Goal: Task Accomplishment & Management: Manage account settings

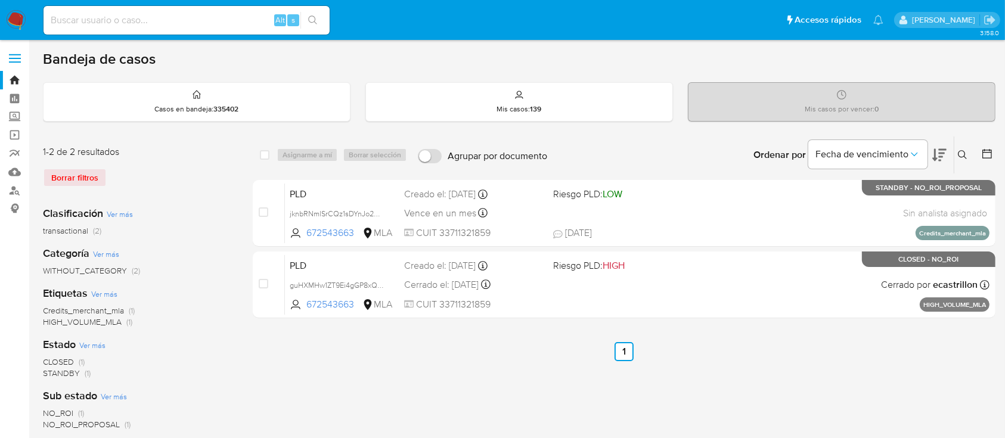
click at [17, 15] on img at bounding box center [16, 20] width 20 height 20
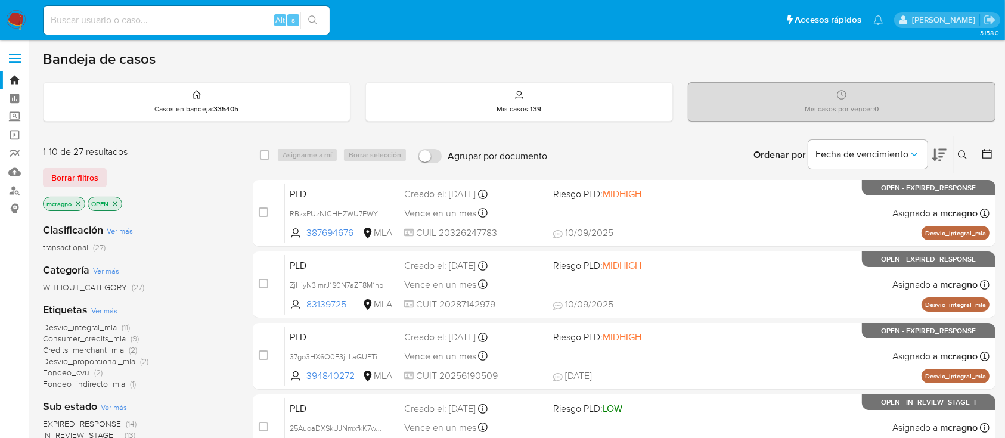
click at [117, 203] on icon "close-filter" at bounding box center [114, 203] width 7 height 7
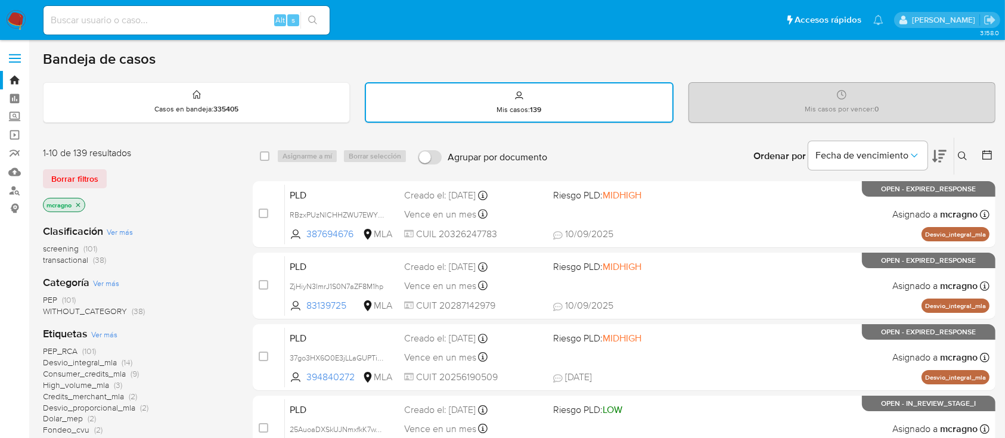
click at [75, 204] on icon "close-filter" at bounding box center [78, 204] width 7 height 7
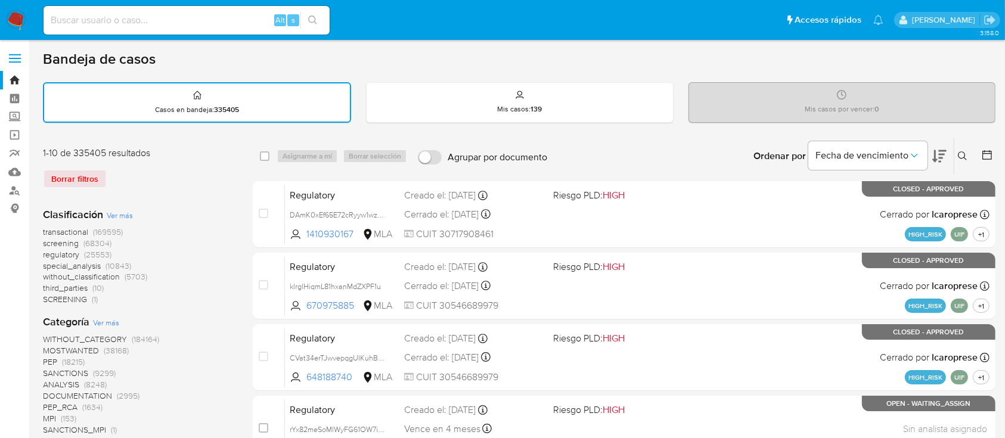
click at [960, 152] on icon at bounding box center [963, 156] width 10 height 10
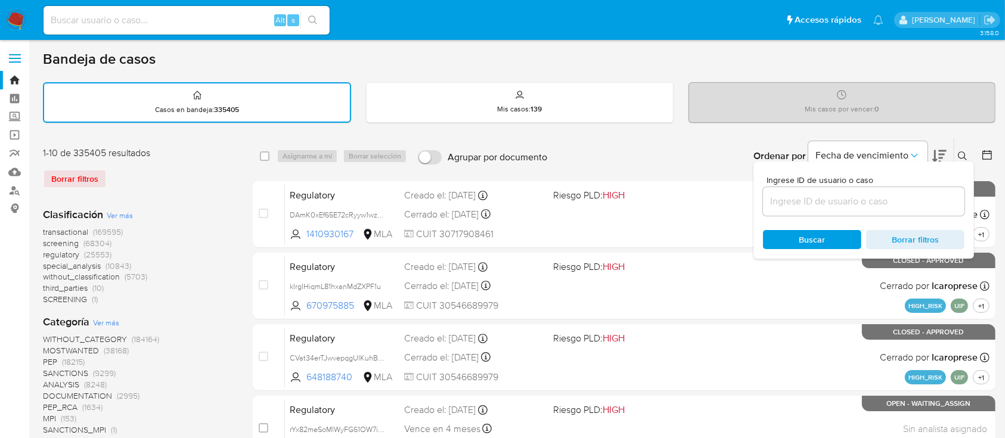
drag, startPoint x: 844, startPoint y: 201, endPoint x: 881, endPoint y: 207, distance: 37.4
click at [844, 201] on input at bounding box center [863, 201] width 201 height 15
click at [916, 184] on div "Ingrese ID de usuario o caso" at bounding box center [863, 196] width 201 height 40
click at [915, 194] on input at bounding box center [863, 201] width 201 height 15
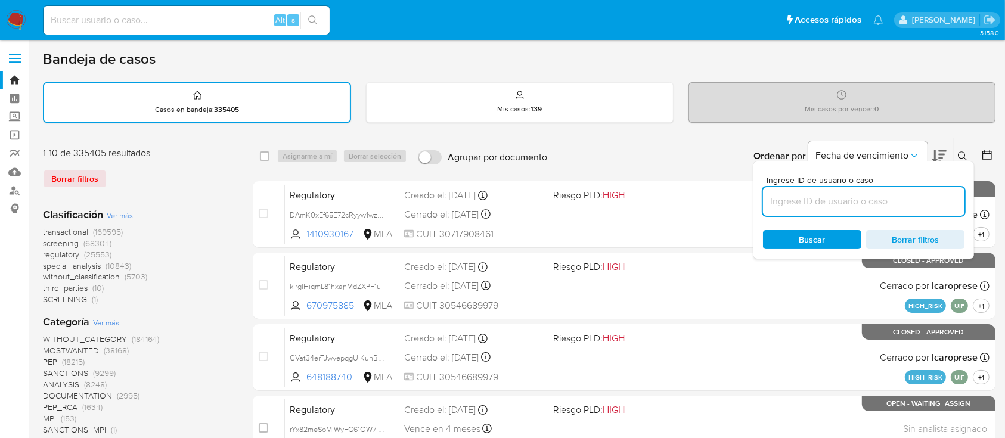
paste input "1174002093"
type input "1174002093"
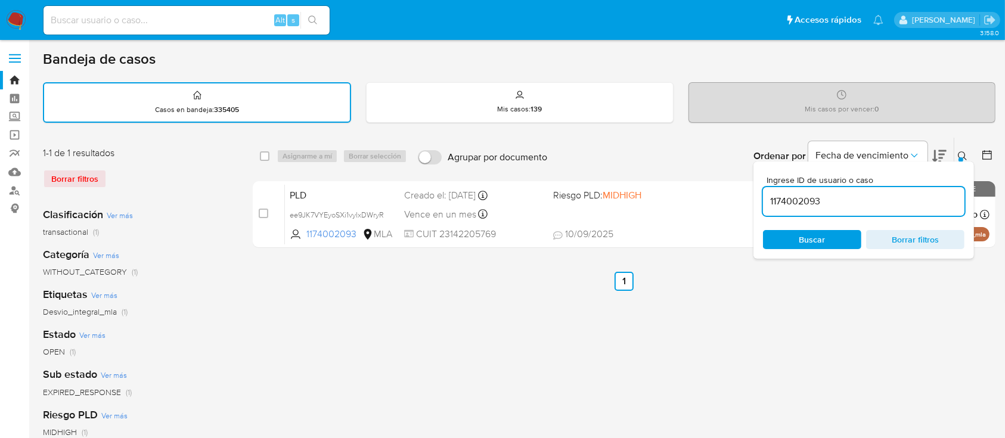
drag, startPoint x: 959, startPoint y: 148, endPoint x: 930, endPoint y: 172, distance: 37.6
click at [960, 150] on button at bounding box center [964, 156] width 20 height 14
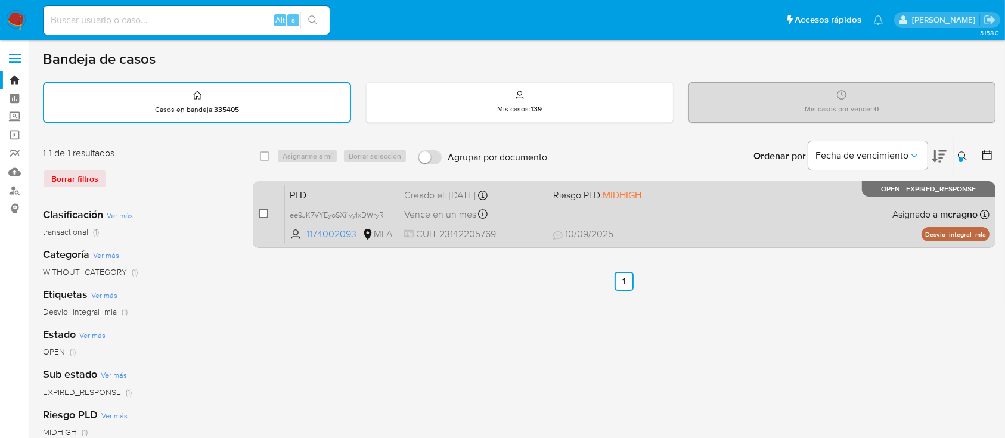
click at [262, 209] on input "checkbox" at bounding box center [264, 214] width 10 height 10
checkbox input "true"
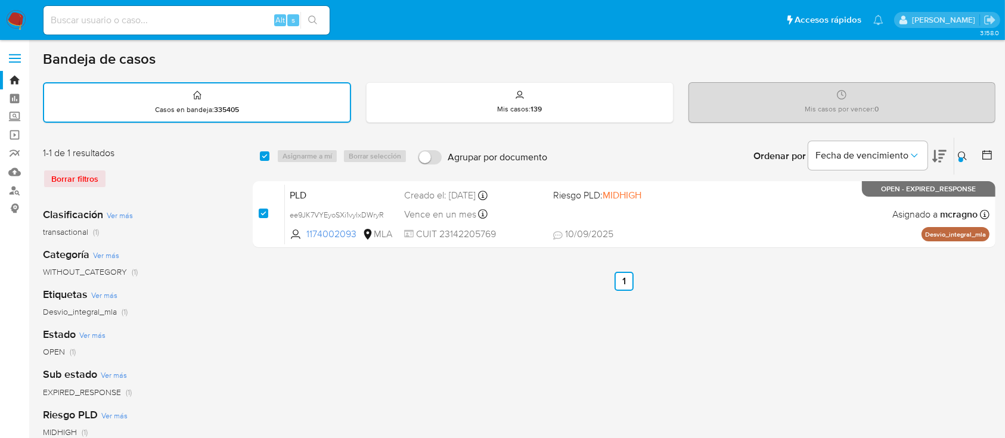
checkbox input "true"
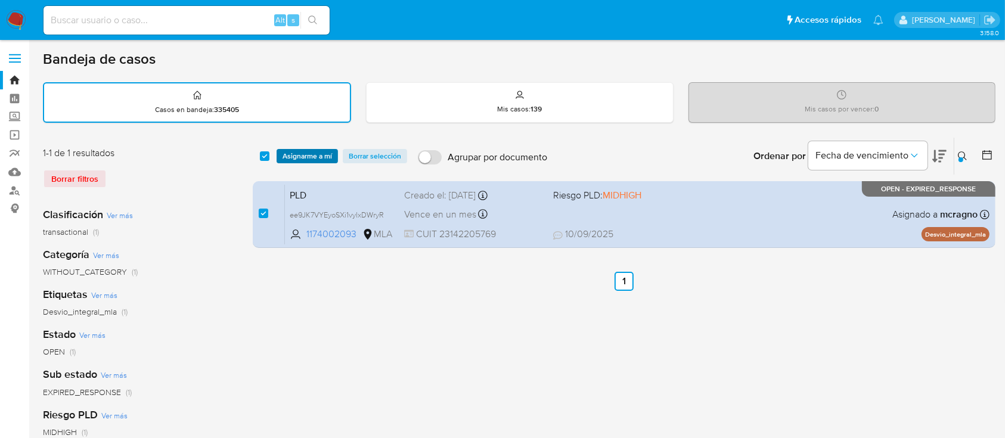
click at [315, 153] on span "Asignarme a mí" at bounding box center [307, 156] width 49 height 12
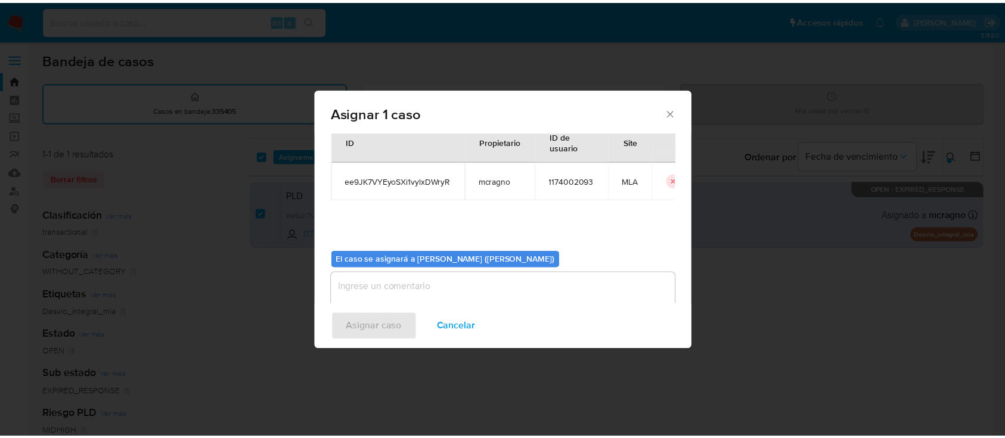
scroll to position [61, 0]
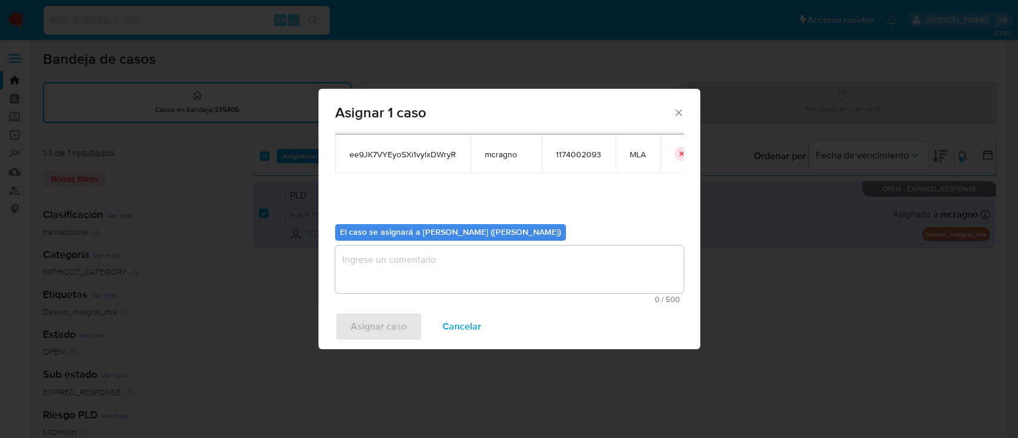
click at [459, 273] on textarea "assign-modal" at bounding box center [509, 270] width 348 height 48
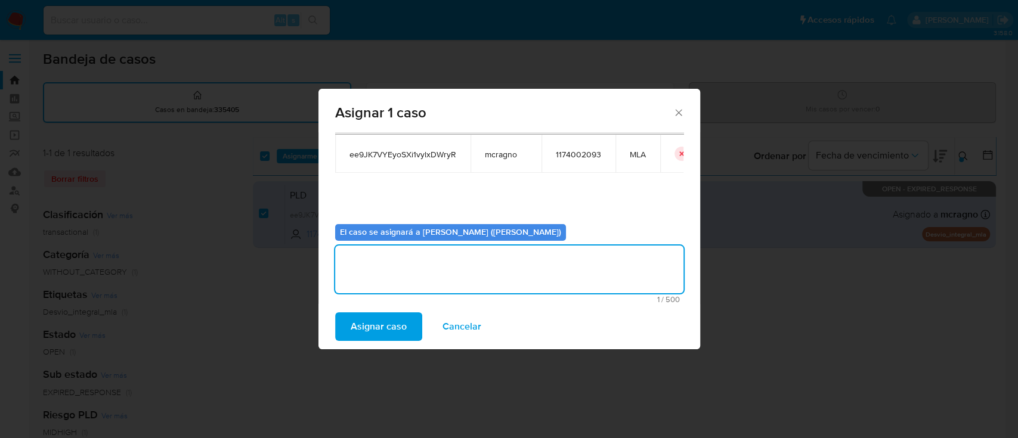
click at [367, 324] on span "Asignar caso" at bounding box center [378, 327] width 56 height 26
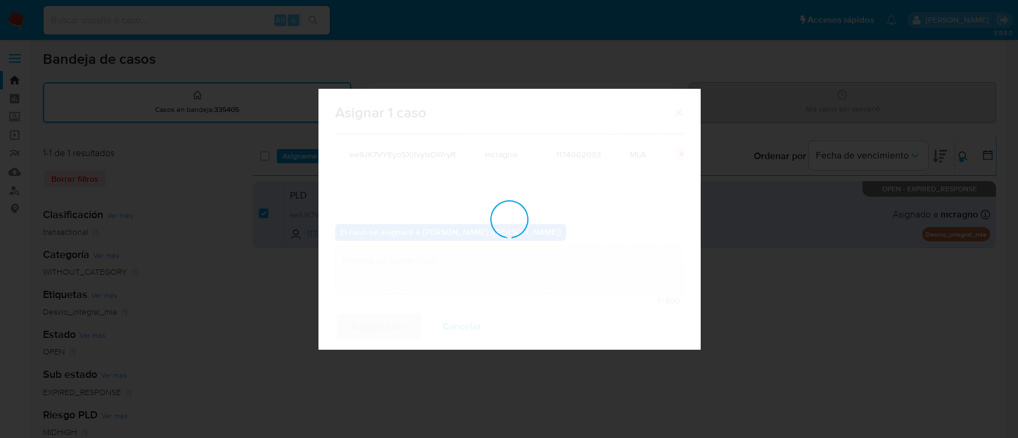
checkbox input "false"
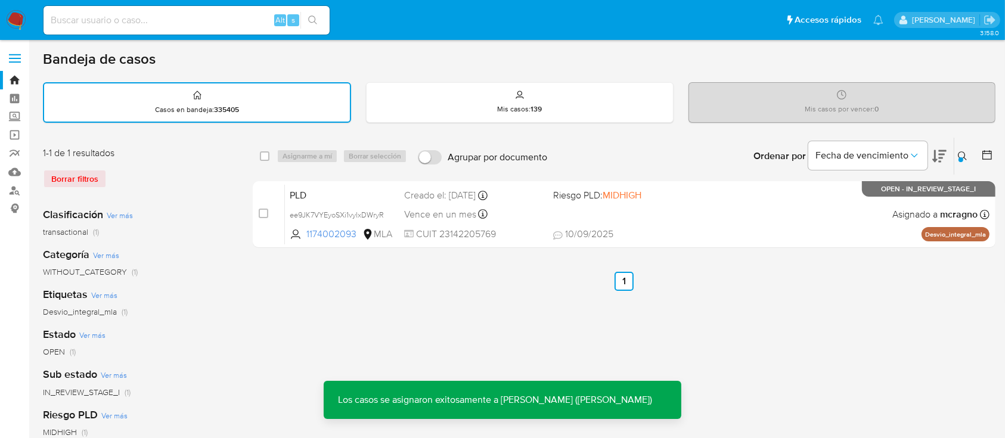
click at [749, 204] on div "PLD ee9JK7VYEyoSXi1vylxDWryR 1174002093 MLA Riesgo PLD: MIDHIGH Creado el: 12/0…" at bounding box center [637, 214] width 705 height 60
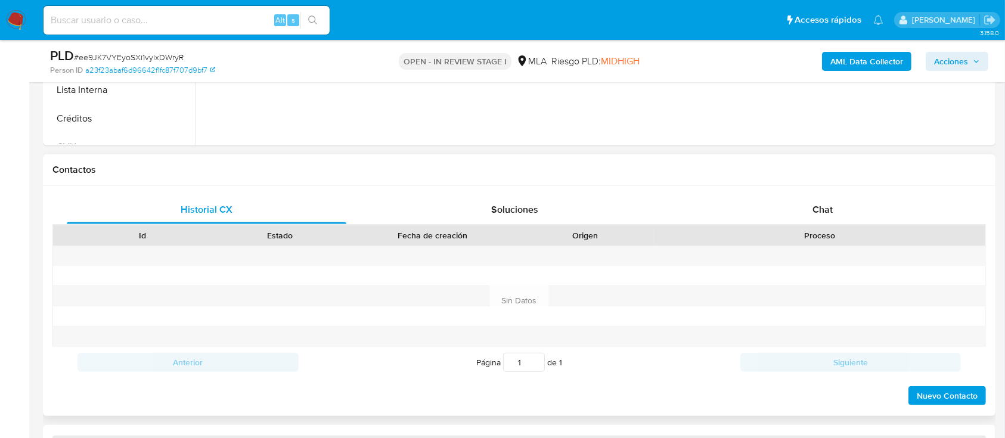
scroll to position [556, 0]
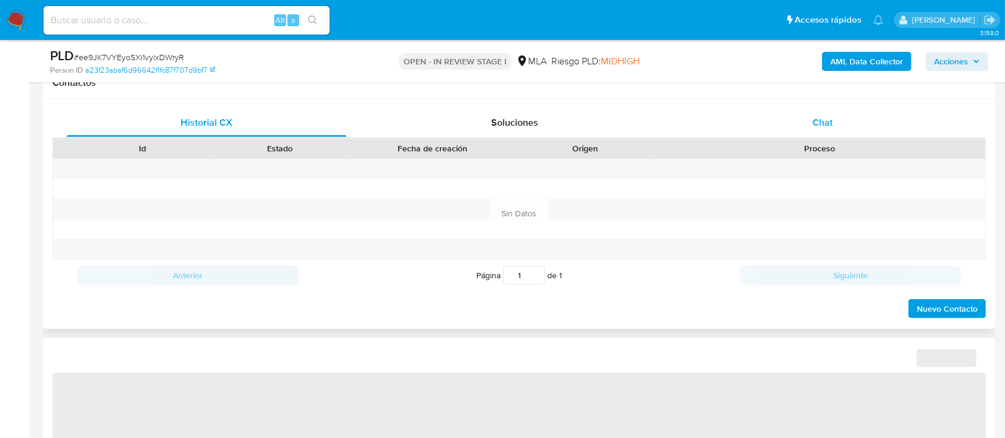
click at [861, 117] on div "Chat" at bounding box center [823, 122] width 280 height 29
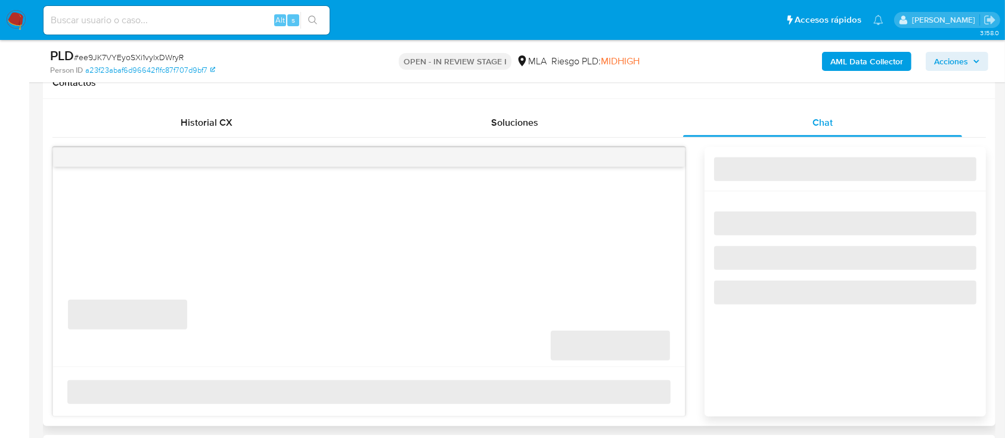
select select "10"
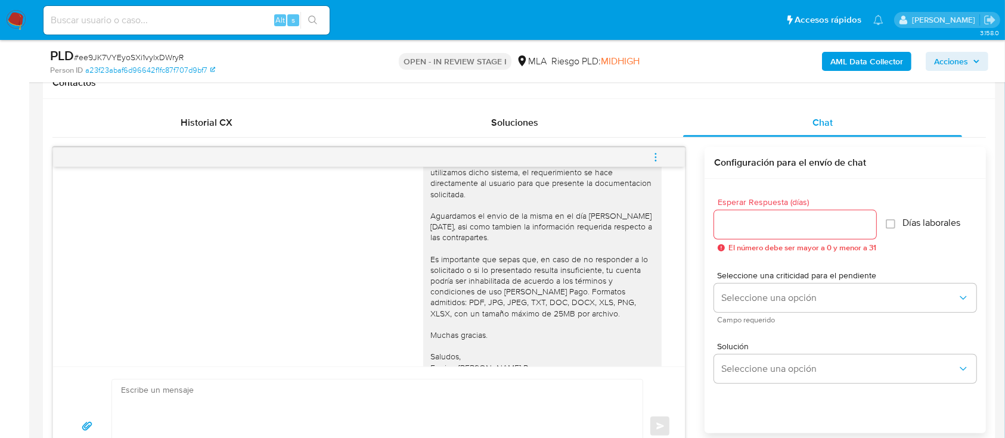
scroll to position [1264, 0]
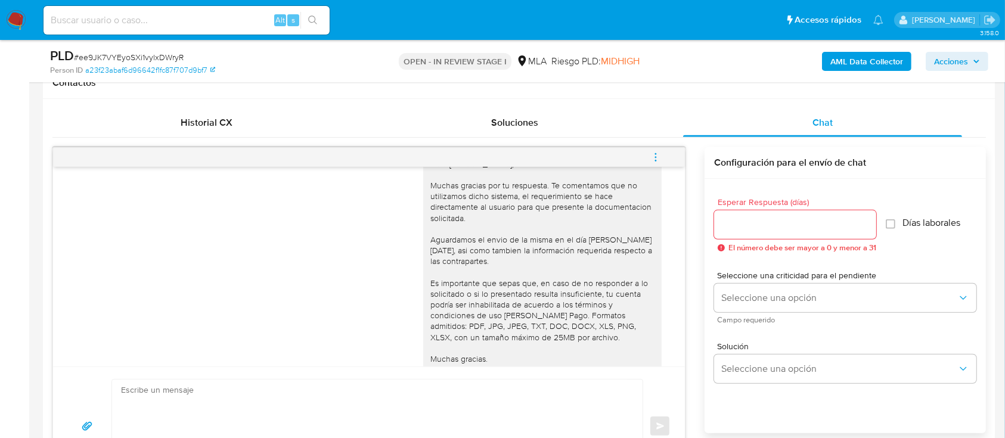
click at [660, 160] on icon "menu-action" at bounding box center [655, 157] width 11 height 11
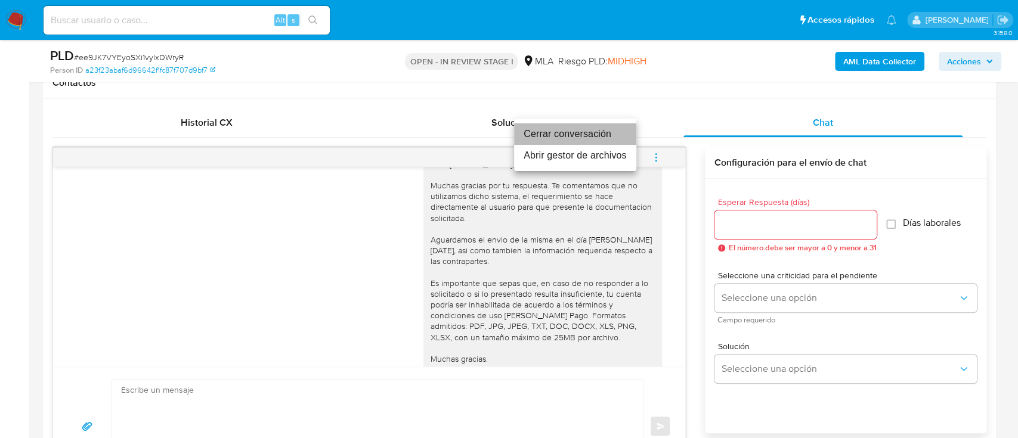
click at [533, 131] on li "Cerrar conversación" at bounding box center [575, 133] width 122 height 21
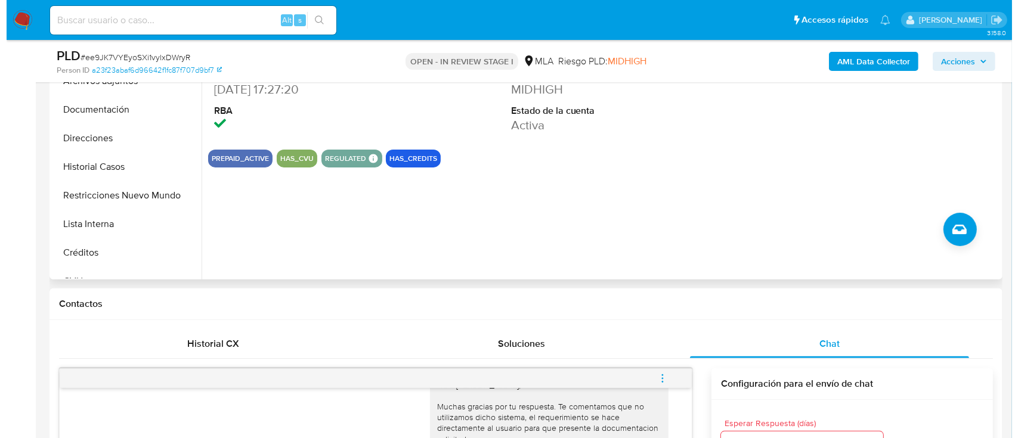
scroll to position [238, 0]
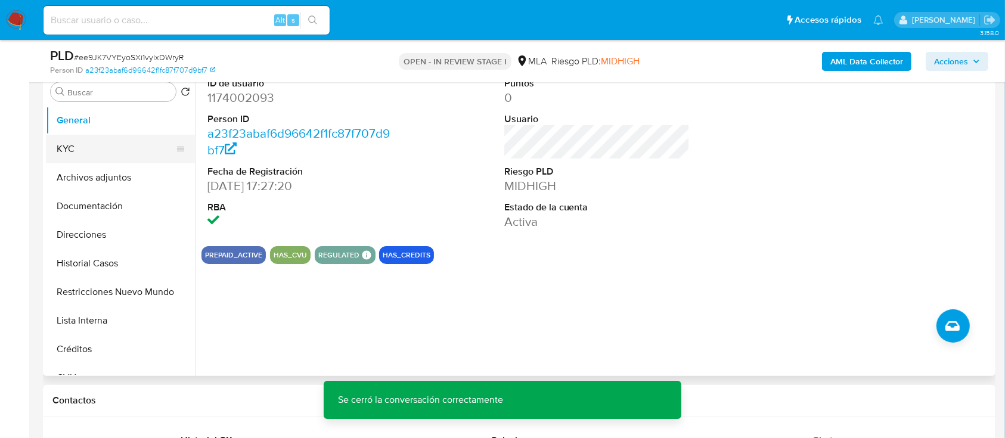
click at [95, 157] on button "KYC" at bounding box center [115, 149] width 139 height 29
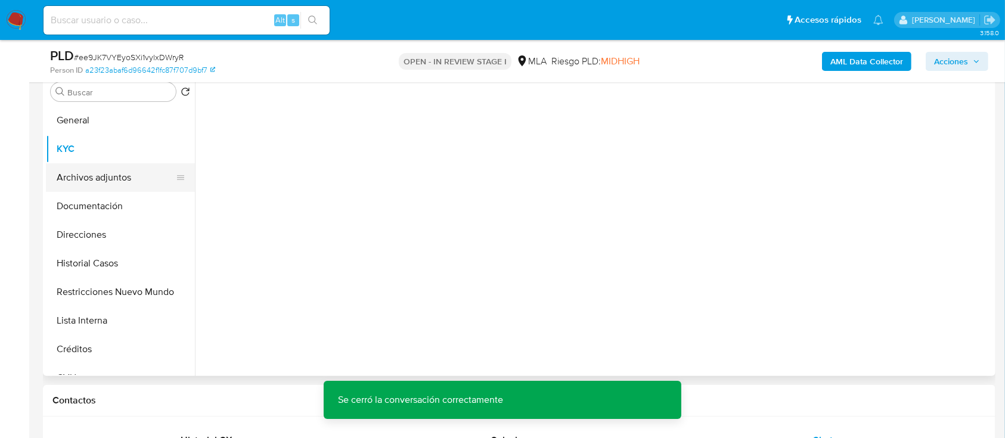
click at [100, 188] on button "Archivos adjuntos" at bounding box center [115, 177] width 139 height 29
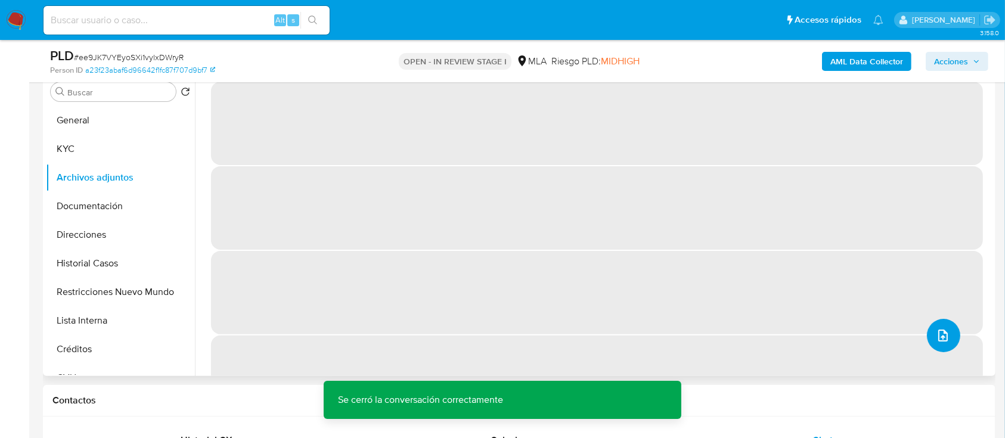
click at [943, 329] on span "upload-file" at bounding box center [943, 335] width 14 height 14
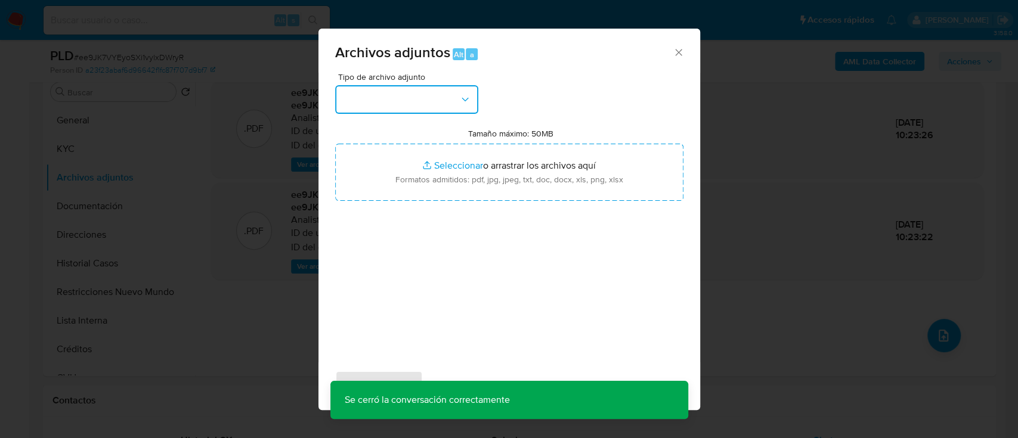
click at [400, 106] on button "button" at bounding box center [406, 99] width 143 height 29
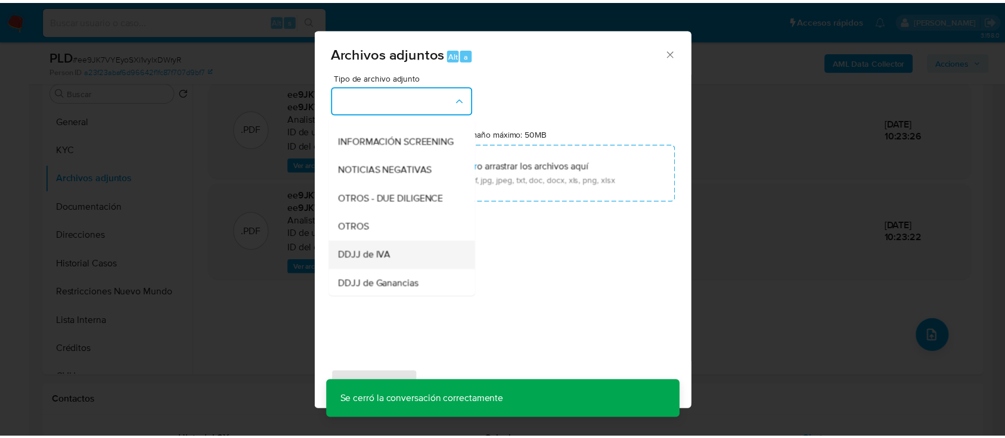
scroll to position [159, 0]
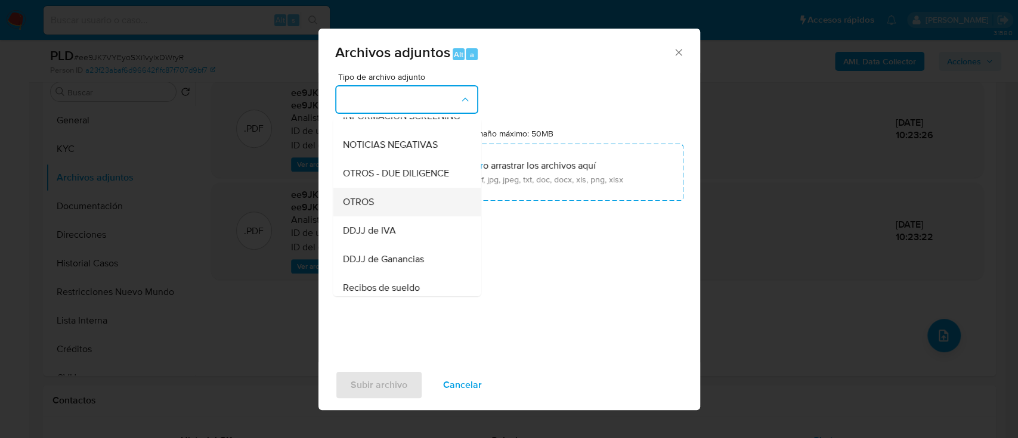
click at [382, 216] on div "OTROS" at bounding box center [403, 202] width 122 height 29
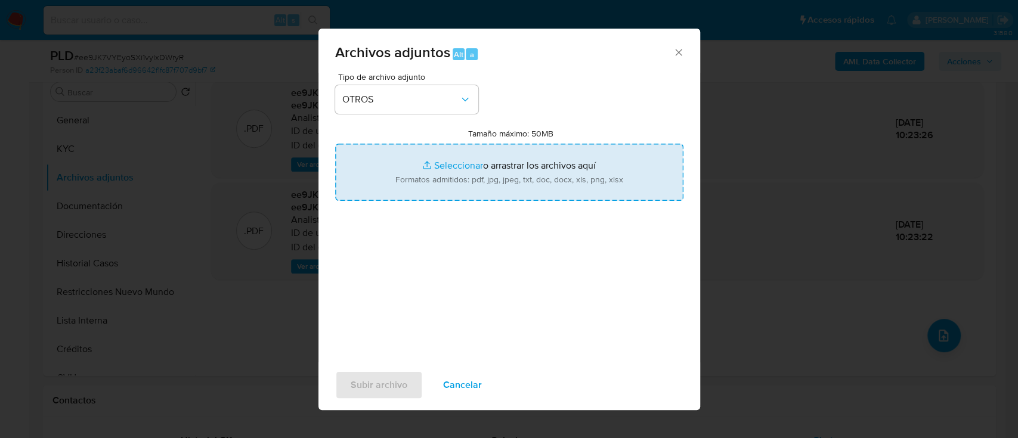
click at [483, 184] on input "Tamaño máximo: 50MB Seleccionar archivos" at bounding box center [509, 172] width 348 height 57
type input "C:\fakepath\1174002093 - Movimientos.xlsx"
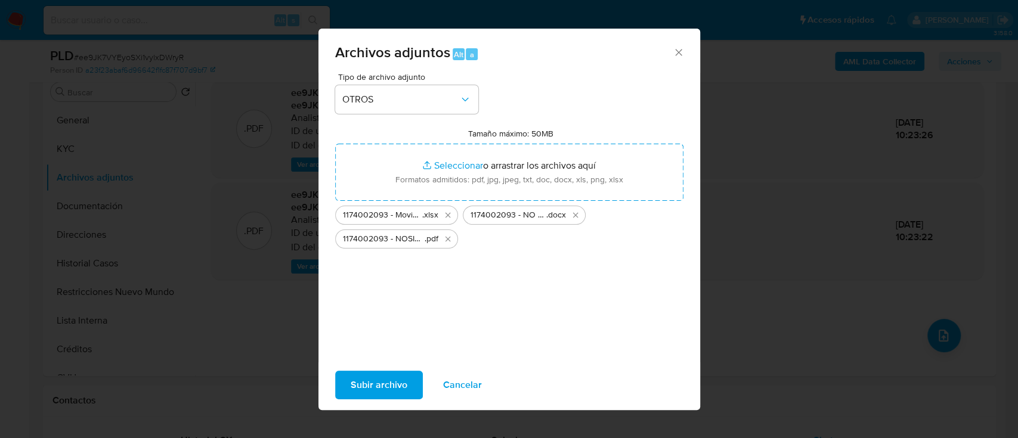
click at [376, 383] on span "Subir archivo" at bounding box center [378, 385] width 57 height 26
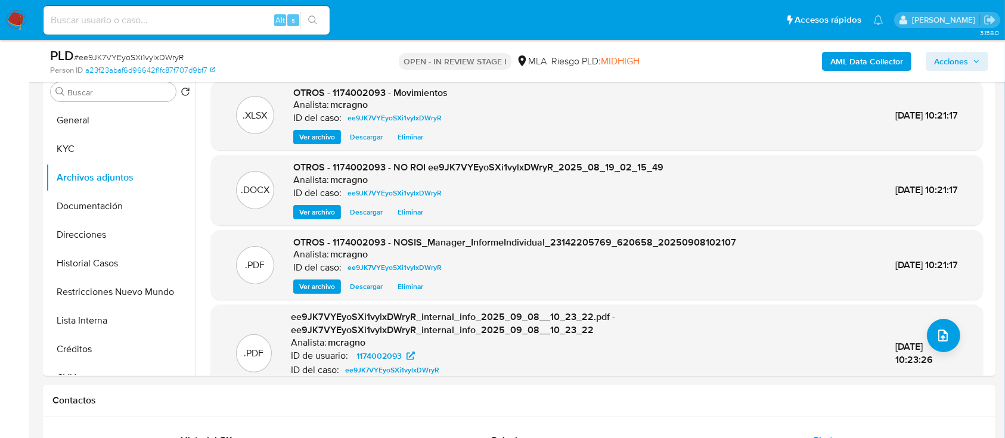
click at [122, 122] on button "General" at bounding box center [120, 120] width 149 height 29
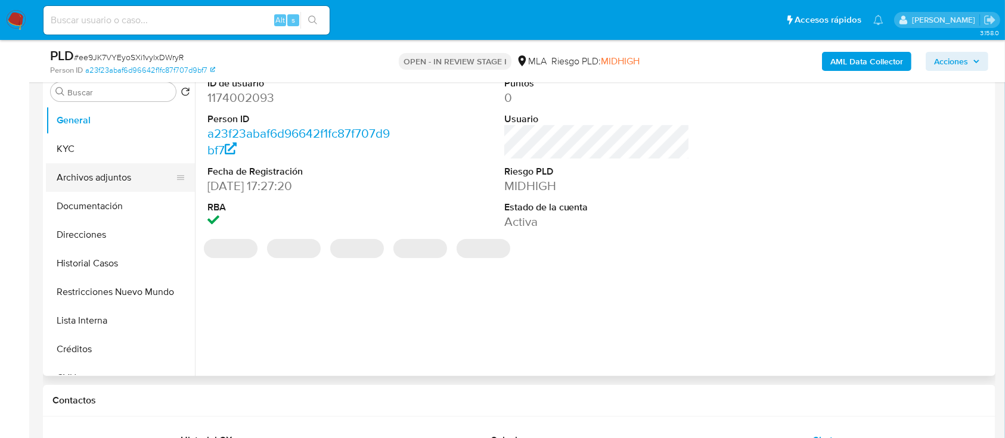
click at [124, 178] on button "Archivos adjuntos" at bounding box center [115, 177] width 139 height 29
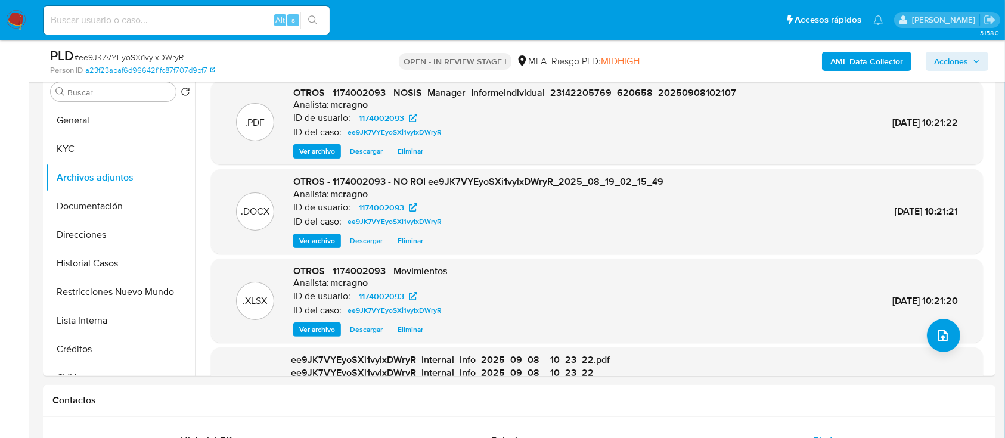
click at [953, 63] on span "Acciones" at bounding box center [951, 61] width 34 height 19
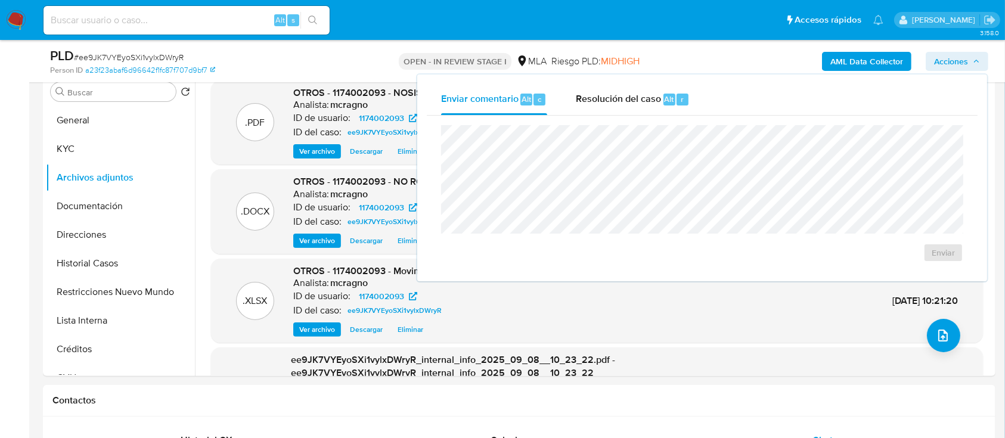
click at [668, 100] on span "Alt" at bounding box center [670, 99] width 10 height 11
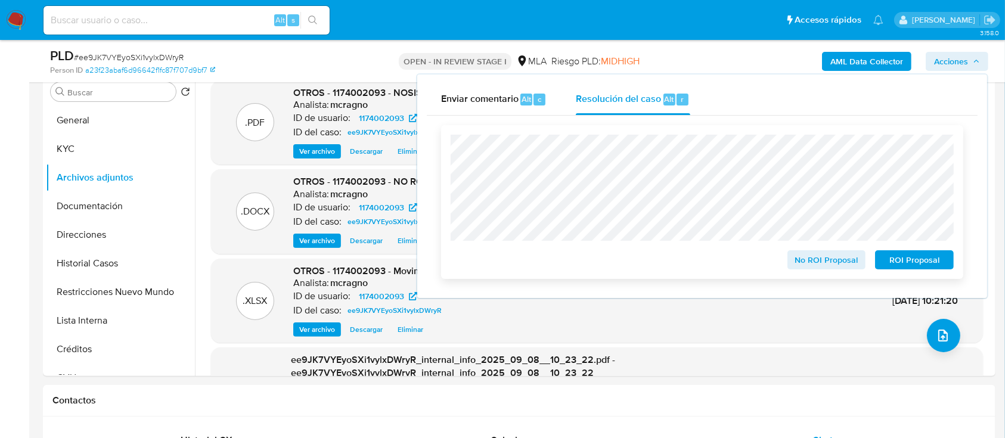
click at [802, 261] on span "No ROI Proposal" at bounding box center [827, 260] width 62 height 17
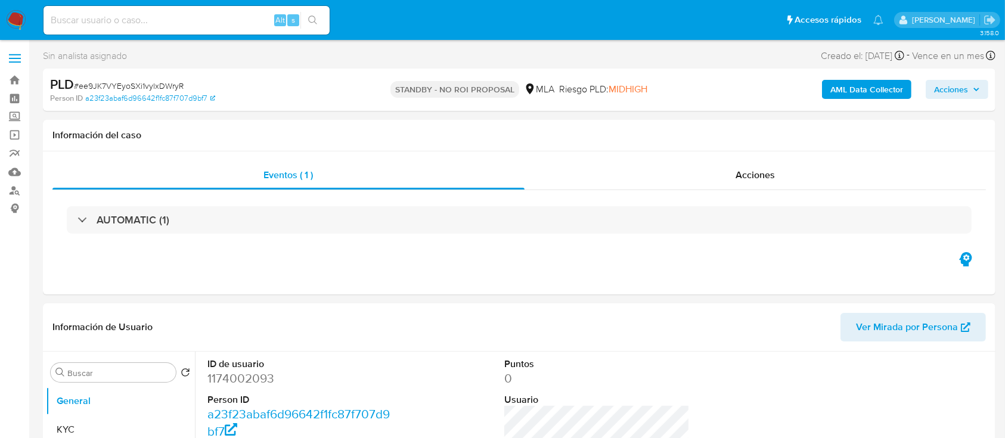
select select "10"
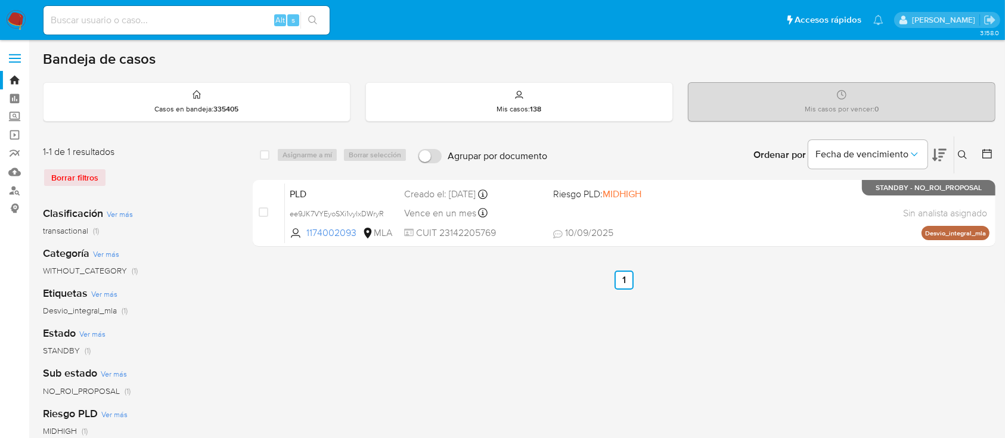
click at [964, 152] on icon at bounding box center [963, 155] width 10 height 10
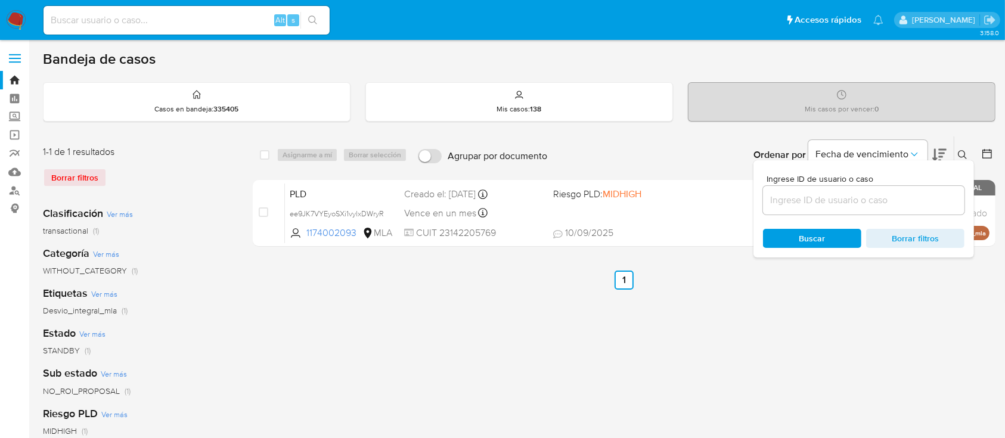
click at [886, 194] on input at bounding box center [863, 200] width 201 height 15
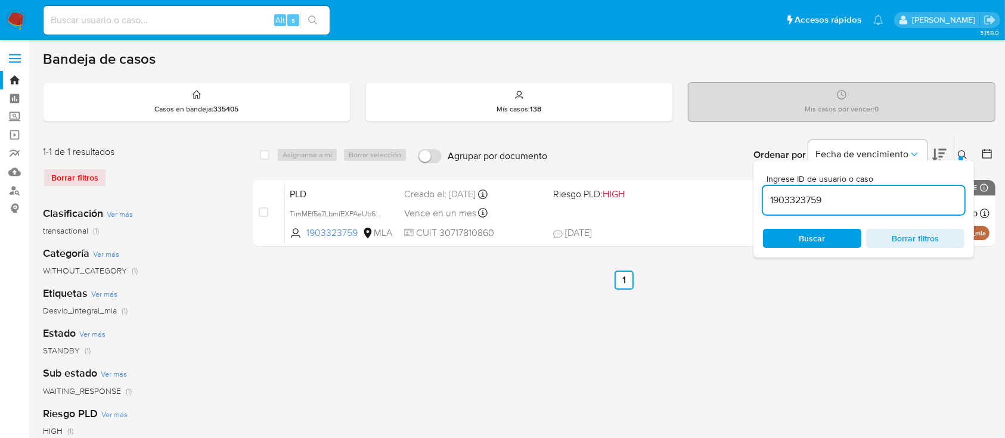
click at [960, 148] on button at bounding box center [964, 155] width 20 height 14
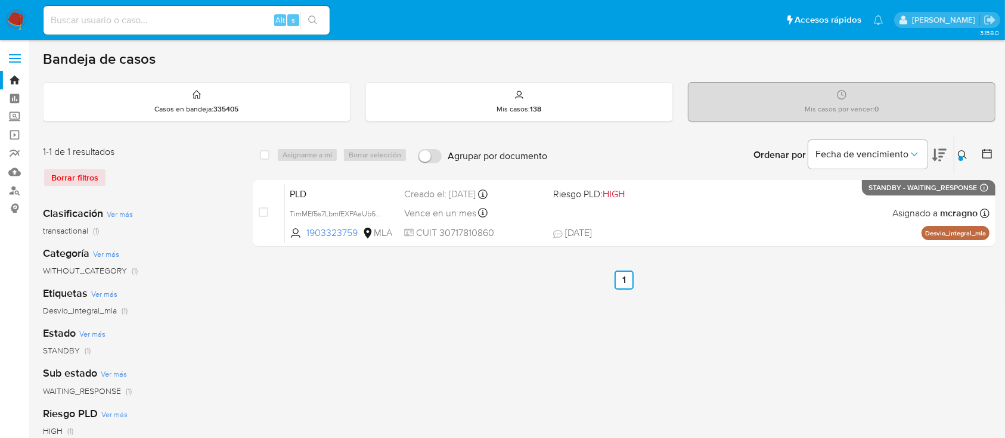
click at [961, 156] on div at bounding box center [961, 158] width 5 height 5
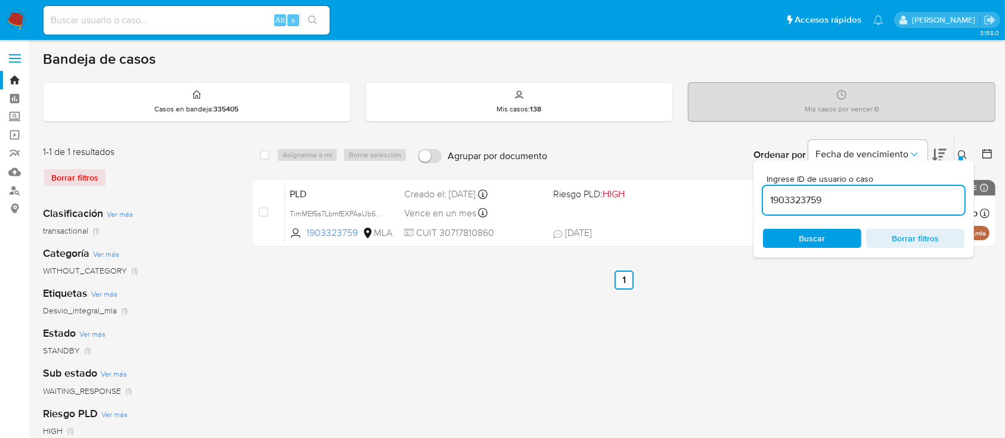
click at [811, 201] on input "1903323759" at bounding box center [863, 200] width 201 height 15
type input "144188420"
click at [960, 152] on icon at bounding box center [963, 155] width 10 height 10
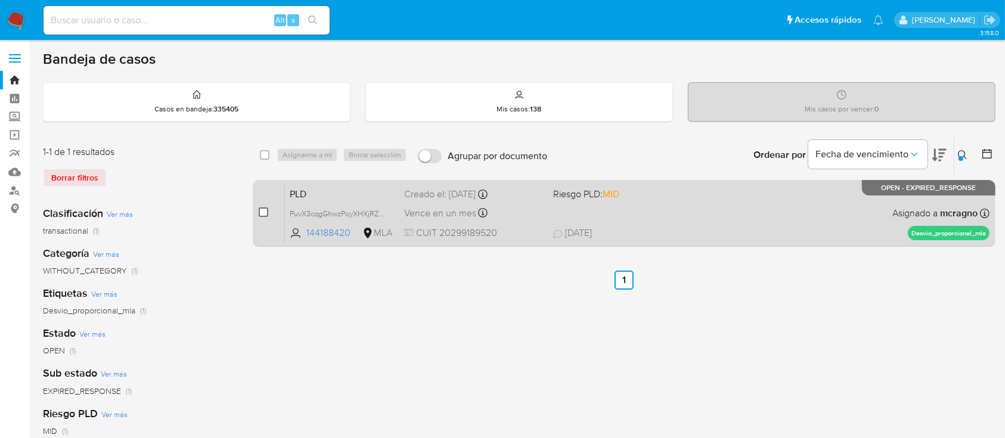
click at [265, 211] on input "checkbox" at bounding box center [264, 212] width 10 height 10
checkbox input "true"
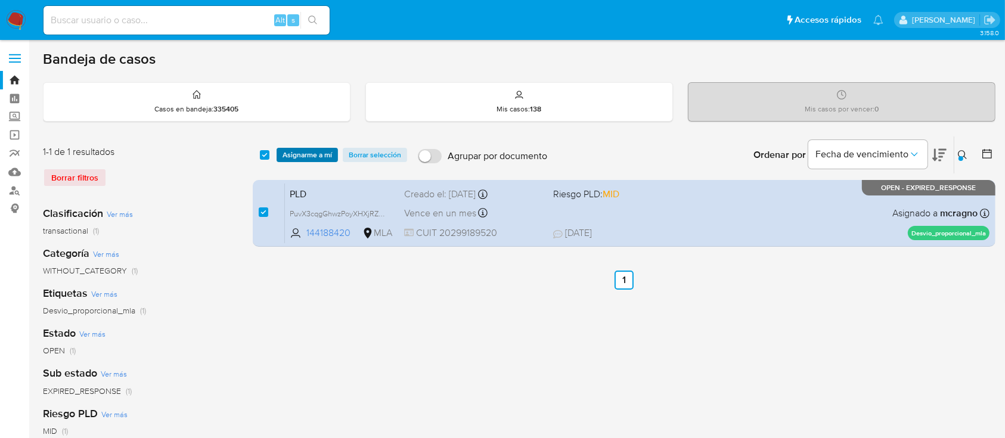
click at [303, 153] on span "Asignarme a mí" at bounding box center [307, 155] width 49 height 12
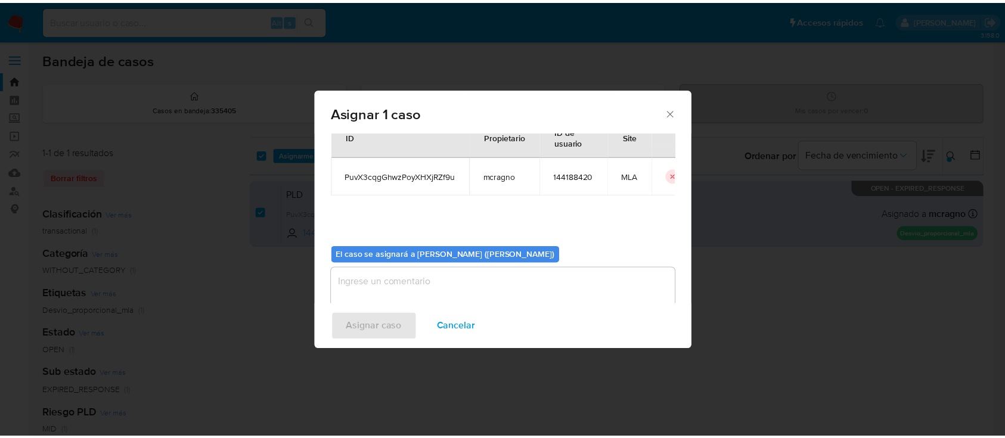
scroll to position [61, 0]
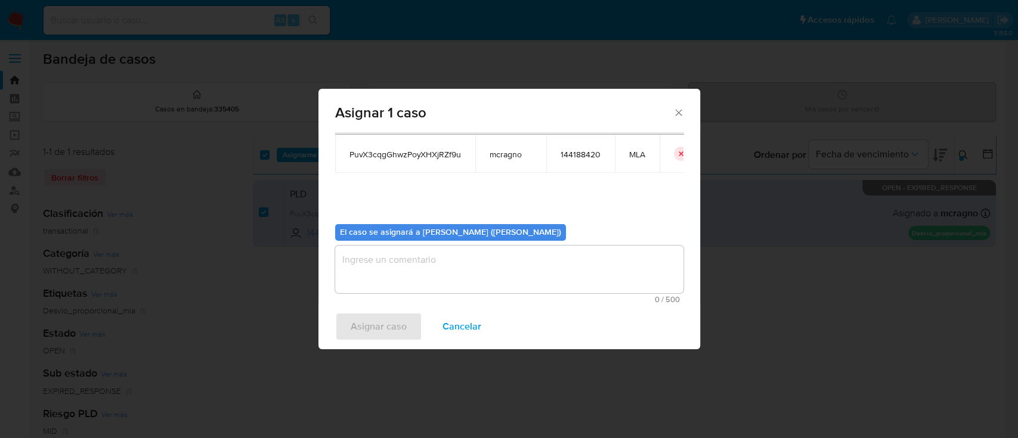
click at [404, 278] on textarea "assign-modal" at bounding box center [509, 270] width 348 height 48
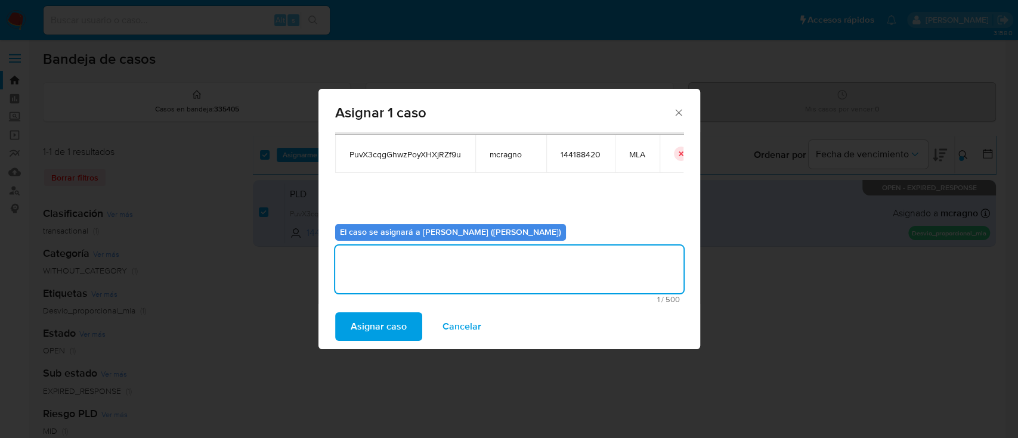
click at [379, 327] on span "Asignar caso" at bounding box center [378, 327] width 56 height 26
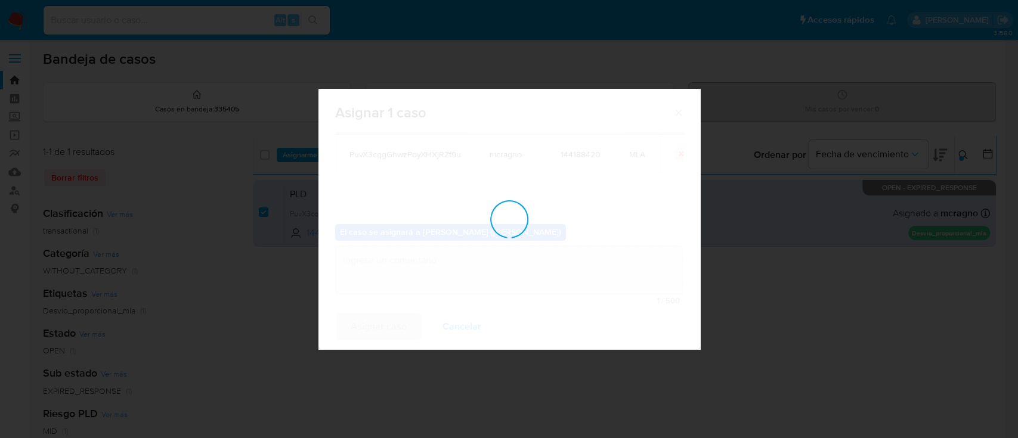
checkbox input "false"
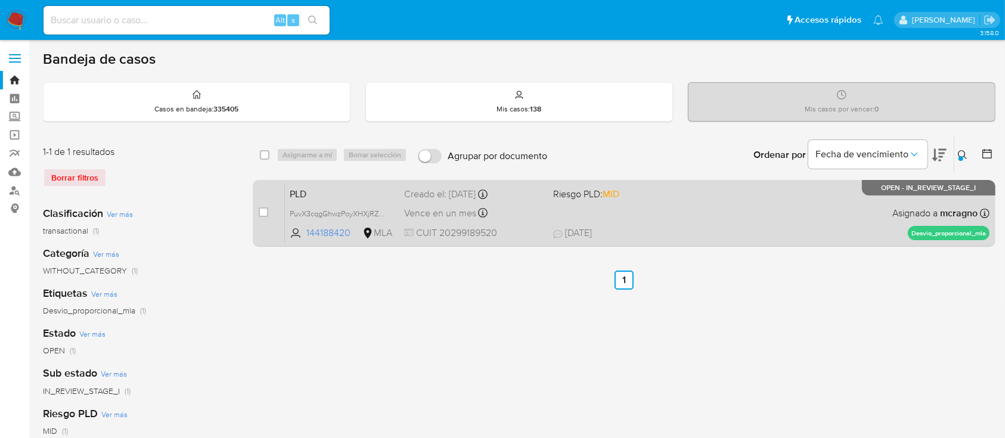
click at [835, 234] on span "20/08/2025 20/08/2025 09:22" at bounding box center [697, 233] width 288 height 13
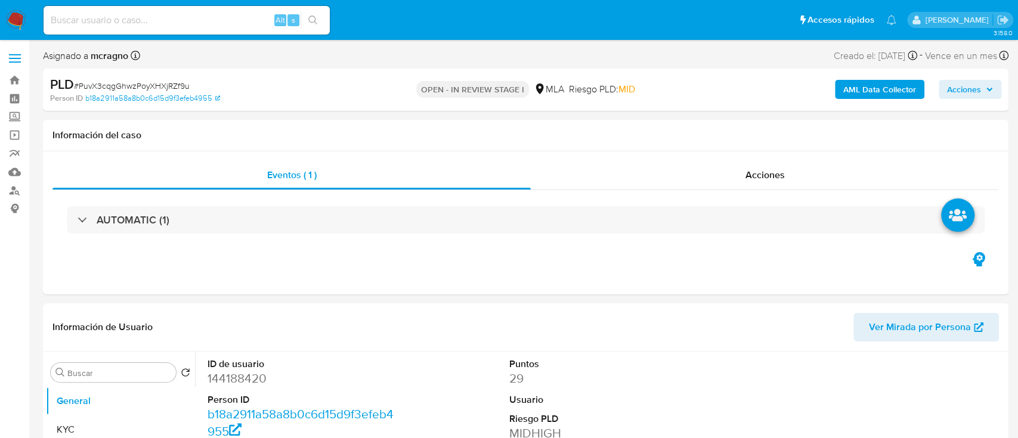
select select "10"
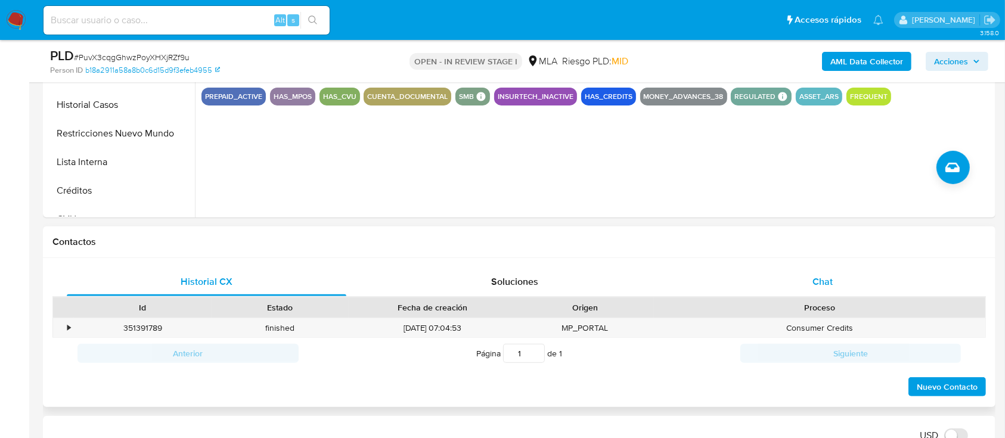
click at [884, 274] on div "Chat" at bounding box center [823, 282] width 280 height 29
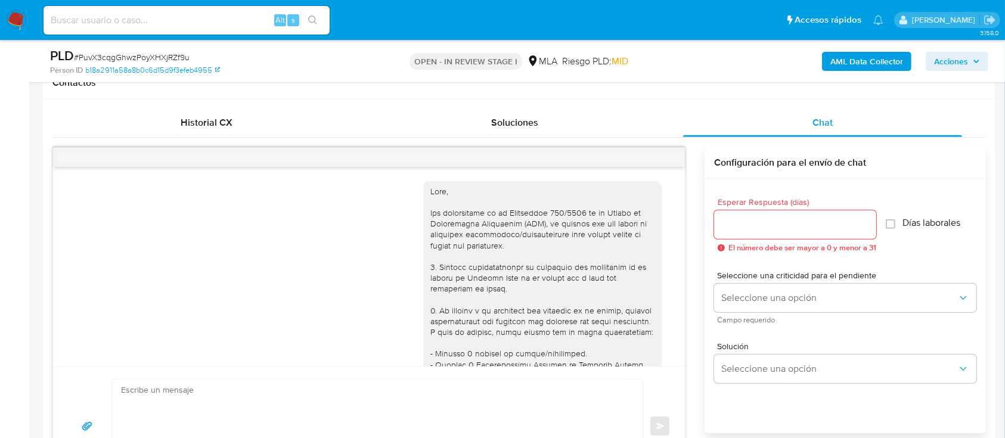
scroll to position [1034, 0]
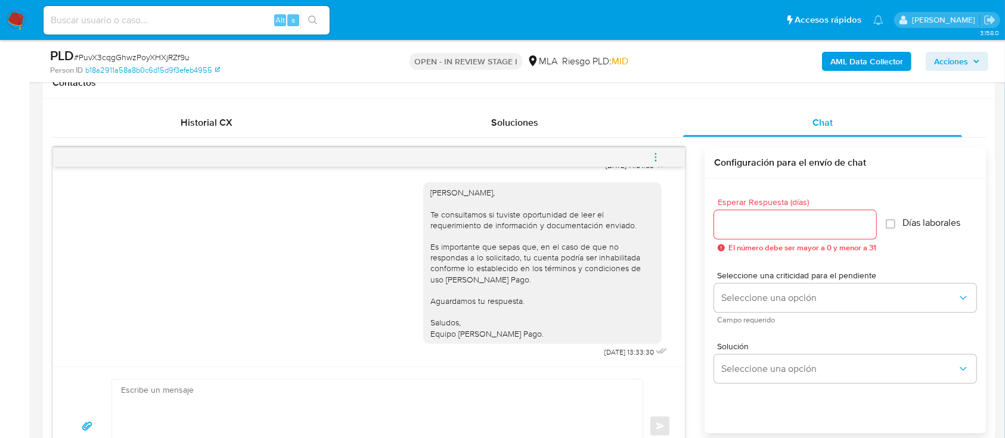
drag, startPoint x: 663, startPoint y: 152, endPoint x: 541, endPoint y: 147, distance: 122.3
click at [663, 152] on button "menu-action" at bounding box center [655, 157] width 39 height 29
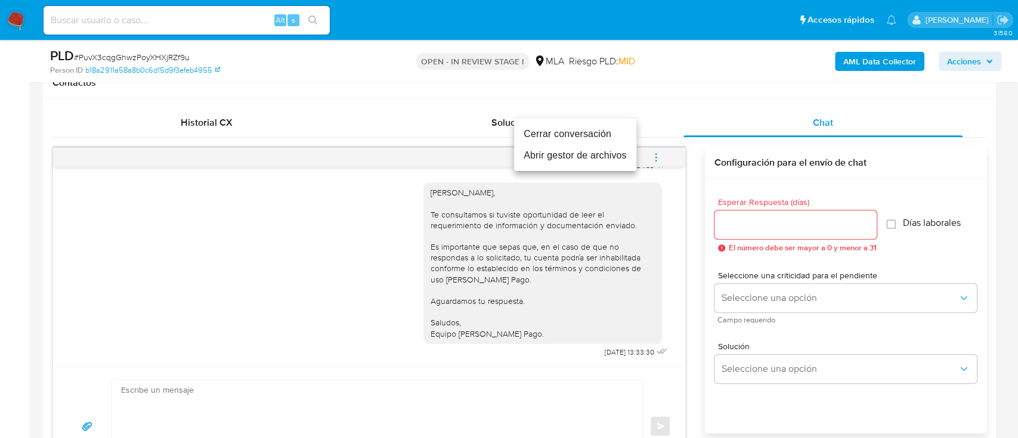
click at [536, 131] on li "Cerrar conversación" at bounding box center [575, 133] width 122 height 21
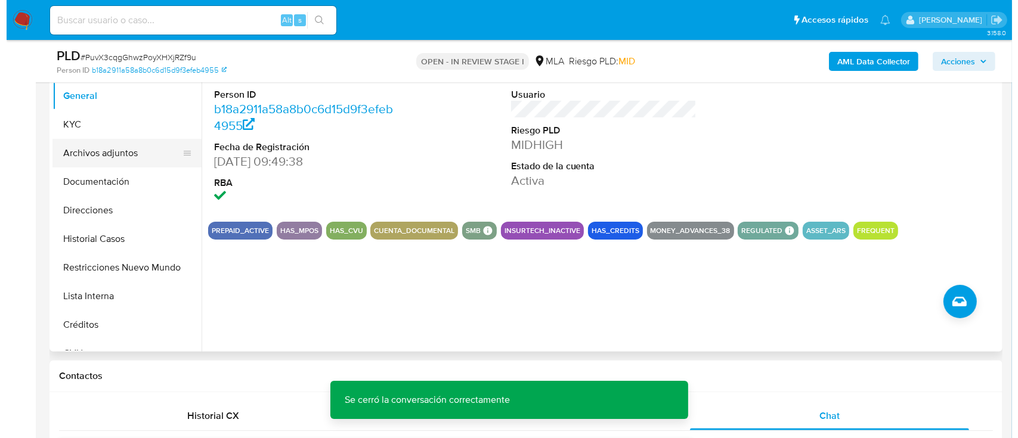
scroll to position [238, 0]
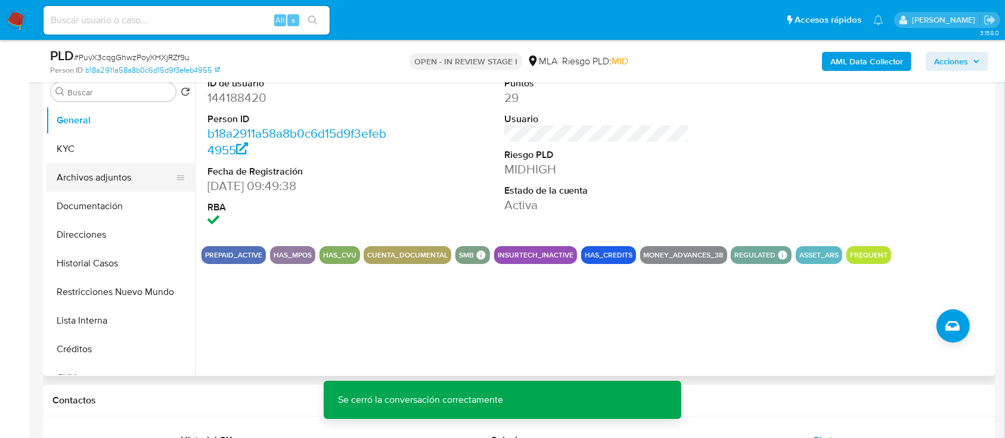
click at [108, 183] on button "Archivos adjuntos" at bounding box center [115, 177] width 139 height 29
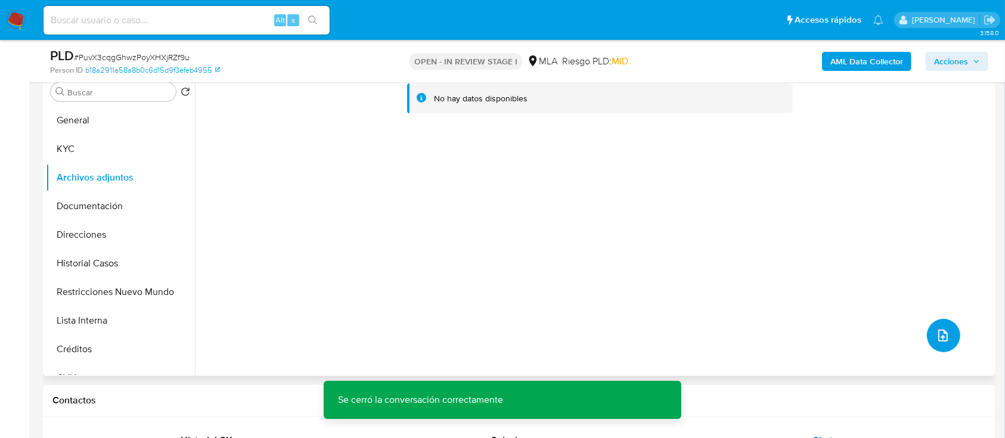
click at [941, 334] on icon "upload-file" at bounding box center [943, 335] width 14 height 14
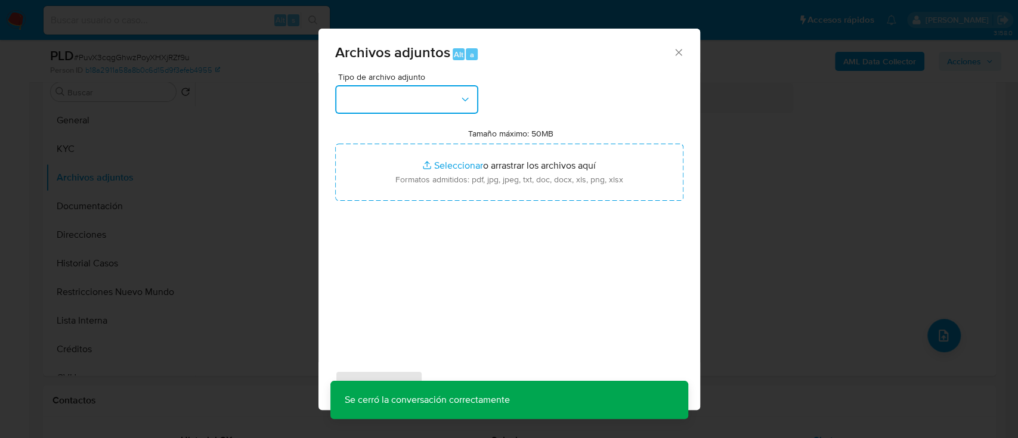
click at [407, 110] on button "button" at bounding box center [406, 99] width 143 height 29
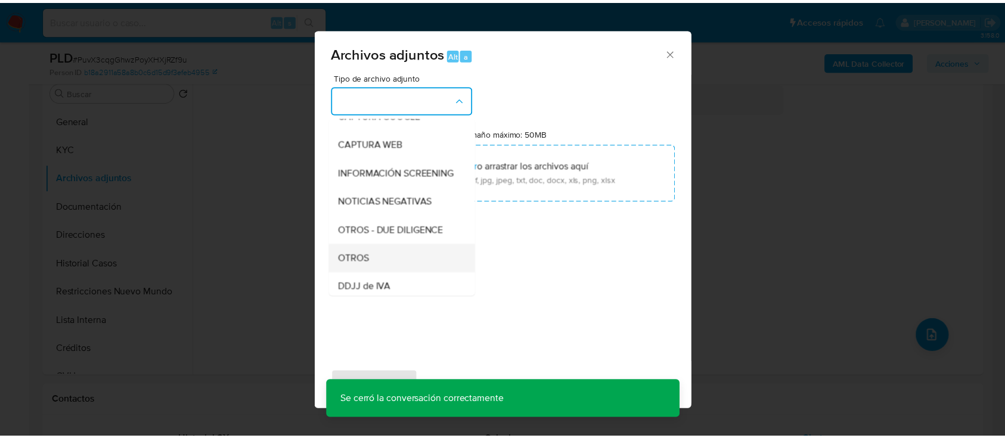
scroll to position [159, 0]
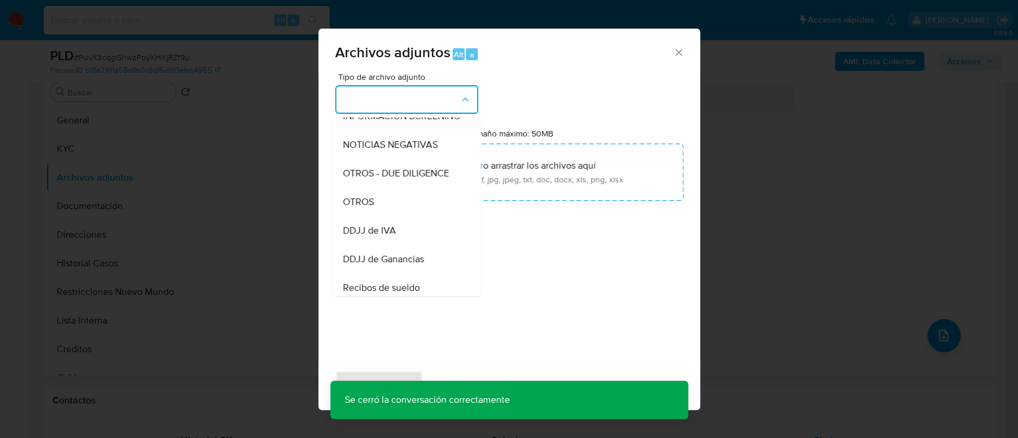
drag, startPoint x: 380, startPoint y: 211, endPoint x: 386, endPoint y: 206, distance: 8.1
click at [380, 210] on div "OTROS" at bounding box center [403, 202] width 122 height 29
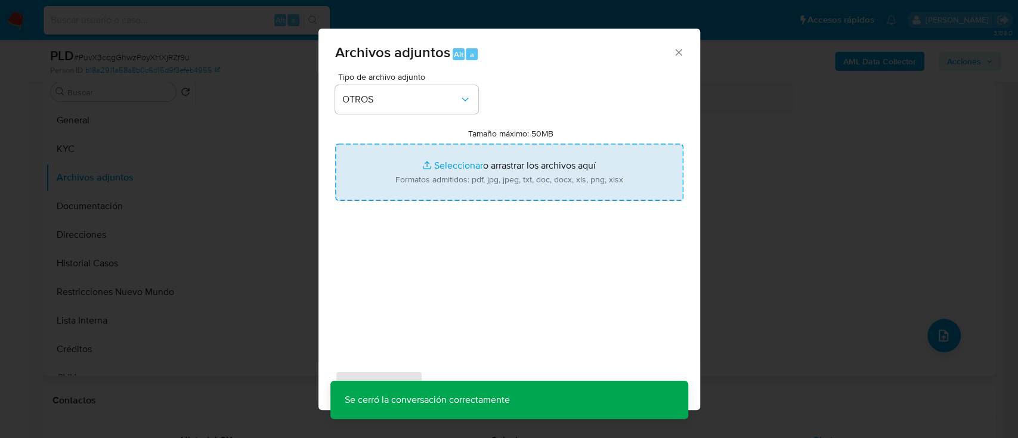
click at [433, 180] on input "Tamaño máximo: 50MB Seleccionar archivos" at bounding box center [509, 172] width 348 height 57
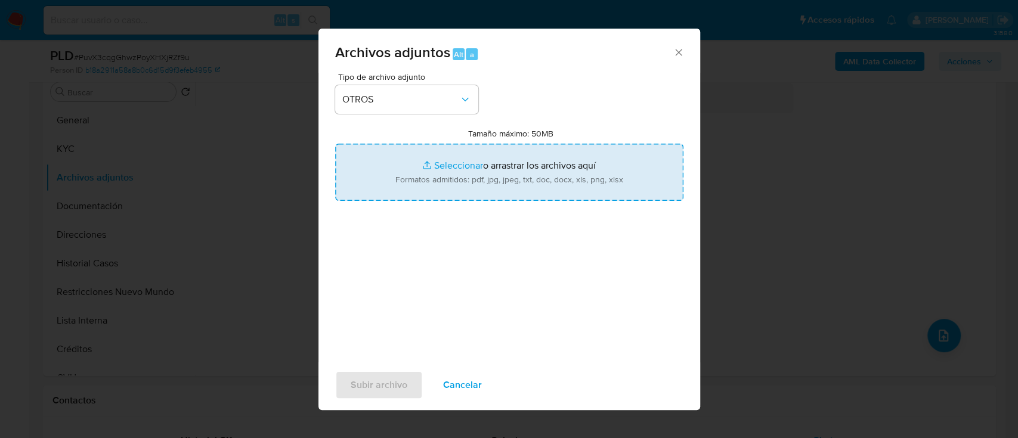
type input "C:\fakepath\144188420 - Movimientos.xlsx"
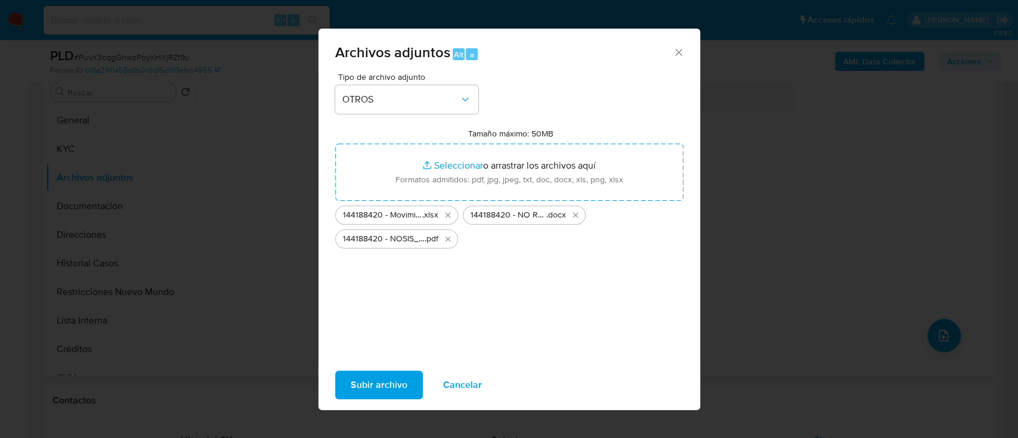
click at [386, 391] on span "Subir archivo" at bounding box center [378, 385] width 57 height 26
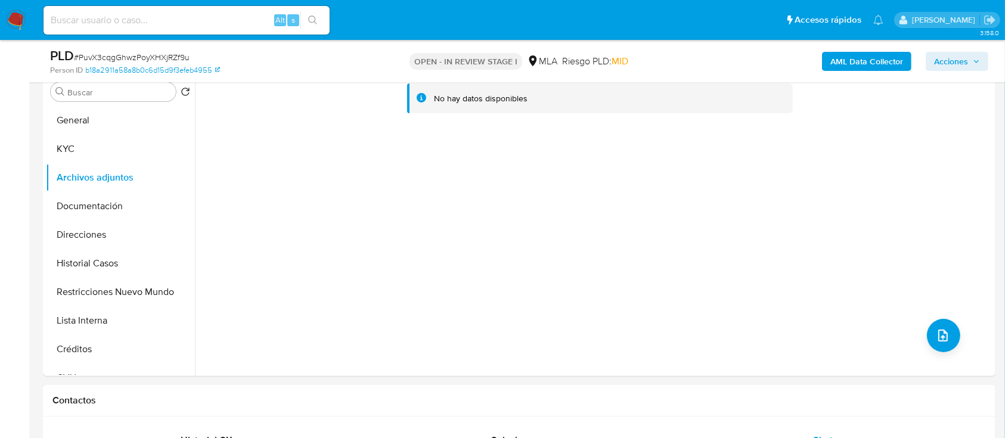
click at [79, 120] on button "General" at bounding box center [120, 120] width 149 height 29
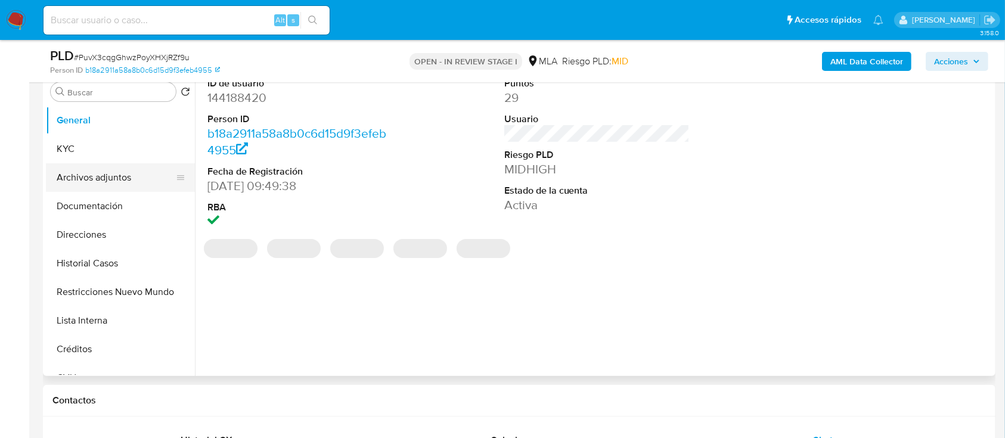
click at [92, 174] on button "Archivos adjuntos" at bounding box center [115, 177] width 139 height 29
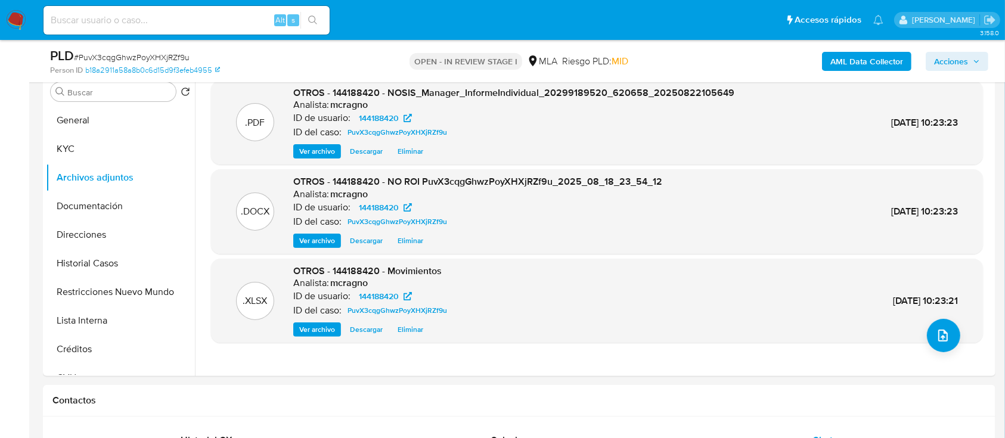
click at [951, 63] on span "Acciones" at bounding box center [951, 61] width 34 height 19
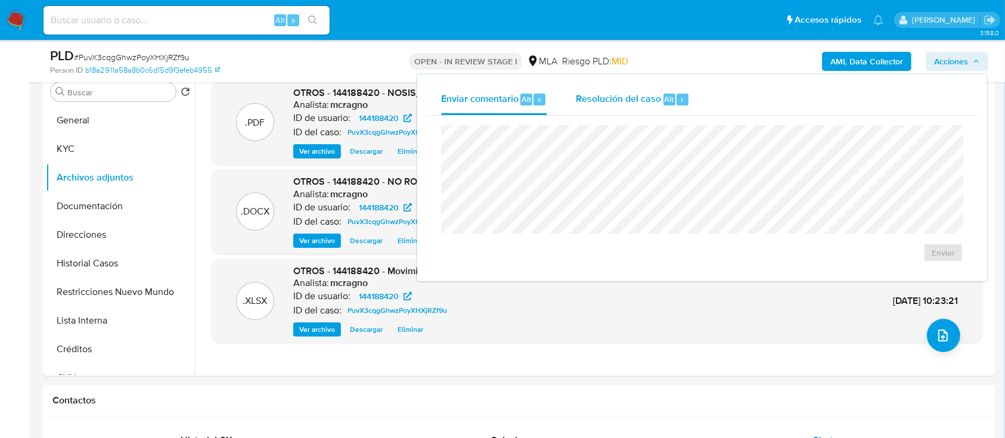
click at [621, 101] on span "Resolución del caso" at bounding box center [618, 99] width 85 height 14
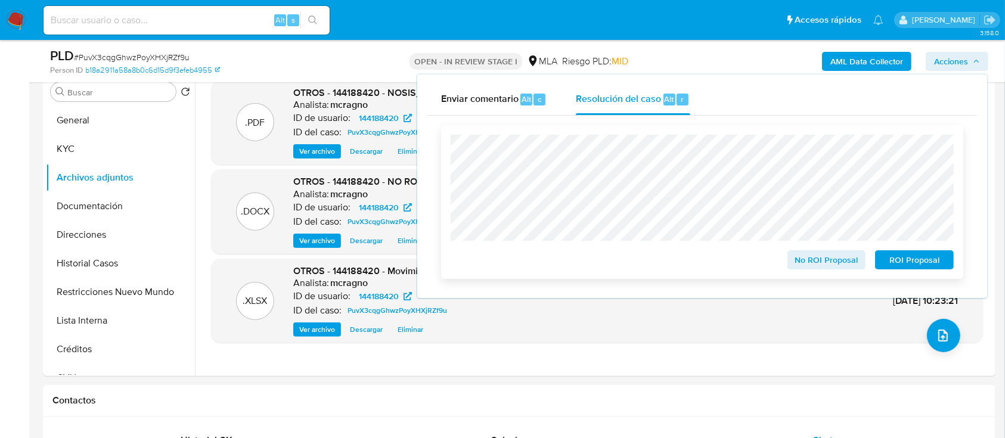
click at [816, 260] on span "No ROI Proposal" at bounding box center [827, 260] width 62 height 17
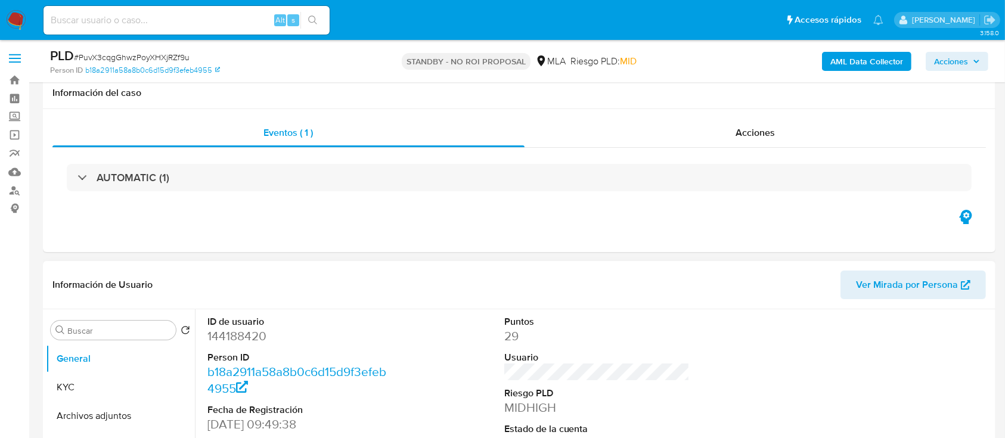
scroll to position [238, 0]
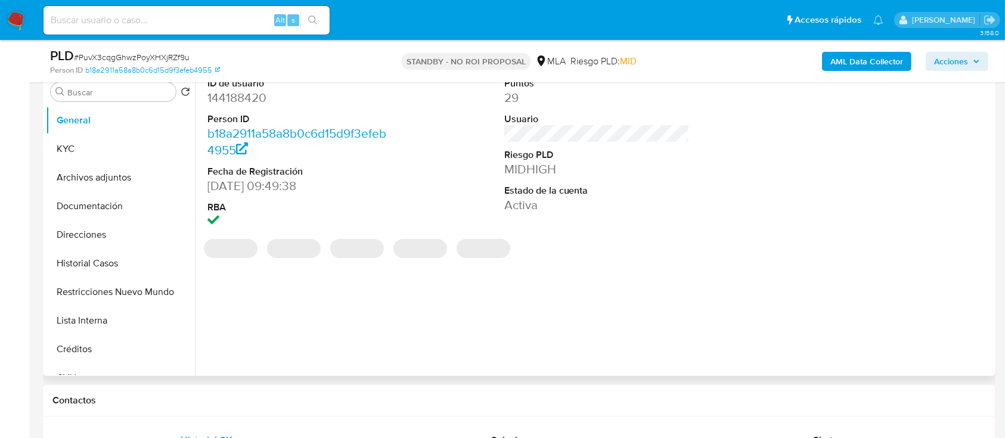
select select "10"
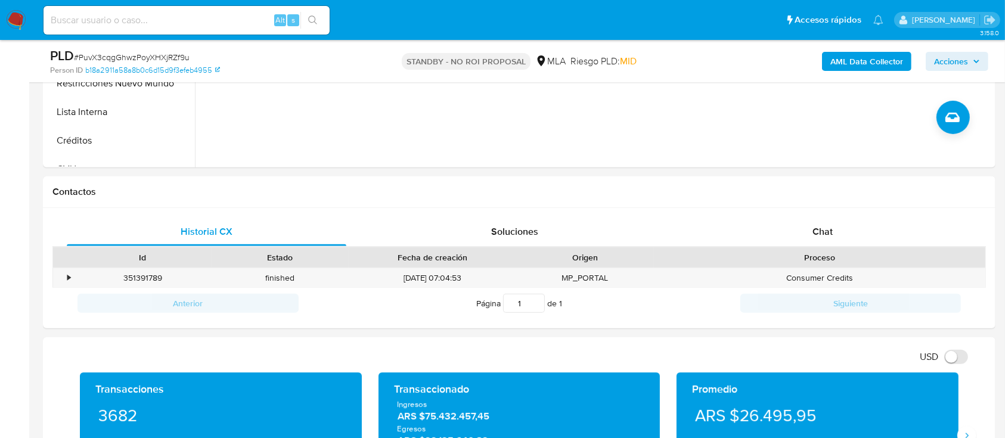
scroll to position [477, 0]
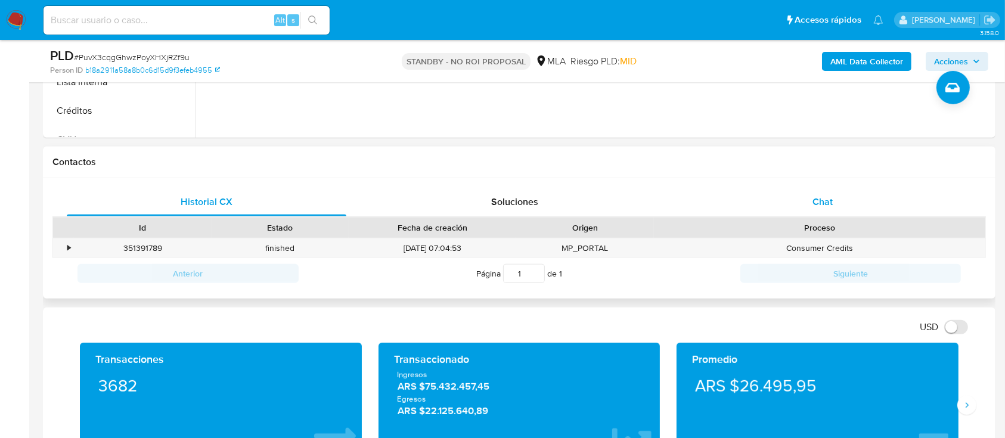
click at [867, 198] on div "Chat" at bounding box center [823, 202] width 280 height 29
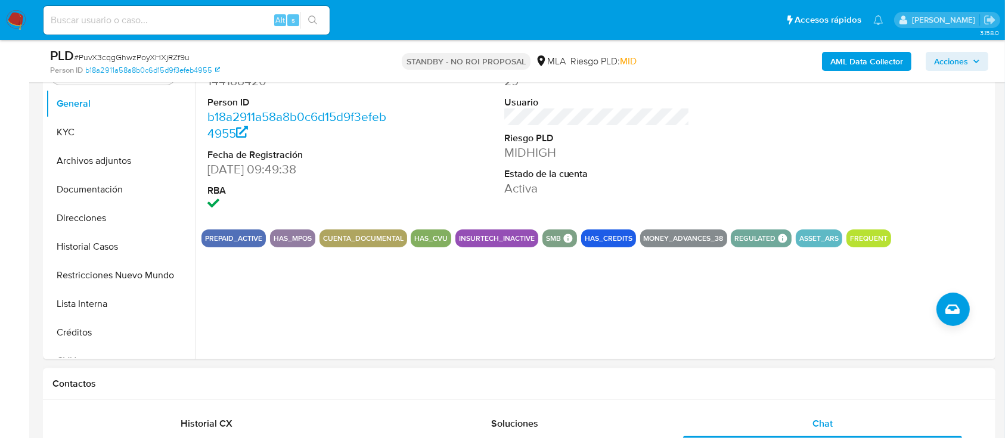
scroll to position [159, 0]
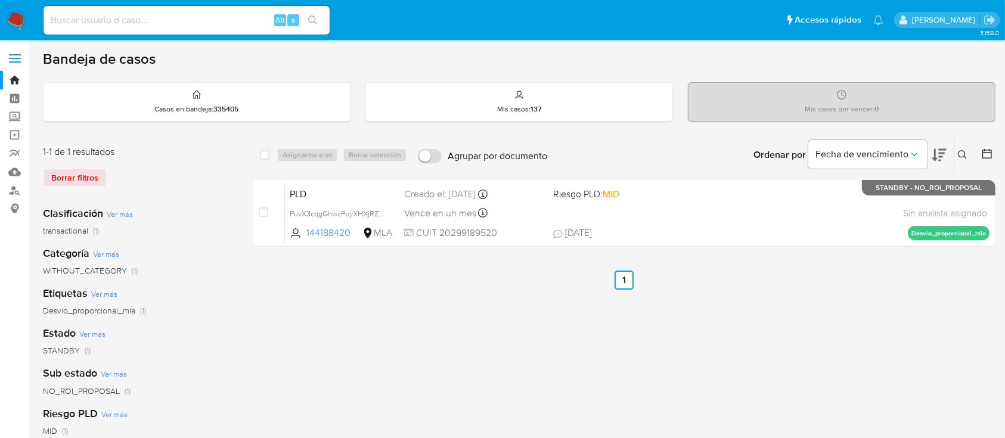
click at [963, 155] on icon at bounding box center [963, 155] width 10 height 10
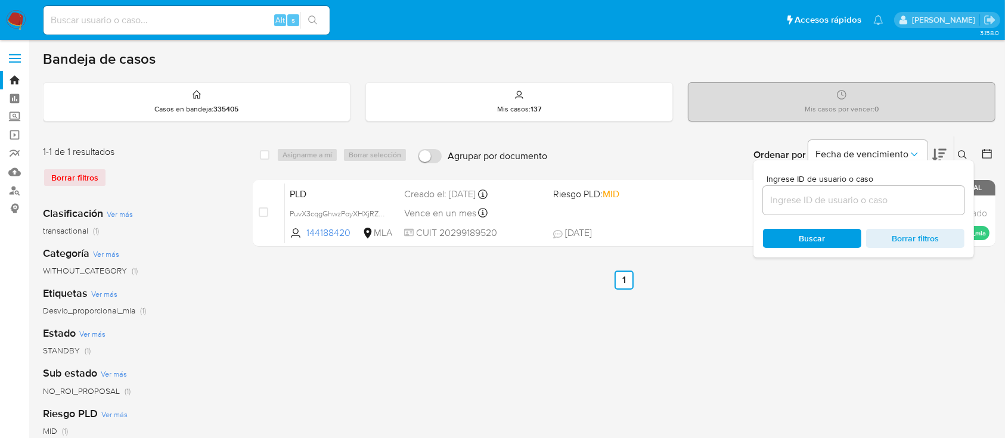
click at [882, 198] on input at bounding box center [863, 200] width 201 height 15
type input "213780312"
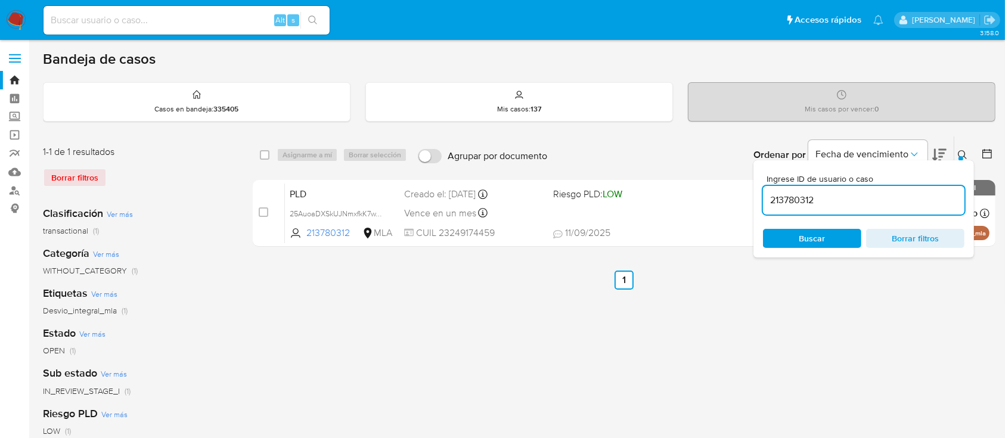
click at [965, 148] on button at bounding box center [964, 155] width 20 height 14
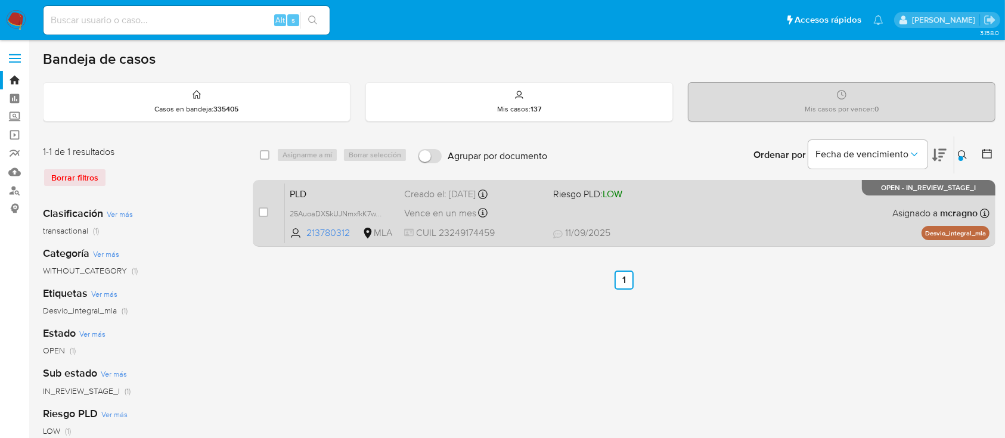
click at [657, 216] on div "PLD 25AuoaDXSkUJNmxfkK7wTRtI 213780312 MLA Riesgo PLD: LOW Creado el: 12/08/202…" at bounding box center [637, 213] width 705 height 60
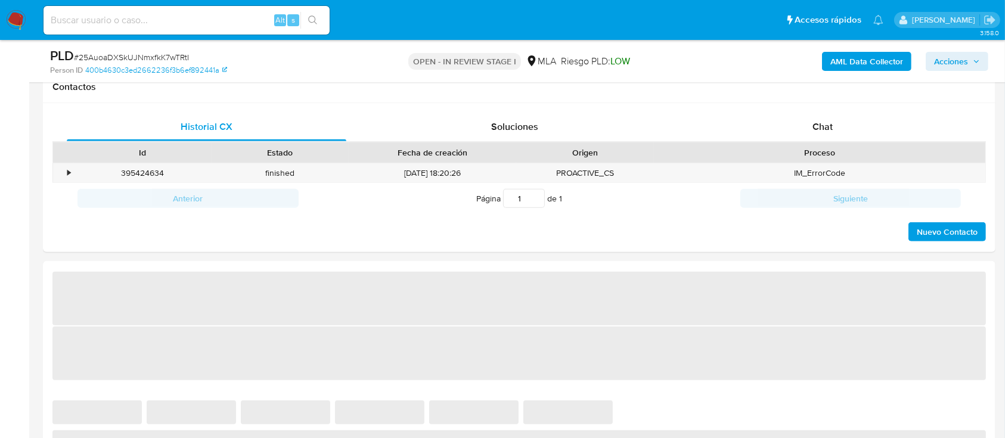
scroll to position [556, 0]
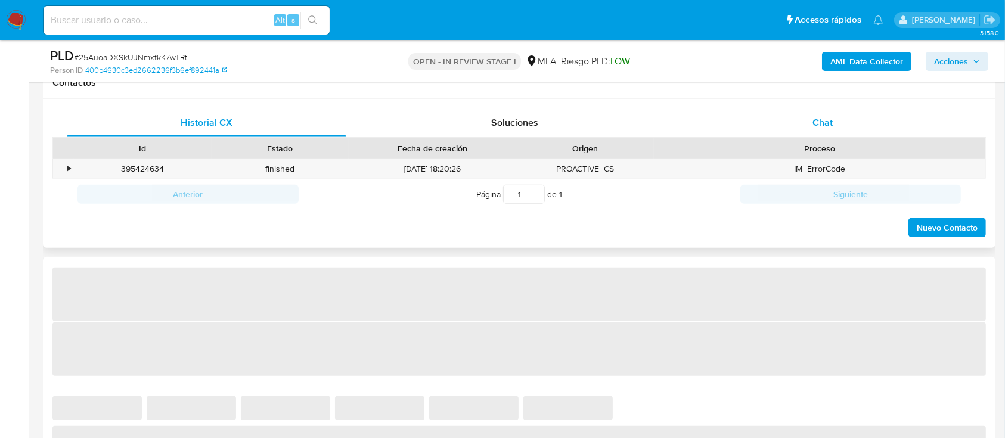
click at [843, 123] on div "Chat" at bounding box center [823, 122] width 280 height 29
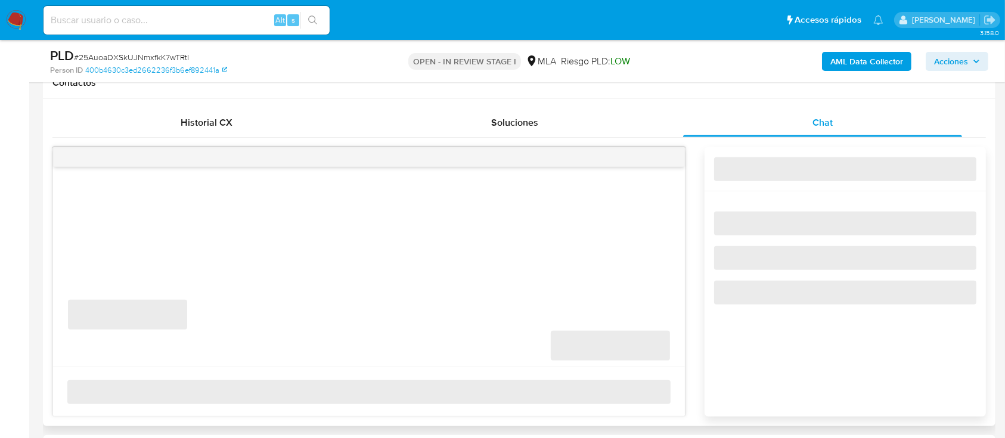
select select "10"
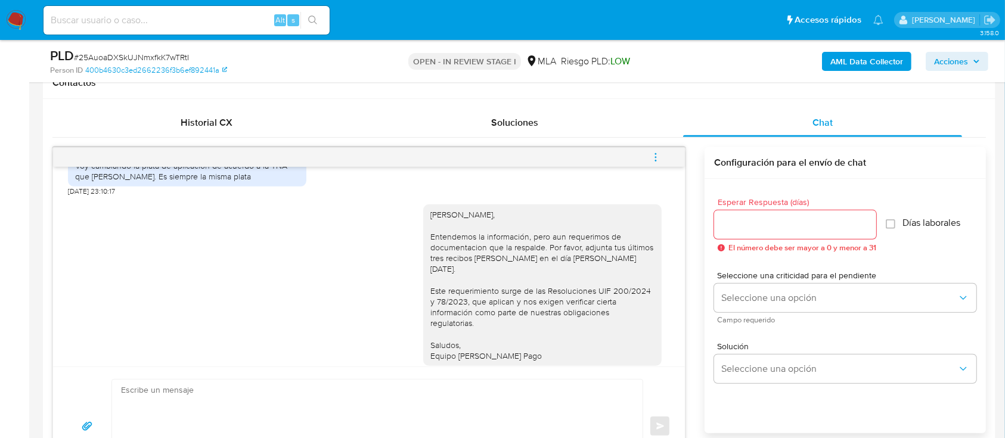
scroll to position [1054, 0]
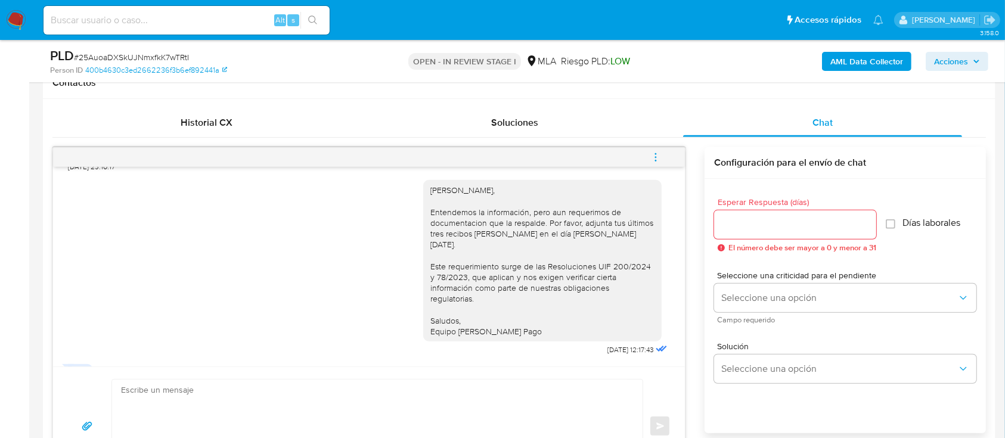
click at [652, 157] on icon "menu-action" at bounding box center [655, 157] width 11 height 11
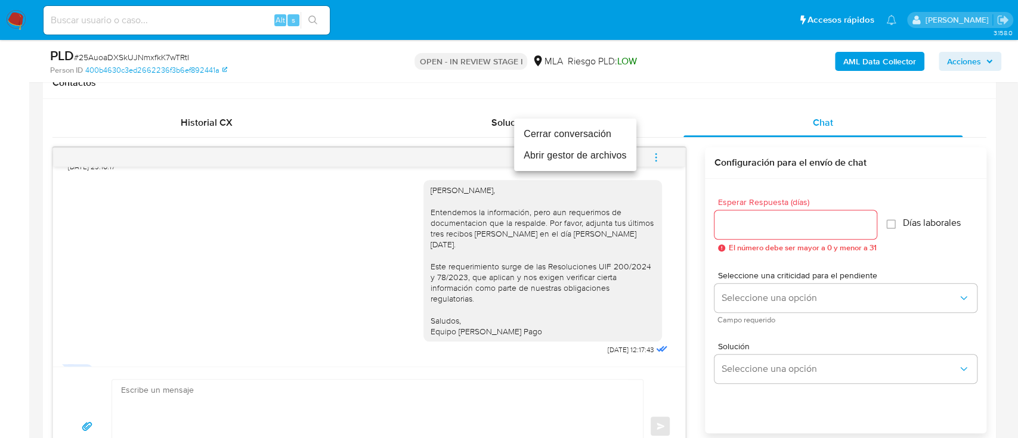
click at [556, 136] on li "Cerrar conversación" at bounding box center [575, 133] width 122 height 21
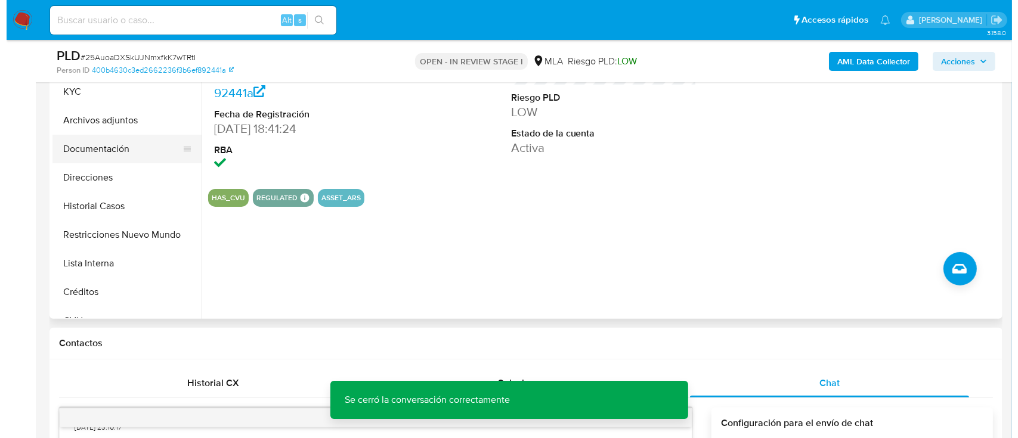
scroll to position [238, 0]
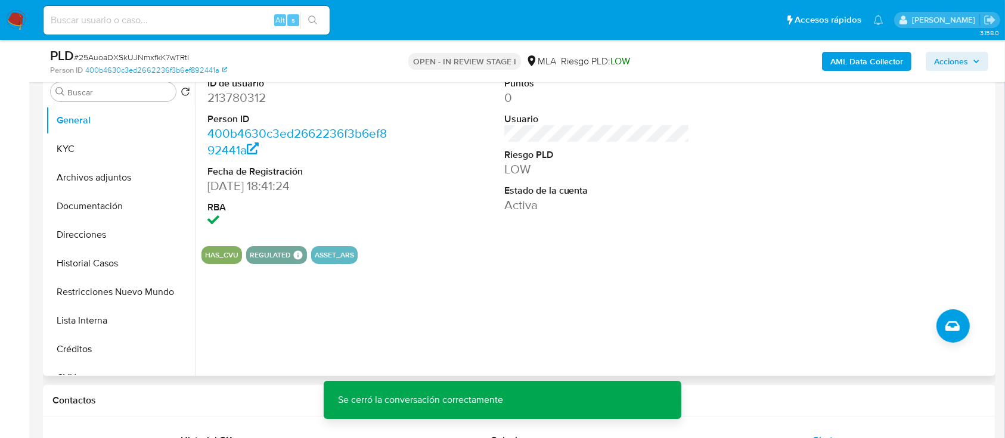
drag, startPoint x: 119, startPoint y: 179, endPoint x: 492, endPoint y: 262, distance: 381.8
click at [120, 179] on button "Archivos adjuntos" at bounding box center [120, 177] width 149 height 29
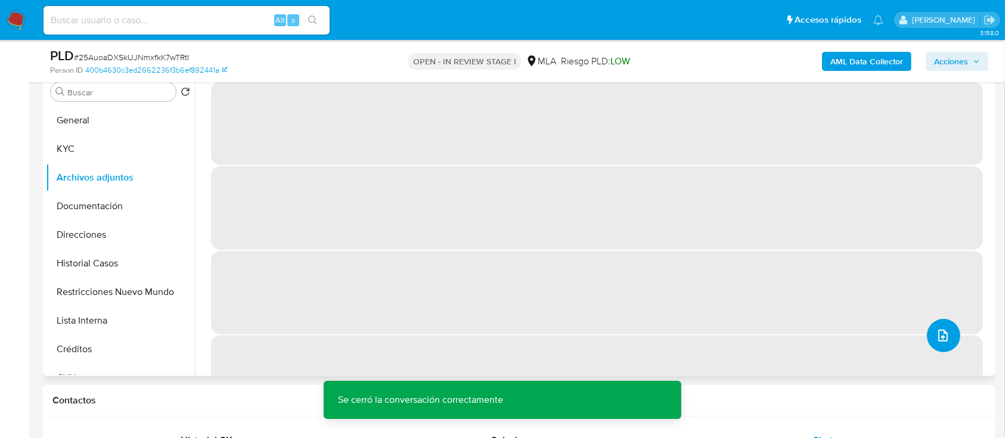
click at [954, 336] on button "upload-file" at bounding box center [943, 335] width 33 height 33
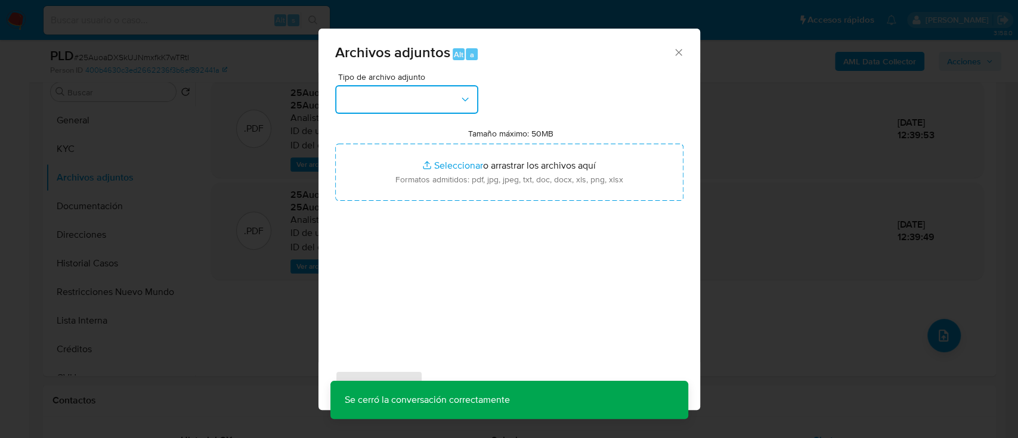
click at [435, 112] on button "button" at bounding box center [406, 99] width 143 height 29
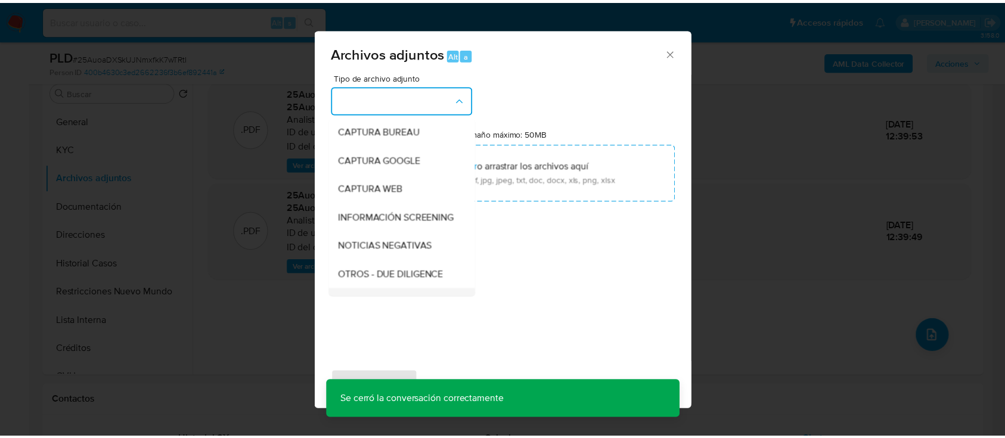
scroll to position [159, 0]
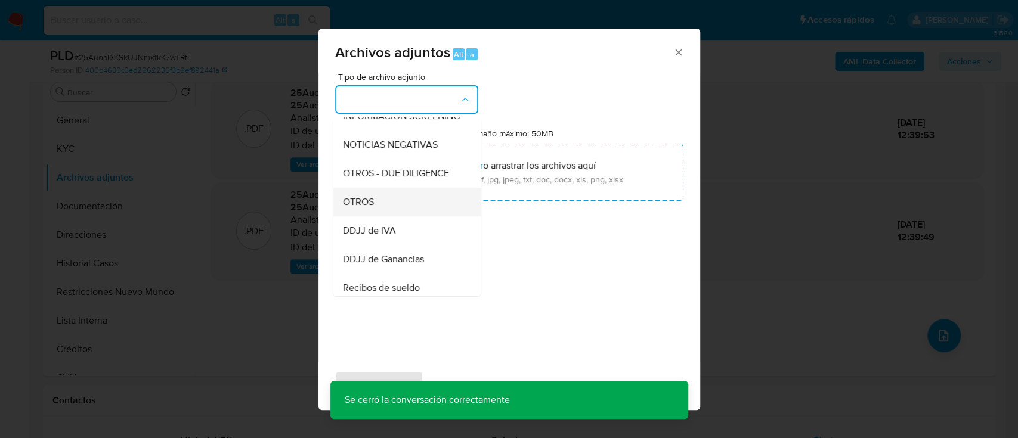
click at [406, 216] on div "OTROS" at bounding box center [403, 202] width 122 height 29
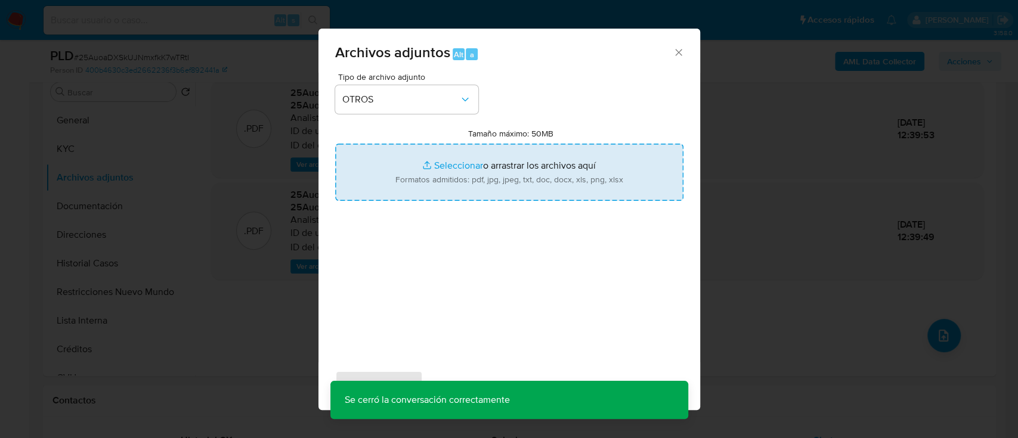
click at [436, 183] on input "Tamaño máximo: 50MB Seleccionar archivos" at bounding box center [509, 172] width 348 height 57
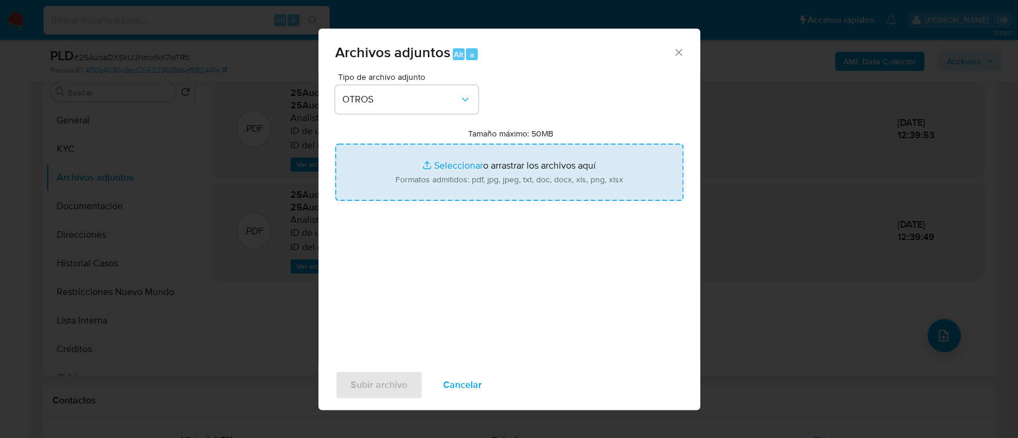
type input "C:\fakepath\213780312 - Movimientos.xlsx"
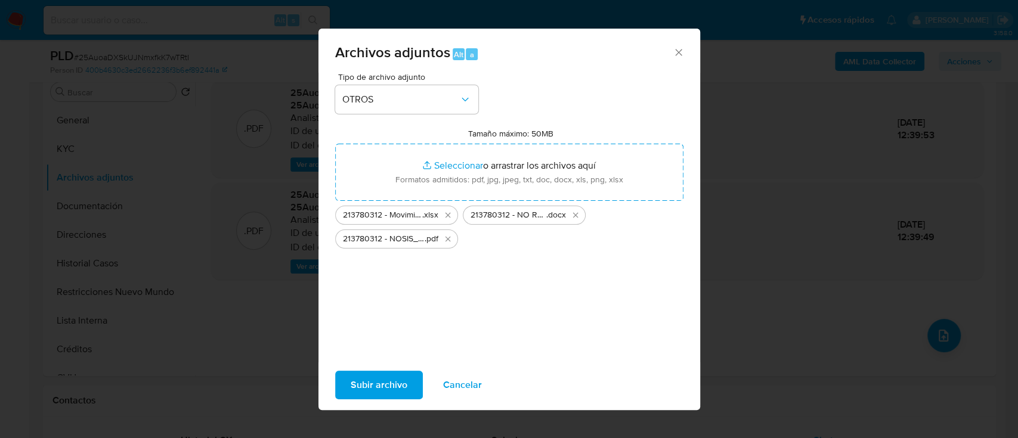
click at [344, 382] on button "Subir archivo" at bounding box center [379, 385] width 88 height 29
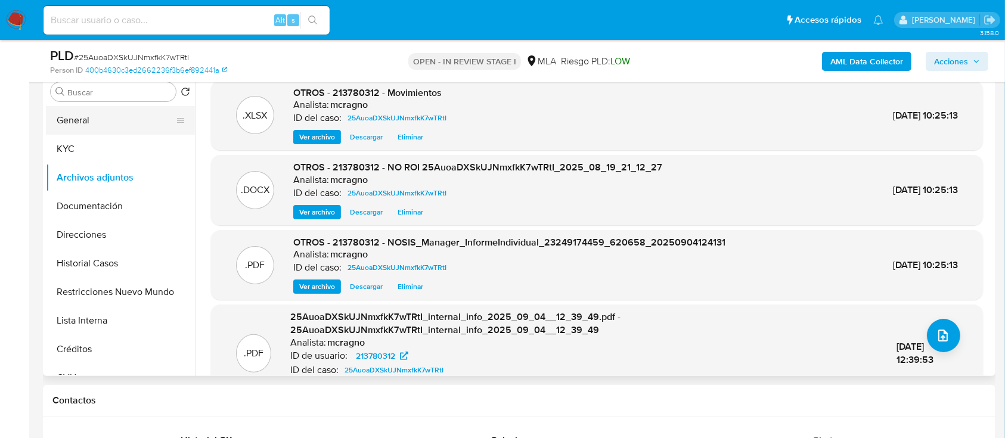
click at [146, 122] on button "General" at bounding box center [115, 120] width 139 height 29
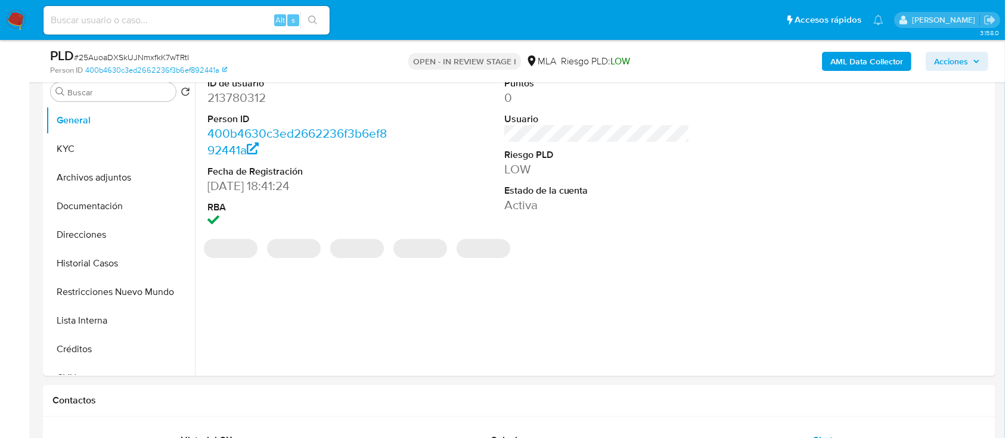
click at [954, 64] on span "Acciones" at bounding box center [951, 61] width 34 height 19
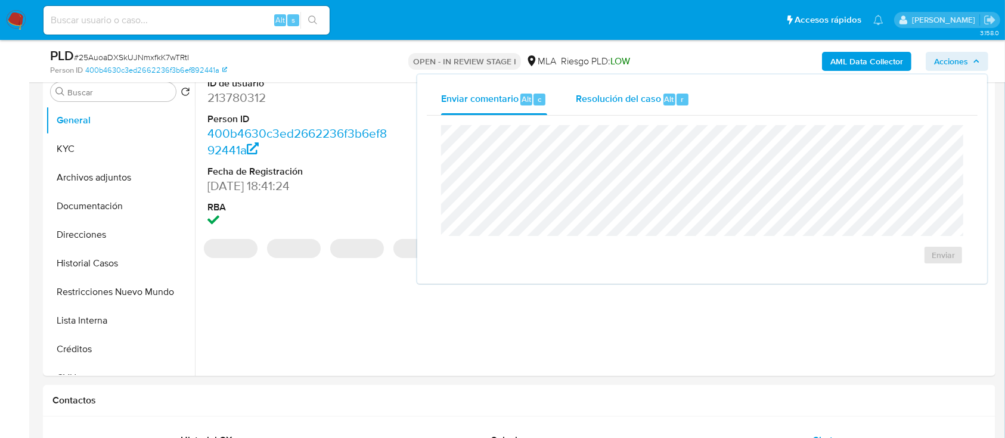
click at [665, 94] on span "Alt" at bounding box center [670, 99] width 10 height 11
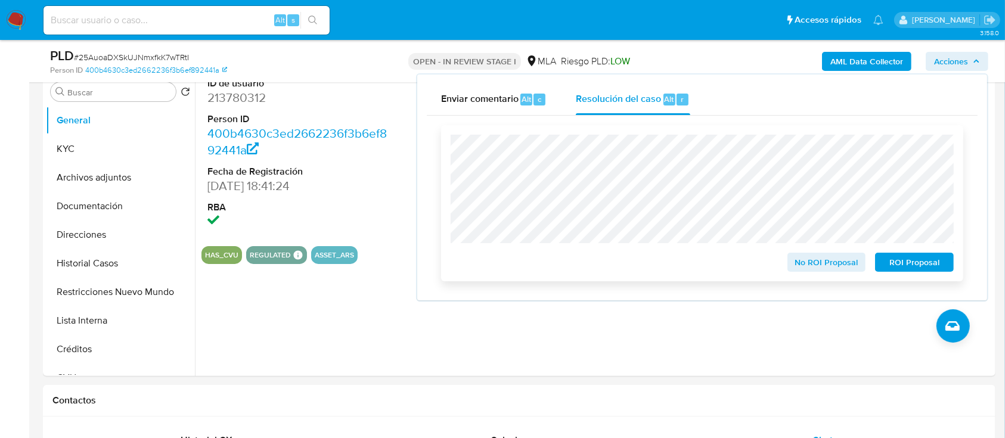
click at [815, 262] on span "No ROI Proposal" at bounding box center [827, 262] width 62 height 17
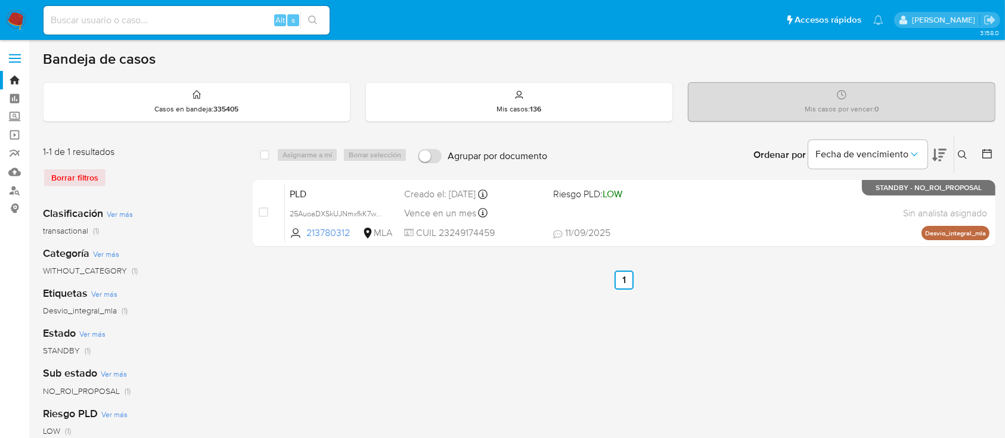
drag, startPoint x: 963, startPoint y: 155, endPoint x: 901, endPoint y: 210, distance: 82.8
click at [963, 155] on icon at bounding box center [963, 155] width 10 height 10
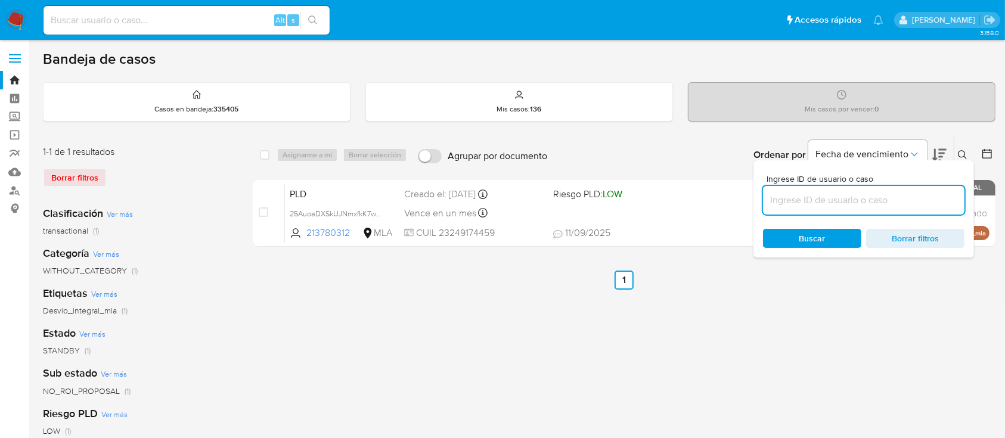
click at [900, 202] on input at bounding box center [863, 200] width 201 height 15
type input "83139725"
click at [962, 153] on icon at bounding box center [963, 155] width 10 height 10
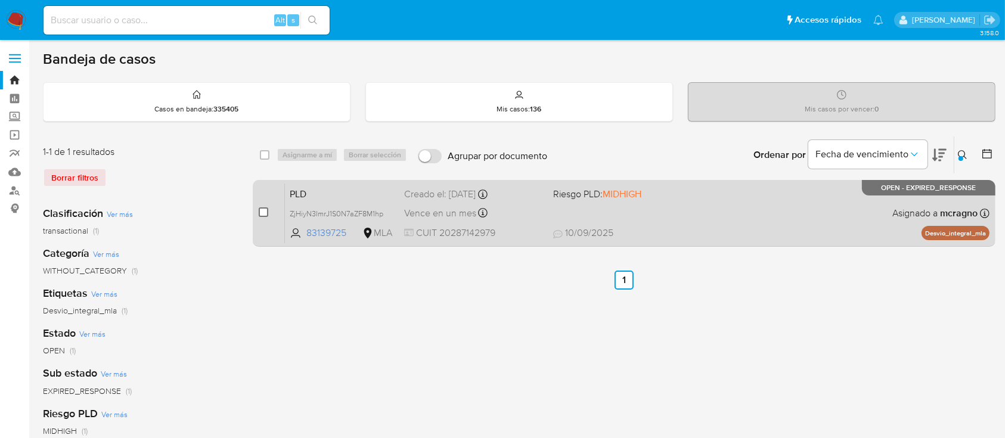
click at [264, 210] on input "checkbox" at bounding box center [264, 212] width 10 height 10
checkbox input "true"
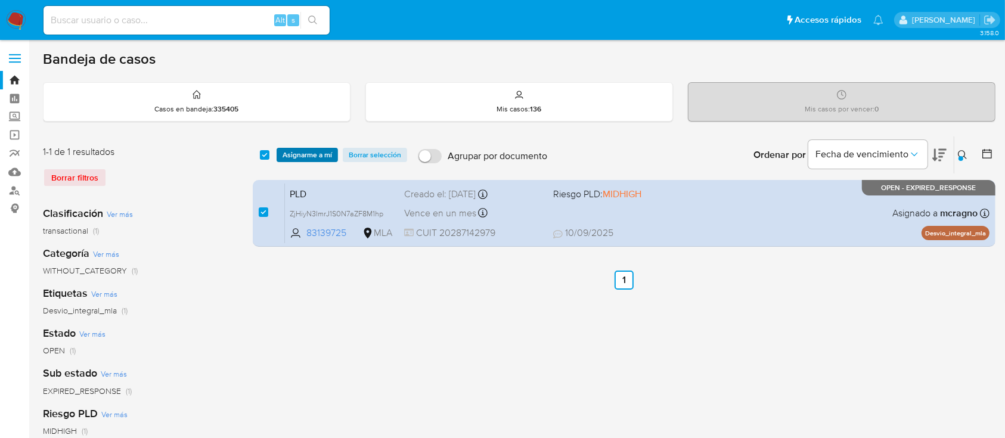
drag, startPoint x: 306, startPoint y: 141, endPoint x: 310, endPoint y: 148, distance: 8.5
click at [307, 141] on div "select-all-cases-checkbox Asignarme a mí Borrar selección Agrupar por documento…" at bounding box center [624, 155] width 743 height 37
click at [310, 149] on span "Asignarme a mí" at bounding box center [307, 155] width 49 height 12
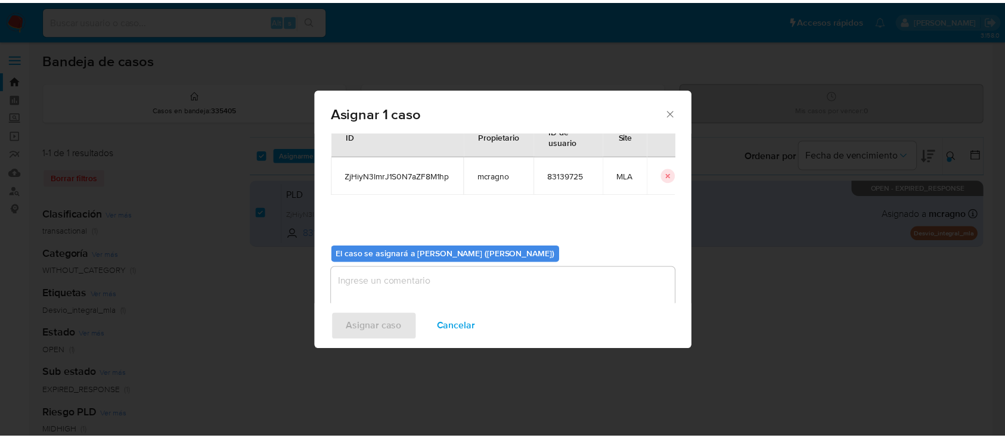
scroll to position [61, 0]
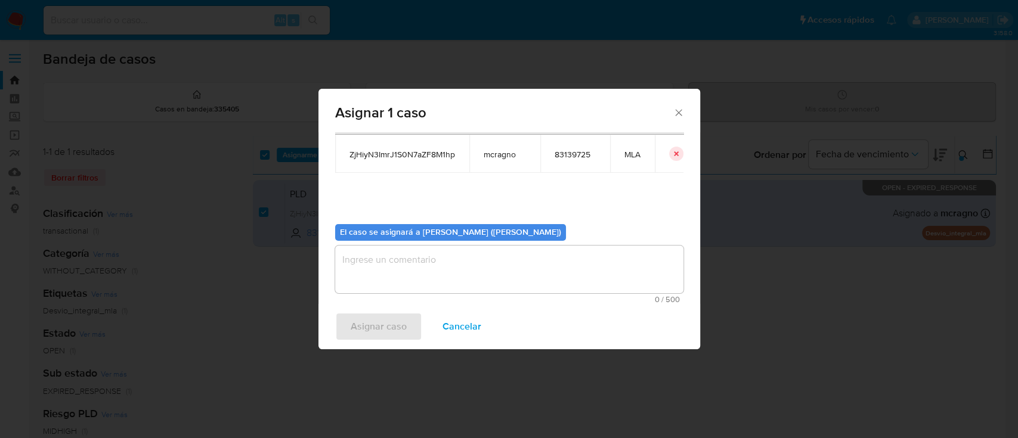
click at [398, 269] on textarea "assign-modal" at bounding box center [509, 270] width 348 height 48
click at [389, 317] on span "Asignar caso" at bounding box center [378, 327] width 56 height 26
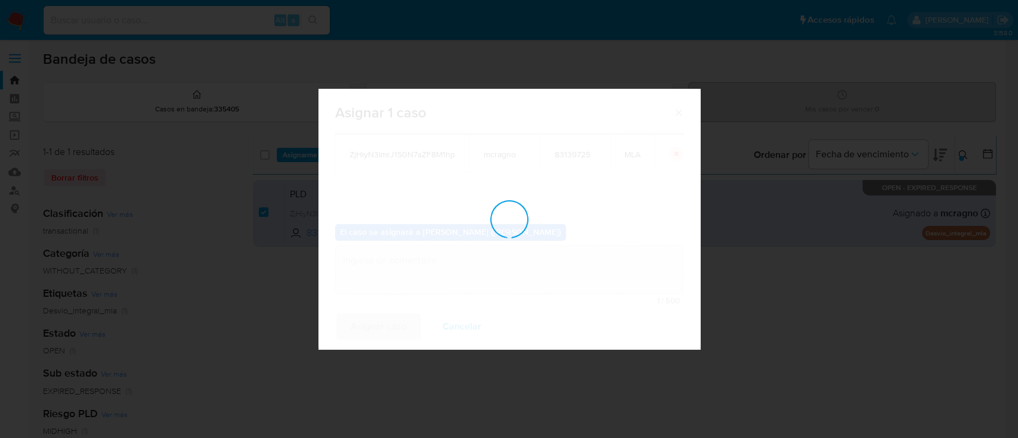
checkbox input "false"
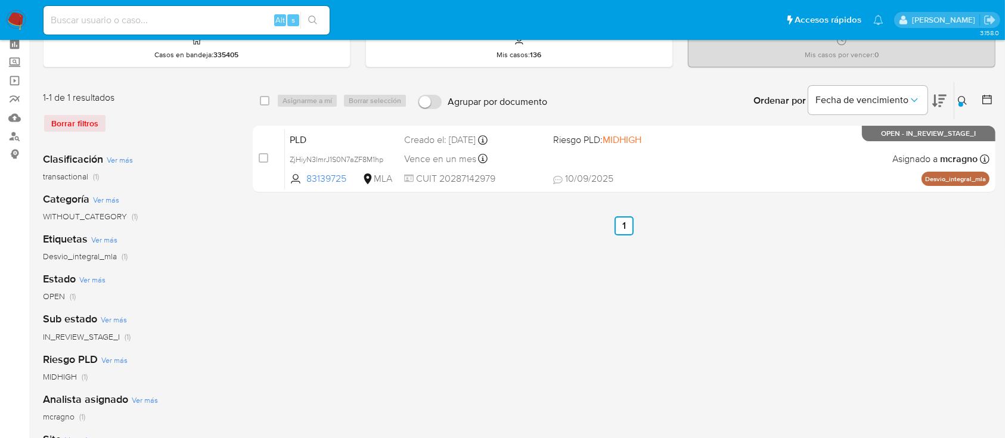
scroll to position [79, 0]
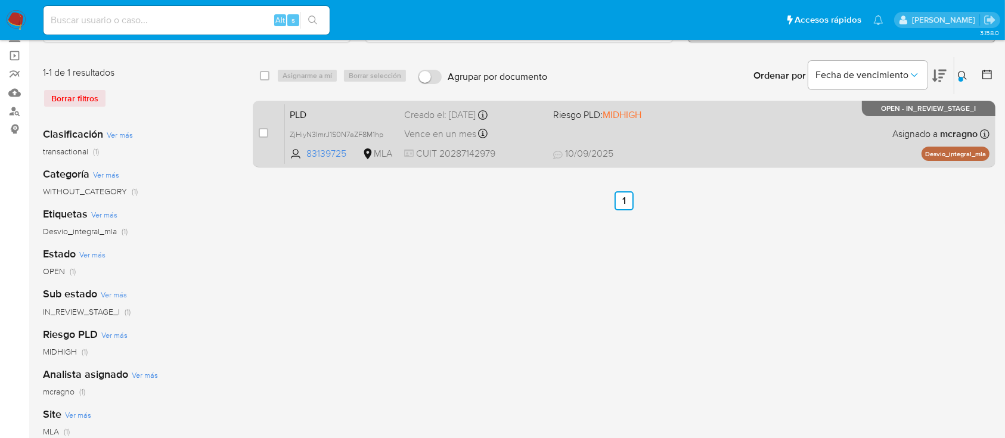
click at [774, 125] on div "PLD ZjHiyN3ImrJ1S0N7aZF8M1hp 83139725 MLA Riesgo PLD: MIDHIGH Creado el: [DATE]…" at bounding box center [637, 134] width 705 height 60
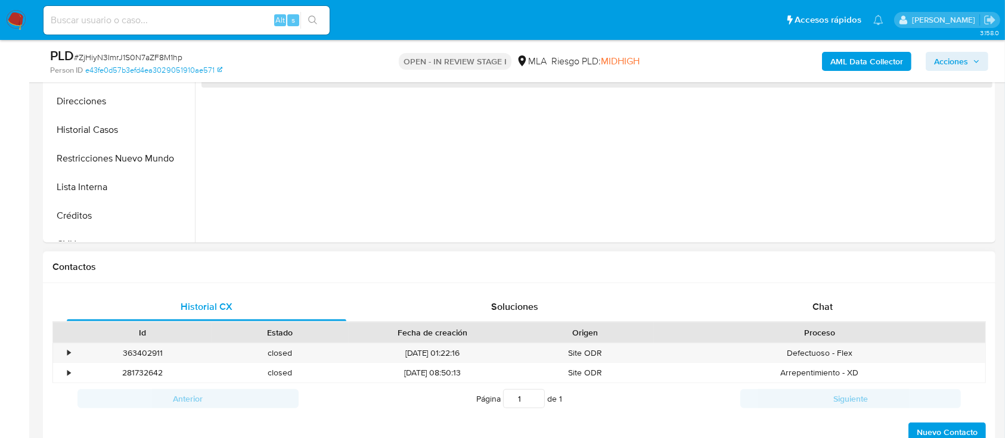
scroll to position [397, 0]
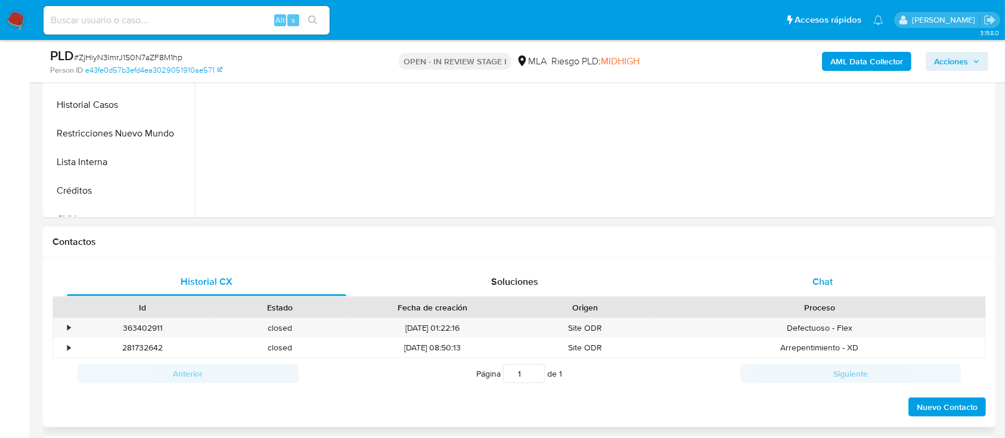
click at [844, 272] on div "Chat" at bounding box center [823, 282] width 280 height 29
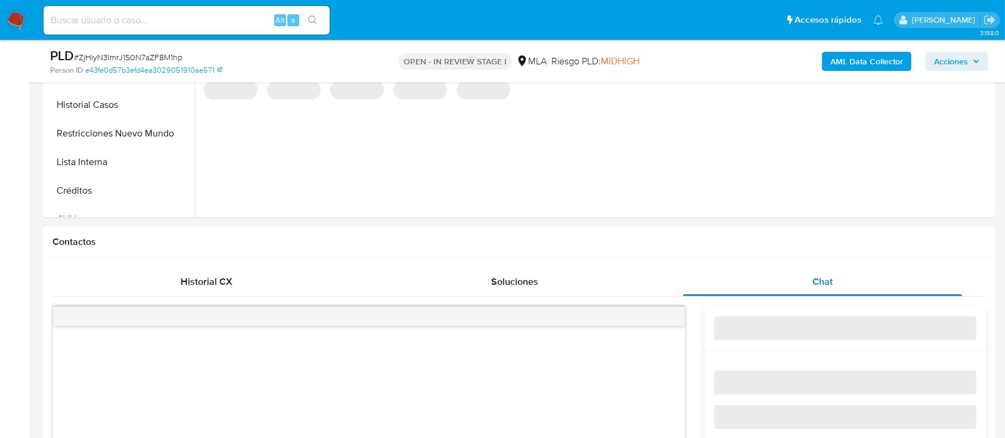
select select "10"
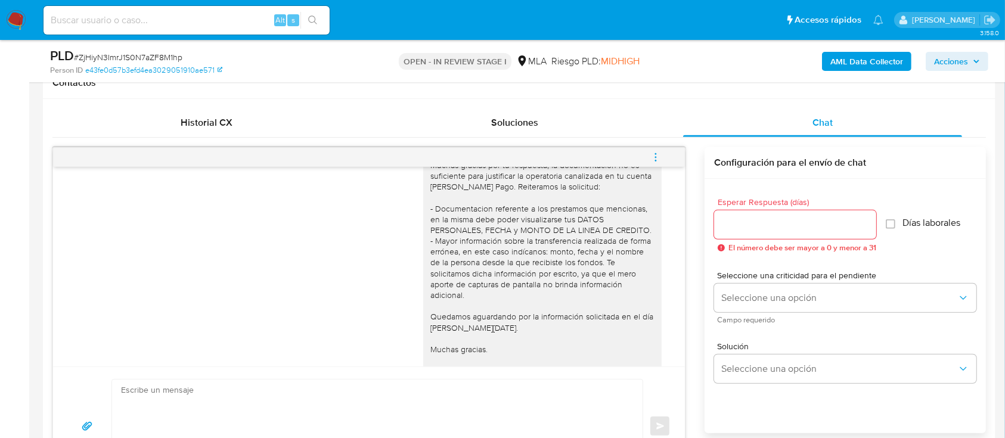
scroll to position [1600, 0]
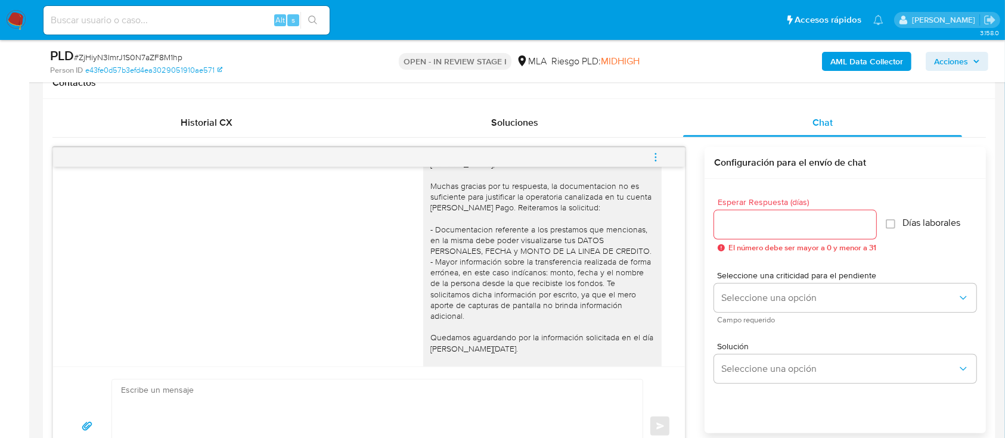
click at [655, 153] on icon "menu-action" at bounding box center [655, 157] width 11 height 11
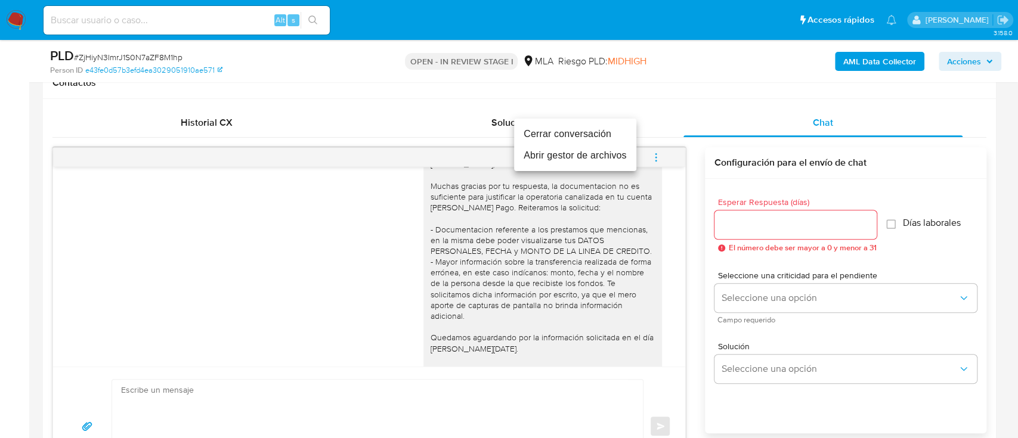
click at [565, 131] on li "Cerrar conversación" at bounding box center [575, 133] width 122 height 21
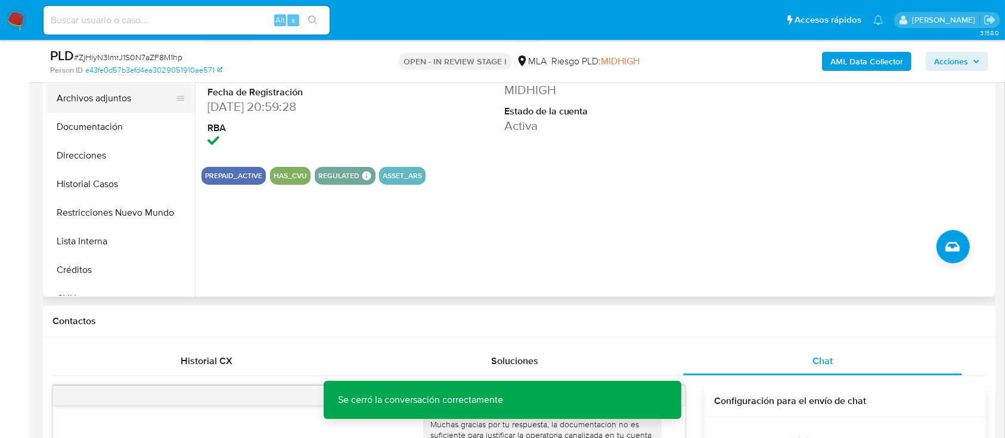
drag, startPoint x: 116, startPoint y: 102, endPoint x: 129, endPoint y: 108, distance: 13.9
click at [116, 101] on button "Archivos adjuntos" at bounding box center [115, 98] width 139 height 29
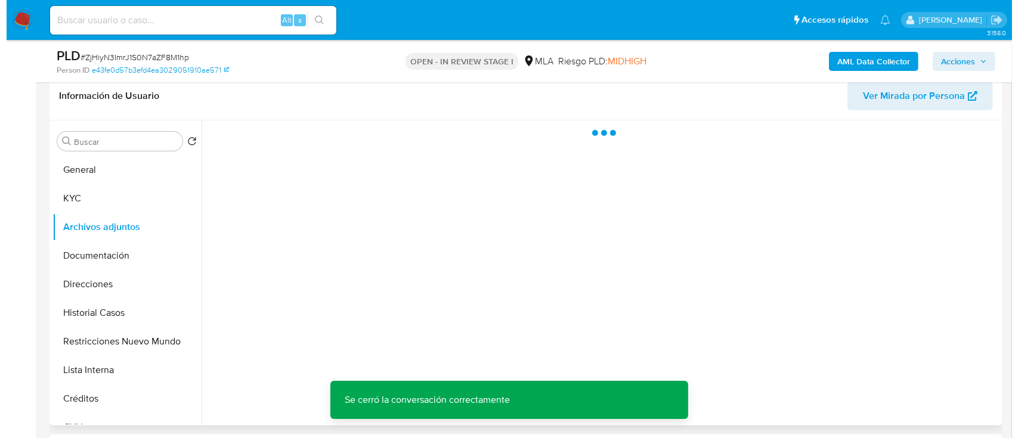
scroll to position [159, 0]
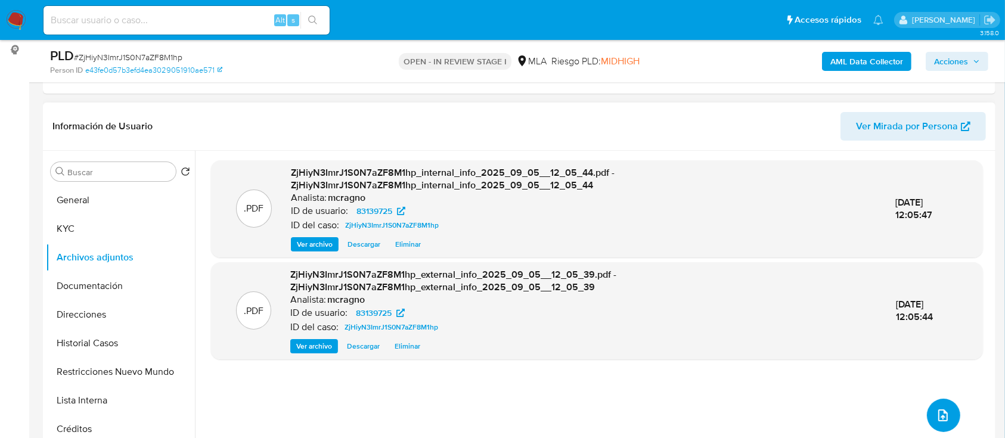
click at [936, 417] on icon "upload-file" at bounding box center [943, 415] width 14 height 14
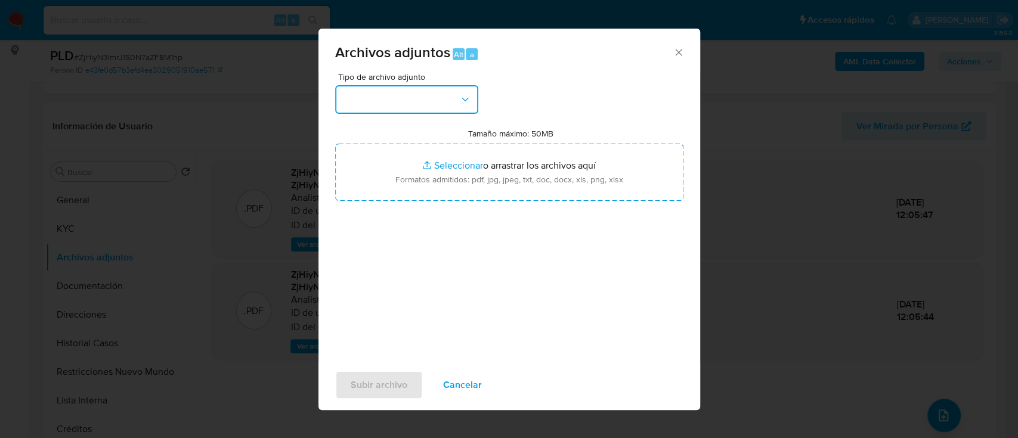
click at [370, 98] on button "button" at bounding box center [406, 99] width 143 height 29
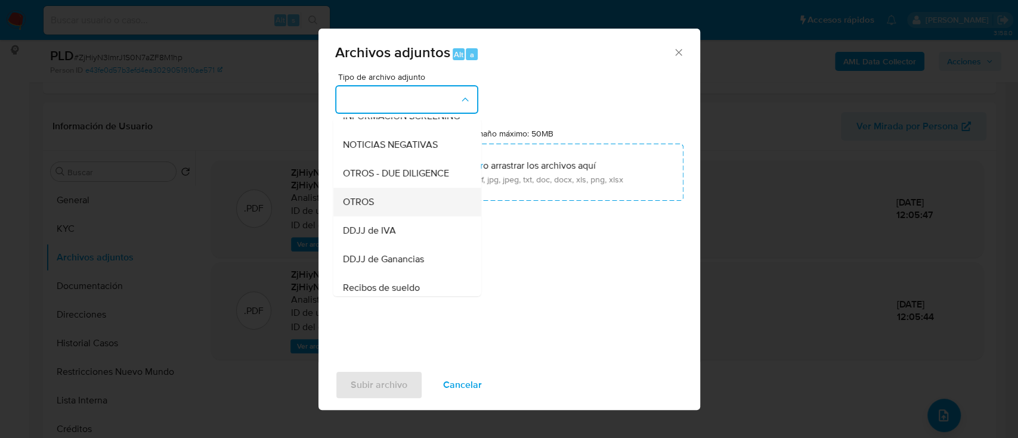
click at [385, 215] on div "OTROS" at bounding box center [403, 202] width 122 height 29
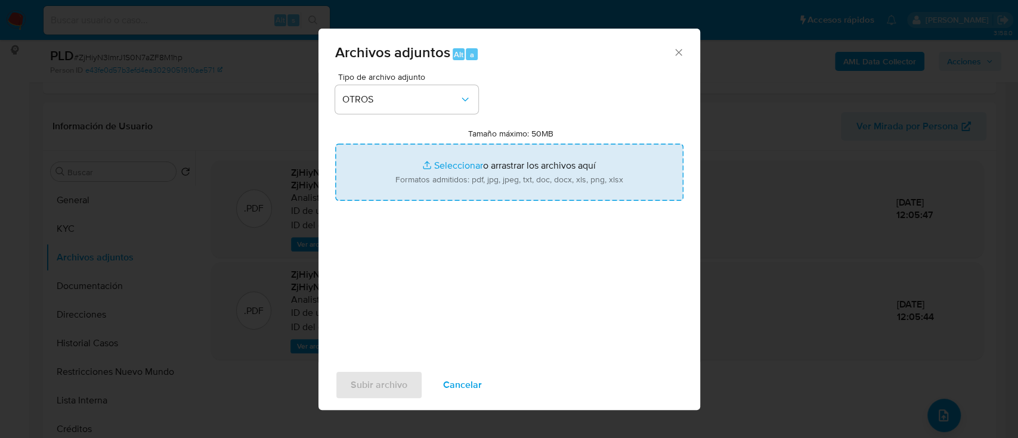
click at [465, 179] on input "Tamaño máximo: 50MB Seleccionar archivos" at bounding box center [509, 172] width 348 height 57
type input "C:\fakepath\83139725 - Movimientos.xlsx"
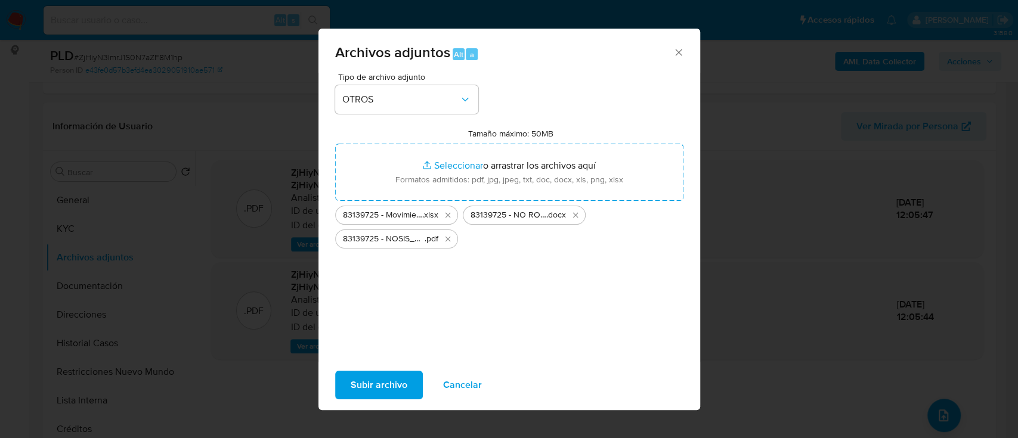
click at [388, 392] on span "Subir archivo" at bounding box center [378, 385] width 57 height 26
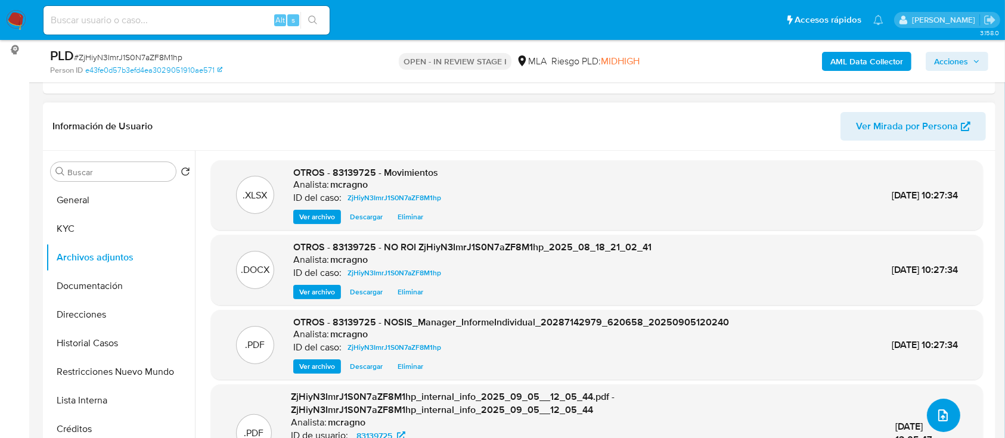
click at [949, 410] on button "upload-file" at bounding box center [943, 415] width 33 height 33
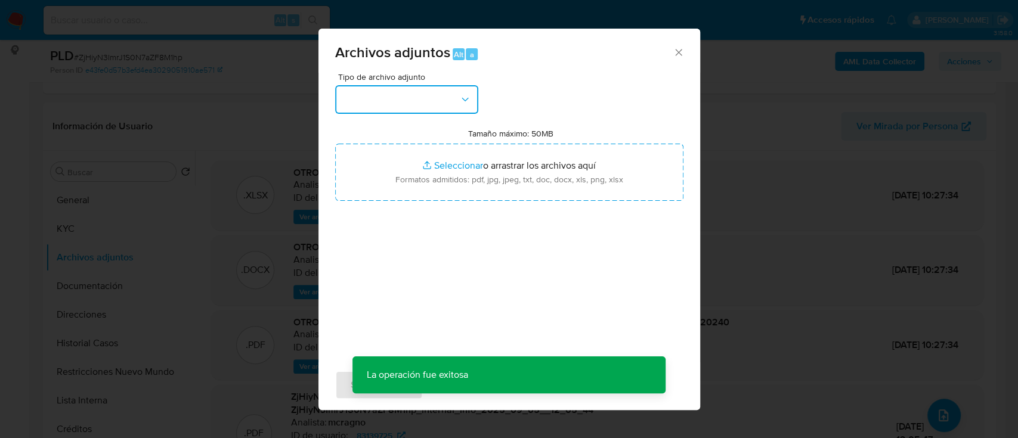
click at [454, 106] on button "button" at bounding box center [406, 99] width 143 height 29
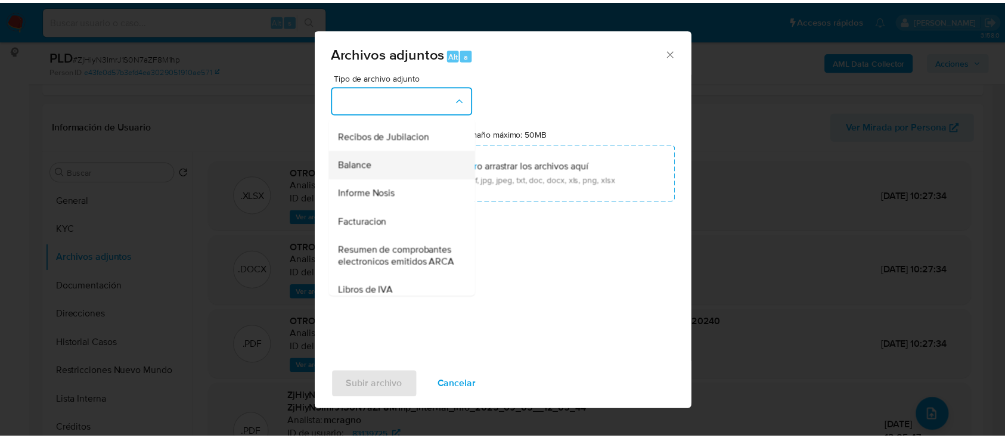
scroll to position [238, 0]
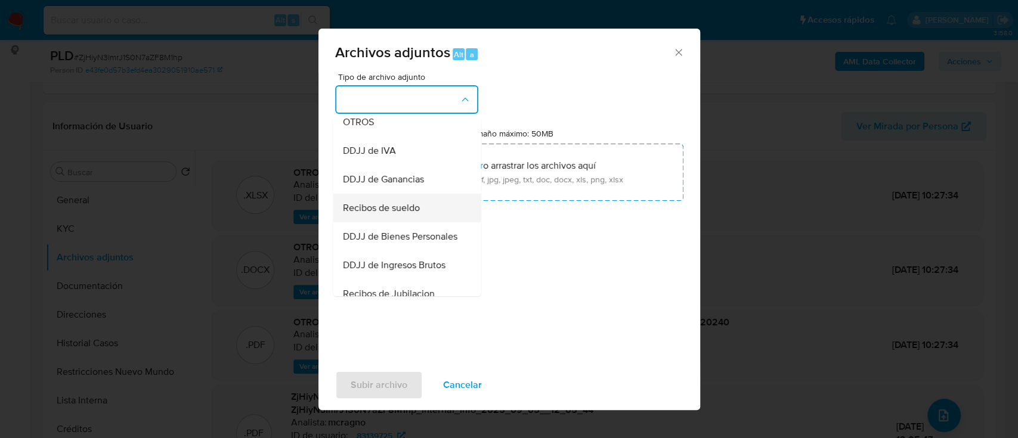
click at [405, 214] on span "Recibos de sueldo" at bounding box center [380, 208] width 77 height 12
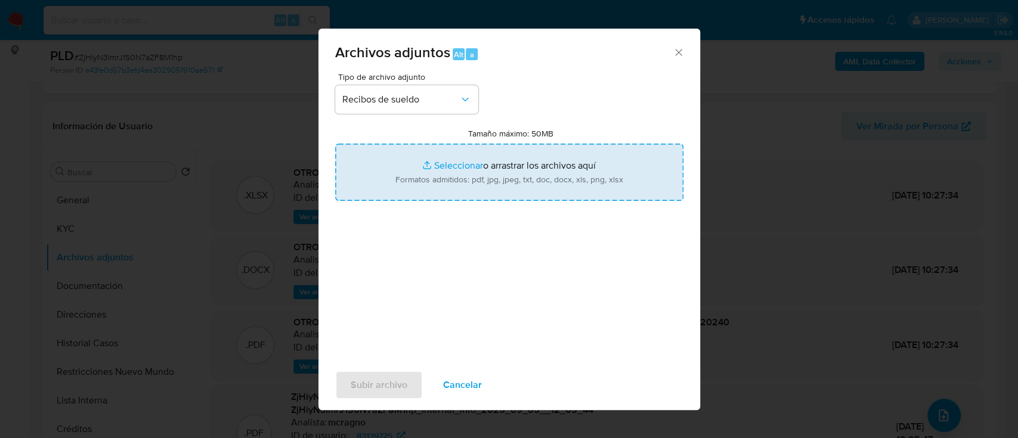
click at [458, 184] on input "Tamaño máximo: 50MB Seleccionar archivos" at bounding box center [509, 172] width 348 height 57
type input "C:\fakepath\83139725 - Recibos de sueldo may-jul25.pdf"
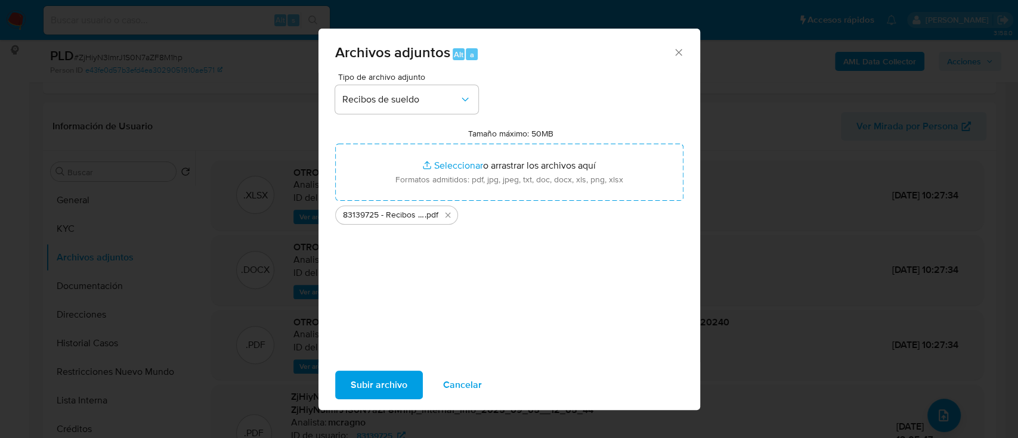
click at [391, 384] on span "Subir archivo" at bounding box center [378, 385] width 57 height 26
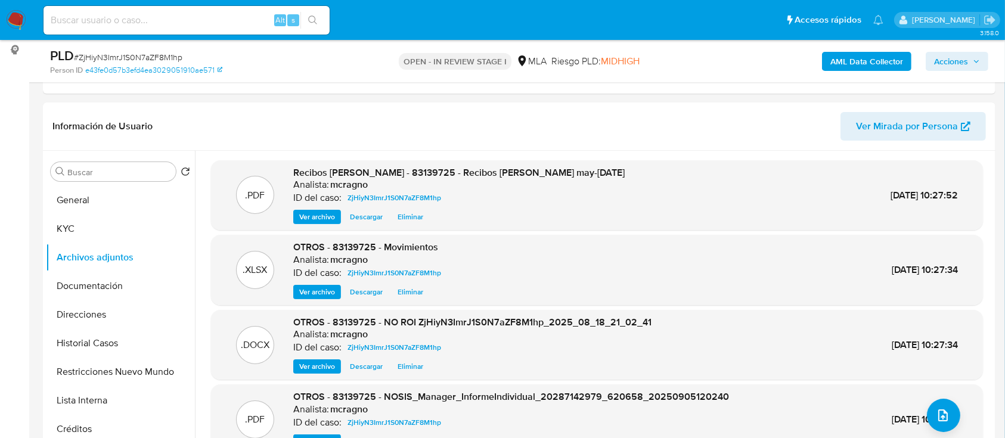
click at [83, 197] on button "General" at bounding box center [120, 200] width 149 height 29
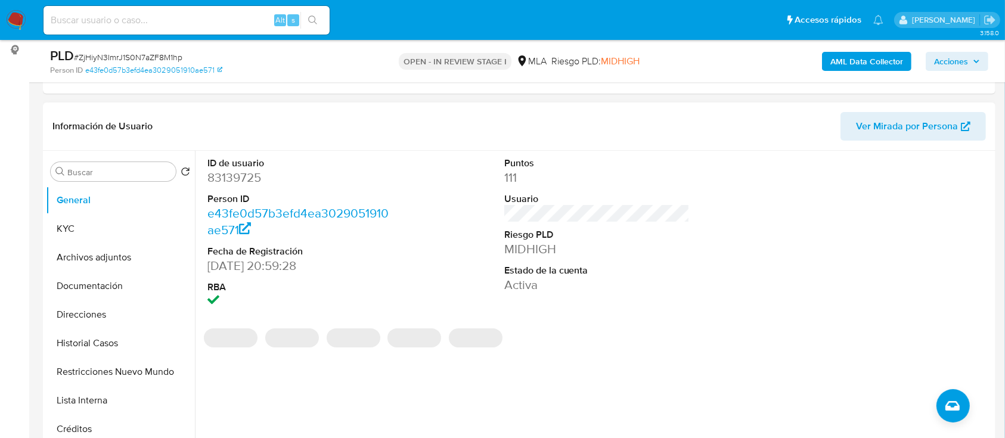
drag, startPoint x: 118, startPoint y: 250, endPoint x: 298, endPoint y: 246, distance: 180.1
click at [119, 250] on button "Archivos adjuntos" at bounding box center [120, 257] width 149 height 29
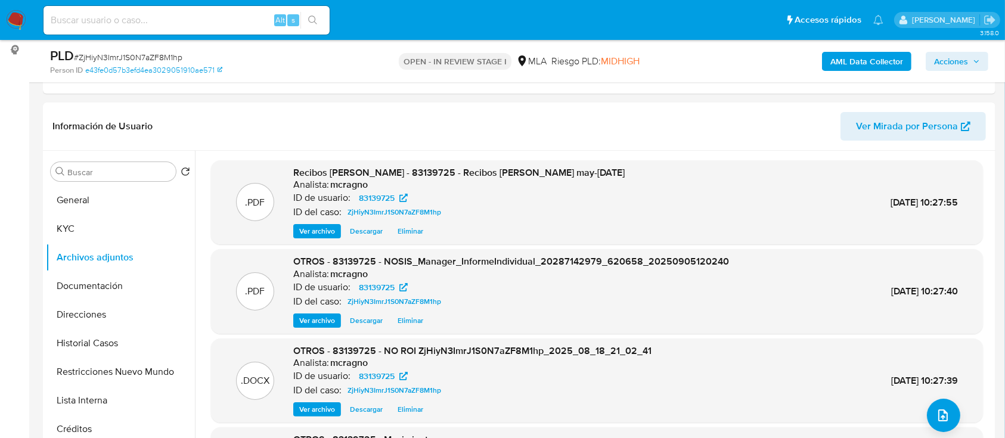
click at [942, 62] on span "Acciones" at bounding box center [951, 61] width 34 height 19
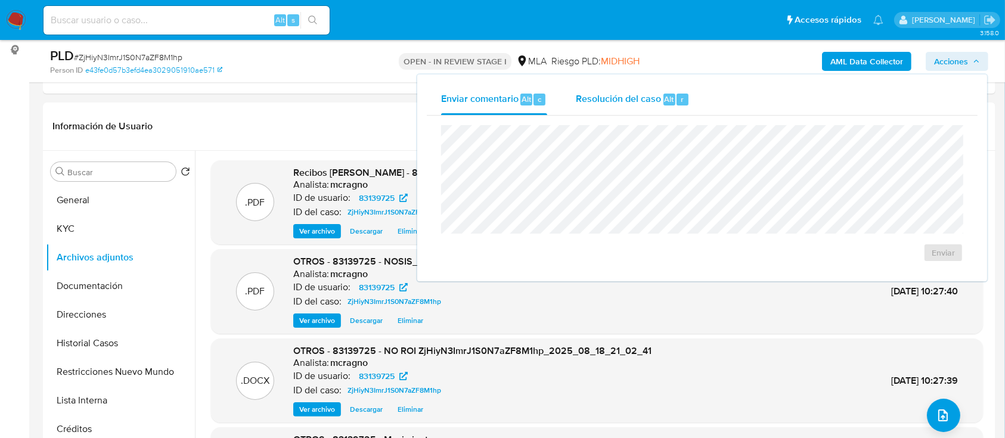
click at [665, 104] on span "Alt" at bounding box center [670, 99] width 10 height 11
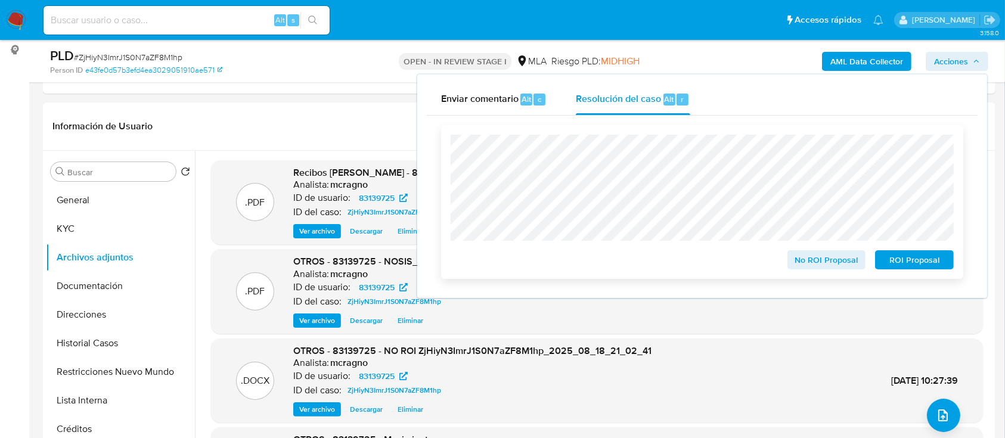
click at [830, 268] on span "No ROI Proposal" at bounding box center [827, 260] width 62 height 17
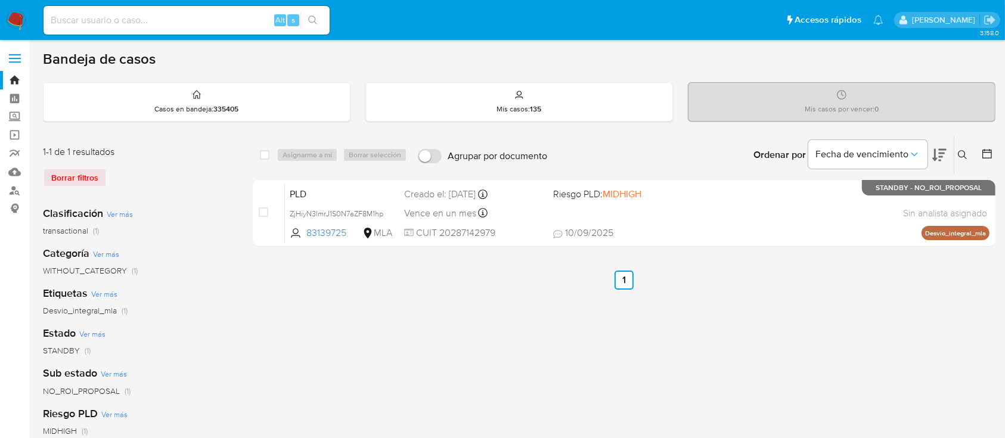
click at [959, 150] on icon at bounding box center [963, 155] width 10 height 10
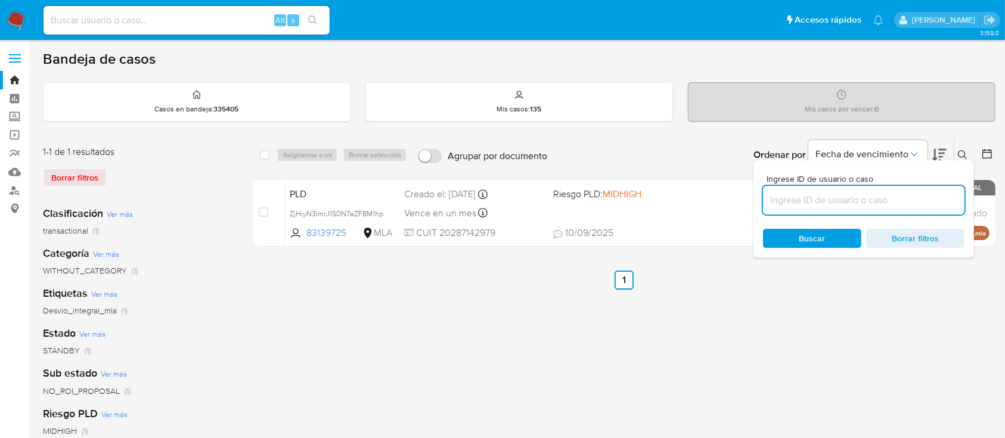
click at [836, 203] on input at bounding box center [863, 200] width 201 height 15
type input "59229171"
drag, startPoint x: 963, startPoint y: 148, endPoint x: 673, endPoint y: 184, distance: 291.8
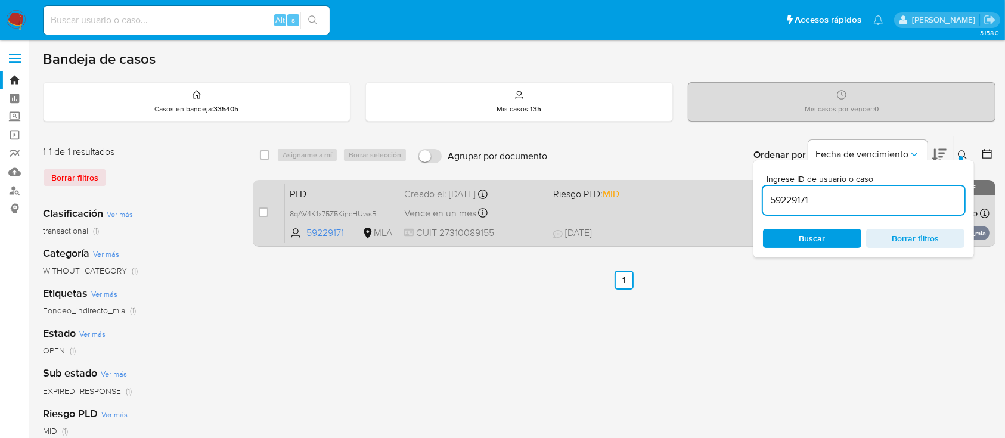
click at [962, 148] on button at bounding box center [964, 155] width 20 height 14
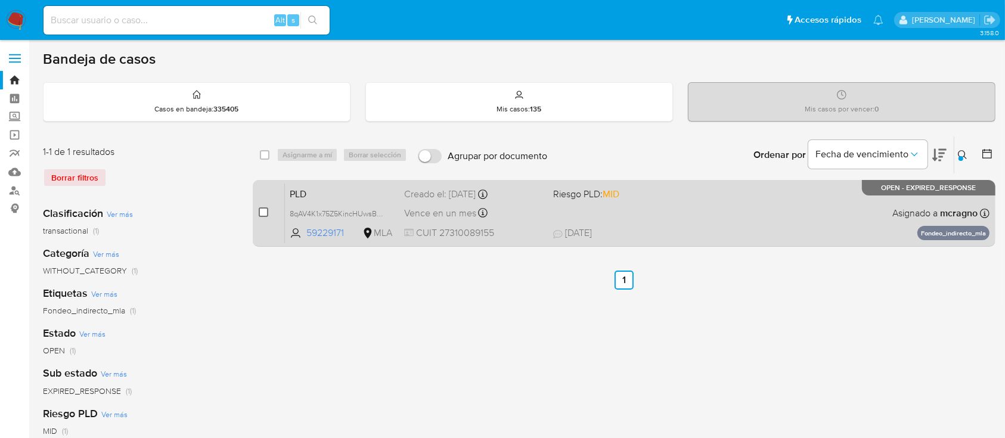
click at [263, 210] on input "checkbox" at bounding box center [264, 212] width 10 height 10
checkbox input "true"
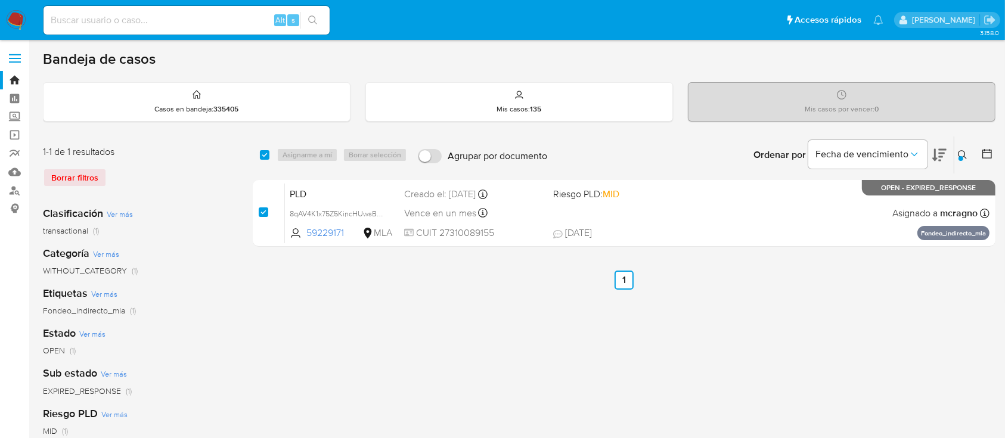
checkbox input "true"
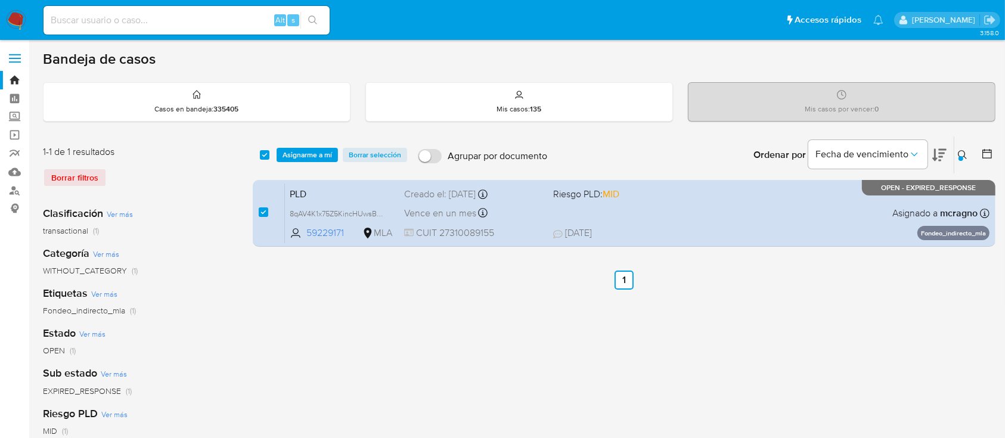
click at [300, 162] on div "select-all-cases-checkbox Asignarme a mí Borrar selección Agrupar por documento…" at bounding box center [624, 155] width 743 height 37
click at [306, 157] on span "Asignarme a mí" at bounding box center [307, 155] width 49 height 12
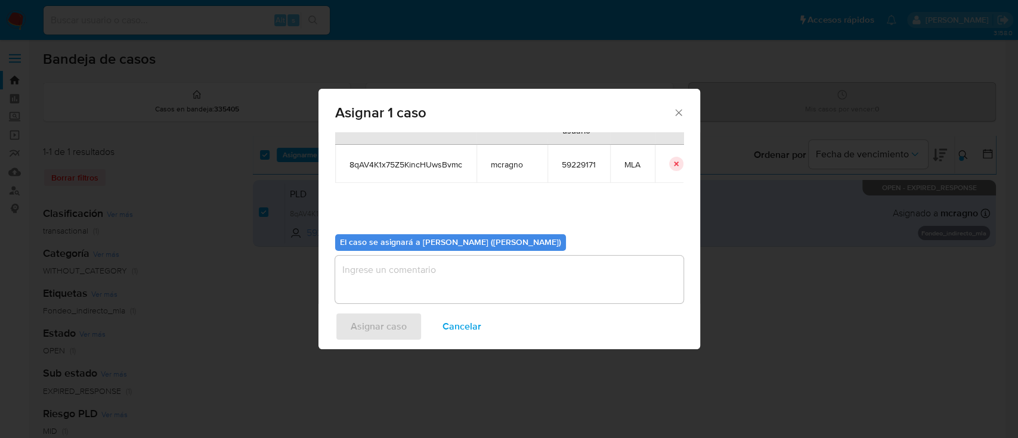
scroll to position [61, 0]
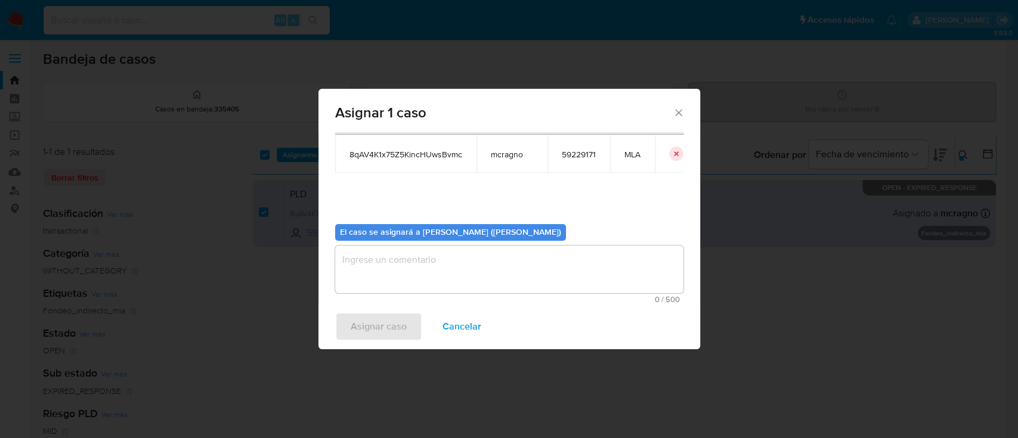
click at [415, 269] on textarea "assign-modal" at bounding box center [509, 270] width 348 height 48
click at [383, 333] on span "Asignar caso" at bounding box center [378, 327] width 56 height 26
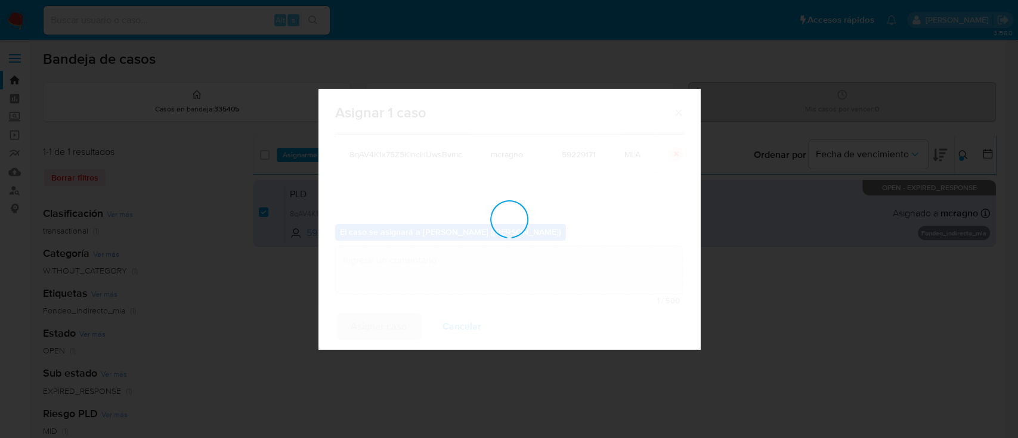
checkbox input "false"
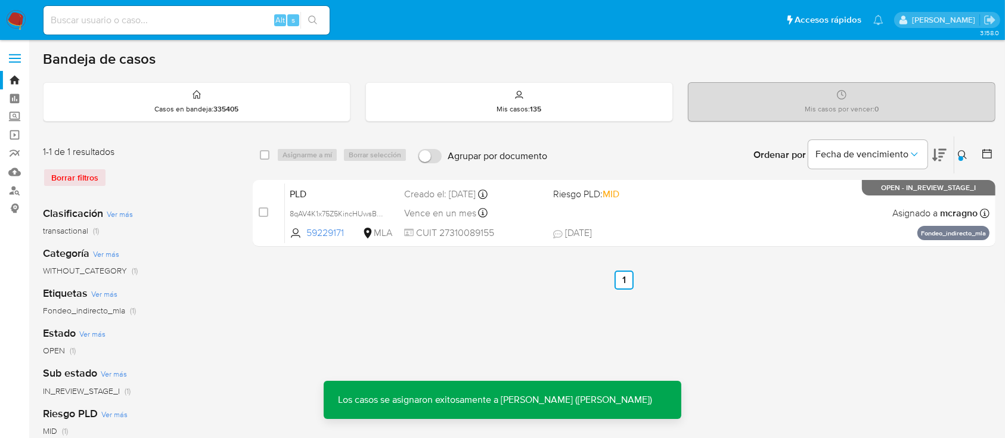
click at [725, 218] on div "PLD 8qAV4K1x75Z5KincHUwsBvmc 59229171 MLA Riesgo PLD: MID Creado el: 12/08/2025…" at bounding box center [637, 213] width 705 height 60
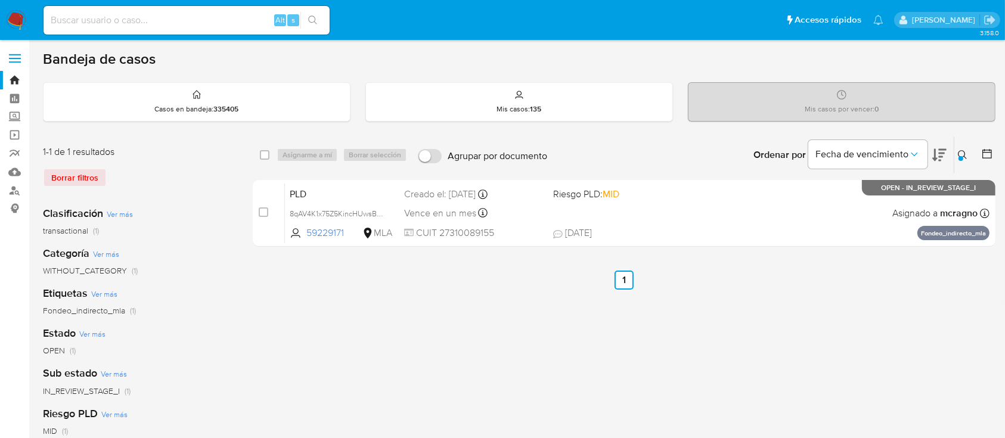
click at [963, 154] on icon at bounding box center [963, 155] width 10 height 10
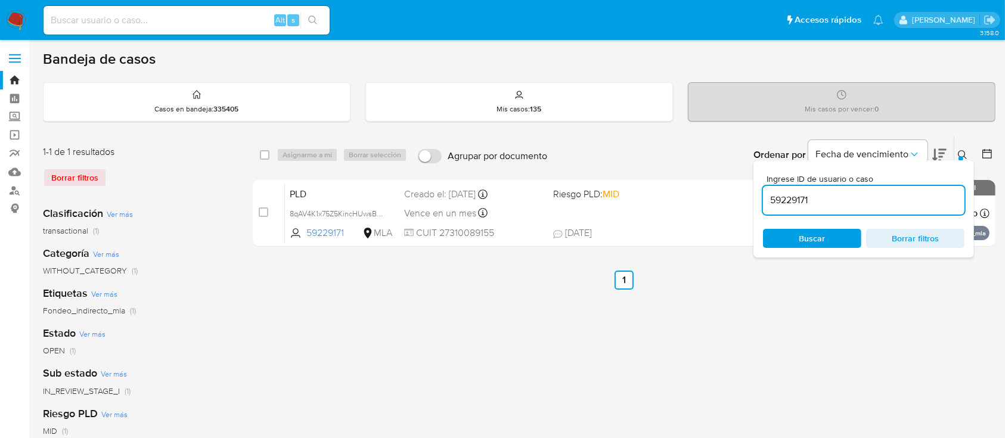
click at [898, 193] on input "59229171" at bounding box center [863, 200] width 201 height 15
type input "12314844"
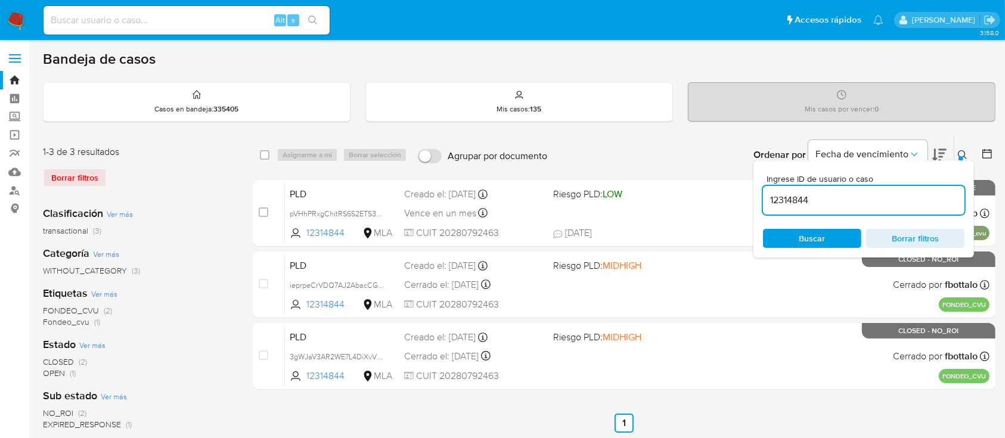
click at [959, 150] on icon at bounding box center [963, 155] width 10 height 10
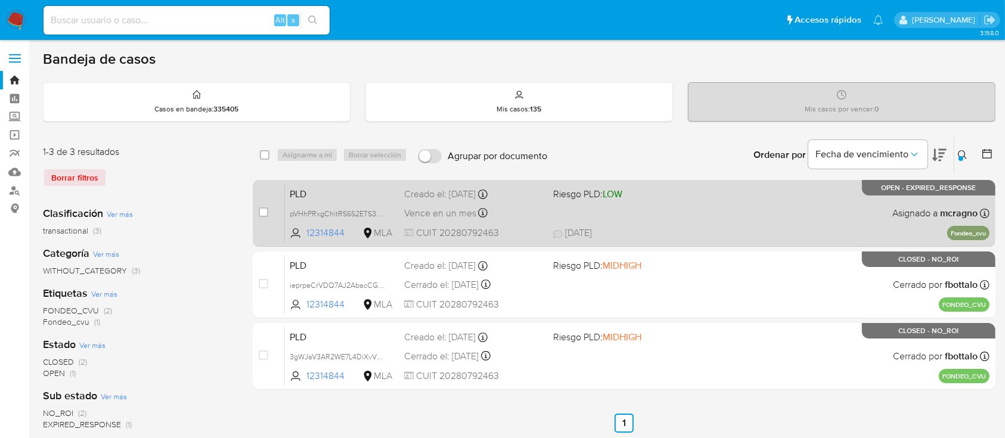
drag, startPoint x: 259, startPoint y: 210, endPoint x: 271, endPoint y: 198, distance: 17.3
click at [260, 211] on input "checkbox" at bounding box center [264, 212] width 10 height 10
checkbox input "true"
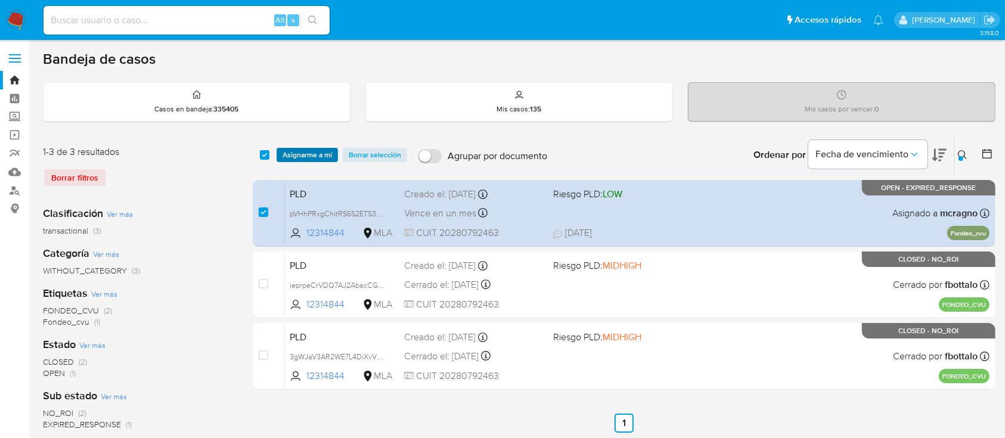
click at [299, 152] on span "Asignarme a mí" at bounding box center [307, 155] width 49 height 12
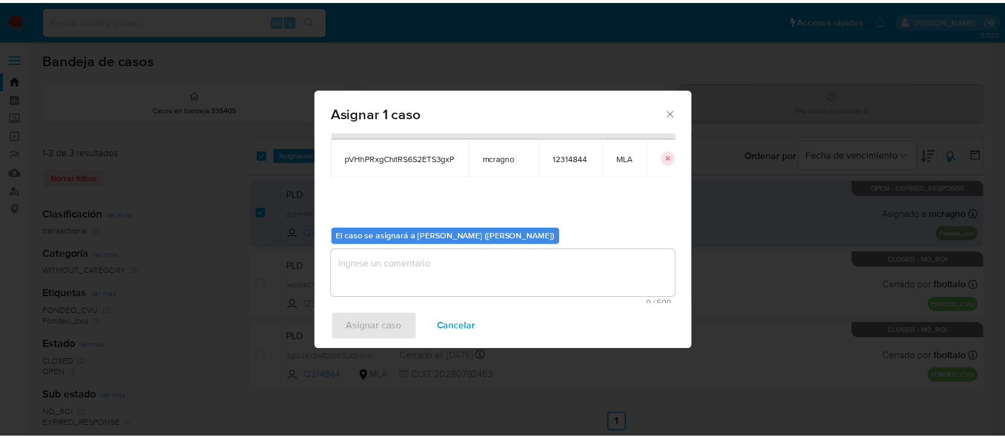
scroll to position [61, 0]
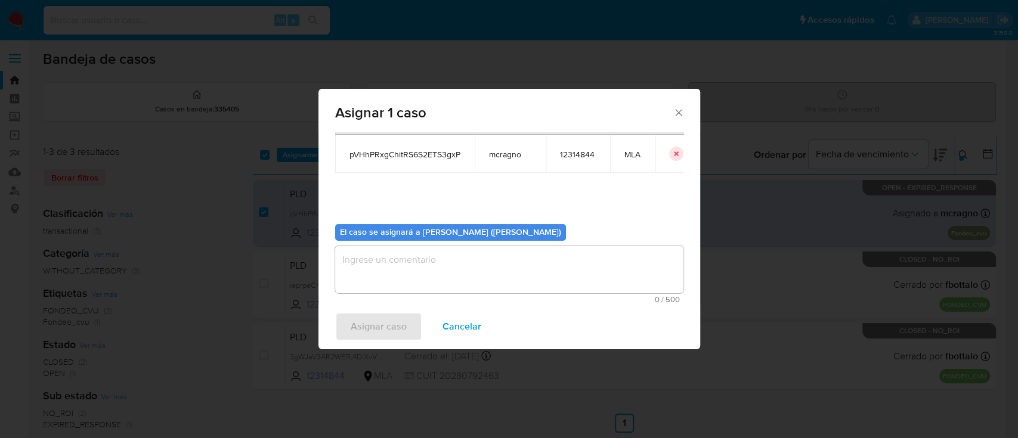
drag, startPoint x: 397, startPoint y: 249, endPoint x: 397, endPoint y: 275, distance: 26.2
click at [398, 250] on textarea "assign-modal" at bounding box center [509, 270] width 348 height 48
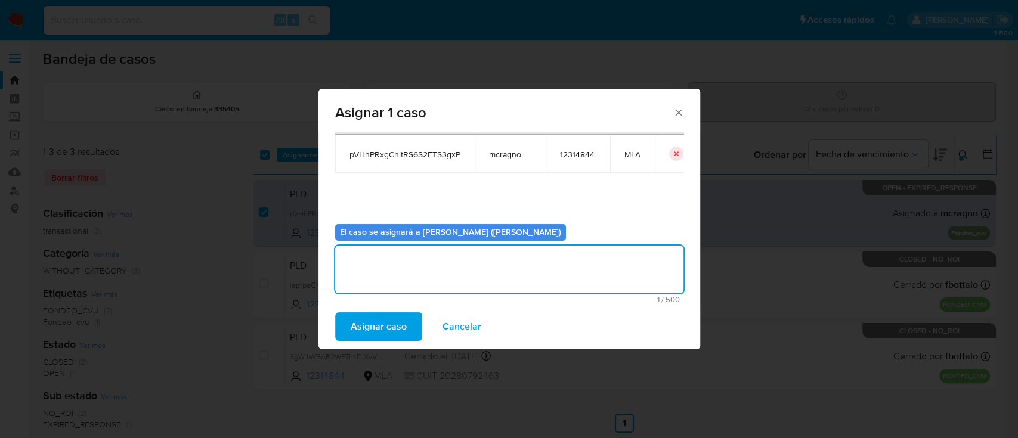
click at [389, 325] on span "Asignar caso" at bounding box center [378, 327] width 56 height 26
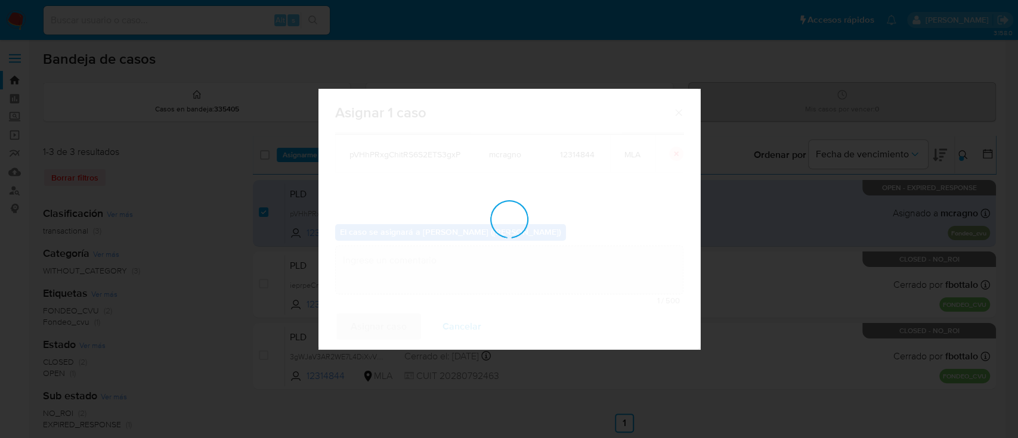
checkbox input "false"
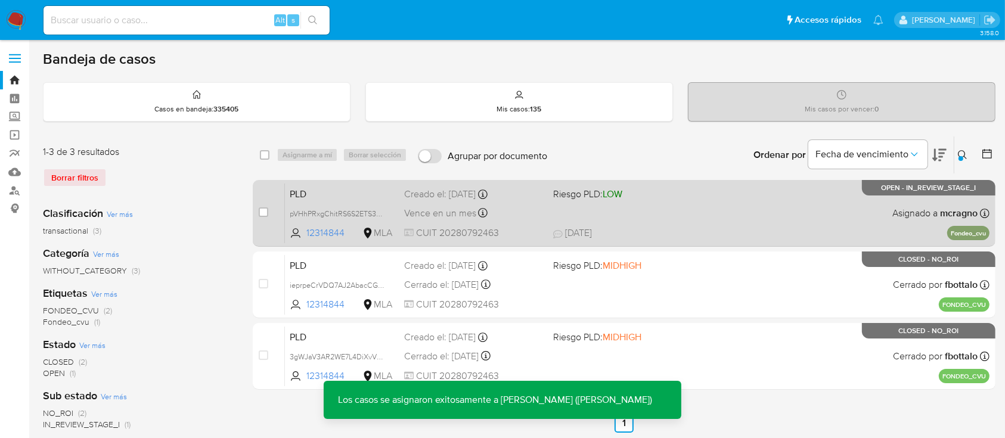
click at [762, 222] on div "PLD pVHhPRxgChitRS6S2ETS3gxP 12314844 MLA Riesgo PLD: LOW Creado el: 12/08/2025…" at bounding box center [637, 213] width 705 height 60
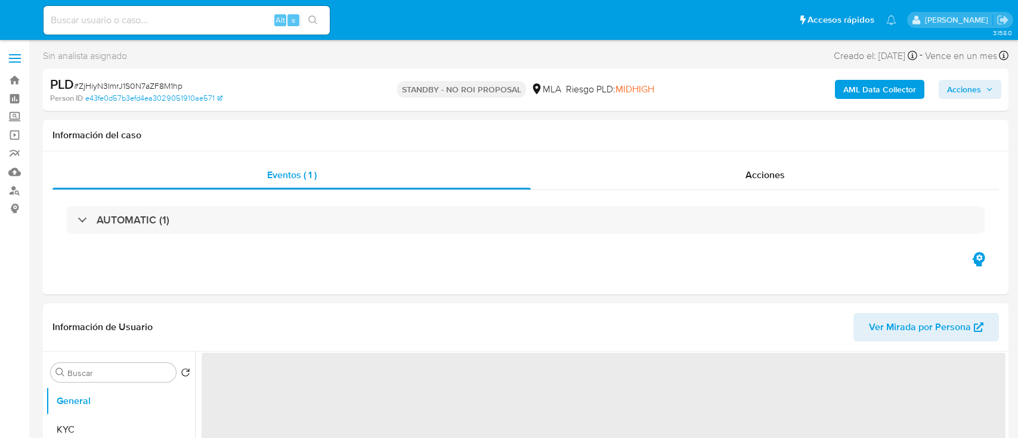
select select "10"
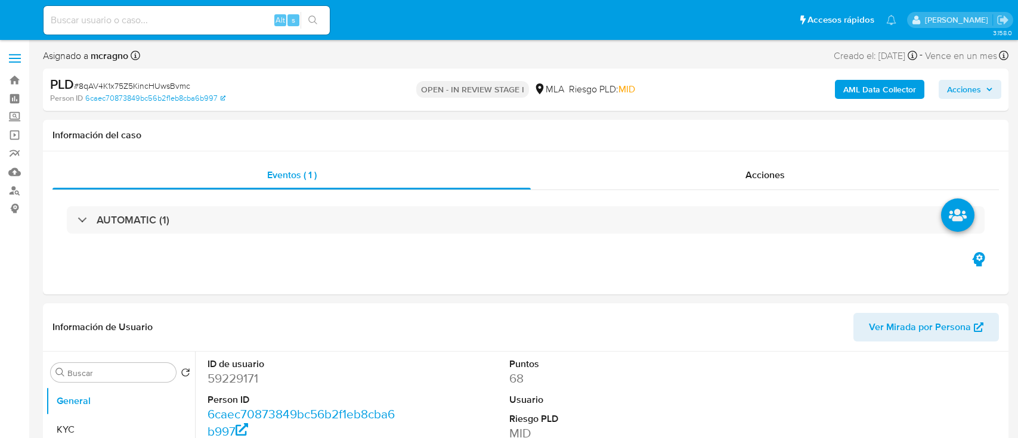
select select "10"
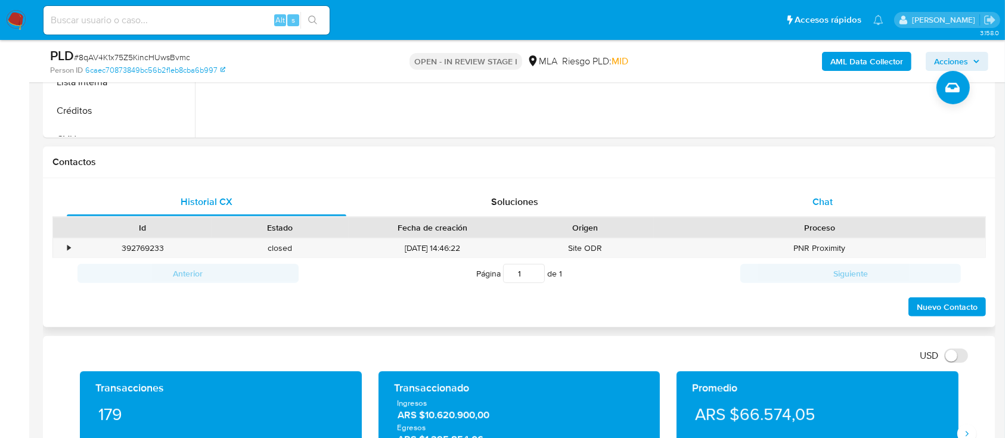
click at [870, 200] on div "Chat" at bounding box center [823, 202] width 280 height 29
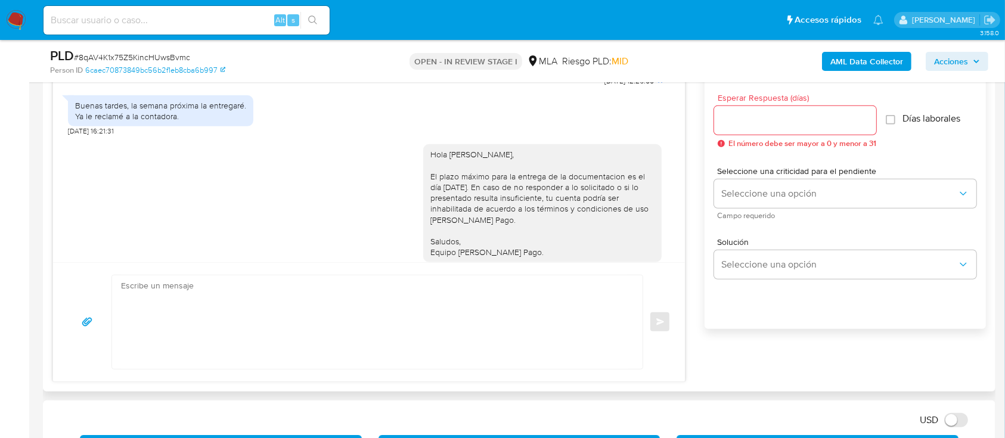
scroll to position [635, 0]
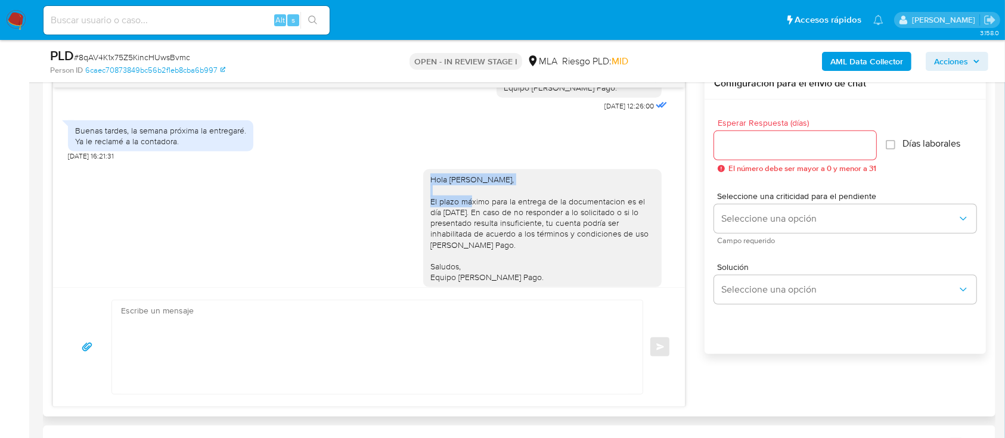
drag, startPoint x: 417, startPoint y: 159, endPoint x: 434, endPoint y: 277, distance: 119.3
click at [590, 169] on div "Hola [PERSON_NAME], El plazo máximo para la entrega de la documentacion es el d…" at bounding box center [542, 228] width 238 height 118
copy div "Hola [PERSON_NAME],"
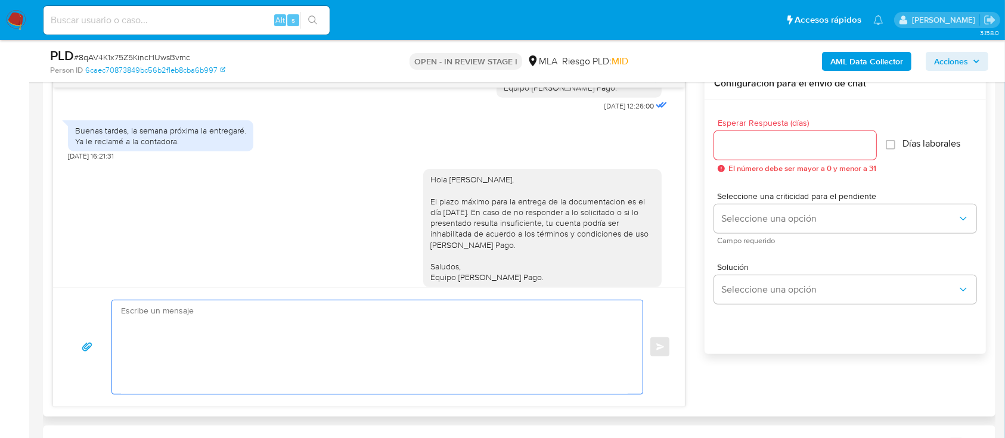
click at [378, 322] on textarea at bounding box center [374, 347] width 507 height 94
paste textarea "Hola [PERSON_NAME],"
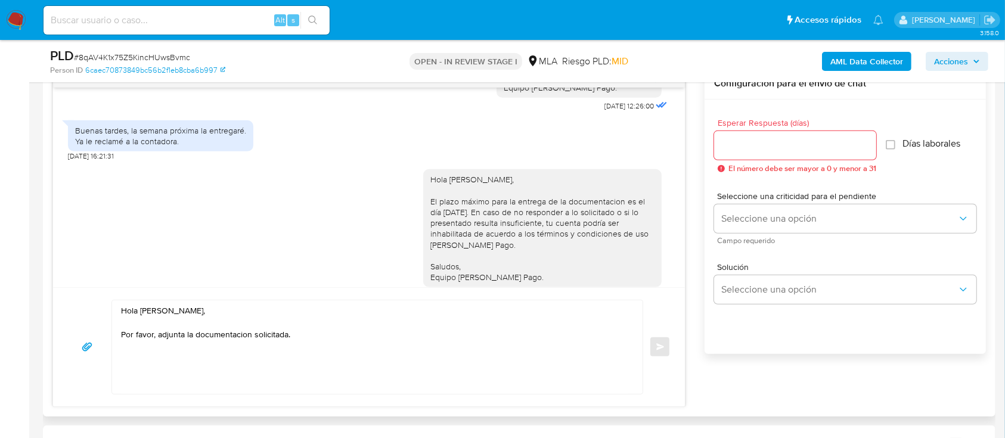
drag, startPoint x: 519, startPoint y: 252, endPoint x: 402, endPoint y: 241, distance: 117.9
click at [402, 241] on div "Hola [PERSON_NAME], El plazo máximo para la entrega de la documentacion es el d…" at bounding box center [369, 232] width 602 height 143
copy div "Saludos, Equipo [PERSON_NAME] Pago."
click at [169, 373] on textarea "Hola [PERSON_NAME], Por favor, adjunta la documentacion solicitada." at bounding box center [374, 347] width 507 height 94
paste textarea "Saludos, Equipo [PERSON_NAME] Pago."
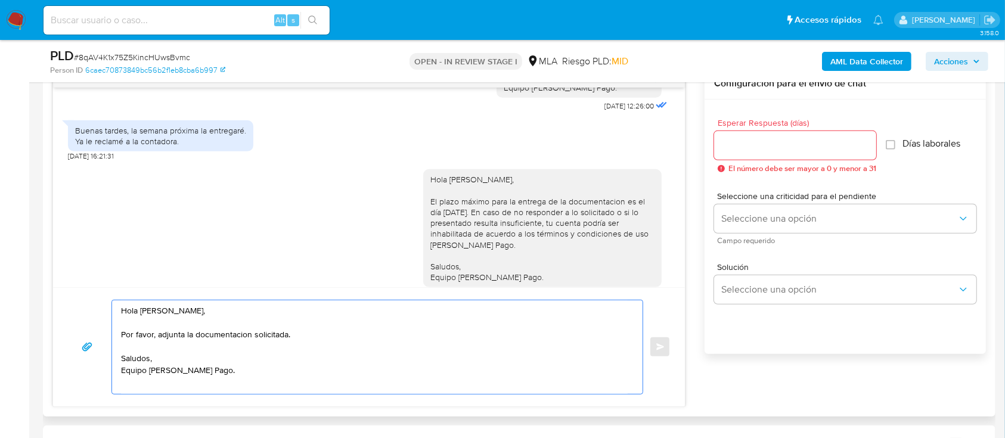
type textarea "Hola [PERSON_NAME], Por favor, adjunta la documentacion solicitada. Saludos, Eq…"
drag, startPoint x: 784, startPoint y: 145, endPoint x: 769, endPoint y: 206, distance: 62.0
click at [783, 149] on input "Esperar Respuesta (días)" at bounding box center [795, 145] width 162 height 15
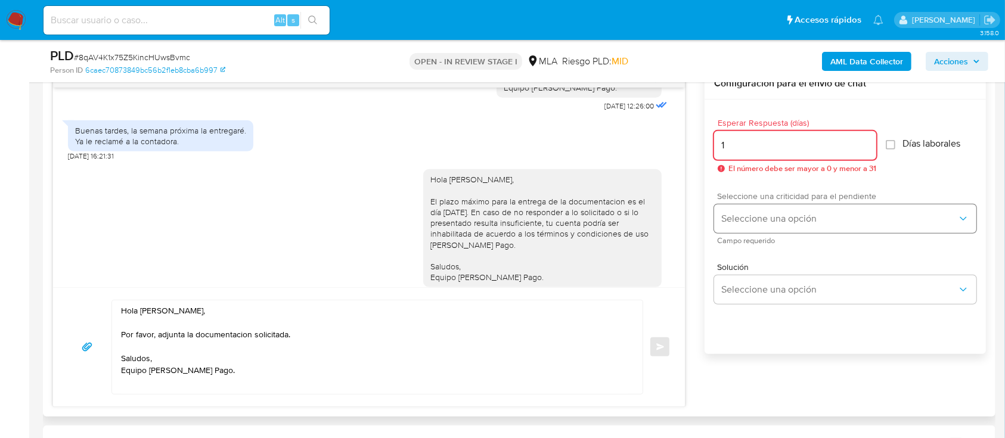
type input "1"
click at [764, 218] on span "Seleccione una opción" at bounding box center [839, 219] width 236 height 12
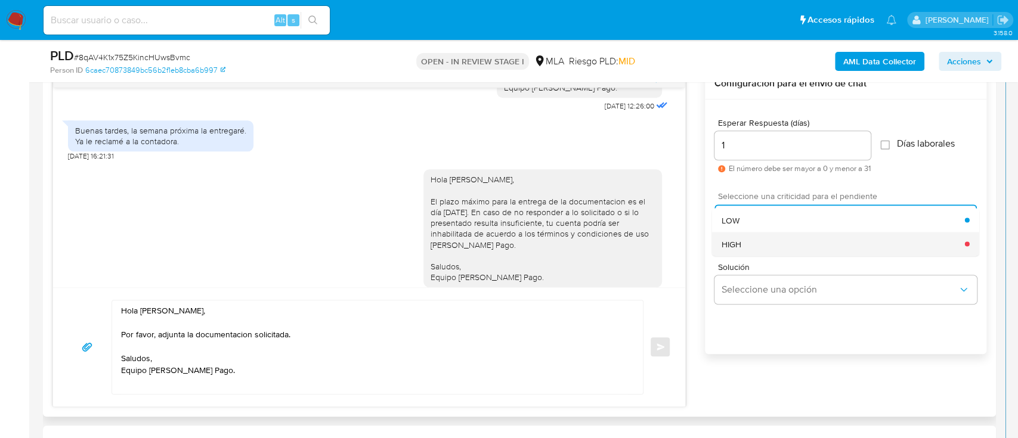
click at [745, 244] on div "HIGH" at bounding box center [842, 244] width 243 height 24
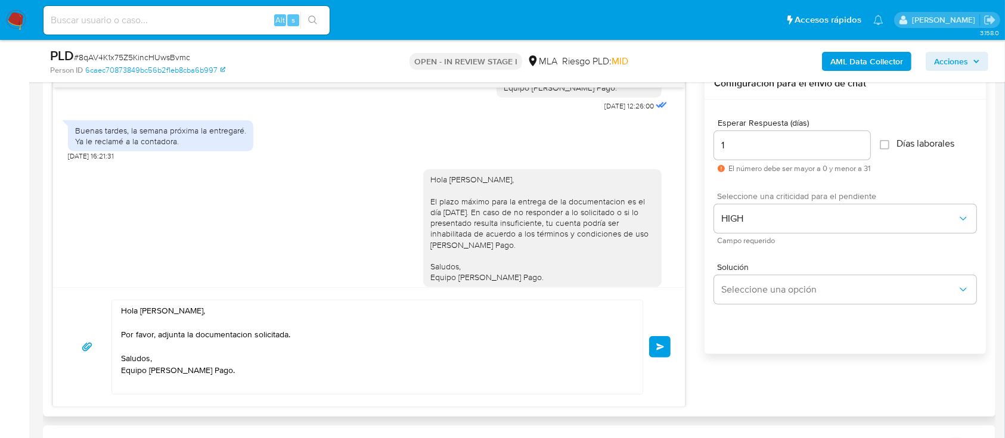
click at [660, 355] on button "Enviar" at bounding box center [659, 346] width 21 height 21
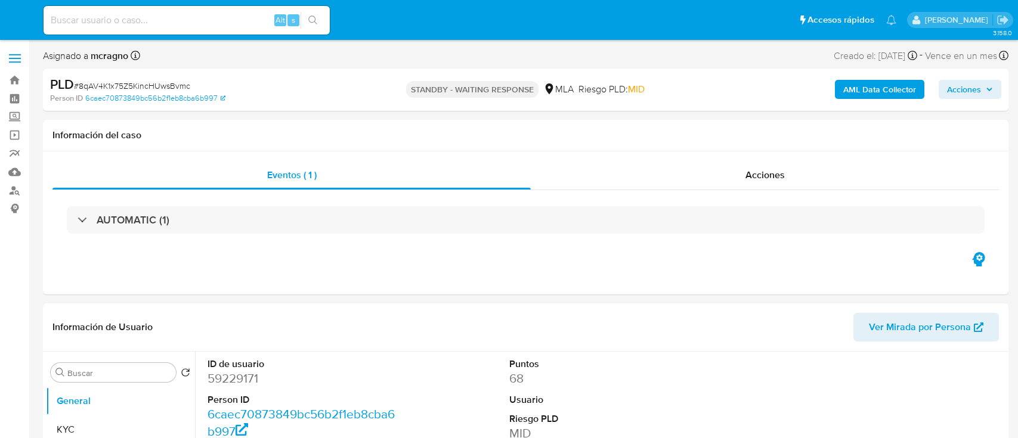
select select "10"
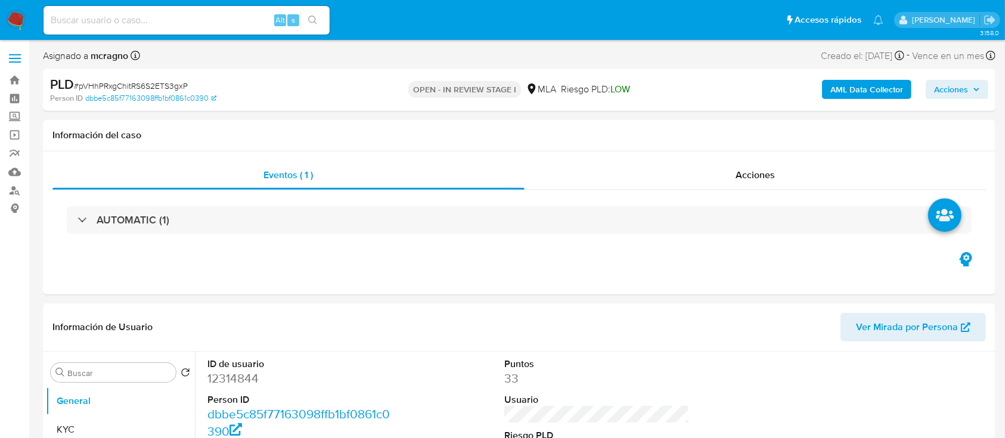
scroll to position [397, 0]
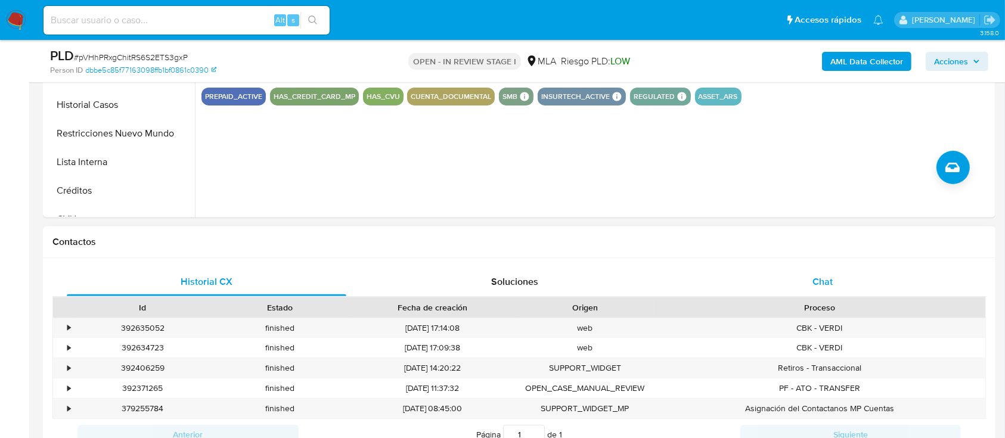
drag, startPoint x: 864, startPoint y: 287, endPoint x: 856, endPoint y: 294, distance: 10.5
click at [863, 288] on div "Chat" at bounding box center [823, 282] width 280 height 29
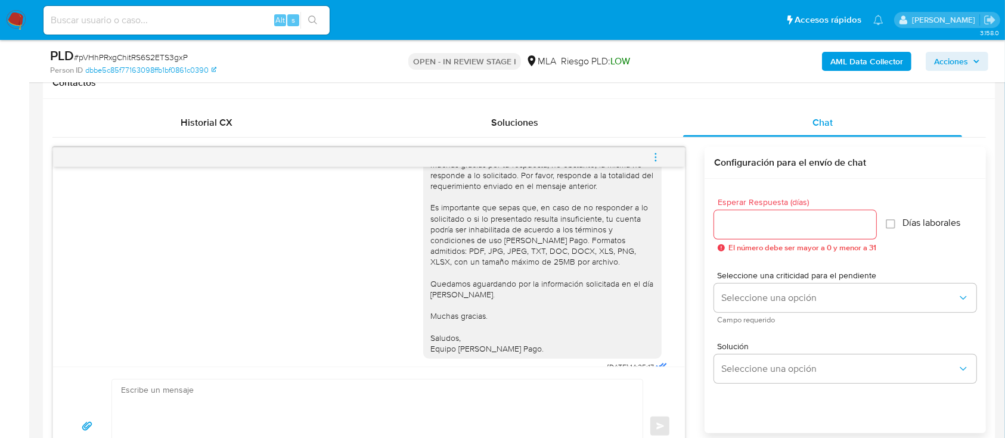
scroll to position [1369, 0]
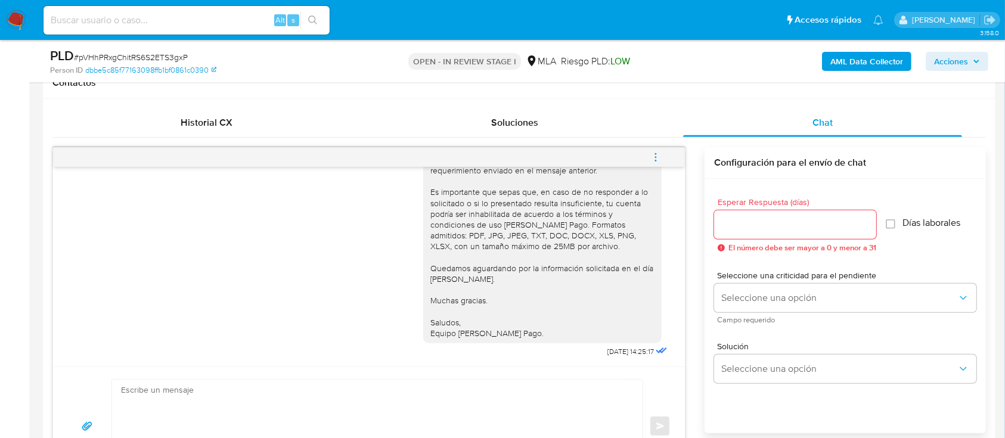
click at [656, 152] on icon "menu-action" at bounding box center [655, 157] width 11 height 11
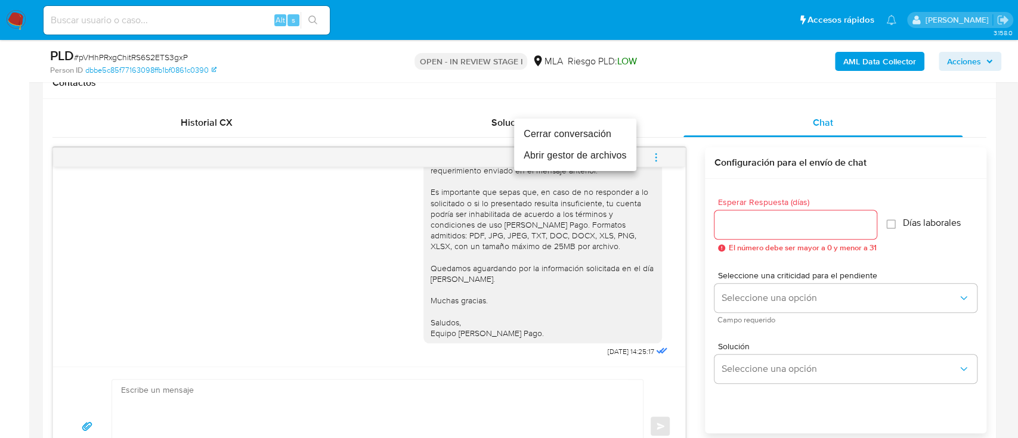
click at [547, 134] on li "Cerrar conversación" at bounding box center [575, 133] width 122 height 21
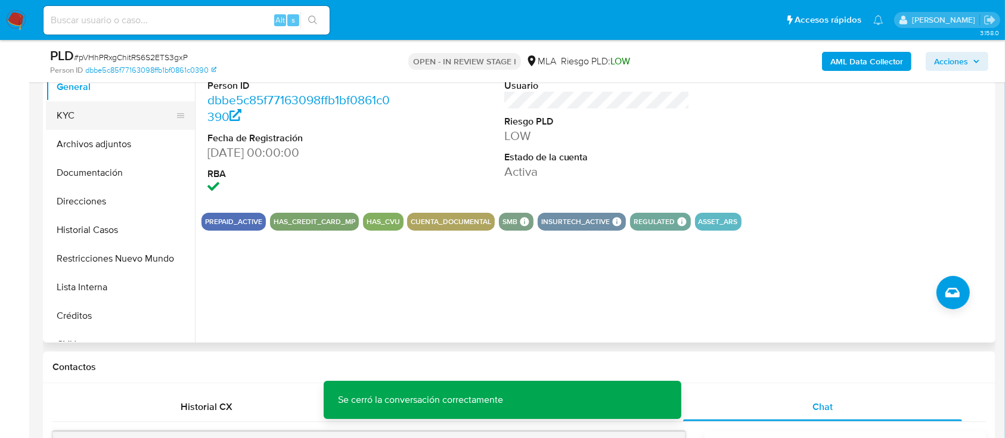
scroll to position [238, 0]
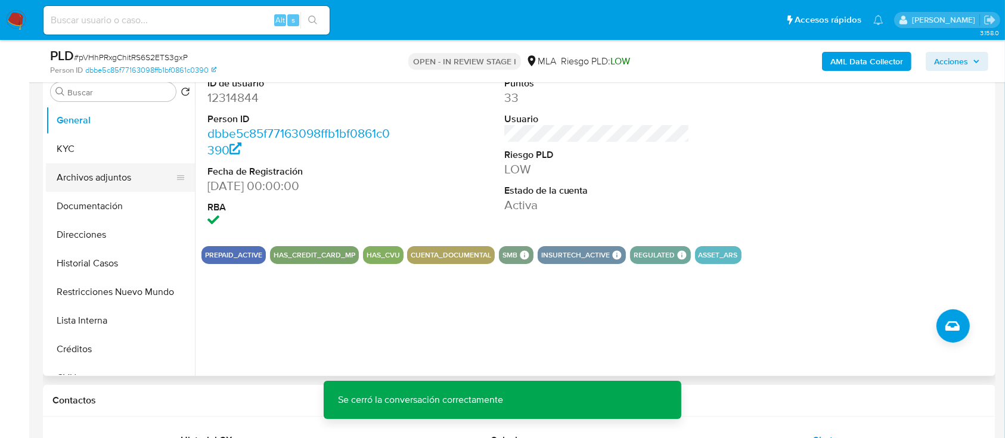
click at [122, 169] on button "Archivos adjuntos" at bounding box center [115, 177] width 139 height 29
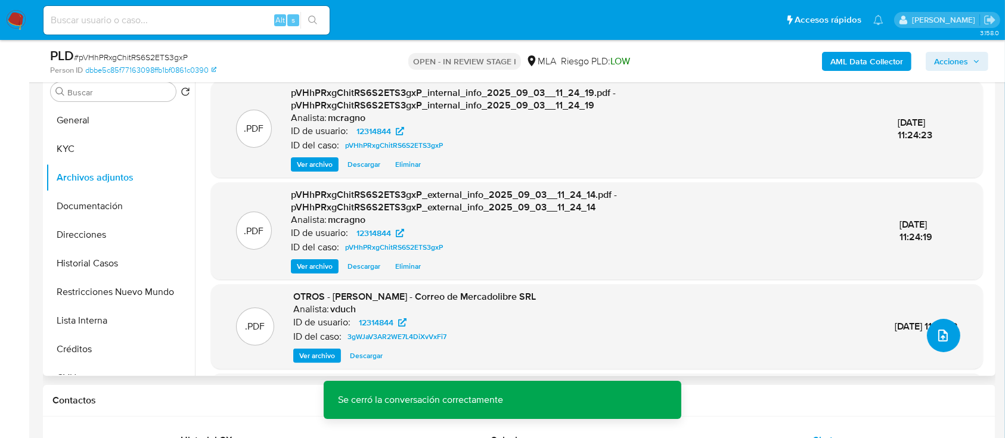
click at [950, 333] on button "upload-file" at bounding box center [943, 335] width 33 height 33
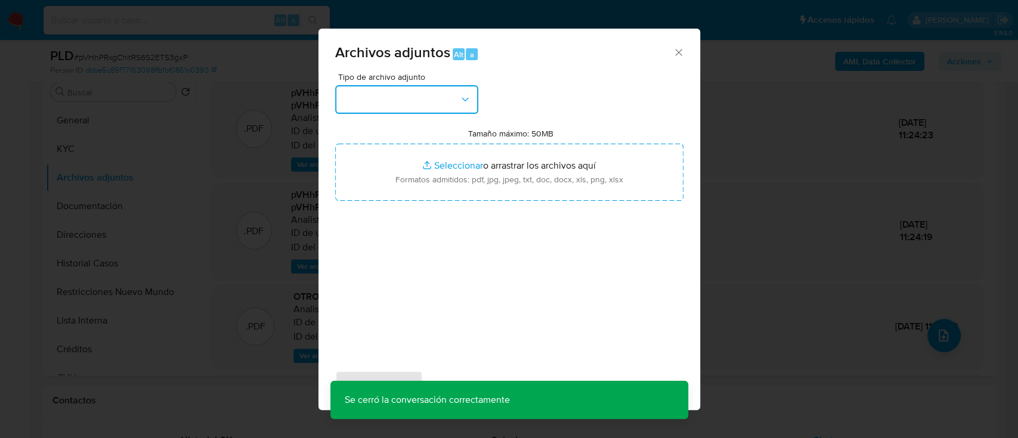
click at [471, 112] on button "button" at bounding box center [406, 99] width 143 height 29
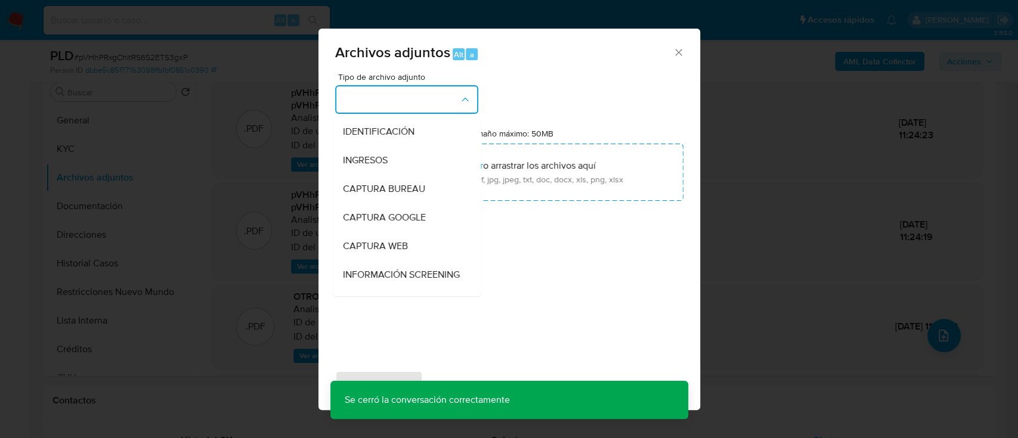
click at [684, 55] on div "Archivos adjuntos Alt a" at bounding box center [508, 51] width 381 height 45
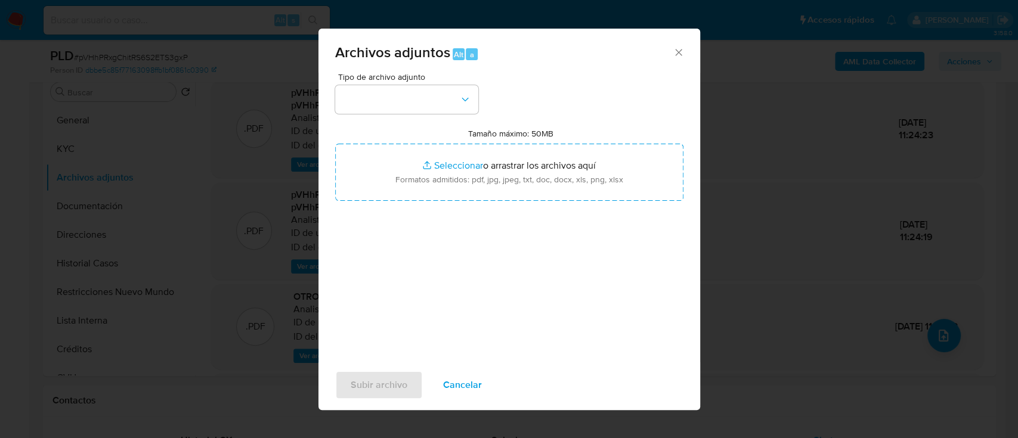
drag, startPoint x: 684, startPoint y: 46, endPoint x: 684, endPoint y: 73, distance: 26.2
click at [684, 48] on icon "Cerrar" at bounding box center [678, 52] width 12 height 12
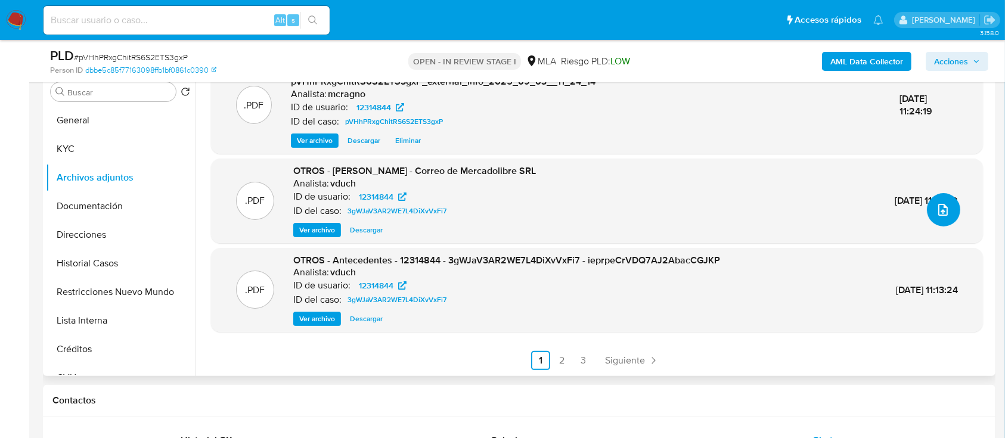
click at [936, 208] on icon "upload-file" at bounding box center [943, 210] width 14 height 14
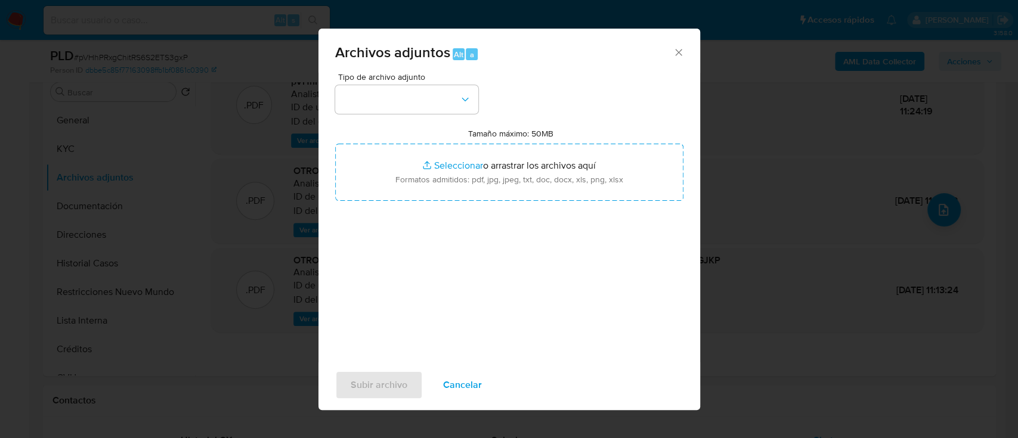
click at [420, 116] on div "Tipo de archivo adjunto Tamaño máximo: 50MB Seleccionar archivos Seleccionar o …" at bounding box center [509, 213] width 348 height 281
click at [424, 105] on button "button" at bounding box center [406, 99] width 143 height 29
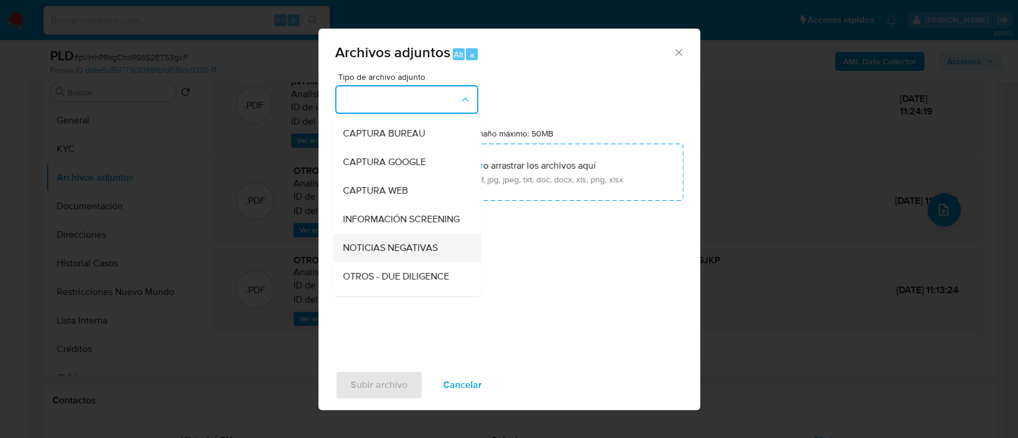
scroll to position [79, 0]
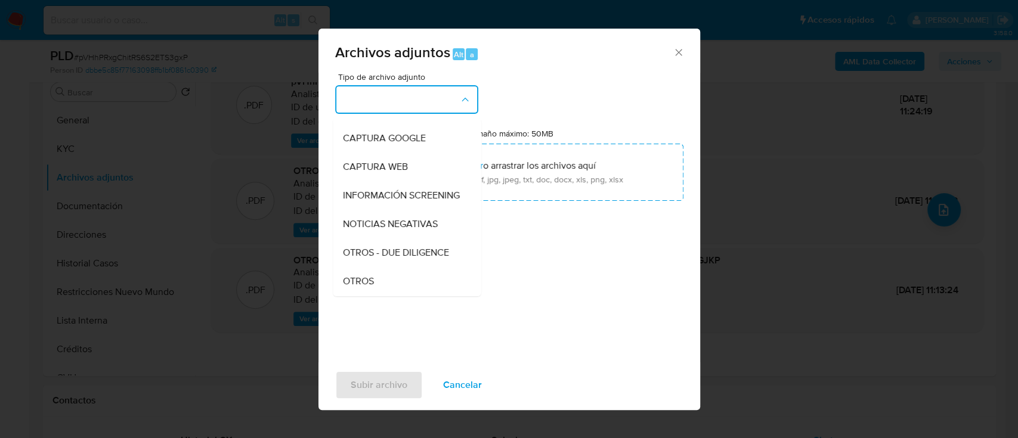
click at [358, 280] on div "OTROS" at bounding box center [403, 281] width 122 height 29
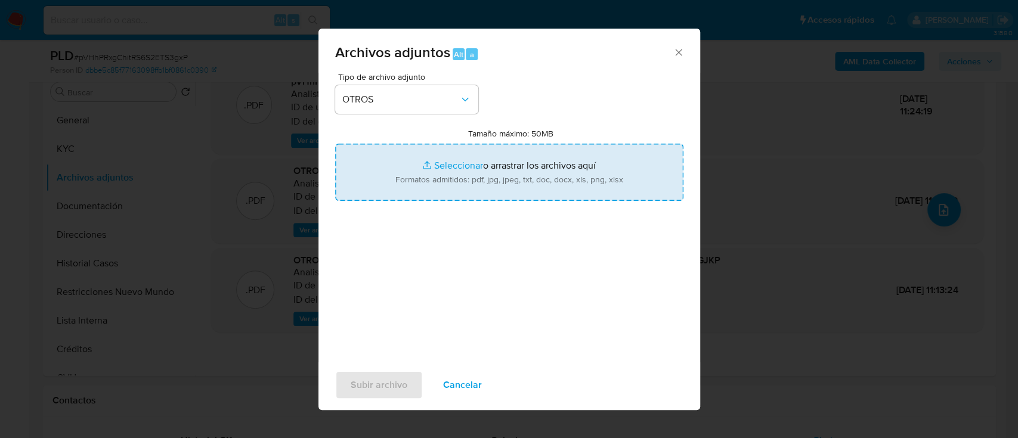
click at [475, 169] on input "Tamaño máximo: 50MB Seleccionar archivos" at bounding box center [509, 172] width 348 height 57
type input "C:\fakepath\12314844 - Movimientos.xlsx"
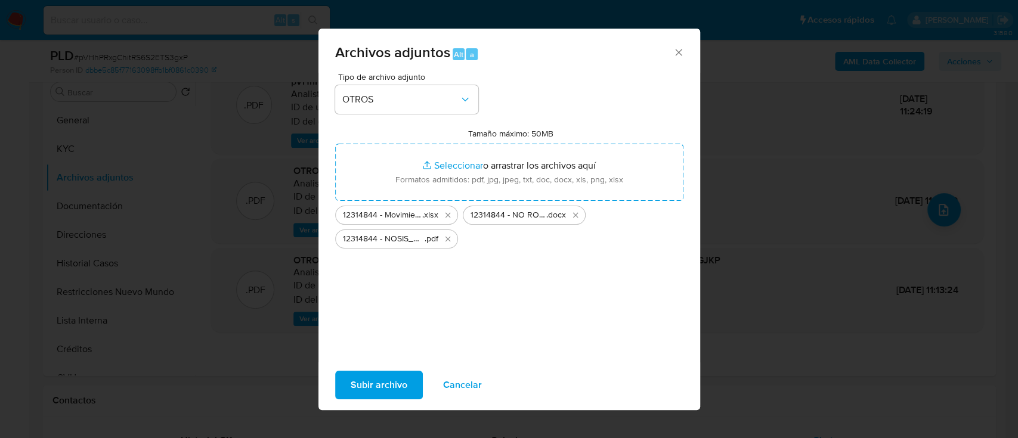
click at [375, 384] on span "Subir archivo" at bounding box center [378, 385] width 57 height 26
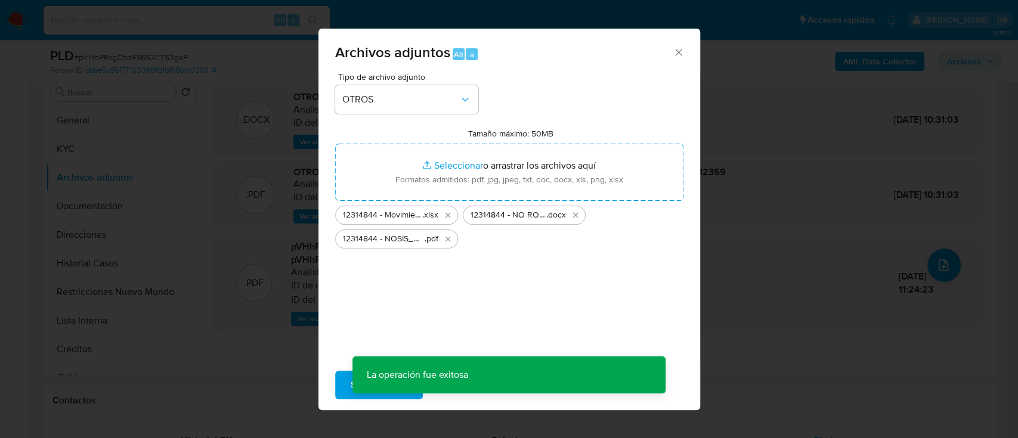
scroll to position [70, 0]
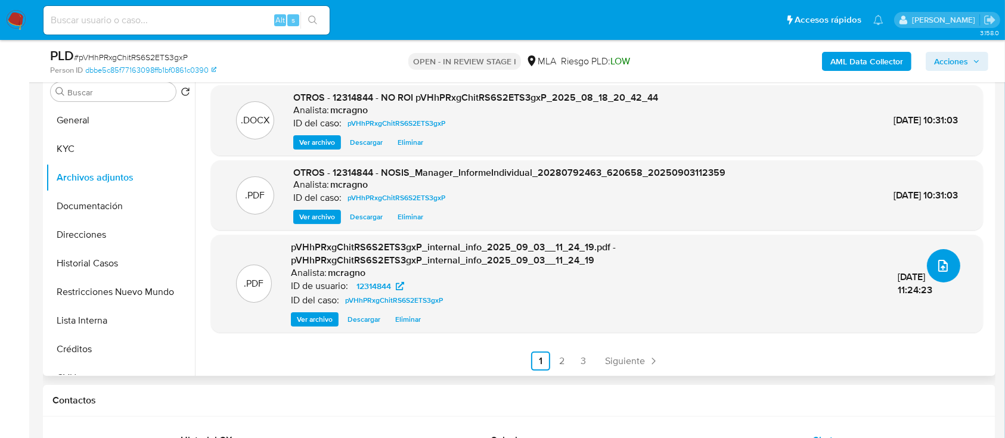
click at [939, 267] on icon "upload-file" at bounding box center [943, 266] width 10 height 12
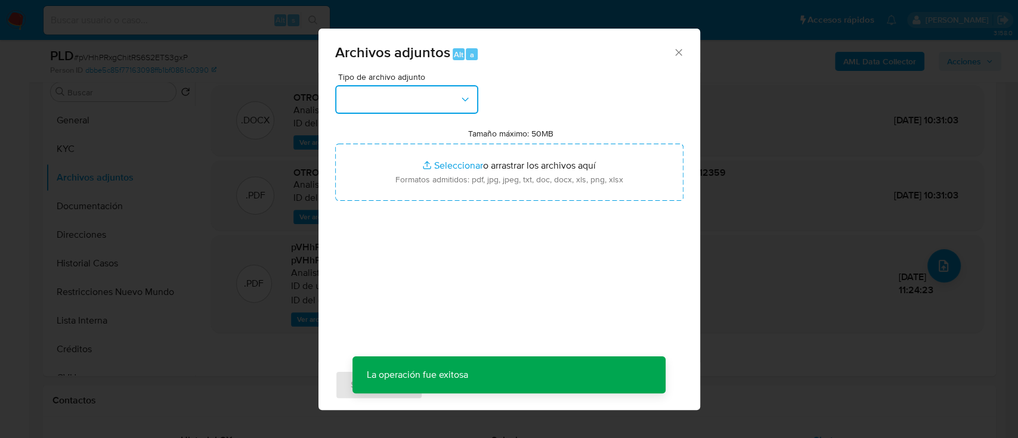
click at [452, 97] on button "button" at bounding box center [406, 99] width 143 height 29
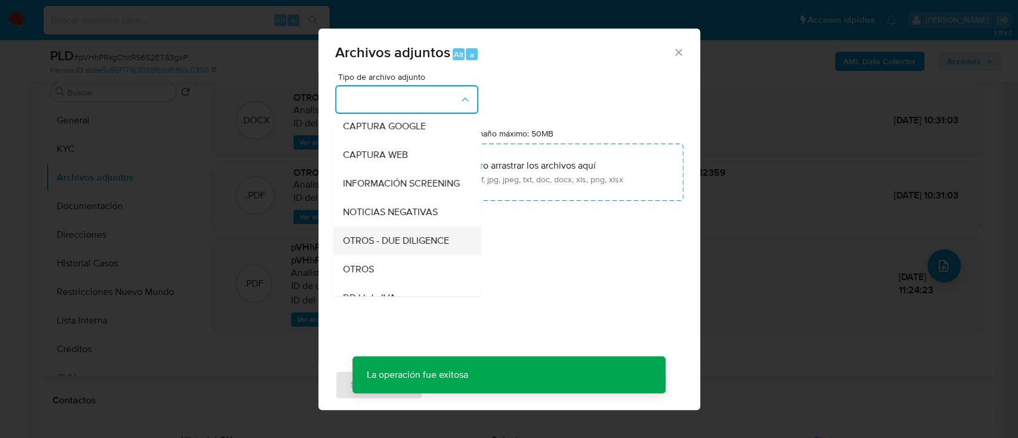
scroll to position [159, 0]
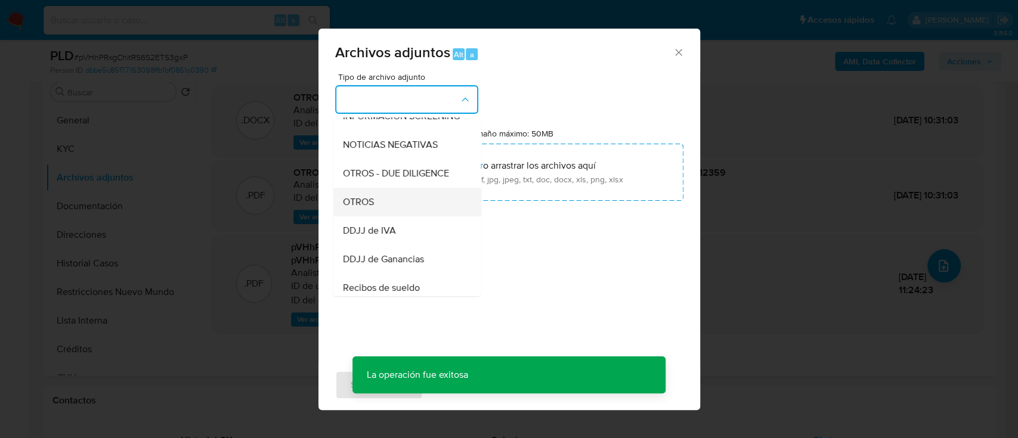
click at [402, 216] on div "OTROS" at bounding box center [403, 202] width 122 height 29
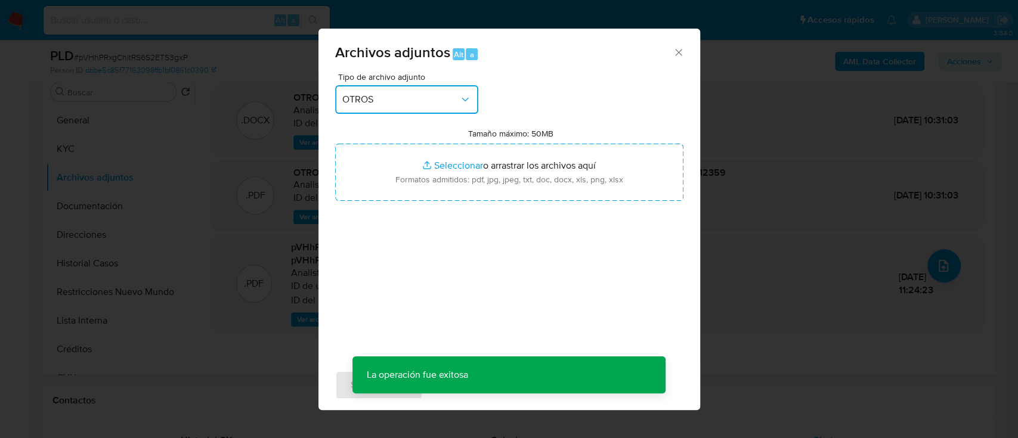
click at [420, 108] on button "OTROS" at bounding box center [406, 99] width 143 height 29
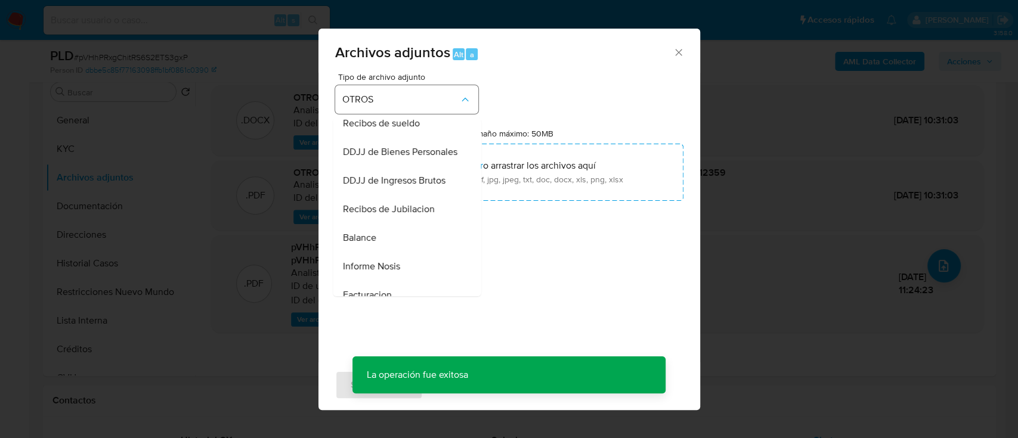
scroll to position [324, 0]
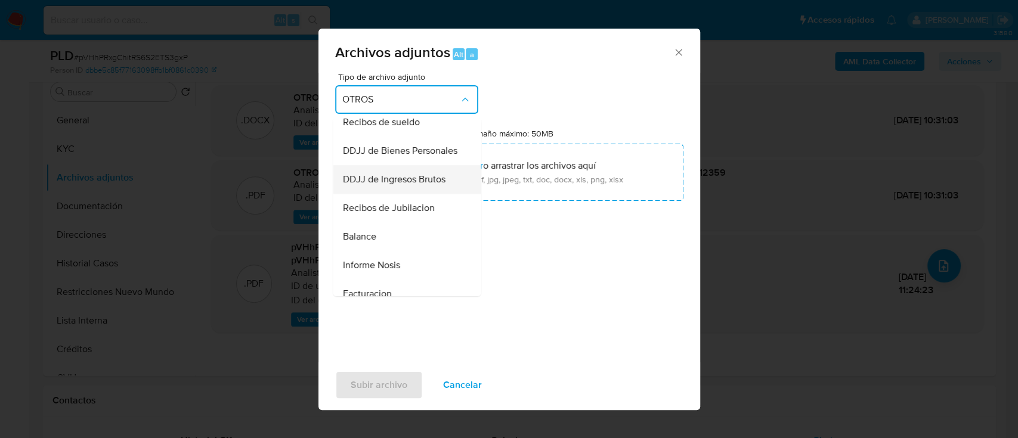
click at [429, 185] on span "DDJJ de Ingresos Brutos" at bounding box center [393, 179] width 103 height 12
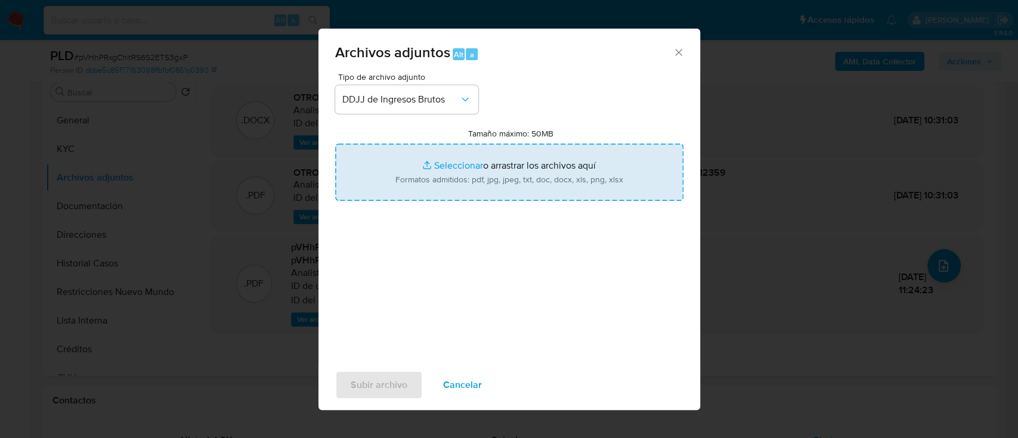
click at [469, 171] on input "Tamaño máximo: 50MB Seleccionar archivos" at bounding box center [509, 172] width 348 height 57
type input "C:\fakepath\12314844 - Calculadora.xlsx"
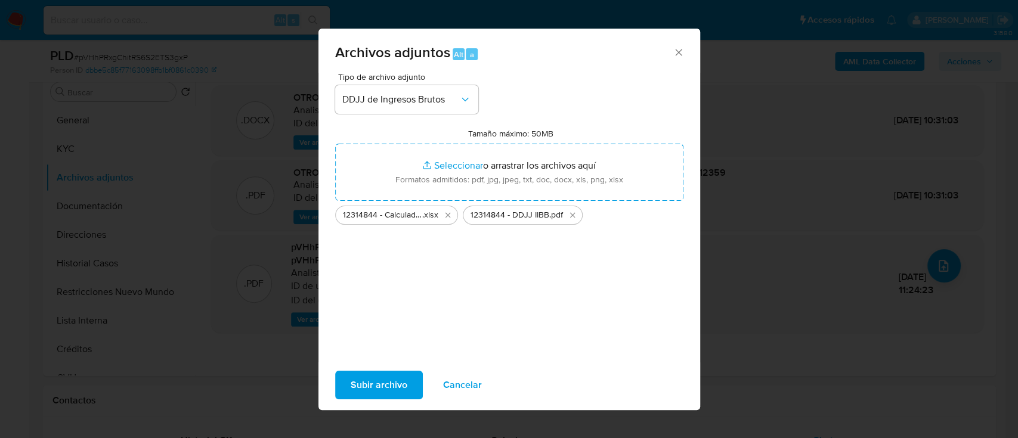
click at [382, 383] on span "Subir archivo" at bounding box center [378, 385] width 57 height 26
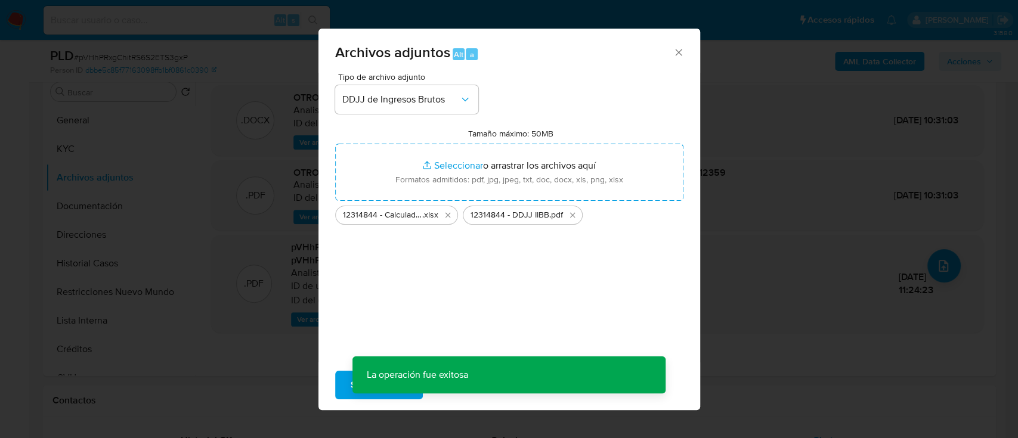
scroll to position [43, 0]
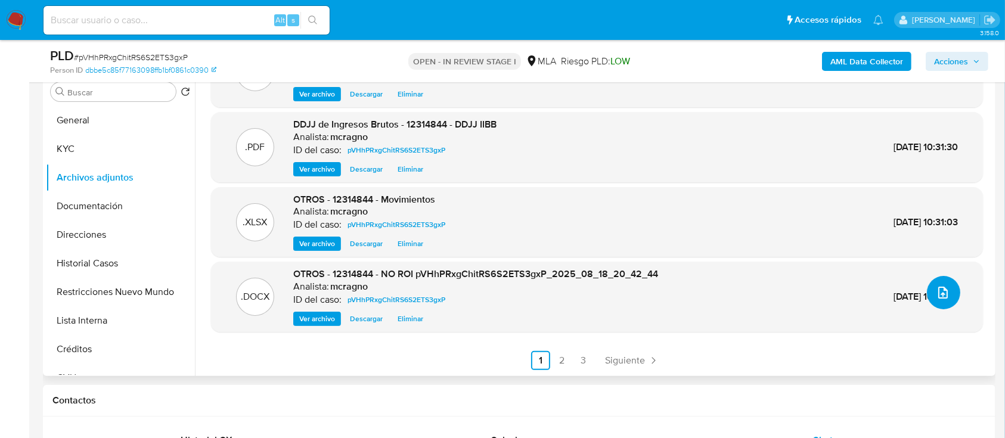
click at [945, 295] on button "upload-file" at bounding box center [943, 292] width 33 height 33
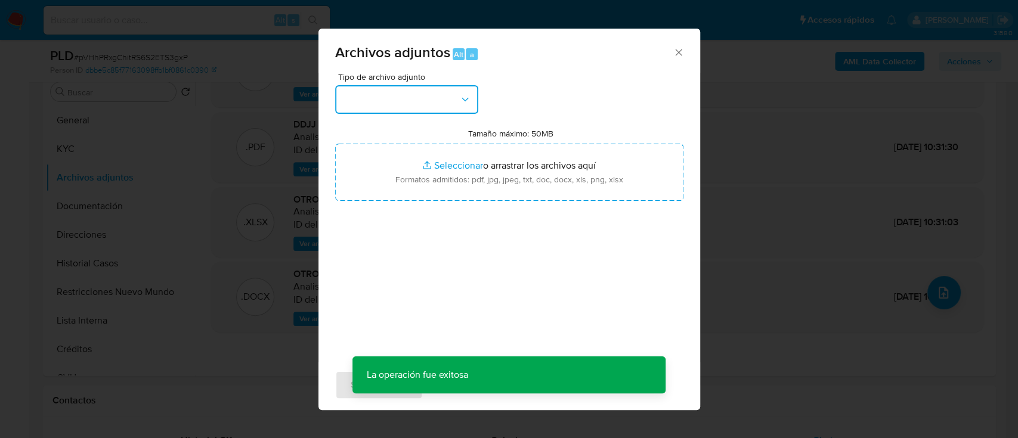
click at [463, 95] on icon "button" at bounding box center [465, 100] width 12 height 12
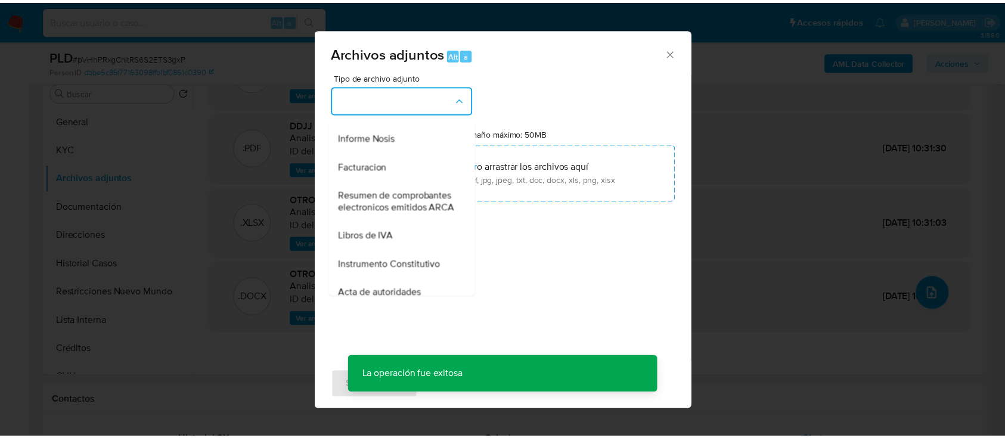
scroll to position [477, 0]
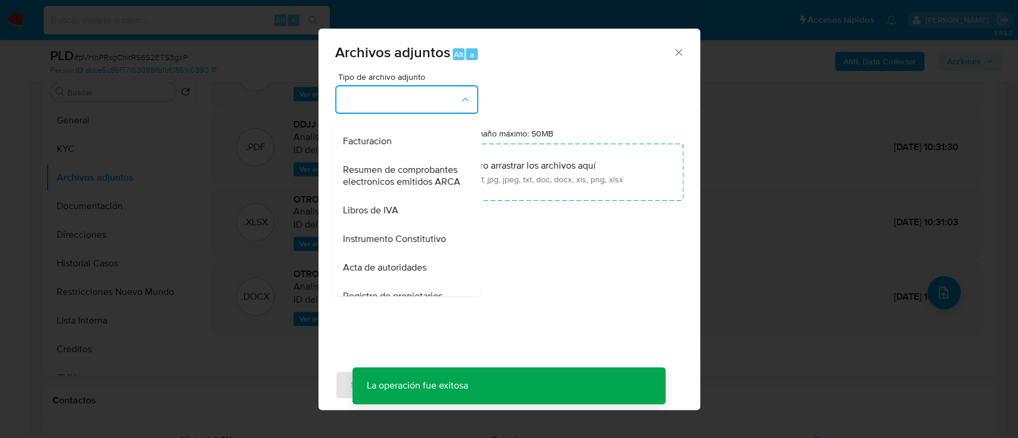
click at [407, 188] on span "Resumen de comprobantes electronicos emitidos ARCA" at bounding box center [403, 176] width 122 height 24
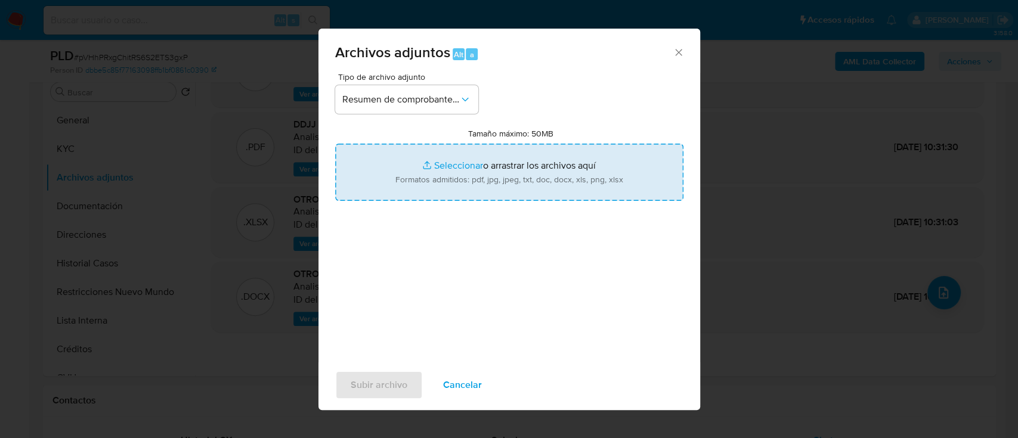
click at [494, 179] on input "Tamaño máximo: 50MB Seleccionar archivos" at bounding box center [509, 172] width 348 height 57
type input "C:\fakepath\12314844 - Comprobantes electronicos [DATE]-[DATE].pdf"
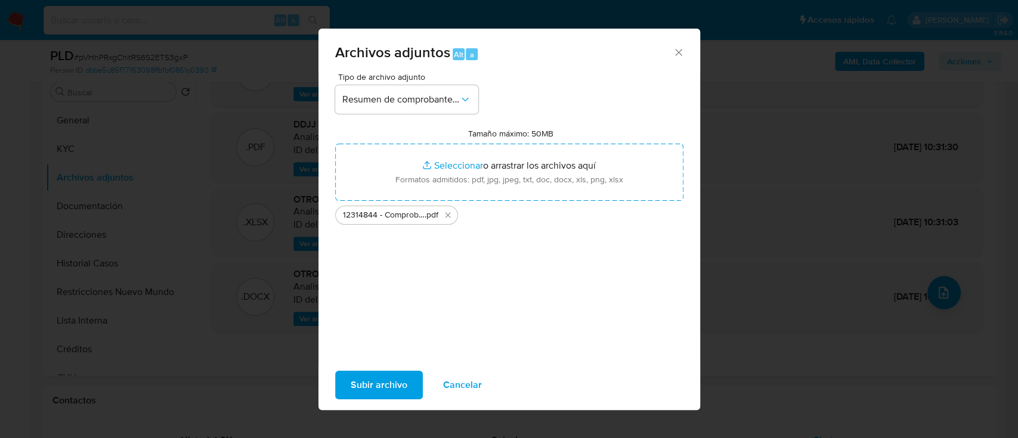
click at [386, 377] on span "Subir archivo" at bounding box center [378, 385] width 57 height 26
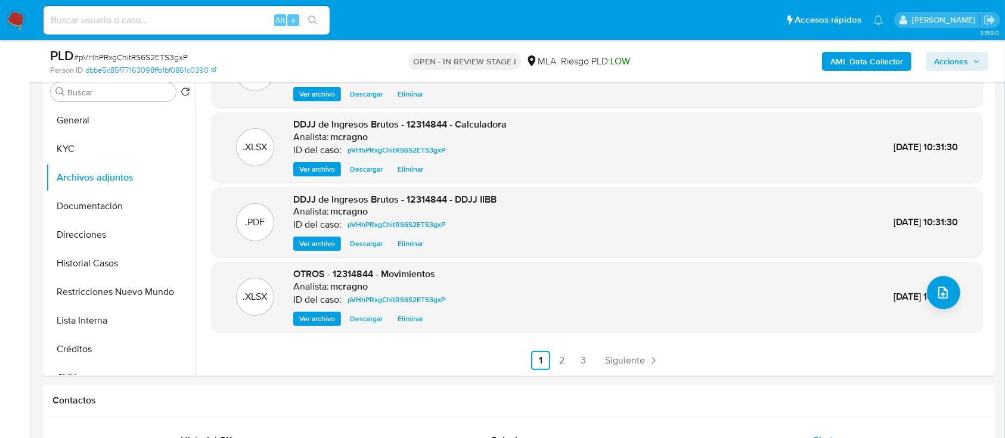
click at [959, 61] on span "Acciones" at bounding box center [951, 61] width 34 height 19
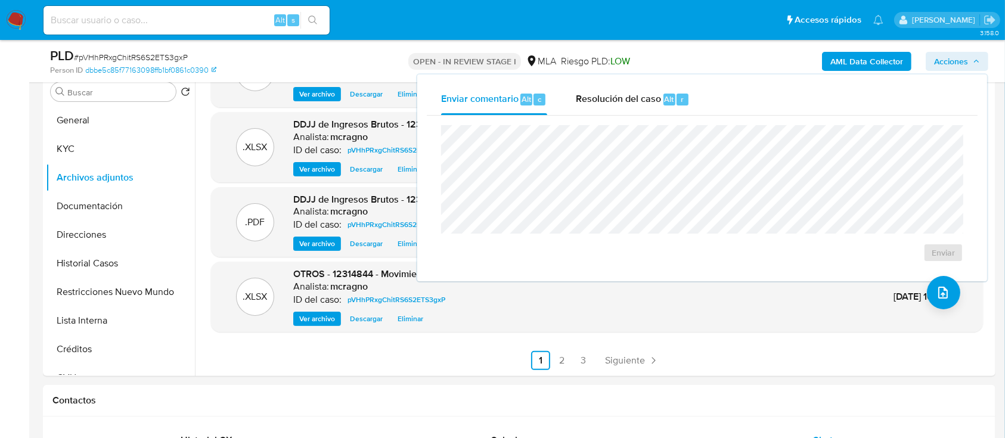
drag, startPoint x: 638, startPoint y: 92, endPoint x: 651, endPoint y: 118, distance: 28.5
click at [639, 94] on span "Resolución del caso" at bounding box center [618, 99] width 85 height 14
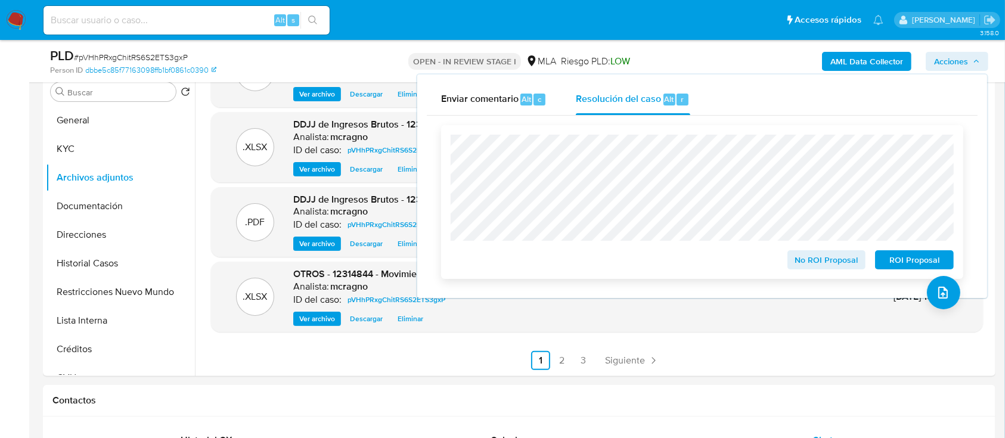
click at [817, 263] on span "No ROI Proposal" at bounding box center [827, 260] width 62 height 17
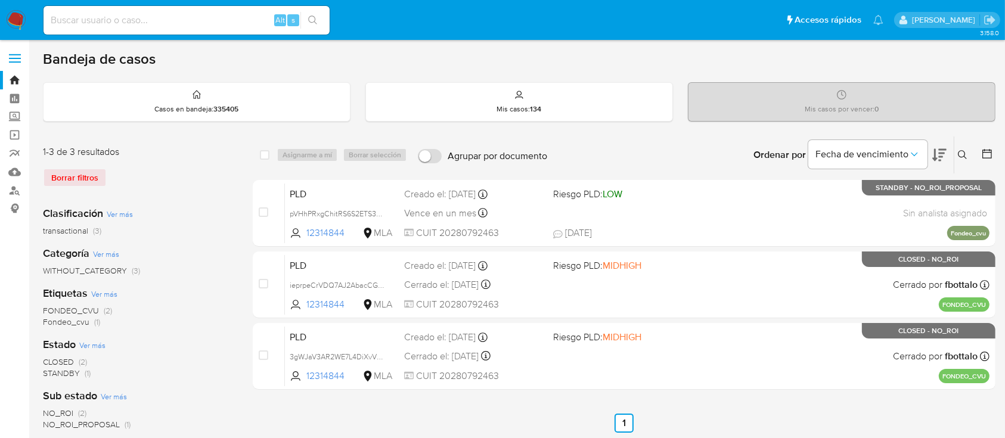
drag, startPoint x: 961, startPoint y: 147, endPoint x: 916, endPoint y: 198, distance: 68.4
click at [959, 151] on button at bounding box center [964, 155] width 20 height 14
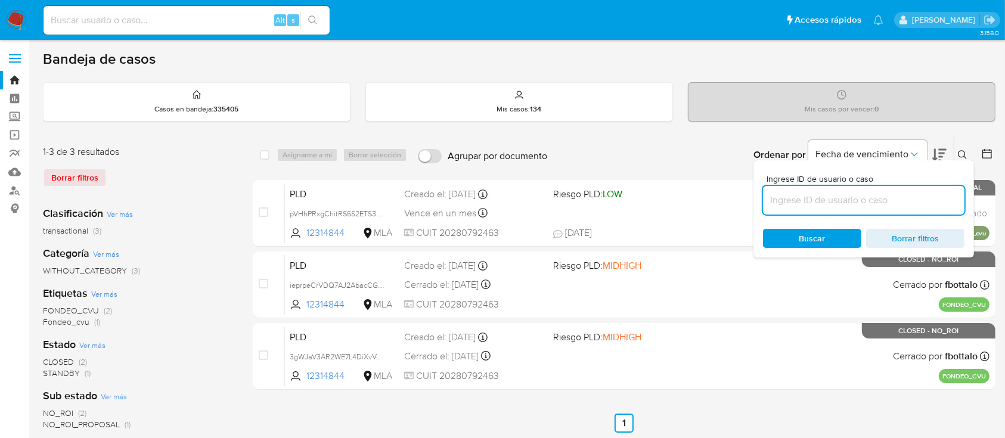
drag, startPoint x: 892, startPoint y: 198, endPoint x: 901, endPoint y: 191, distance: 11.9
click at [892, 198] on input at bounding box center [863, 200] width 201 height 15
type input "694722048"
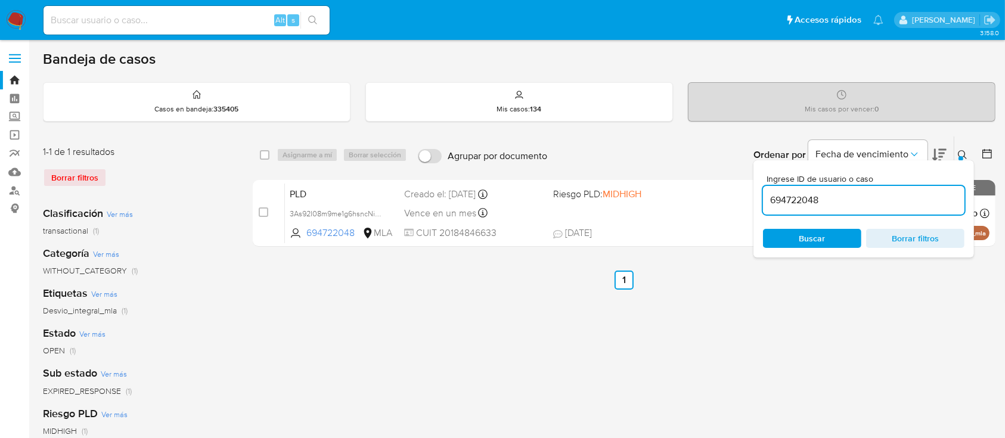
click at [963, 153] on icon at bounding box center [963, 155] width 10 height 10
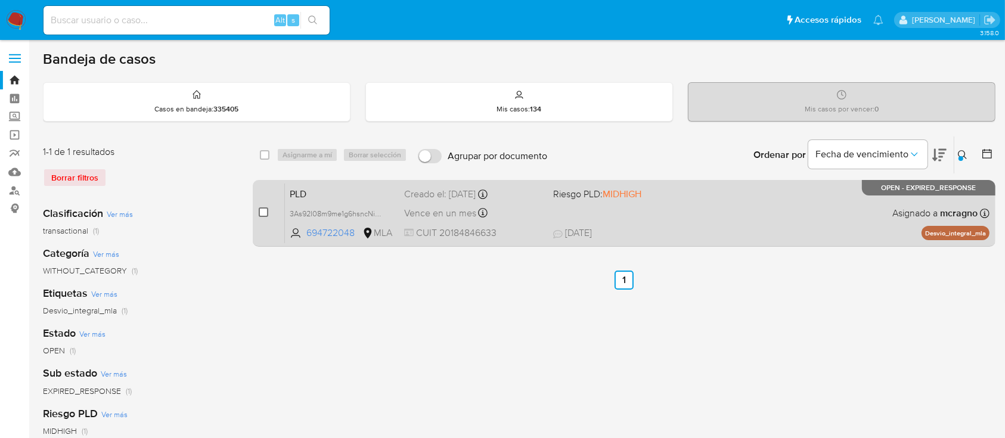
click at [260, 208] on input "checkbox" at bounding box center [264, 212] width 10 height 10
checkbox input "true"
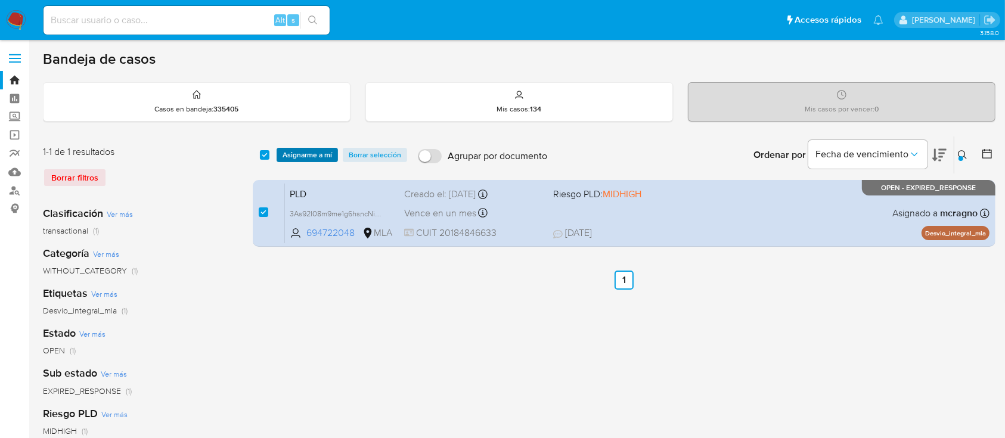
click at [317, 151] on span "Asignarme a mí" at bounding box center [307, 155] width 49 height 12
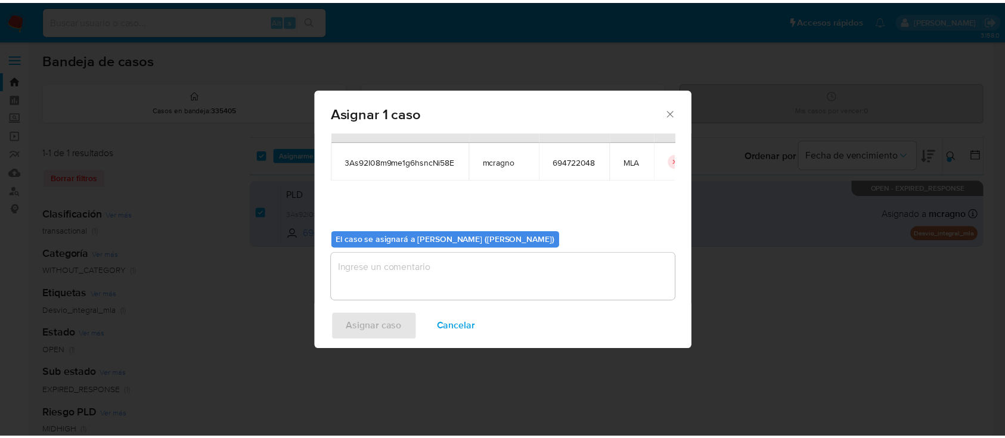
scroll to position [61, 0]
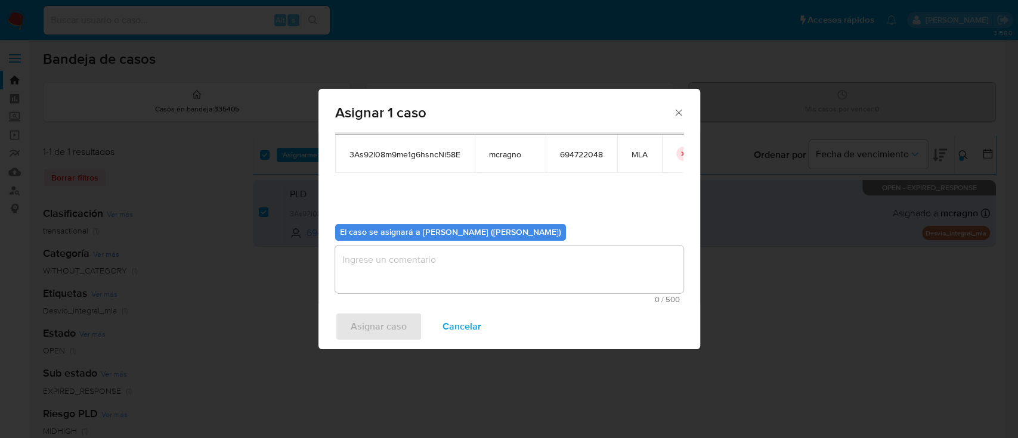
click at [417, 287] on textarea "assign-modal" at bounding box center [509, 270] width 348 height 48
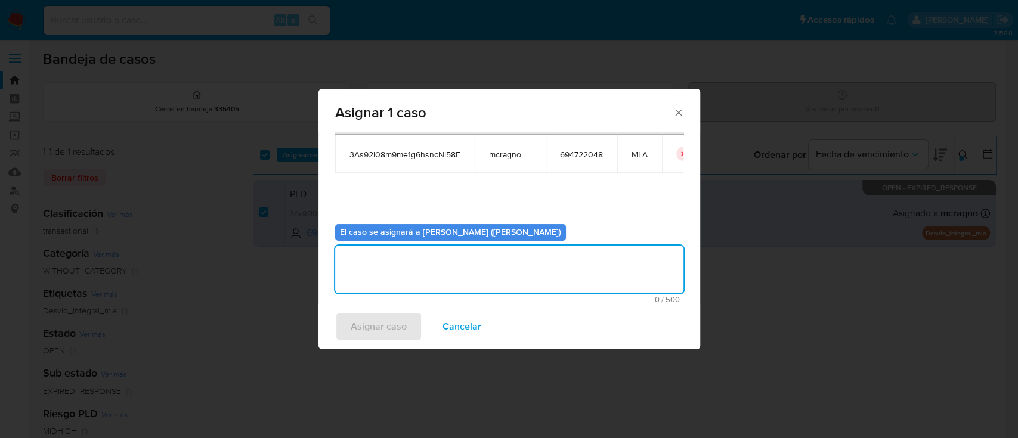
click at [401, 331] on span "Asignar caso" at bounding box center [378, 327] width 56 height 26
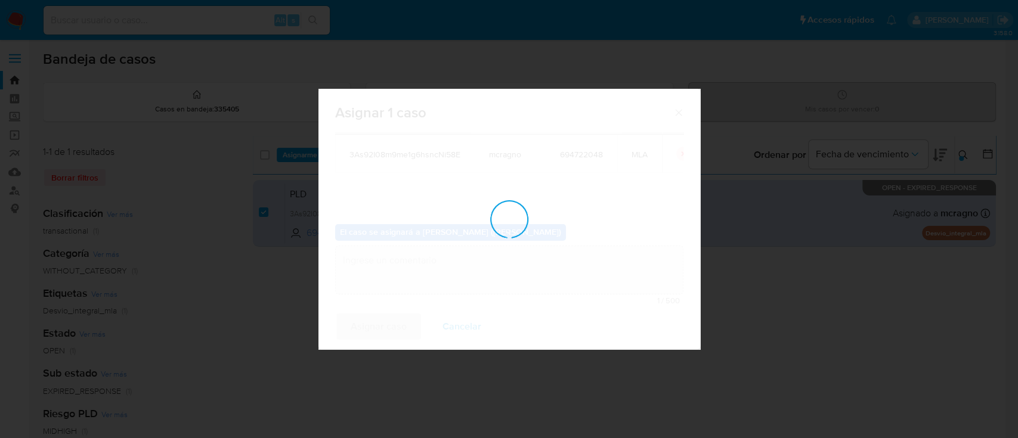
checkbox input "false"
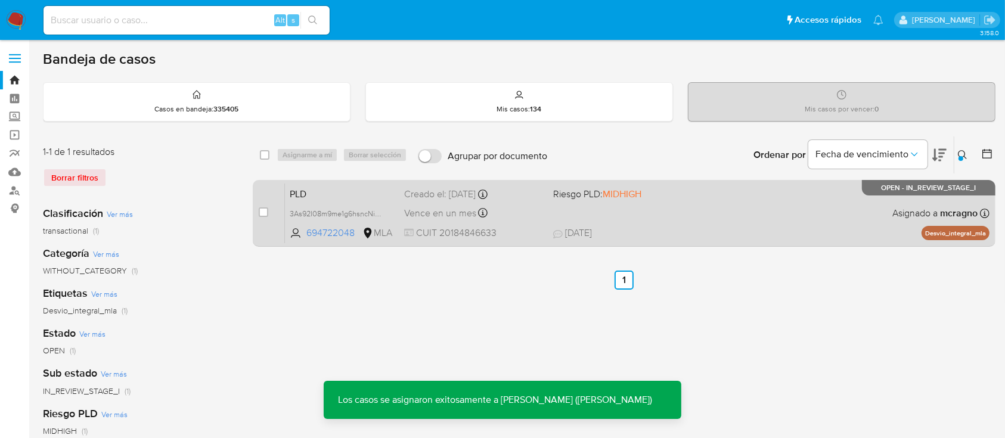
click at [601, 216] on div "PLD 3As92I08m9me1g6hsncNi58E 694722048 MLA Riesgo PLD: MIDHIGH Creado el: [DATE…" at bounding box center [637, 213] width 705 height 60
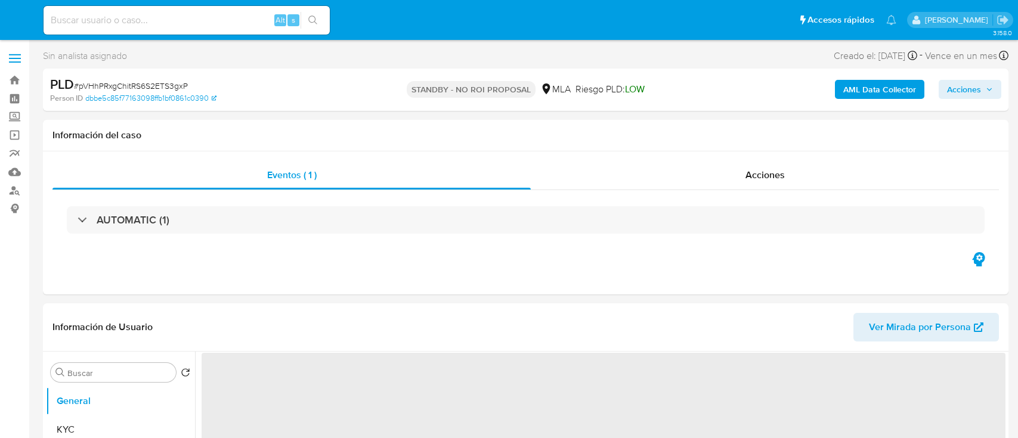
select select "10"
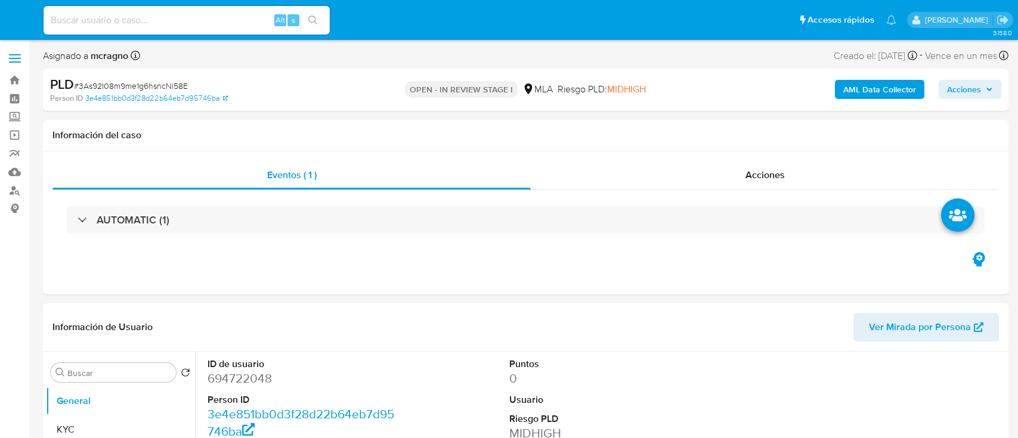
select select "10"
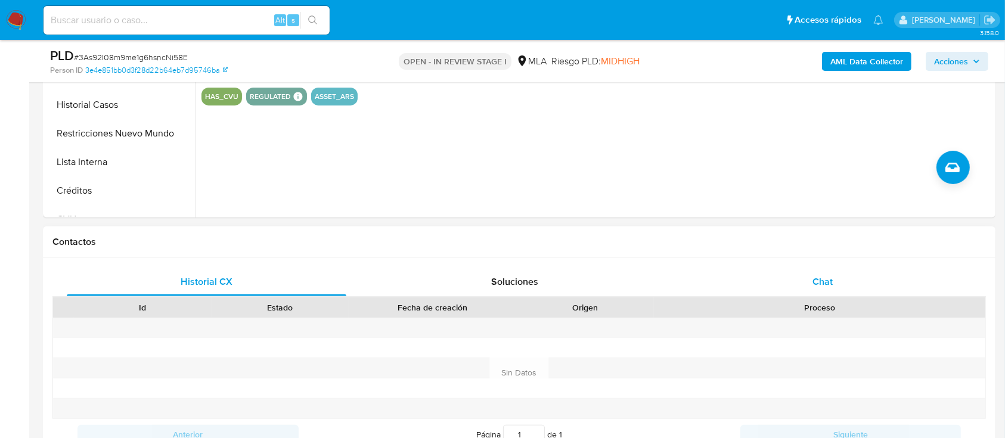
click at [849, 293] on div "Chat" at bounding box center [823, 282] width 280 height 29
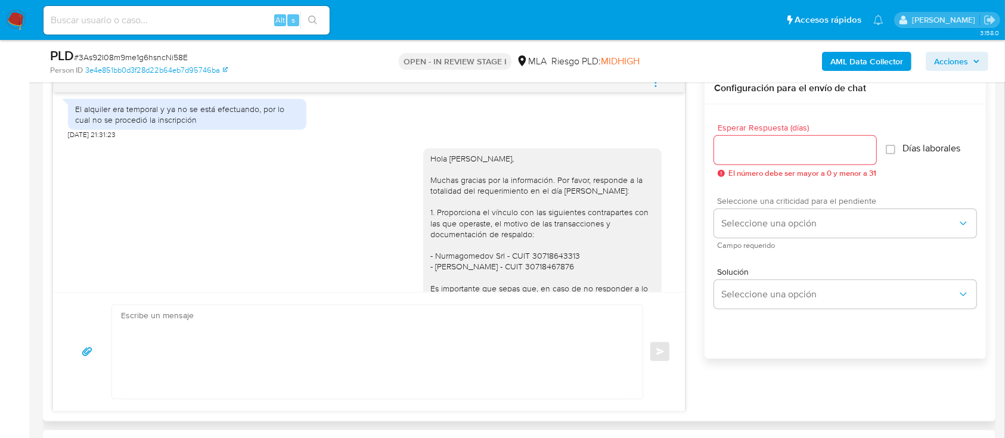
scroll to position [477, 0]
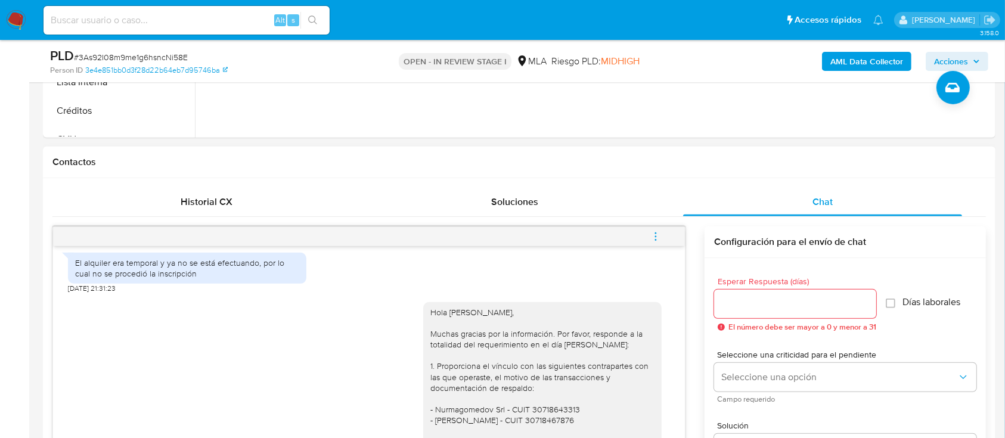
click at [664, 228] on button "menu-action" at bounding box center [655, 236] width 39 height 29
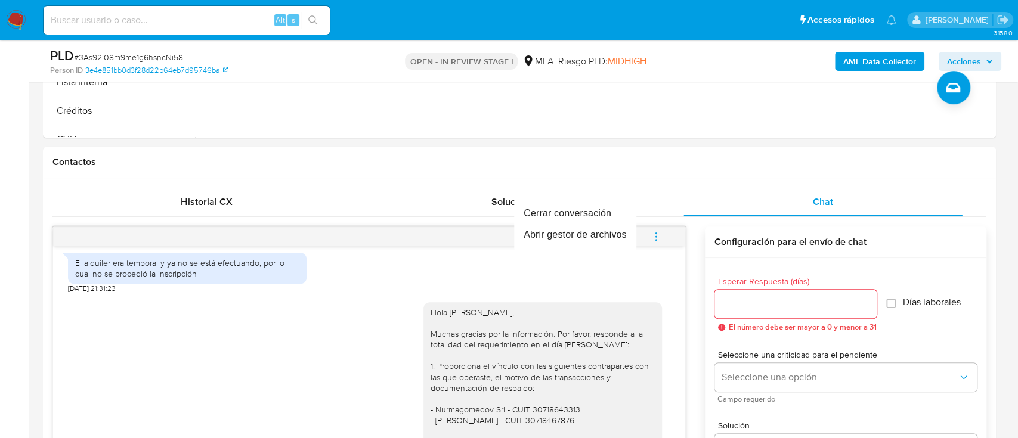
click at [573, 198] on div "Cerrar conversación Abrir gestor de archivos" at bounding box center [509, 219] width 1018 height 438
click at [575, 212] on li "Cerrar conversación" at bounding box center [575, 213] width 122 height 21
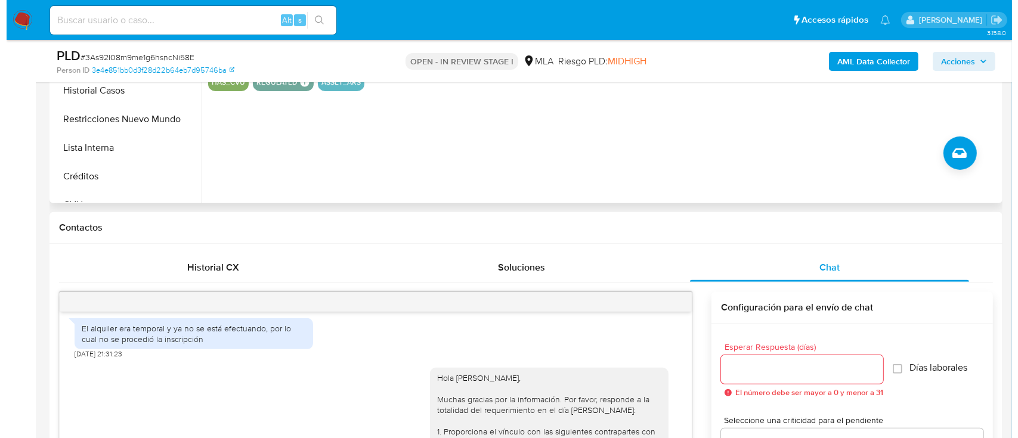
scroll to position [238, 0]
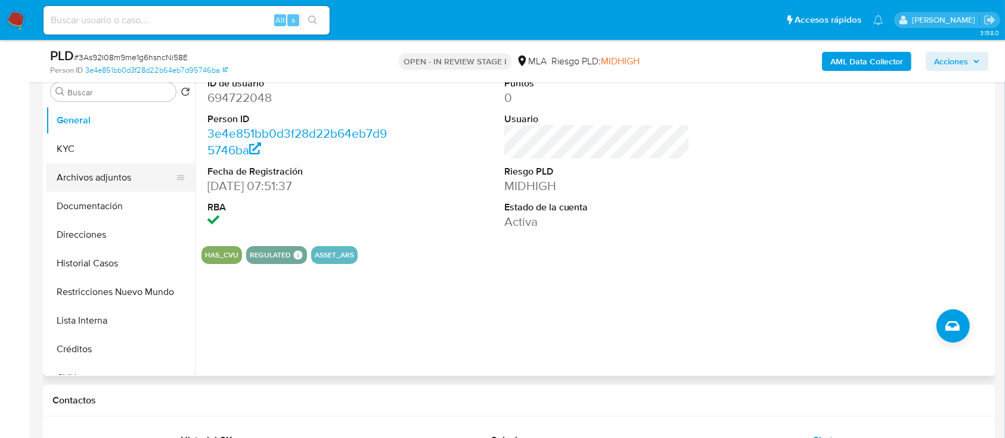
click at [112, 178] on button "Archivos adjuntos" at bounding box center [115, 177] width 139 height 29
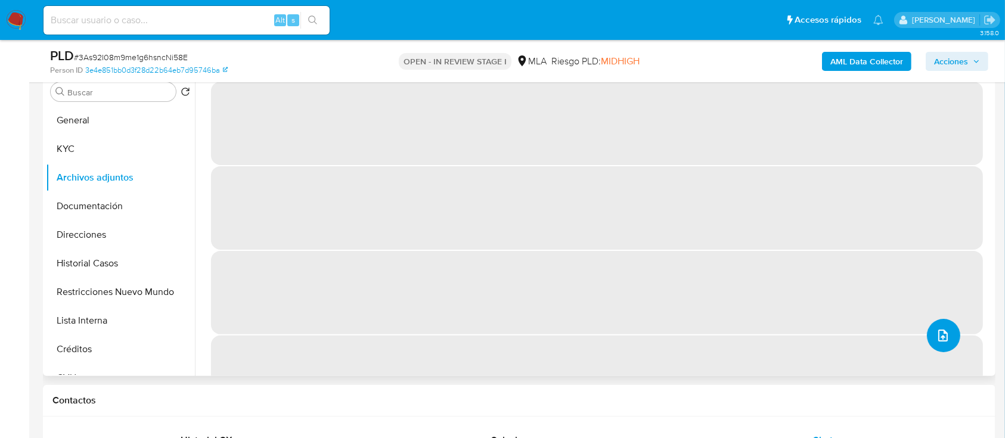
click at [938, 341] on icon "upload-file" at bounding box center [943, 336] width 10 height 12
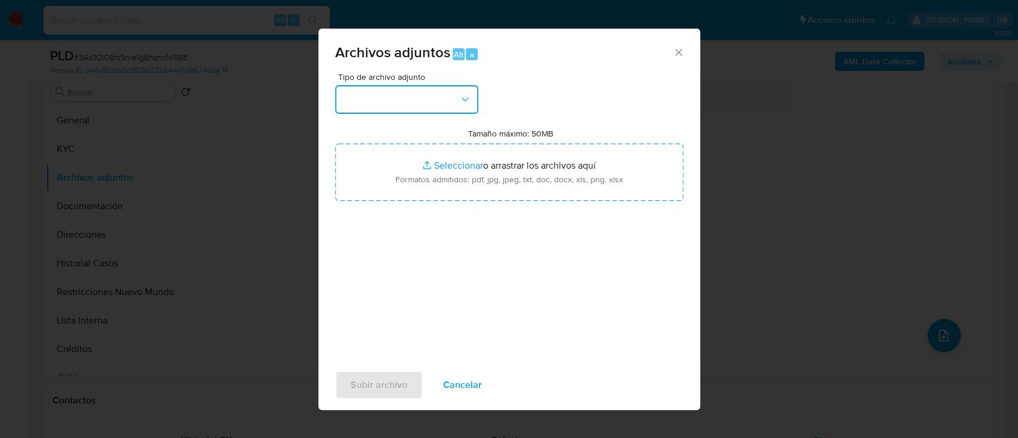
click at [416, 103] on button "button" at bounding box center [406, 99] width 143 height 29
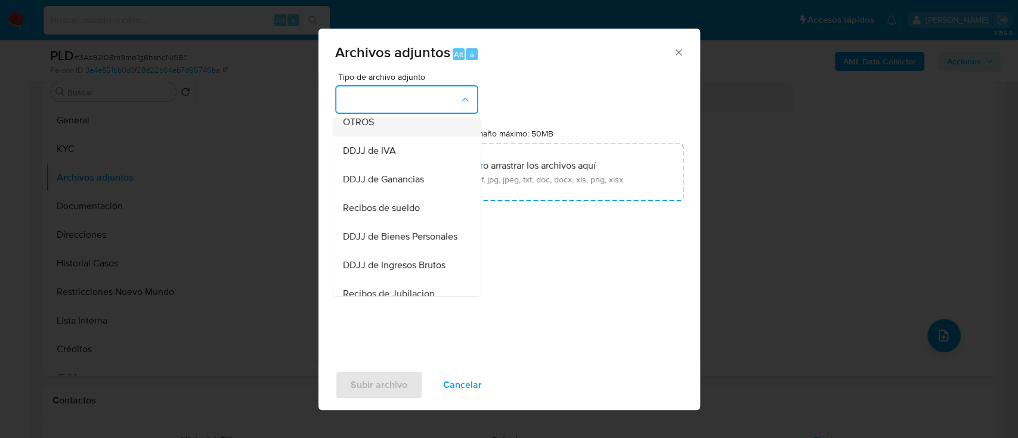
click at [374, 137] on div "OTROS" at bounding box center [403, 122] width 122 height 29
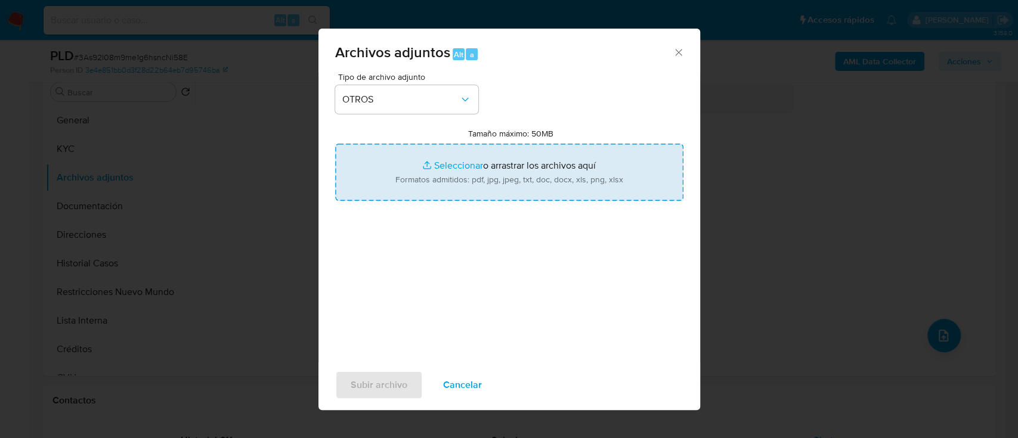
click at [420, 178] on input "Tamaño máximo: 50MB Seleccionar archivos" at bounding box center [509, 172] width 348 height 57
type input "C:\fakepath\694722048 - Certificacion de ingresos ago24-jul25.pdf"
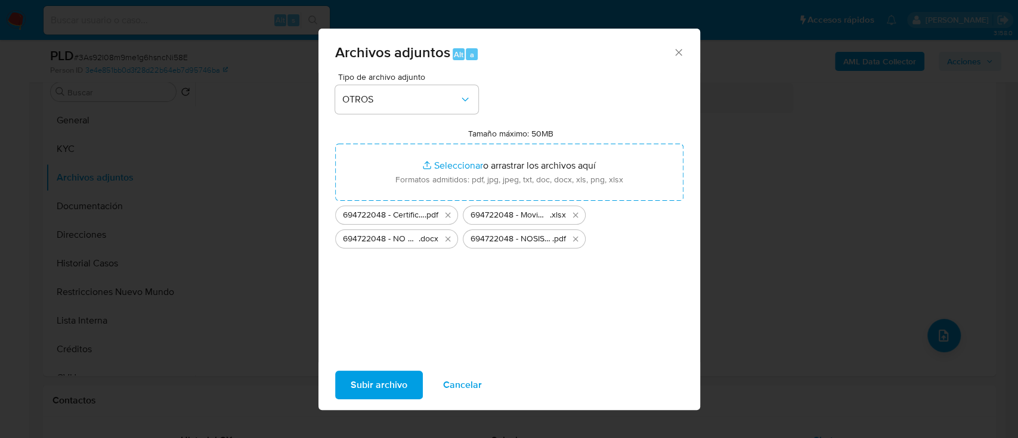
click at [398, 387] on span "Subir archivo" at bounding box center [378, 385] width 57 height 26
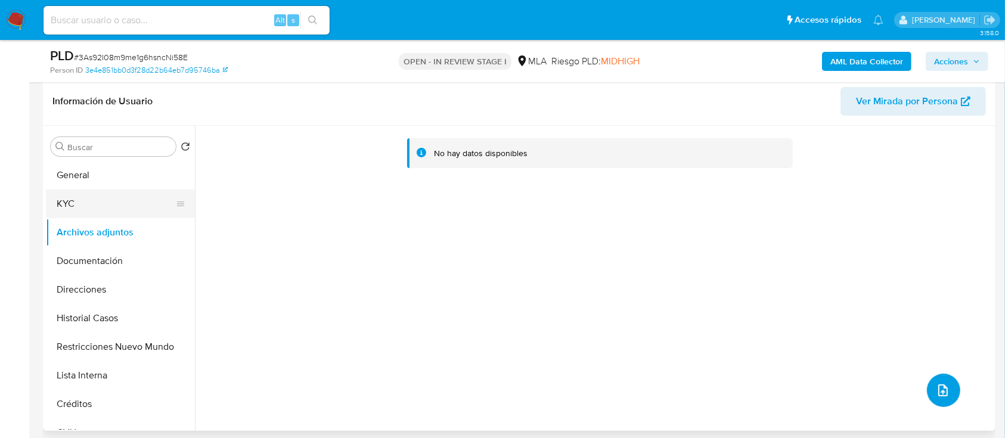
scroll to position [159, 0]
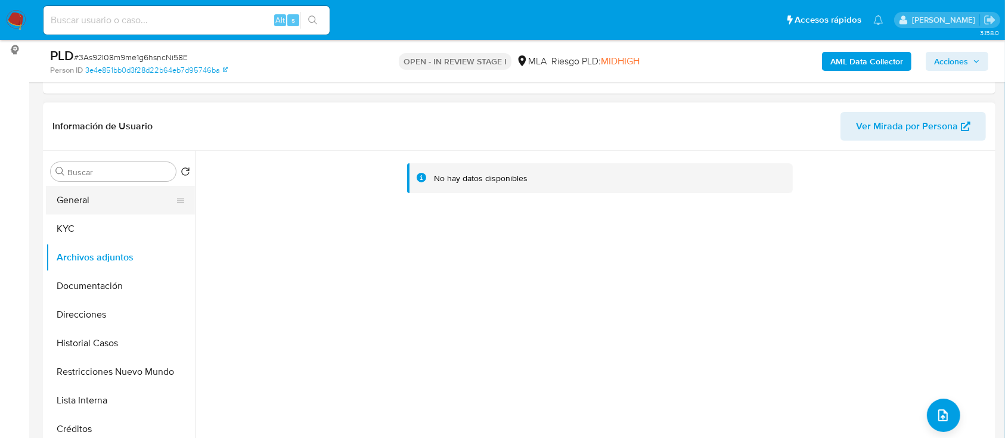
click at [110, 202] on button "General" at bounding box center [115, 200] width 139 height 29
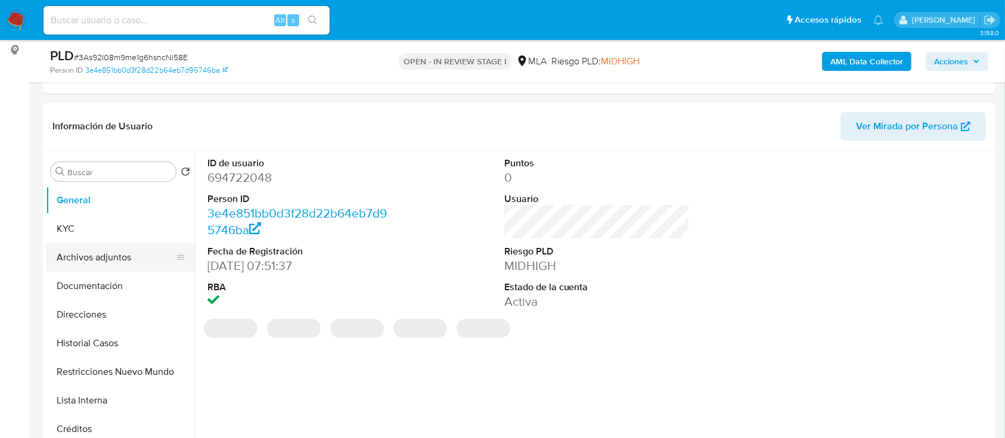
click at [118, 261] on button "Archivos adjuntos" at bounding box center [115, 257] width 139 height 29
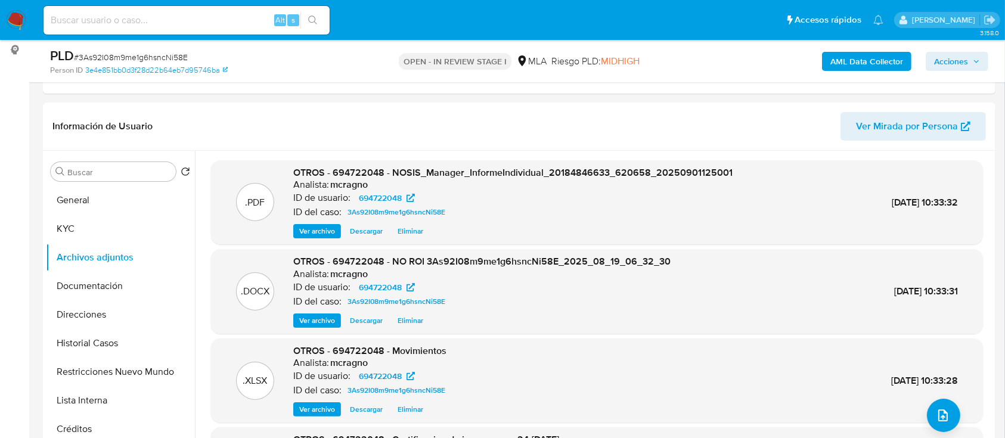
scroll to position [67, 0]
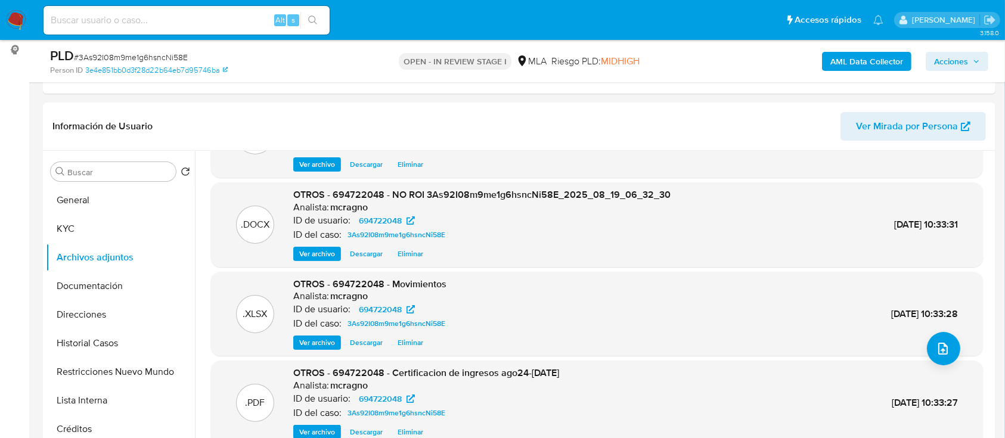
click at [966, 65] on span "Acciones" at bounding box center [951, 61] width 34 height 19
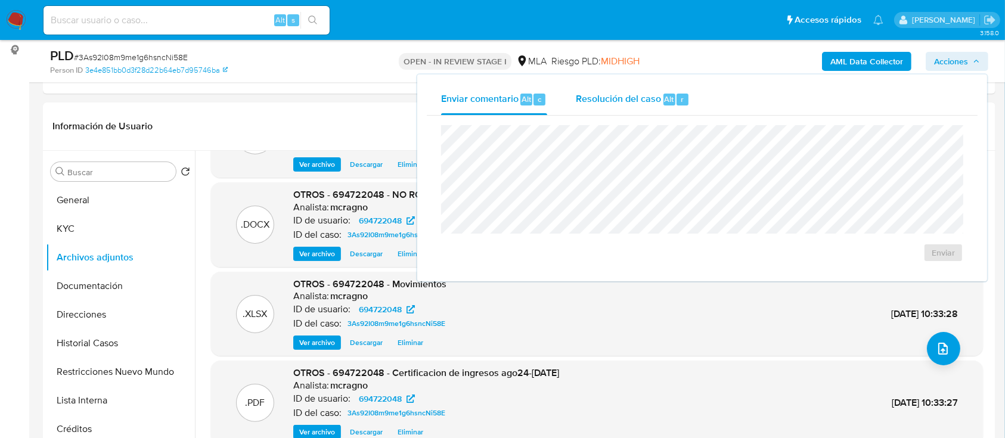
drag, startPoint x: 623, startPoint y: 100, endPoint x: 624, endPoint y: 107, distance: 6.6
click at [622, 101] on span "Resolución del caso" at bounding box center [618, 99] width 85 height 14
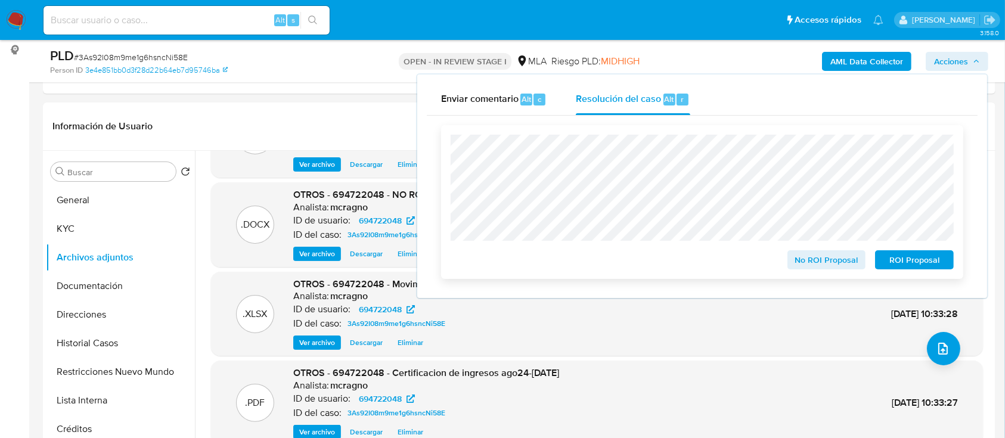
click at [815, 256] on span "No ROI Proposal" at bounding box center [827, 260] width 62 height 17
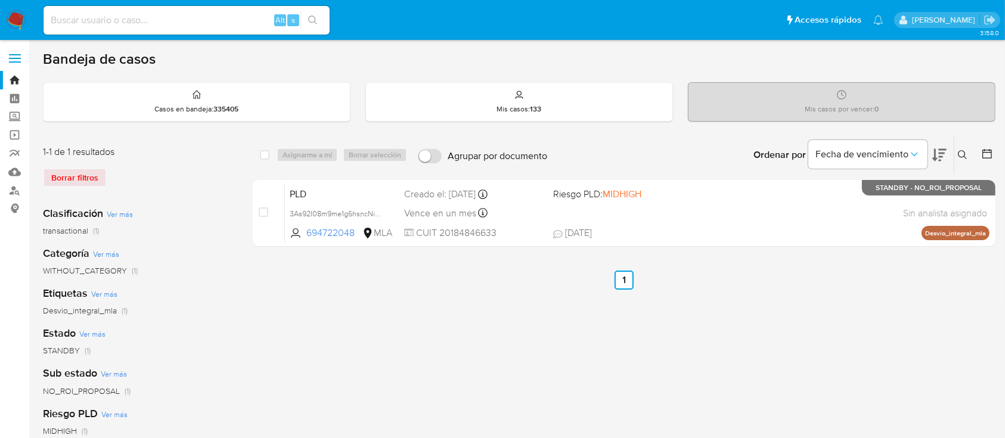
click at [969, 155] on button at bounding box center [964, 155] width 20 height 14
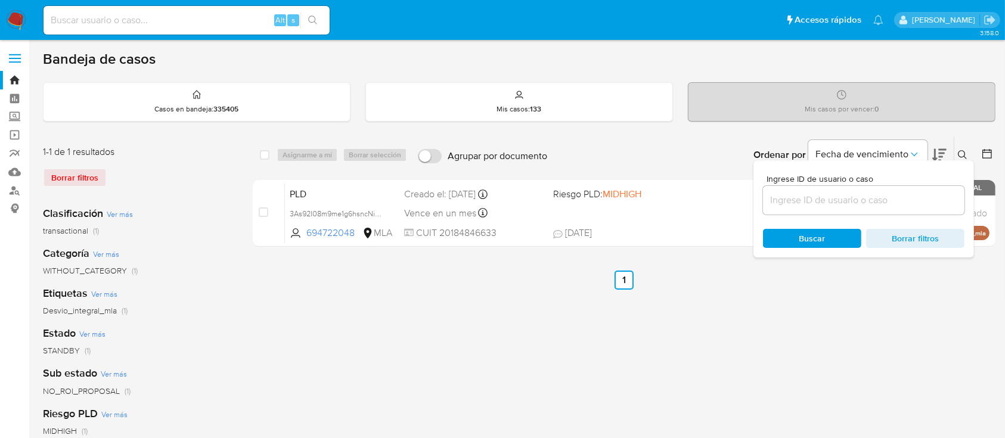
click at [871, 212] on div at bounding box center [863, 200] width 201 height 29
drag, startPoint x: 871, startPoint y: 203, endPoint x: 909, endPoint y: 185, distance: 42.4
click at [871, 203] on input at bounding box center [863, 200] width 201 height 15
paste input "206381463"
type input "206381463"
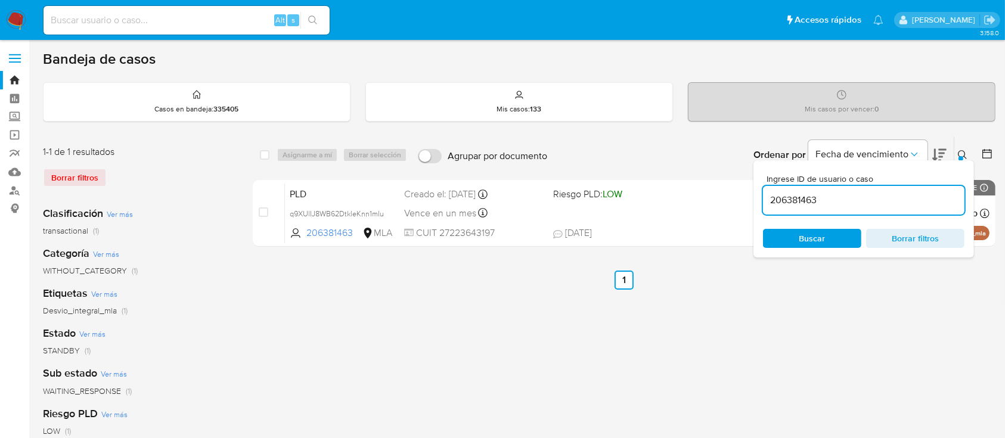
click at [963, 153] on icon at bounding box center [963, 155] width 10 height 10
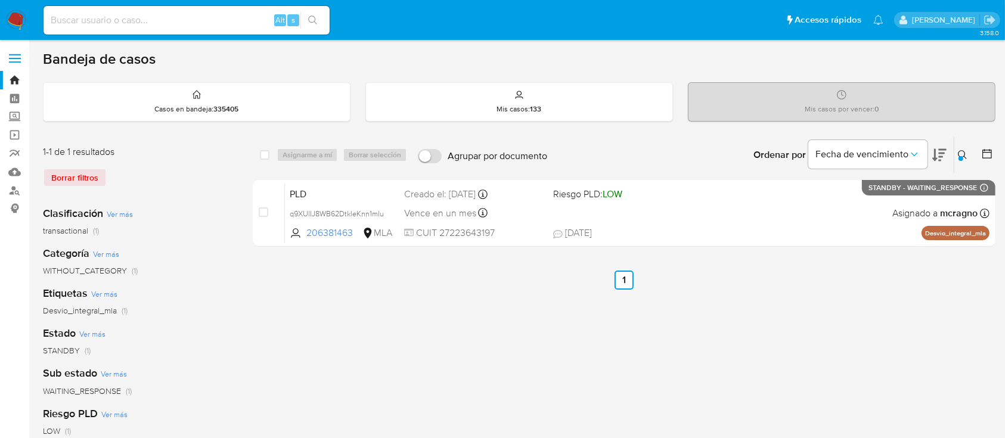
drag, startPoint x: 13, startPoint y: 15, endPoint x: 41, endPoint y: 27, distance: 30.4
click at [13, 16] on img at bounding box center [16, 20] width 20 height 20
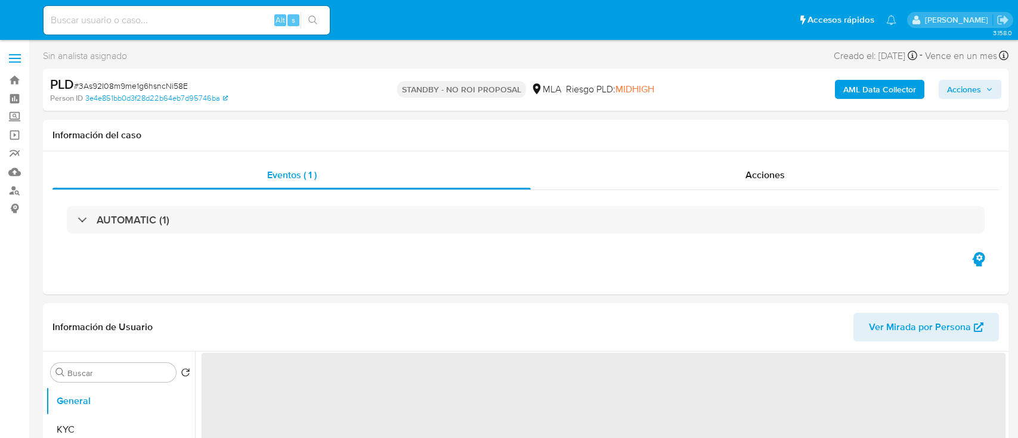
select select "10"
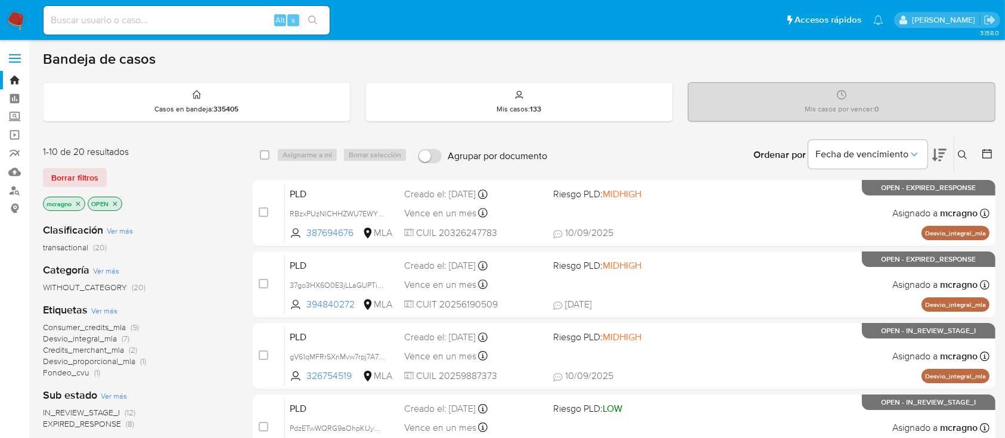
click at [117, 201] on icon "close-filter" at bounding box center [114, 203] width 7 height 7
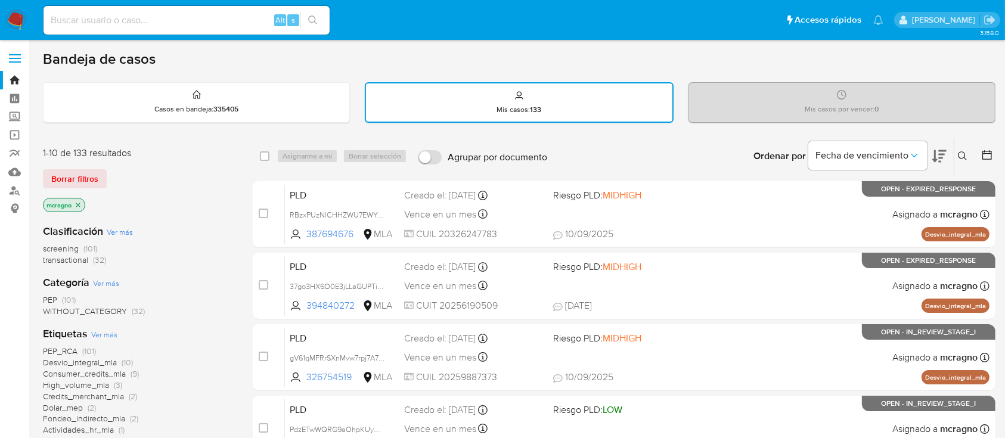
click at [76, 202] on icon "close-filter" at bounding box center [78, 204] width 7 height 7
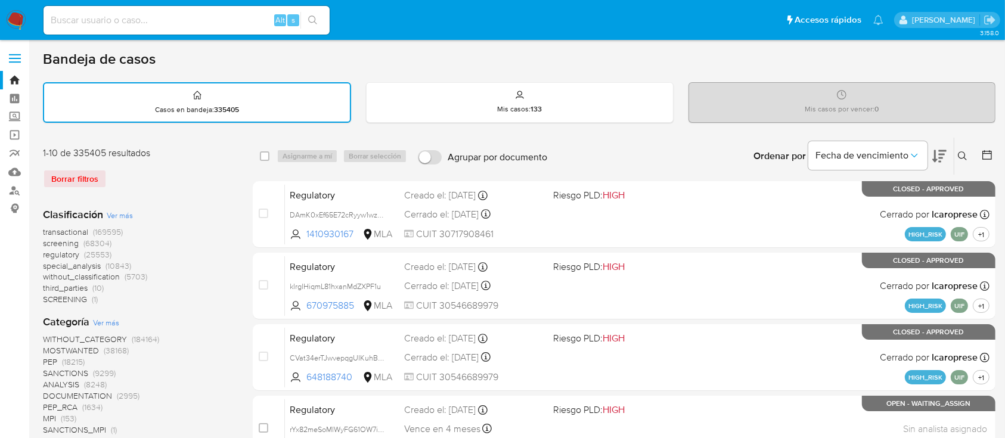
drag, startPoint x: 964, startPoint y: 153, endPoint x: 914, endPoint y: 194, distance: 65.2
click at [964, 153] on icon at bounding box center [963, 156] width 10 height 10
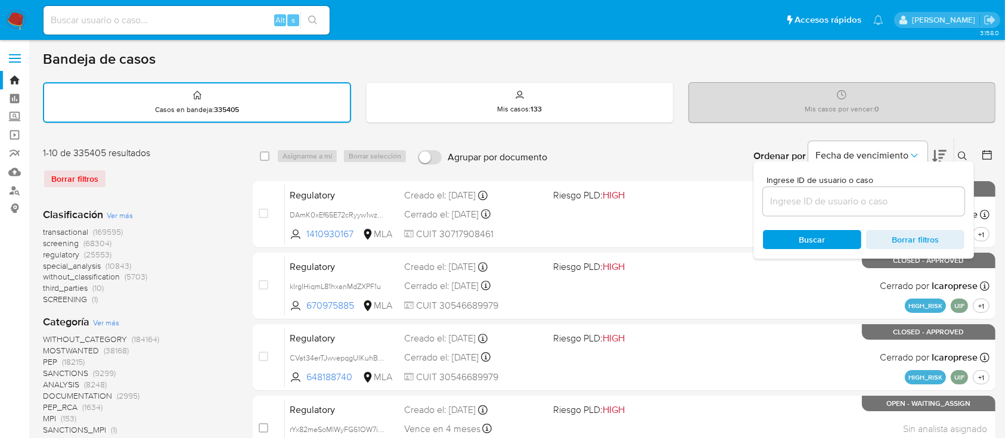
click at [870, 206] on input at bounding box center [863, 201] width 201 height 15
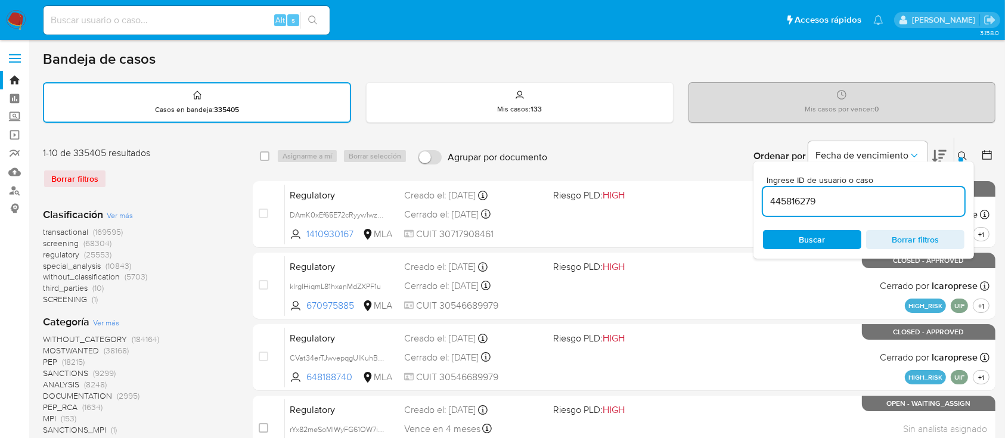
type input "445816279"
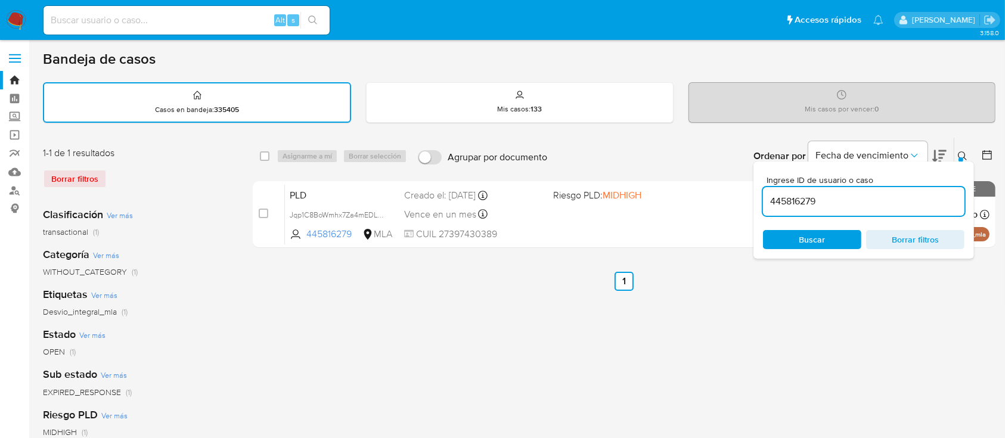
click at [964, 153] on icon at bounding box center [963, 156] width 10 height 10
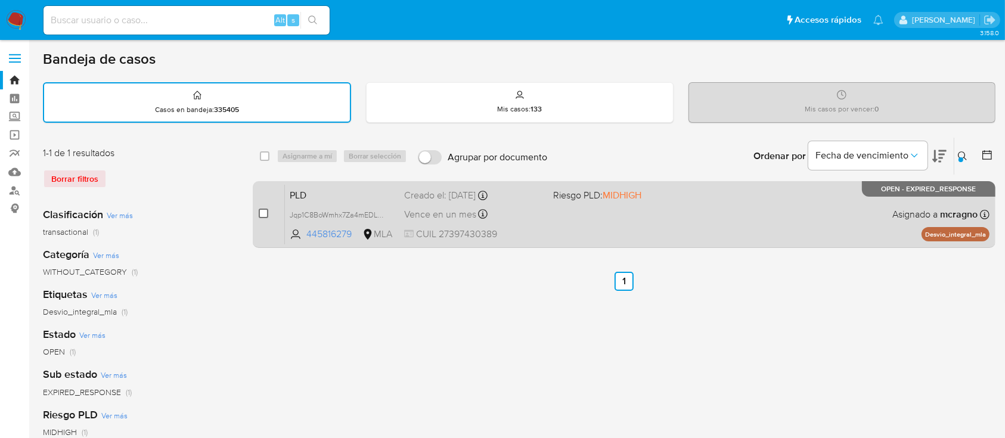
click at [263, 212] on input "checkbox" at bounding box center [264, 214] width 10 height 10
checkbox input "true"
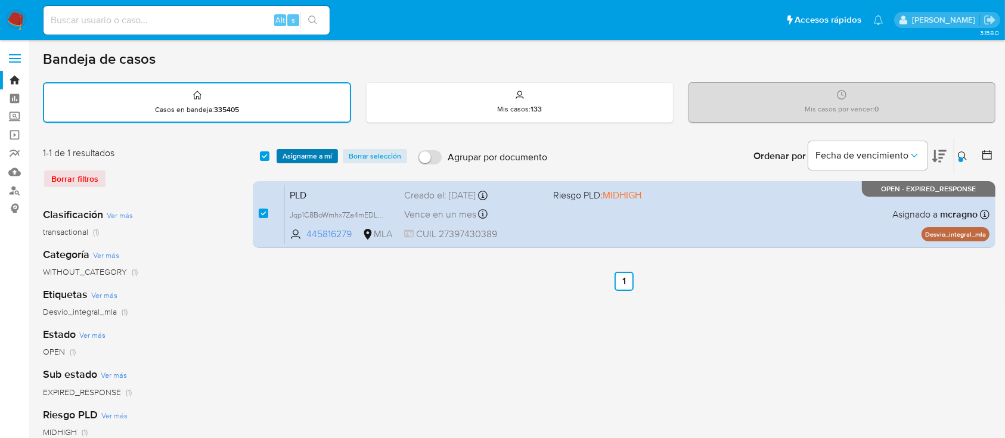
click at [312, 153] on span "Asignarme a mí" at bounding box center [307, 156] width 49 height 12
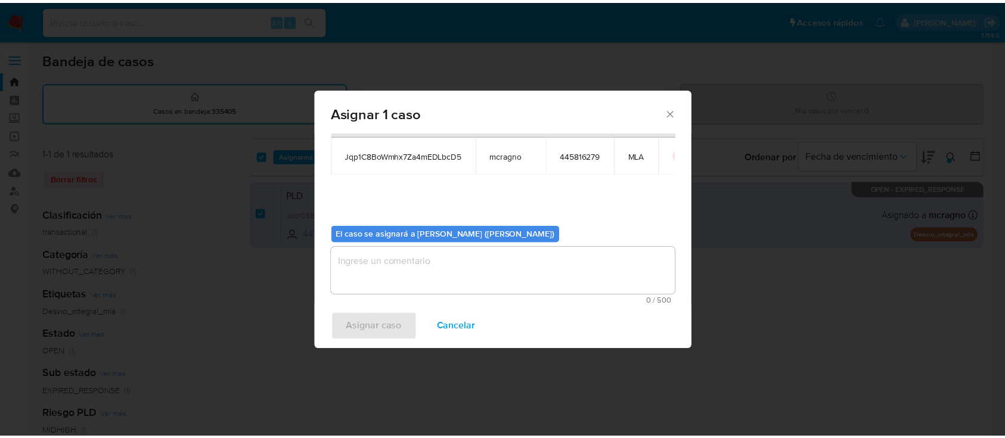
scroll to position [61, 0]
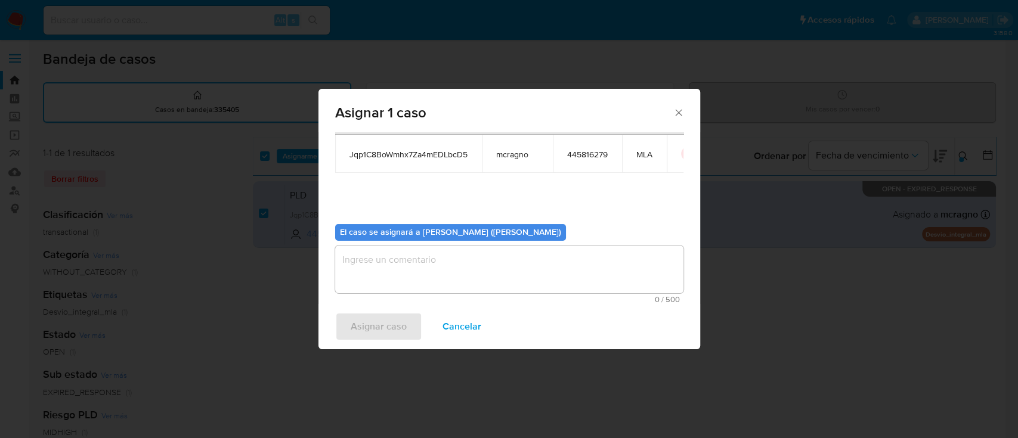
click at [415, 265] on textarea "assign-modal" at bounding box center [509, 270] width 348 height 48
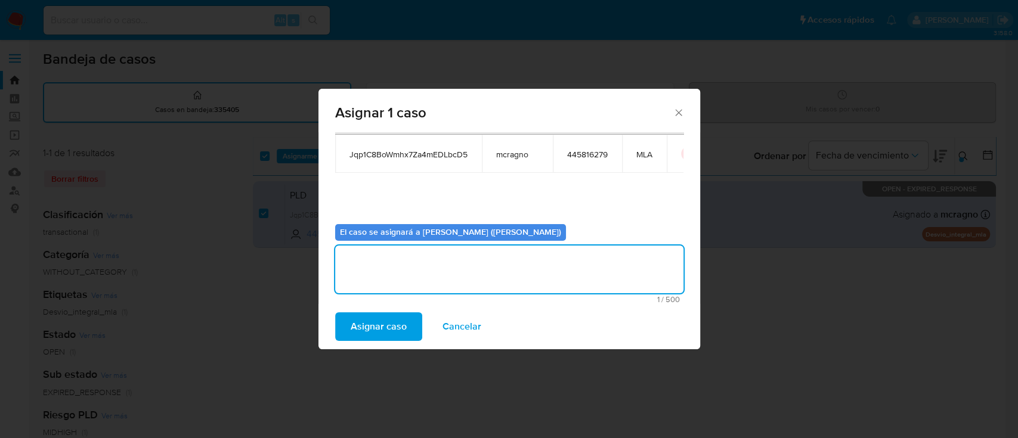
click at [398, 337] on span "Asignar caso" at bounding box center [378, 327] width 56 height 26
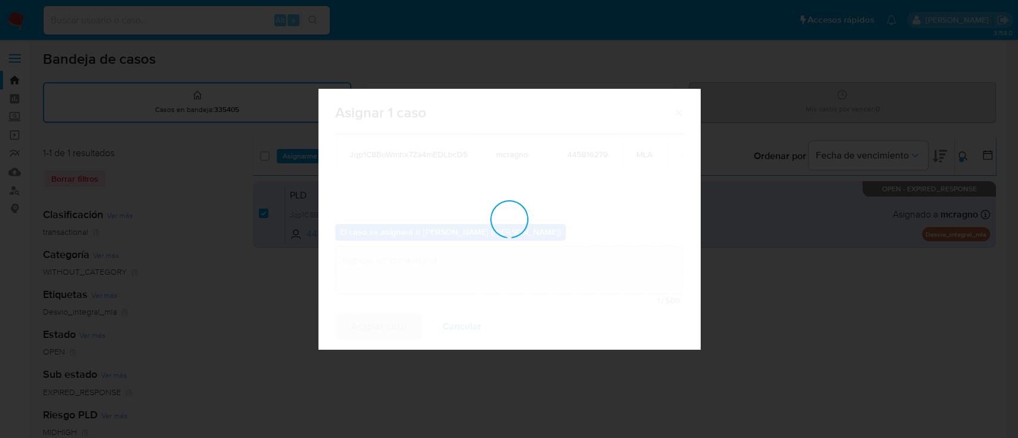
checkbox input "false"
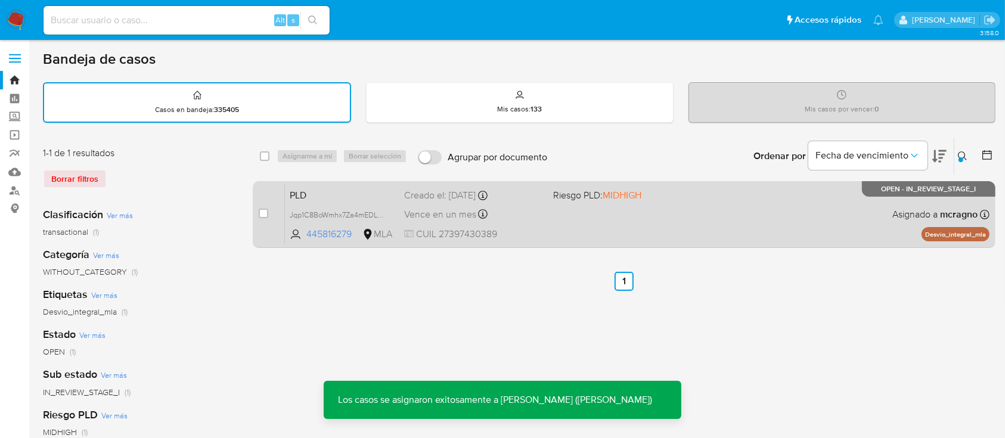
click at [690, 203] on div "PLD Jqp1C8BoWmhx7Za4mEDLbcD5 445816279 MLA Riesgo PLD: MIDHIGH Creado el: 12/08…" at bounding box center [637, 214] width 705 height 60
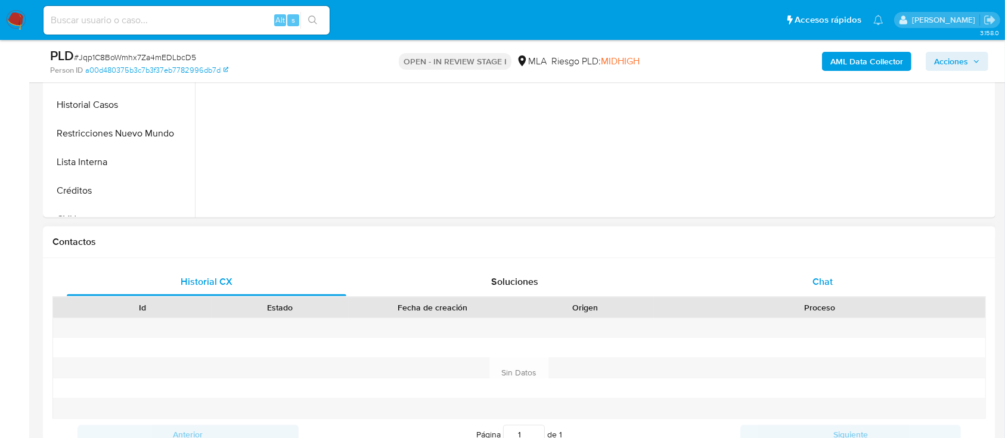
click at [847, 273] on div "Chat" at bounding box center [823, 282] width 280 height 29
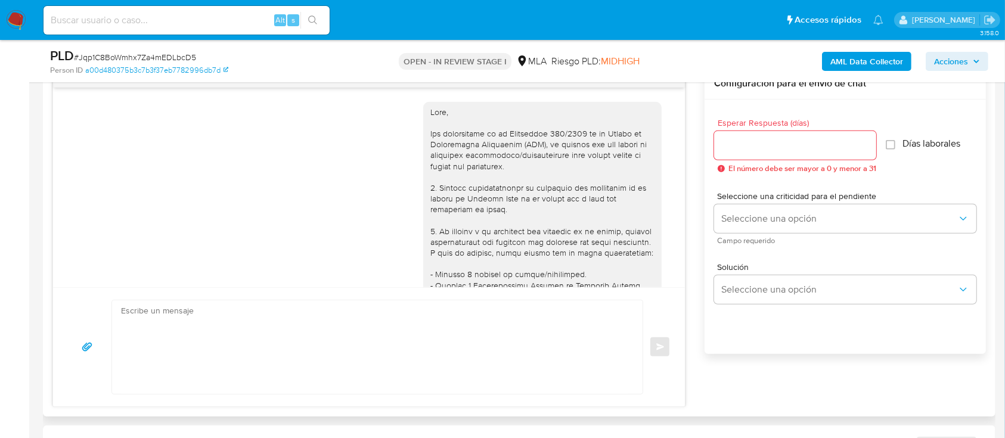
scroll to position [1490, 0]
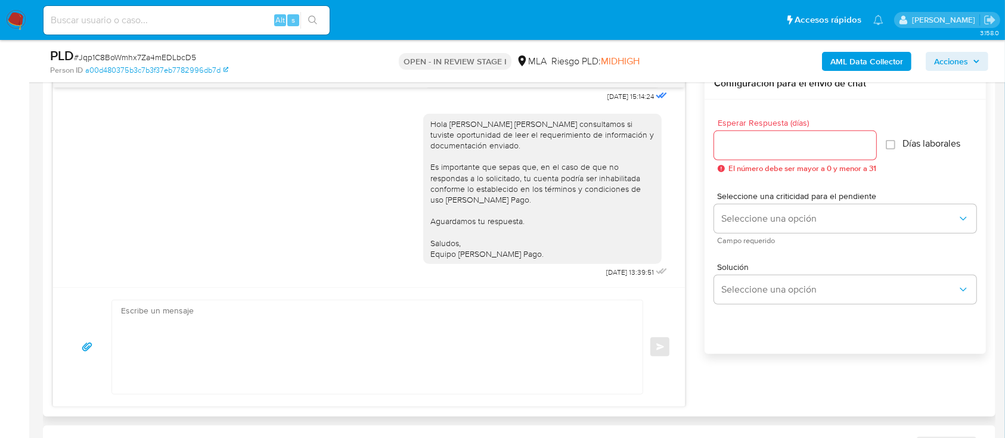
select select "10"
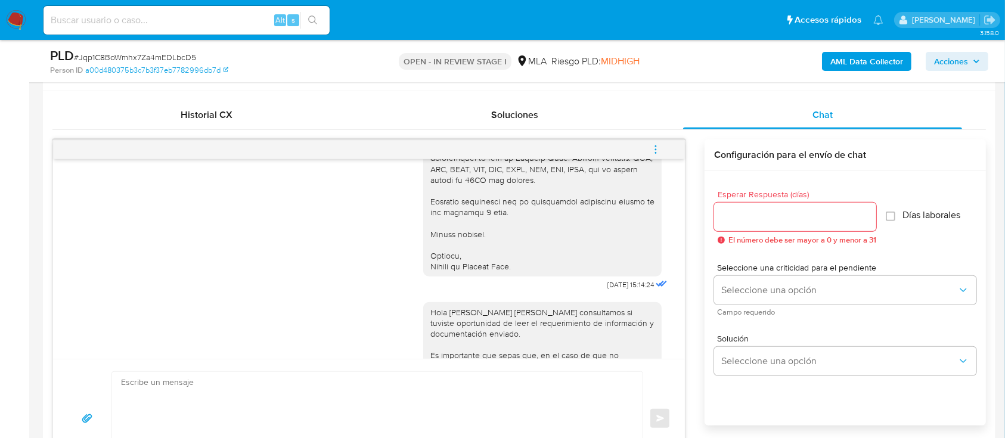
scroll to position [477, 0]
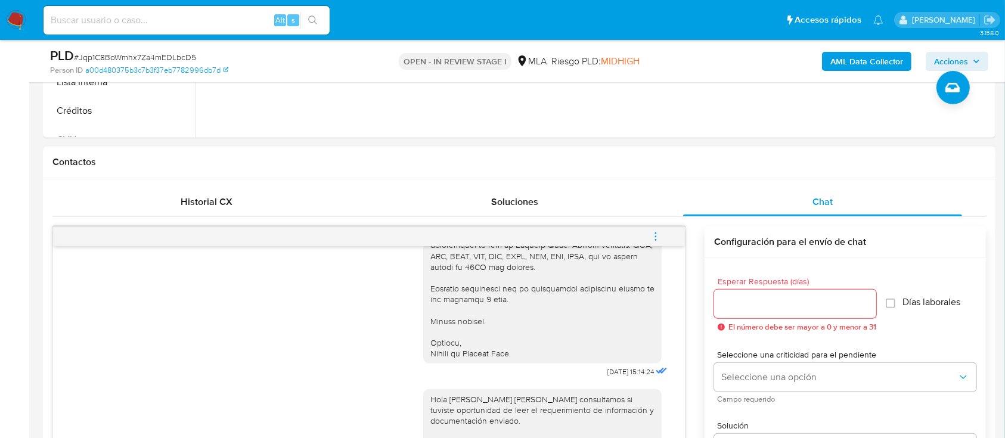
click at [658, 237] on icon "menu-action" at bounding box center [655, 236] width 11 height 11
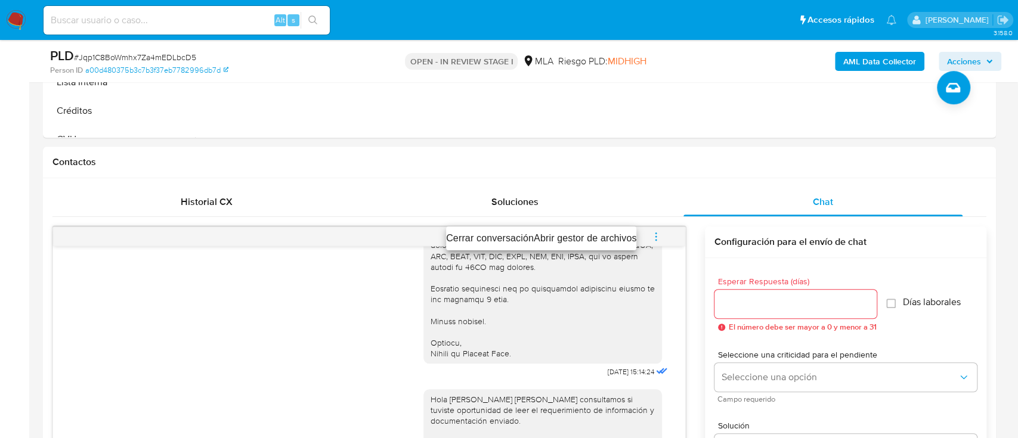
click at [518, 236] on li "Cerrar conversación" at bounding box center [490, 238] width 88 height 14
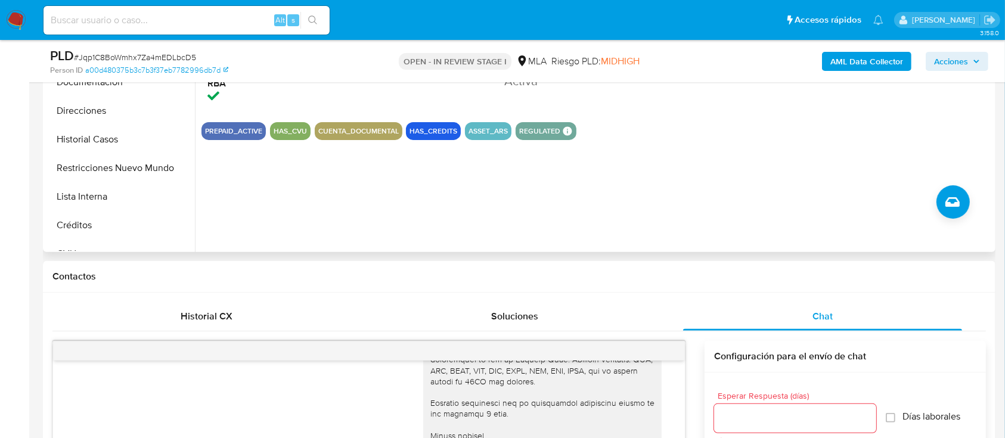
scroll to position [318, 0]
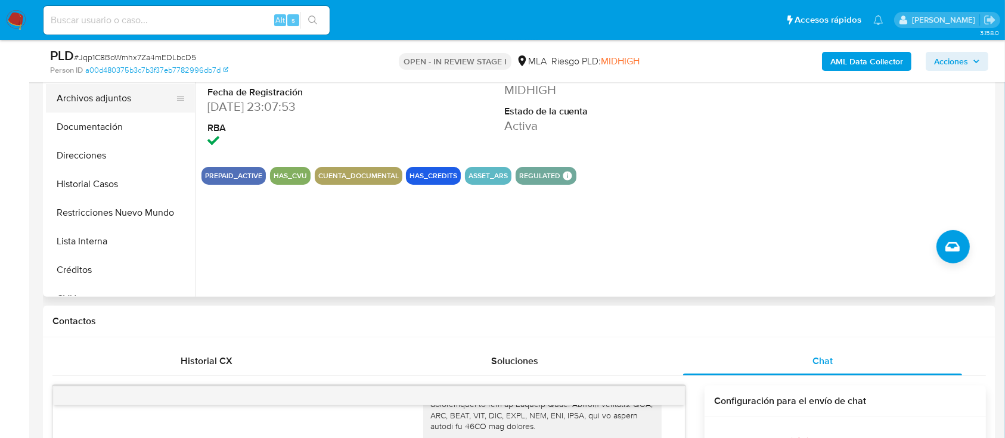
click at [138, 100] on button "Archivos adjuntos" at bounding box center [115, 98] width 139 height 29
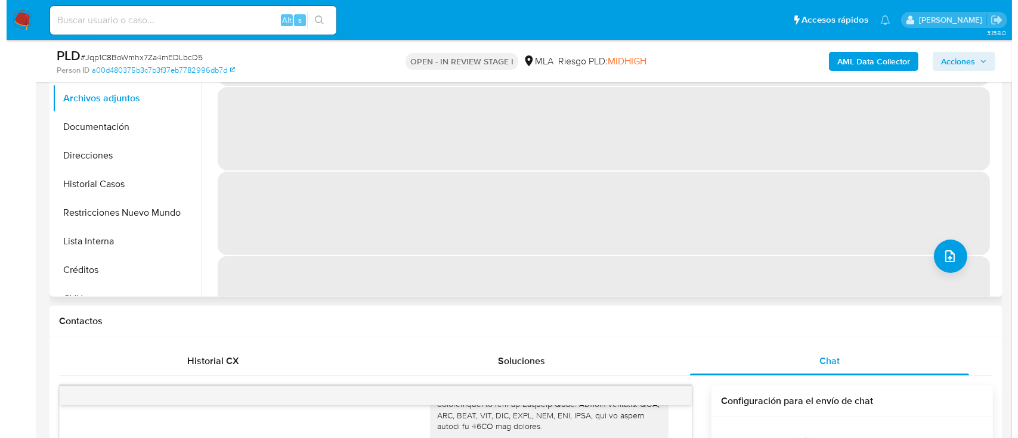
scroll to position [238, 0]
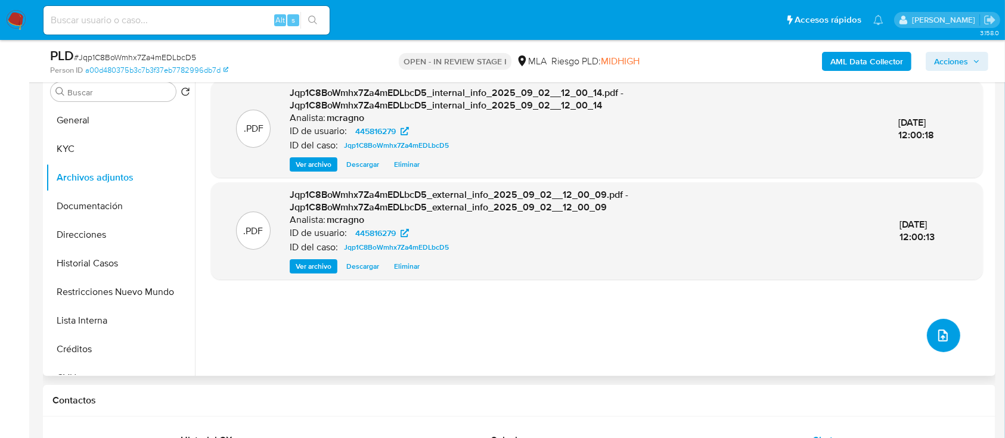
click at [944, 334] on icon "upload-file" at bounding box center [943, 335] width 14 height 14
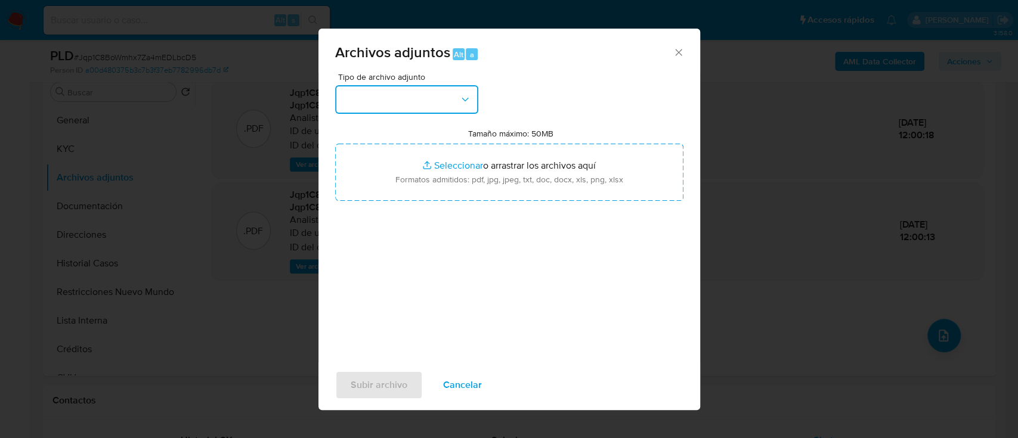
click at [467, 89] on button "button" at bounding box center [406, 99] width 143 height 29
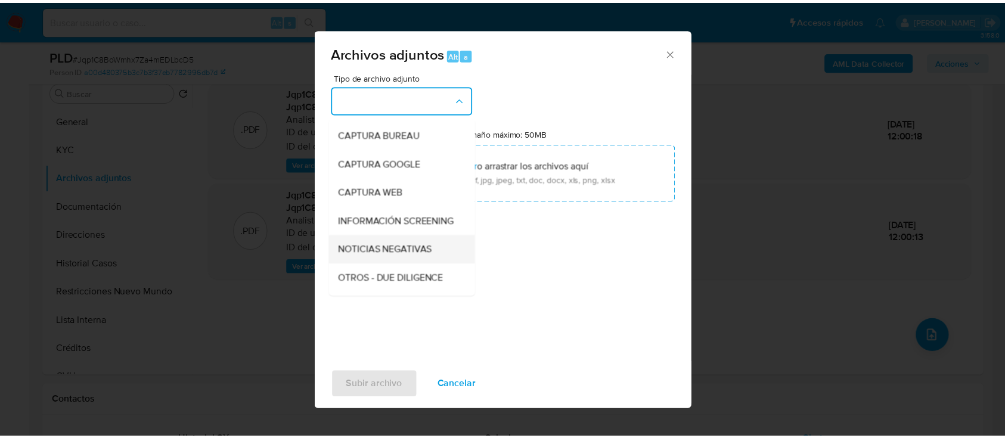
scroll to position [79, 0]
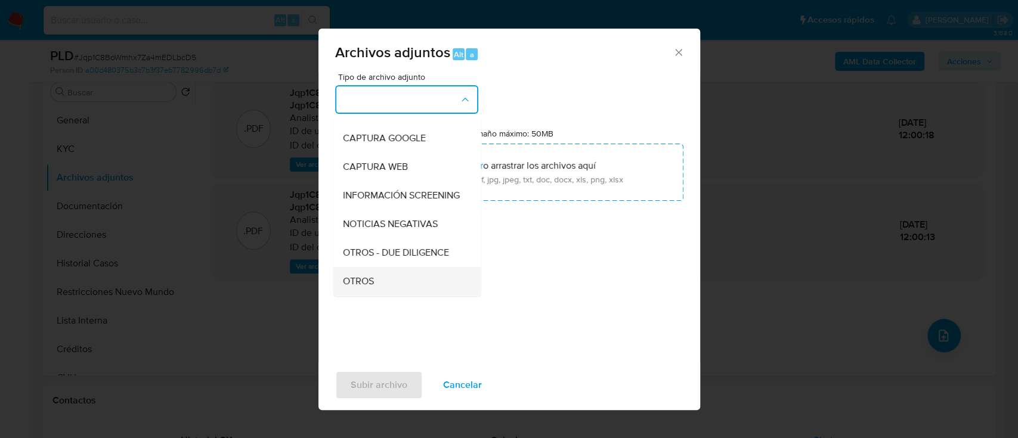
click at [375, 286] on div "OTROS" at bounding box center [403, 281] width 122 height 29
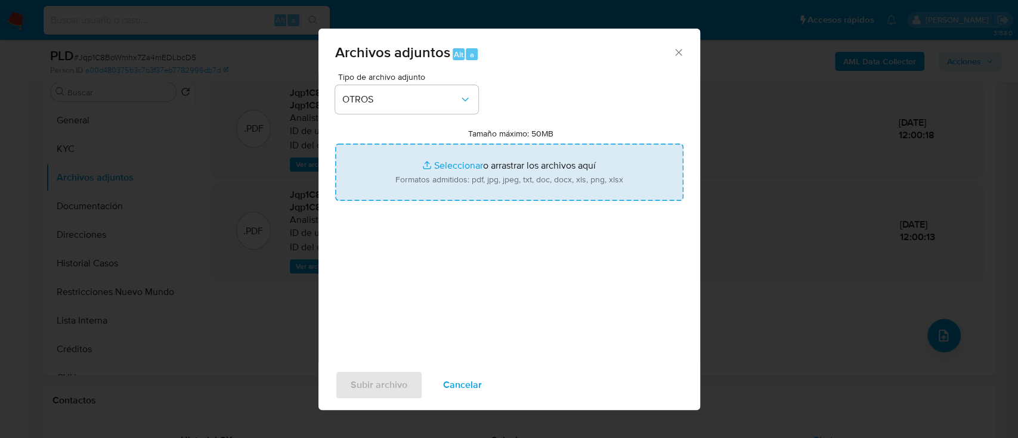
click at [494, 194] on input "Tamaño máximo: 50MB Seleccionar archivos" at bounding box center [509, 172] width 348 height 57
type input "C:\fakepath\445816279 - Movimientos.xlsx"
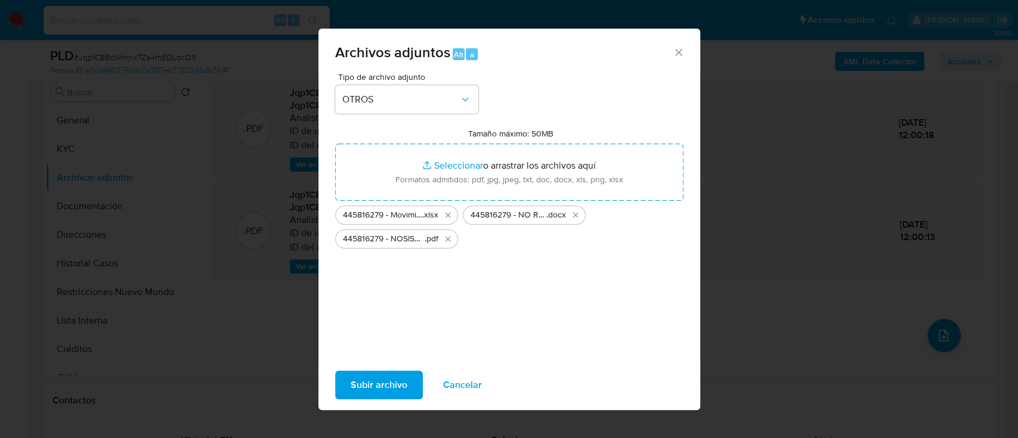
click at [386, 391] on span "Subir archivo" at bounding box center [378, 385] width 57 height 26
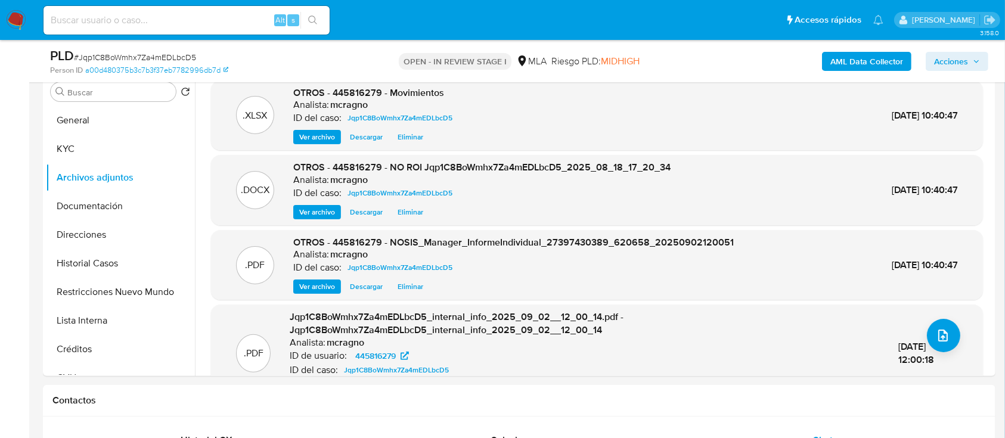
click at [953, 54] on span "Acciones" at bounding box center [951, 61] width 34 height 19
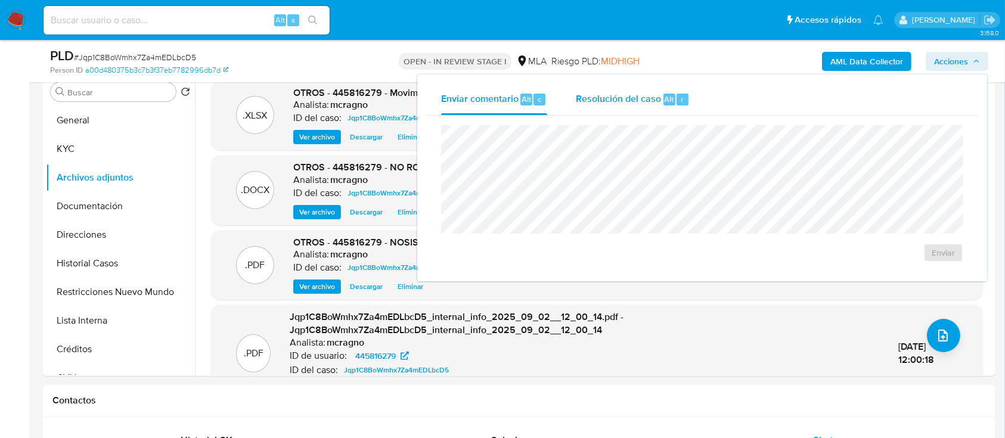
drag, startPoint x: 641, startPoint y: 97, endPoint x: 649, endPoint y: 113, distance: 18.4
click at [640, 97] on span "Resolución del caso" at bounding box center [618, 99] width 85 height 14
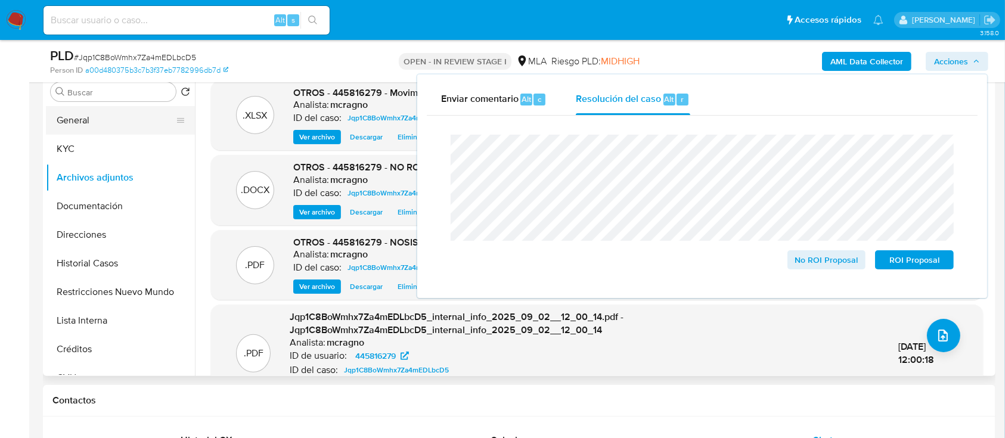
click at [129, 118] on button "General" at bounding box center [115, 120] width 139 height 29
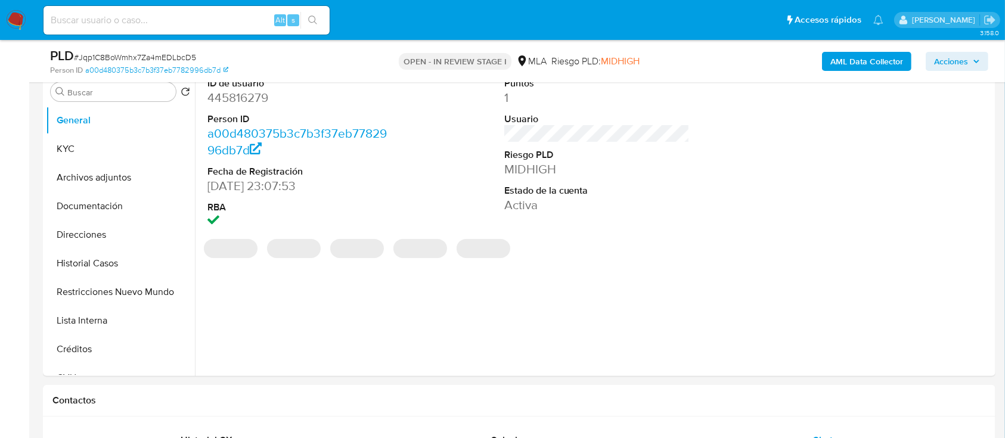
click at [954, 63] on span "Acciones" at bounding box center [951, 61] width 34 height 19
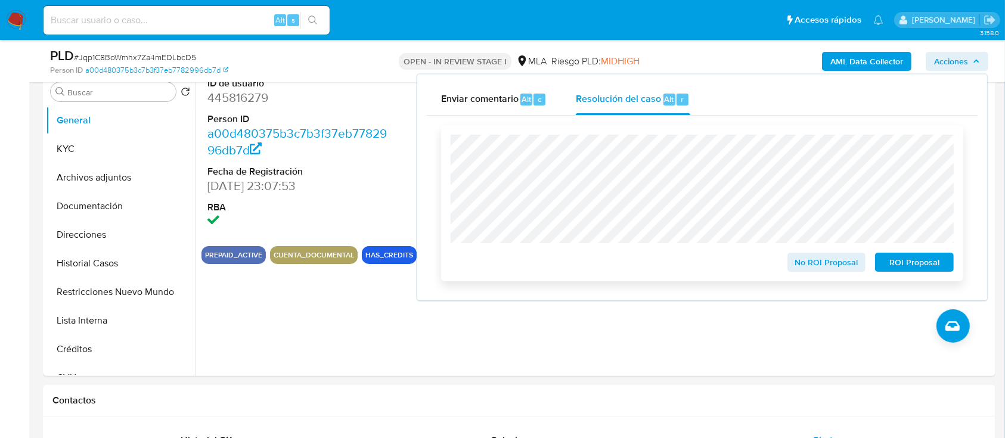
click at [825, 258] on span "No ROI Proposal" at bounding box center [827, 262] width 62 height 17
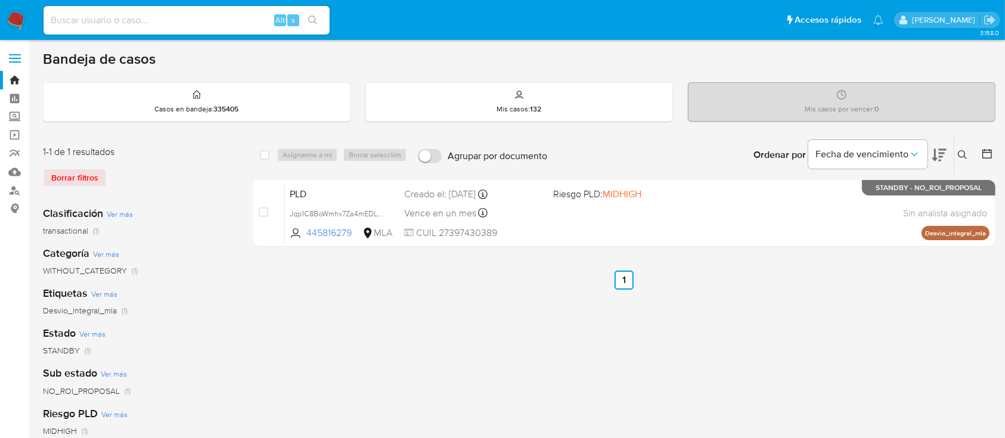
click at [956, 148] on button at bounding box center [964, 155] width 20 height 14
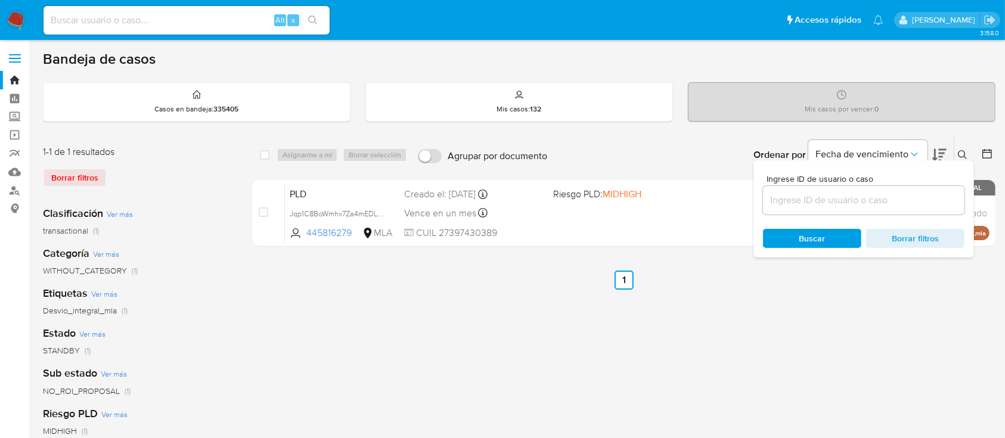
click at [927, 191] on div at bounding box center [863, 200] width 201 height 29
click at [929, 194] on input at bounding box center [863, 200] width 201 height 15
paste input "394840272"
type input "394840272"
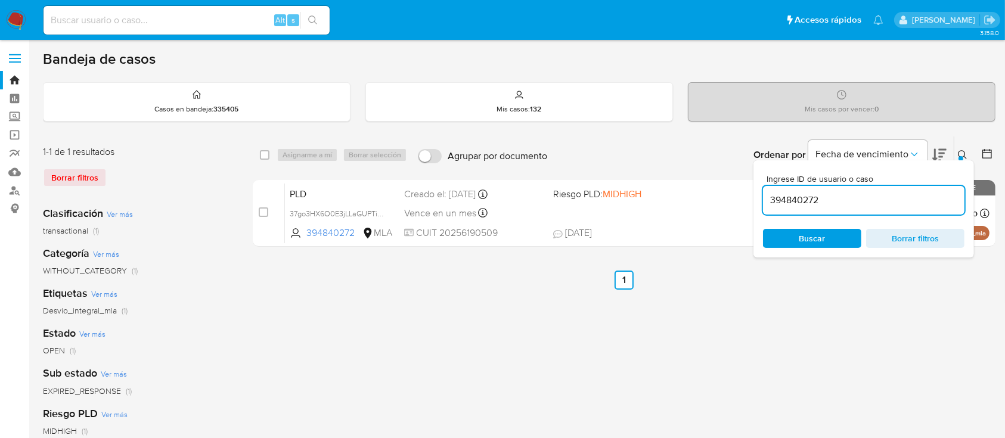
drag, startPoint x: 963, startPoint y: 151, endPoint x: 435, endPoint y: 211, distance: 532.1
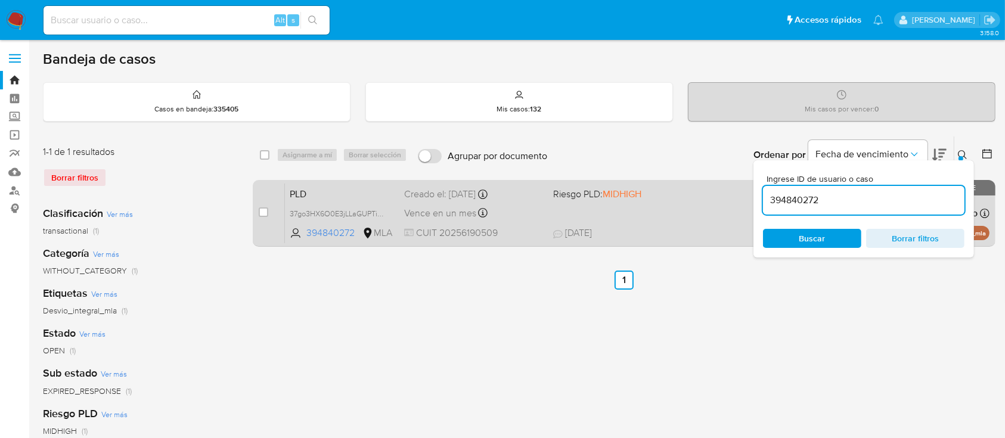
click at [962, 151] on icon at bounding box center [963, 155] width 10 height 10
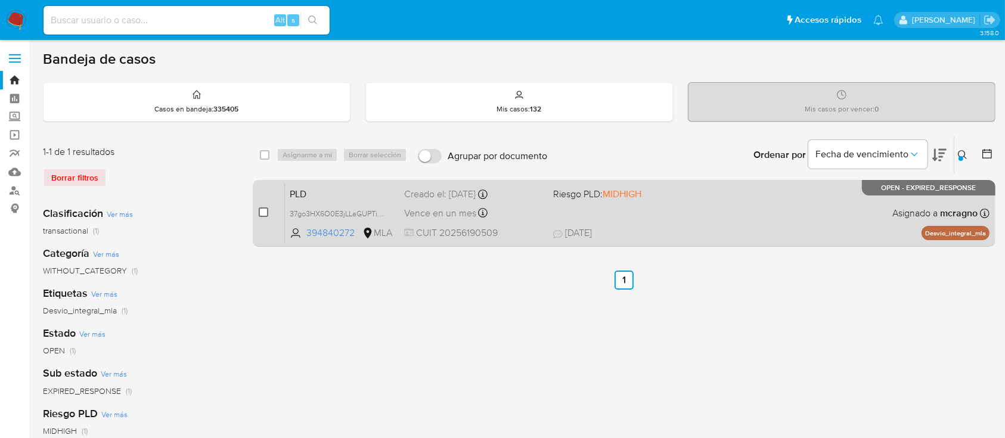
click at [262, 212] on input "checkbox" at bounding box center [264, 212] width 10 height 10
checkbox input "true"
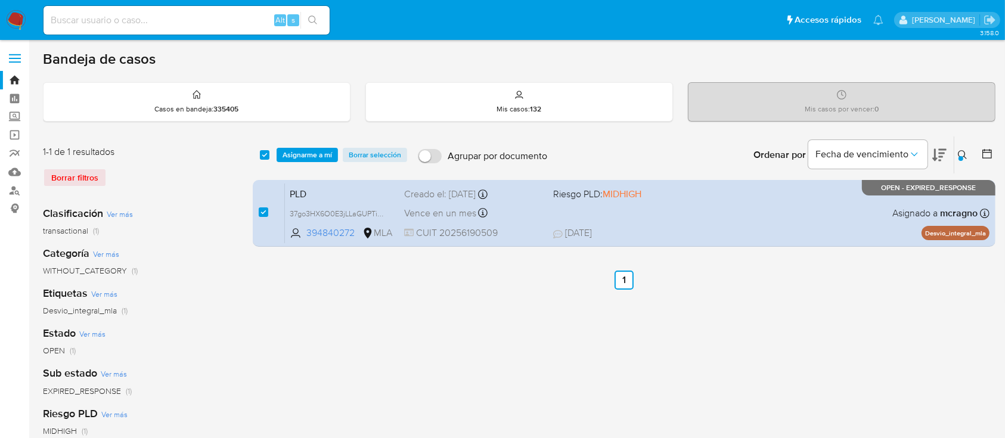
click at [311, 163] on div "select-all-cases-checkbox Asignarme a mí Borrar selección Agrupar por documento…" at bounding box center [624, 155] width 743 height 37
click at [323, 149] on span "Asignarme a mí" at bounding box center [307, 155] width 49 height 12
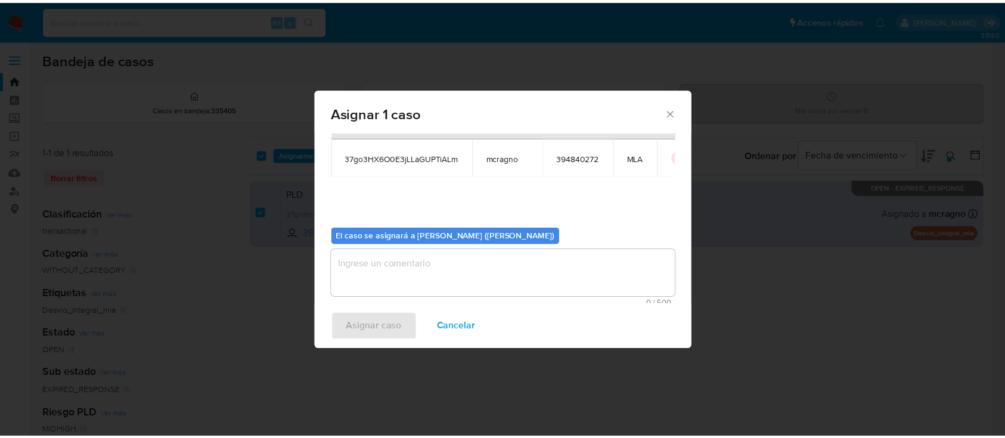
scroll to position [61, 0]
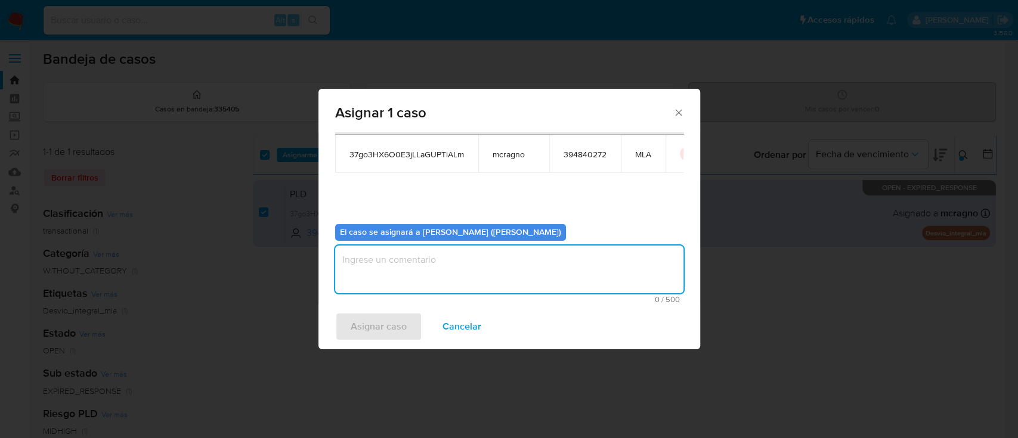
drag, startPoint x: 405, startPoint y: 269, endPoint x: 388, endPoint y: 336, distance: 68.8
click at [405, 270] on textarea "assign-modal" at bounding box center [509, 270] width 348 height 48
click at [387, 336] on span "Asignar caso" at bounding box center [378, 327] width 56 height 26
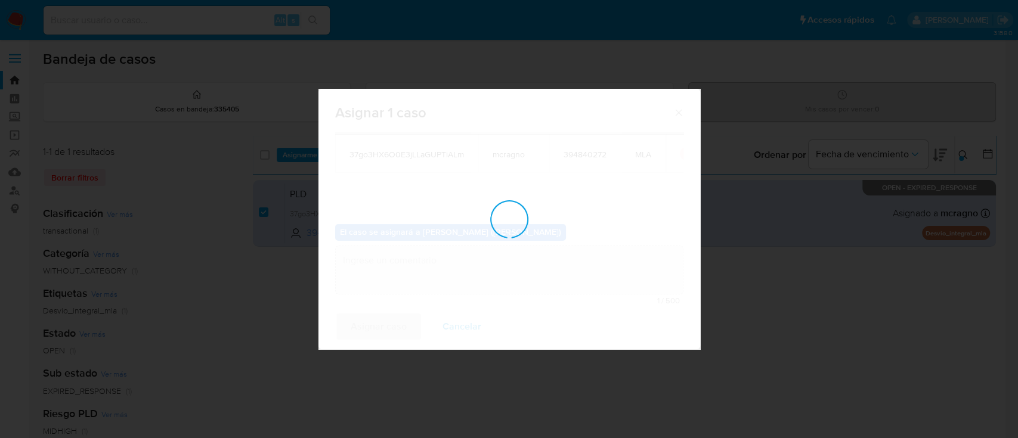
checkbox input "false"
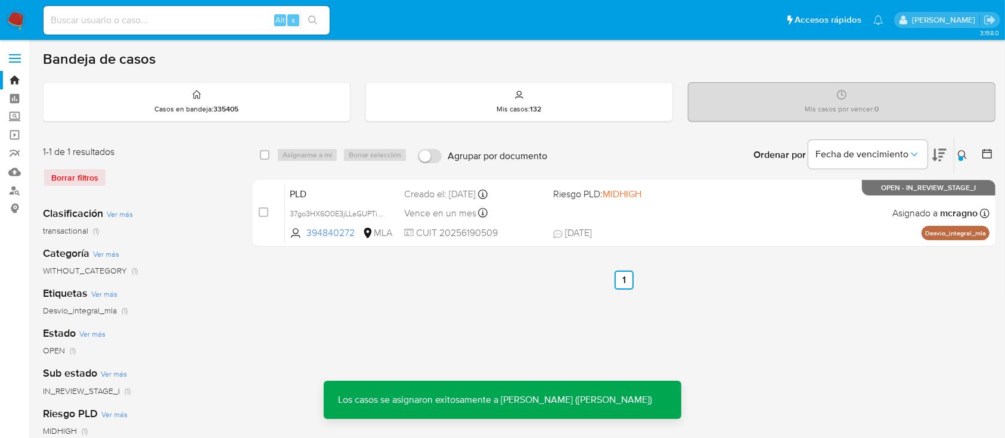
click at [744, 224] on div "PLD 37go3HX6O0E3jLLaGUPTiALm 394840272 MLA Riesgo PLD: MIDHIGH Creado el: 12/08…" at bounding box center [637, 213] width 705 height 60
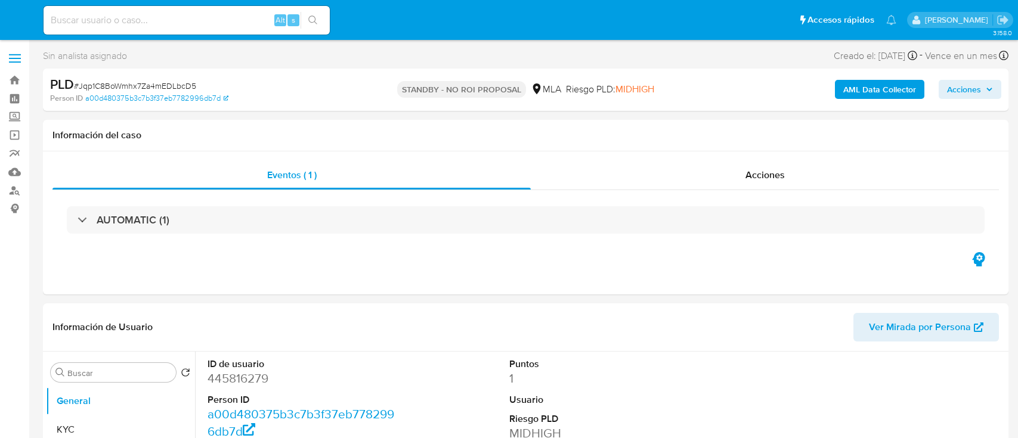
select select "10"
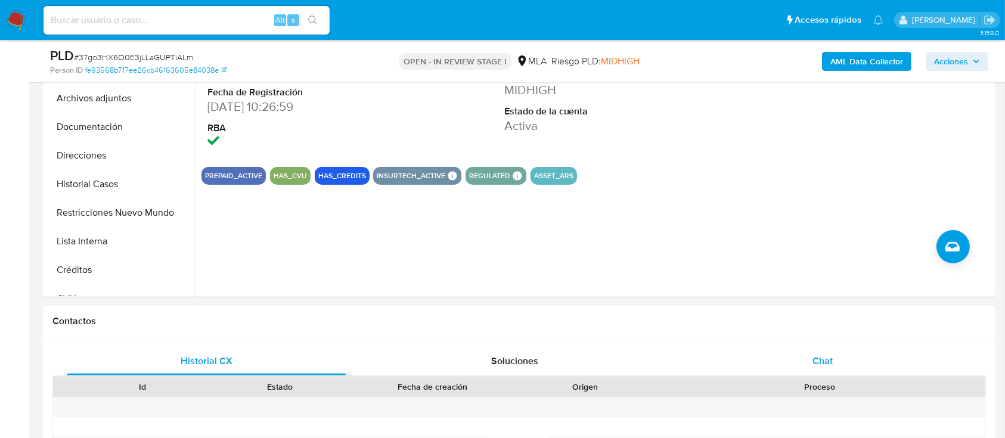
drag, startPoint x: 841, startPoint y: 363, endPoint x: 833, endPoint y: 348, distance: 17.1
click at [840, 363] on div "Chat" at bounding box center [823, 361] width 280 height 29
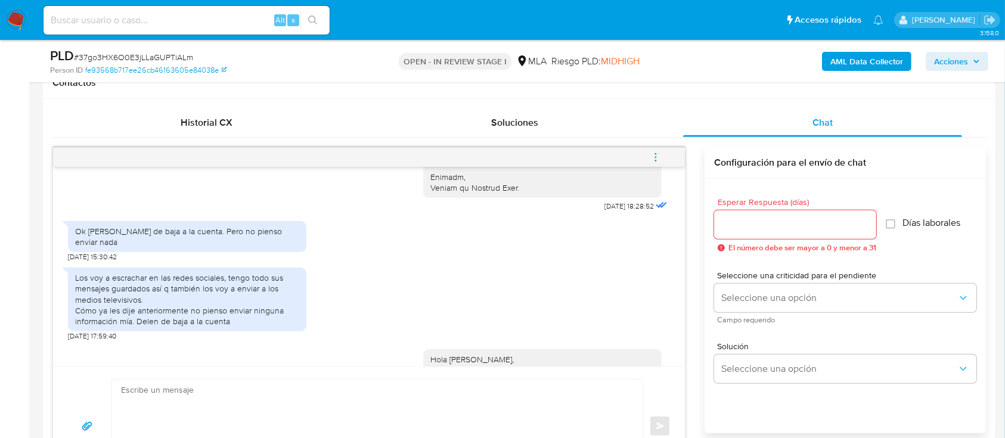
scroll to position [1329, 0]
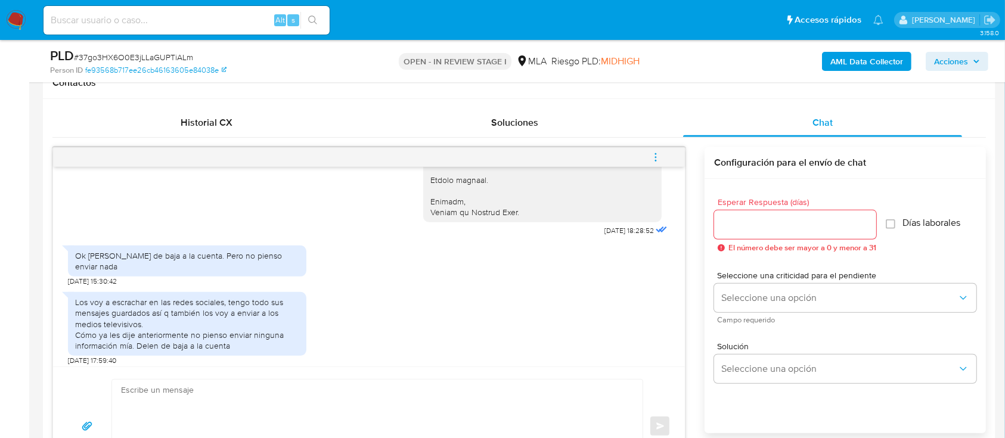
click at [650, 160] on icon "menu-action" at bounding box center [655, 157] width 11 height 11
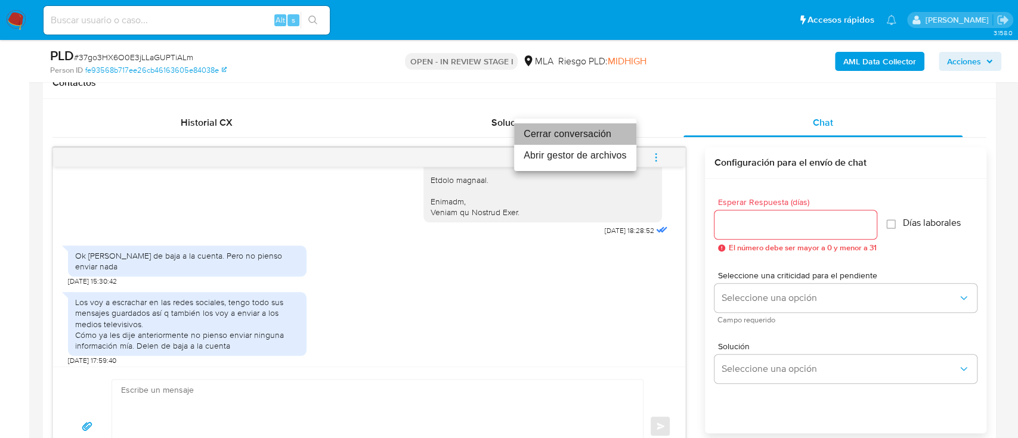
click at [530, 134] on li "Cerrar conversación" at bounding box center [575, 133] width 122 height 21
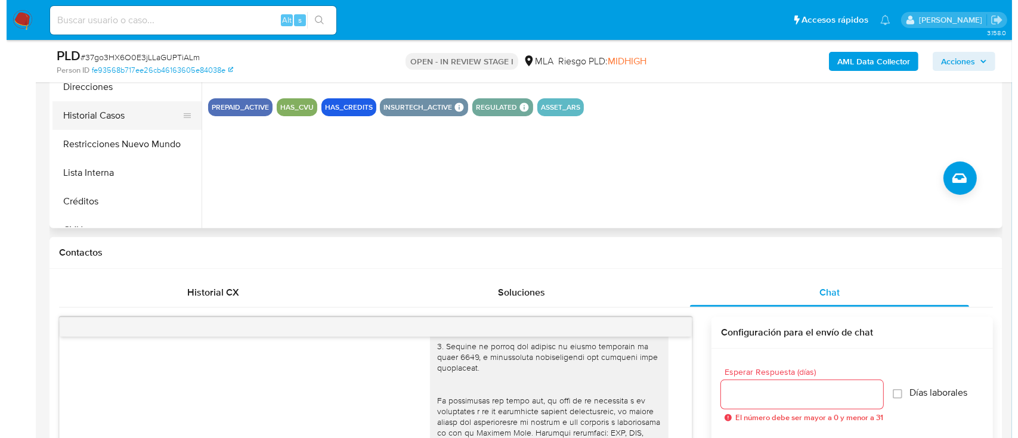
scroll to position [318, 0]
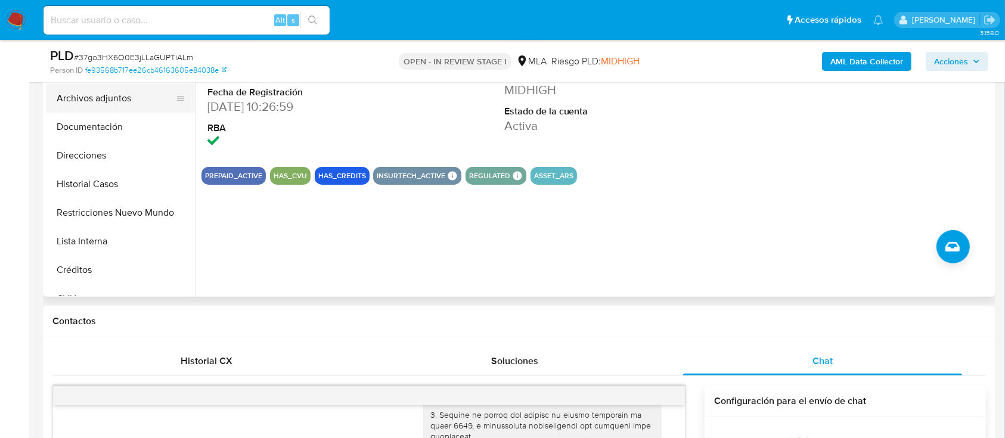
click at [138, 100] on button "Archivos adjuntos" at bounding box center [115, 98] width 139 height 29
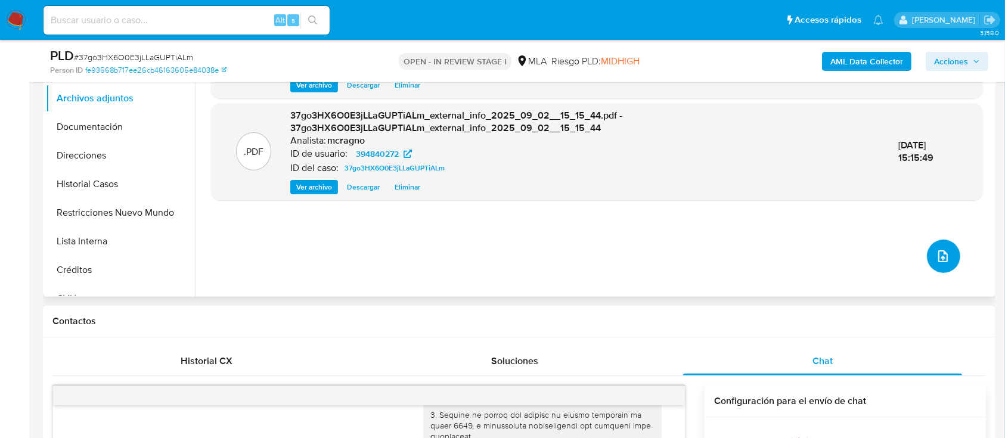
click at [929, 262] on button "upload-file" at bounding box center [943, 256] width 33 height 33
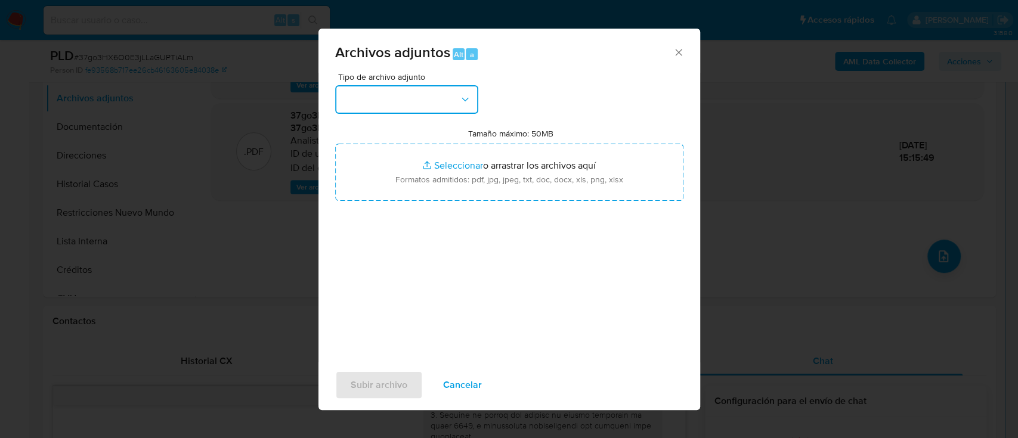
click at [424, 109] on button "button" at bounding box center [406, 99] width 143 height 29
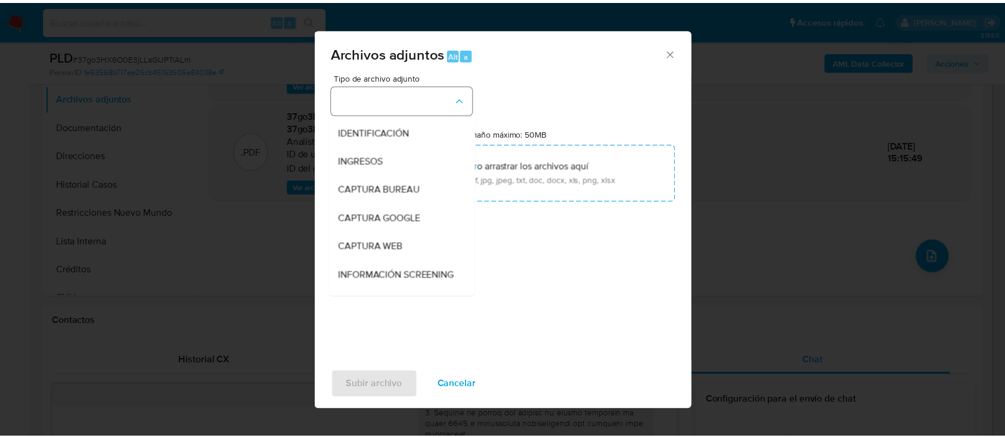
scroll to position [238, 0]
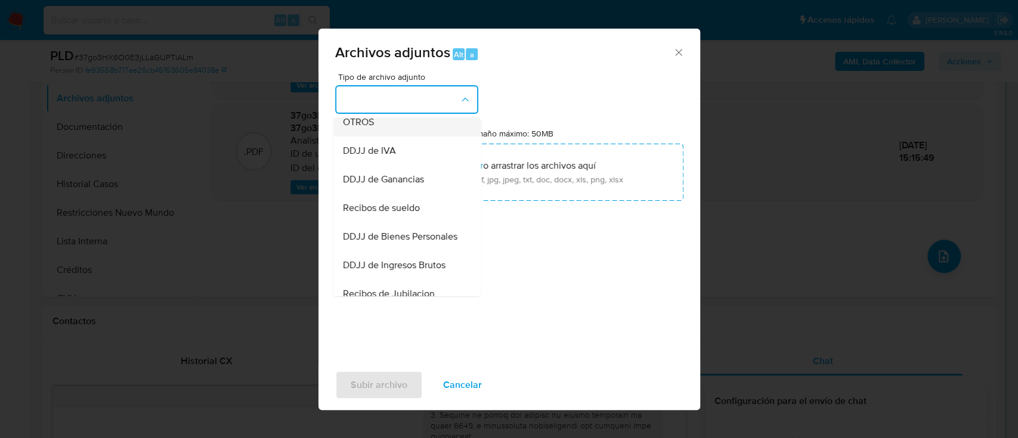
click at [386, 131] on div "OTROS" at bounding box center [403, 122] width 122 height 29
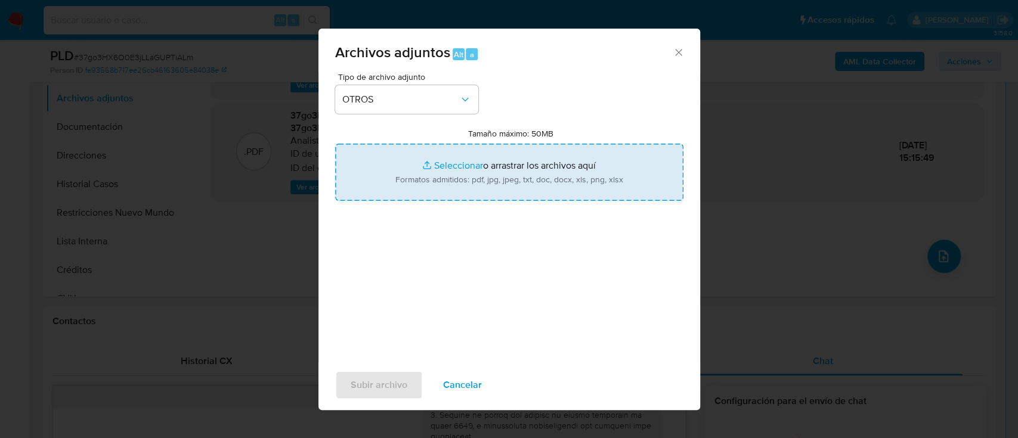
click at [466, 171] on input "Tamaño máximo: 50MB Seleccionar archivos" at bounding box center [509, 172] width 348 height 57
type input "C:\fakepath\394840272 - NOSIS_Manager_InformeIndividual_20256190509_620658_2025…"
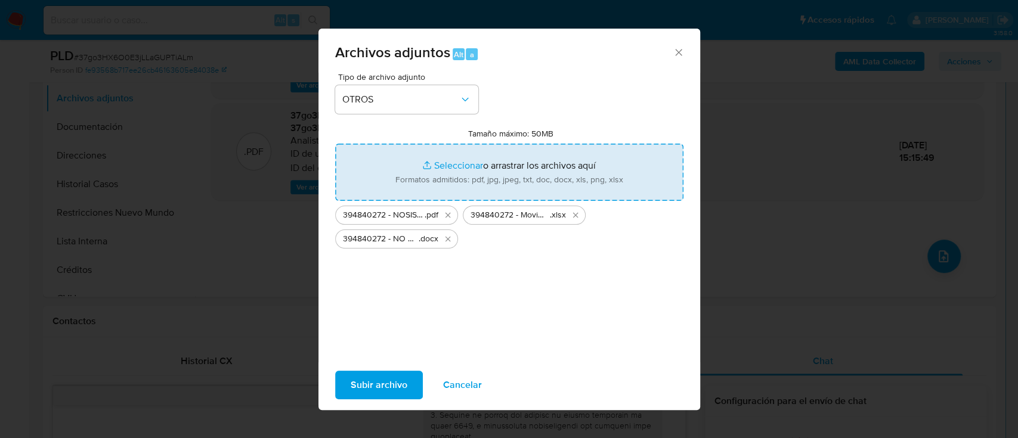
click at [405, 389] on span "Subir archivo" at bounding box center [378, 385] width 57 height 26
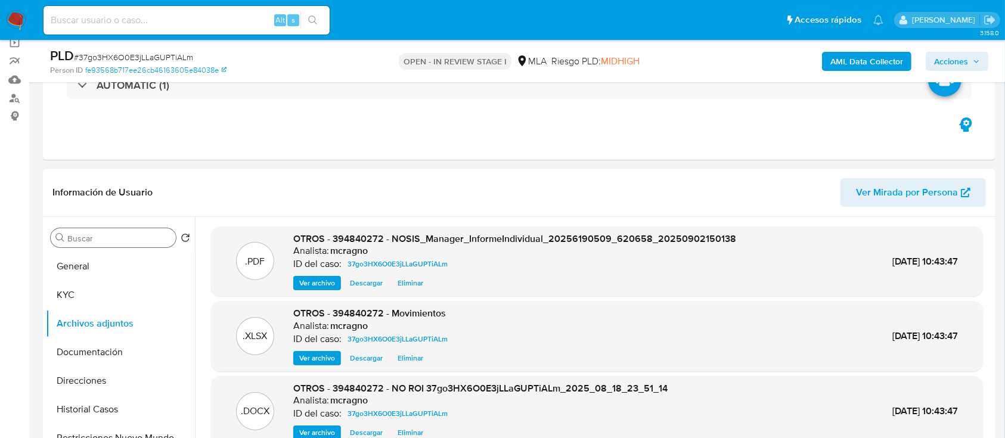
scroll to position [79, 0]
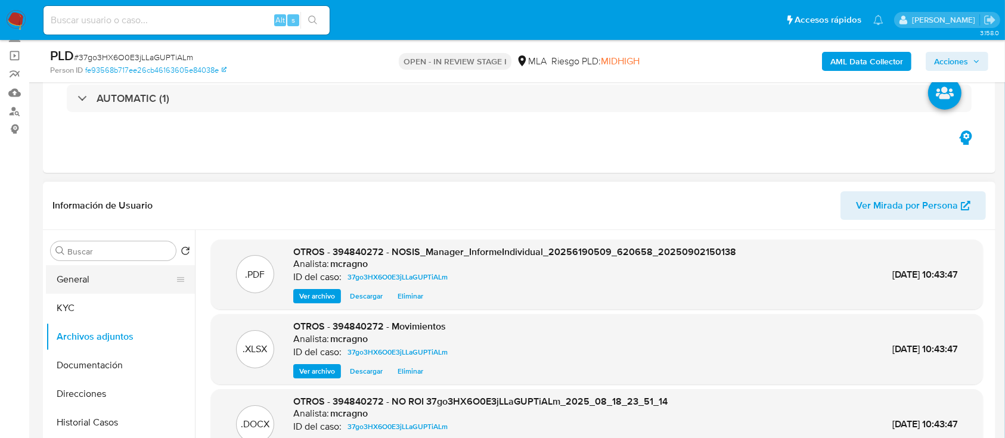
click at [144, 276] on button "General" at bounding box center [115, 279] width 139 height 29
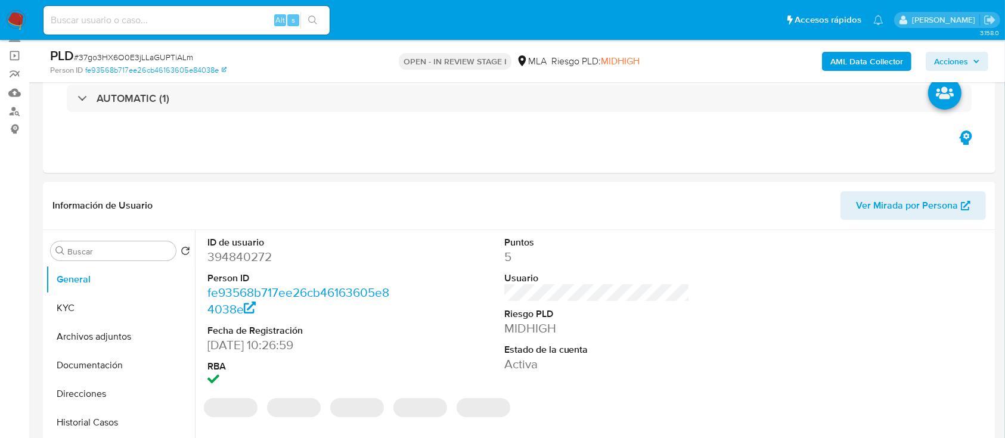
click at [967, 62] on span "Acciones" at bounding box center [951, 61] width 34 height 19
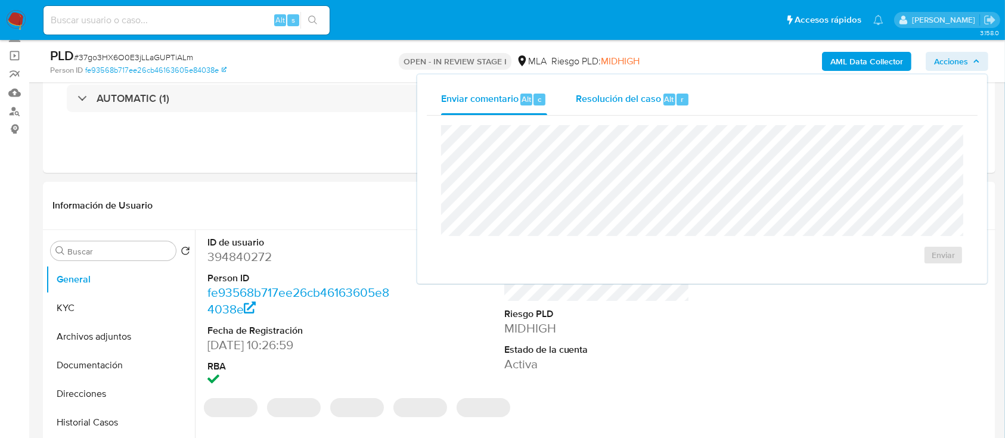
click at [639, 107] on div "Resolución del caso Alt r" at bounding box center [633, 99] width 114 height 31
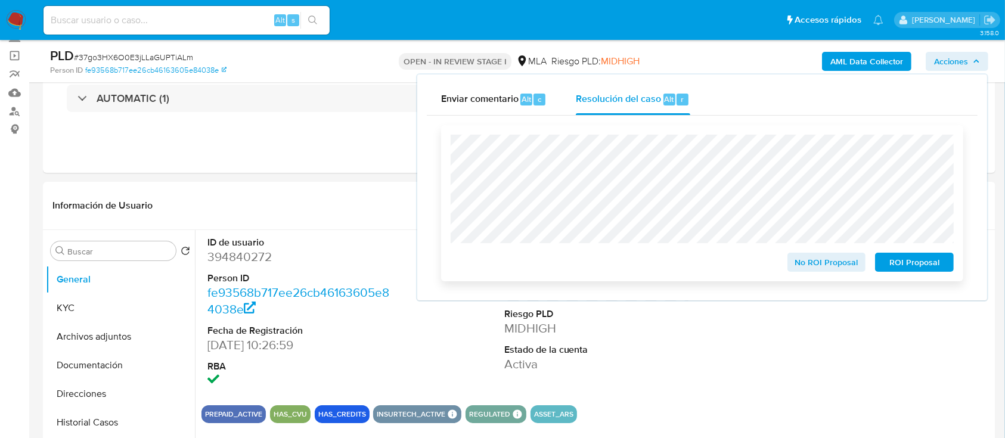
click at [810, 262] on span "No ROI Proposal" at bounding box center [827, 262] width 62 height 17
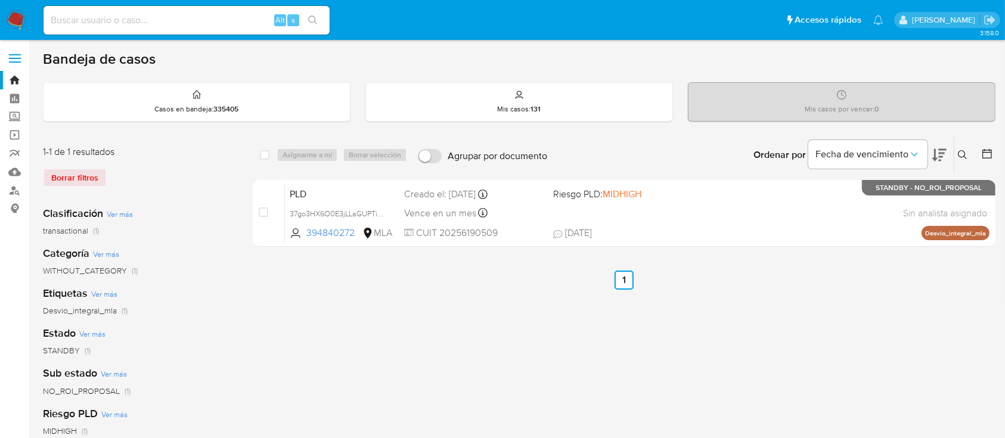
click at [961, 153] on icon at bounding box center [963, 155] width 10 height 10
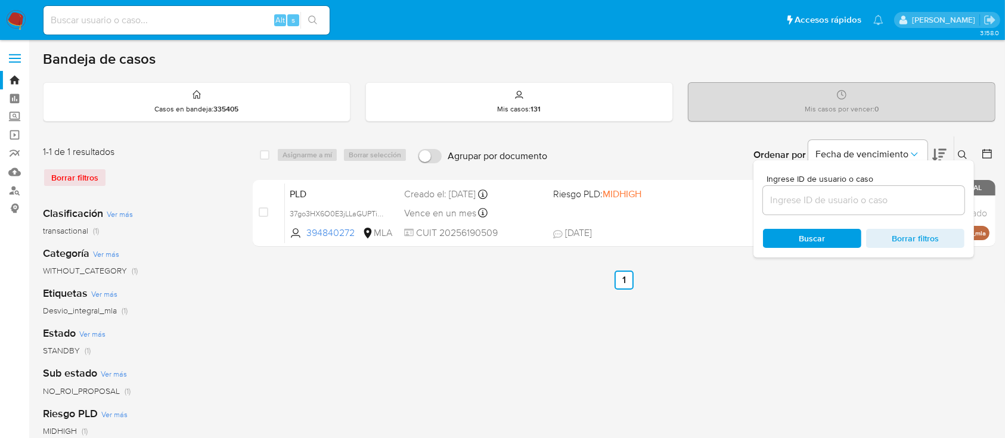
click at [928, 189] on div at bounding box center [863, 200] width 201 height 29
click at [928, 195] on input at bounding box center [863, 200] width 201 height 15
paste input "1009049769"
type input "1009049769"
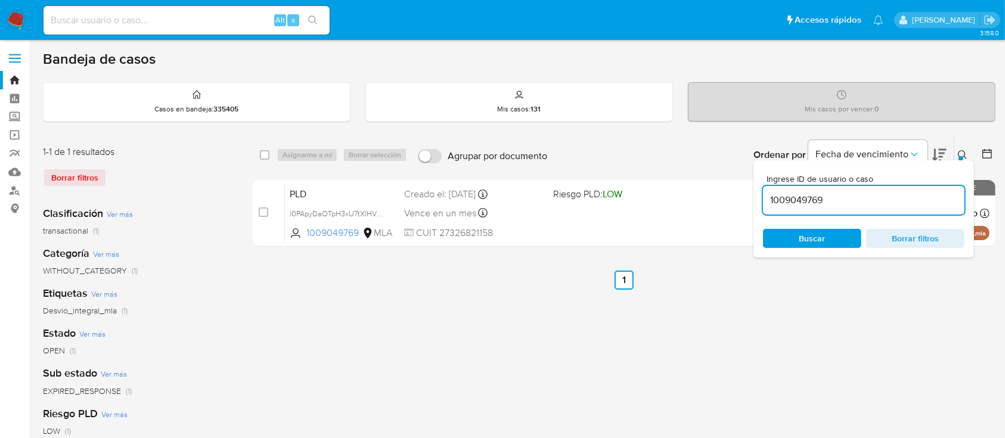
click at [966, 151] on icon at bounding box center [963, 155] width 10 height 10
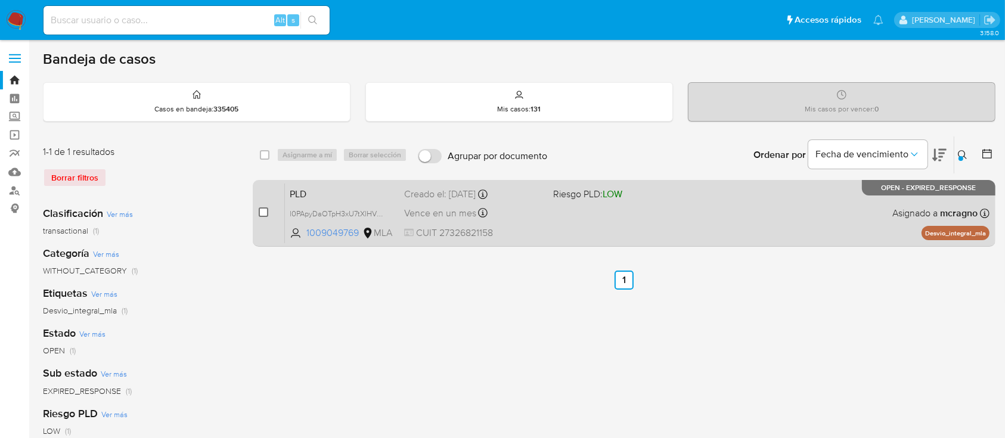
click at [265, 207] on input "checkbox" at bounding box center [264, 212] width 10 height 10
checkbox input "true"
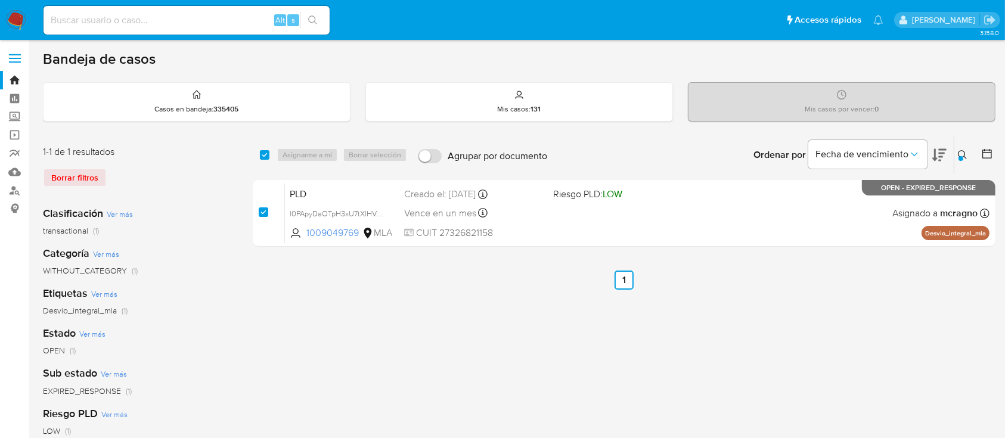
checkbox input "true"
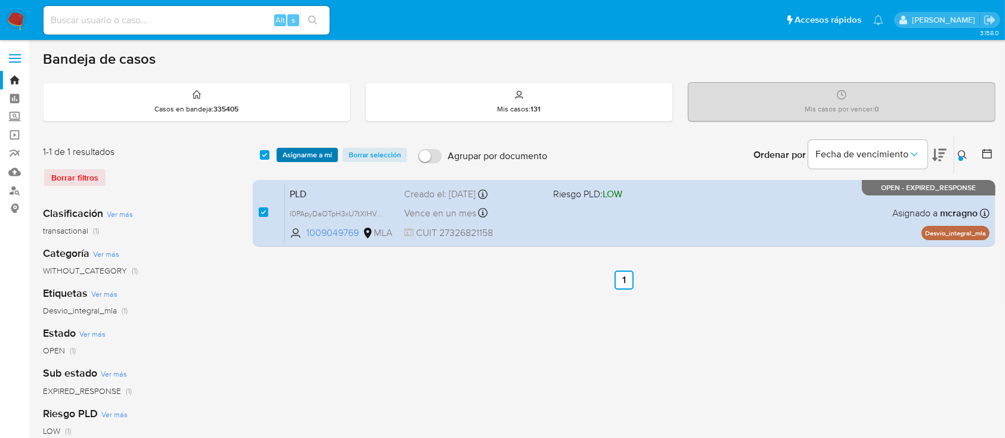
click at [320, 150] on span "Asignarme a mí" at bounding box center [307, 155] width 49 height 12
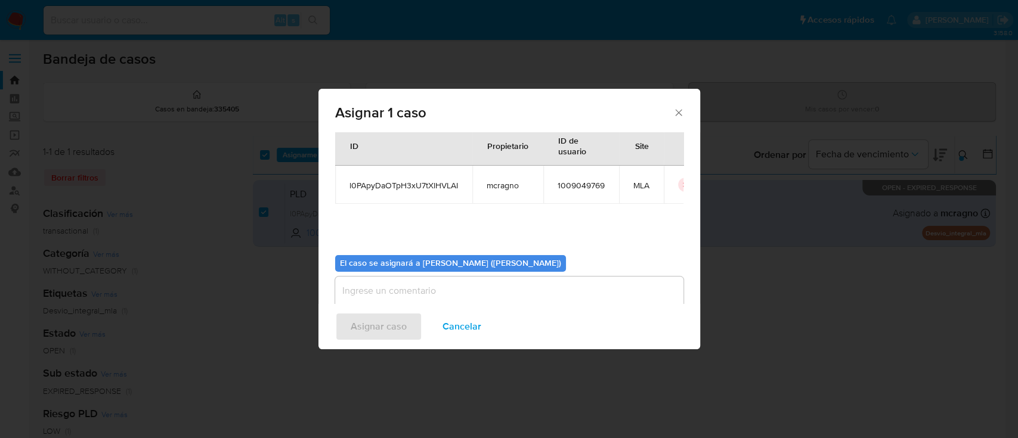
scroll to position [61, 0]
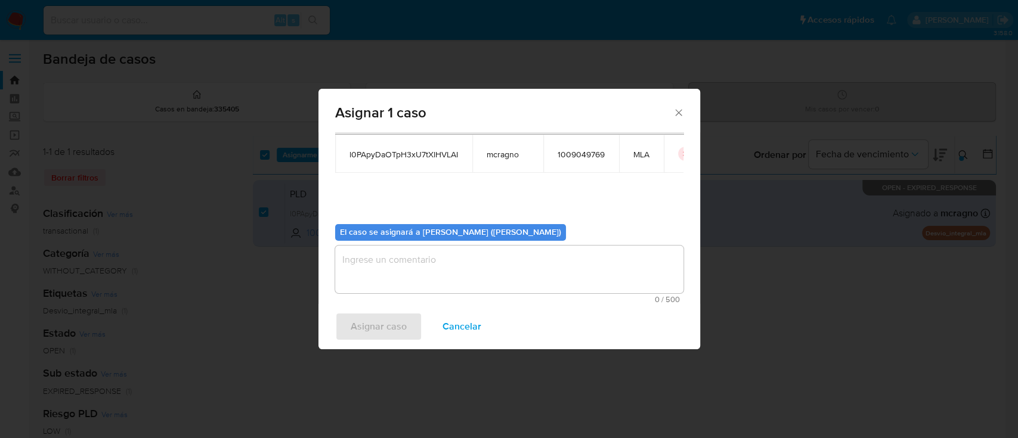
click at [387, 257] on textarea "assign-modal" at bounding box center [509, 270] width 348 height 48
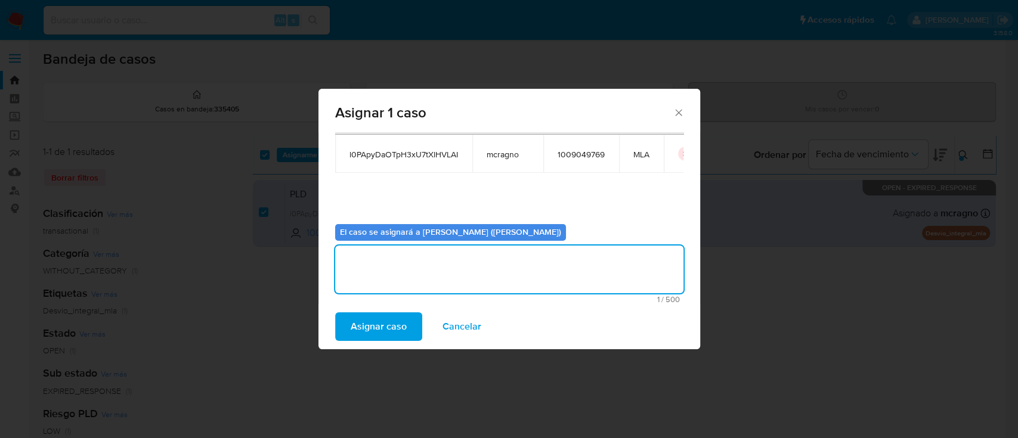
drag, startPoint x: 381, startPoint y: 317, endPoint x: 515, endPoint y: 376, distance: 146.5
click at [380, 317] on span "Asignar caso" at bounding box center [378, 327] width 56 height 26
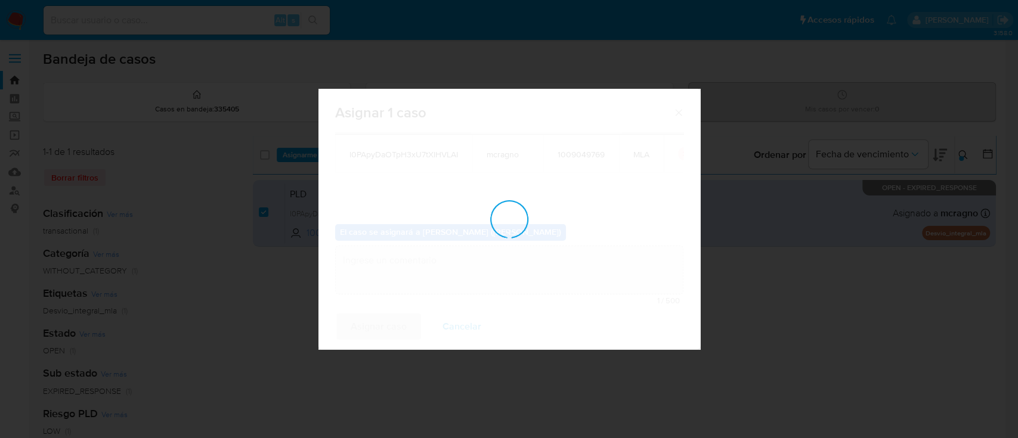
checkbox input "false"
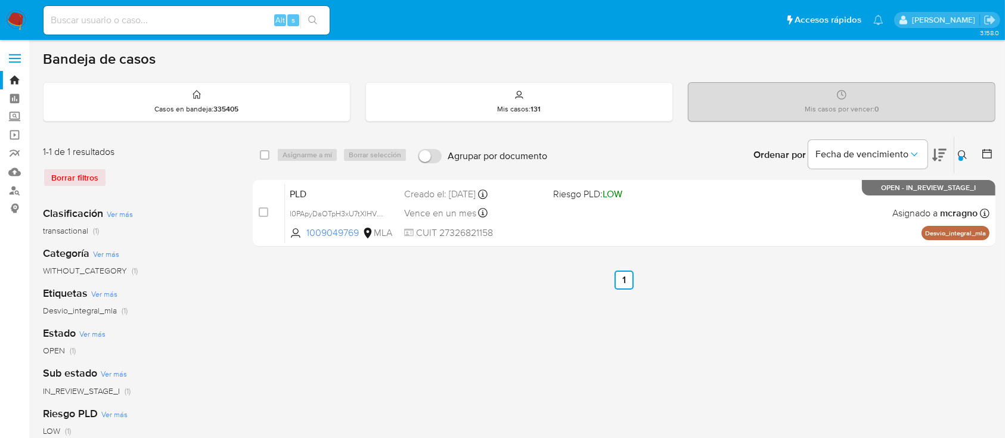
click at [963, 155] on icon at bounding box center [963, 155] width 10 height 10
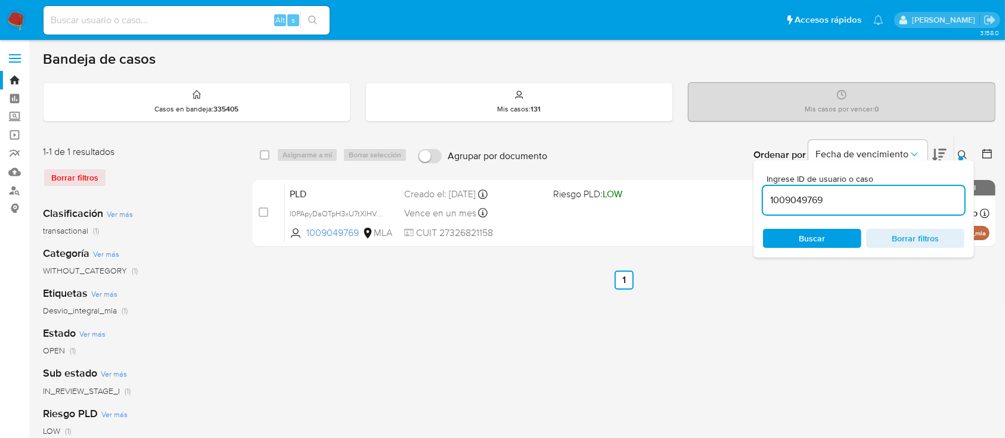
click at [911, 202] on input "1009049769" at bounding box center [863, 200] width 201 height 15
type input "206718656"
click at [959, 151] on icon at bounding box center [962, 154] width 9 height 9
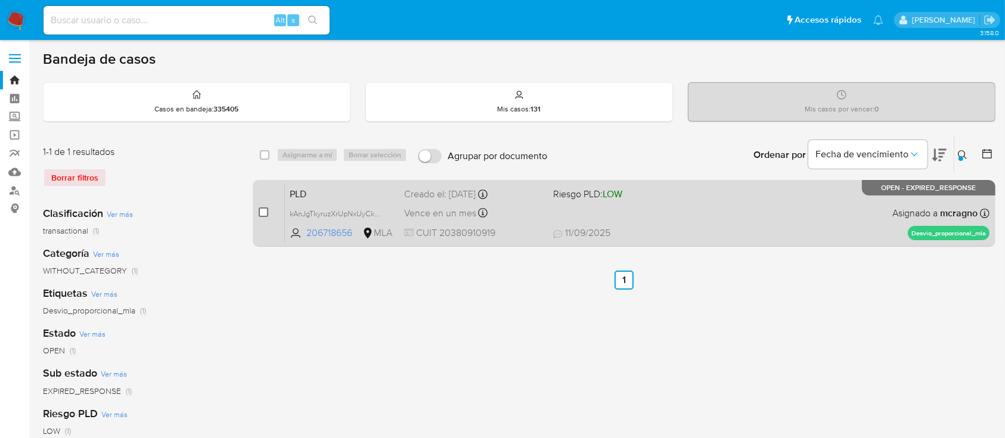
click at [259, 209] on input "checkbox" at bounding box center [264, 212] width 10 height 10
checkbox input "true"
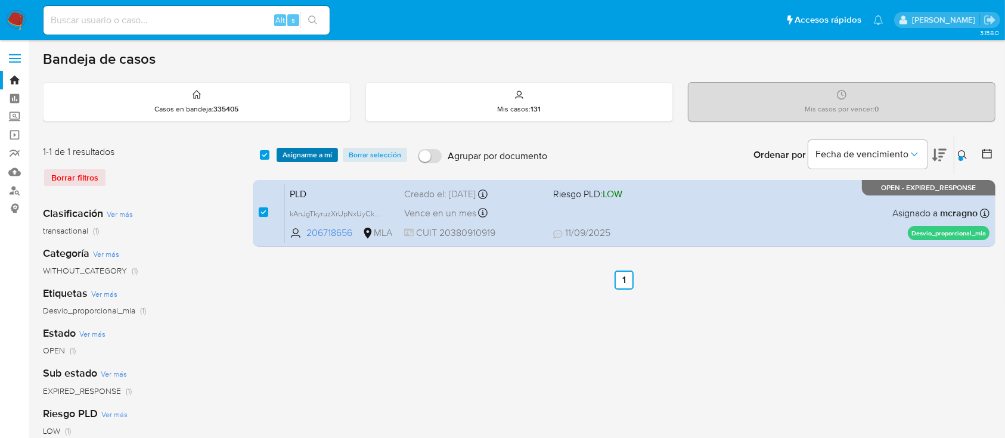
click at [309, 160] on span "Asignarme a mí" at bounding box center [307, 155] width 49 height 12
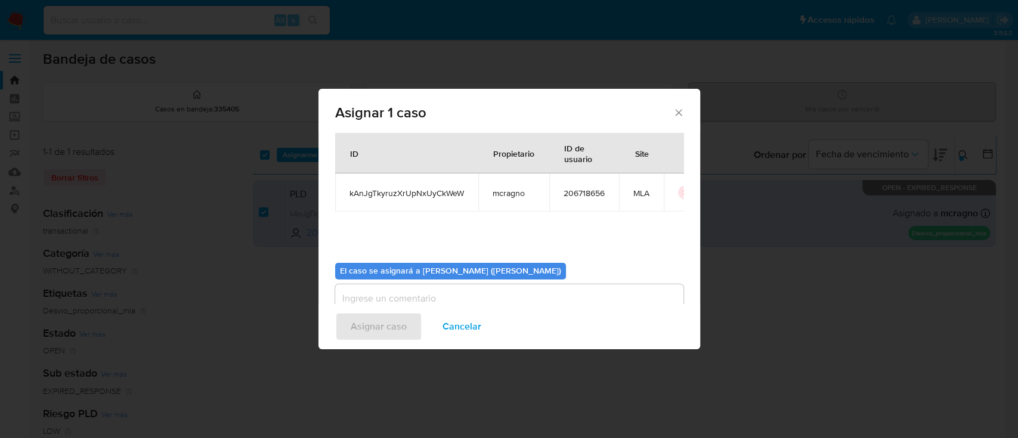
scroll to position [61, 0]
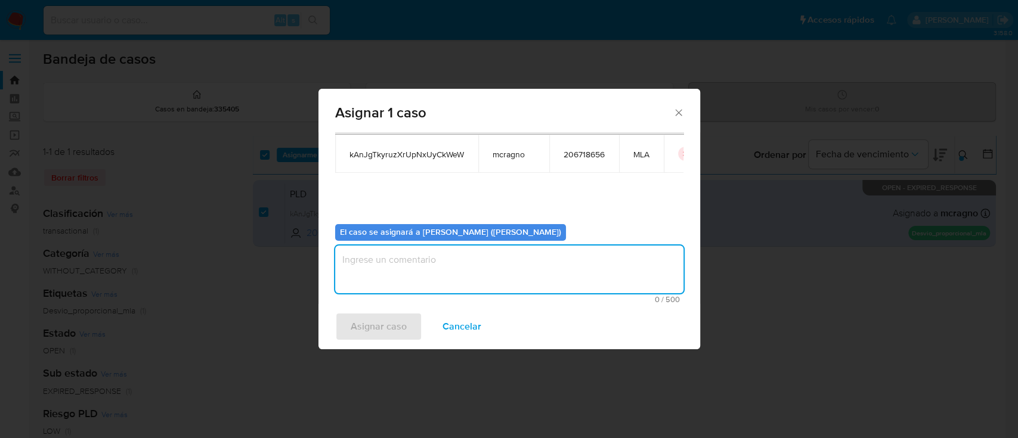
click at [436, 263] on textarea "assign-modal" at bounding box center [509, 270] width 348 height 48
click at [398, 325] on span "Asignar caso" at bounding box center [378, 327] width 56 height 26
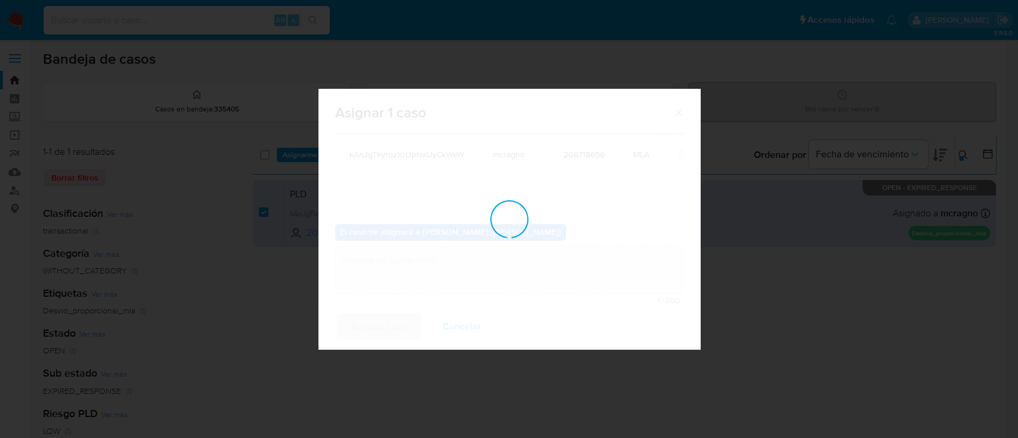
checkbox input "false"
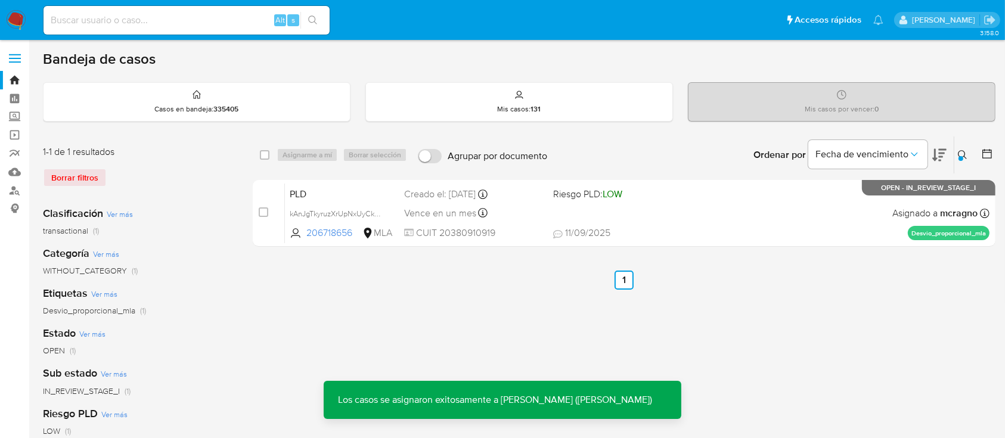
click at [727, 225] on div "PLD kAnJgTkyruzXrUpNxUyCkWeW 206718656 MLA Riesgo PLD: LOW Creado el: 12/08/202…" at bounding box center [637, 213] width 705 height 60
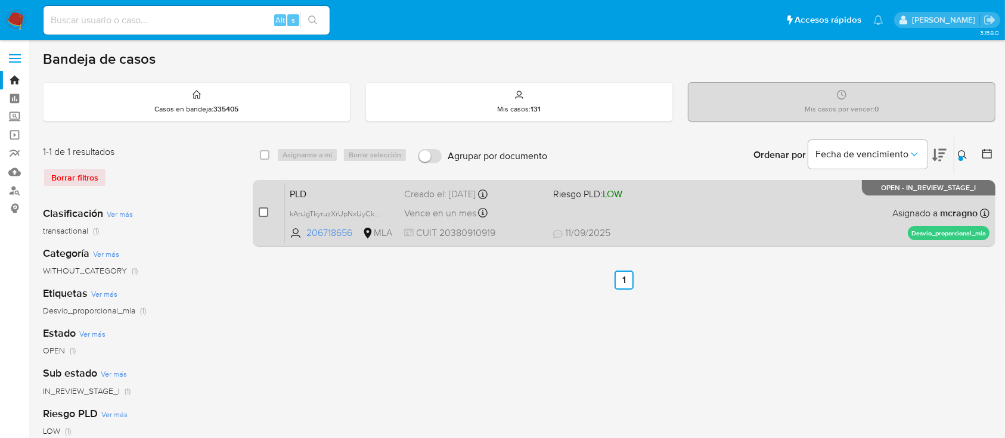
click at [266, 212] on input "checkbox" at bounding box center [264, 212] width 10 height 10
checkbox input "true"
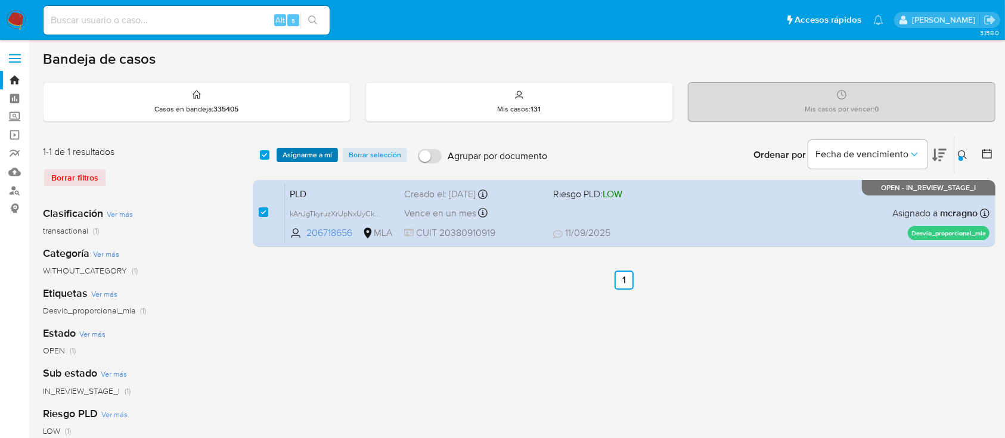
click at [300, 160] on span "Asignarme a mí" at bounding box center [307, 155] width 49 height 12
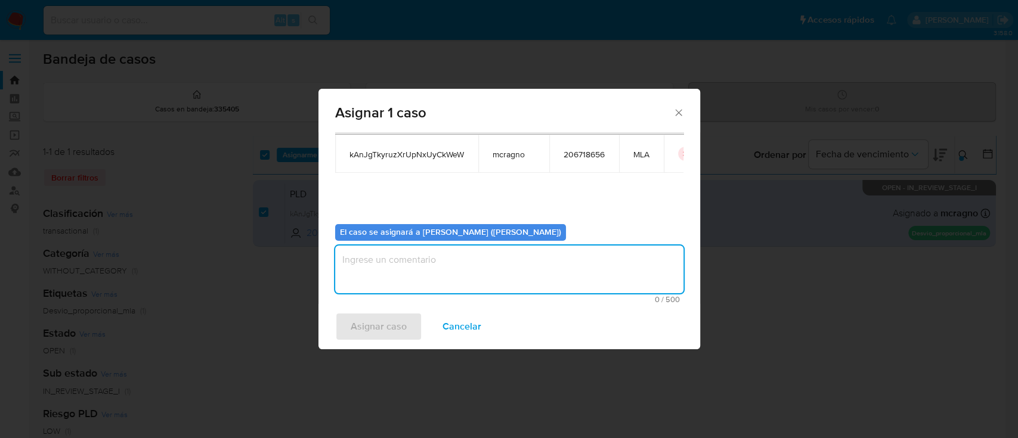
click at [406, 255] on textarea "assign-modal" at bounding box center [509, 270] width 348 height 48
click at [382, 334] on span "Asignar caso" at bounding box center [378, 327] width 56 height 26
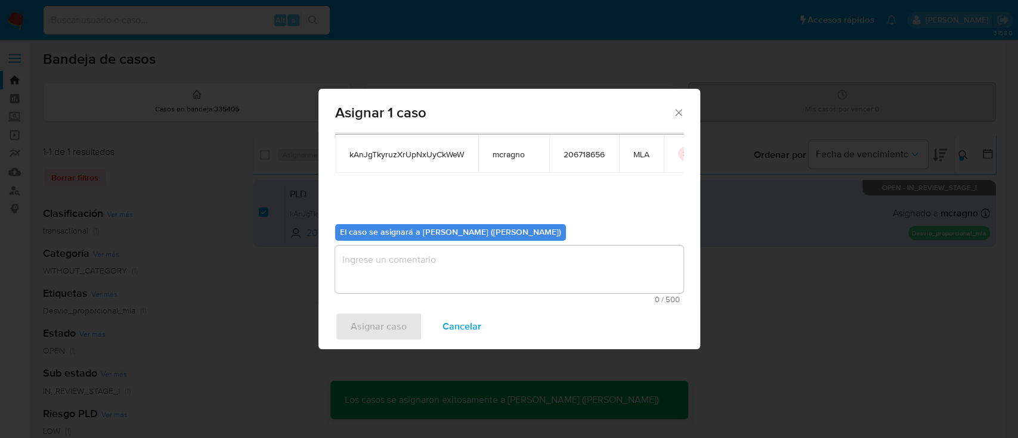
checkbox input "false"
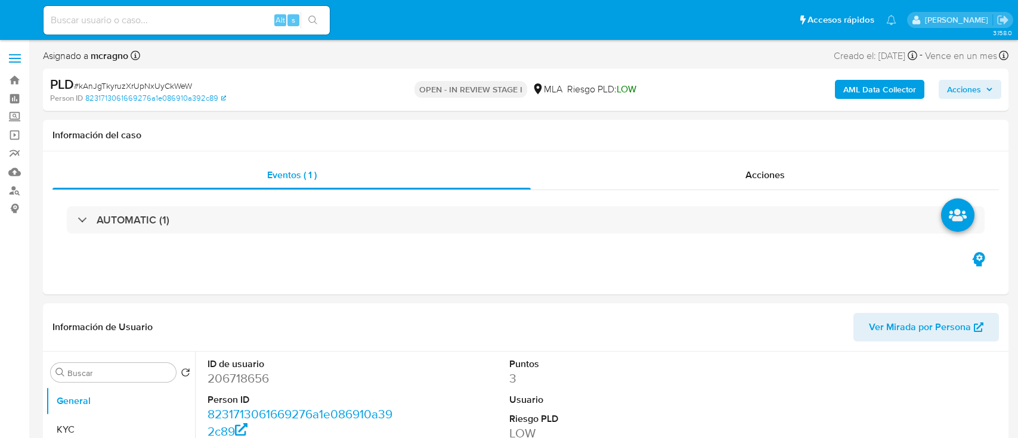
select select "10"
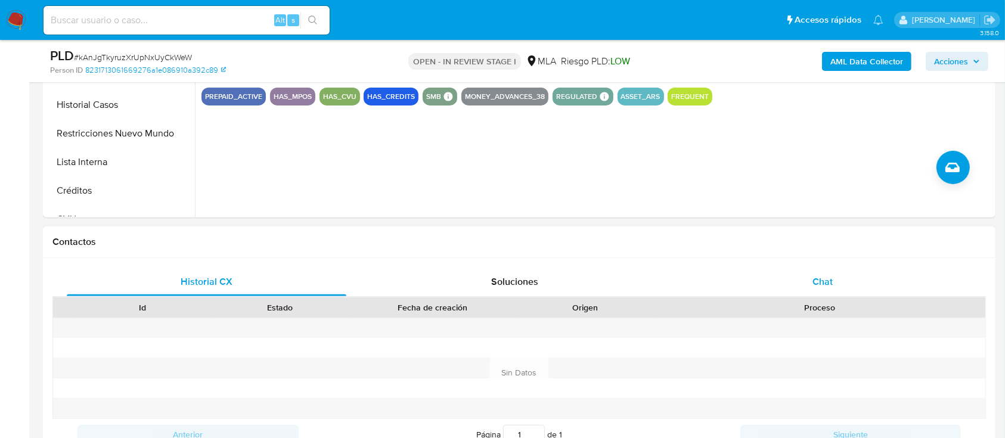
click at [846, 283] on div "Chat" at bounding box center [823, 282] width 280 height 29
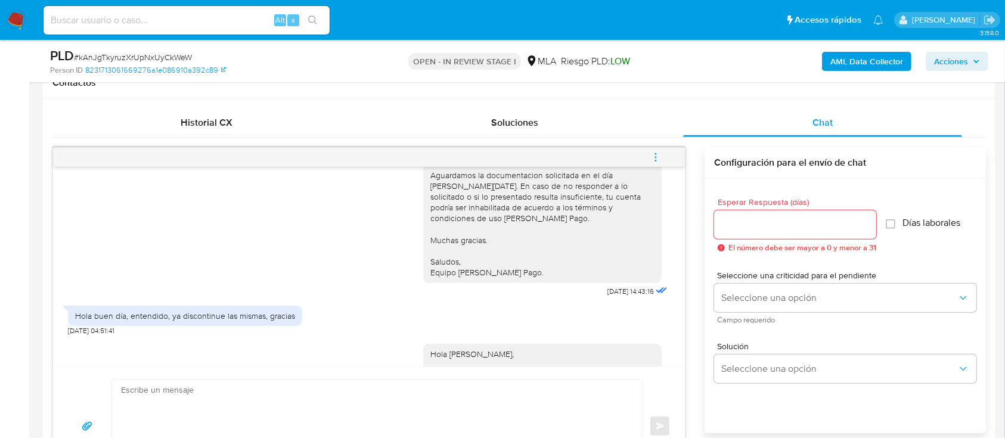
scroll to position [1451, 0]
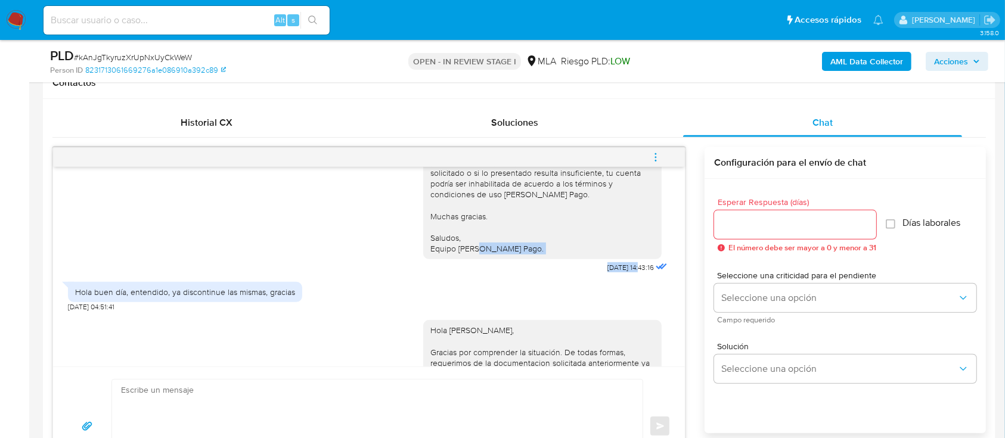
drag, startPoint x: 571, startPoint y: 277, endPoint x: 616, endPoint y: 275, distance: 44.7
click at [616, 275] on div "Hola [PERSON_NAME], Muchas gracias por tu respuesta. No te encontras inscripto …" at bounding box center [546, 166] width 247 height 219
copy div "Hola [PERSON_NAME], Muchas gracias por tu respuesta. No te encontras inscripto …"
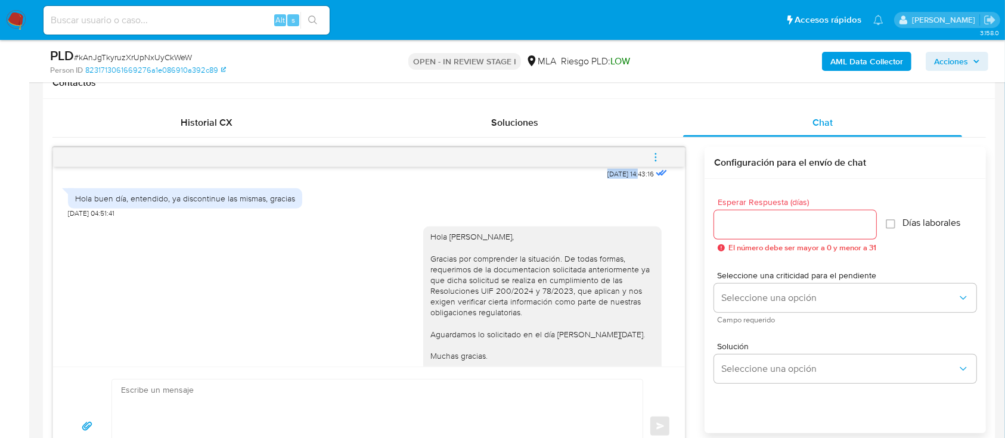
scroll to position [1610, 0]
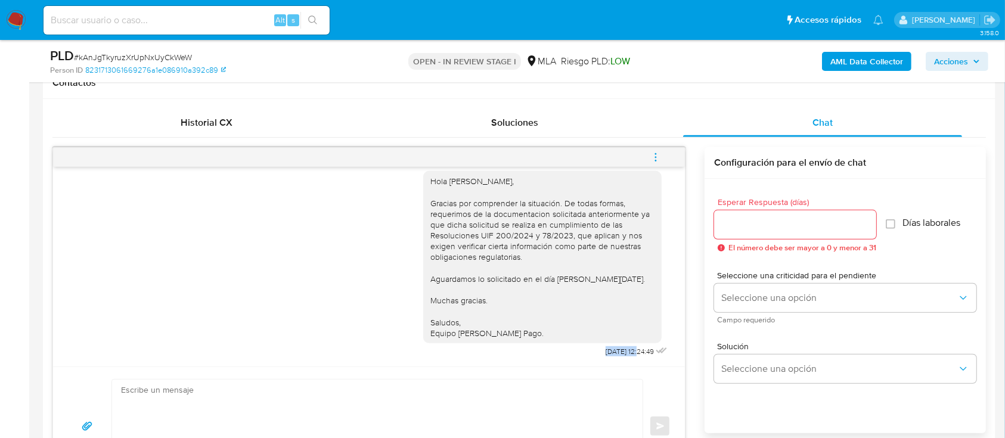
drag, startPoint x: 579, startPoint y: 352, endPoint x: 613, endPoint y: 350, distance: 34.0
click at [613, 350] on div "Hola [PERSON_NAME], Gracias por comprender la situación. De todas formas, reque…" at bounding box center [546, 261] width 247 height 197
copy span "11/09/2025"
drag, startPoint x: 417, startPoint y: 184, endPoint x: 429, endPoint y: 276, distance: 93.2
click at [547, 178] on div "Hola [PERSON_NAME], Gracias por comprender la situación. De todas formas, reque…" at bounding box center [542, 257] width 238 height 172
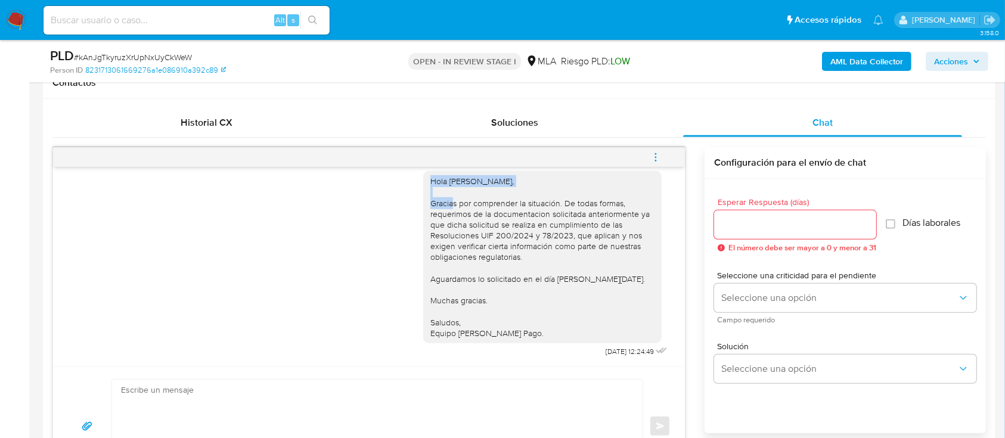
copy div "Hola [PERSON_NAME],"
click at [341, 389] on textarea at bounding box center [374, 427] width 507 height 94
paste textarea "Hola [PERSON_NAME],"
paste textarea "Analizamos tu caso y notamos que la información registra inconsistencias. Verif…"
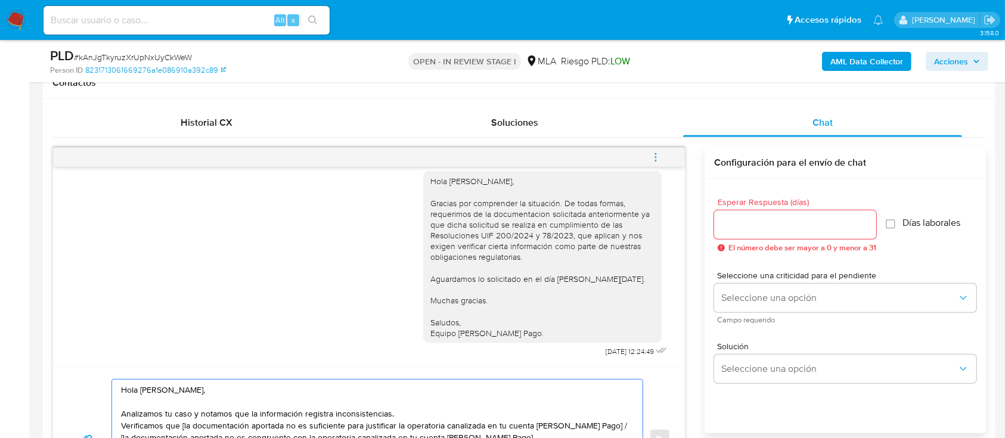
scroll to position [635, 0]
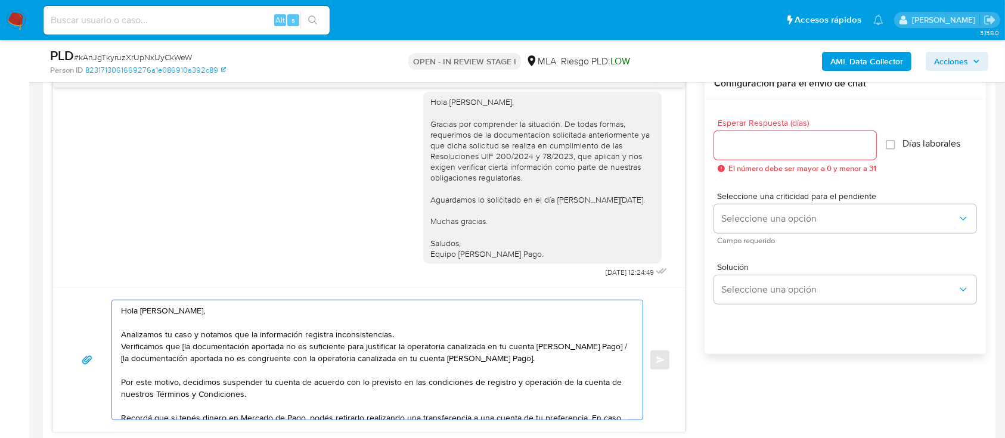
click at [415, 336] on textarea "Hola [PERSON_NAME], Analizamos tu caso y notamos que la información registra in…" at bounding box center [374, 359] width 507 height 119
drag, startPoint x: 468, startPoint y: 360, endPoint x: 526, endPoint y: 347, distance: 59.9
click at [526, 347] on textarea "Hola [PERSON_NAME], Analizamos tu caso y notamos que la información registra in…" at bounding box center [374, 359] width 507 height 119
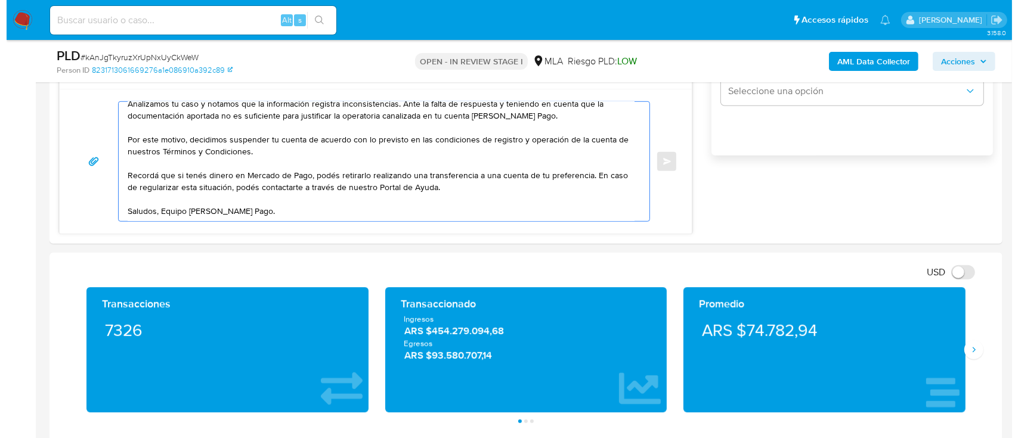
scroll to position [2275, 0]
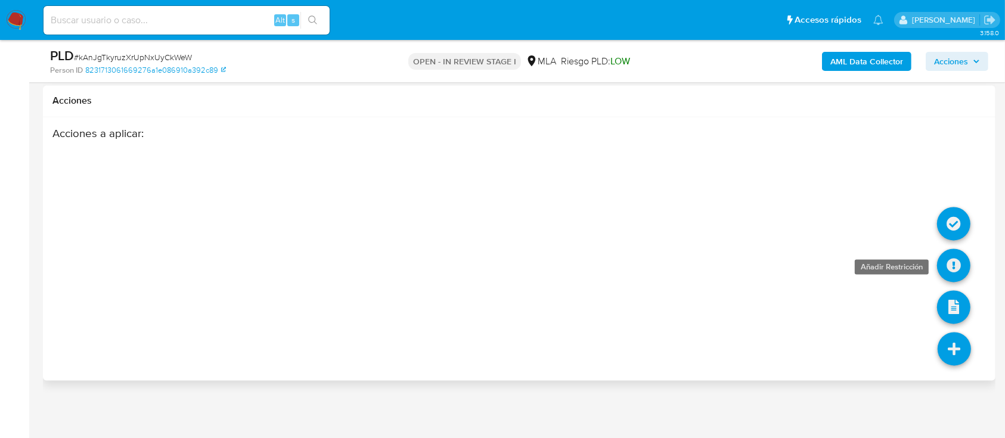
type textarea "Hola [PERSON_NAME], Analizamos tu caso y notamos que la información registra in…"
click at [957, 267] on icon at bounding box center [953, 265] width 33 height 33
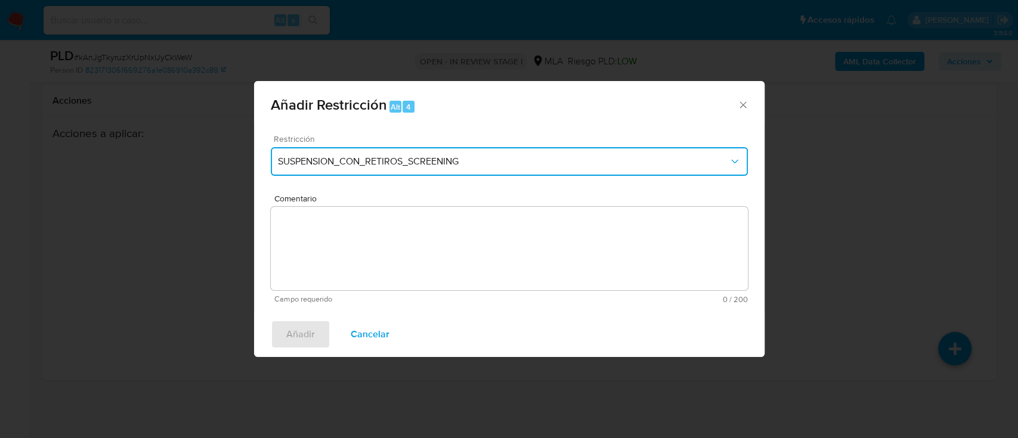
click at [359, 163] on span "SUSPENSION_CON_RETIROS_SCREENING" at bounding box center [503, 162] width 451 height 12
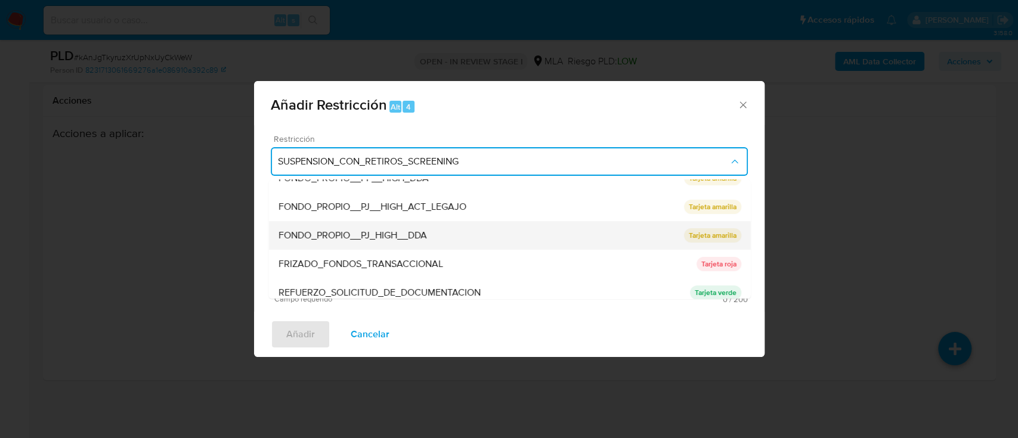
scroll to position [238, 0]
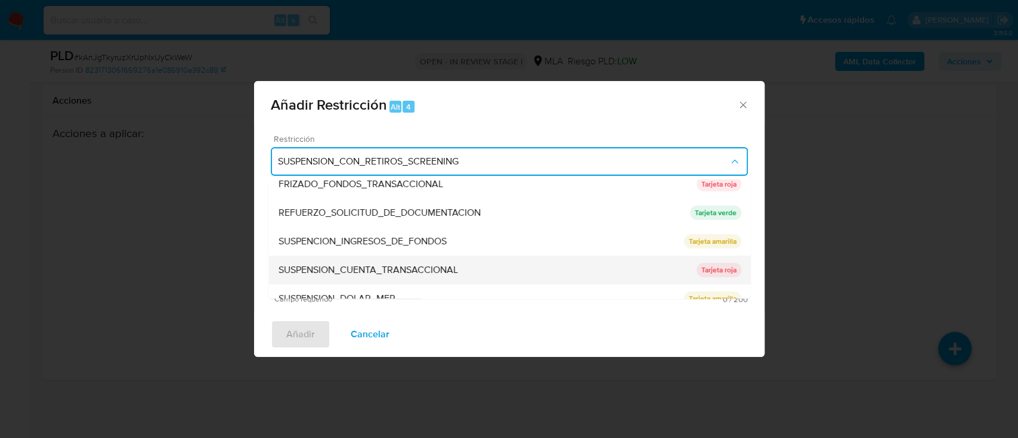
click at [372, 264] on span "SUSPENSION_CUENTA_TRANSACCIONAL" at bounding box center [367, 270] width 179 height 12
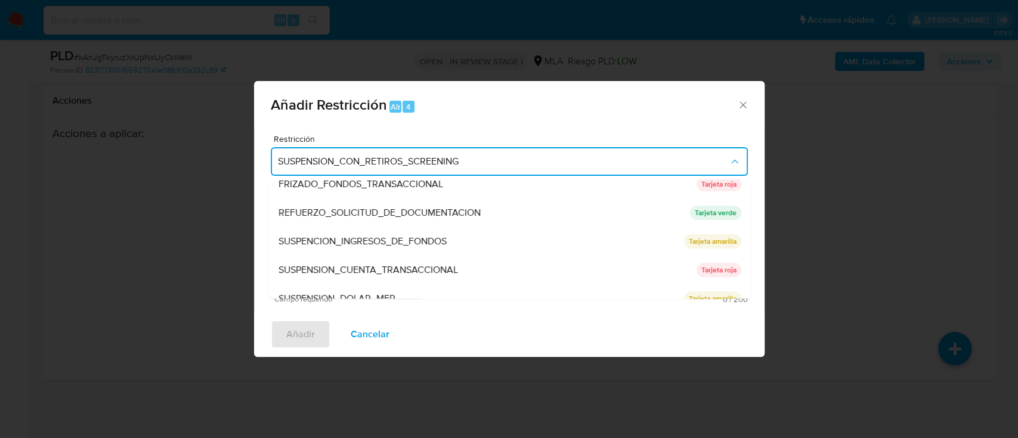
click at [371, 264] on textarea "Comentario" at bounding box center [509, 248] width 477 height 83
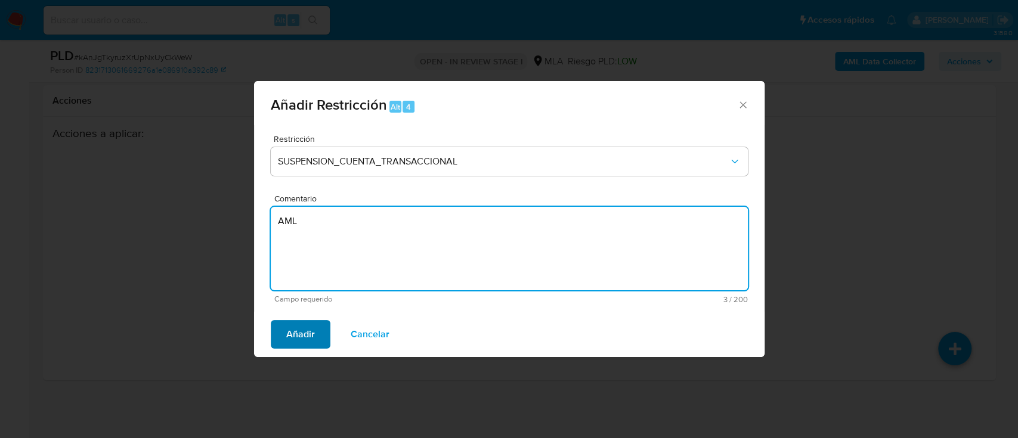
type textarea "AML"
click at [286, 330] on span "Añadir" at bounding box center [300, 334] width 29 height 26
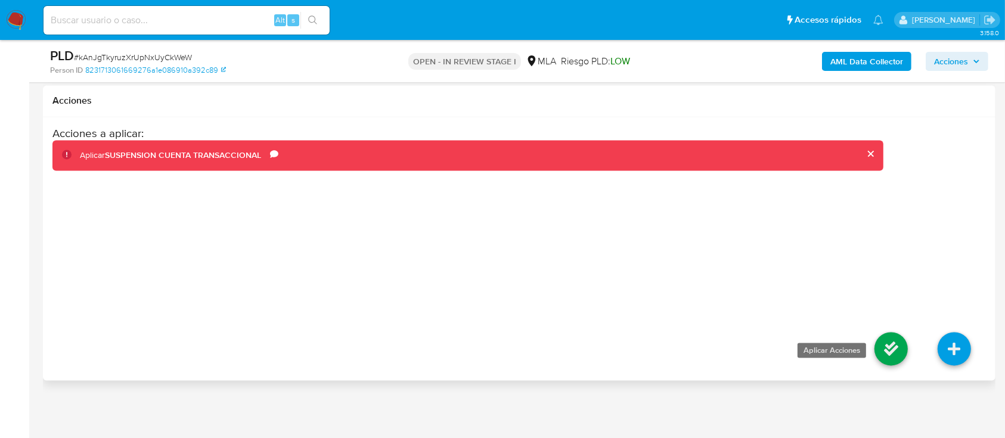
click at [898, 349] on icon at bounding box center [890, 348] width 33 height 33
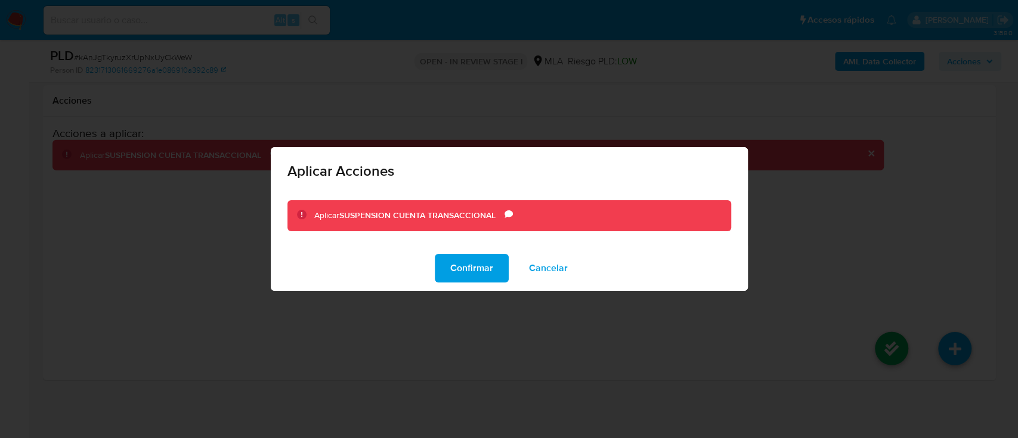
click at [466, 278] on span "Confirmar" at bounding box center [471, 268] width 43 height 26
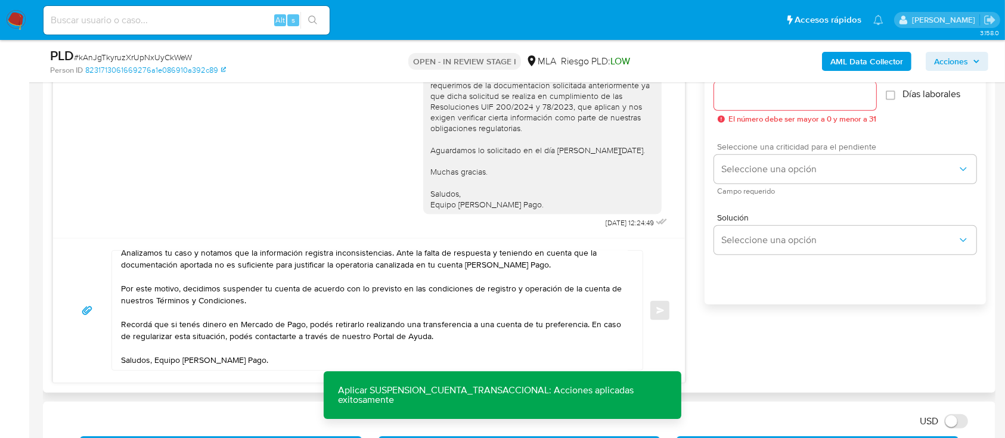
scroll to position [606, 0]
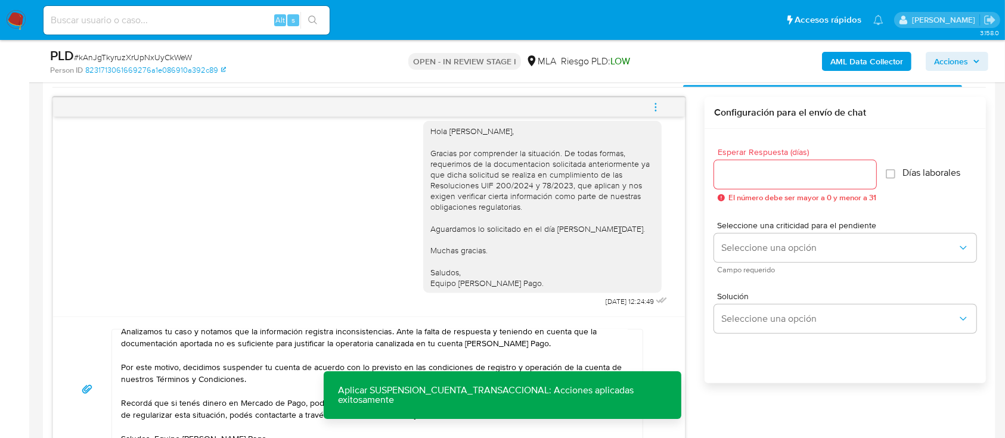
click at [765, 171] on input "Esperar Respuesta (días)" at bounding box center [795, 174] width 162 height 15
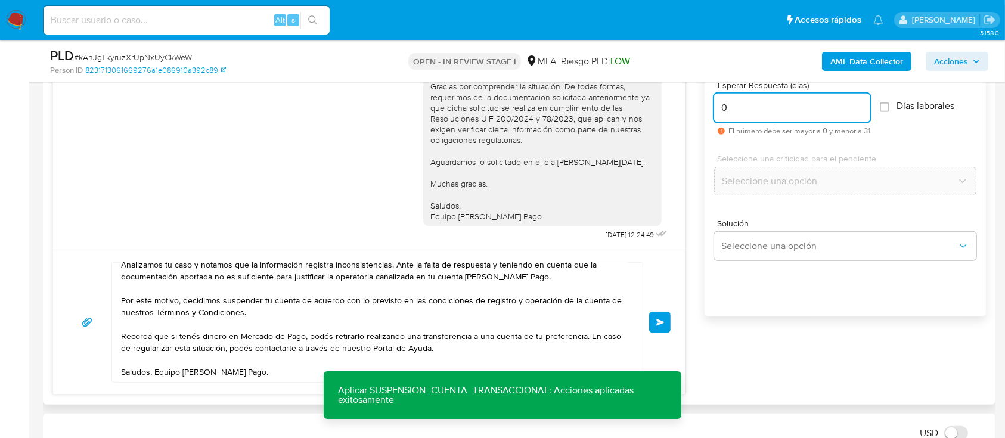
scroll to position [765, 0]
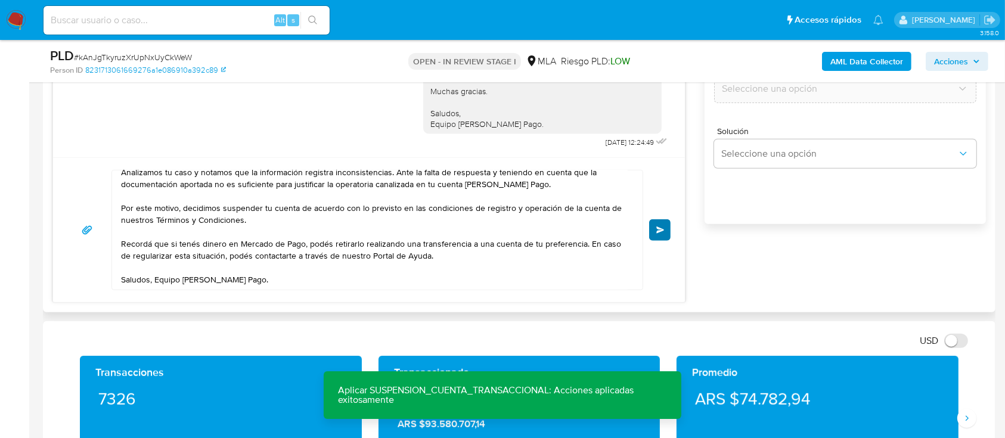
type input "0"
click at [665, 228] on button "Enviar" at bounding box center [659, 229] width 21 height 21
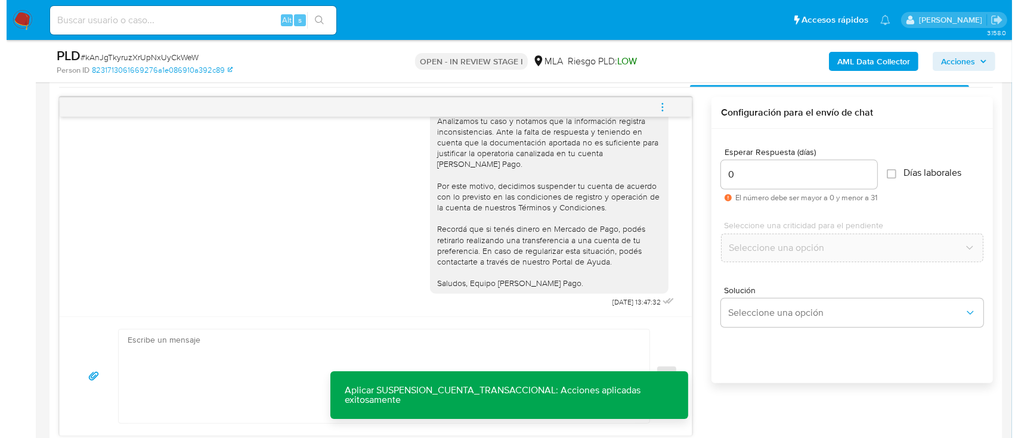
scroll to position [1760, 0]
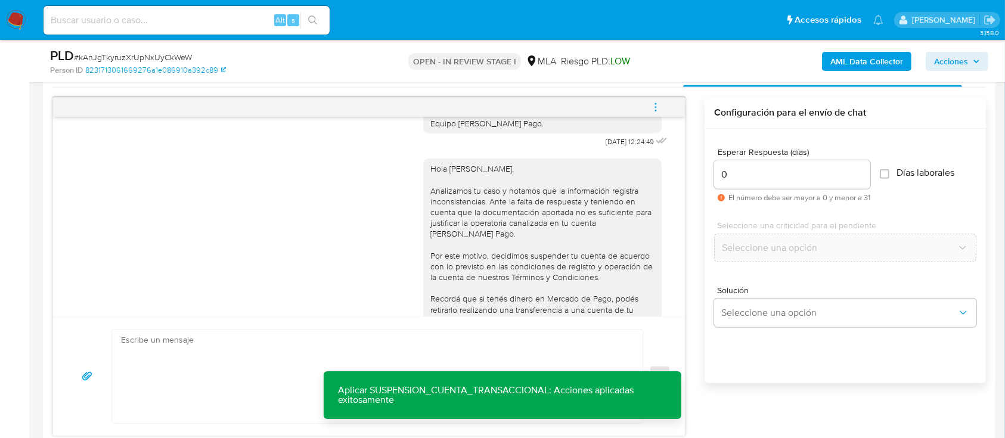
click at [662, 111] on button "menu-action" at bounding box center [655, 107] width 39 height 29
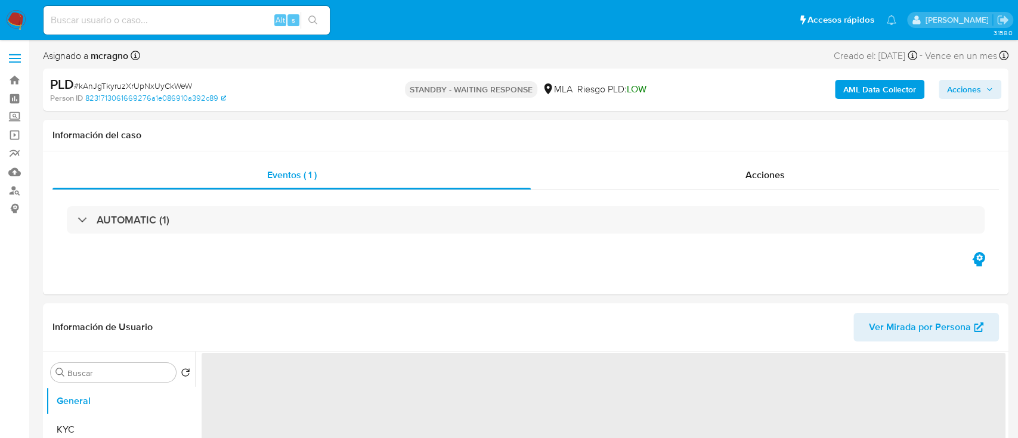
select select "10"
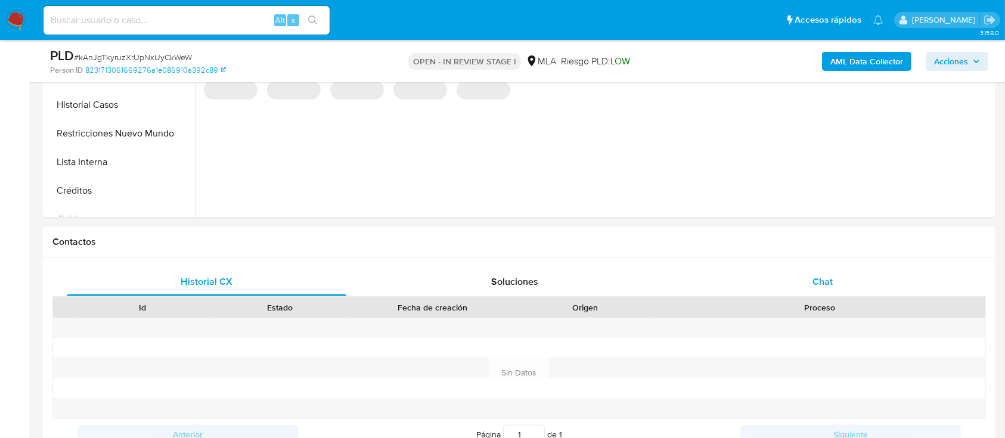
click at [847, 281] on div "Chat" at bounding box center [823, 282] width 280 height 29
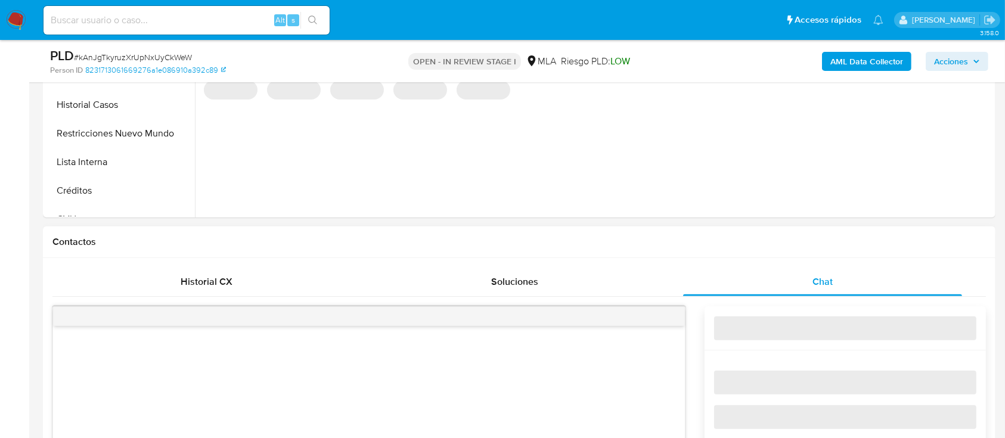
select select "10"
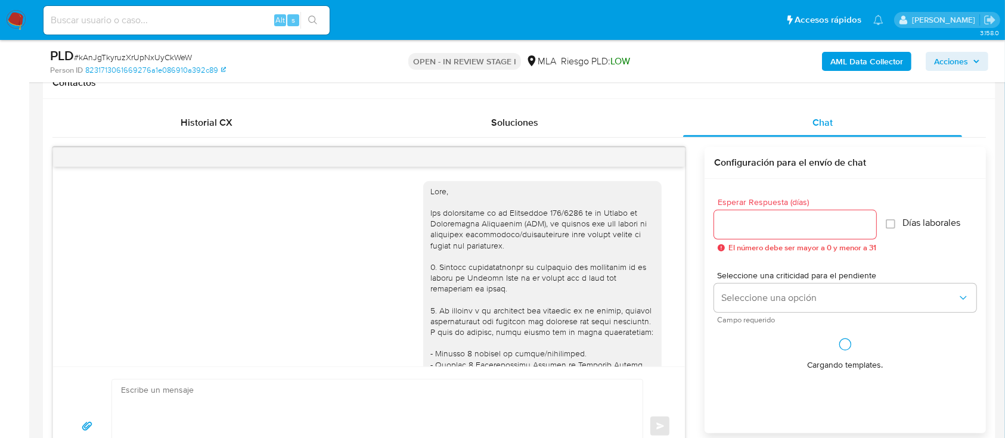
scroll to position [1840, 0]
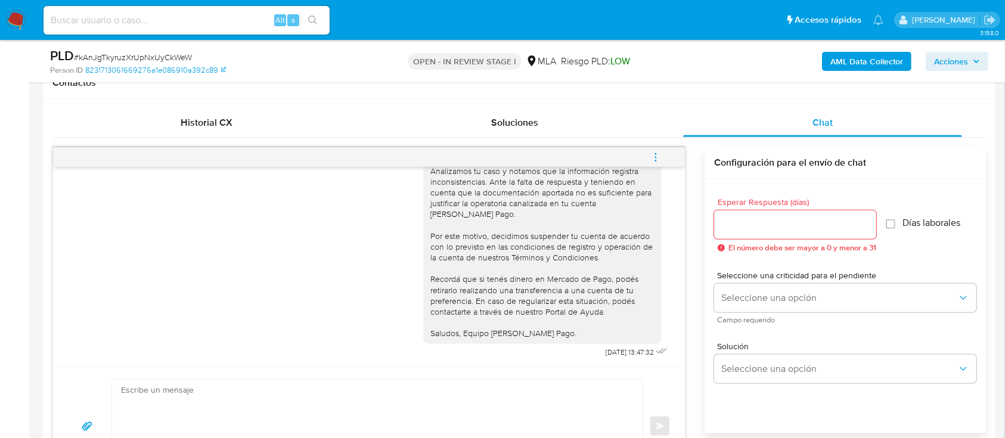
click at [660, 159] on icon "menu-action" at bounding box center [655, 157] width 11 height 11
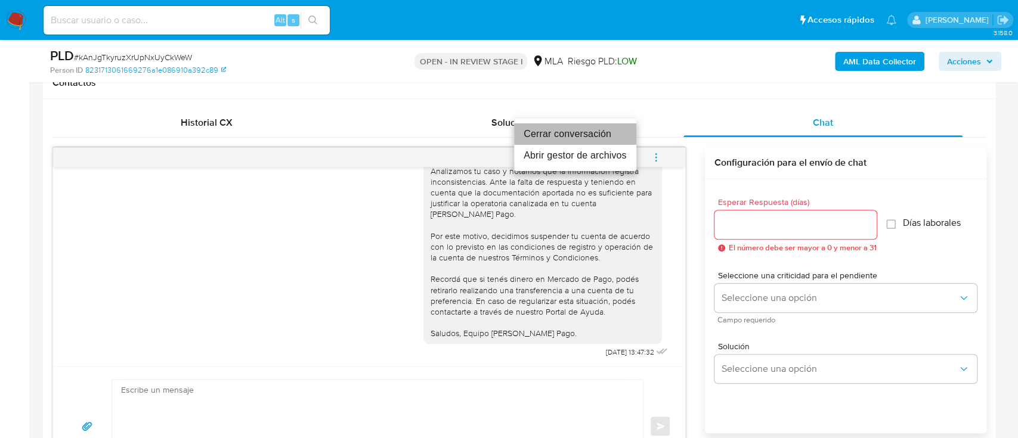
click at [596, 136] on li "Cerrar conversación" at bounding box center [575, 133] width 122 height 21
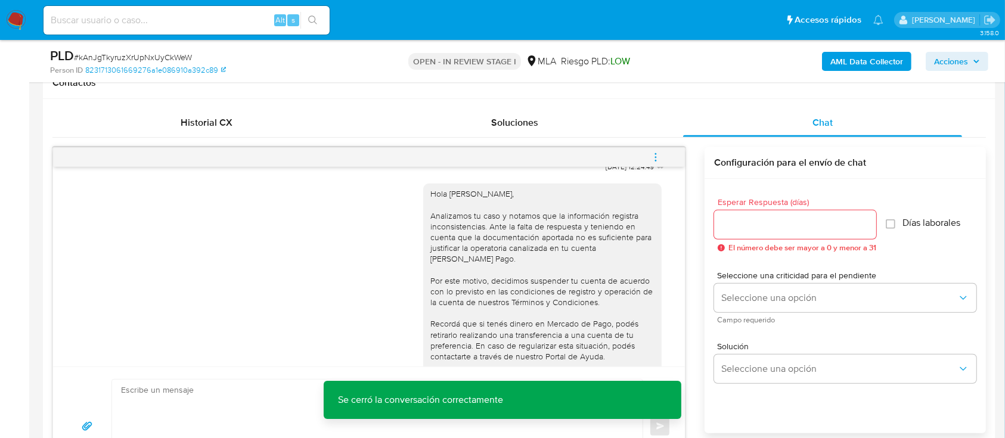
scroll to position [1760, 0]
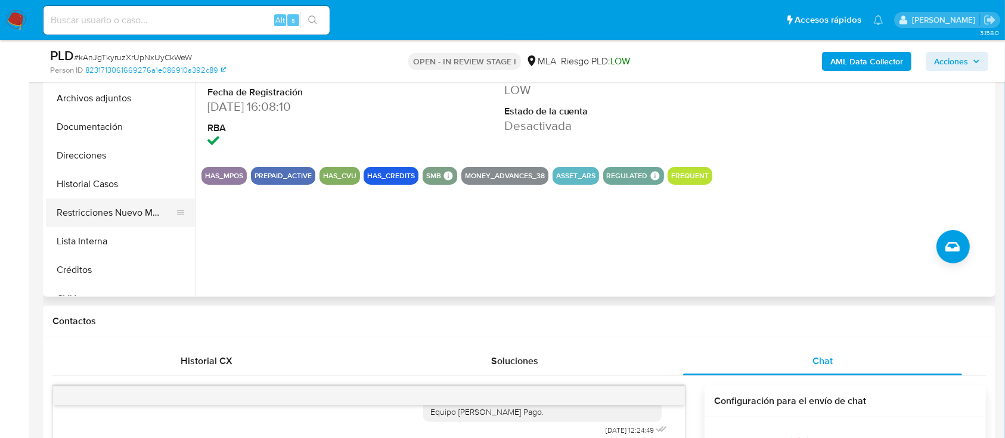
click at [115, 210] on button "Restricciones Nuevo Mundo" at bounding box center [115, 212] width 139 height 29
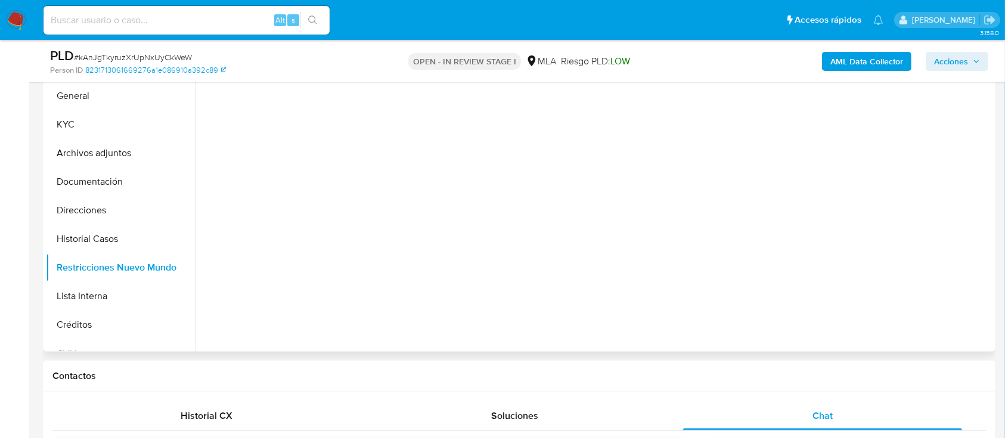
scroll to position [238, 0]
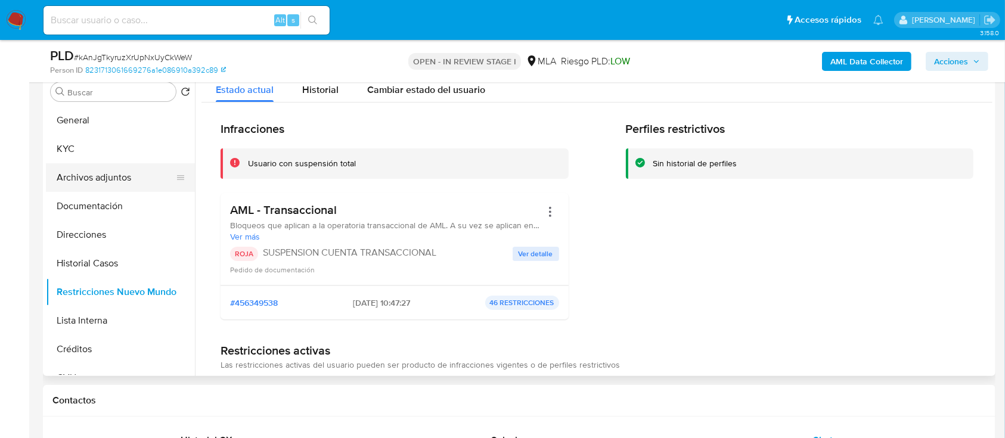
click at [129, 175] on button "Archivos adjuntos" at bounding box center [115, 177] width 139 height 29
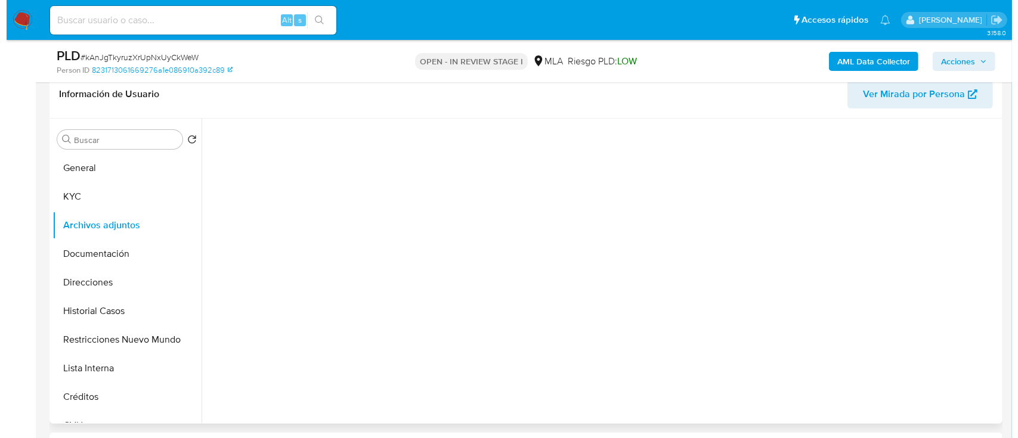
scroll to position [159, 0]
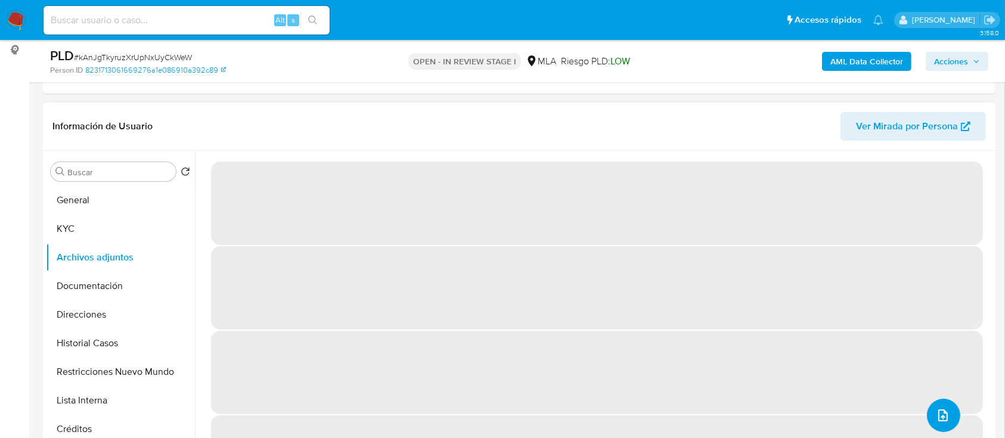
click at [939, 422] on icon "upload-file" at bounding box center [943, 415] width 14 height 14
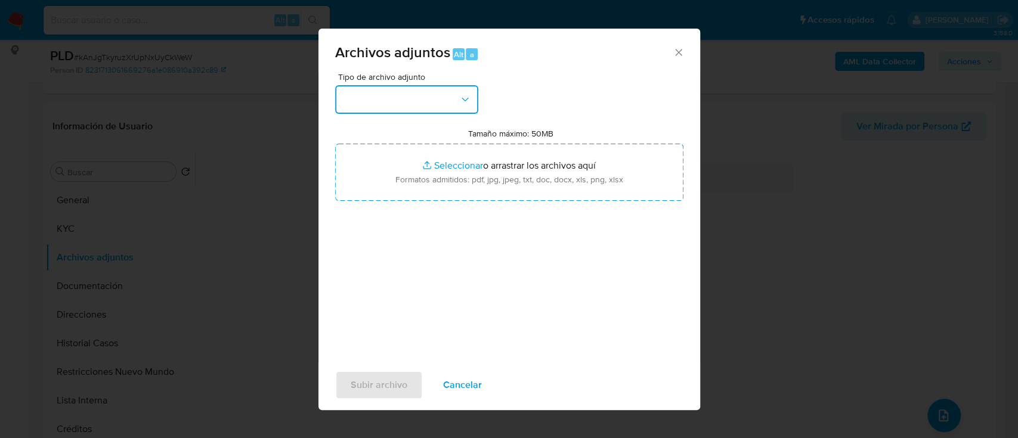
click at [412, 111] on button "button" at bounding box center [406, 99] width 143 height 29
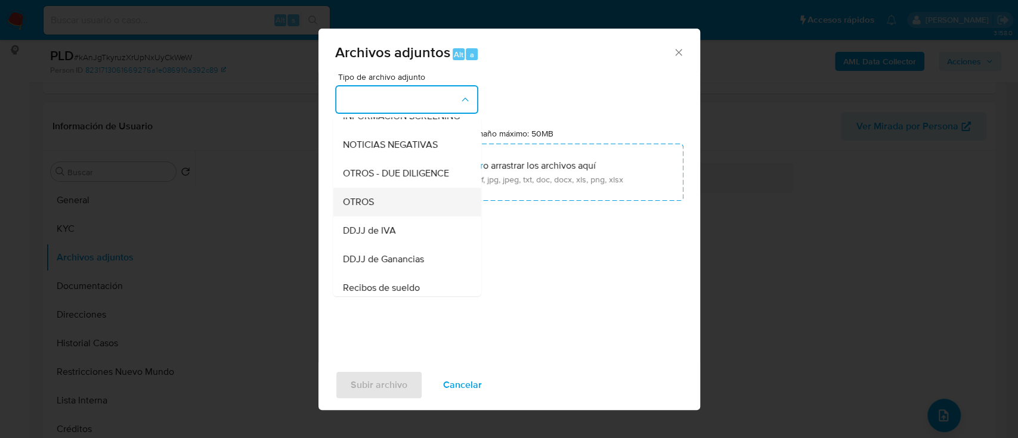
click at [386, 208] on div "OTROS" at bounding box center [403, 202] width 122 height 29
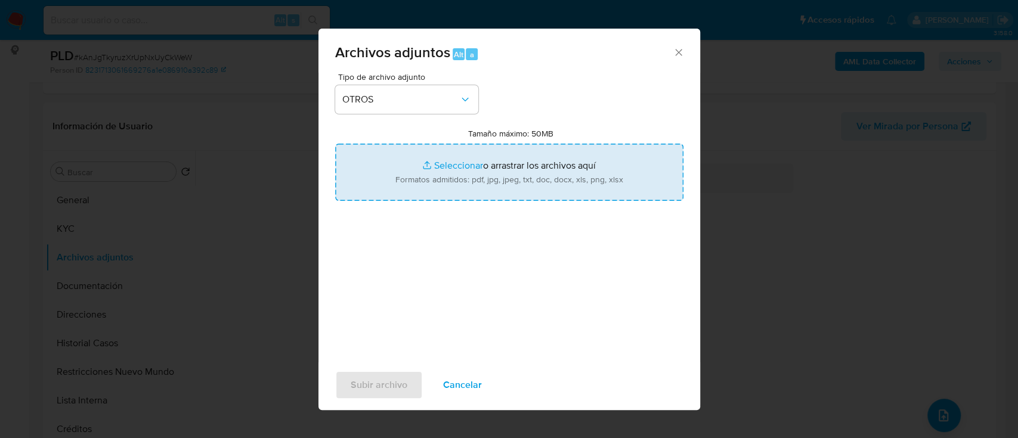
click at [445, 173] on input "Tamaño máximo: 50MB Seleccionar archivos" at bounding box center [509, 172] width 348 height 57
type input "C:\fakepath\206718656 - Acta constitucion SRL.pdf"
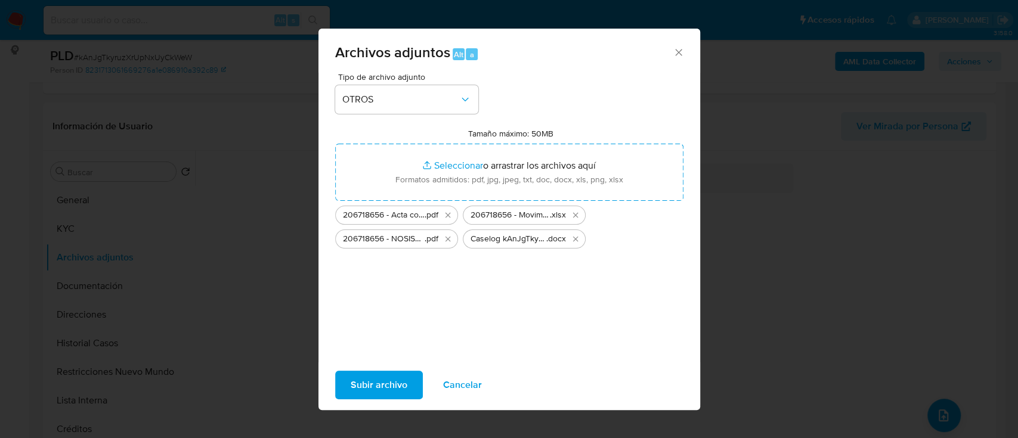
click at [362, 381] on span "Subir archivo" at bounding box center [378, 385] width 57 height 26
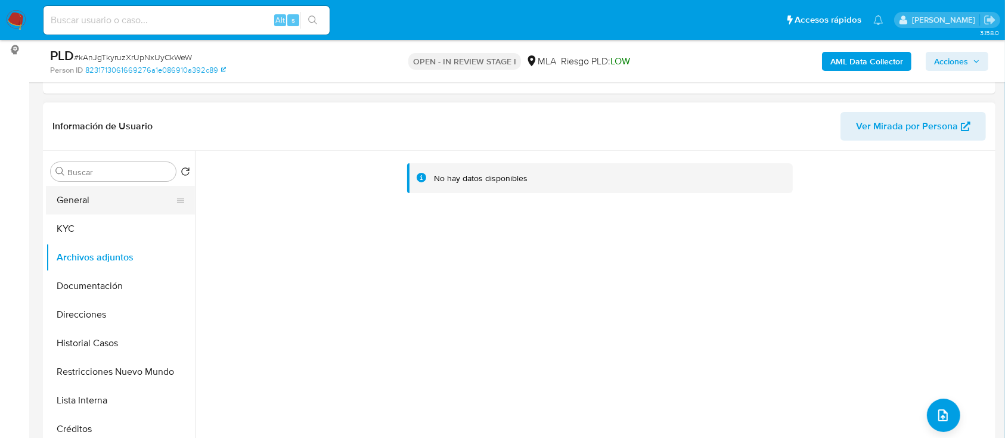
click at [123, 200] on button "General" at bounding box center [115, 200] width 139 height 29
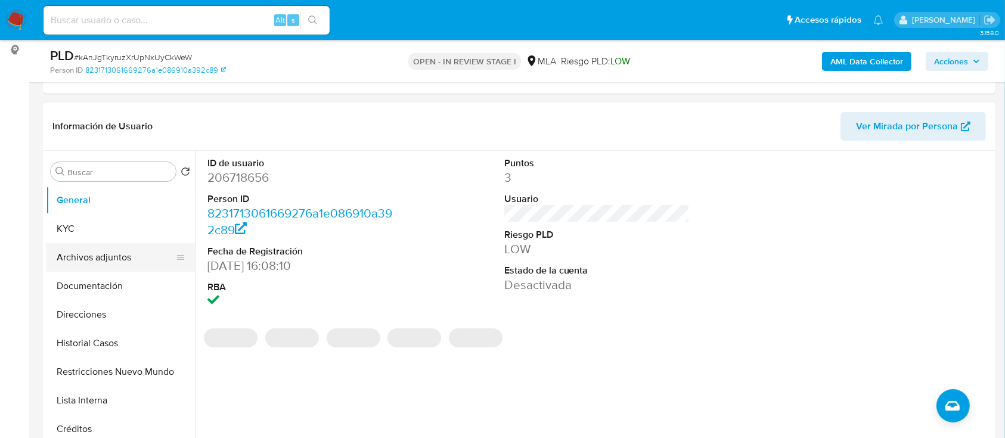
click at [121, 256] on button "Archivos adjuntos" at bounding box center [115, 257] width 139 height 29
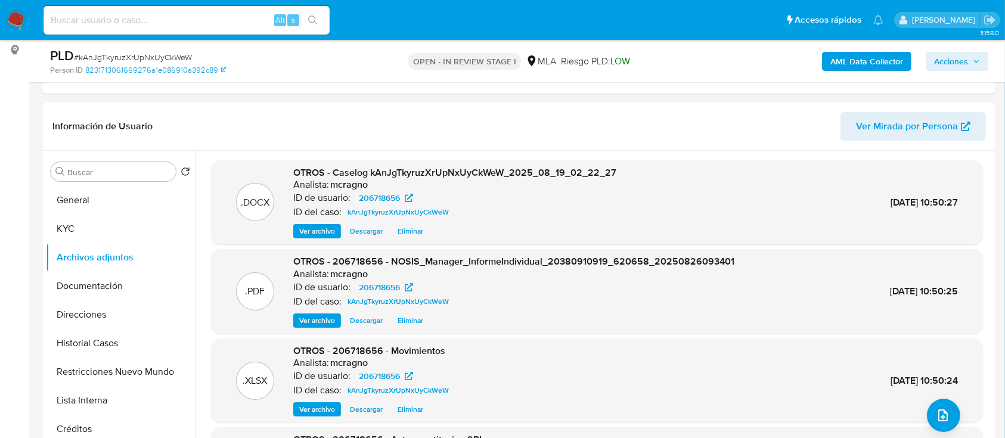
click at [973, 61] on icon "button" at bounding box center [976, 61] width 7 height 7
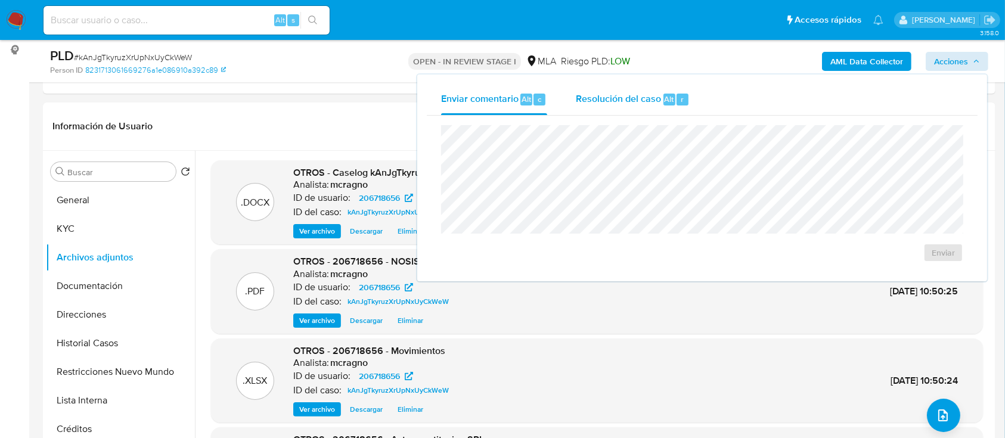
click at [626, 101] on span "Resolución del caso" at bounding box center [618, 99] width 85 height 14
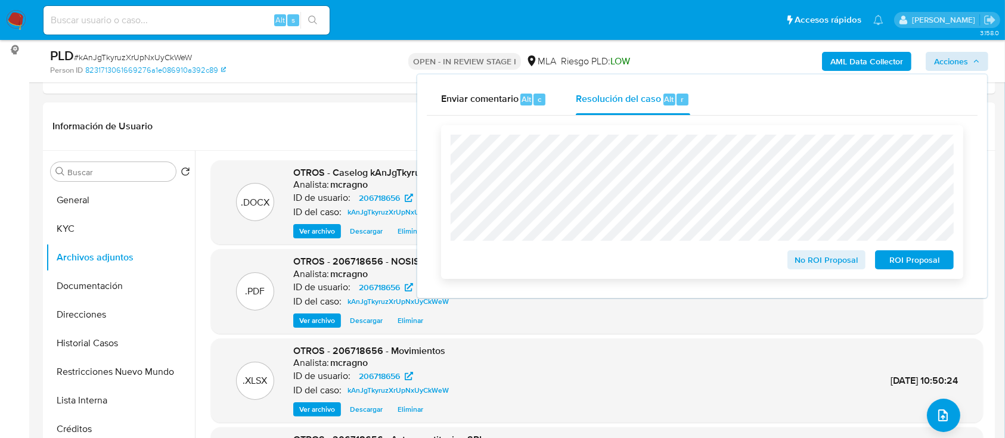
click at [918, 258] on span "ROI Proposal" at bounding box center [914, 260] width 62 height 17
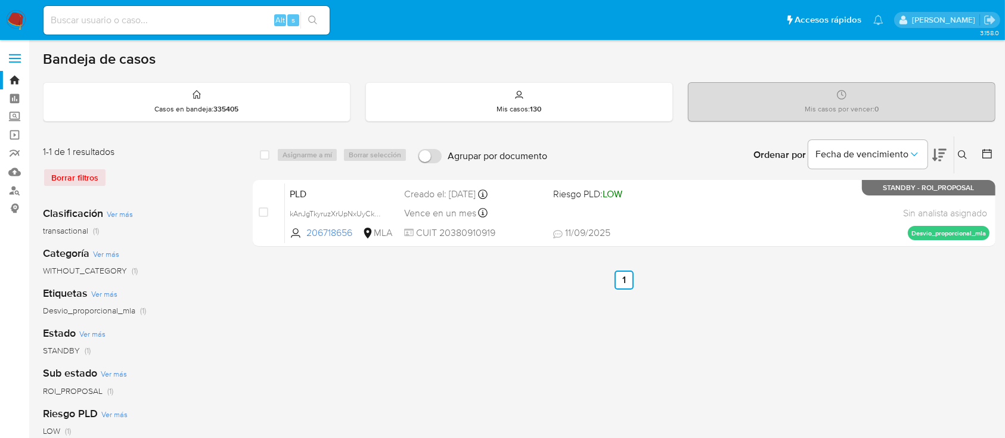
drag, startPoint x: 961, startPoint y: 155, endPoint x: 943, endPoint y: 179, distance: 30.2
click at [963, 155] on icon at bounding box center [963, 155] width 10 height 10
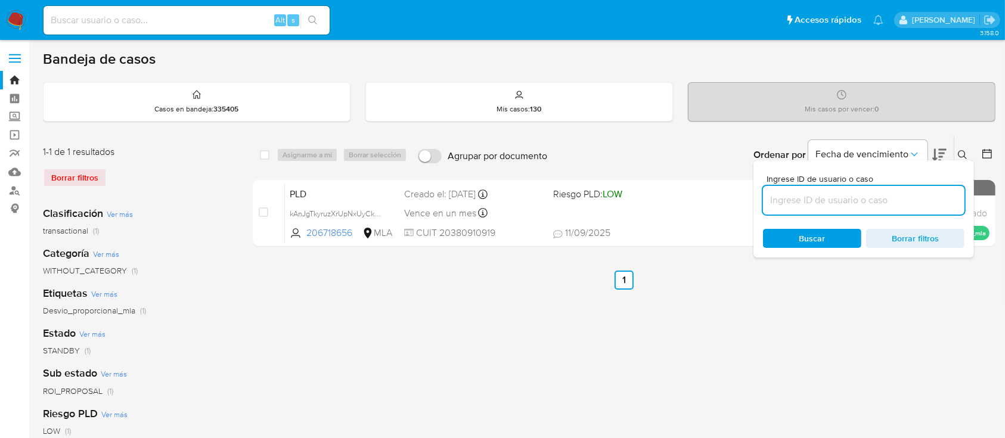
click at [891, 194] on input at bounding box center [863, 200] width 201 height 15
type input "473508638"
click at [963, 150] on icon at bounding box center [962, 154] width 9 height 9
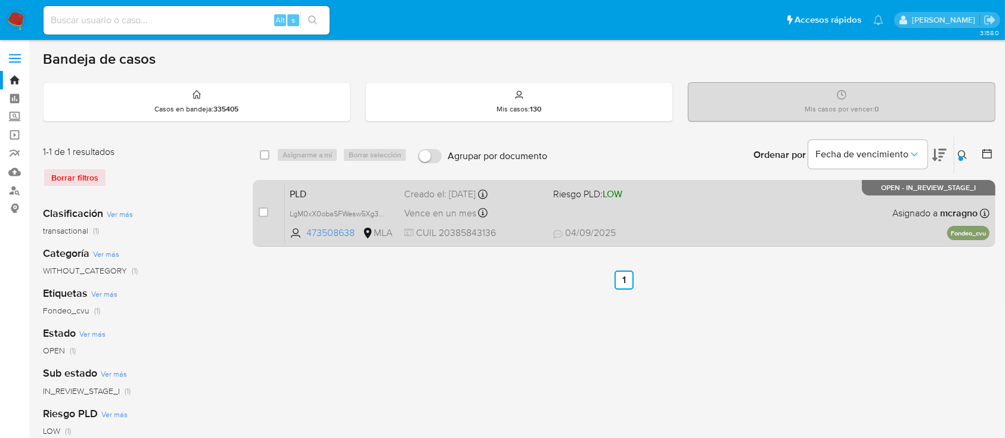
click at [679, 227] on span "[DATE] [DATE] 15:54" at bounding box center [697, 233] width 288 height 13
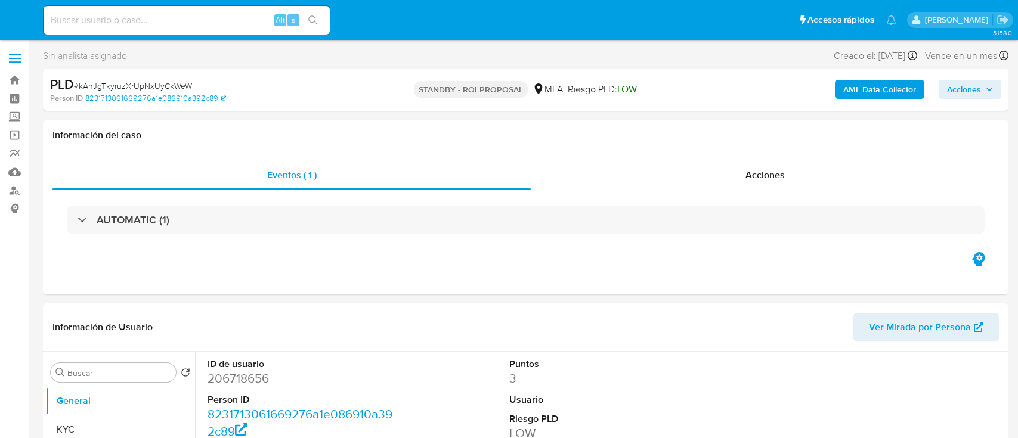
select select "10"
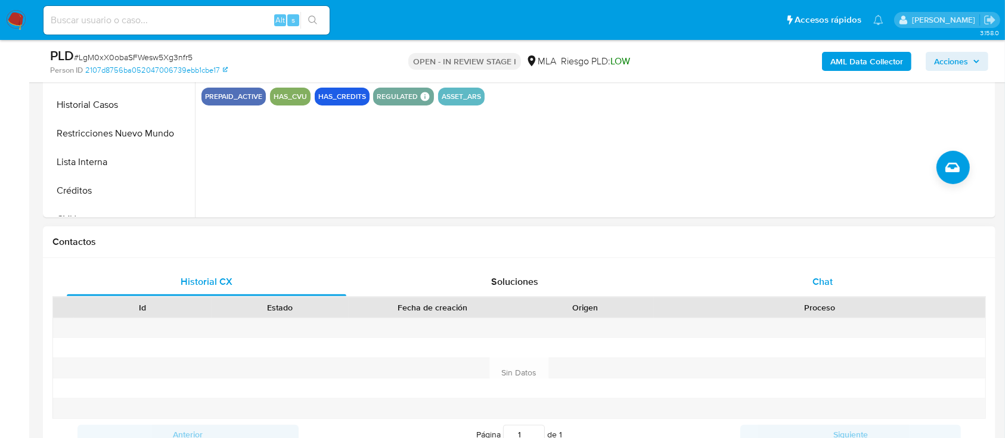
drag, startPoint x: 882, startPoint y: 268, endPoint x: 858, endPoint y: 281, distance: 27.5
click at [882, 270] on div "Chat" at bounding box center [823, 282] width 280 height 29
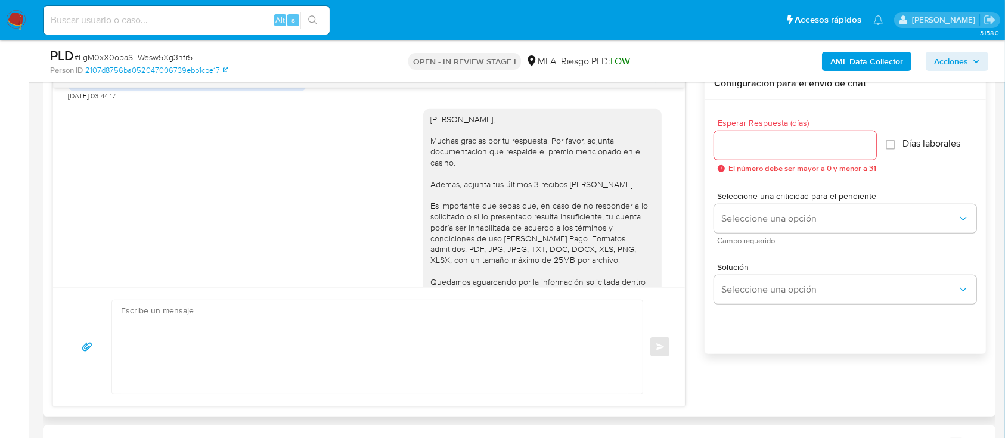
scroll to position [1443, 0]
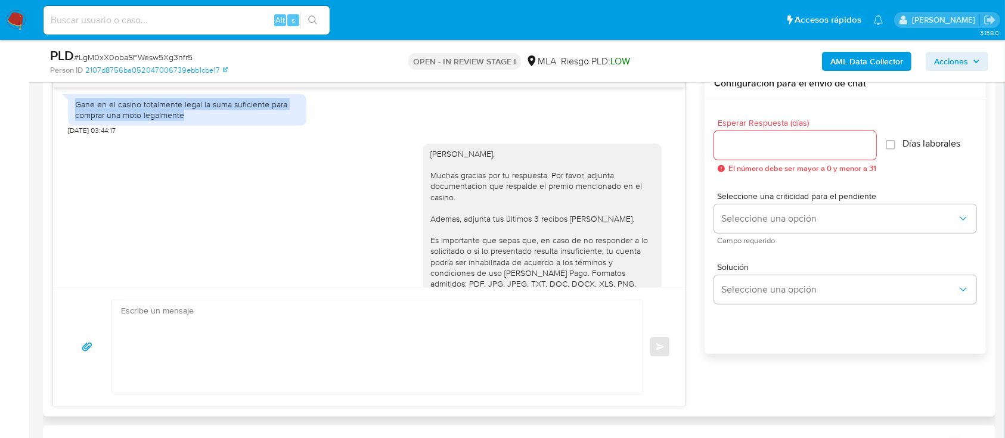
drag, startPoint x: 74, startPoint y: 136, endPoint x: 206, endPoint y: 156, distance: 133.2
click at [206, 125] on div "Gane en el casino totalmente legal la suma suficiente para comprar una moto leg…" at bounding box center [187, 109] width 238 height 31
copy div "Gane en el casino totalmente legal la suma suficiente para comprar una moto leg…"
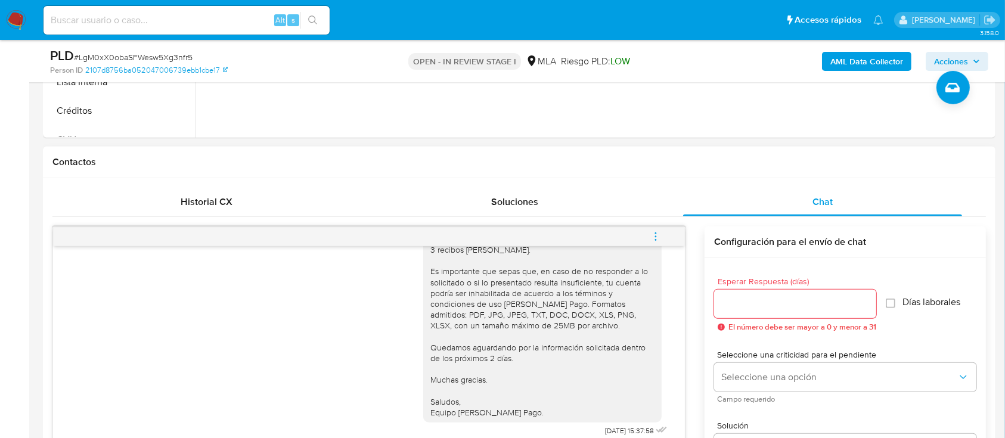
scroll to position [1919, 0]
click at [657, 234] on icon "menu-action" at bounding box center [655, 236] width 11 height 11
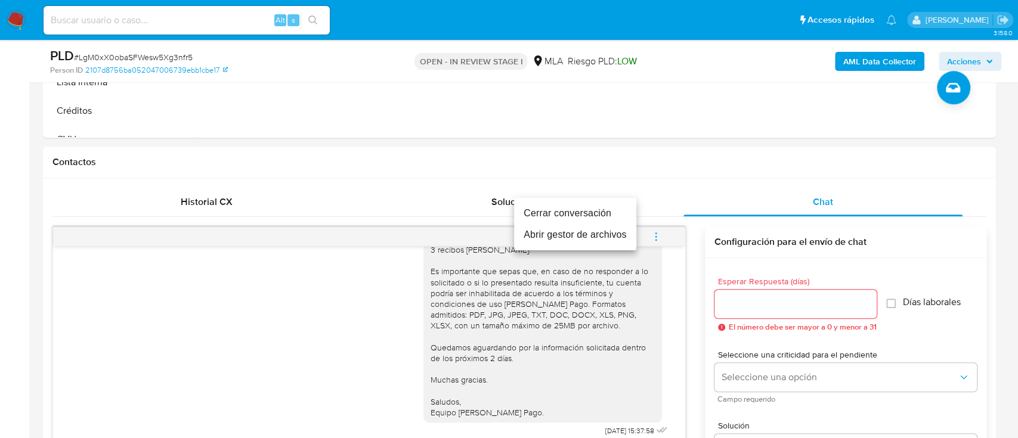
click at [534, 210] on li "Cerrar conversación" at bounding box center [575, 213] width 122 height 21
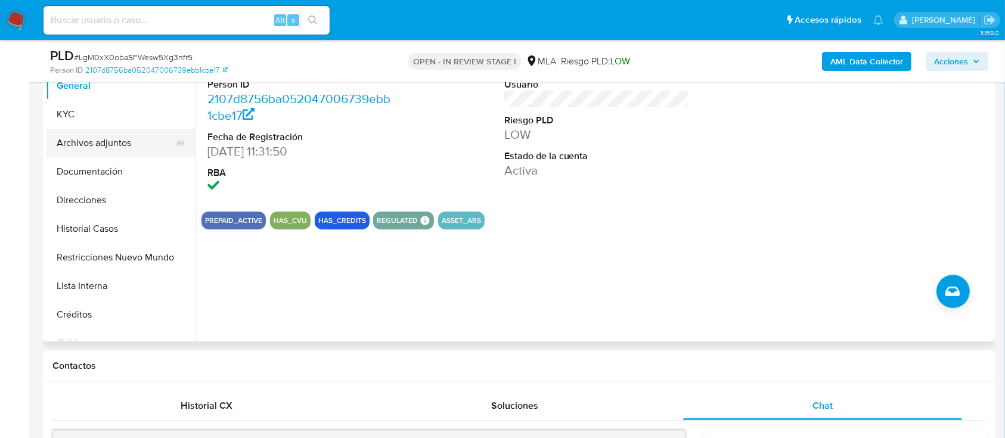
scroll to position [238, 0]
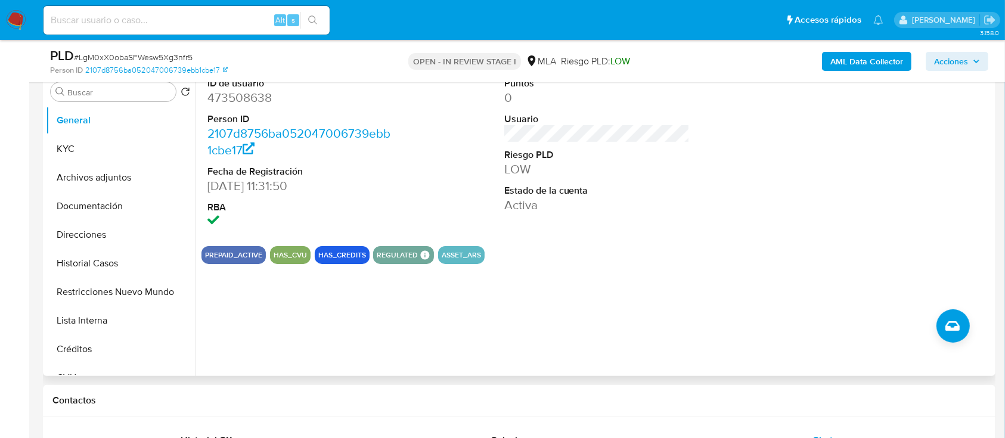
drag, startPoint x: 95, startPoint y: 179, endPoint x: 593, endPoint y: 266, distance: 505.9
click at [107, 187] on button "Archivos adjuntos" at bounding box center [120, 177] width 149 height 29
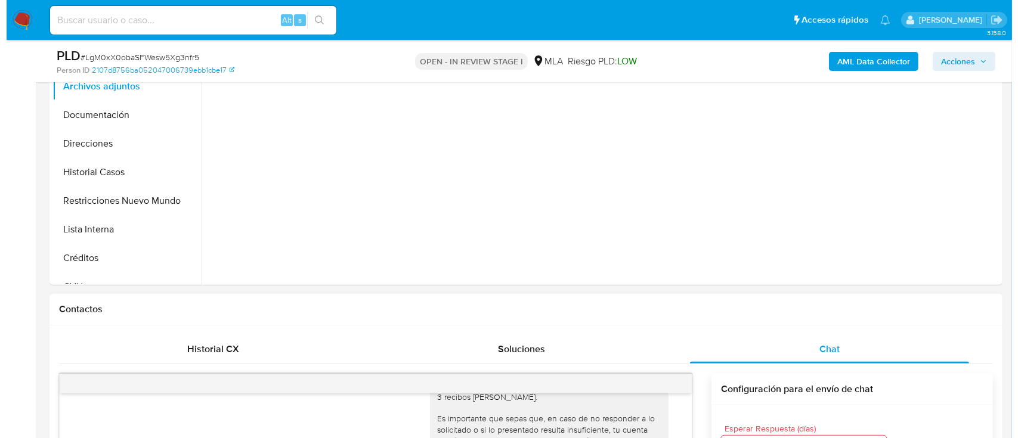
scroll to position [397, 0]
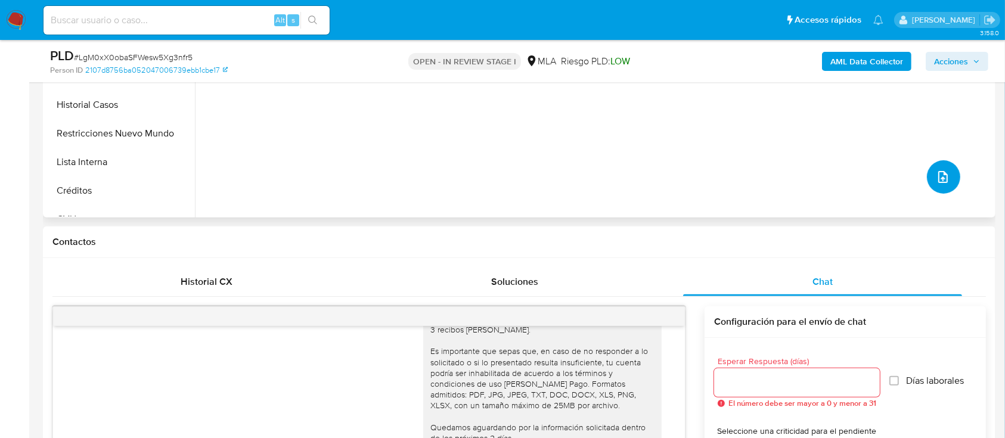
click at [947, 176] on button "upload-file" at bounding box center [943, 176] width 33 height 33
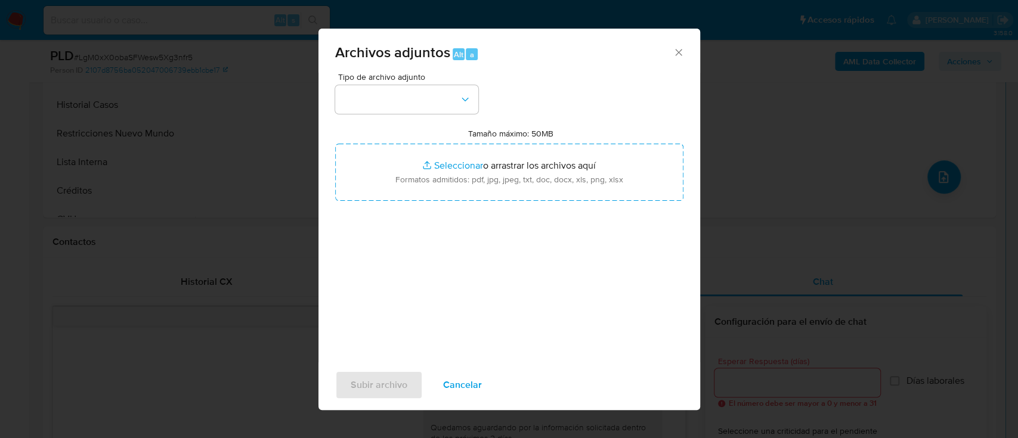
click at [419, 83] on div "Tipo de archivo adjunto" at bounding box center [406, 93] width 143 height 41
click at [419, 100] on button "button" at bounding box center [406, 99] width 143 height 29
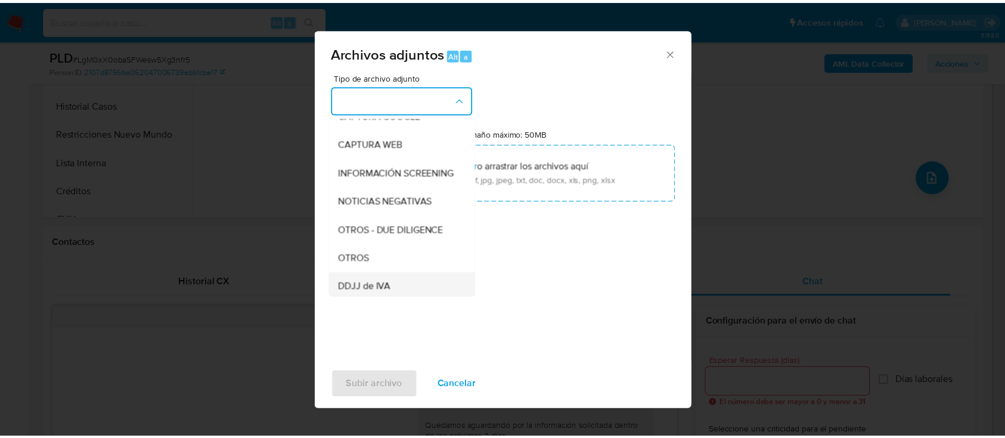
scroll to position [159, 0]
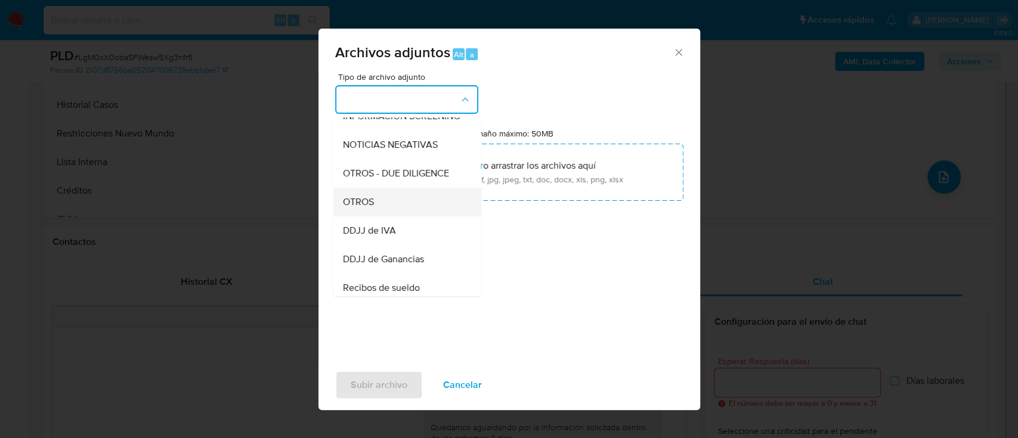
click at [396, 212] on div "OTROS" at bounding box center [403, 202] width 122 height 29
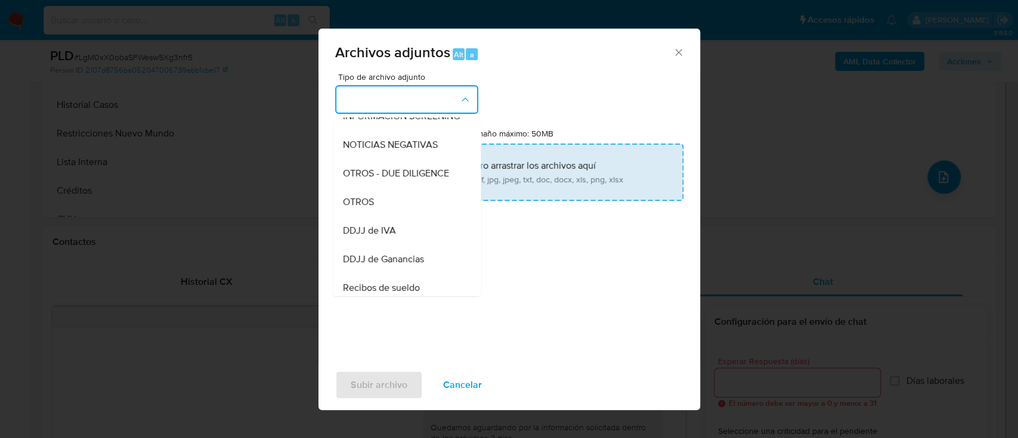
click at [452, 176] on input "Tamaño máximo: 50MB Seleccionar archivos" at bounding box center [509, 172] width 348 height 57
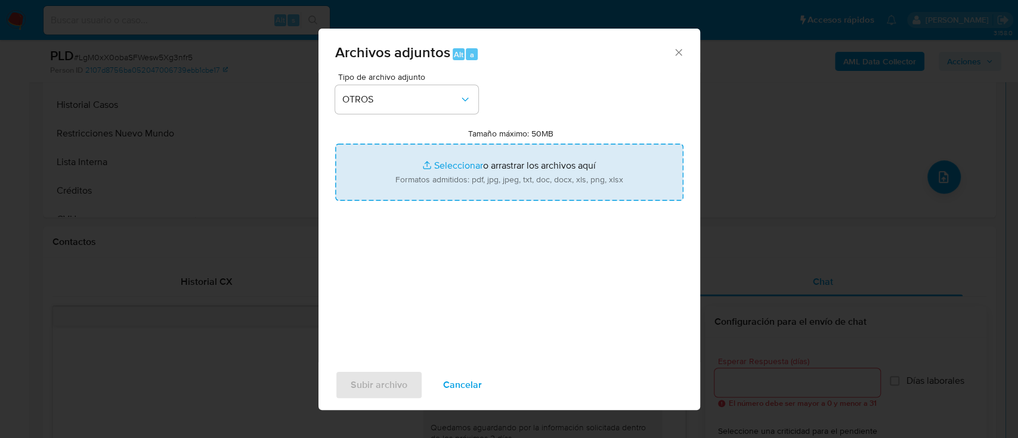
type input "C:\fakepath\473508638 - Movimientos.xlsx"
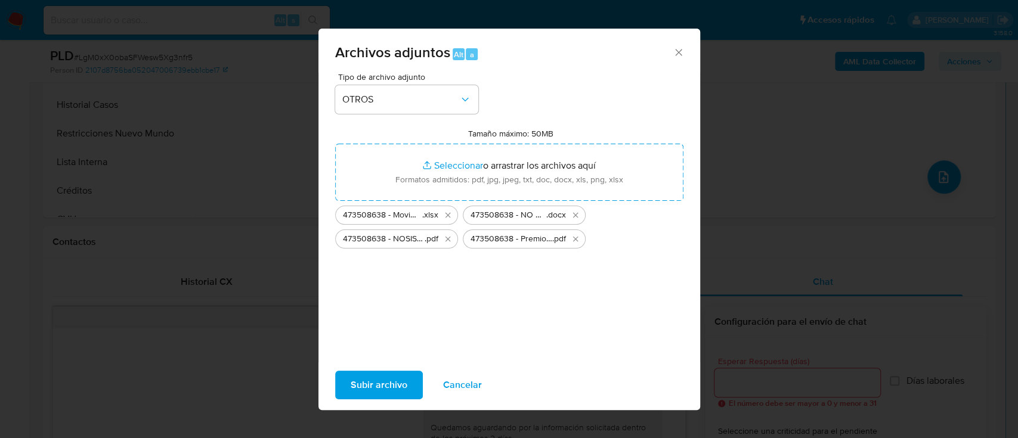
click at [367, 375] on span "Subir archivo" at bounding box center [378, 385] width 57 height 26
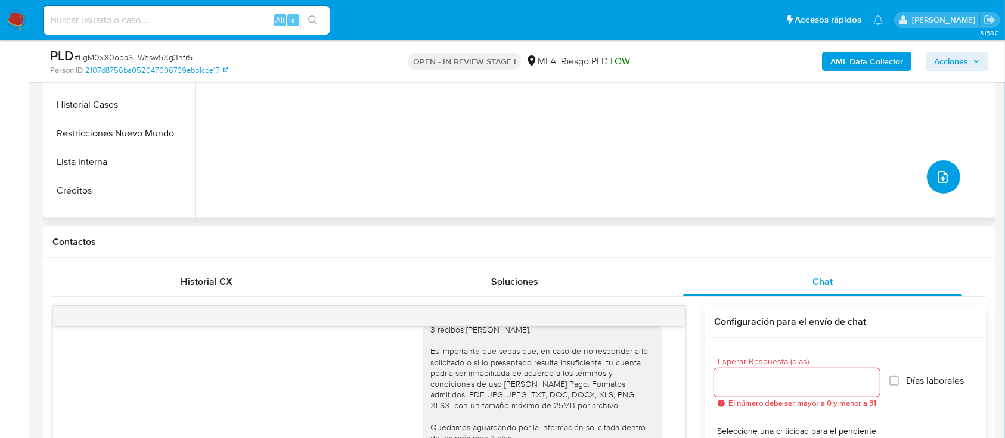
scroll to position [238, 0]
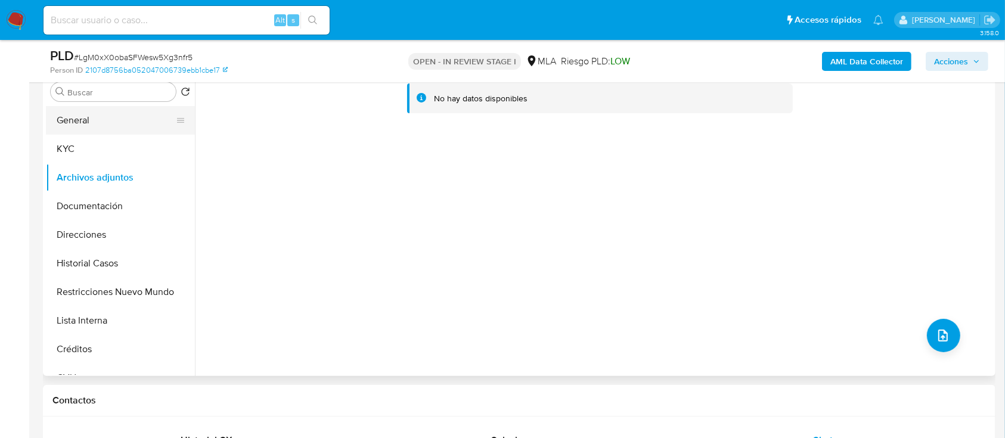
click at [70, 122] on button "General" at bounding box center [115, 120] width 139 height 29
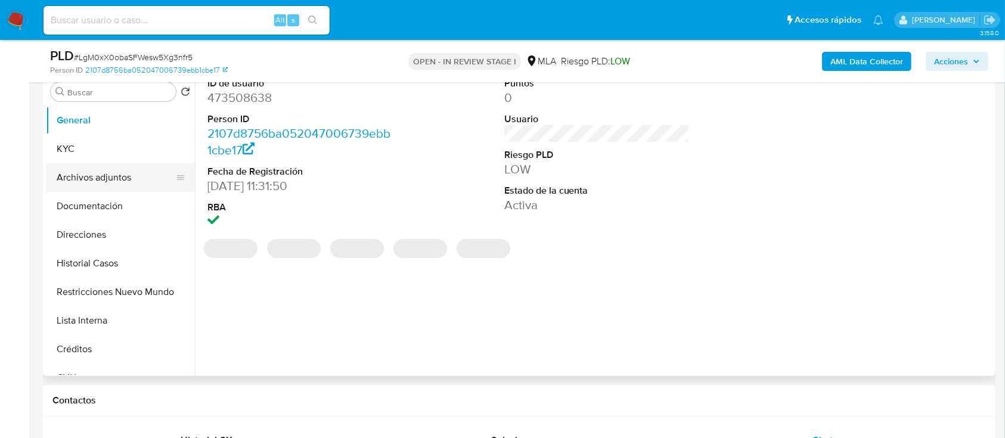
click at [118, 185] on button "Archivos adjuntos" at bounding box center [115, 177] width 139 height 29
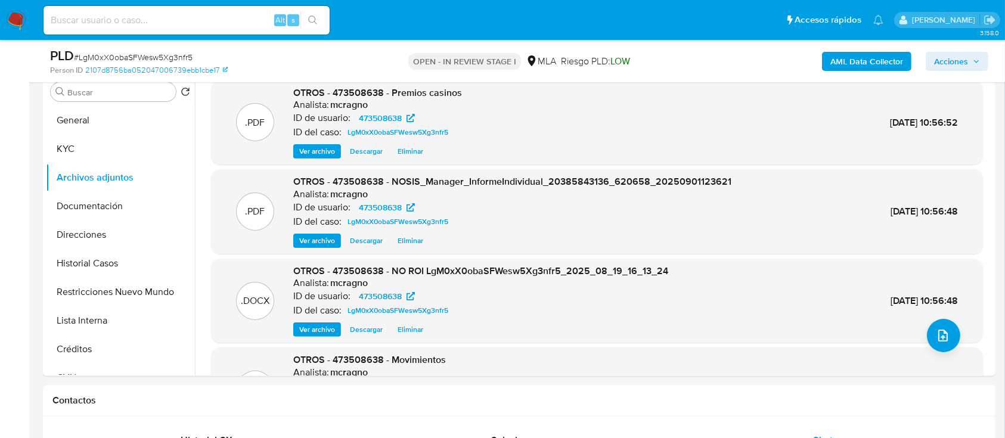
click at [964, 55] on span "Acciones" at bounding box center [951, 61] width 34 height 19
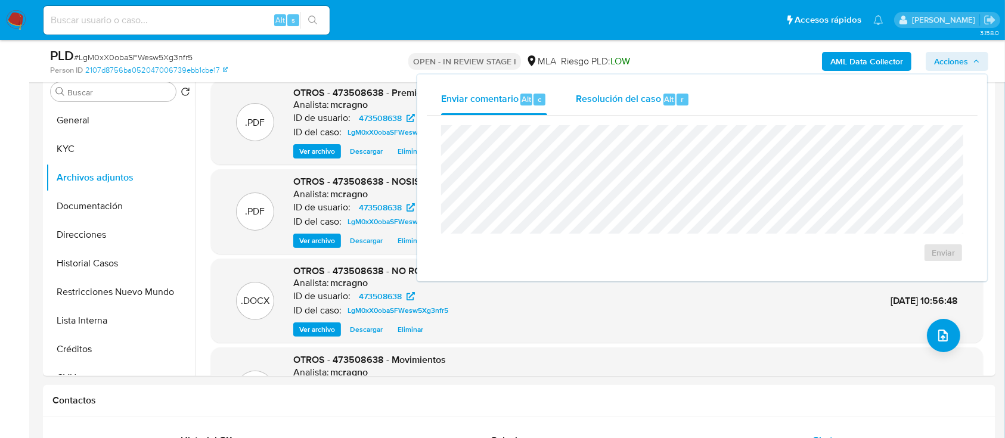
click at [665, 94] on span "Alt" at bounding box center [670, 99] width 10 height 11
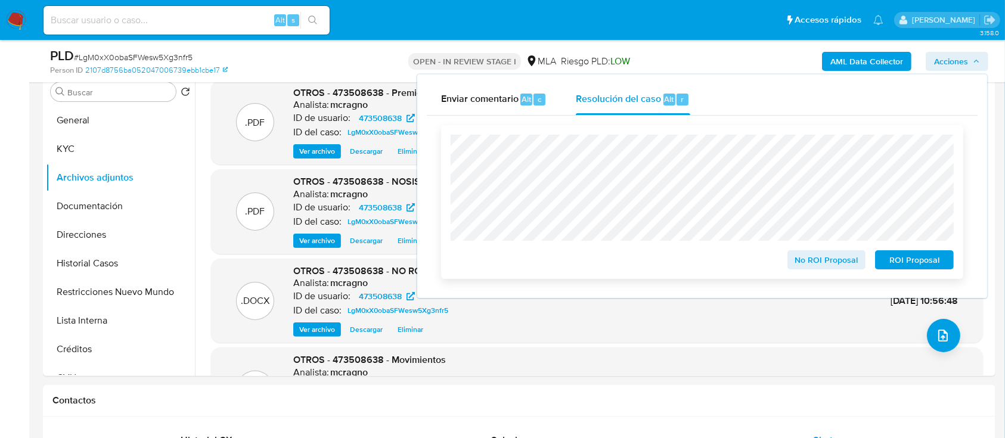
click at [800, 258] on span "No ROI Proposal" at bounding box center [827, 260] width 62 height 17
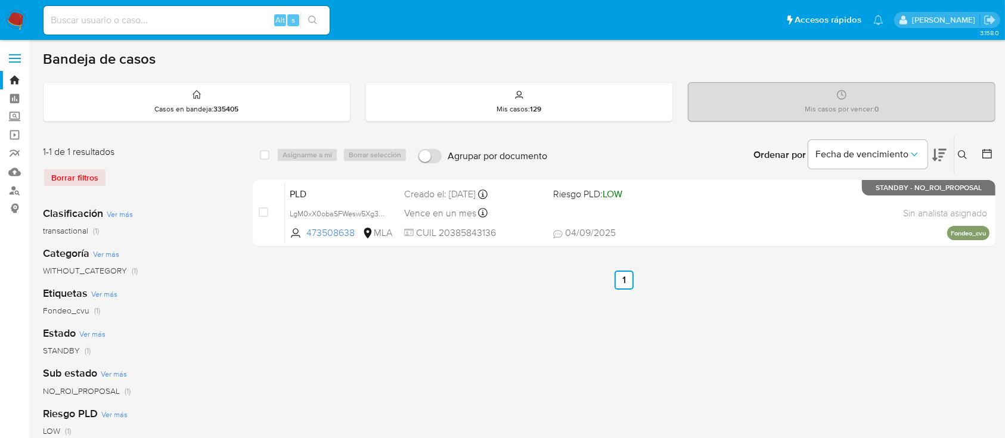
click at [963, 154] on icon at bounding box center [963, 155] width 10 height 10
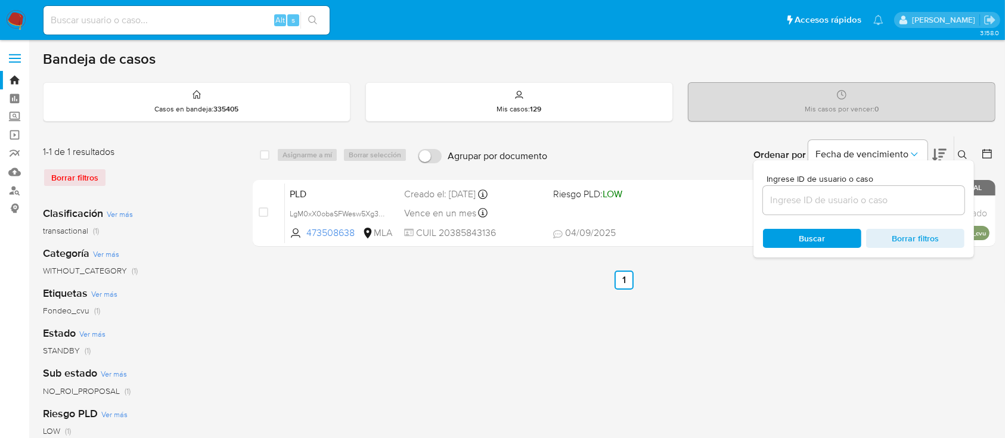
click at [904, 204] on input at bounding box center [863, 200] width 201 height 15
type input "387694676"
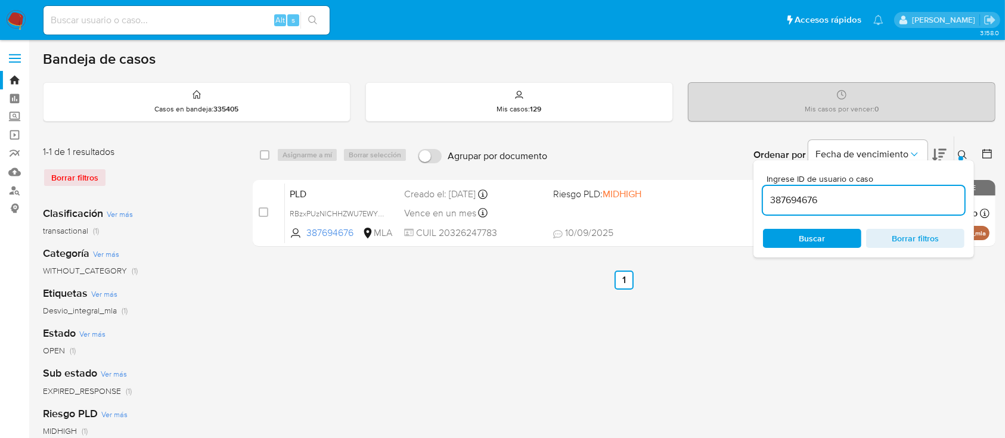
click at [967, 145] on div "Ingrese ID de usuario o caso 387694676 Buscar Borrar filtros" at bounding box center [964, 155] width 20 height 37
drag, startPoint x: 966, startPoint y: 150, endPoint x: 823, endPoint y: 194, distance: 149.5
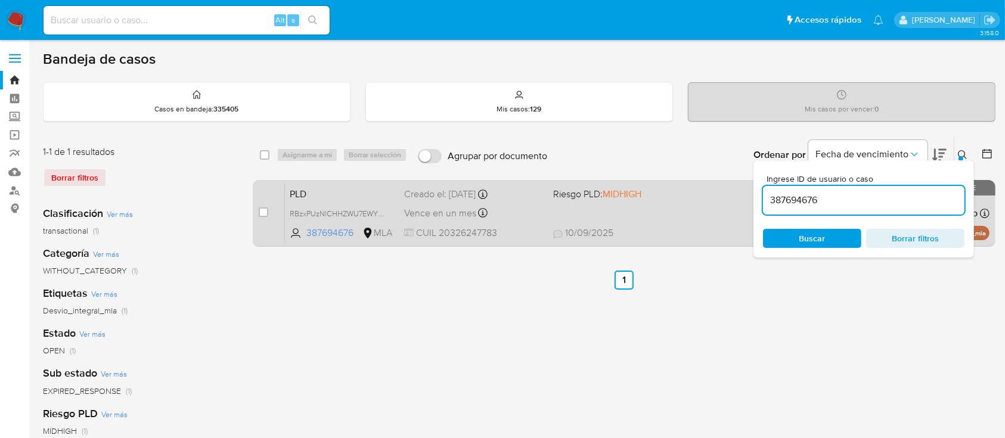
click at [965, 150] on icon at bounding box center [963, 155] width 10 height 10
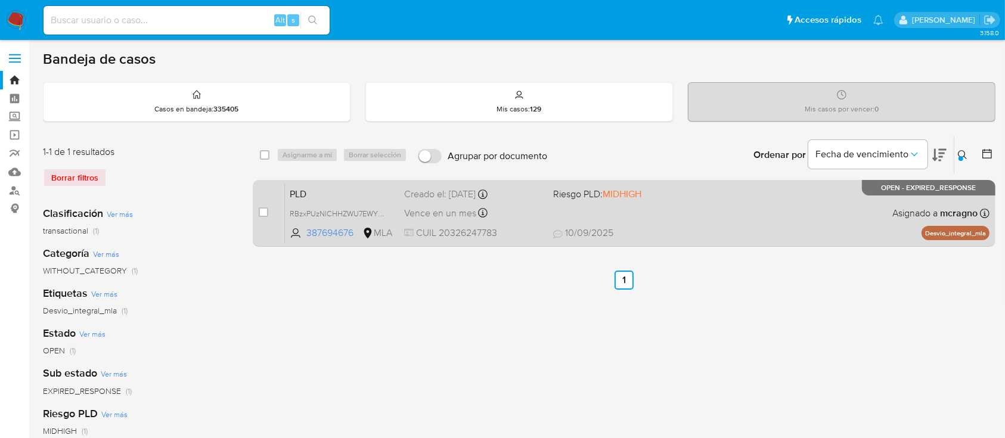
click at [253, 212] on div "case-item-checkbox No es posible asignar el caso PLD RBzxPUzNlCHHZWU7EWYWmc30 3…" at bounding box center [624, 213] width 743 height 67
click at [263, 209] on input "checkbox" at bounding box center [264, 212] width 10 height 10
checkbox input "true"
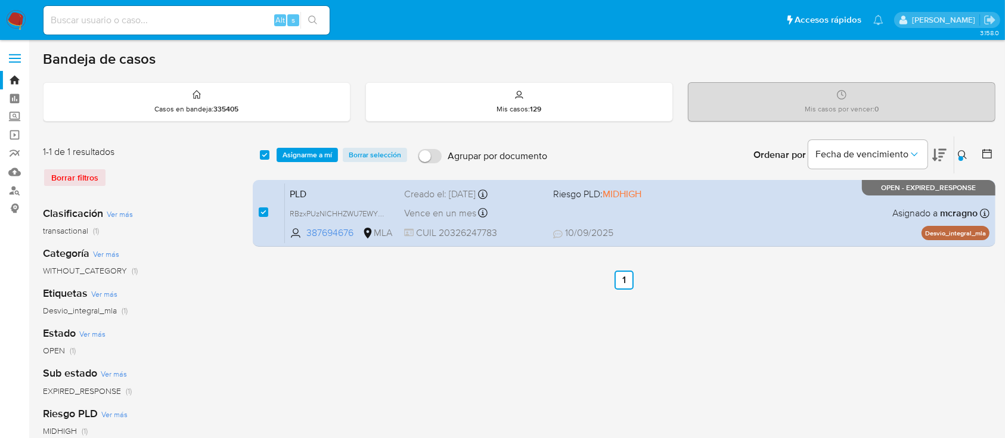
click at [296, 169] on div "select-all-cases-checkbox Asignarme a mí Borrar selección Agrupar por documento…" at bounding box center [624, 155] width 743 height 37
click at [320, 145] on div "select-all-cases-checkbox Asignarme a mí Borrar selección Agrupar por documento…" at bounding box center [624, 155] width 743 height 37
click at [325, 150] on span "Asignarme a mí" at bounding box center [307, 155] width 49 height 12
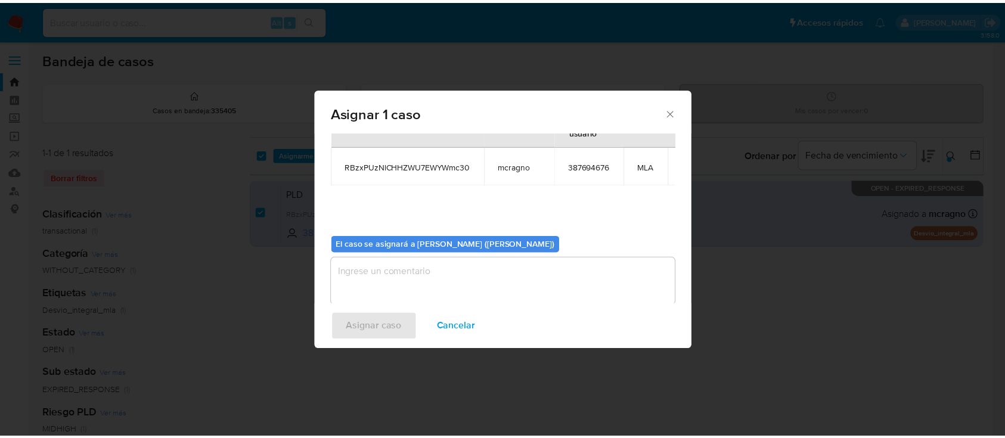
scroll to position [73, 0]
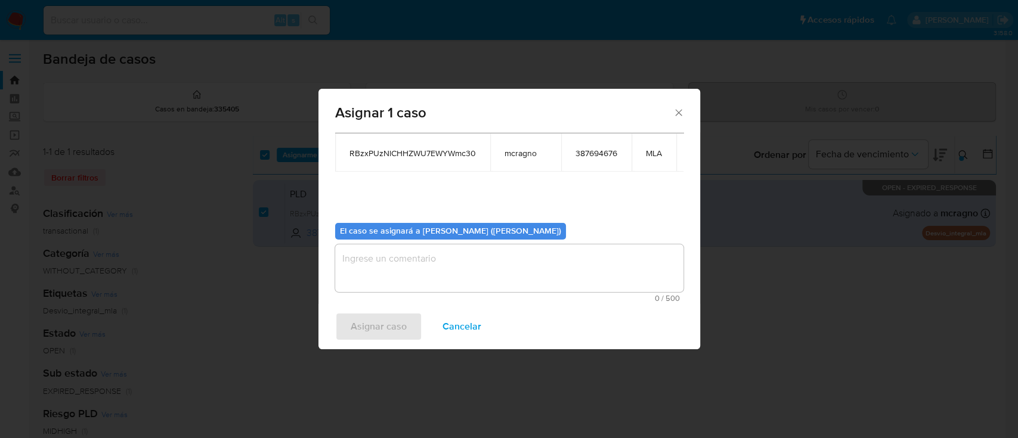
click at [440, 273] on textarea "assign-modal" at bounding box center [509, 268] width 348 height 48
click at [376, 333] on span "Asignar caso" at bounding box center [378, 327] width 56 height 26
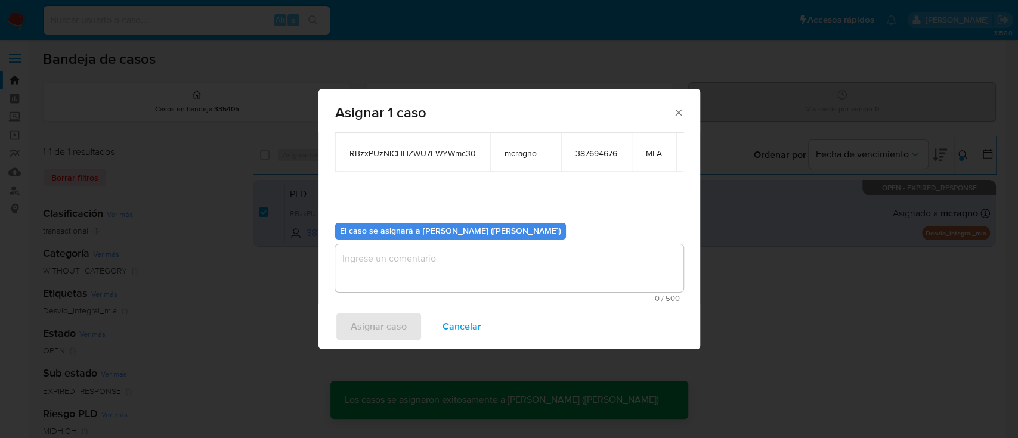
checkbox input "false"
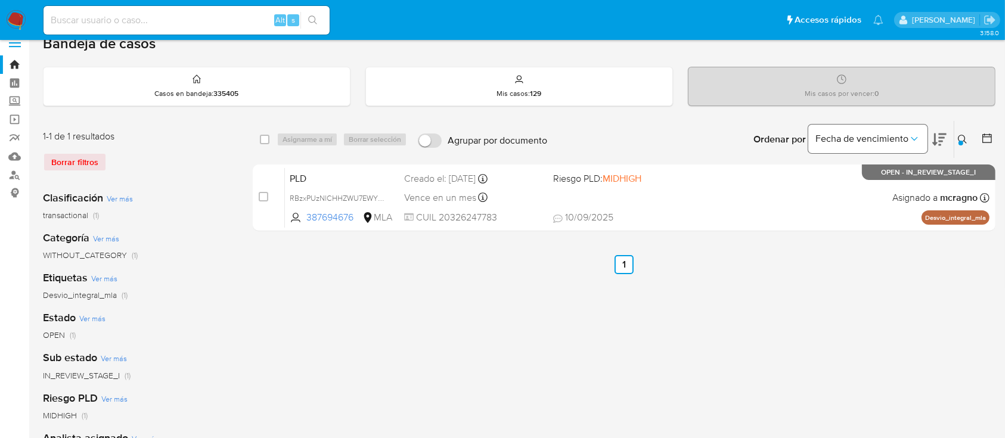
scroll to position [0, 0]
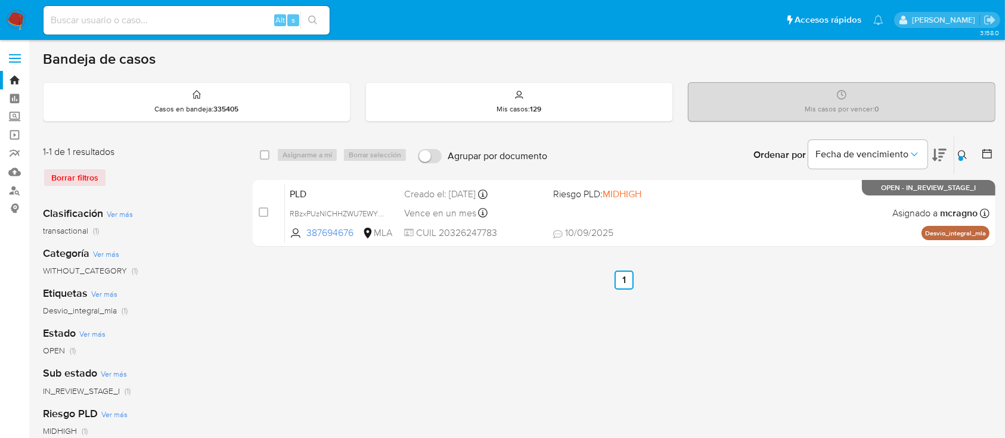
click at [791, 255] on div "select-all-cases-checkbox Asignarme a mí Borrar selección Agrupar por documento…" at bounding box center [624, 397] width 743 height 523
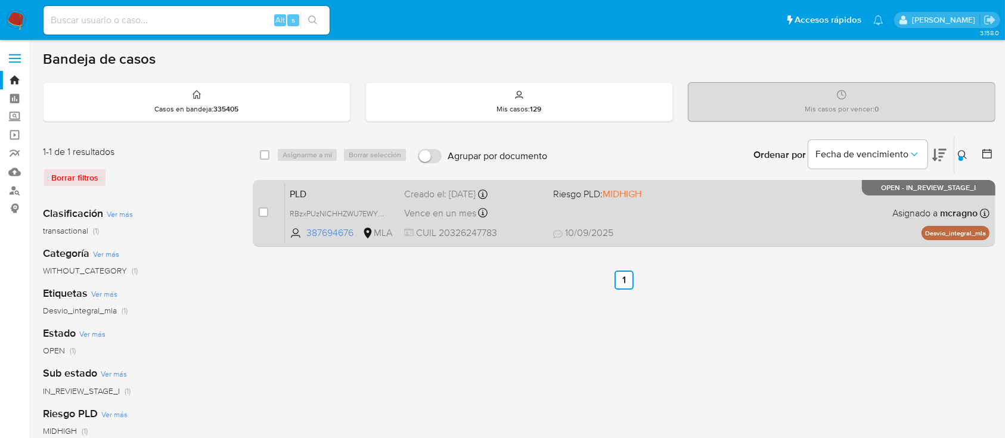
click at [789, 222] on div "PLD RBzxPUzNlCHHZWU7EWYWmc30 387694676 MLA Riesgo PLD: MIDHIGH Creado el: [DATE…" at bounding box center [637, 213] width 705 height 60
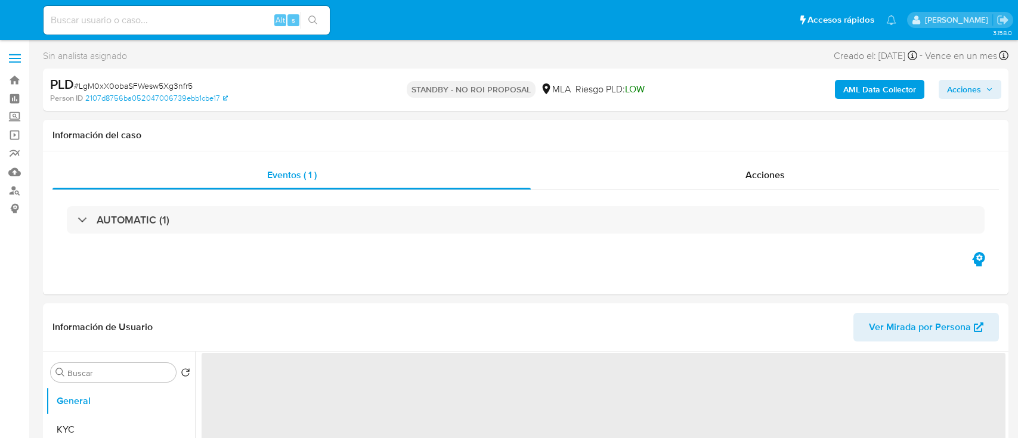
select select "10"
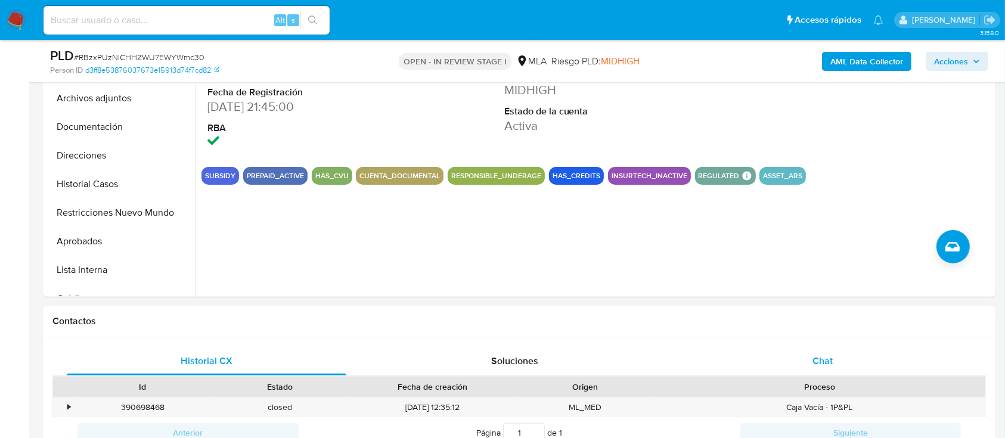
click at [835, 358] on div "Chat" at bounding box center [823, 361] width 280 height 29
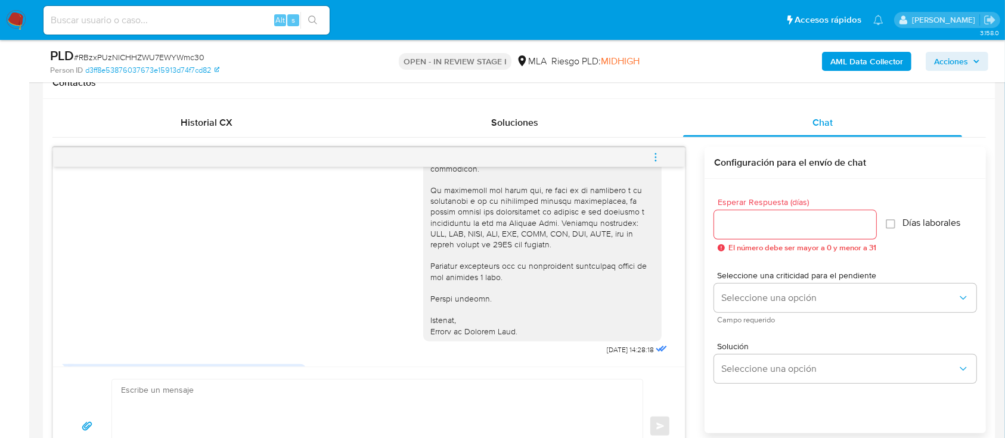
scroll to position [1234, 0]
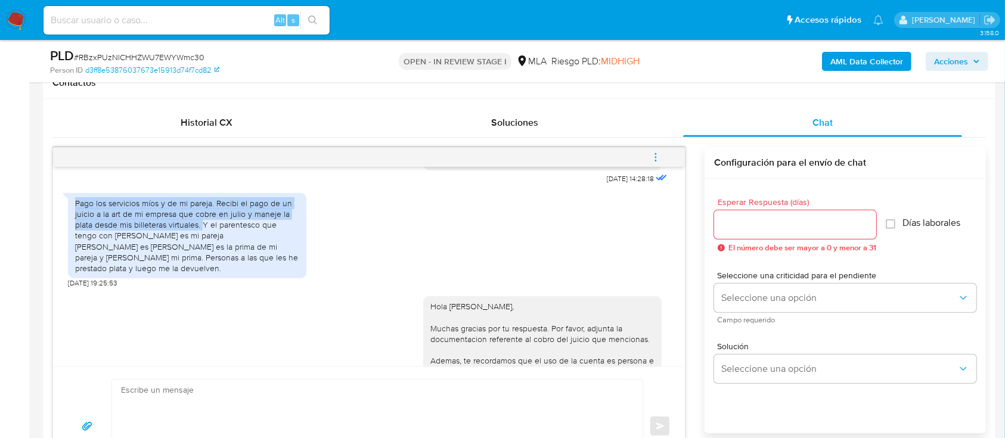
drag, startPoint x: 75, startPoint y: 232, endPoint x: 202, endPoint y: 255, distance: 129.0
click at [202, 255] on div "Pago los servicios míos y de mi pareja. Recibi el pago de un juicio a la art de…" at bounding box center [187, 236] width 224 height 76
copy div "Pago los servicios míos y de mi pareja. Recibi el pago de un juicio a la art de…"
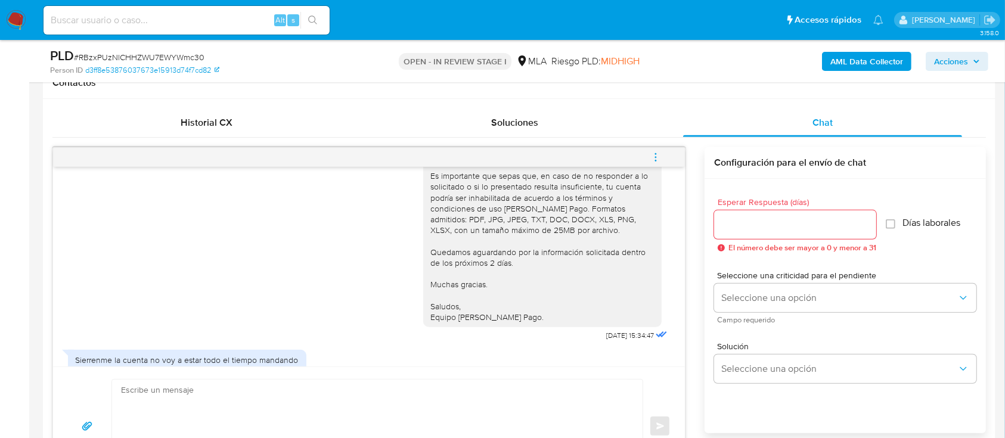
scroll to position [1393, 0]
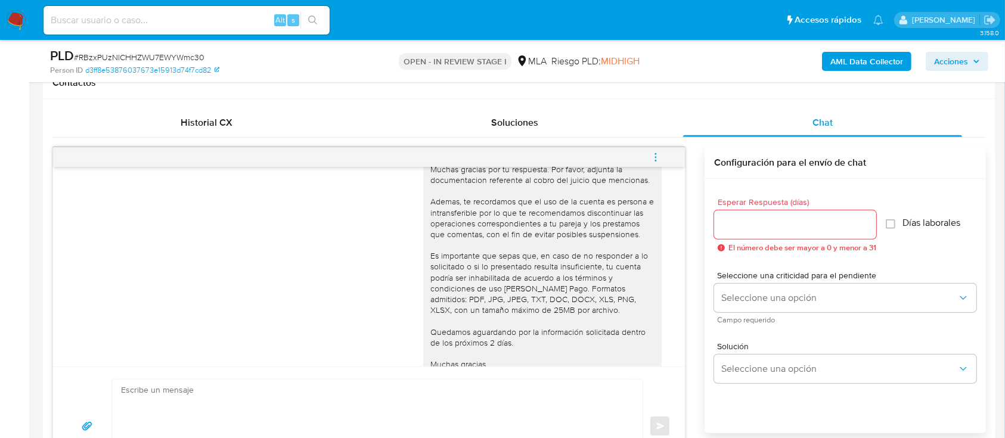
click at [657, 153] on icon "menu-action" at bounding box center [655, 157] width 11 height 11
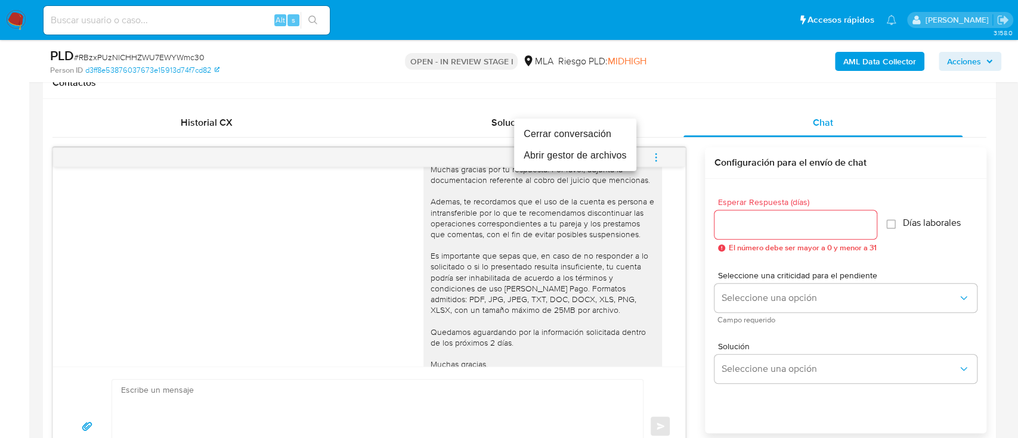
click at [536, 136] on li "Cerrar conversación" at bounding box center [575, 133] width 122 height 21
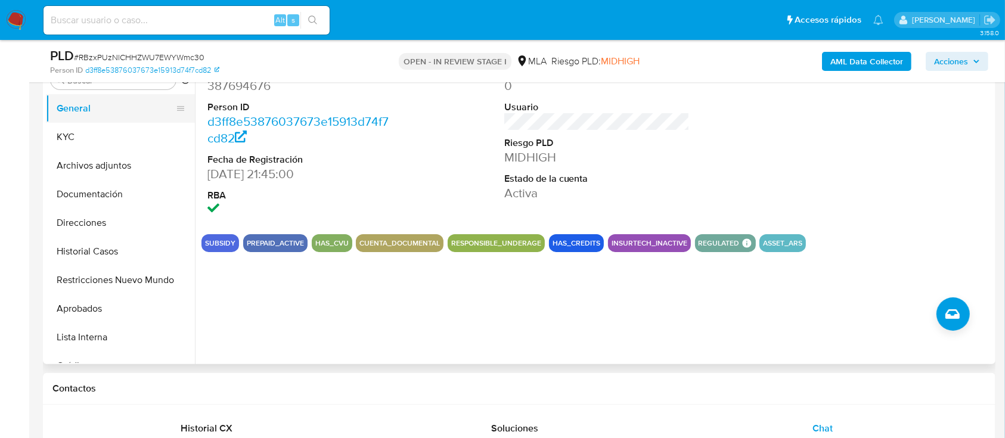
scroll to position [159, 0]
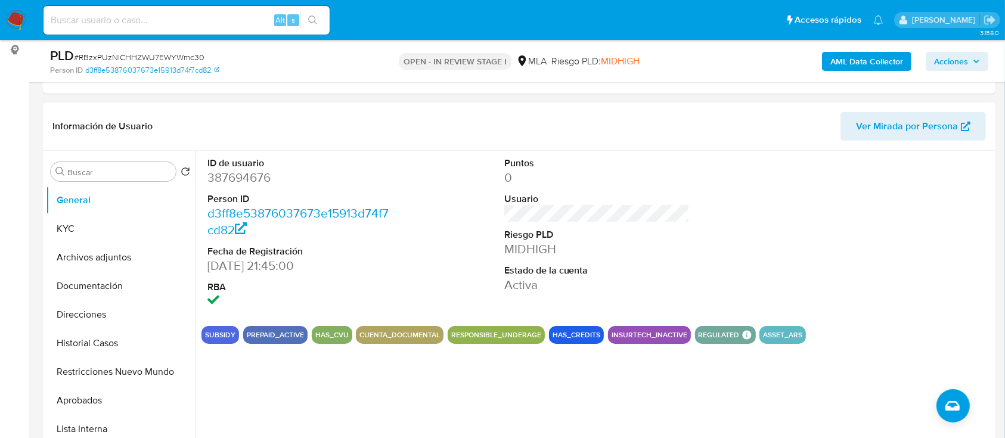
click at [115, 255] on button "Archivos adjuntos" at bounding box center [120, 257] width 149 height 29
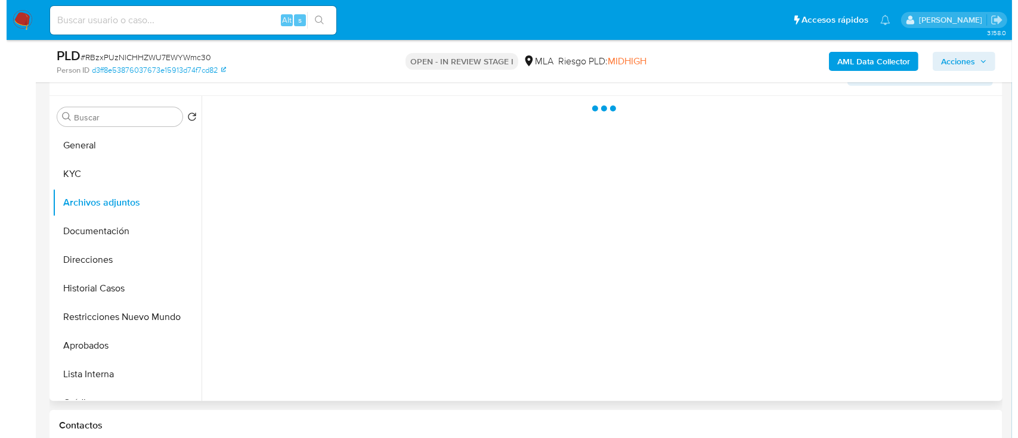
scroll to position [238, 0]
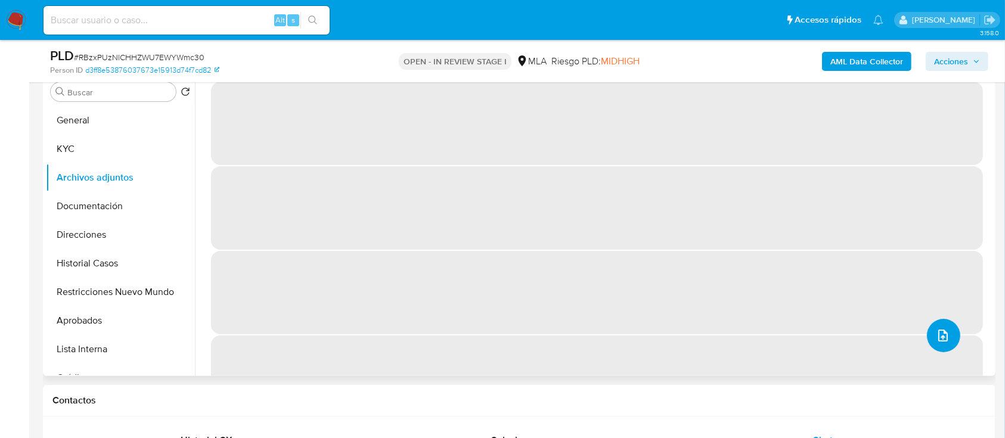
click at [942, 339] on icon "upload-file" at bounding box center [943, 335] width 14 height 14
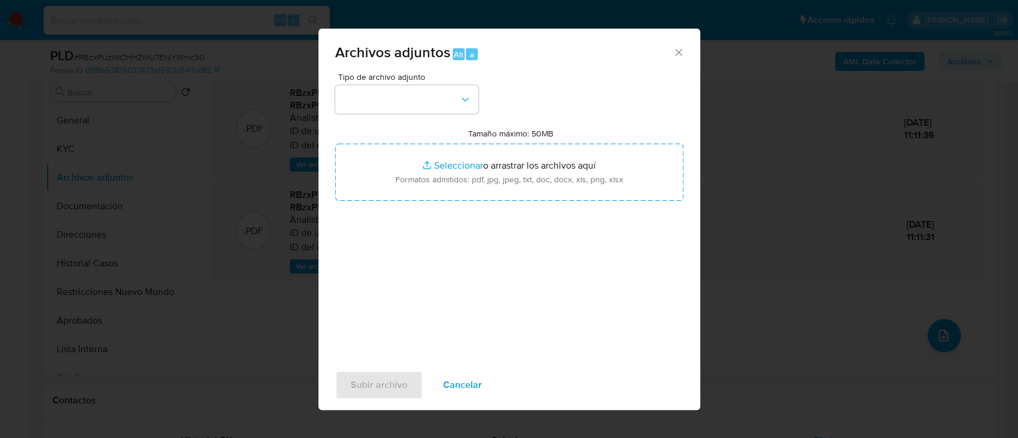
click at [427, 114] on div "Tipo de archivo adjunto Tamaño máximo: 50MB Seleccionar archivos Seleccionar o …" at bounding box center [509, 213] width 348 height 281
click at [432, 94] on button "button" at bounding box center [406, 99] width 143 height 29
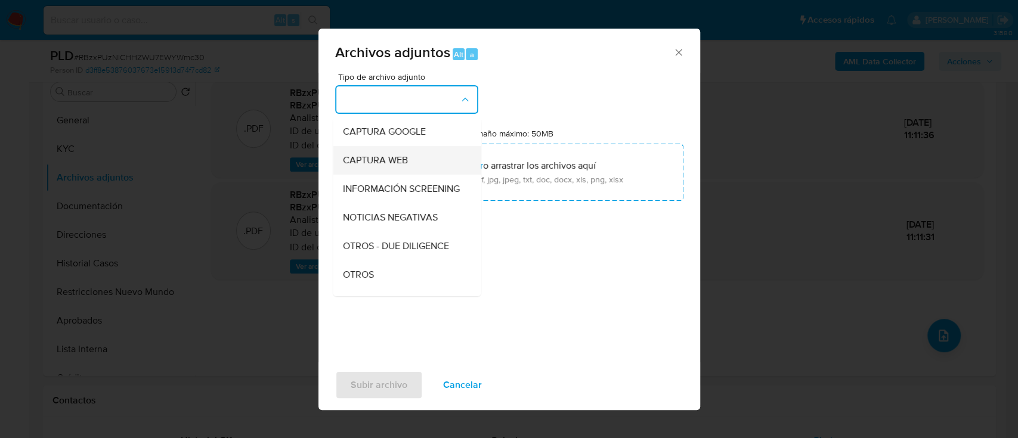
scroll to position [159, 0]
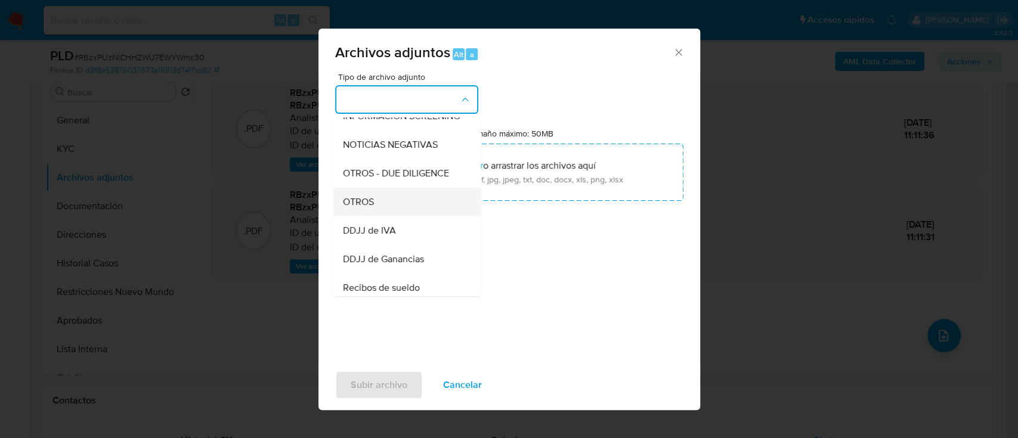
click at [395, 210] on div "OTROS" at bounding box center [403, 202] width 122 height 29
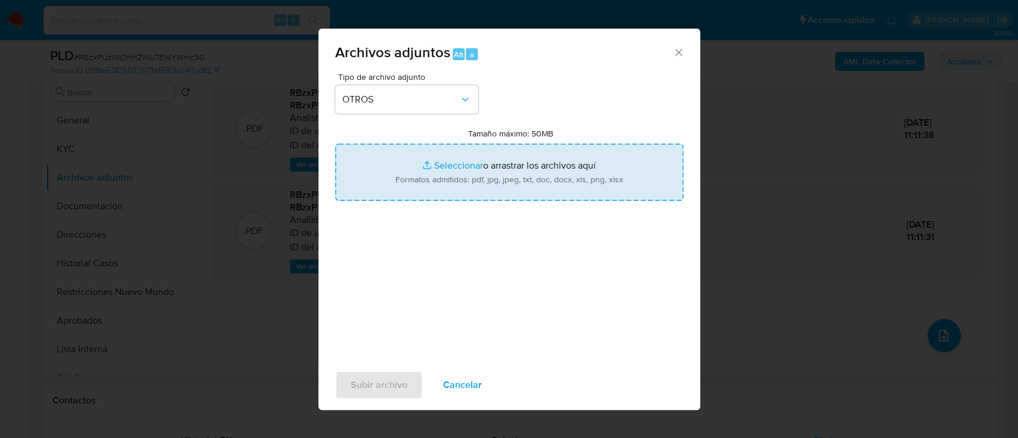
click at [455, 177] on input "Tamaño máximo: 50MB Seleccionar archivos" at bounding box center [509, 172] width 348 height 57
type input "C:\fakepath\387694676 - Movimientos.xlsx"
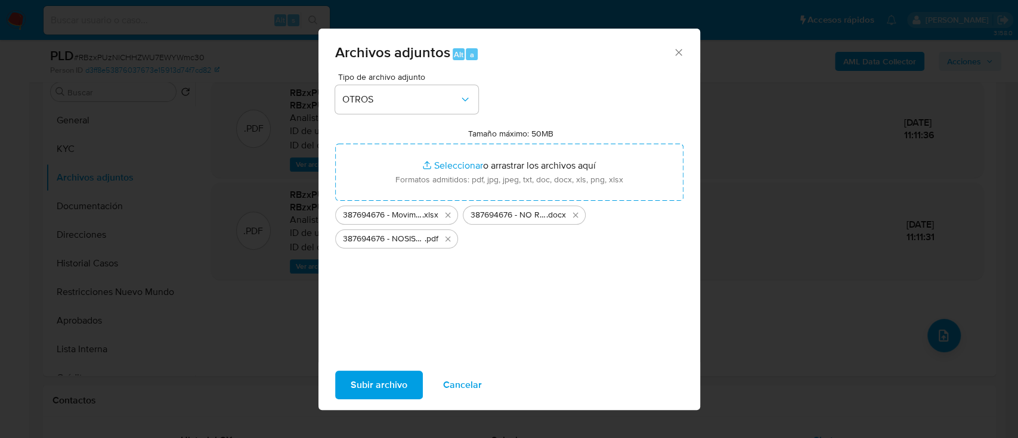
click at [371, 379] on span "Subir archivo" at bounding box center [378, 385] width 57 height 26
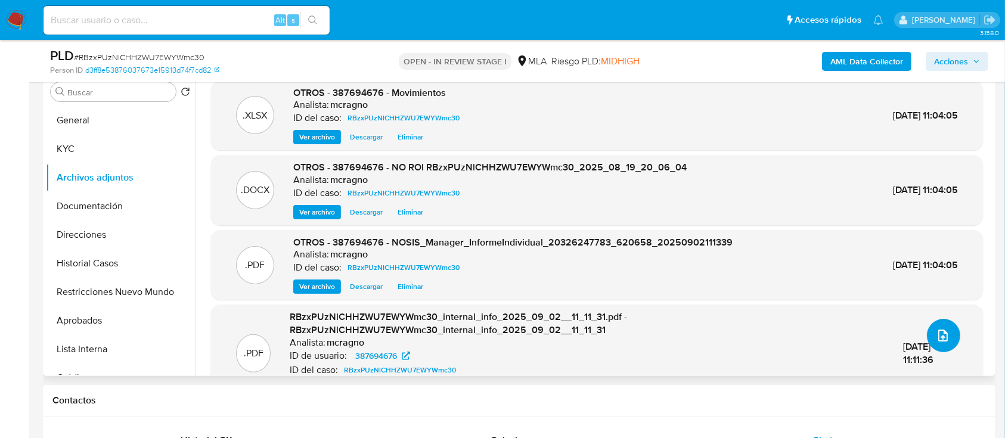
click at [941, 334] on icon "upload-file" at bounding box center [943, 335] width 14 height 14
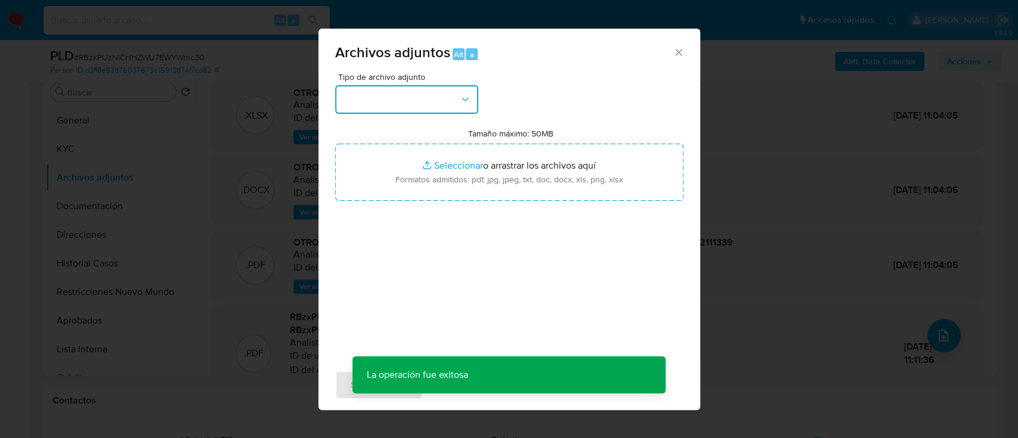
click at [470, 103] on button "button" at bounding box center [406, 99] width 143 height 29
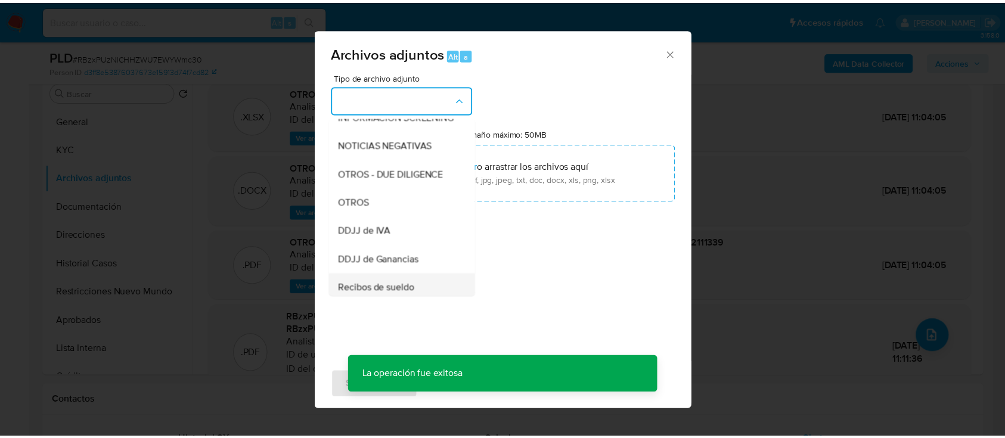
scroll to position [238, 0]
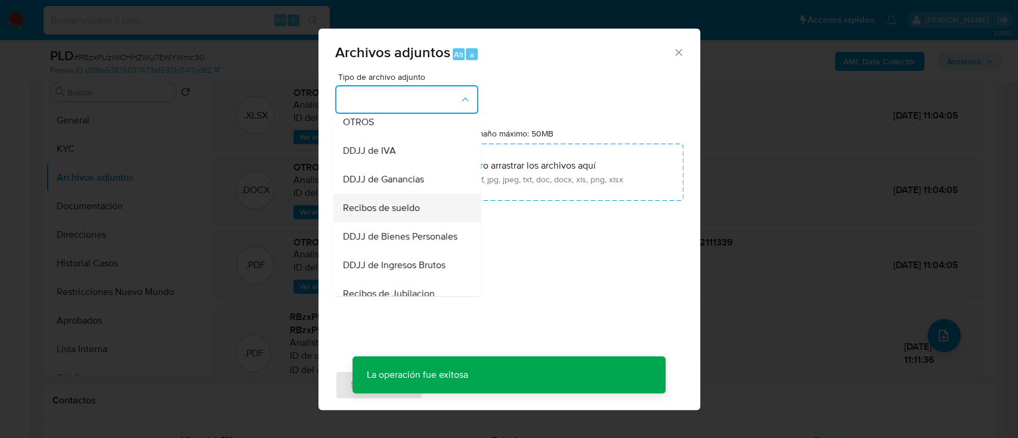
click at [418, 214] on span "Recibos de sueldo" at bounding box center [380, 208] width 77 height 12
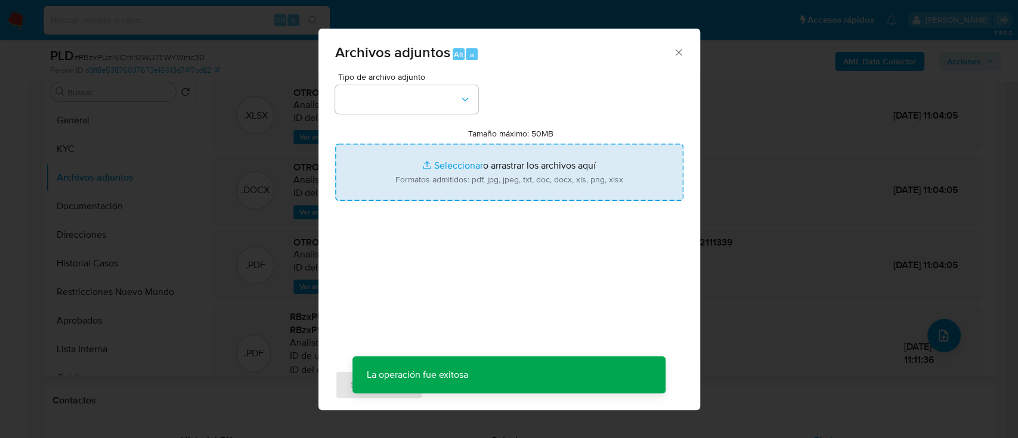
click at [493, 172] on input "Tamaño máximo: 50MB Seleccionar archivos" at bounding box center [509, 172] width 348 height 57
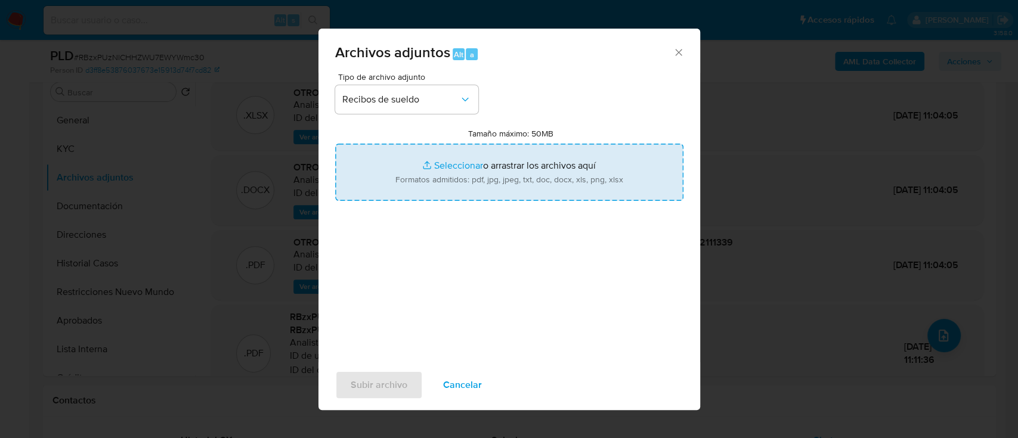
type input "C:\fakepath\387694676 - Recibos [PERSON_NAME] ene y [DATE].pdf"
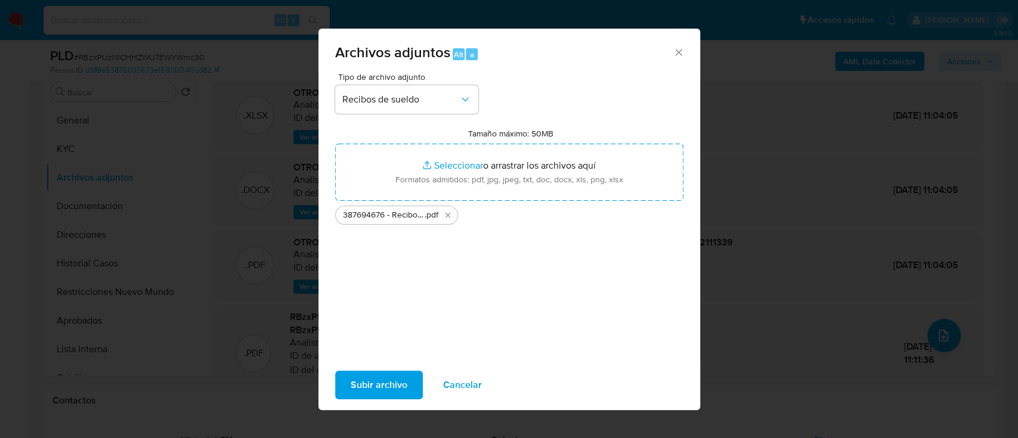
click at [347, 387] on button "Subir archivo" at bounding box center [379, 385] width 88 height 29
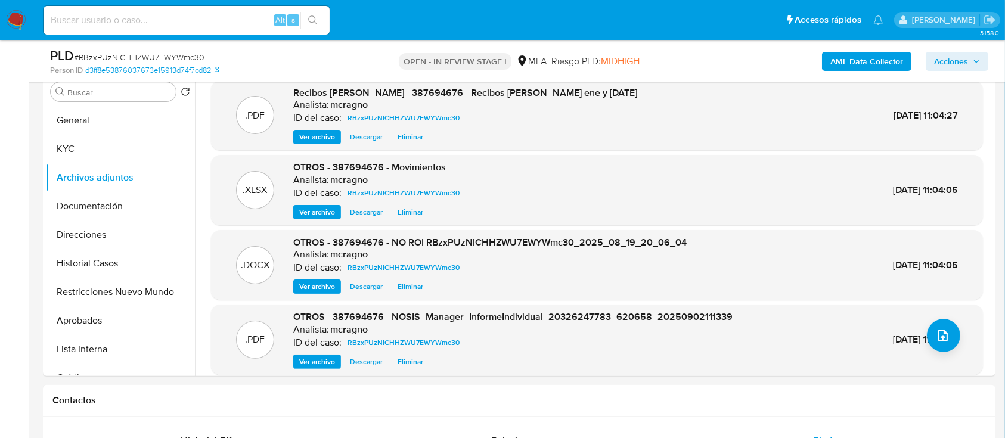
click at [973, 61] on icon "button" at bounding box center [976, 61] width 7 height 7
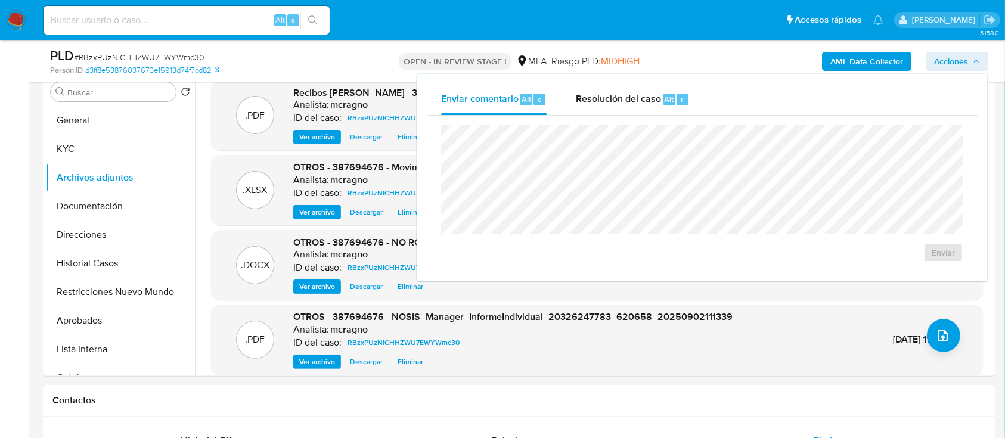
drag, startPoint x: 613, startPoint y: 100, endPoint x: 628, endPoint y: 122, distance: 26.6
click at [617, 105] on span "Resolución del caso" at bounding box center [618, 99] width 85 height 14
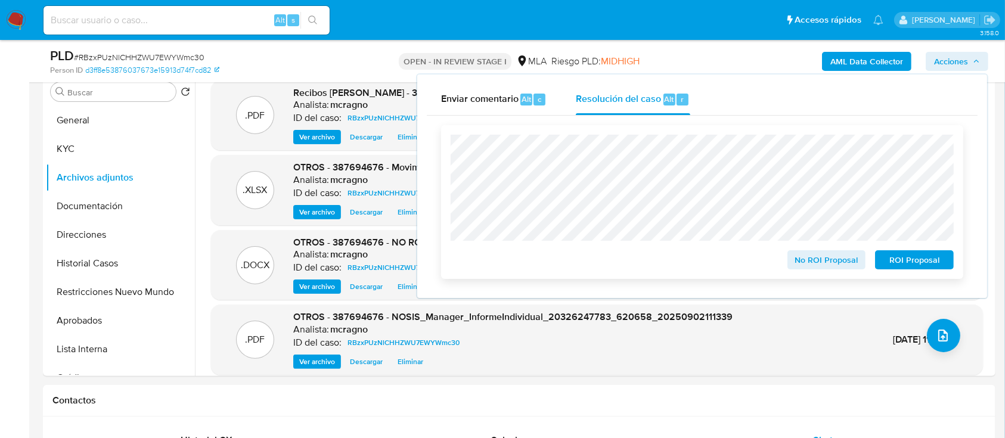
click at [806, 267] on span "No ROI Proposal" at bounding box center [827, 260] width 62 height 17
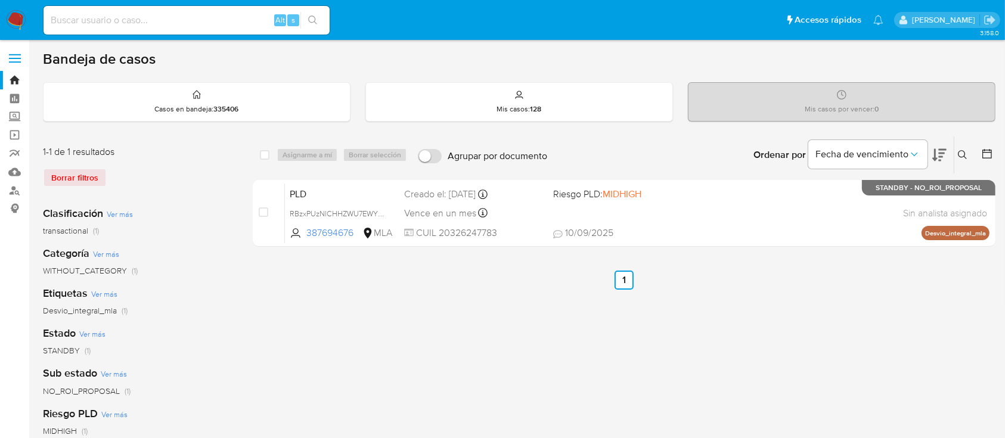
click at [963, 150] on icon at bounding box center [963, 155] width 10 height 10
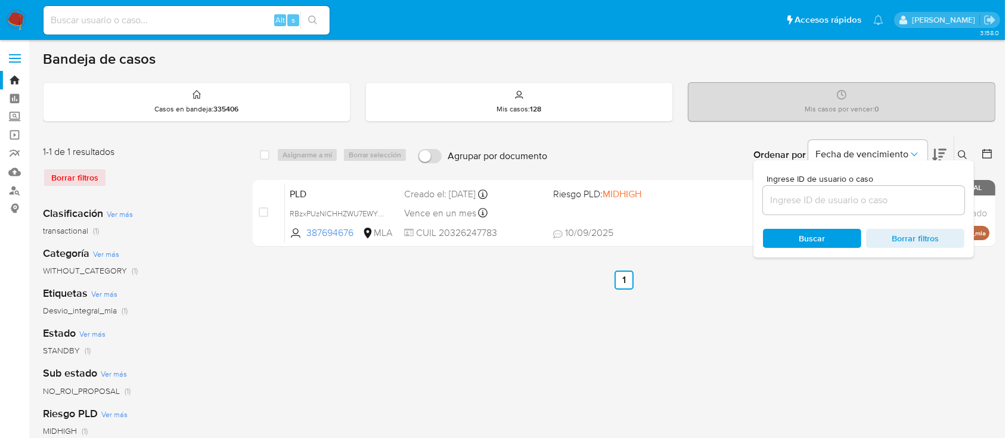
click at [891, 210] on div at bounding box center [863, 200] width 201 height 29
click at [897, 193] on input at bounding box center [863, 200] width 201 height 15
paste input "80431298"
type input "80431298"
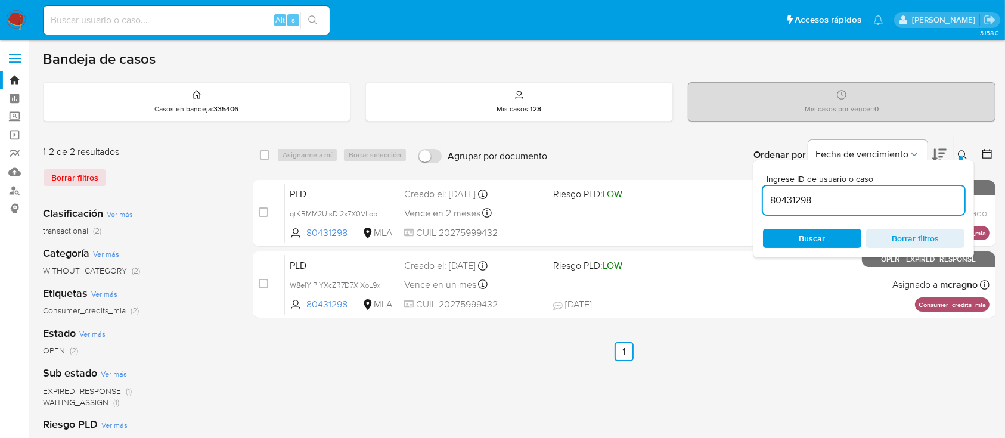
drag, startPoint x: 965, startPoint y: 151, endPoint x: 838, endPoint y: 184, distance: 131.1
click at [964, 151] on icon at bounding box center [963, 155] width 10 height 10
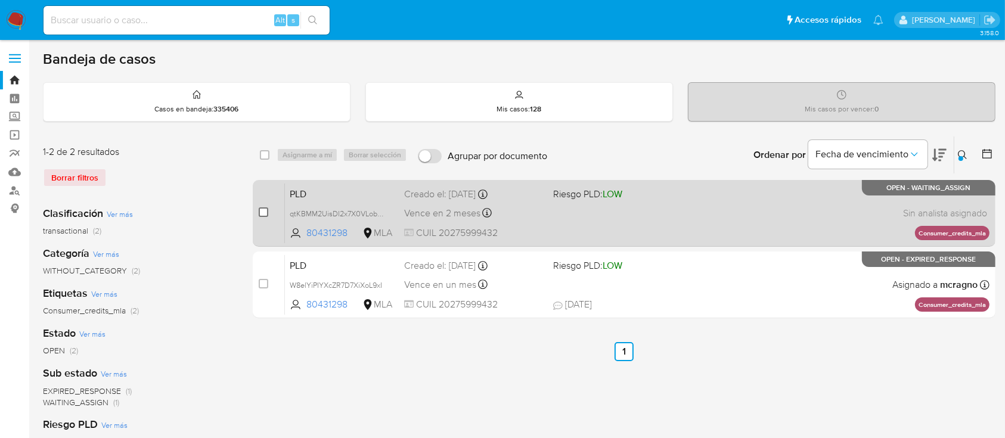
click at [263, 209] on input "checkbox" at bounding box center [264, 212] width 10 height 10
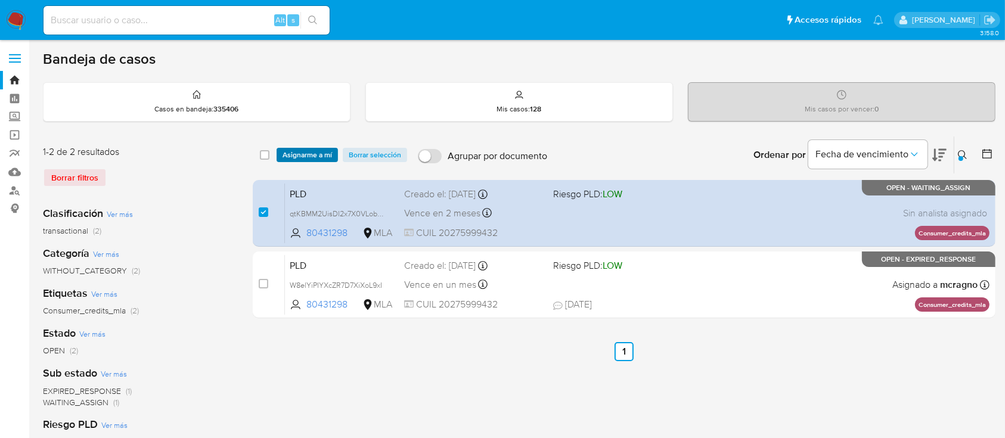
click at [299, 155] on span "Asignarme a mí" at bounding box center [307, 155] width 49 height 12
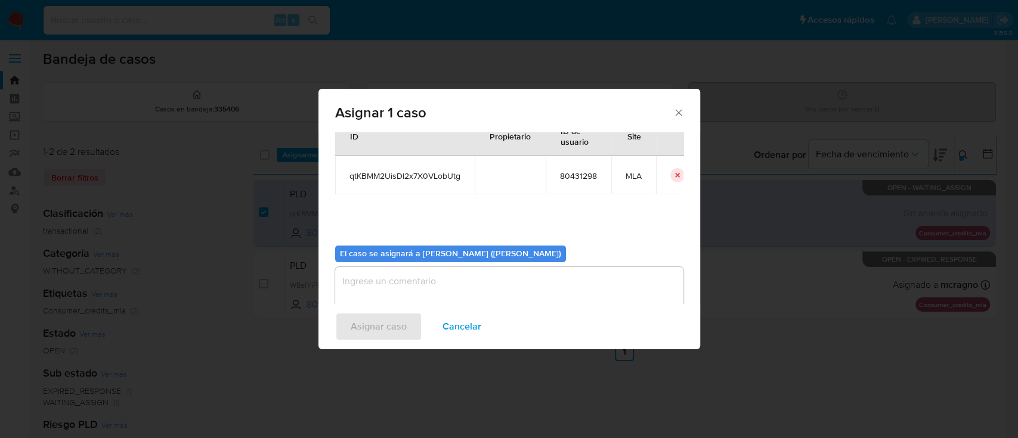
scroll to position [61, 0]
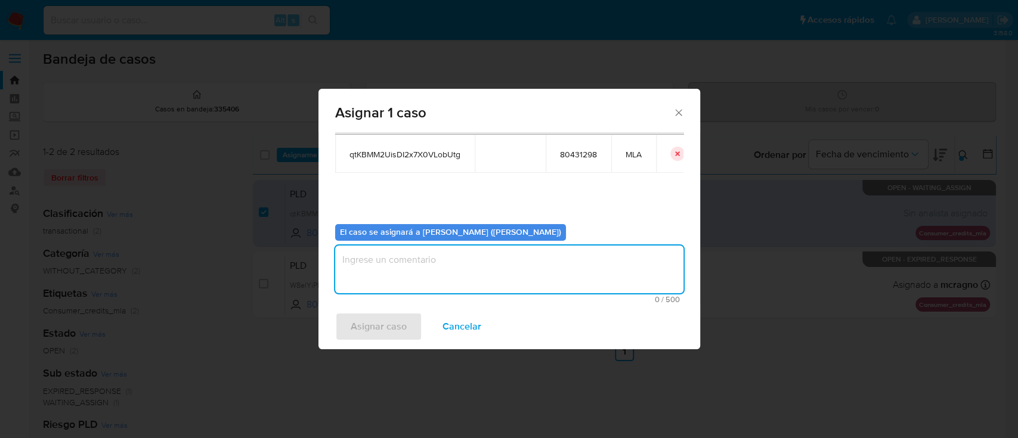
click at [411, 271] on textarea "assign-modal" at bounding box center [509, 270] width 348 height 48
click at [679, 114] on icon "Cerrar ventana" at bounding box center [678, 113] width 12 height 12
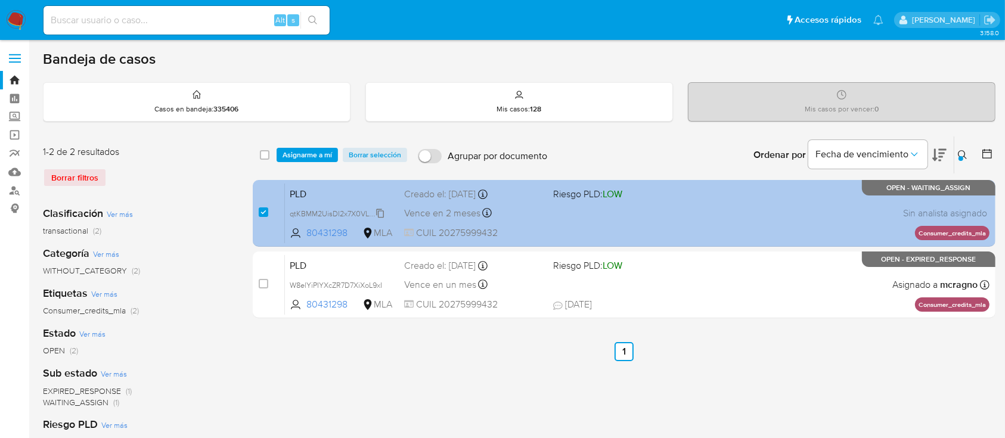
click at [379, 213] on span "qtKBMM2UisDI2x7X0VLobUtg" at bounding box center [340, 212] width 100 height 13
click at [263, 211] on input "checkbox" at bounding box center [264, 212] width 10 height 10
checkbox input "false"
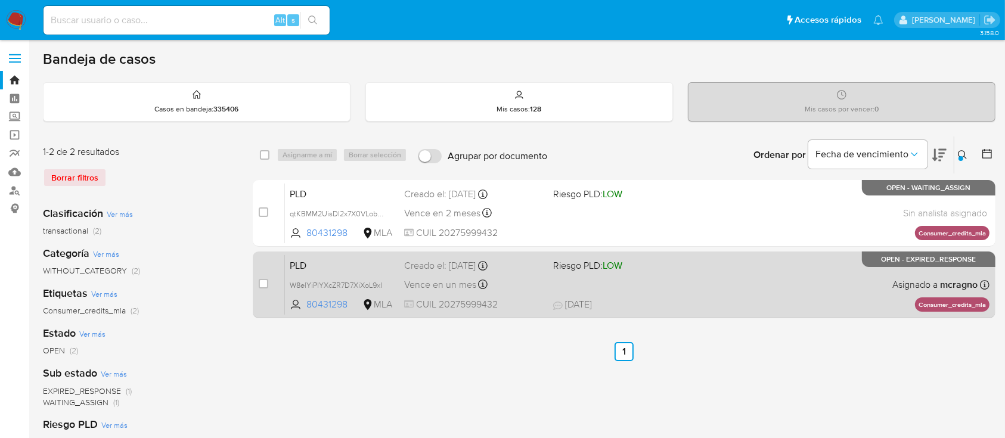
click at [253, 281] on div "case-item-checkbox No es posible asignar el caso PLD W8elYiPIYXcZR7D7XiXoL9xI 8…" at bounding box center [624, 285] width 743 height 67
click at [262, 282] on input "checkbox" at bounding box center [264, 284] width 10 height 10
checkbox input "true"
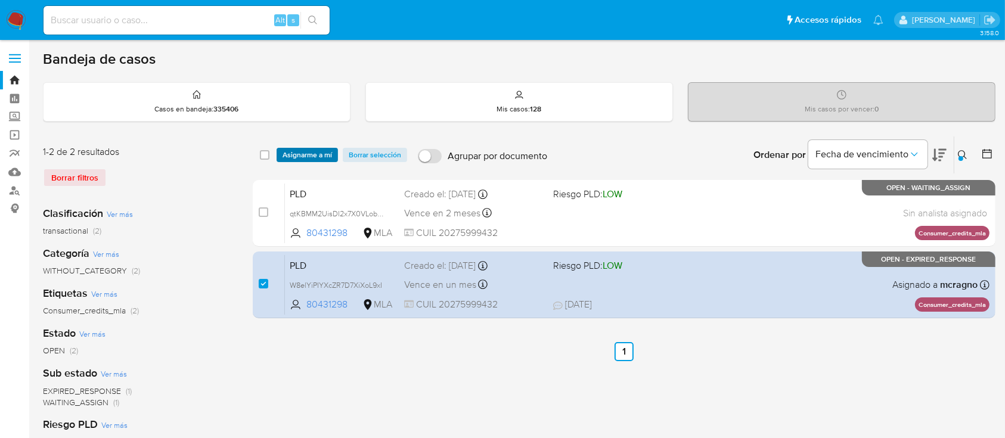
click at [308, 159] on span "Asignarme a mí" at bounding box center [307, 155] width 49 height 12
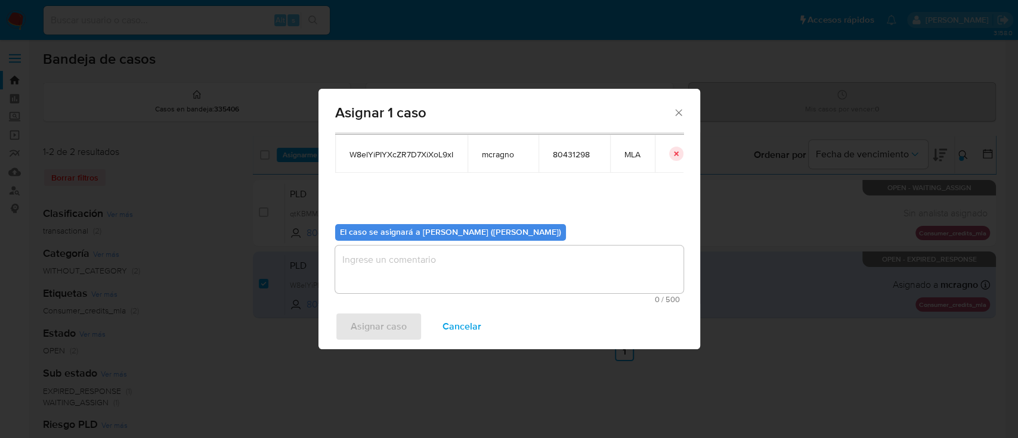
click at [449, 268] on textarea "assign-modal" at bounding box center [509, 270] width 348 height 48
click at [384, 316] on span "Asignar caso" at bounding box center [378, 327] width 56 height 26
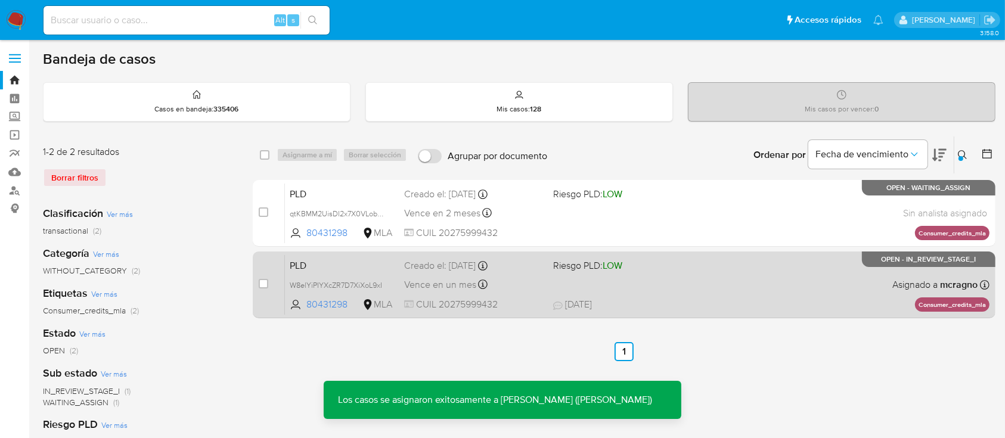
click at [774, 300] on span "29/08/2025 29/08/2025 17:34" at bounding box center [697, 304] width 288 height 13
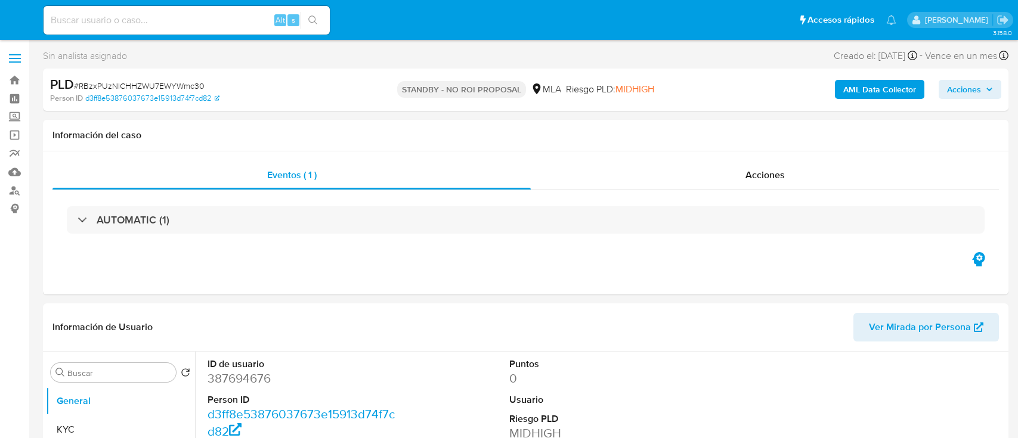
select select "10"
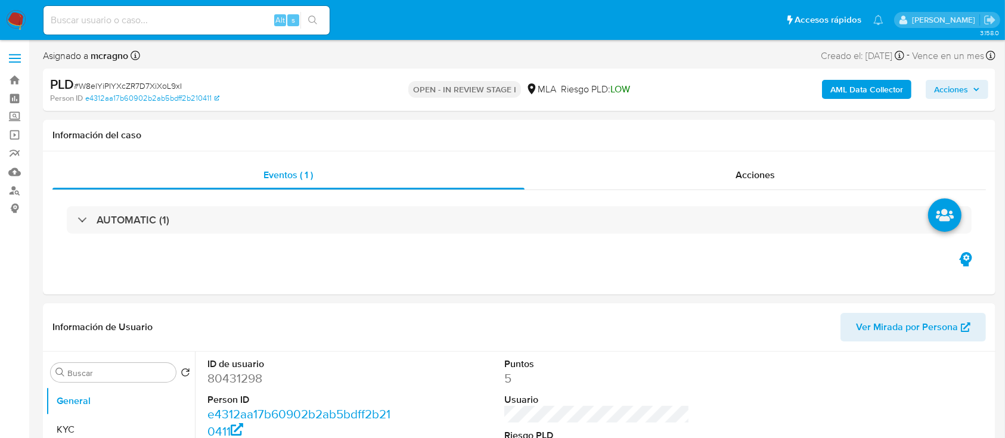
select select "10"
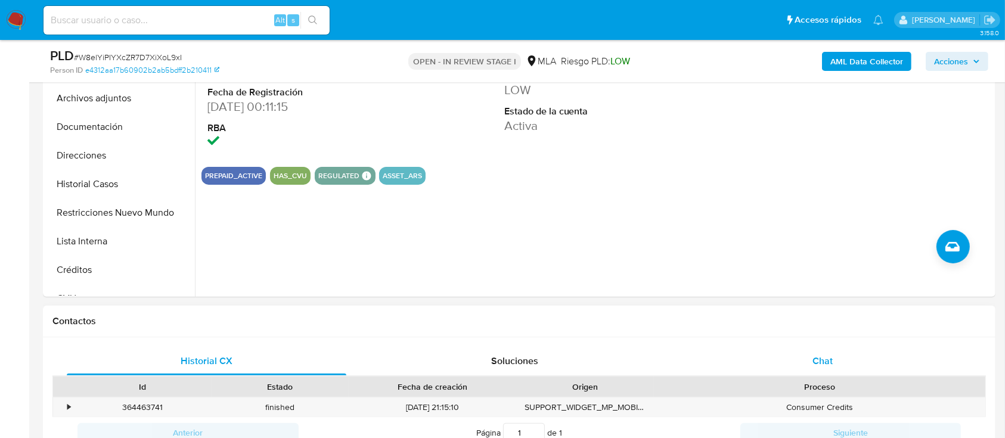
click at [836, 365] on div "Chat" at bounding box center [823, 361] width 280 height 29
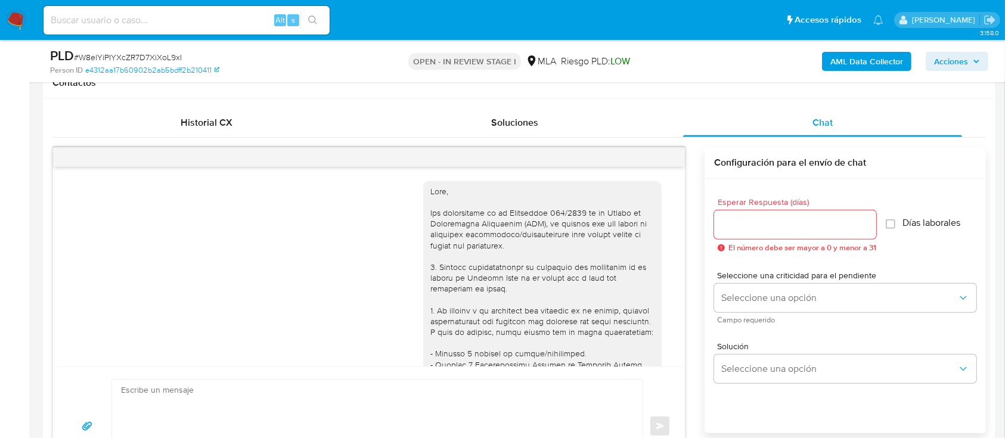
scroll to position [1319, 0]
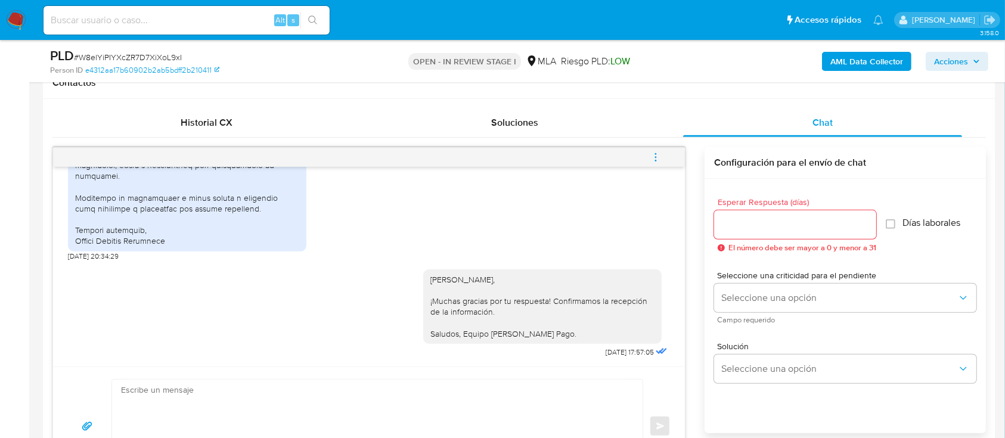
drag, startPoint x: 660, startPoint y: 153, endPoint x: 612, endPoint y: 161, distance: 49.6
click at [660, 153] on icon "menu-action" at bounding box center [655, 157] width 11 height 11
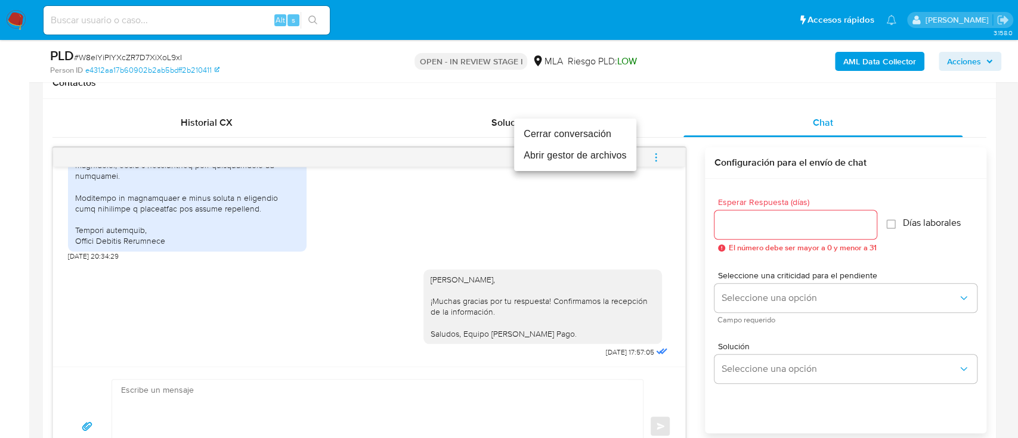
click at [545, 131] on li "Cerrar conversación" at bounding box center [575, 133] width 122 height 21
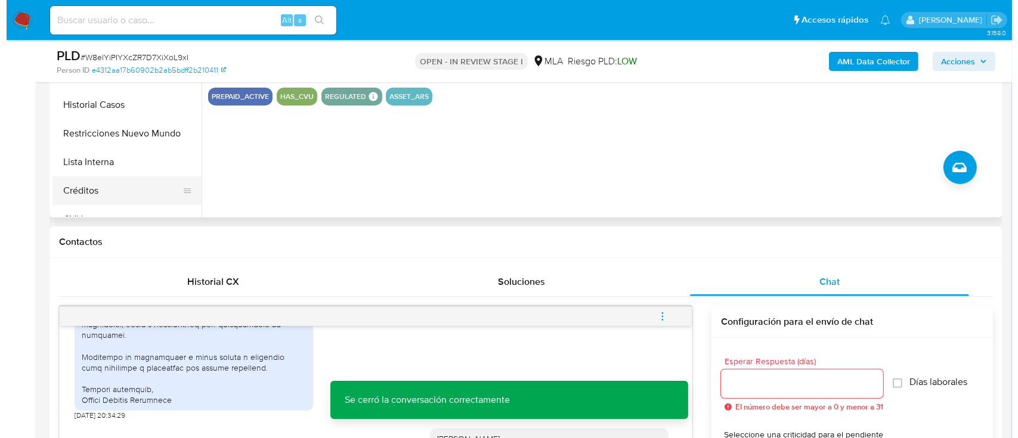
scroll to position [238, 0]
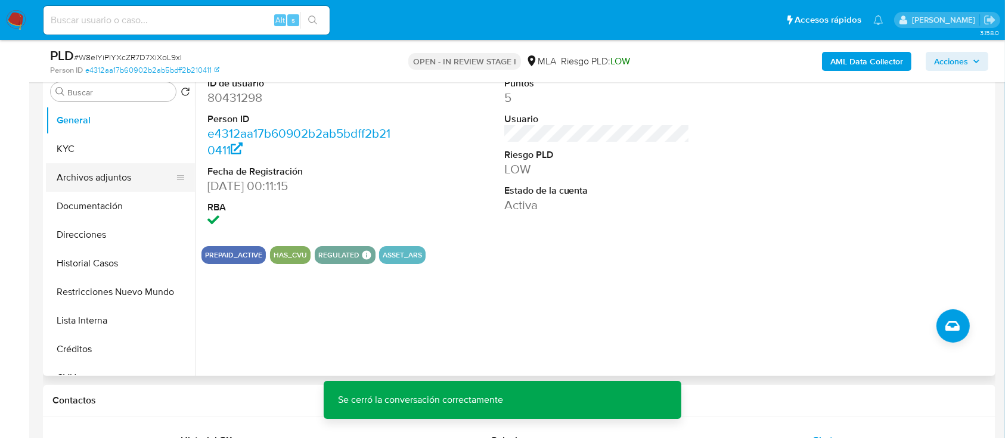
click at [107, 169] on button "Archivos adjuntos" at bounding box center [115, 177] width 139 height 29
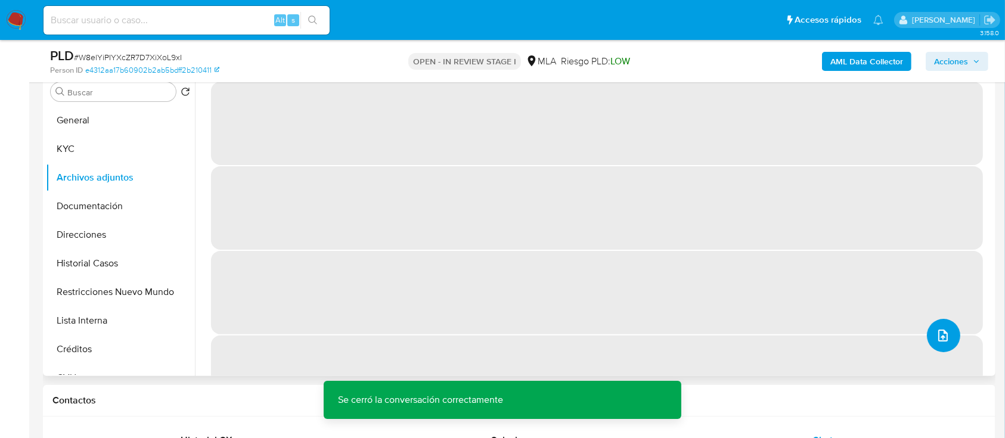
click at [944, 328] on span "upload-file" at bounding box center [943, 335] width 14 height 14
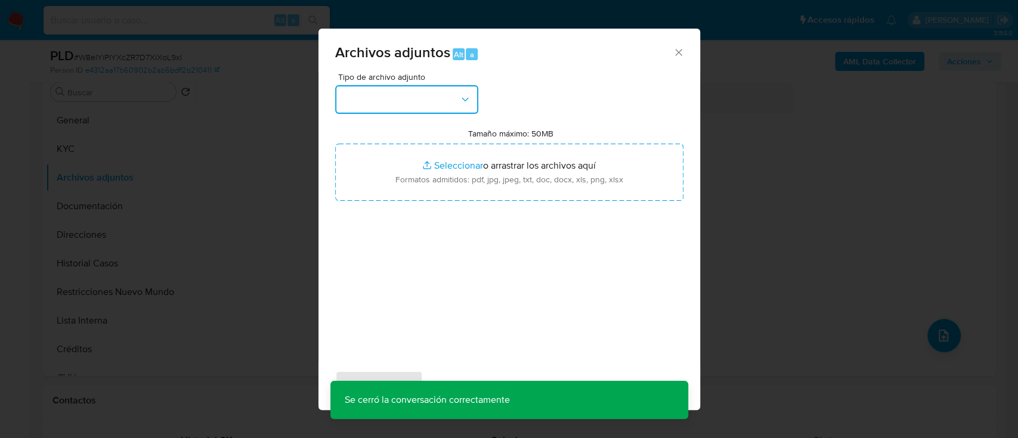
click at [436, 97] on button "button" at bounding box center [406, 99] width 143 height 29
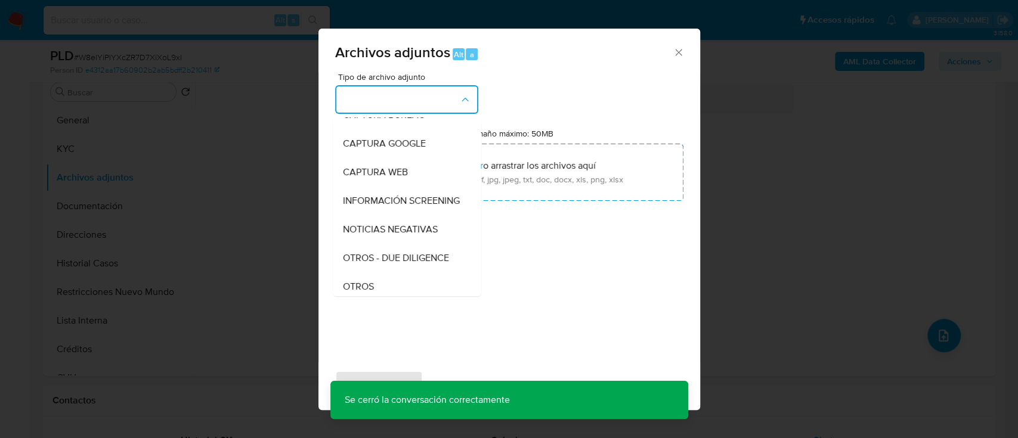
scroll to position [159, 0]
click at [386, 216] on div "OTROS" at bounding box center [403, 202] width 122 height 29
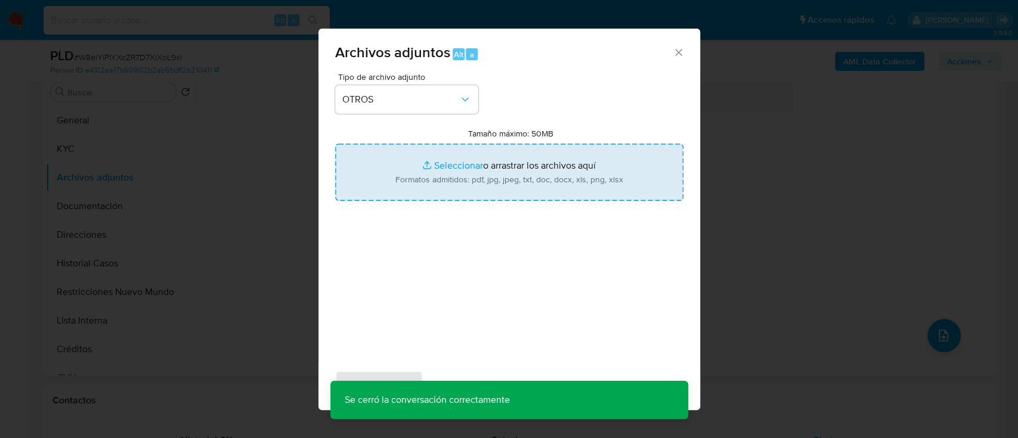
click at [489, 176] on input "Tamaño máximo: 50MB Seleccionar archivos" at bounding box center [509, 172] width 348 height 57
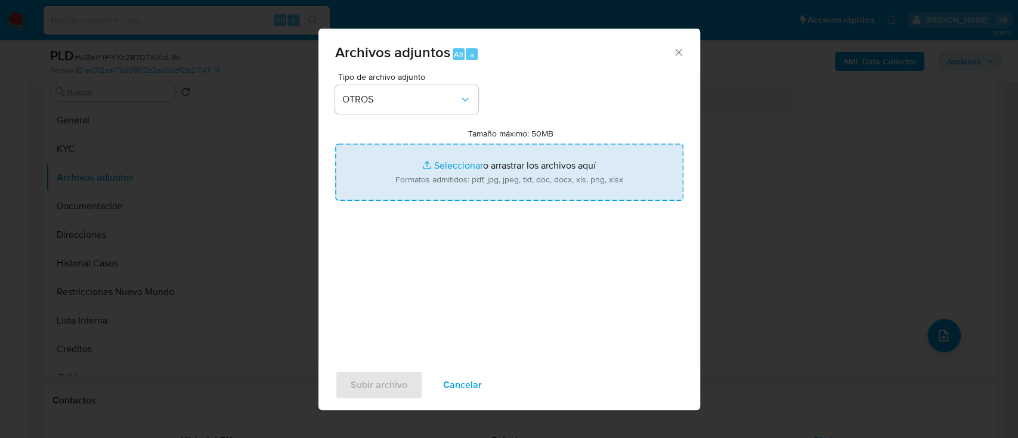
type input "C:\fakepath\80431298 - Movimientos.xlsx"
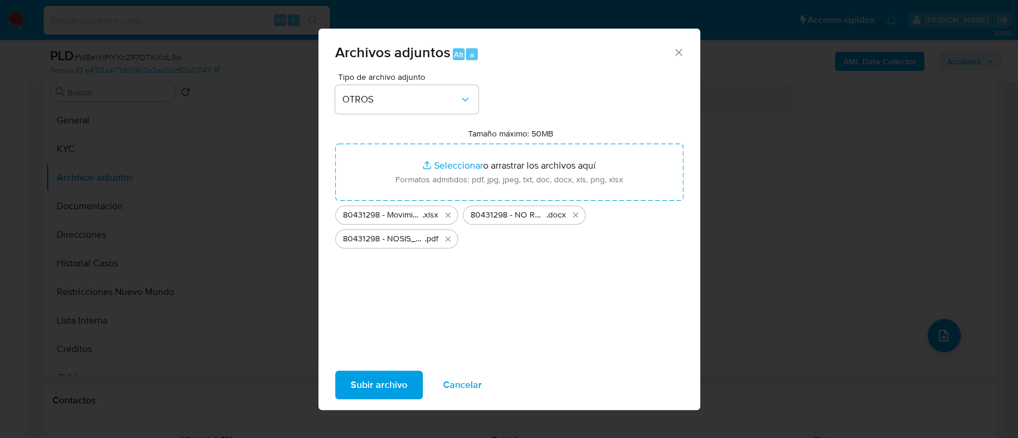
click at [376, 387] on span "Subir archivo" at bounding box center [378, 385] width 57 height 26
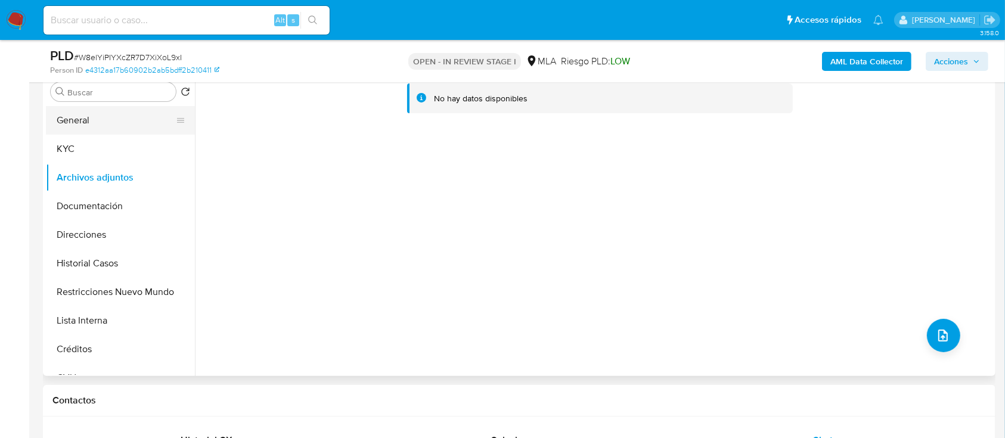
click at [100, 120] on button "General" at bounding box center [115, 120] width 139 height 29
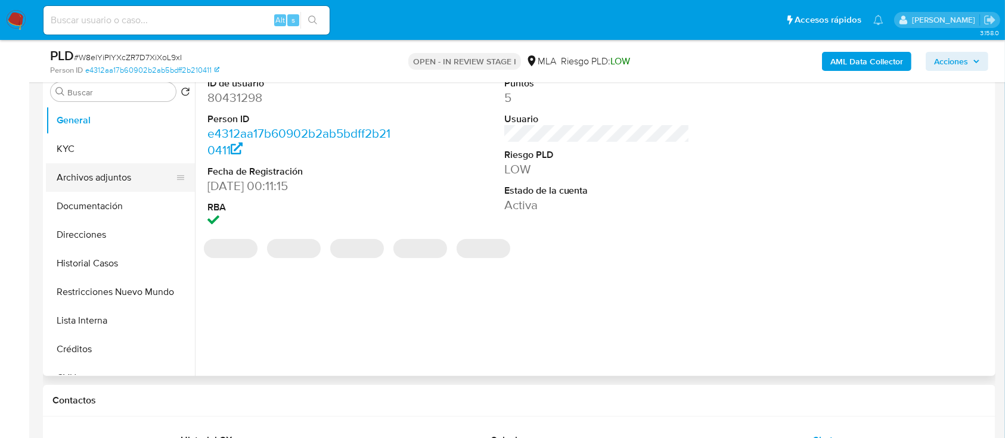
click at [91, 176] on button "Archivos adjuntos" at bounding box center [115, 177] width 139 height 29
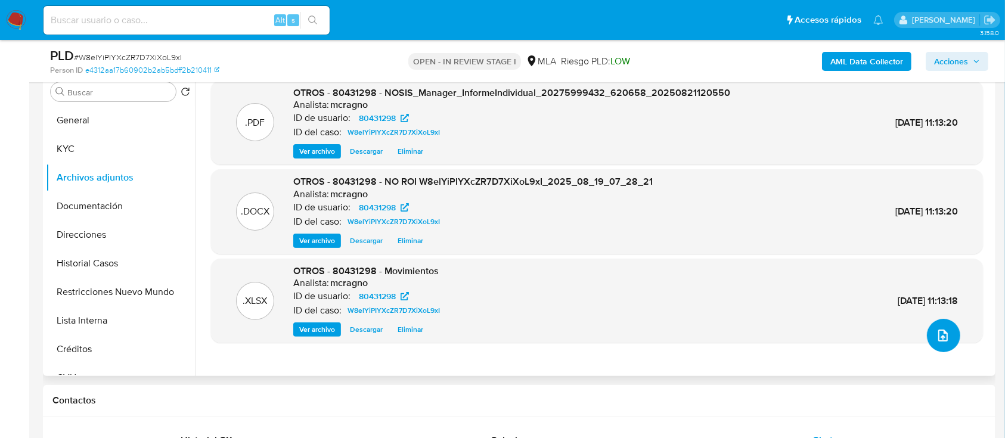
click at [939, 334] on icon "upload-file" at bounding box center [943, 335] width 14 height 14
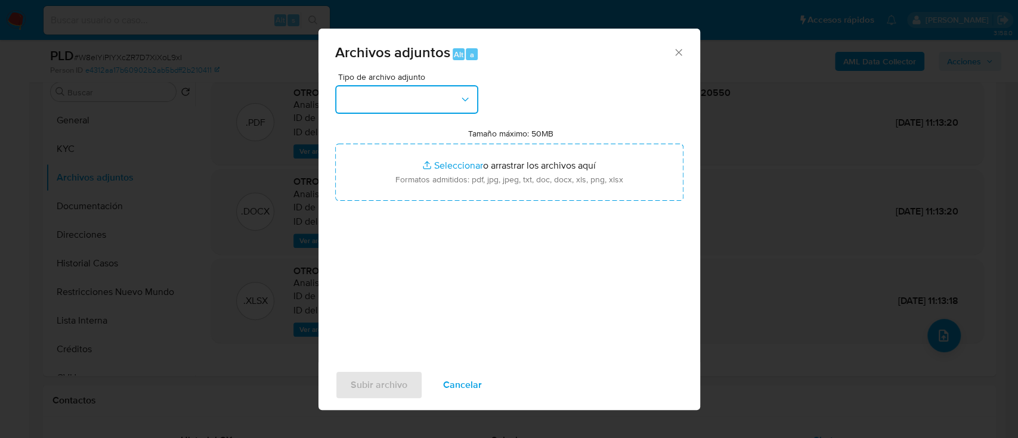
click at [424, 103] on button "button" at bounding box center [406, 99] width 143 height 29
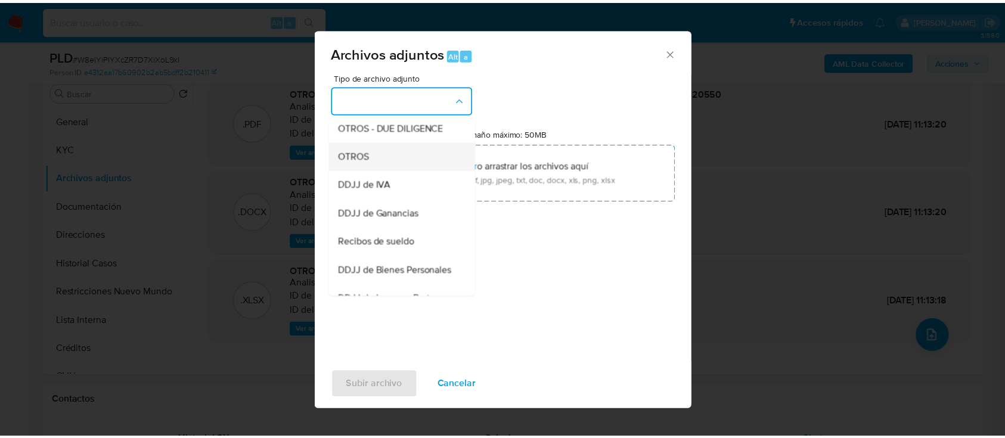
scroll to position [238, 0]
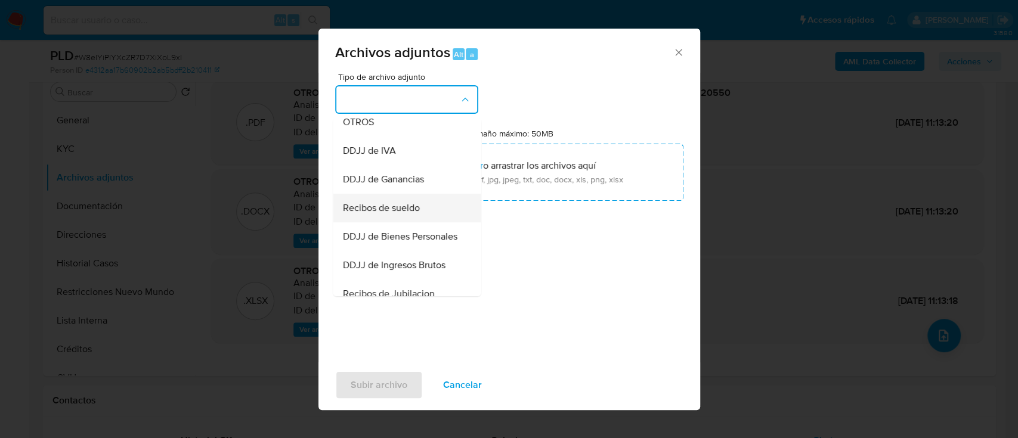
click at [411, 214] on span "Recibos de sueldo" at bounding box center [380, 208] width 77 height 12
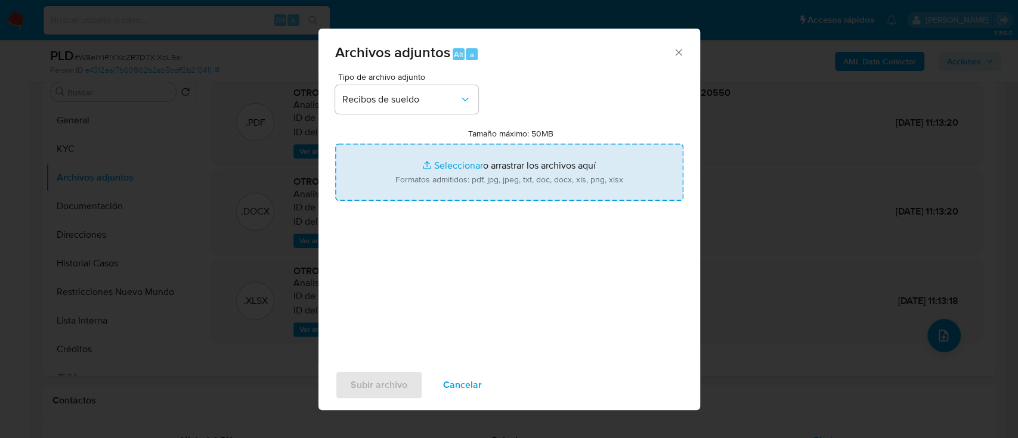
click at [495, 189] on input "Tamaño máximo: 50MB Seleccionar archivos" at bounding box center [509, 172] width 348 height 57
type input "C:\fakepath\80431298 - Recibos de sueldo jun-jul25.pdf"
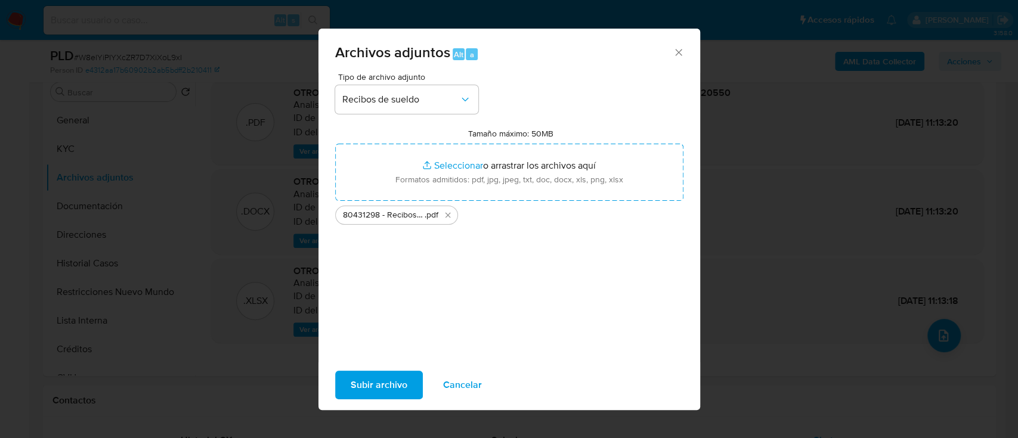
click at [371, 380] on span "Subir archivo" at bounding box center [378, 385] width 57 height 26
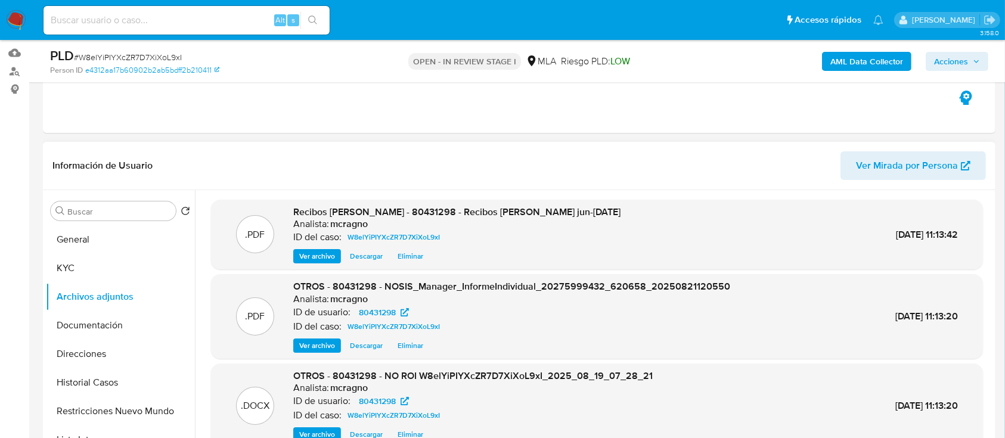
scroll to position [79, 0]
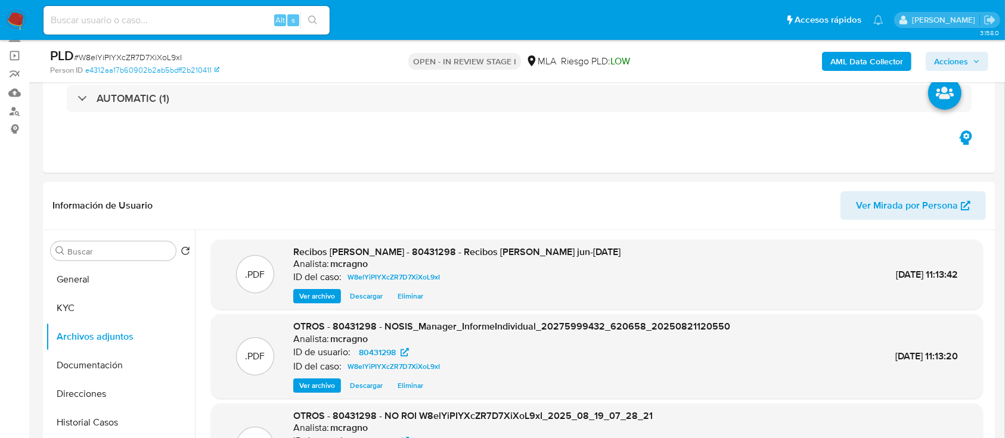
click at [967, 60] on span "Acciones" at bounding box center [951, 61] width 34 height 19
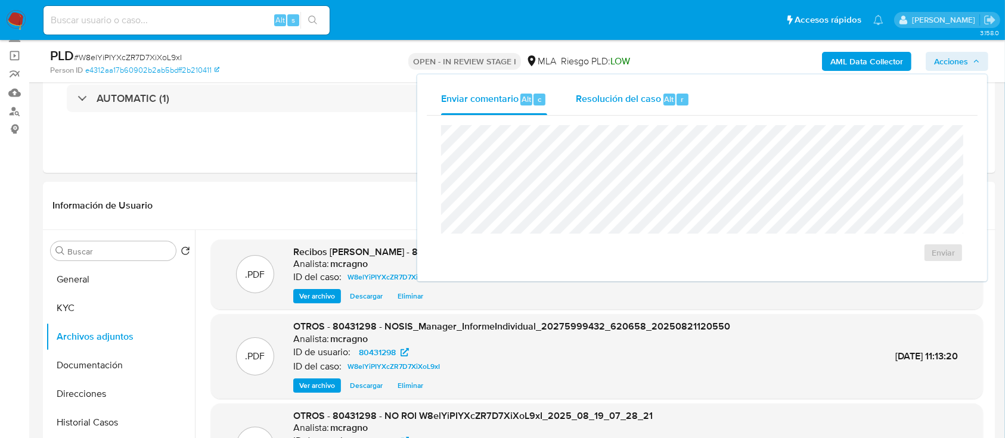
click at [621, 85] on div "Resolución del caso Alt r" at bounding box center [633, 99] width 114 height 31
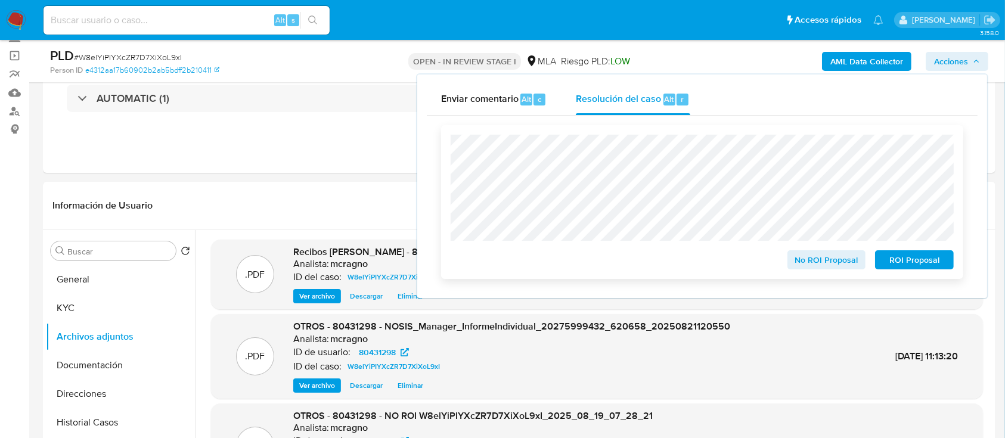
click at [818, 268] on span "No ROI Proposal" at bounding box center [827, 260] width 62 height 17
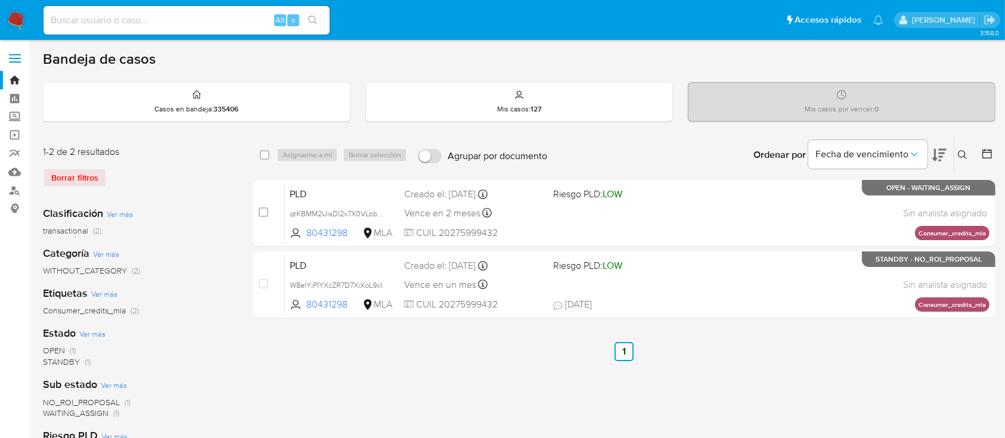
click at [963, 151] on icon at bounding box center [963, 155] width 10 height 10
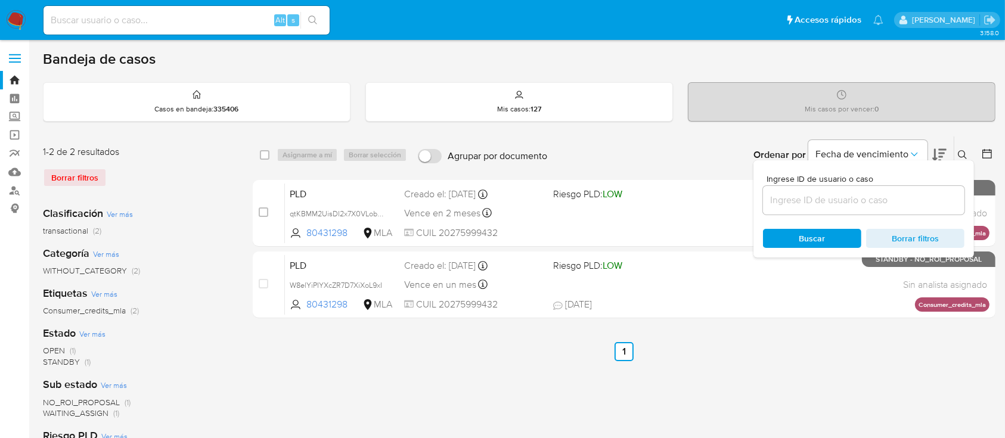
click at [894, 196] on input at bounding box center [863, 200] width 201 height 15
type input "28159692"
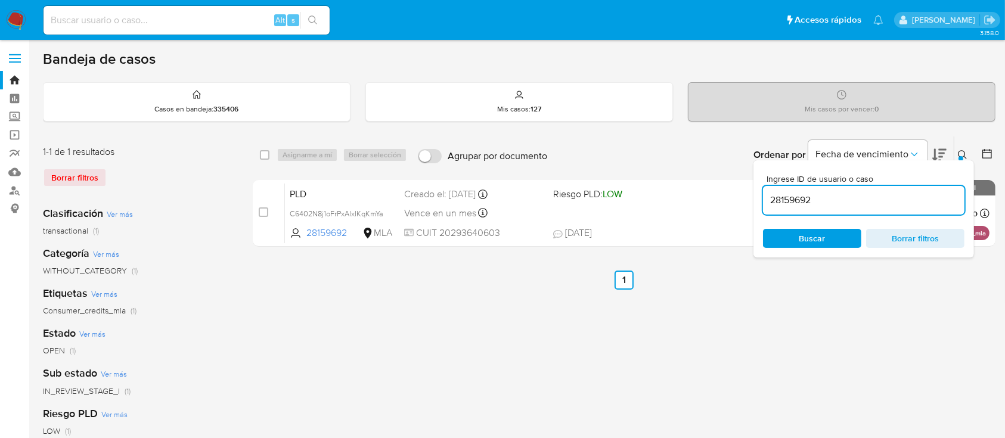
drag, startPoint x: 957, startPoint y: 150, endPoint x: 835, endPoint y: 237, distance: 150.0
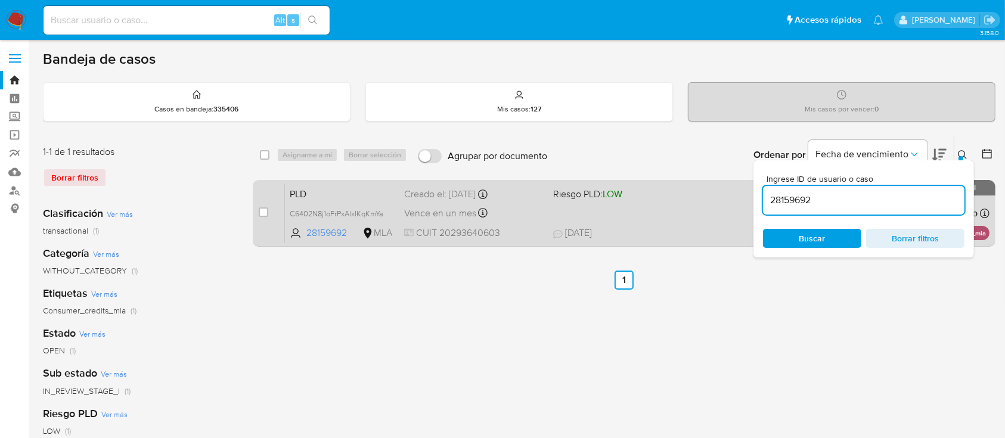
click at [957, 151] on button at bounding box center [964, 155] width 20 height 14
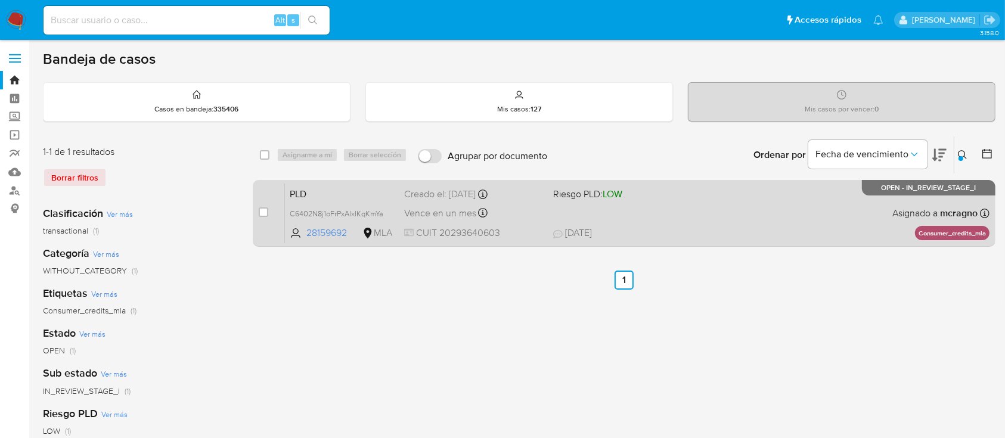
click at [715, 232] on span "[DATE] [DATE] 00:04" at bounding box center [697, 233] width 288 height 13
click at [264, 212] on input "checkbox" at bounding box center [264, 212] width 10 height 10
checkbox input "true"
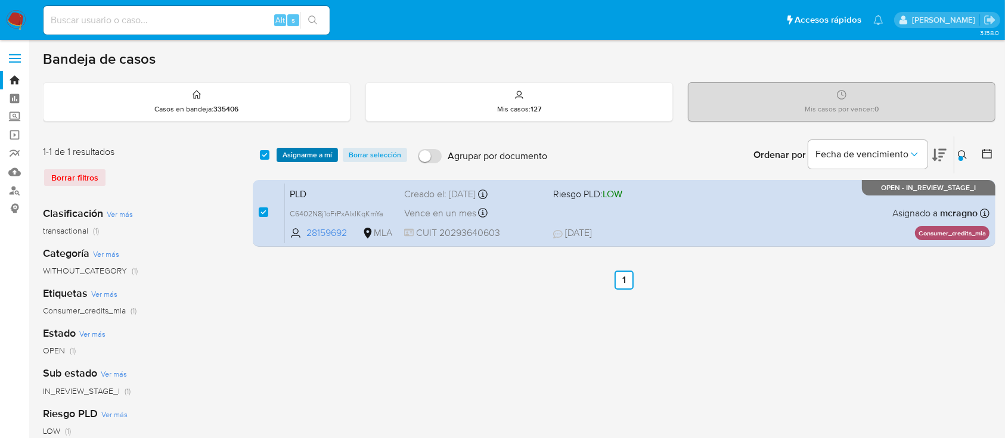
click at [324, 156] on span "Asignarme a mí" at bounding box center [307, 155] width 49 height 12
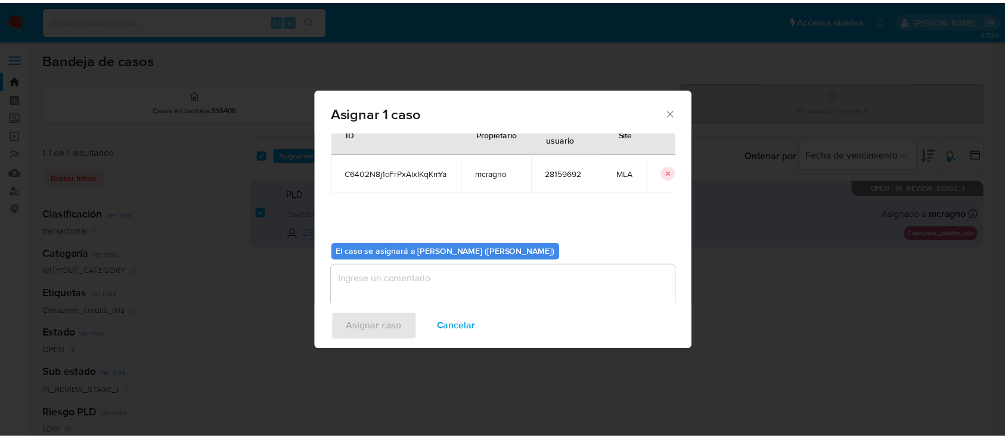
scroll to position [61, 0]
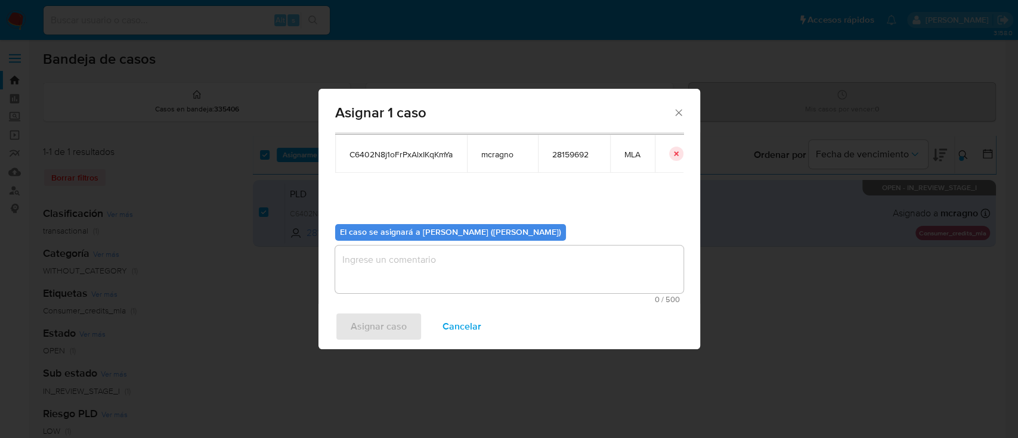
drag, startPoint x: 392, startPoint y: 276, endPoint x: 386, endPoint y: 311, distance: 35.7
click at [392, 277] on textarea "assign-modal" at bounding box center [509, 270] width 348 height 48
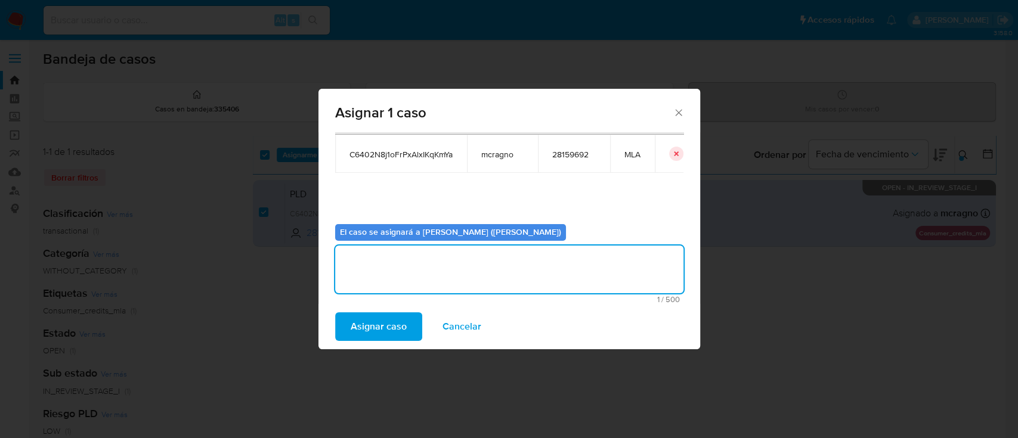
click at [383, 326] on span "Asignar caso" at bounding box center [378, 327] width 56 height 26
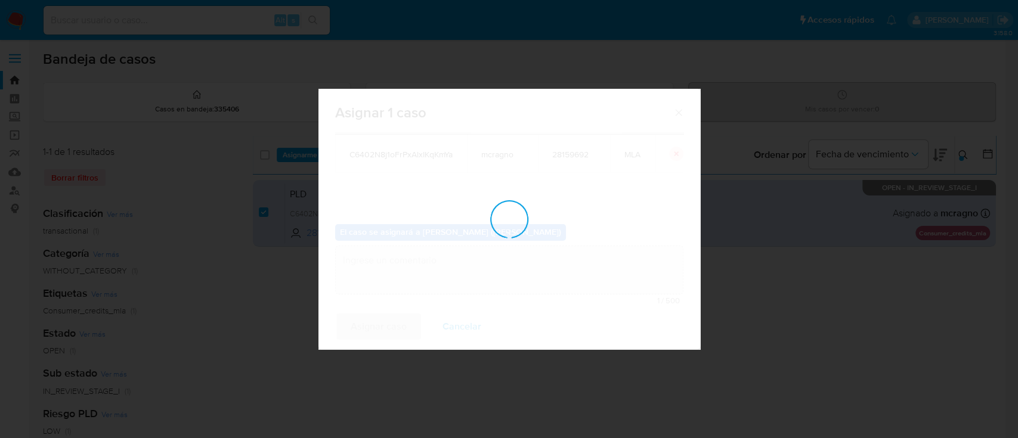
checkbox input "false"
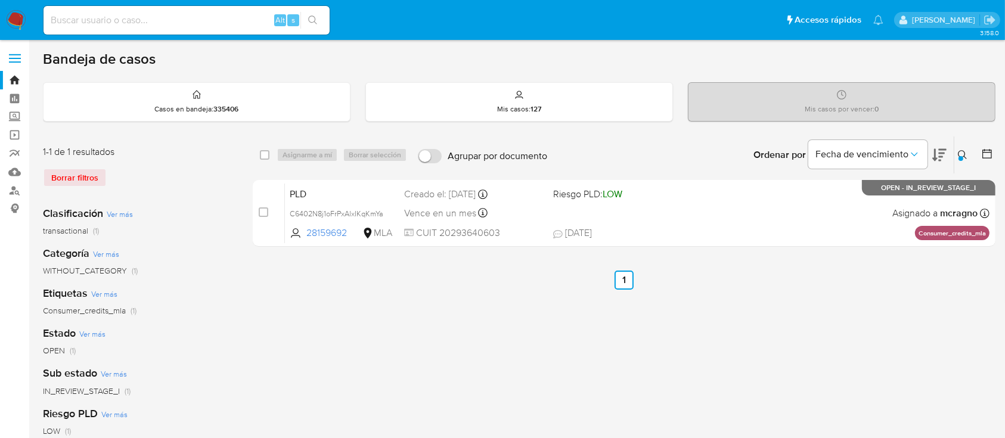
click at [14, 14] on img at bounding box center [16, 20] width 20 height 20
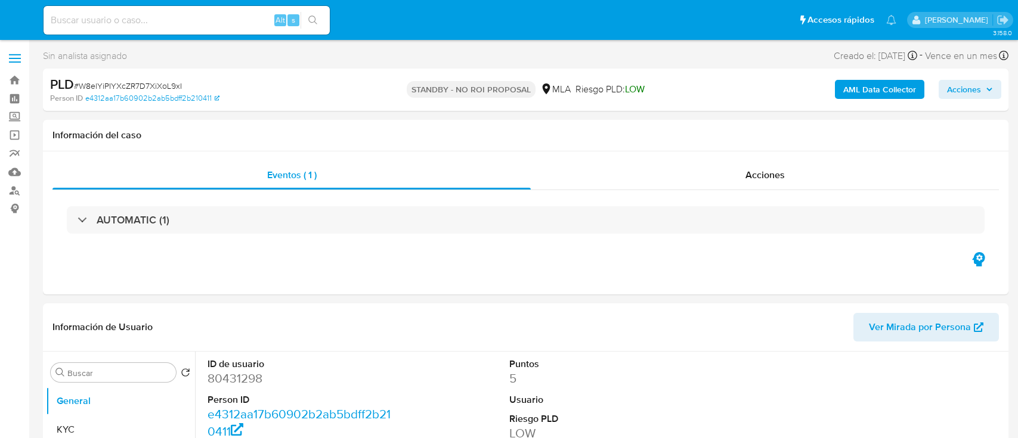
select select "10"
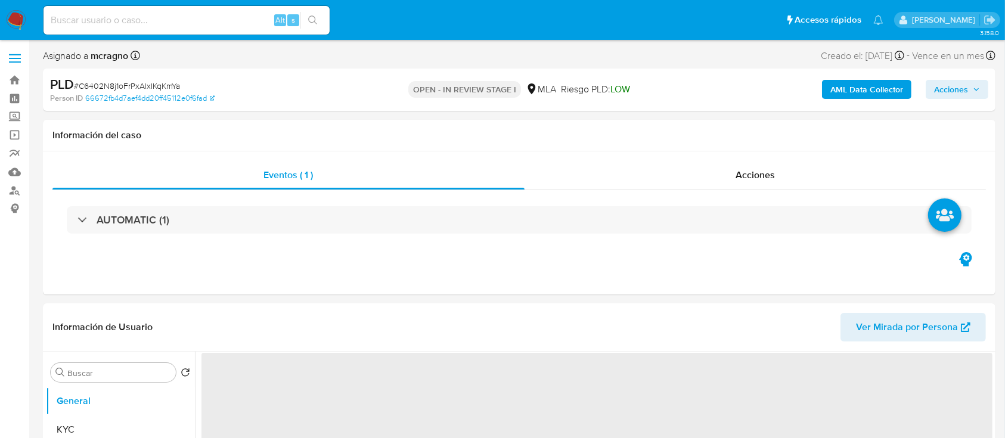
select select "10"
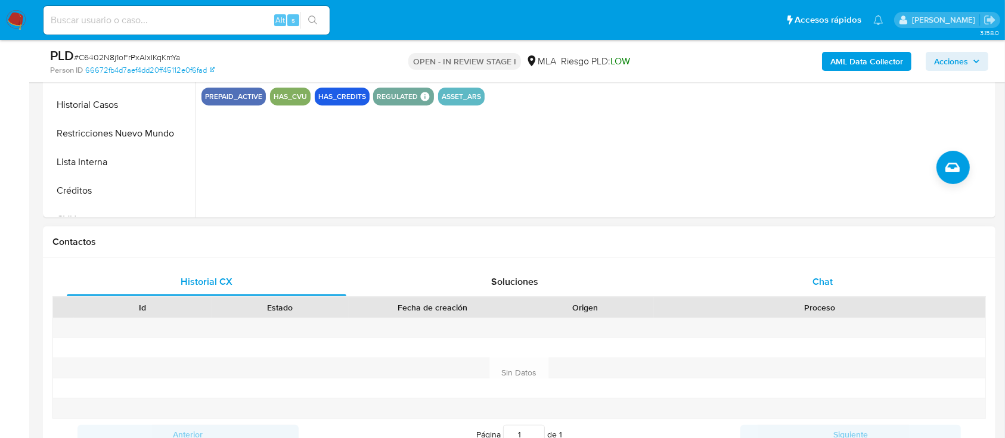
click at [884, 280] on div "Chat" at bounding box center [823, 282] width 280 height 29
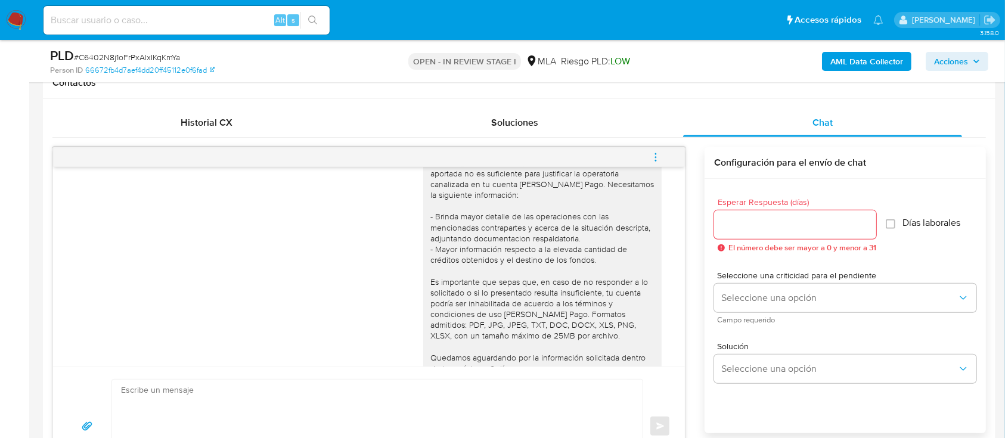
scroll to position [1211, 0]
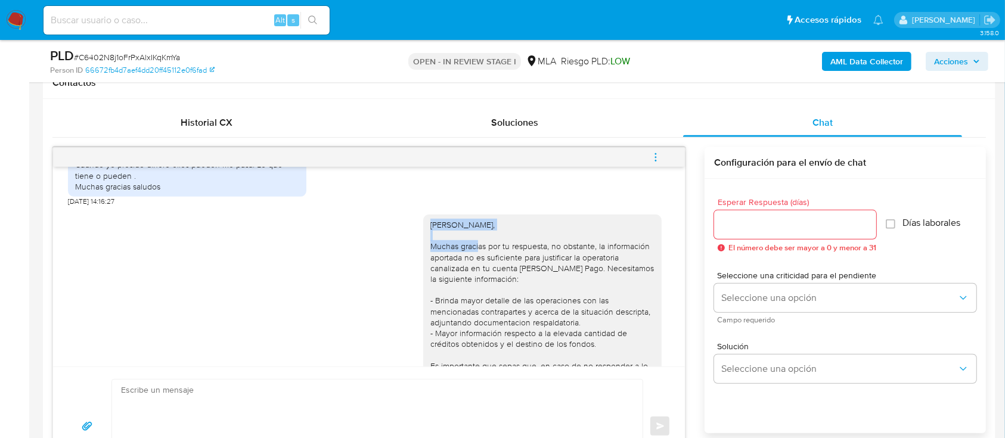
drag, startPoint x: 415, startPoint y: 243, endPoint x: 630, endPoint y: 243, distance: 215.2
click at [630, 243] on div "Hola Hernan Alejandro Wagner, Muchas gracias por tu respuesta, no obstante, la …" at bounding box center [542, 366] width 238 height 302
copy div "Hola Hernan Alejandro Wagner,"
click at [446, 390] on textarea at bounding box center [374, 427] width 507 height 94
paste textarea "Hola Hernan Alejandro Wagner,"
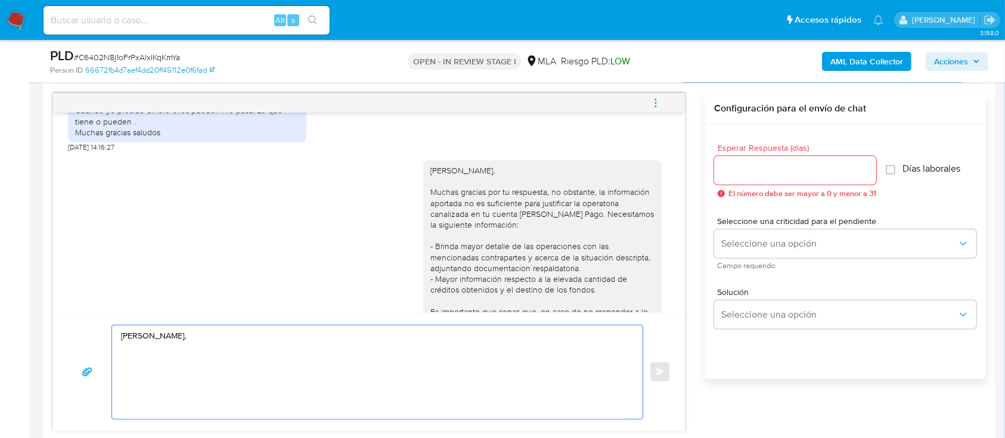
scroll to position [635, 0]
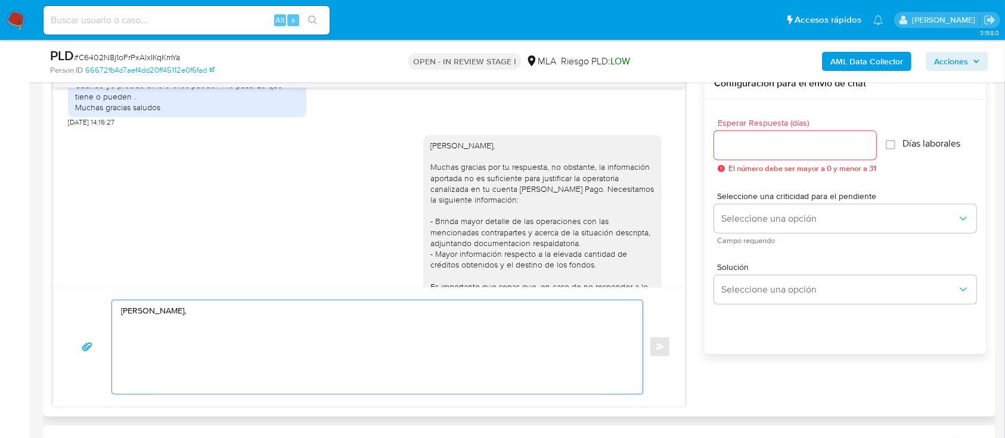
paste textarea "Analizamos tu caso y notamos que la información registra inconsistencias. Verif…"
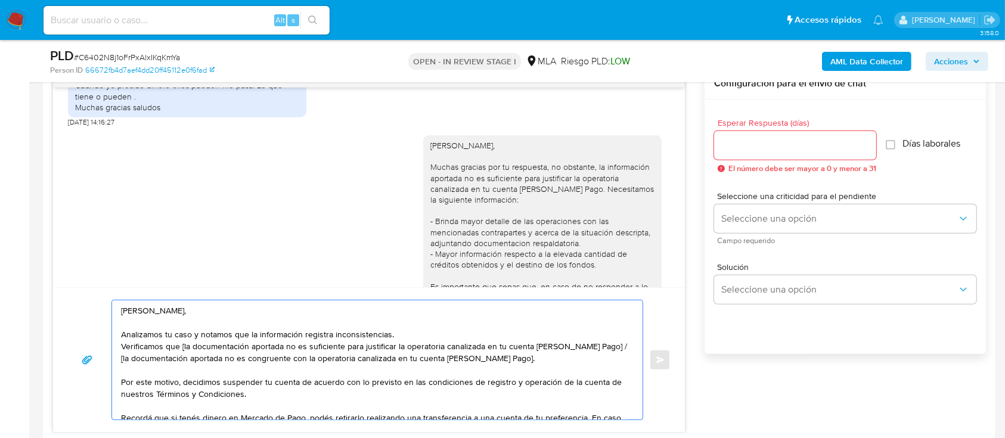
click at [439, 334] on textarea "Hola Hernan Alejandro Wagner, Analizamos tu caso y notamos que la información r…" at bounding box center [374, 359] width 507 height 119
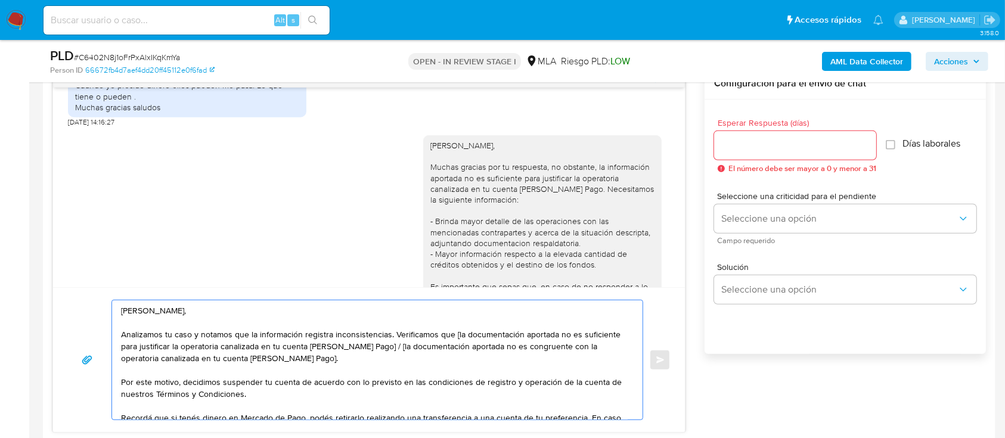
click at [454, 333] on textarea "Hola Hernan Alejandro Wagner, Analizamos tu caso y notamos que la información r…" at bounding box center [374, 359] width 507 height 119
click at [482, 337] on textarea "Hola Hernan Alejandro Wagner, Analizamos tu caso y notamos que la información r…" at bounding box center [374, 359] width 507 height 119
drag, startPoint x: 542, startPoint y: 330, endPoint x: 482, endPoint y: 346, distance: 62.5
click at [482, 346] on textarea "Hola Hernan Alejandro Wagner, Analizamos tu caso y notamos que la información r…" at bounding box center [374, 359] width 507 height 119
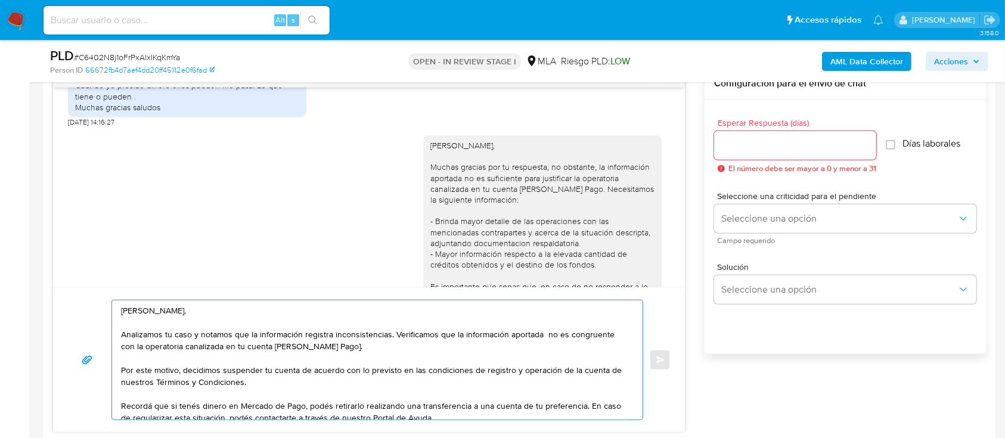
click at [511, 365] on textarea "Hola Hernan Alejandro Wagner, Analizamos tu caso y notamos que la información r…" at bounding box center [374, 359] width 507 height 119
drag, startPoint x: 547, startPoint y: 334, endPoint x: 562, endPoint y: 340, distance: 16.4
click at [548, 334] on textarea "Hola Hernan Alejandro Wagner, Analizamos tu caso y notamos que la información r…" at bounding box center [374, 359] width 507 height 119
click at [415, 347] on textarea "Hola Hernan Alejandro Wagner, Analizamos tu caso y notamos que la información r…" at bounding box center [374, 359] width 507 height 119
type textarea "Hola Hernan Alejandro Wagner, Analizamos tu caso y notamos que la información r…"
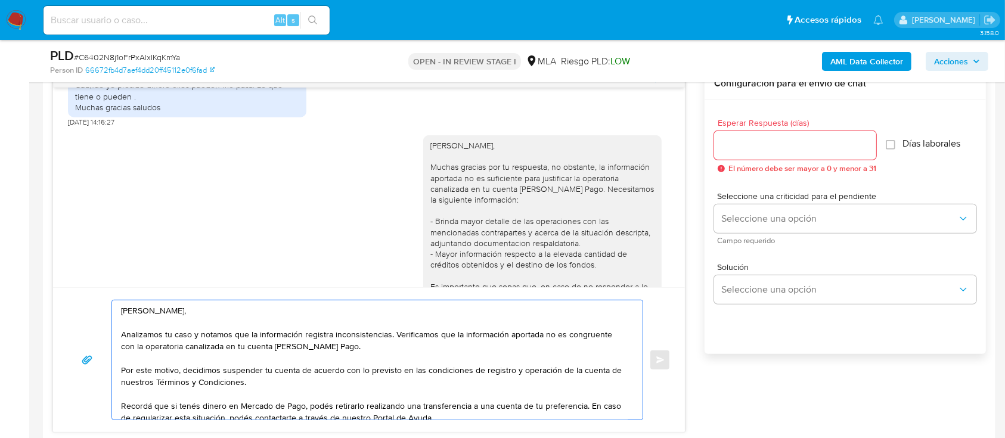
click at [758, 138] on input "Esperar Respuesta (días)" at bounding box center [795, 145] width 162 height 15
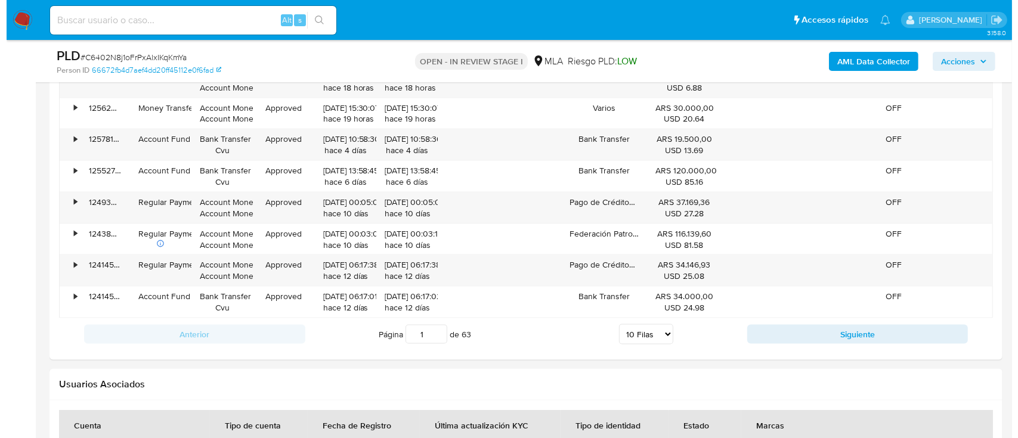
scroll to position [2133, 0]
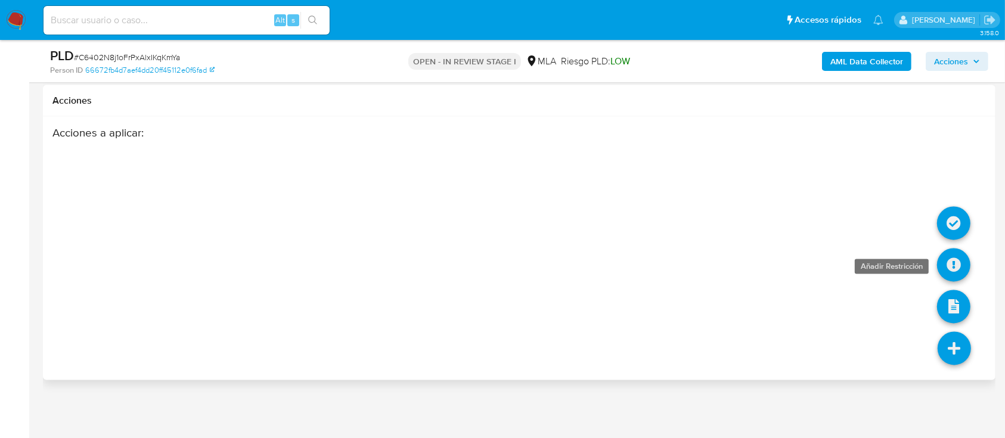
type input "0"
click at [953, 250] on icon at bounding box center [953, 265] width 33 height 33
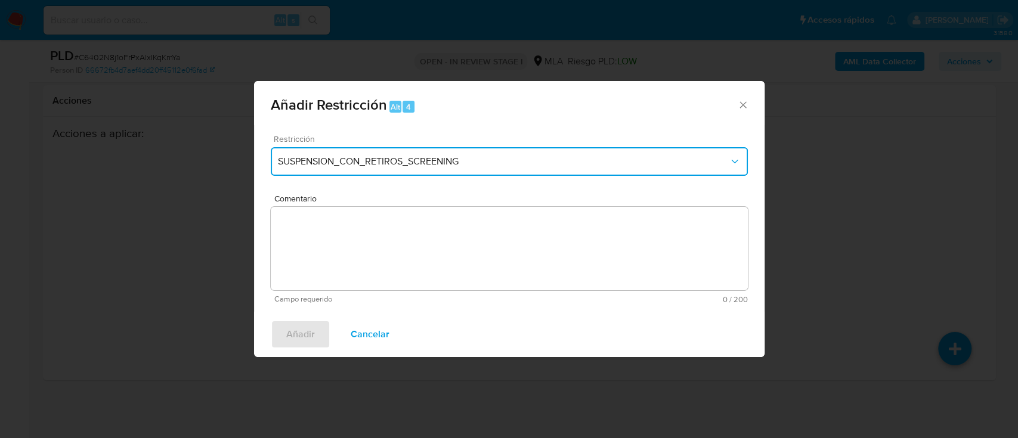
click at [445, 156] on span "SUSPENSION_CON_RETIROS_SCREENING" at bounding box center [503, 162] width 451 height 12
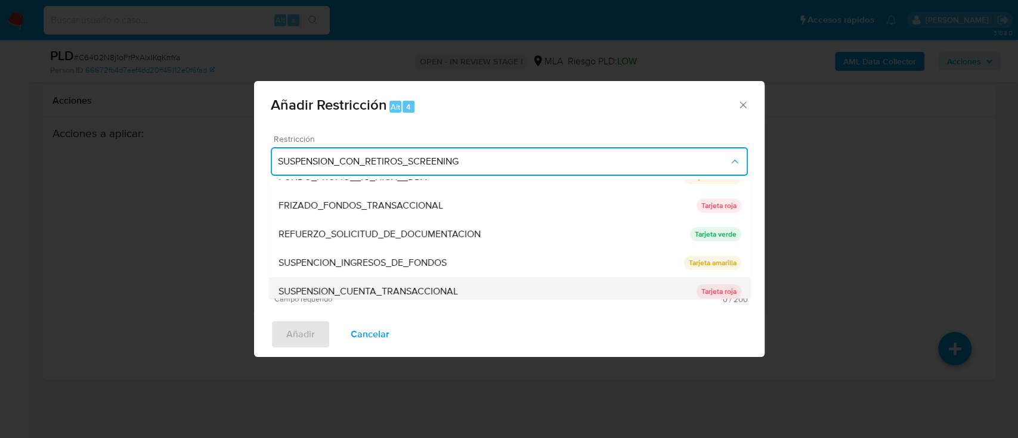
scroll to position [238, 0]
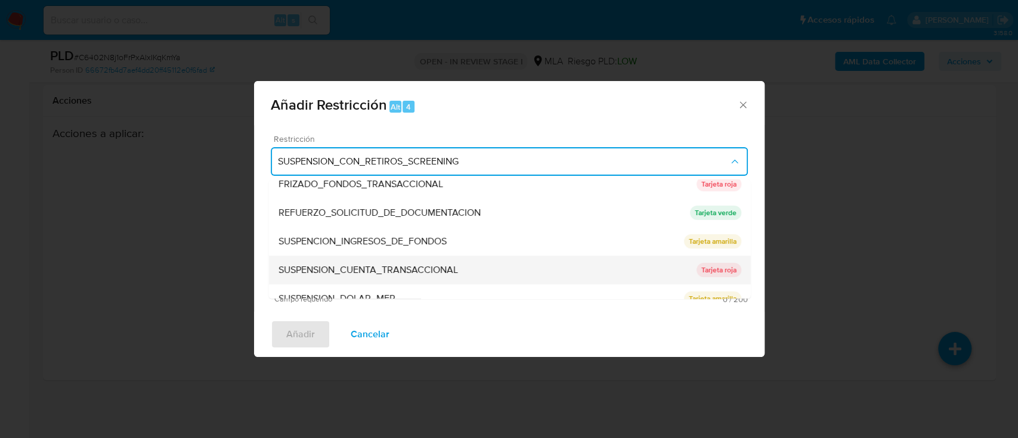
click at [387, 258] on div "SUSPENSION_CUENTA_TRANSACCIONAL" at bounding box center [487, 270] width 418 height 29
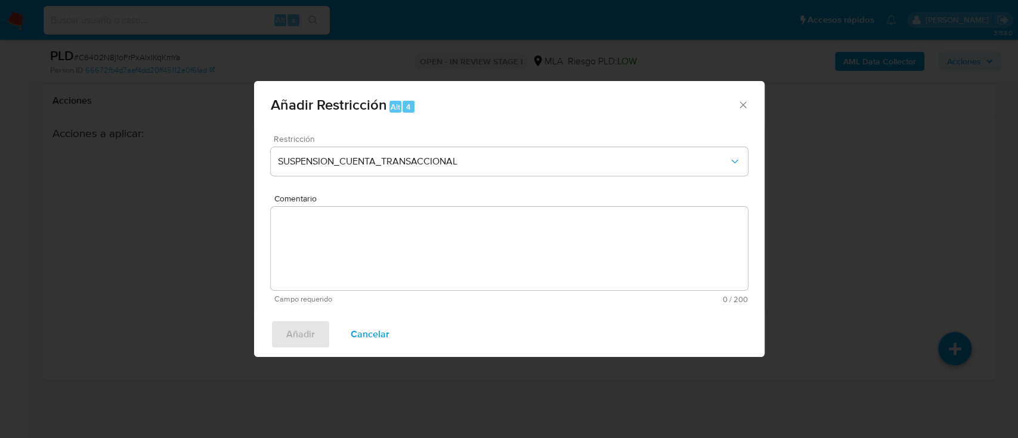
click at [387, 258] on textarea "Comentario" at bounding box center [509, 248] width 477 height 83
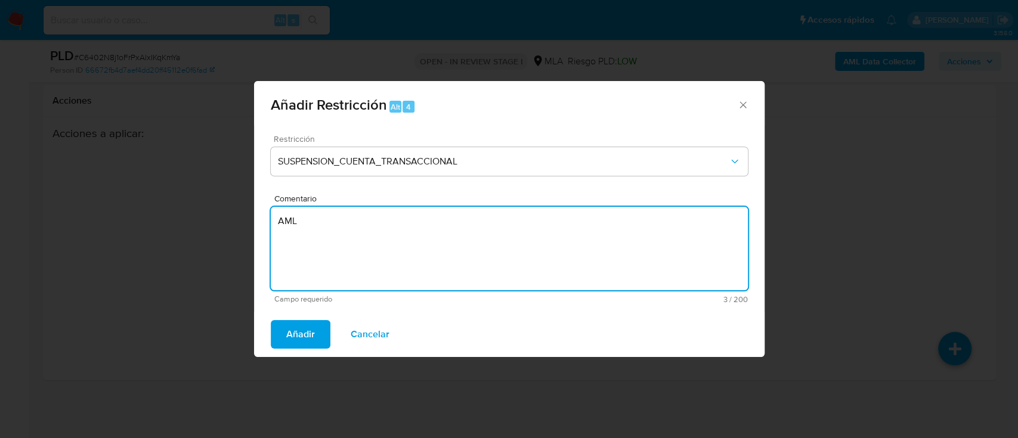
type textarea "AML"
click at [260, 333] on div "Añadir Cancelar" at bounding box center [509, 334] width 510 height 45
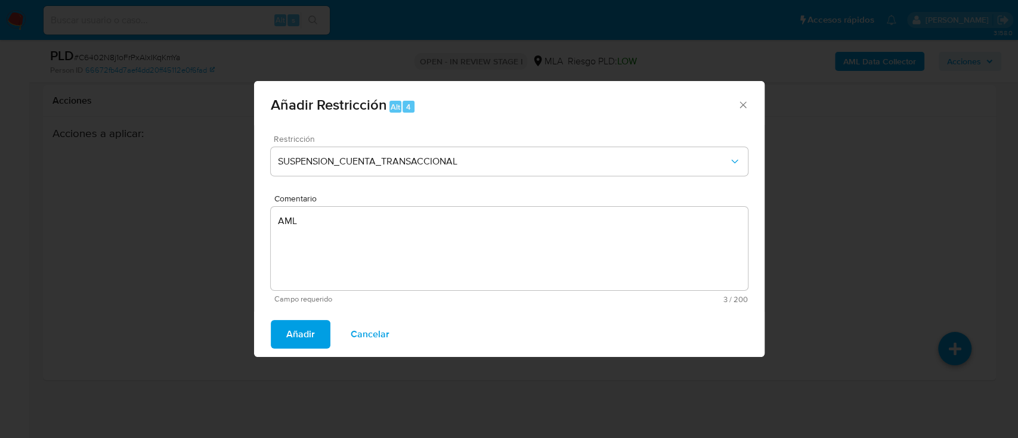
click at [296, 335] on span "Añadir" at bounding box center [300, 334] width 29 height 26
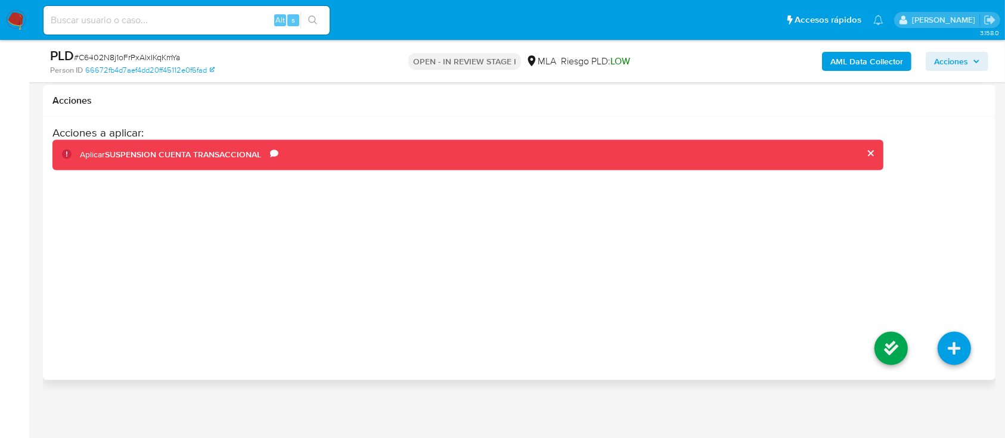
click at [873, 349] on li at bounding box center [891, 350] width 63 height 67
click at [892, 343] on icon at bounding box center [890, 348] width 33 height 33
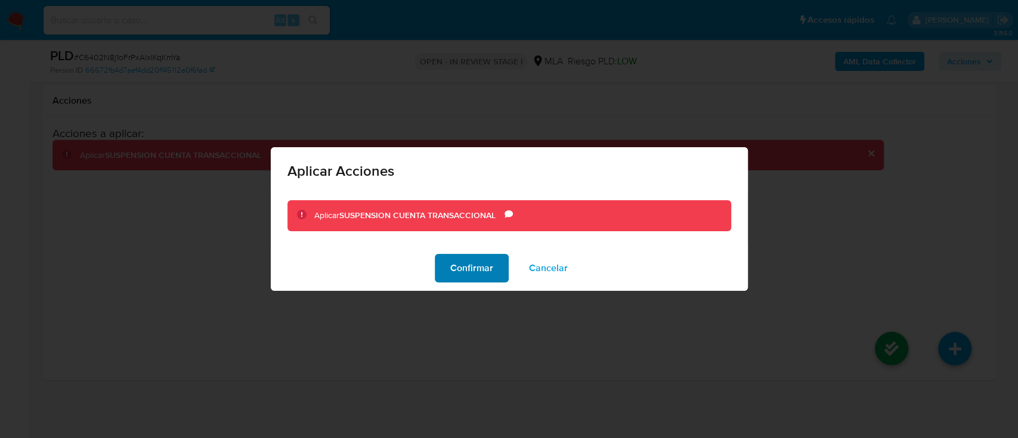
click at [472, 263] on span "Confirmar" at bounding box center [471, 268] width 43 height 26
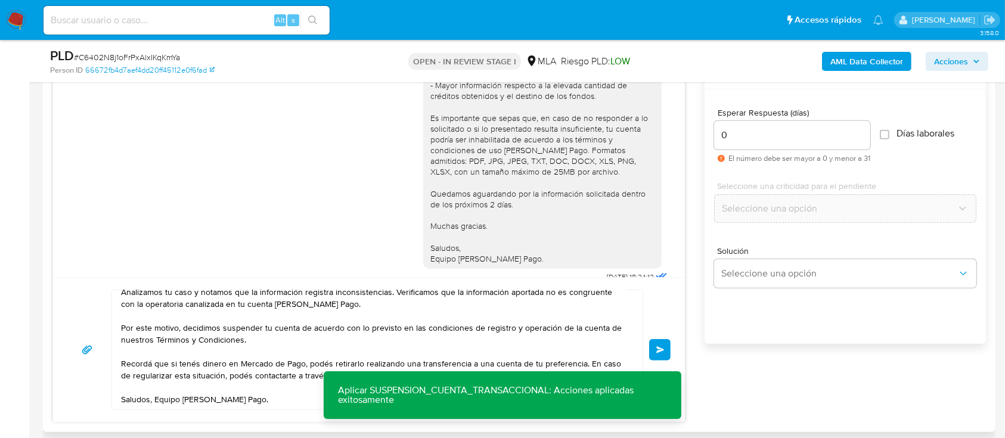
scroll to position [703, 0]
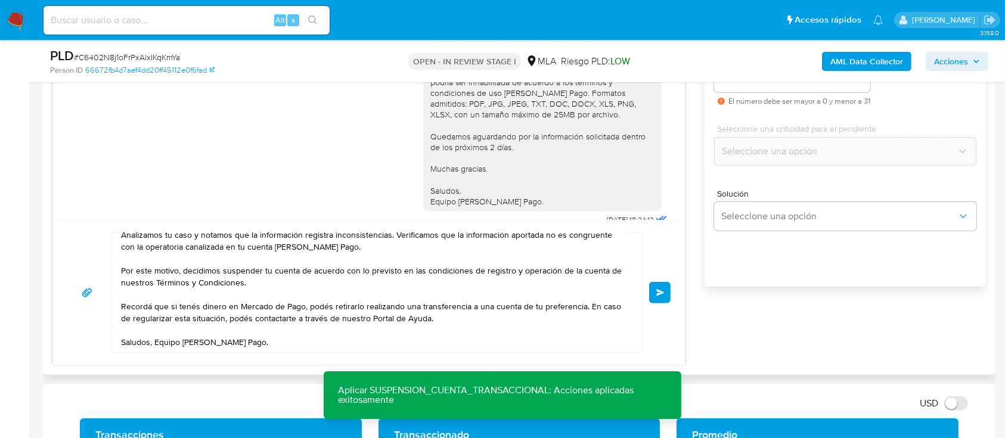
click at [666, 299] on button "Enviar" at bounding box center [659, 292] width 21 height 21
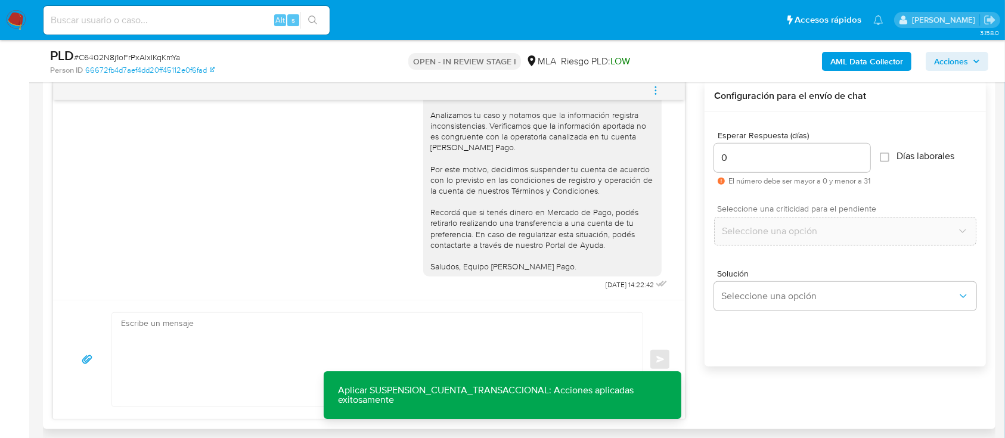
scroll to position [544, 0]
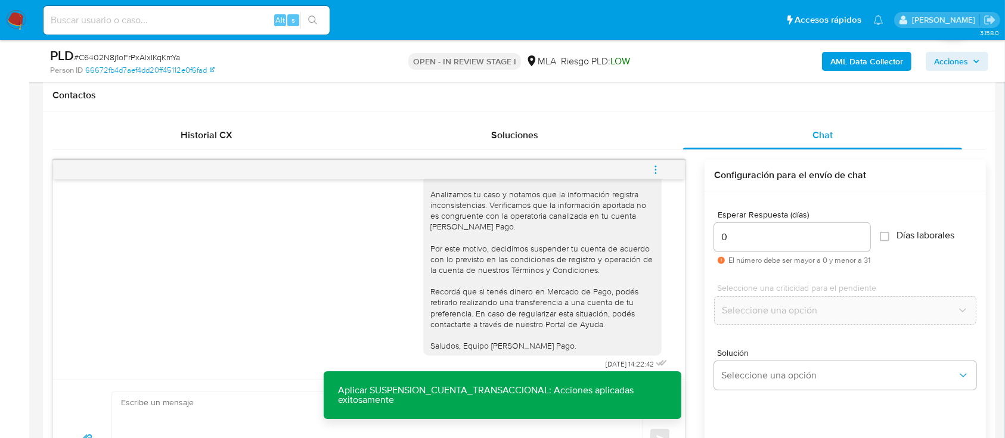
click at [658, 169] on icon "menu-action" at bounding box center [655, 170] width 11 height 11
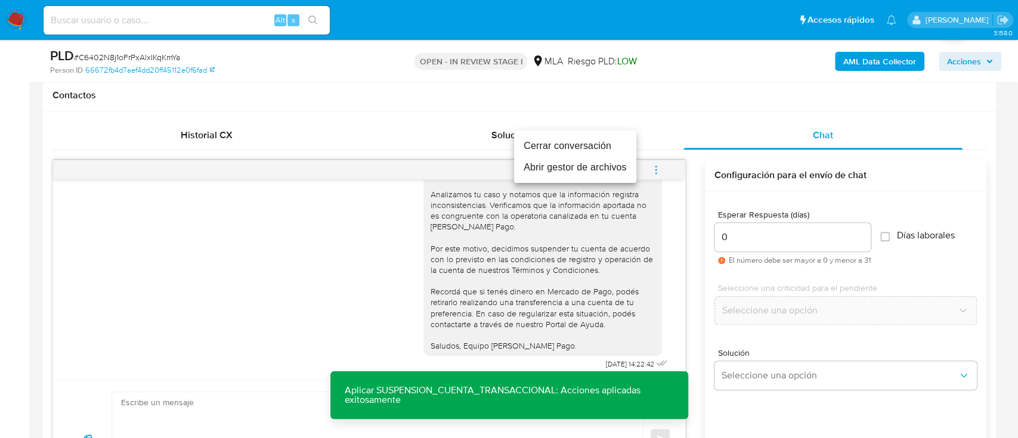
click at [583, 144] on li "Cerrar conversación" at bounding box center [575, 145] width 122 height 21
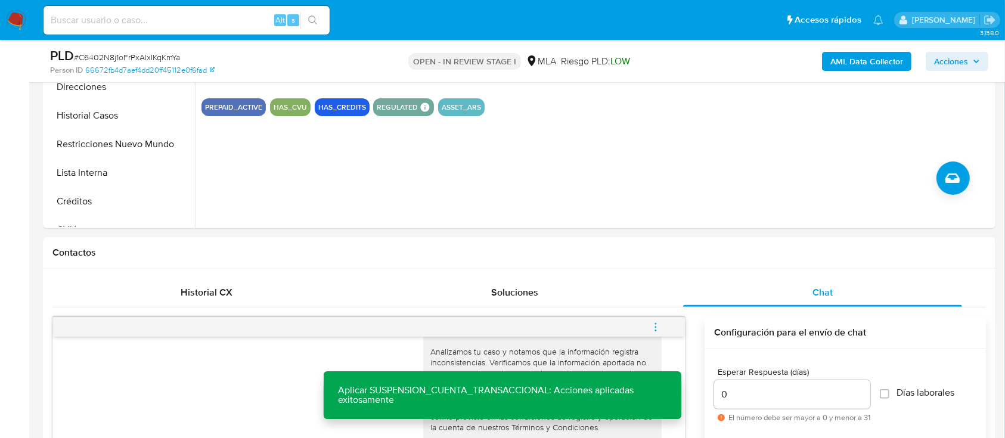
scroll to position [385, 0]
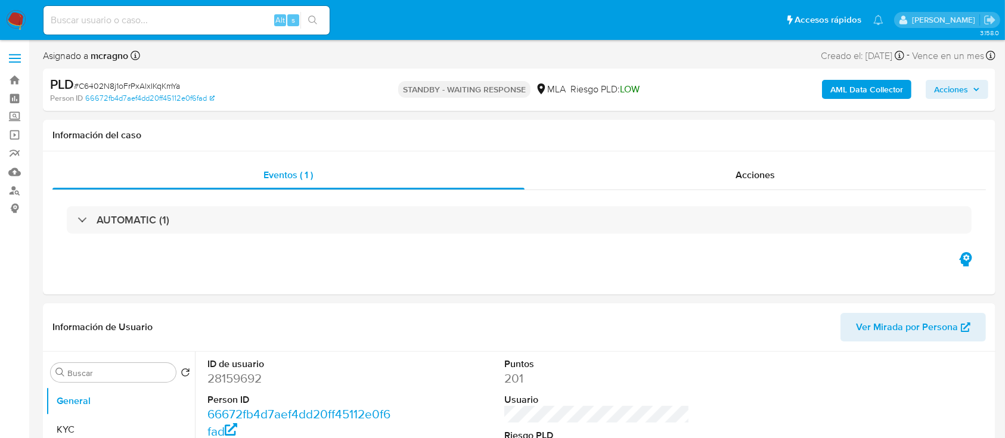
select select "10"
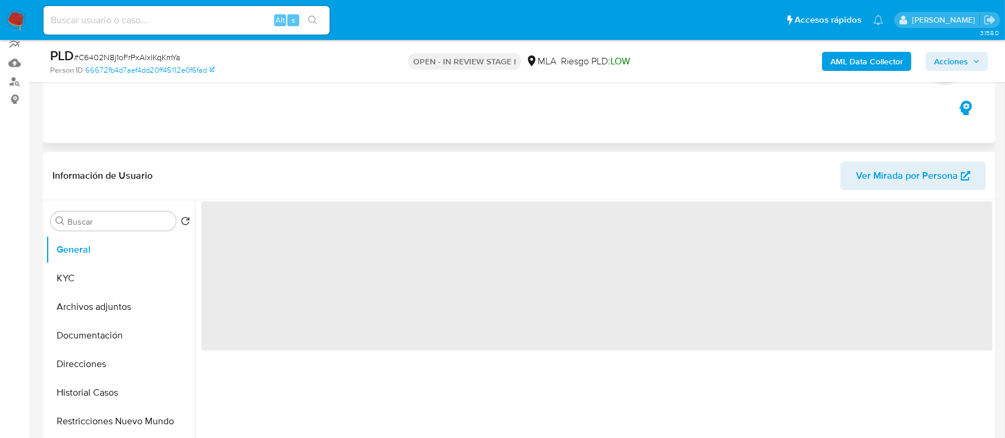
scroll to position [159, 0]
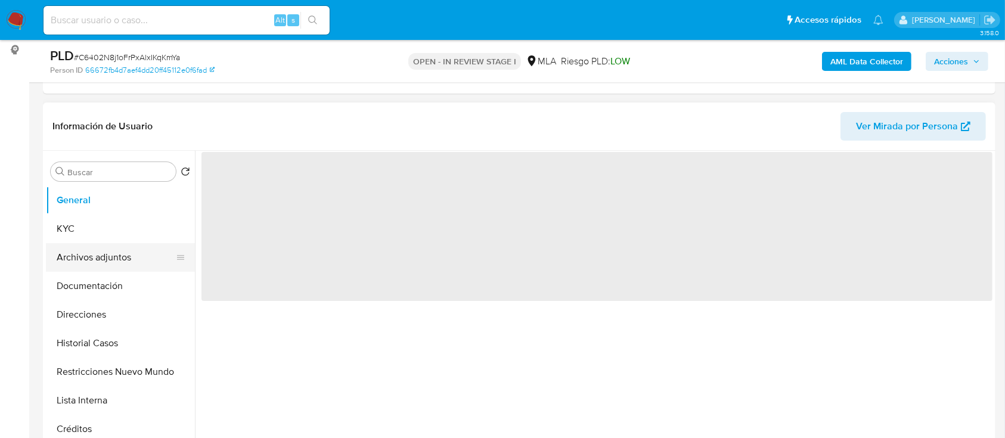
click at [105, 240] on button "KYC" at bounding box center [120, 229] width 149 height 29
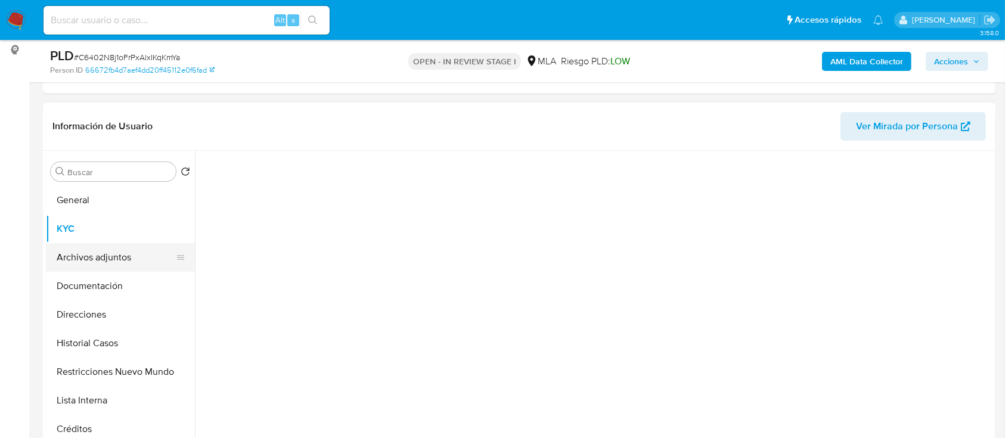
click at [122, 255] on button "Archivos adjuntos" at bounding box center [115, 257] width 139 height 29
select select "10"
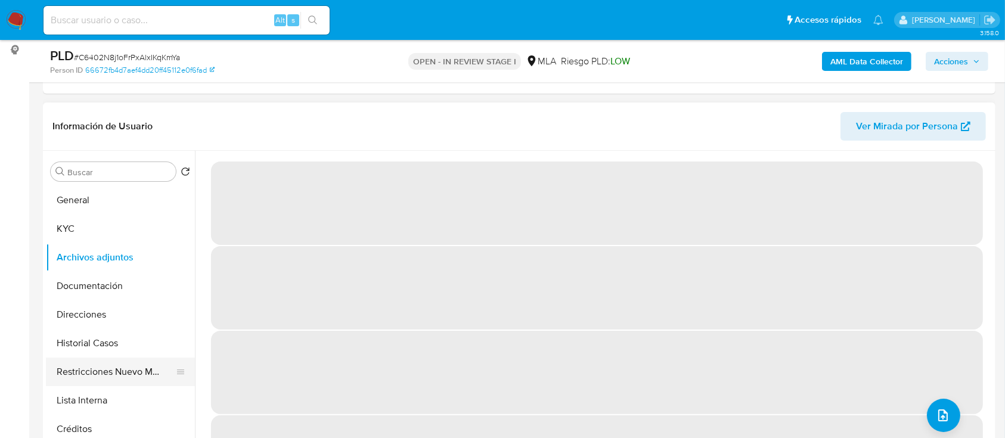
click at [141, 370] on button "Restricciones Nuevo Mundo" at bounding box center [115, 372] width 139 height 29
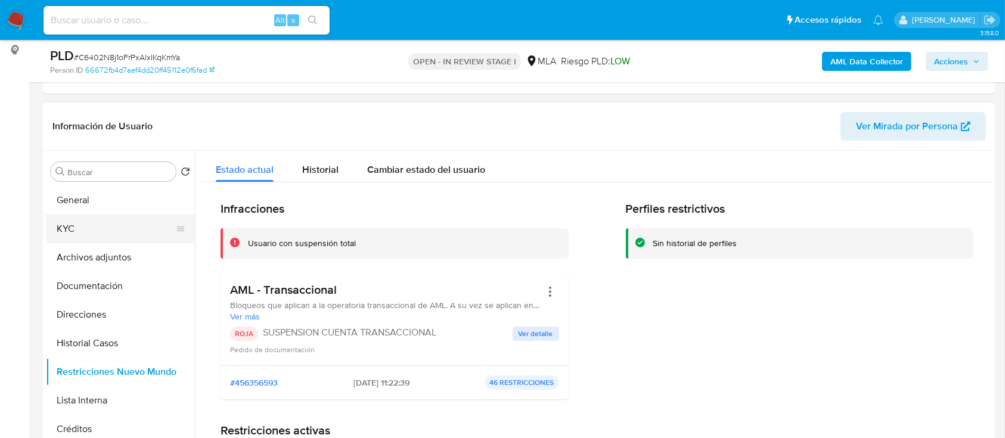
click at [116, 237] on button "KYC" at bounding box center [115, 229] width 139 height 29
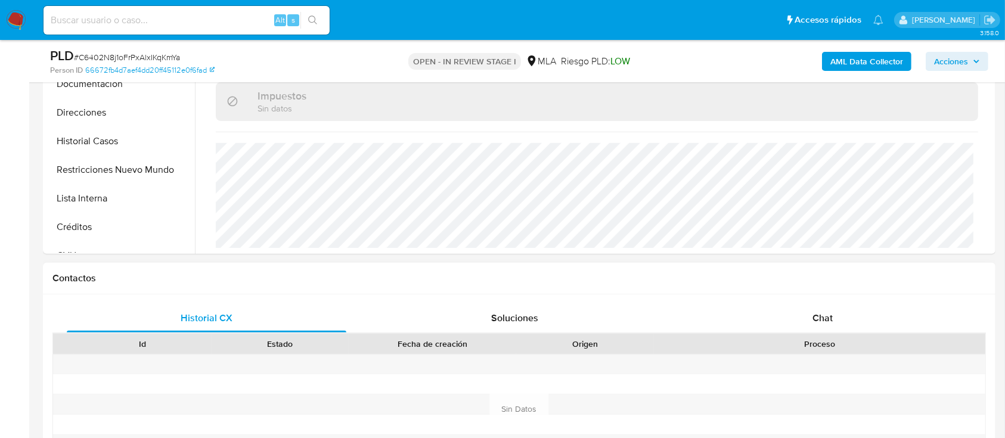
scroll to position [477, 0]
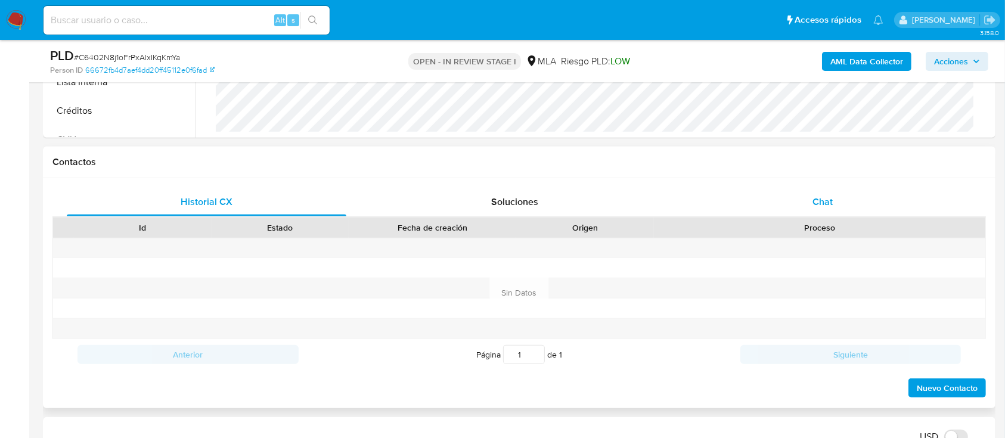
click at [876, 215] on div "Chat" at bounding box center [823, 202] width 280 height 29
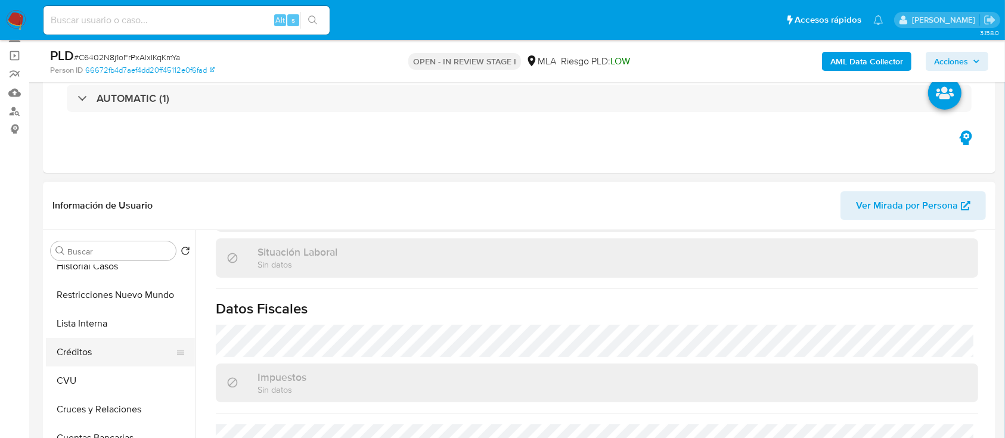
scroll to position [159, 0]
drag, startPoint x: 123, startPoint y: 284, endPoint x: 145, endPoint y: 300, distance: 27.8
click at [123, 284] on button "Restricciones Nuevo Mundo" at bounding box center [115, 292] width 139 height 29
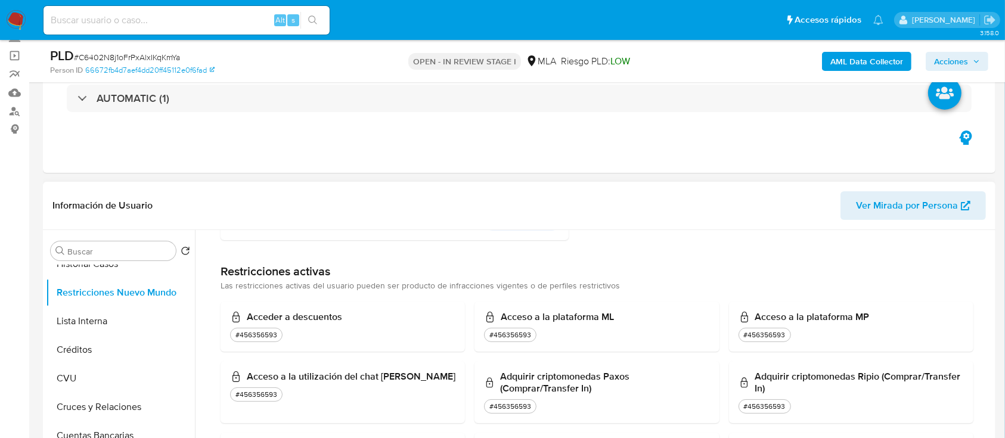
scroll to position [0, 0]
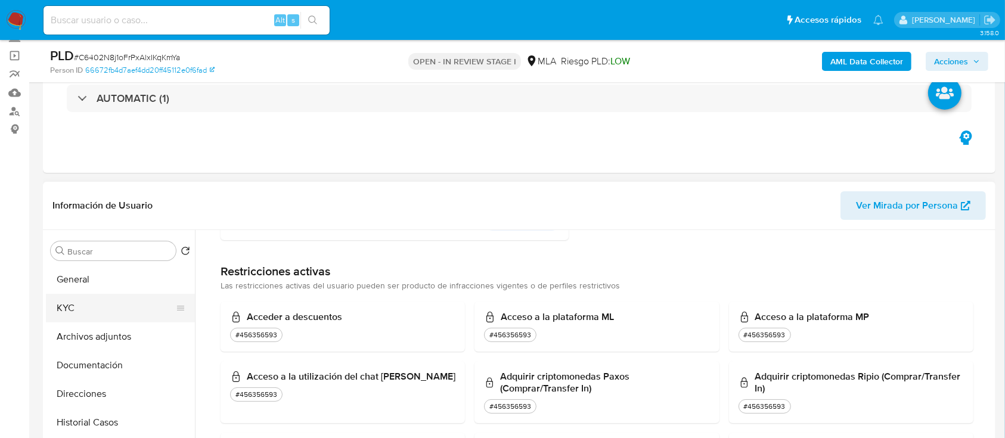
click at [122, 316] on button "KYC" at bounding box center [115, 308] width 139 height 29
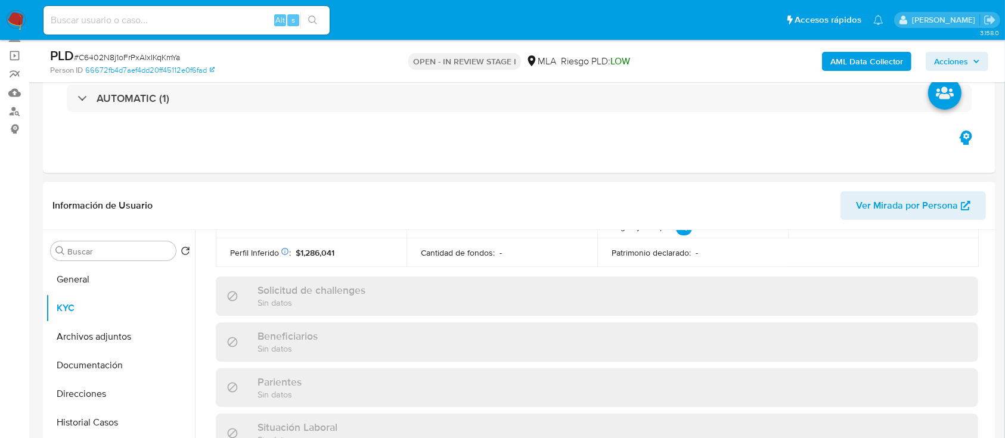
scroll to position [477, 0]
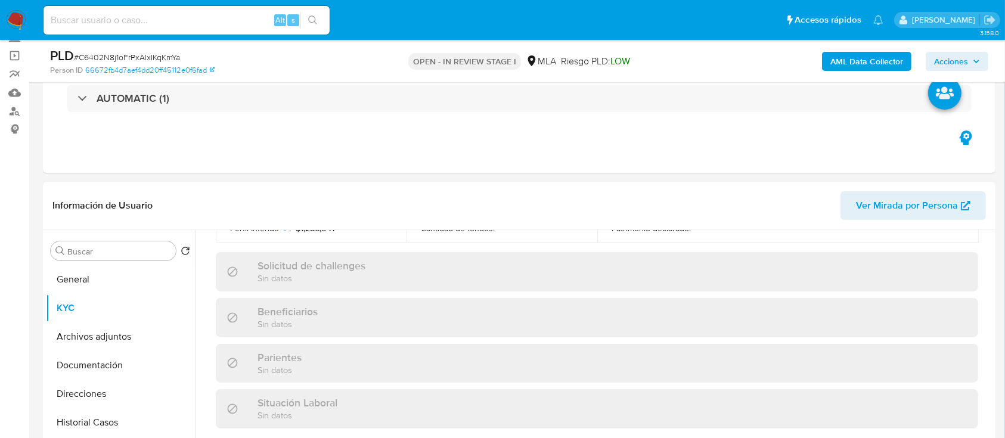
drag, startPoint x: 122, startPoint y: 327, endPoint x: 393, endPoint y: 336, distance: 270.8
click at [123, 327] on button "Archivos adjuntos" at bounding box center [120, 336] width 149 height 29
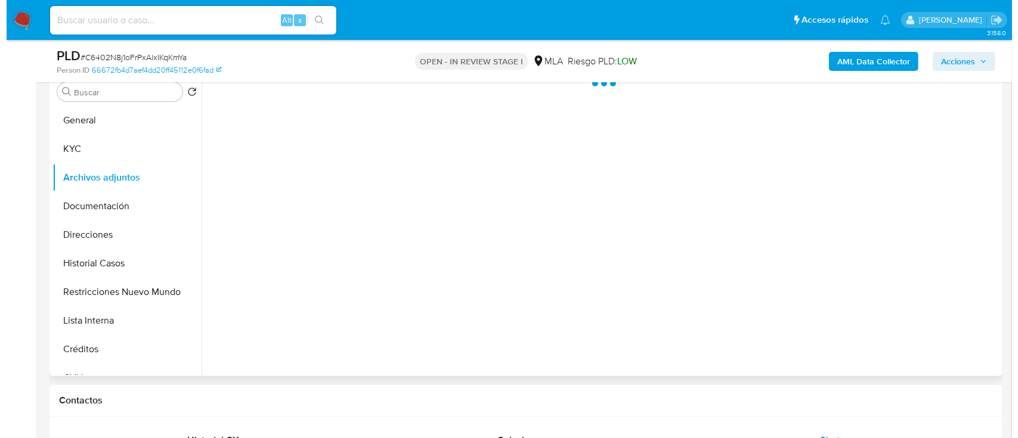
scroll to position [159, 0]
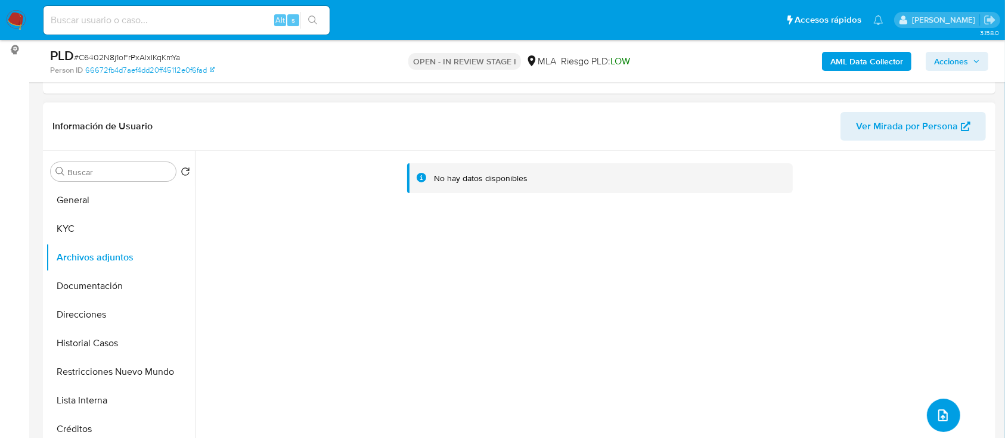
click at [945, 417] on span "upload-file" at bounding box center [943, 415] width 14 height 14
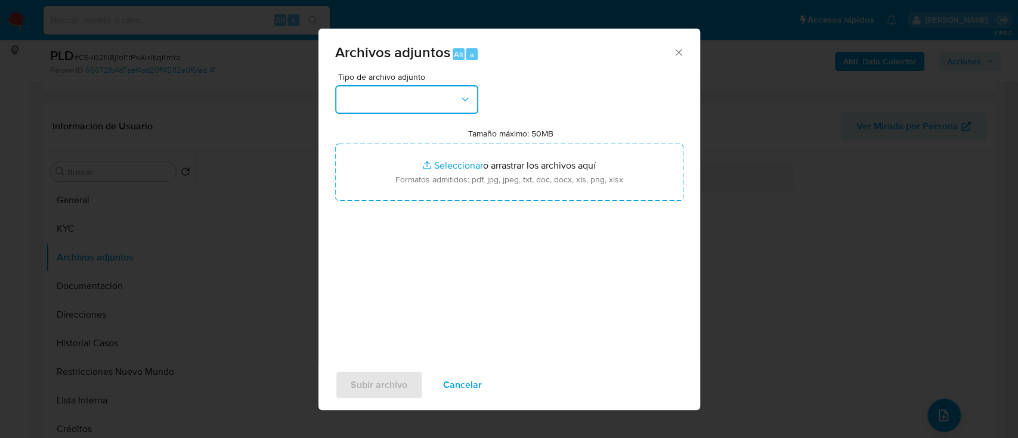
click at [415, 104] on button "button" at bounding box center [406, 99] width 143 height 29
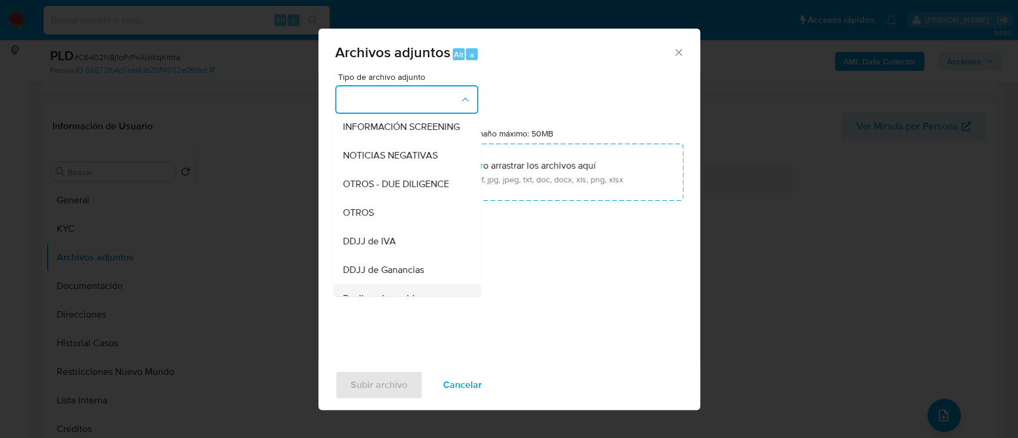
scroll to position [238, 0]
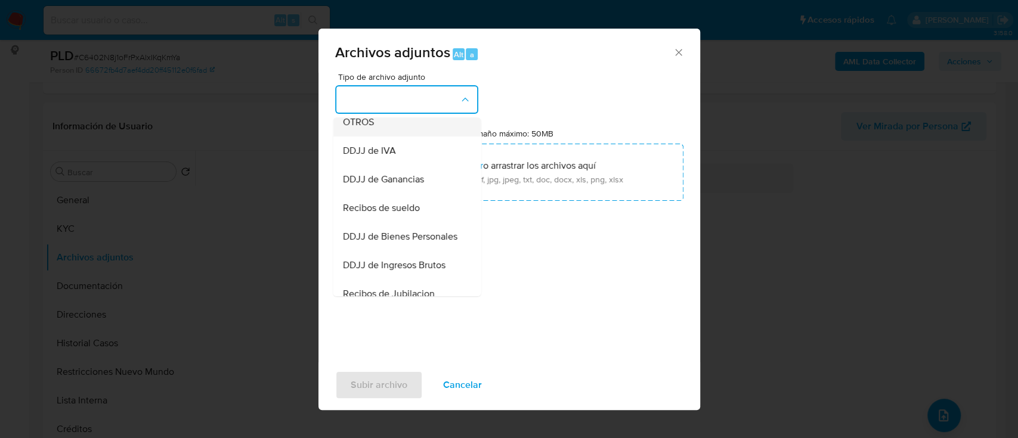
click at [402, 137] on div "OTROS" at bounding box center [403, 122] width 122 height 29
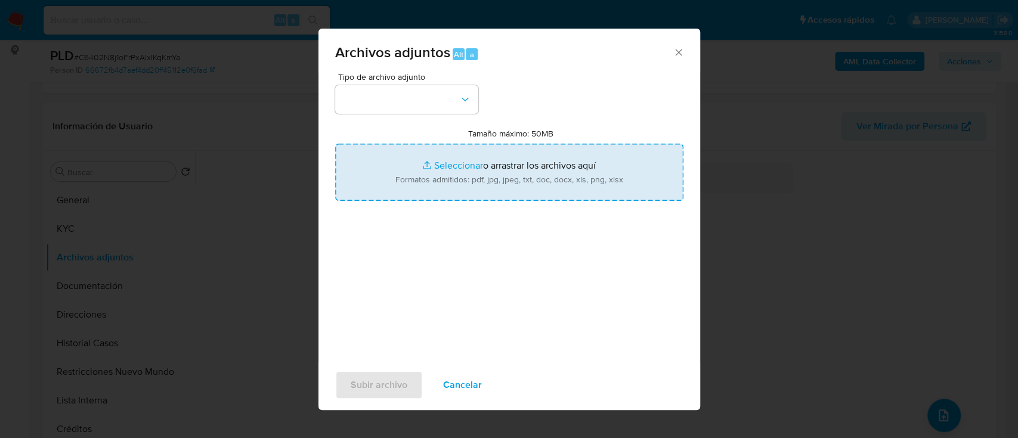
click at [448, 174] on input "Tamaño máximo: 50MB Seleccionar archivos" at bounding box center [509, 172] width 348 height 57
type input "C:\fakepath\28159692 - Movimientos.xlsx"
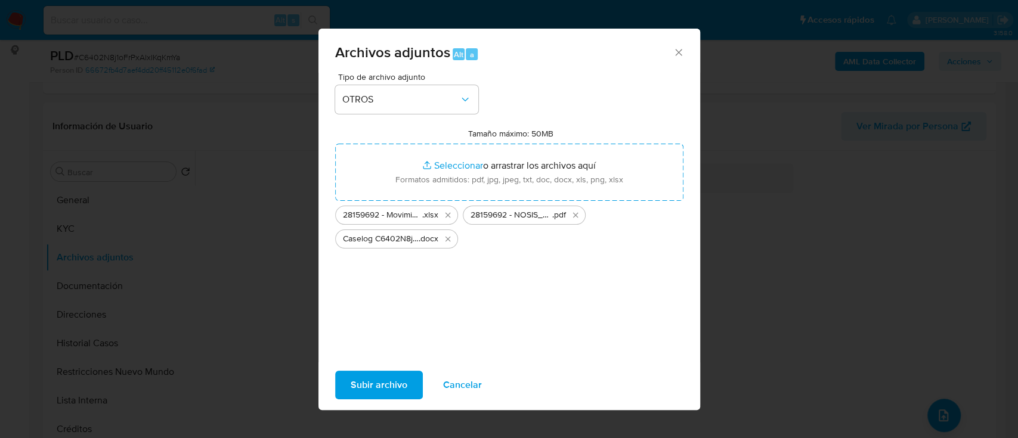
click at [362, 384] on span "Subir archivo" at bounding box center [378, 385] width 57 height 26
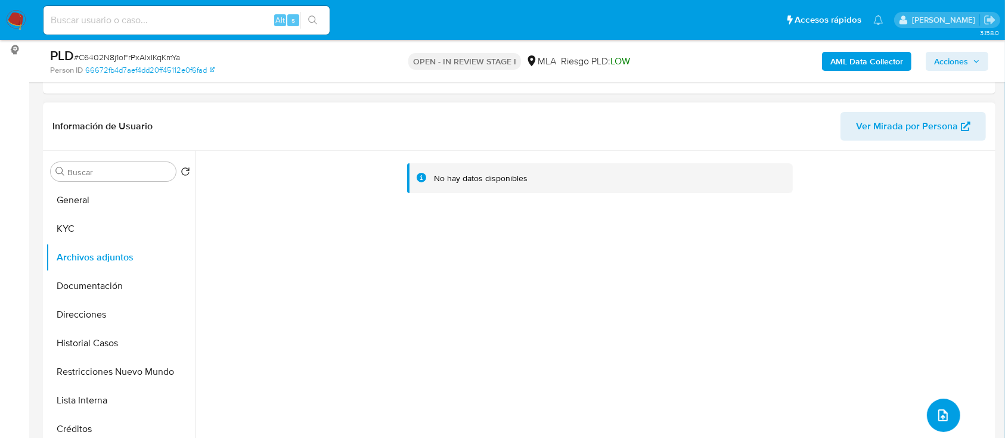
click at [930, 401] on button "upload-file" at bounding box center [943, 415] width 33 height 33
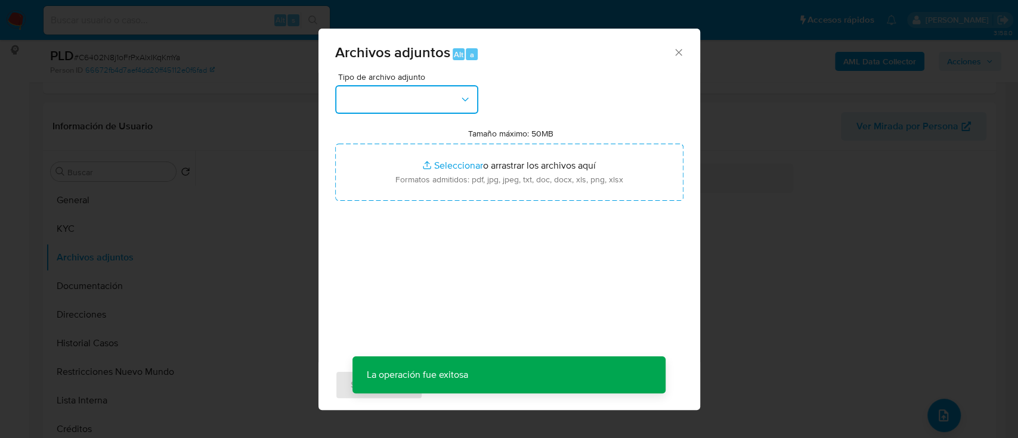
click at [428, 102] on button "button" at bounding box center [406, 99] width 143 height 29
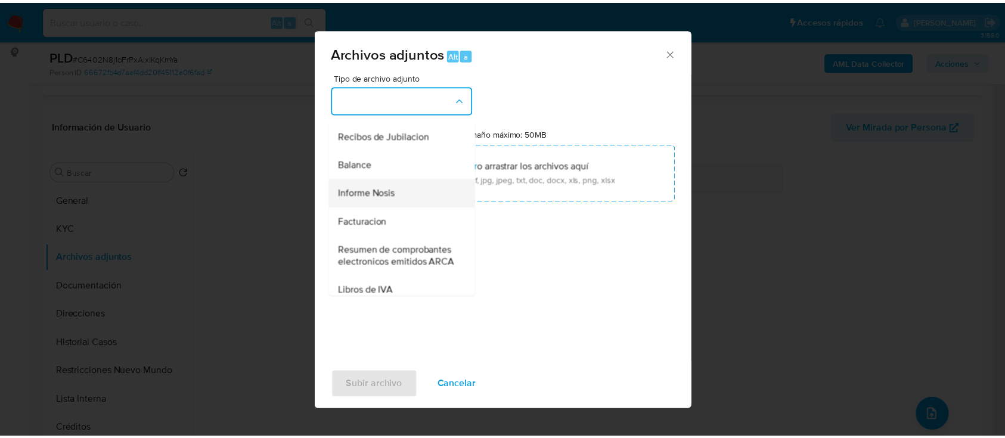
scroll to position [477, 0]
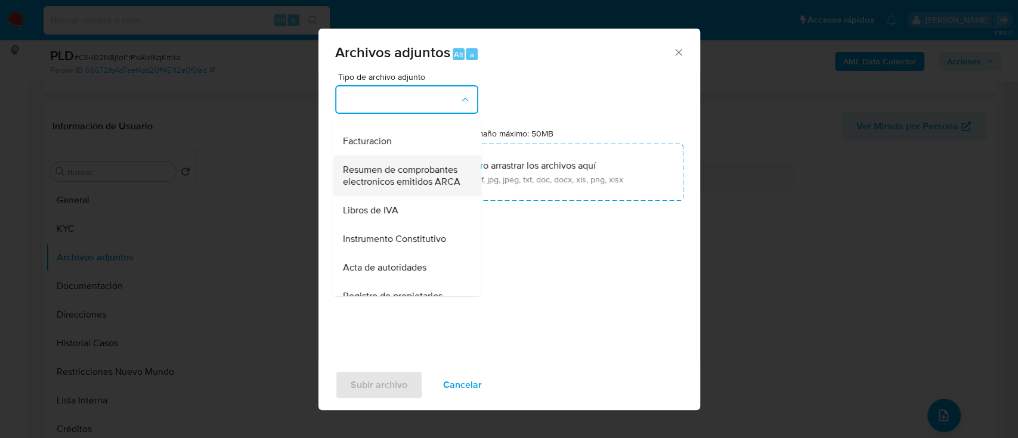
click at [415, 188] on span "Resumen de comprobantes electronicos emitidos ARCA" at bounding box center [403, 176] width 122 height 24
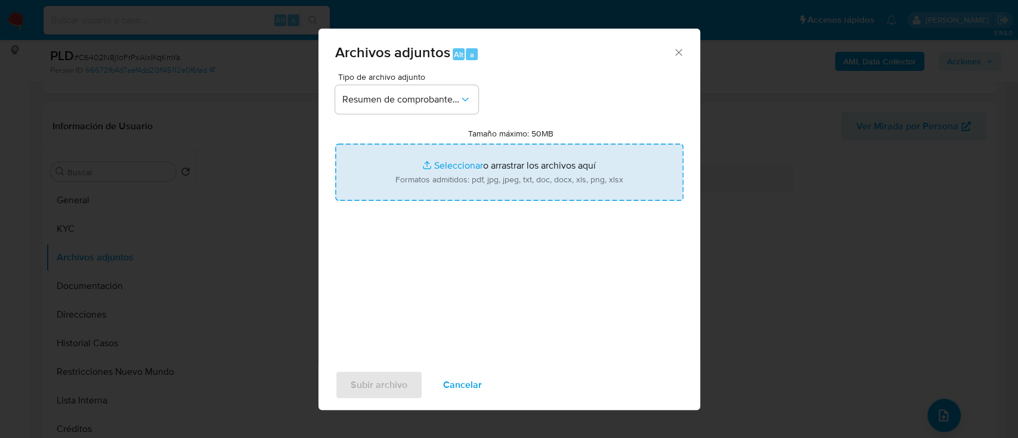
click at [509, 162] on input "Tamaño máximo: 50MB Seleccionar archivos" at bounding box center [509, 172] width 348 height 57
type input "C:\fakepath\28159692 - Comprobantes electronicos 2024-2025.pdf"
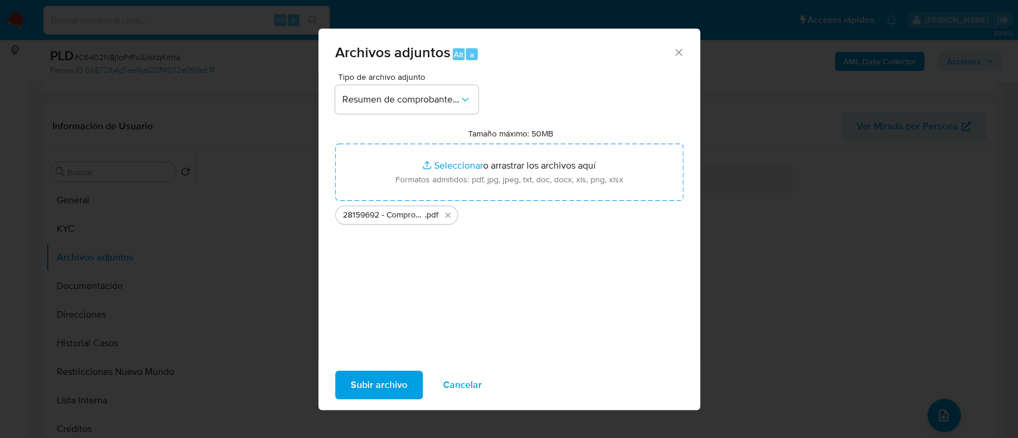
click at [361, 384] on span "Subir archivo" at bounding box center [378, 385] width 57 height 26
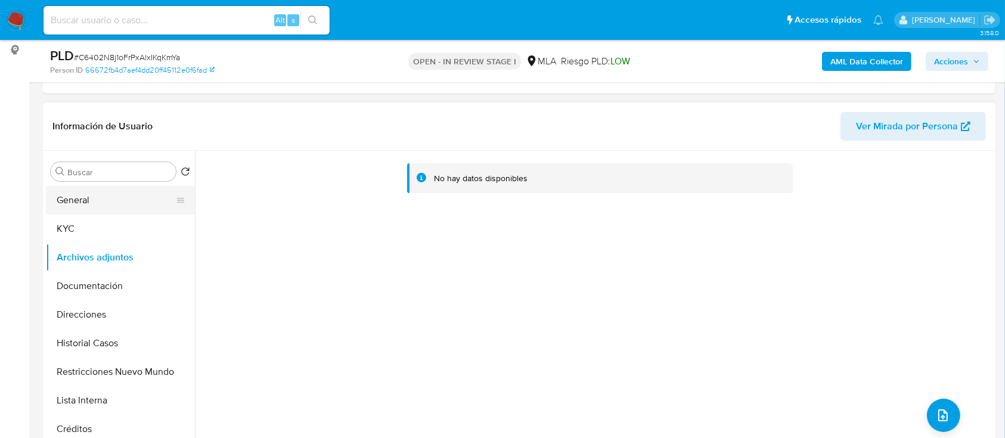
click at [101, 187] on button "General" at bounding box center [115, 200] width 139 height 29
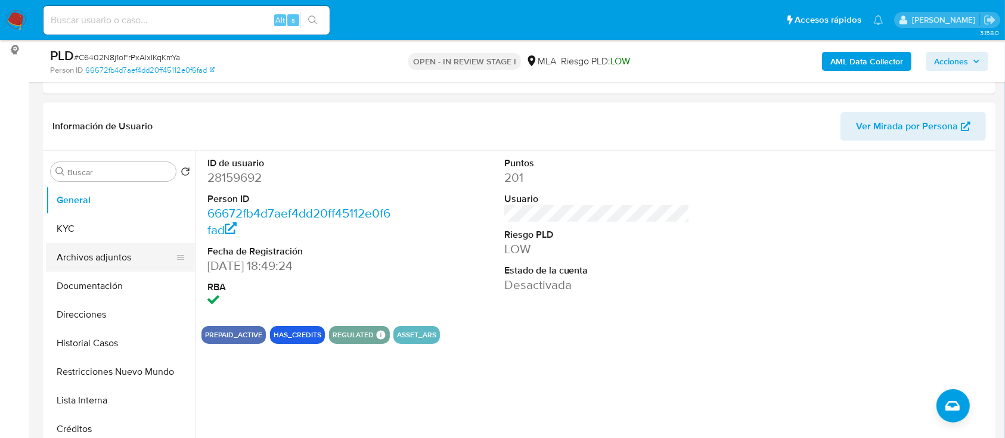
click at [113, 265] on button "Archivos adjuntos" at bounding box center [115, 257] width 139 height 29
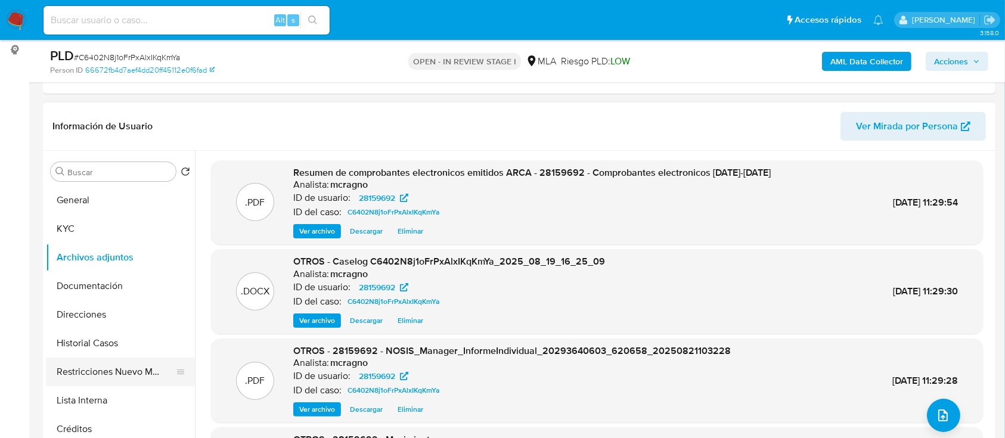
click at [123, 377] on button "Restricciones Nuevo Mundo" at bounding box center [115, 372] width 139 height 29
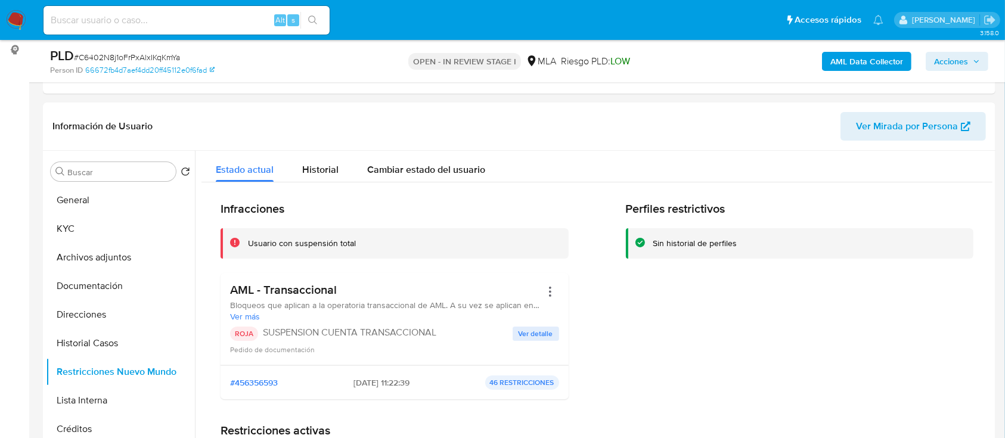
click at [968, 58] on span "Acciones" at bounding box center [957, 61] width 46 height 17
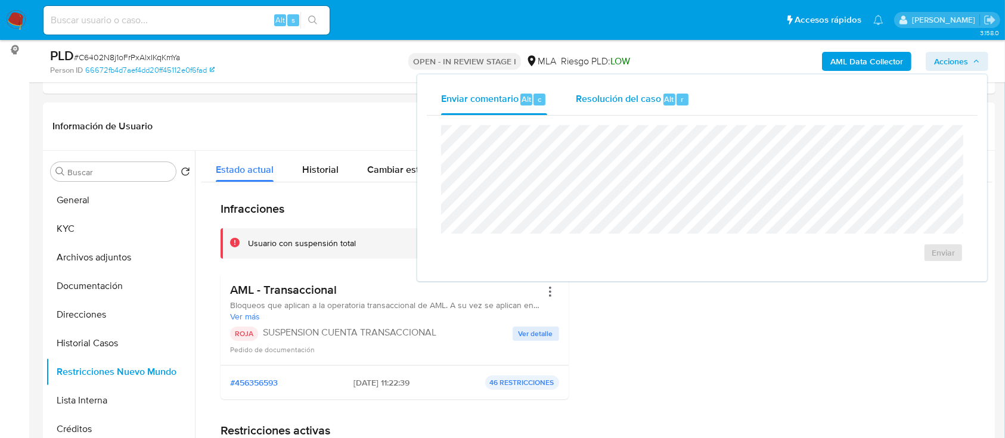
click at [657, 109] on div "Resolución del caso Alt r" at bounding box center [633, 99] width 114 height 31
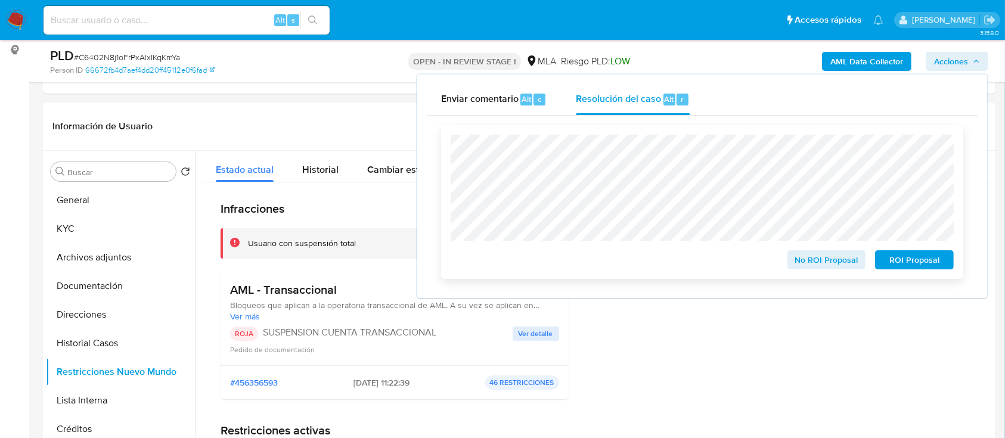
click at [938, 262] on span "ROI Proposal" at bounding box center [914, 260] width 62 height 17
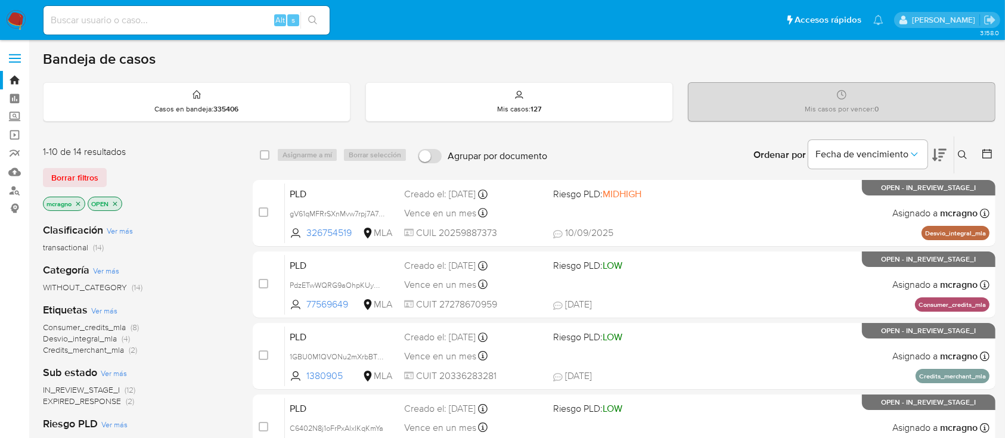
click at [117, 200] on icon "close-filter" at bounding box center [114, 203] width 7 height 7
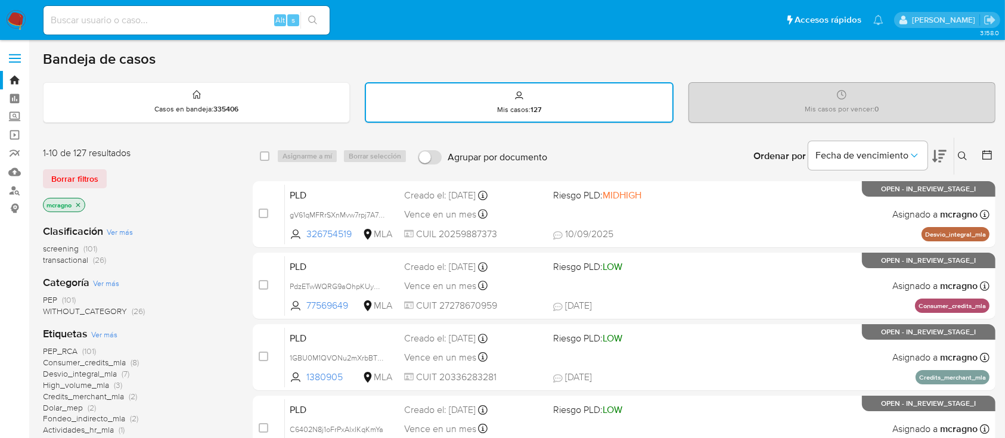
click at [984, 156] on icon at bounding box center [987, 155] width 12 height 12
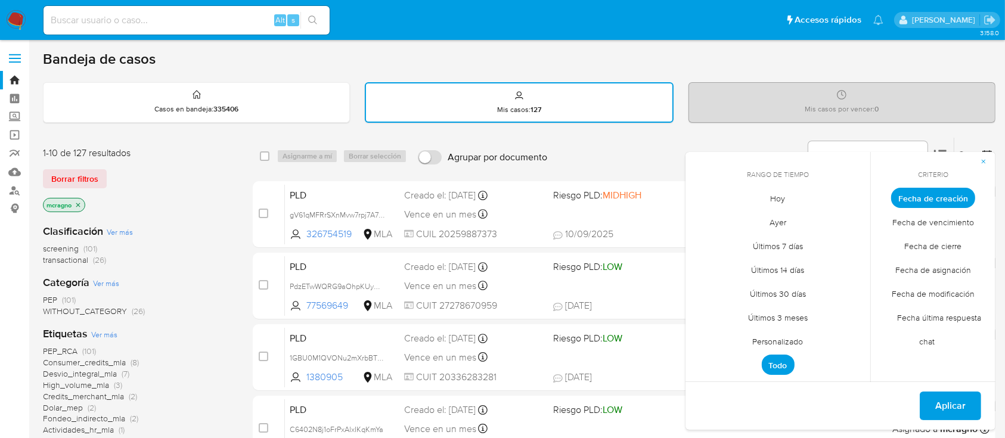
click at [780, 365] on span "Todo" at bounding box center [778, 365] width 33 height 20
click at [780, 346] on span "Personalizado" at bounding box center [778, 342] width 76 height 24
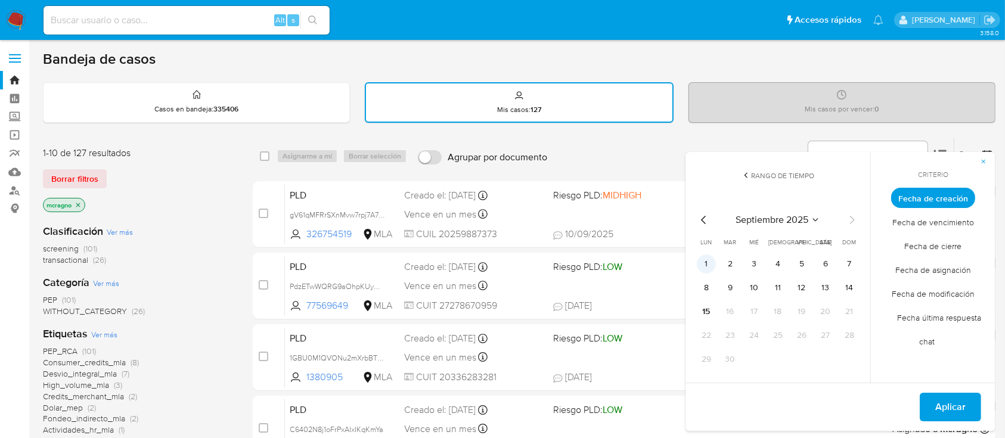
drag, startPoint x: 711, startPoint y: 261, endPoint x: 712, endPoint y: 270, distance: 9.0
click at [711, 262] on button "1" at bounding box center [706, 264] width 19 height 19
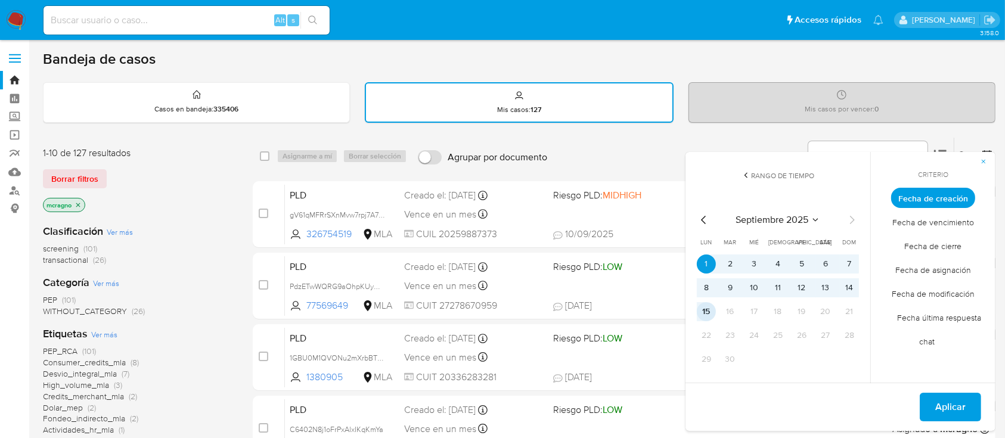
click at [712, 311] on button "15" at bounding box center [706, 311] width 19 height 19
click at [934, 398] on button "Aplicar" at bounding box center [950, 407] width 61 height 29
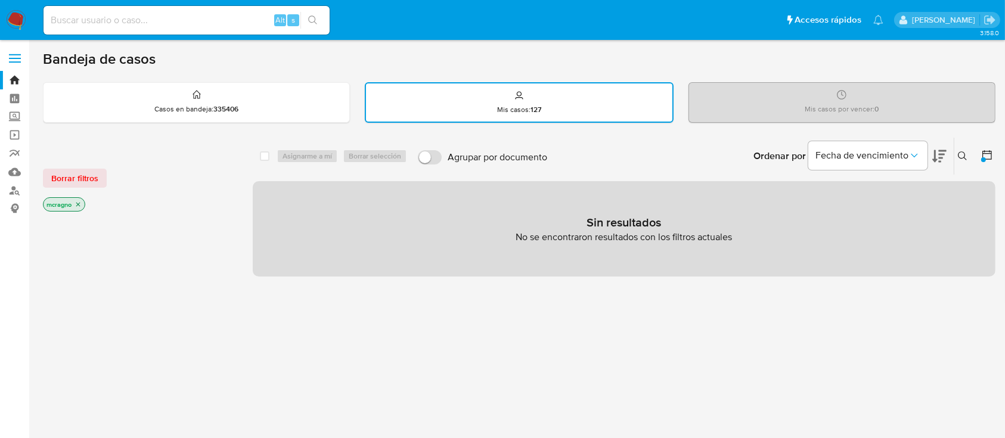
click at [988, 154] on icon at bounding box center [987, 155] width 12 height 12
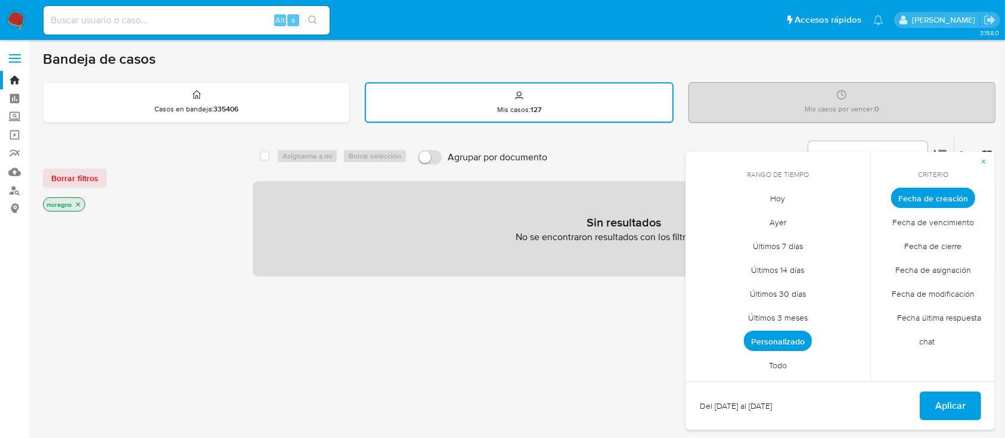
drag, startPoint x: 772, startPoint y: 363, endPoint x: 829, endPoint y: 373, distance: 57.5
click at [773, 362] on span "Todo" at bounding box center [777, 365] width 43 height 24
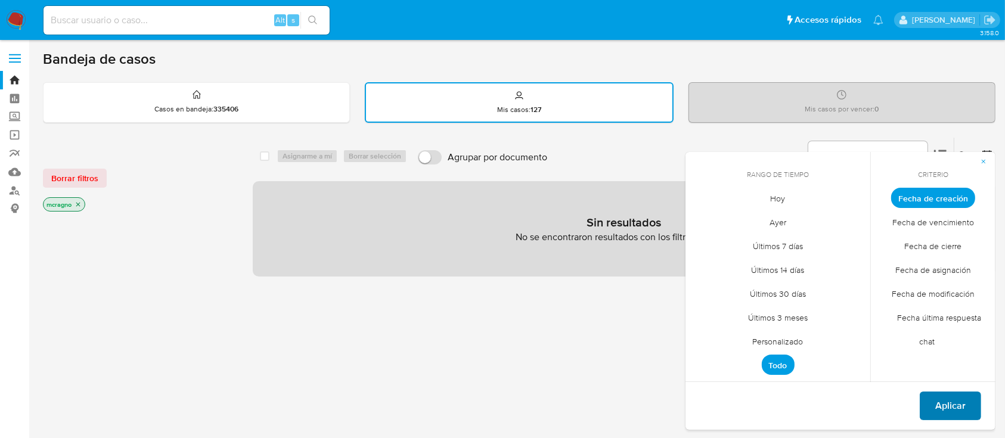
click at [950, 399] on span "Aplicar" at bounding box center [950, 406] width 30 height 26
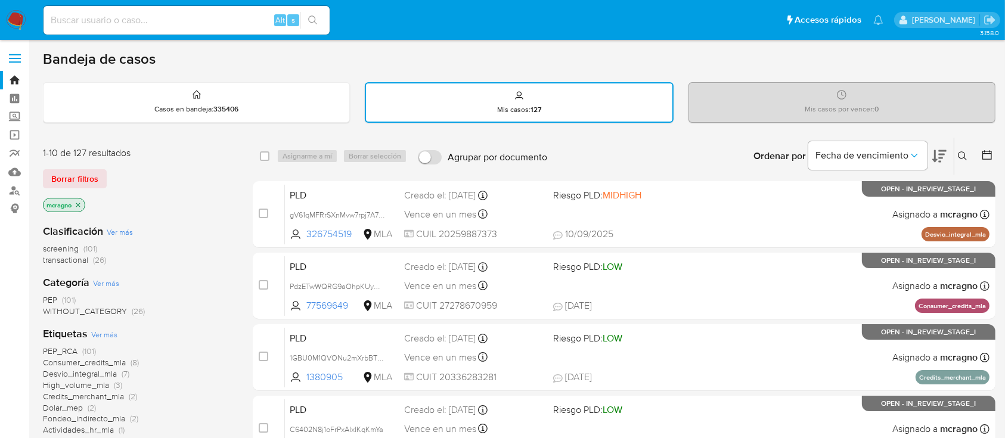
click at [81, 204] on icon "close-filter" at bounding box center [78, 204] width 7 height 7
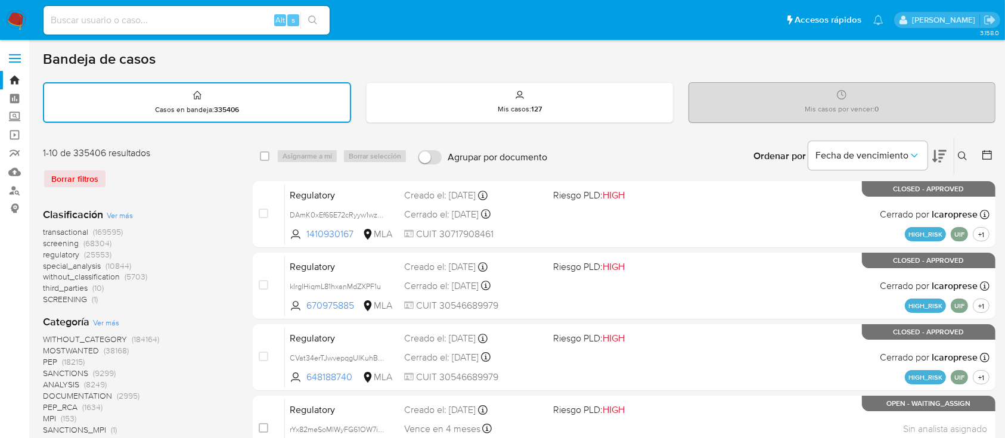
click at [966, 153] on icon at bounding box center [963, 156] width 10 height 10
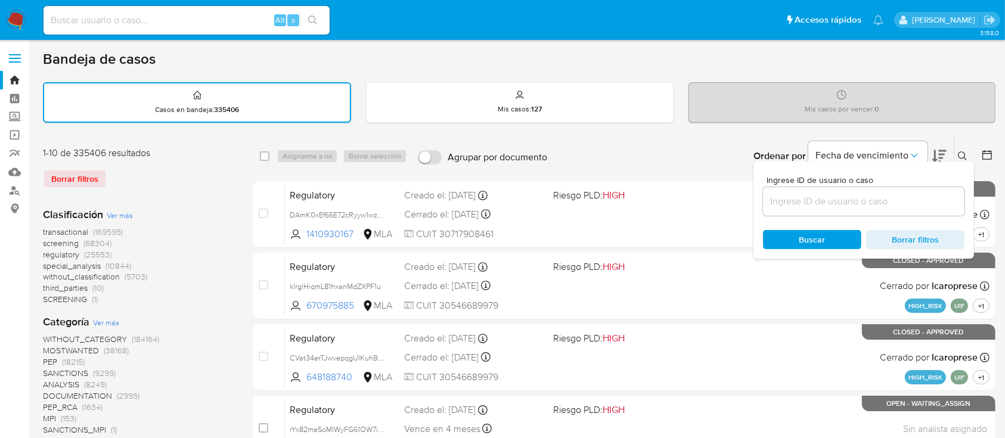
drag, startPoint x: 917, startPoint y: 203, endPoint x: 959, endPoint y: 166, distance: 54.9
click at [917, 203] on input at bounding box center [863, 201] width 201 height 15
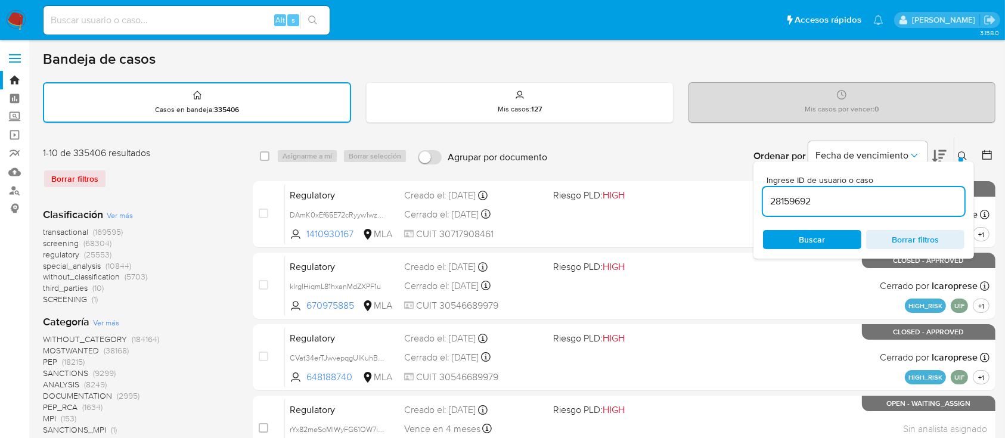
type input "28159692"
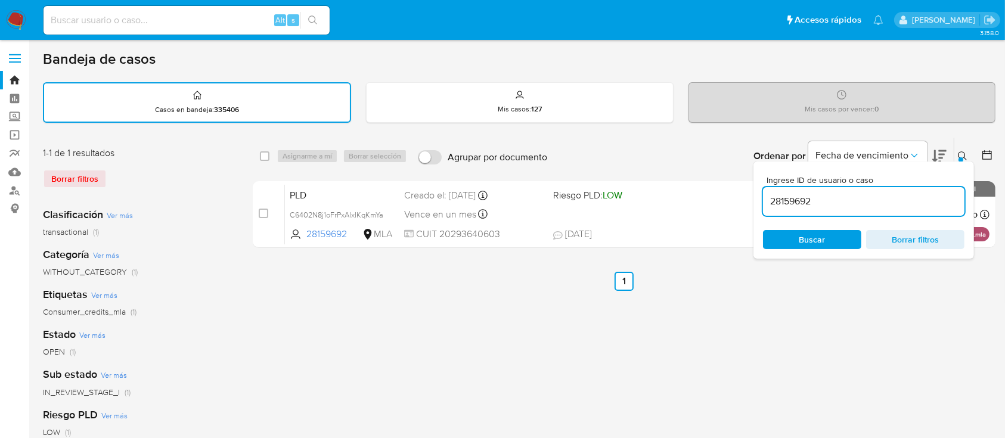
click at [964, 154] on icon at bounding box center [962, 155] width 9 height 9
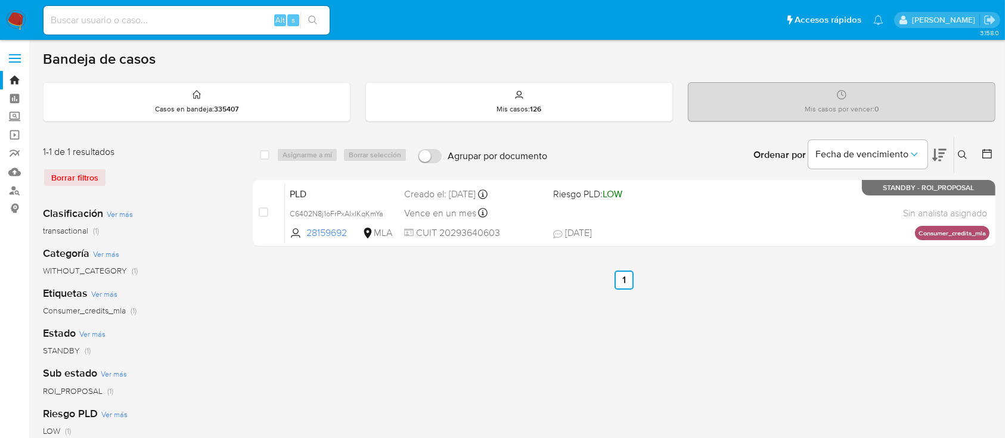
drag, startPoint x: 961, startPoint y: 150, endPoint x: 897, endPoint y: 203, distance: 83.9
click at [961, 150] on icon at bounding box center [962, 154] width 9 height 9
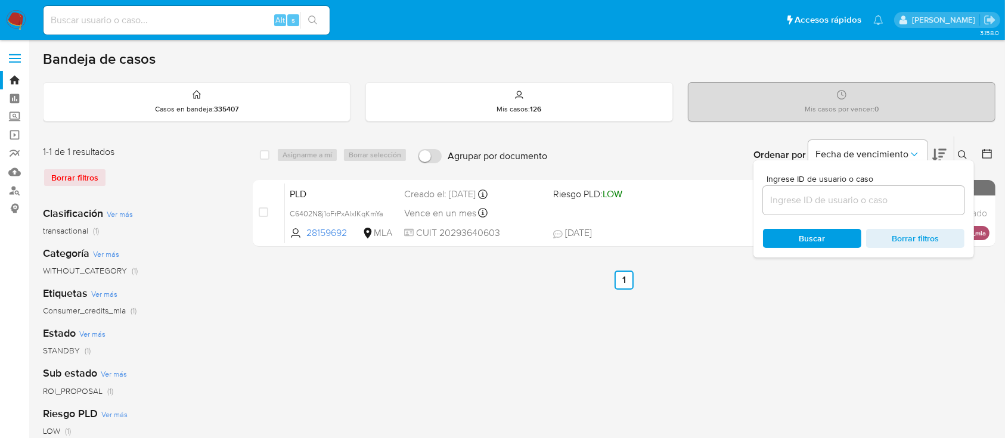
click at [895, 203] on input at bounding box center [863, 200] width 201 height 15
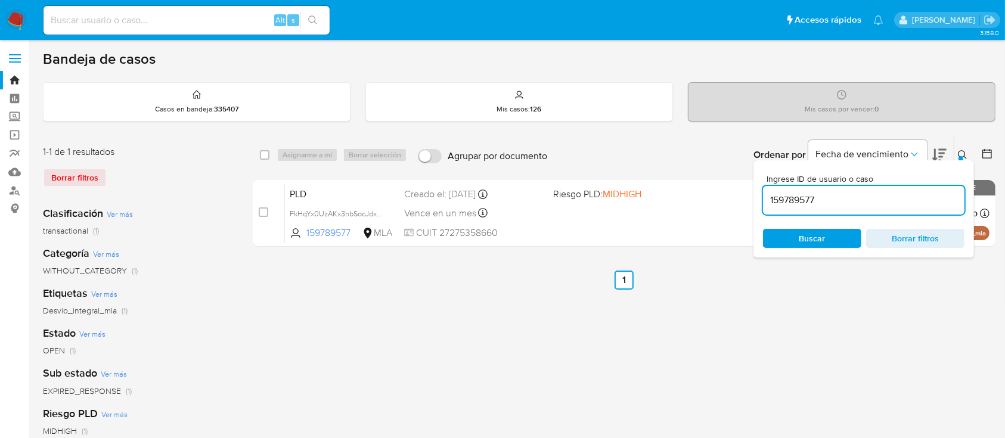
click at [961, 150] on icon at bounding box center [963, 155] width 10 height 10
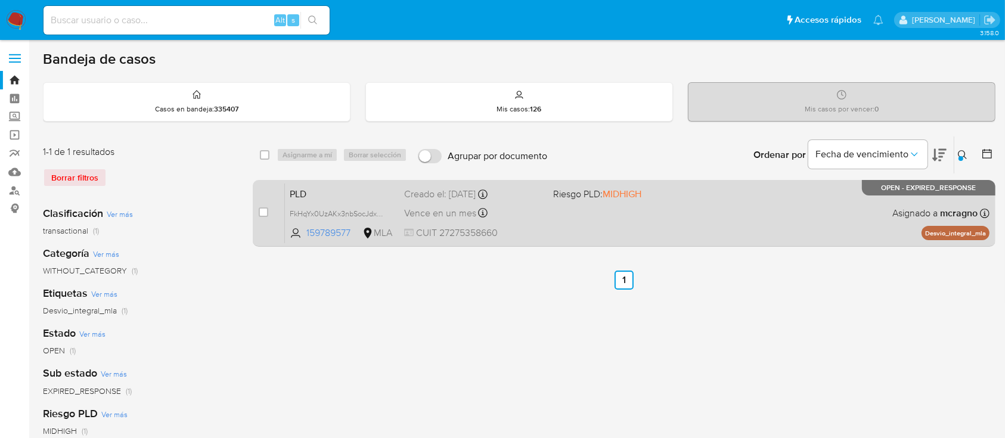
click at [715, 213] on div "PLD FkHqYx0UzAKx3nbSocJdxZVP 159789577 MLA Riesgo PLD: MIDHIGH Creado el: [DATE…" at bounding box center [637, 213] width 705 height 60
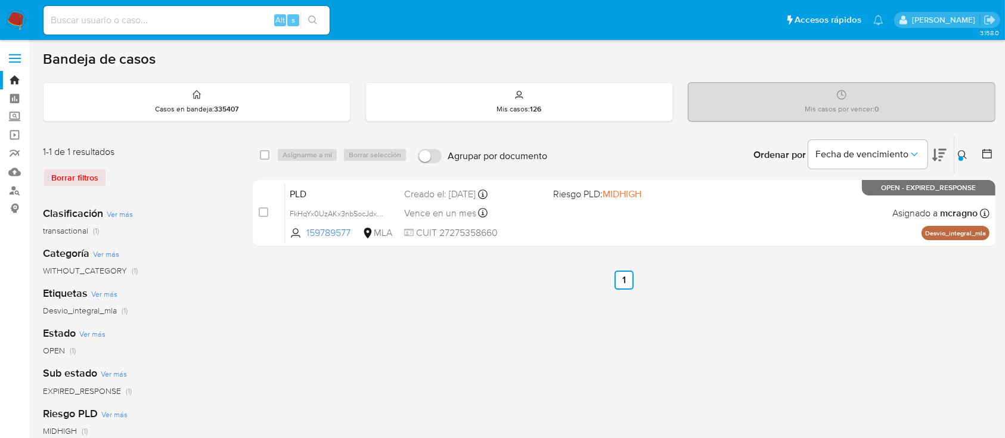
drag, startPoint x: 960, startPoint y: 155, endPoint x: 899, endPoint y: 191, distance: 71.4
click at [960, 156] on div at bounding box center [961, 158] width 5 height 5
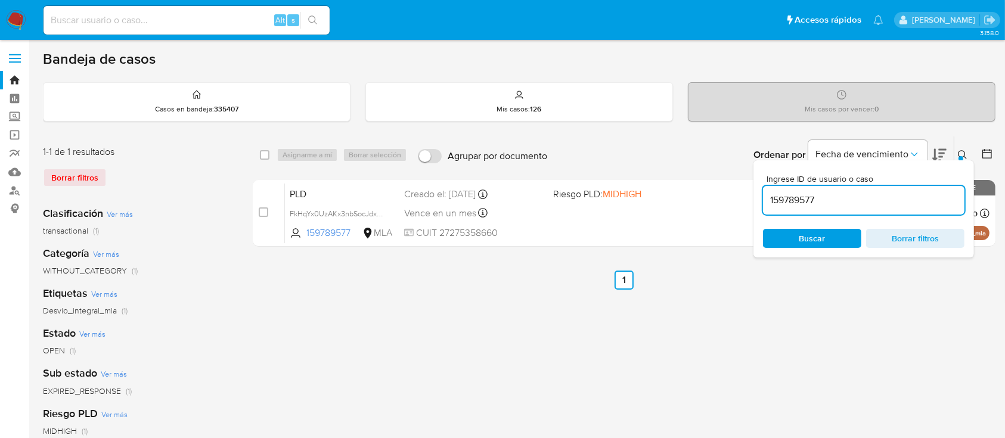
click at [871, 200] on input "159789577" at bounding box center [863, 200] width 201 height 15
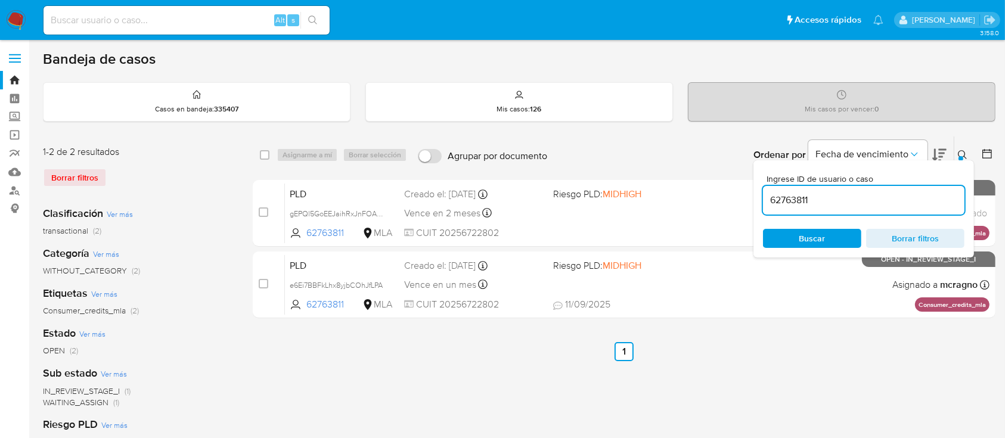
click at [958, 153] on icon at bounding box center [963, 155] width 10 height 10
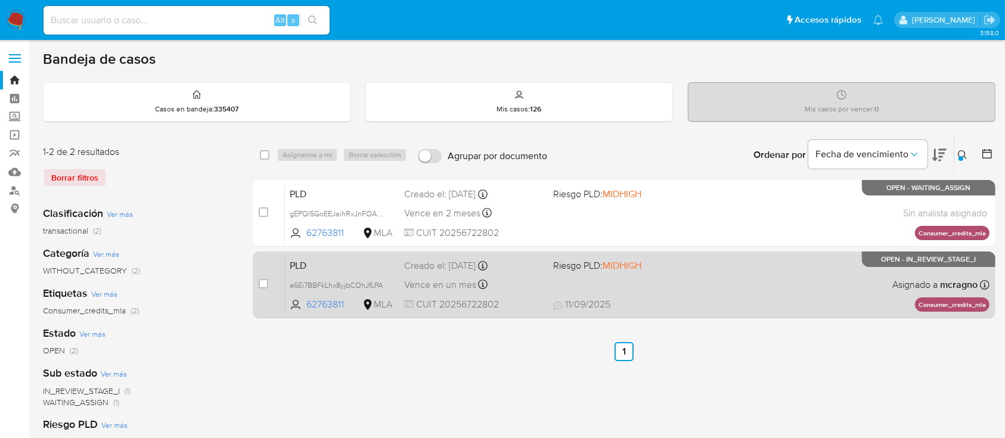
click at [755, 296] on div "PLD e6Ei7BBFkLhx8yjbCOhJfLPA 62763811 MLA Riesgo PLD: MIDHIGH Creado el: [DATE]…" at bounding box center [637, 285] width 705 height 60
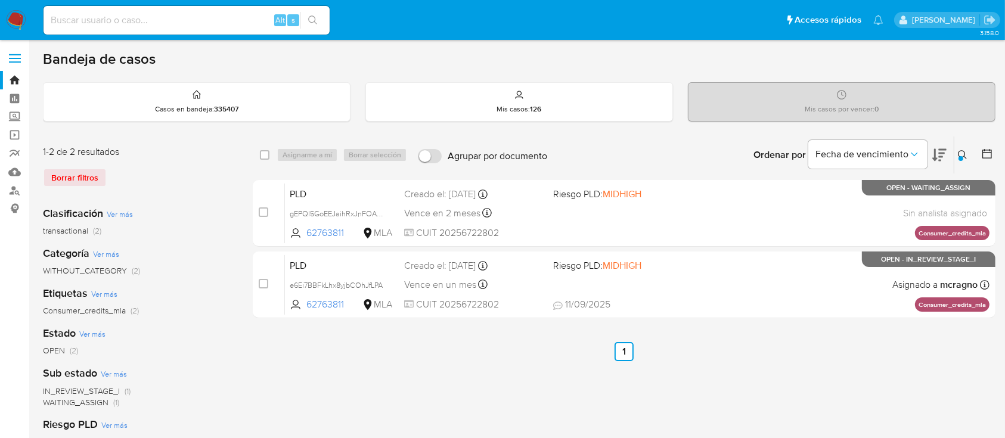
click at [959, 154] on icon at bounding box center [962, 154] width 9 height 9
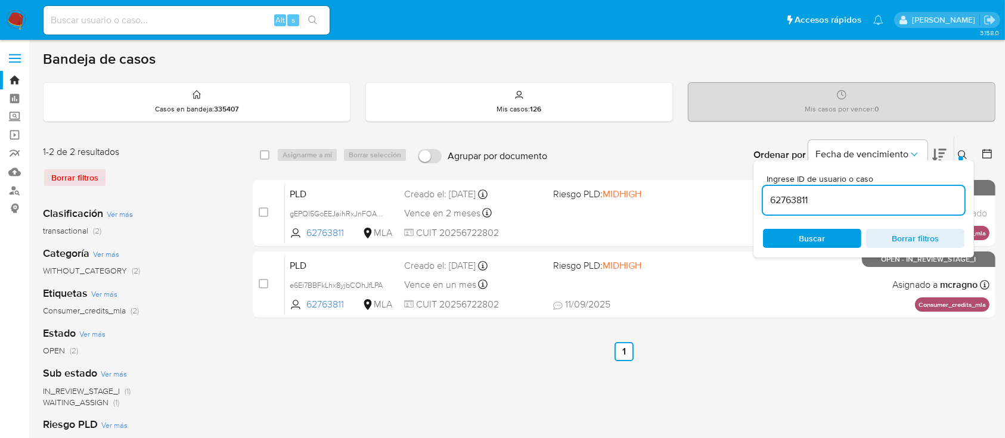
click at [868, 196] on input "62763811" at bounding box center [863, 200] width 201 height 15
type input "557172949"
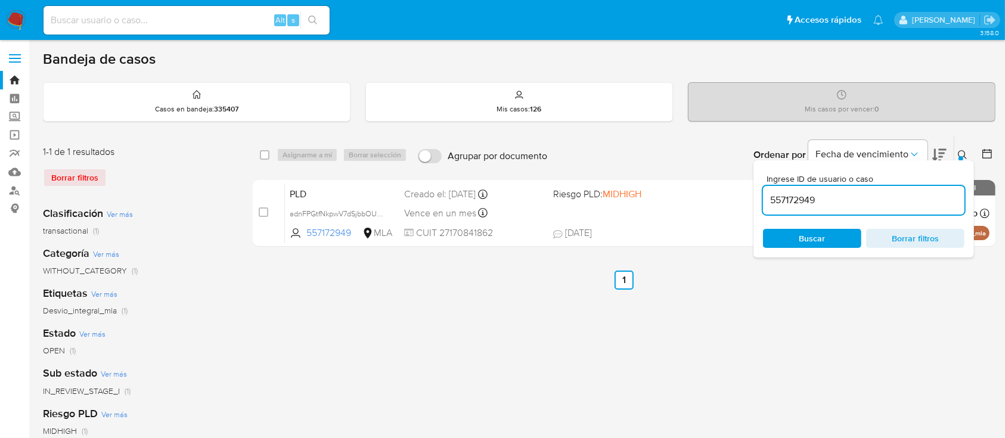
click at [964, 150] on icon at bounding box center [963, 155] width 10 height 10
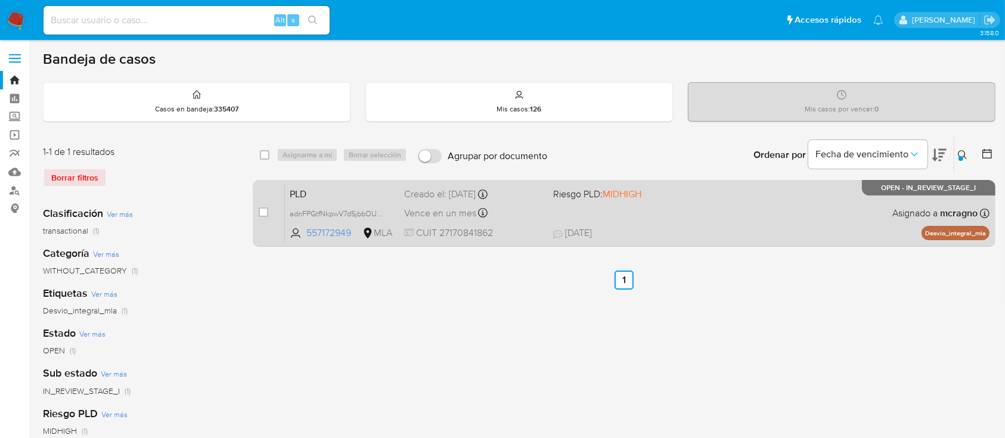
click at [688, 224] on div "PLD adnFPGtfNkpwV7dSjbbOU5pQ 557172949 MLA Riesgo PLD: MIDHIGH Creado el: [DATE…" at bounding box center [637, 213] width 705 height 60
click at [260, 209] on input "checkbox" at bounding box center [264, 212] width 10 height 10
checkbox input "true"
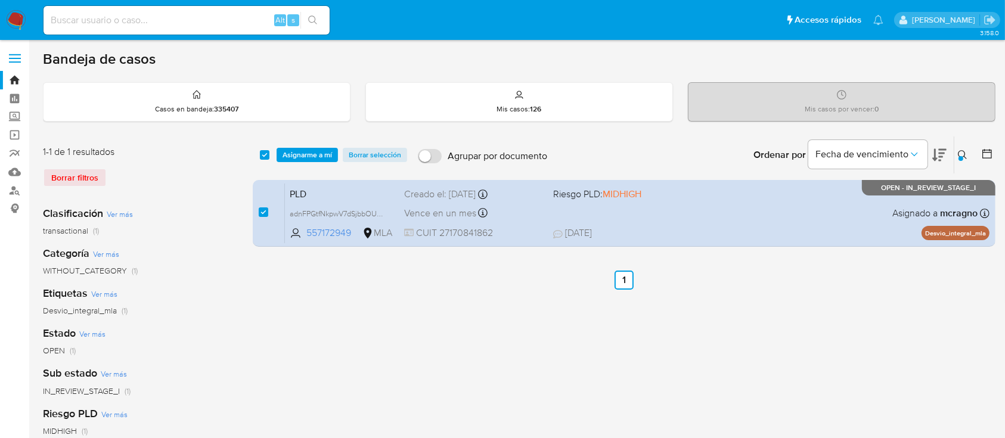
click at [317, 142] on div "select-all-cases-checkbox Asignarme a mí Borrar selección Agrupar por documento…" at bounding box center [624, 155] width 743 height 37
click at [320, 150] on span "Asignarme a mí" at bounding box center [307, 155] width 49 height 12
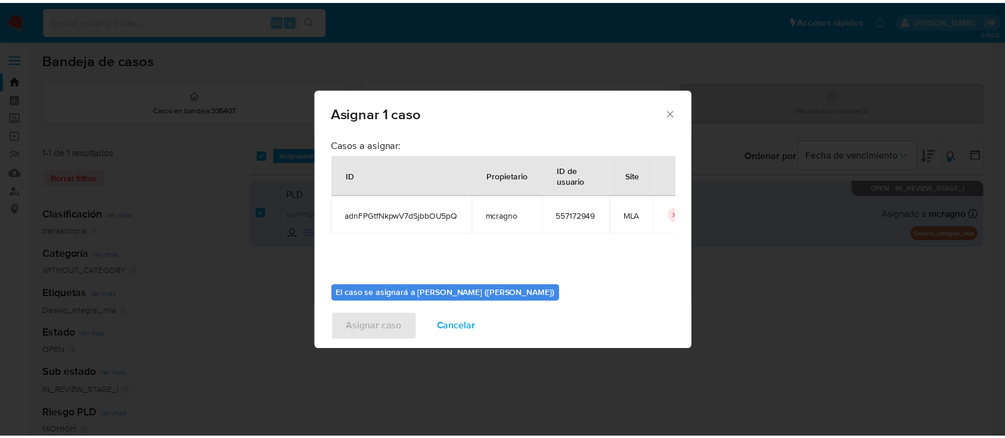
scroll to position [61, 0]
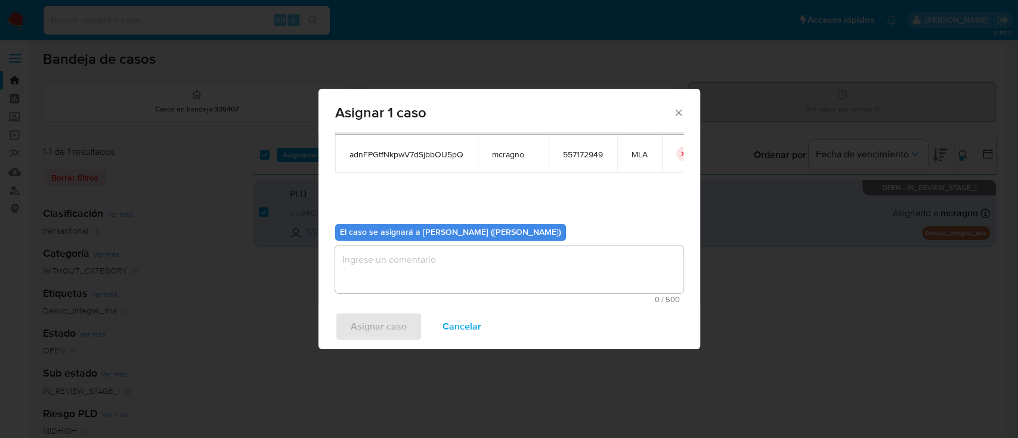
click at [404, 282] on textarea "assign-modal" at bounding box center [509, 270] width 348 height 48
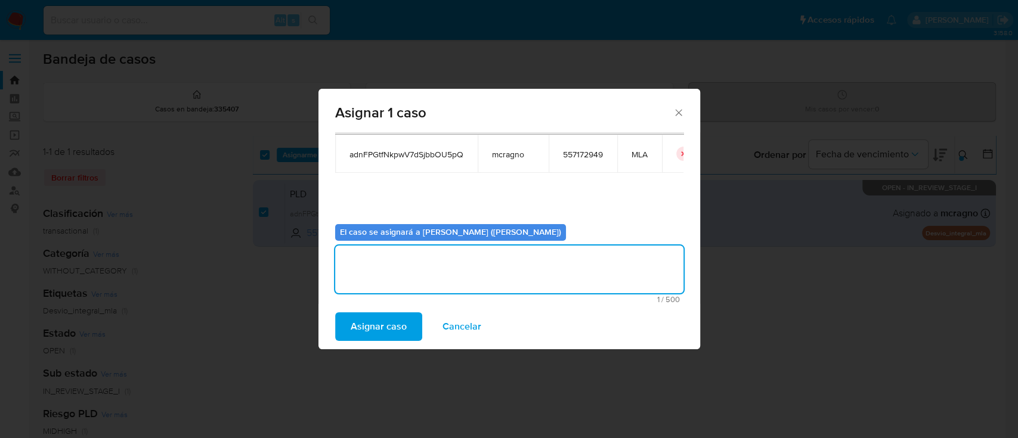
click at [386, 322] on span "Asignar caso" at bounding box center [378, 327] width 56 height 26
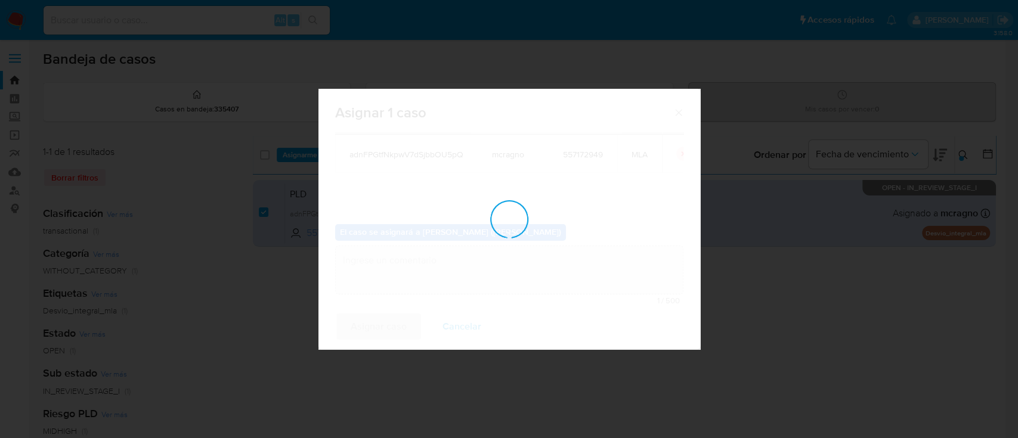
checkbox input "false"
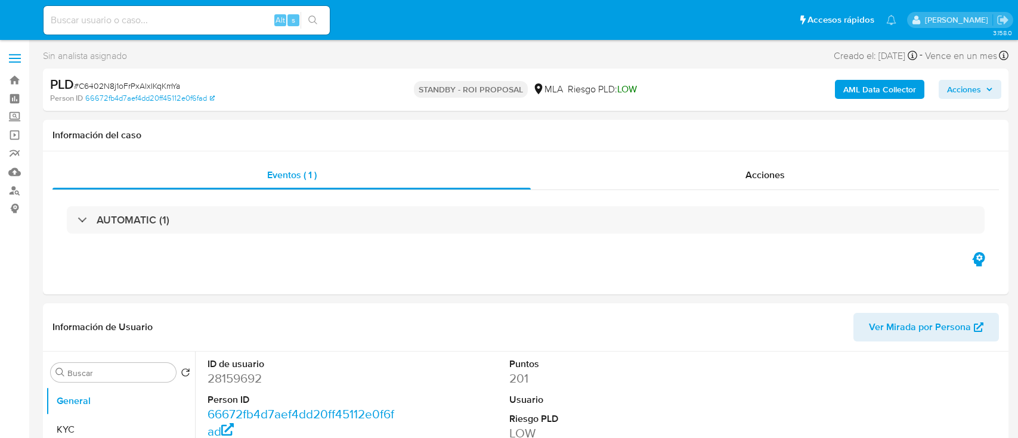
select select "10"
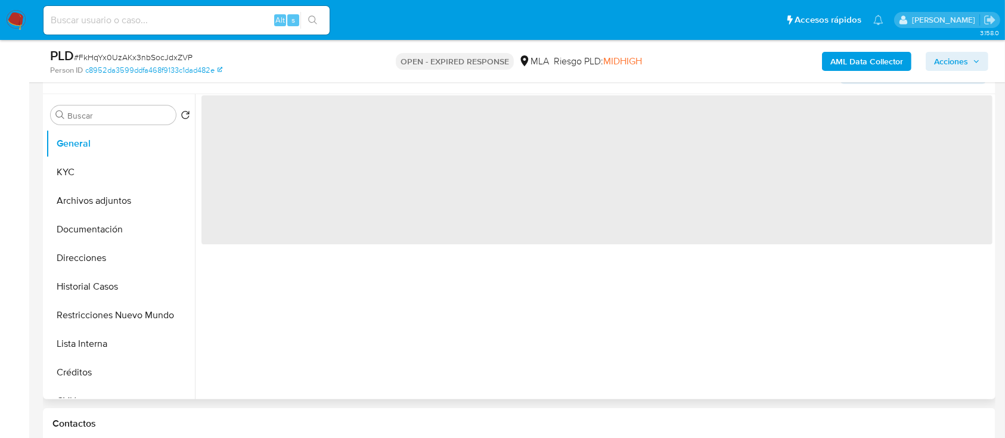
scroll to position [238, 0]
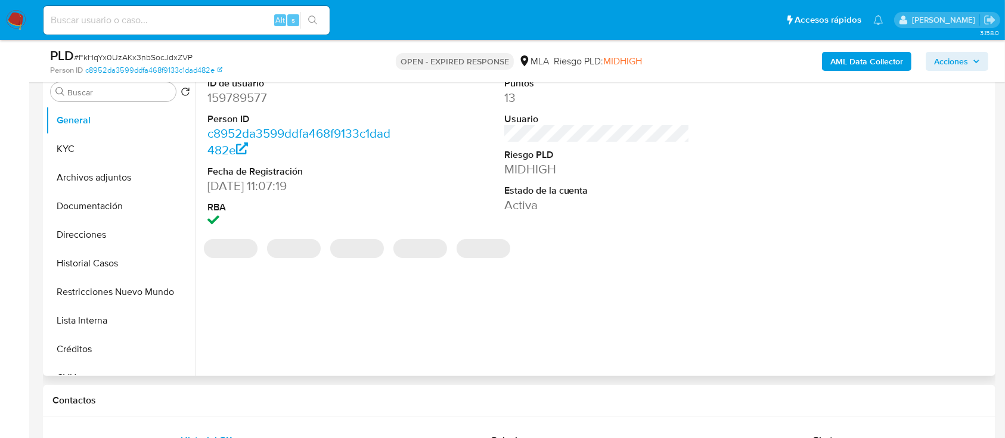
select select "10"
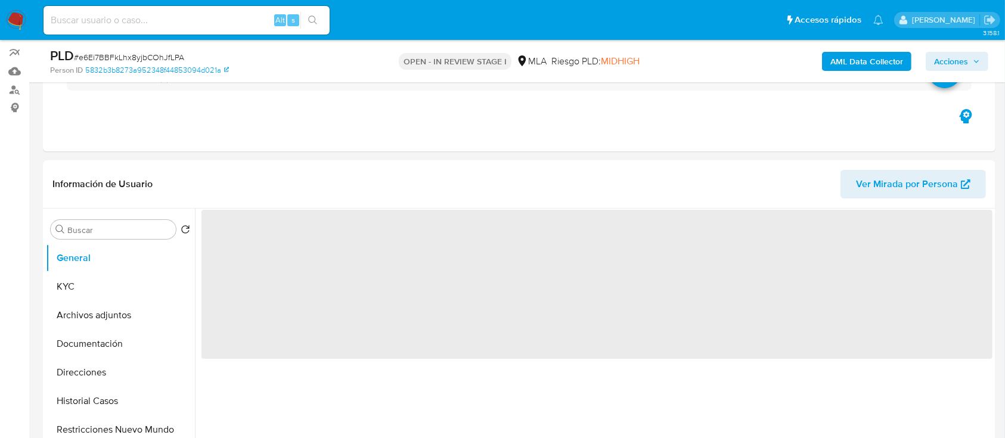
scroll to position [159, 0]
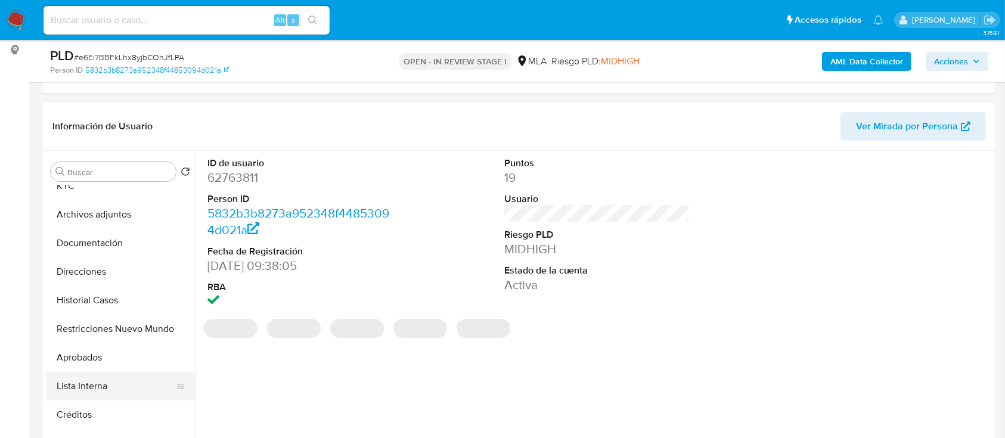
select select "10"
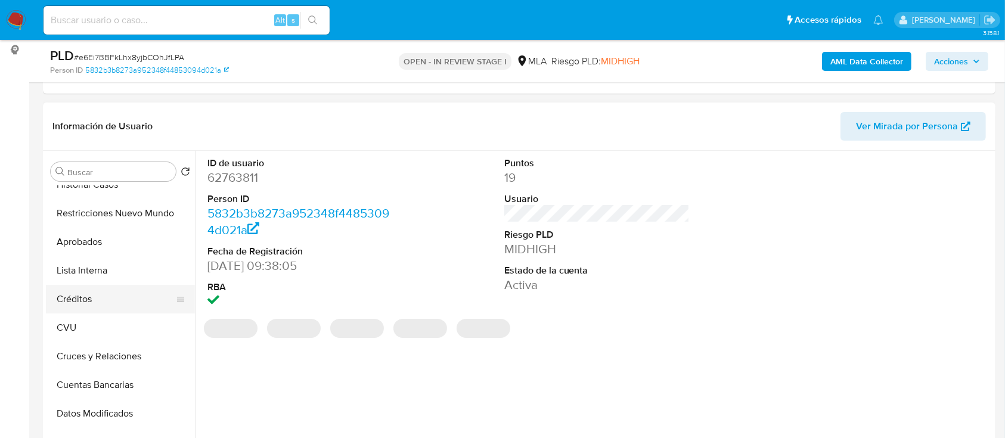
click at [110, 295] on button "Créditos" at bounding box center [115, 299] width 139 height 29
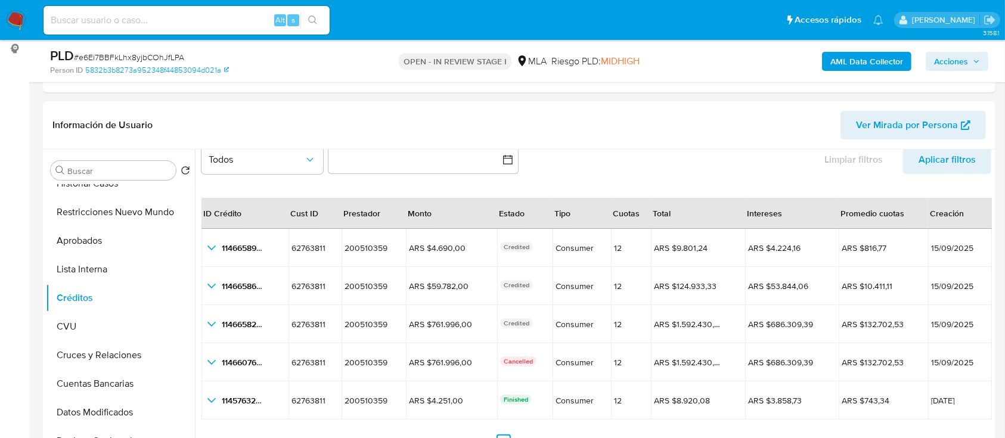
scroll to position [238, 0]
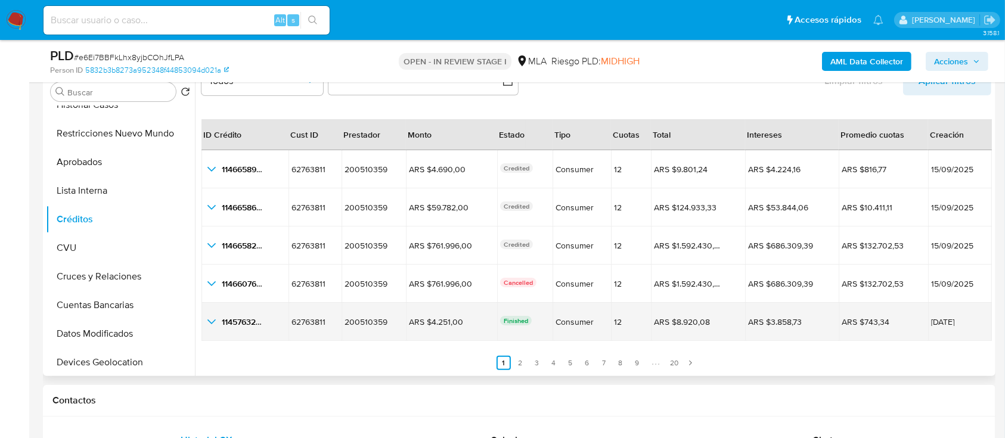
click at [209, 322] on icon "button_show_hidden_detail_by_id_4" at bounding box center [211, 322] width 14 height 14
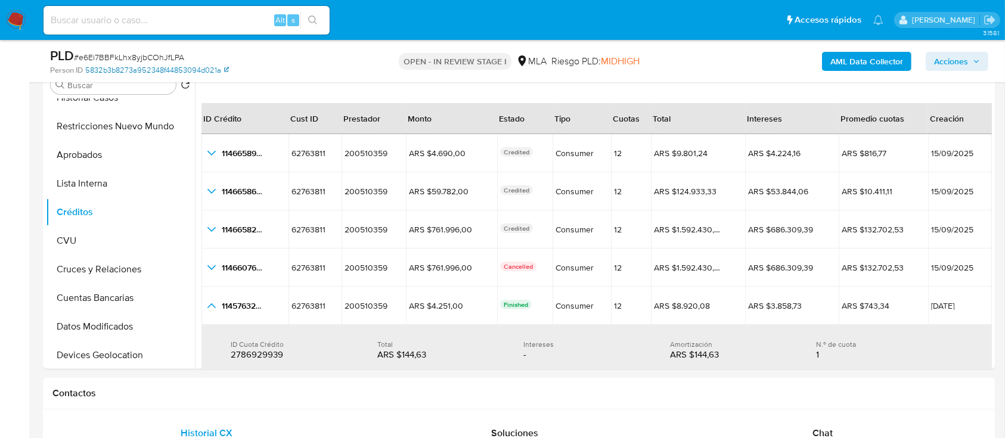
scroll to position [27, 0]
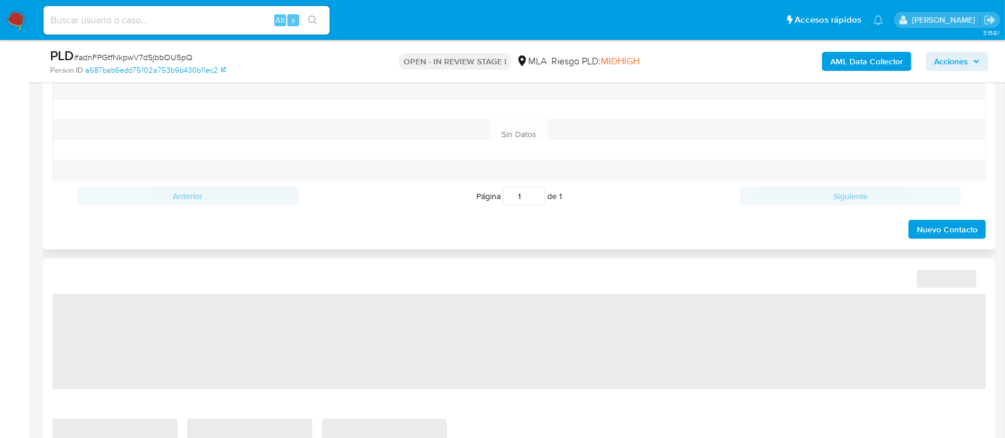
select select "10"
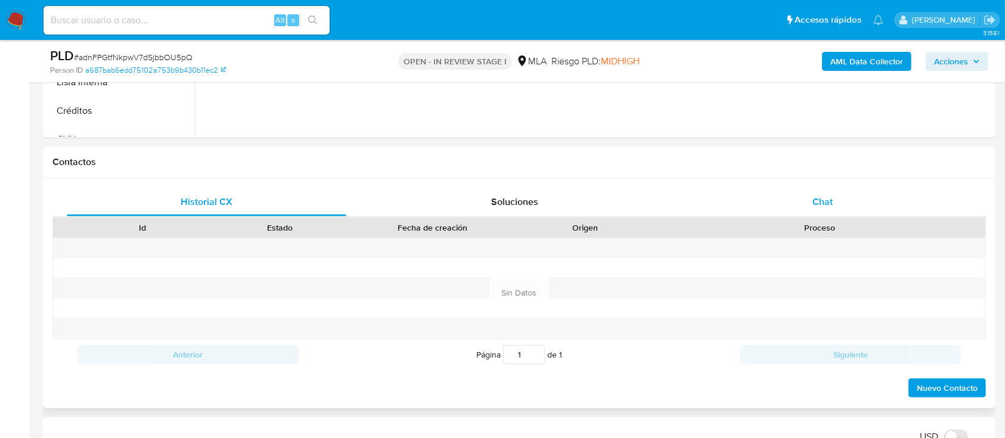
click at [829, 196] on span "Chat" at bounding box center [822, 202] width 20 height 14
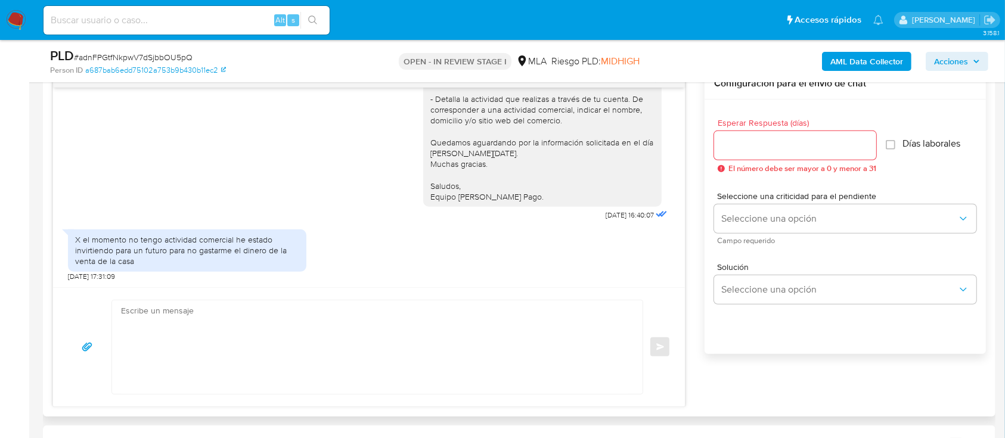
scroll to position [1788, 0]
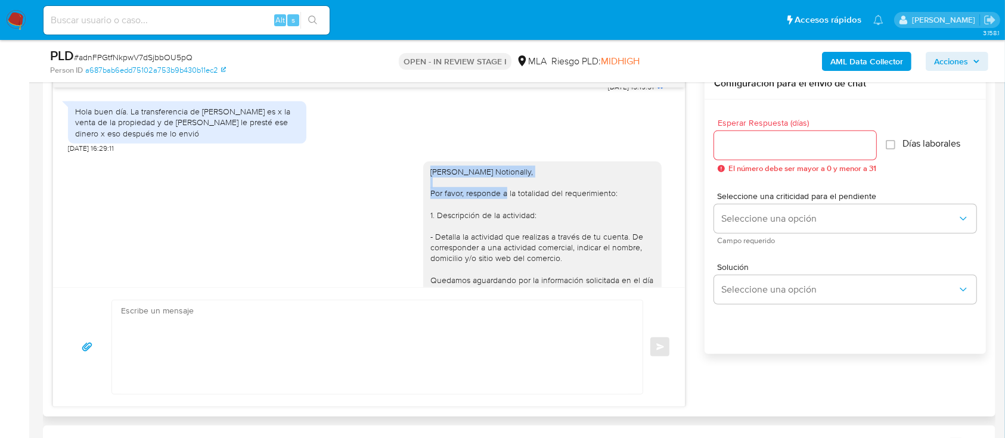
drag, startPoint x: 420, startPoint y: 193, endPoint x: 612, endPoint y: 206, distance: 192.3
click at [613, 206] on div "[PERSON_NAME] Notionally, Por favor, responde a la totalidad del requerimiento:…" at bounding box center [542, 252] width 224 height 173
copy div "Graciela Cristina Graciela Cristina Notionally,"
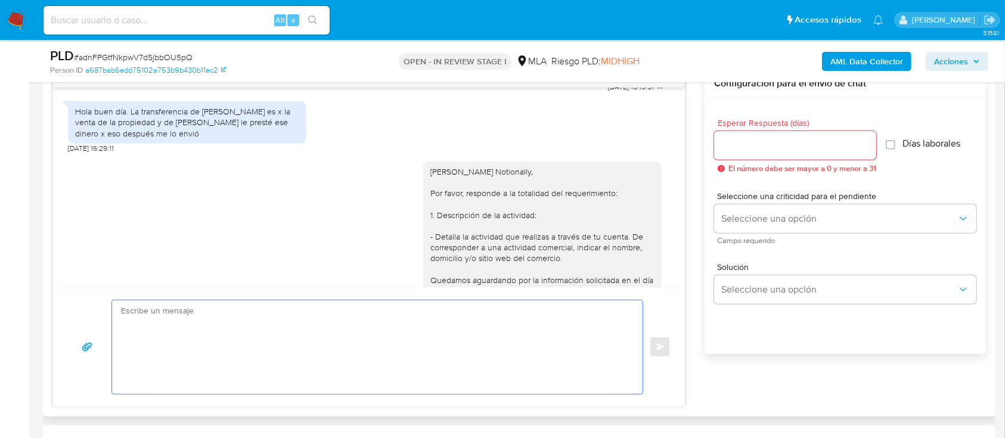
click at [460, 322] on textarea at bounding box center [374, 347] width 507 height 94
paste textarea "Graciela Cristina Graciela Cristina Notionally,"
paste textarea "Queremos informarte que el uso de la cuenta es personal y no se deben canalizar…"
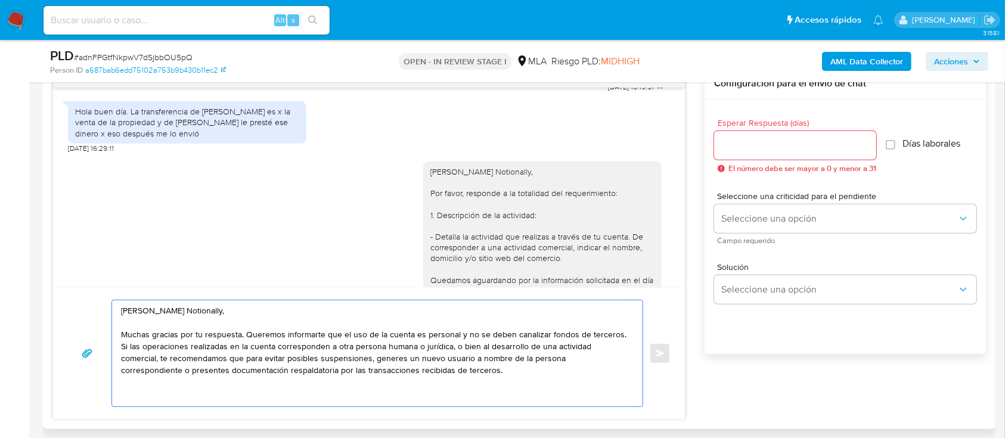
scroll to position [1868, 0]
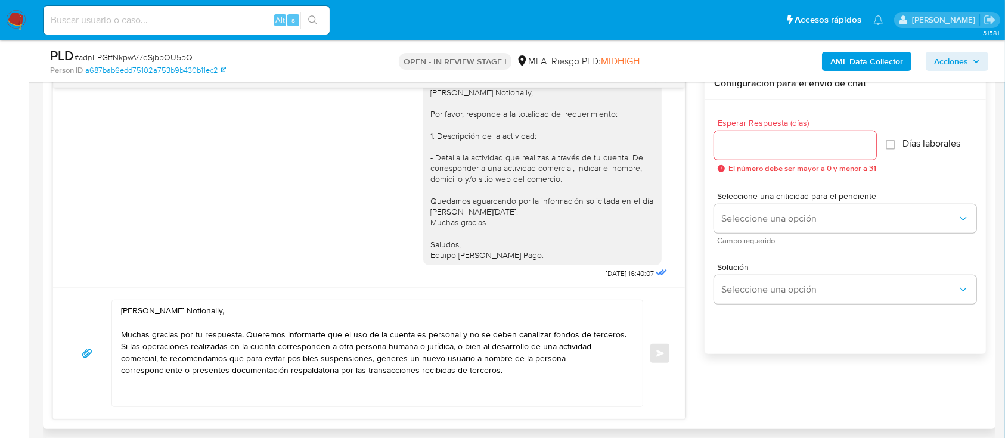
drag, startPoint x: 518, startPoint y: 272, endPoint x: 420, endPoint y: 268, distance: 98.4
click at [430, 260] on div "[PERSON_NAME] Notionally, Por favor, responde a la totalidad del requerimiento:…" at bounding box center [542, 173] width 224 height 173
copy div "Saludos, Equipo de Mercado Pago."
click at [187, 399] on textarea "Hola Graciela Cristina Graciela Cristina Notionally, Muchas gracias por tu resp…" at bounding box center [374, 353] width 507 height 106
paste textarea "Saludos, Equipo de Mercado Pago."
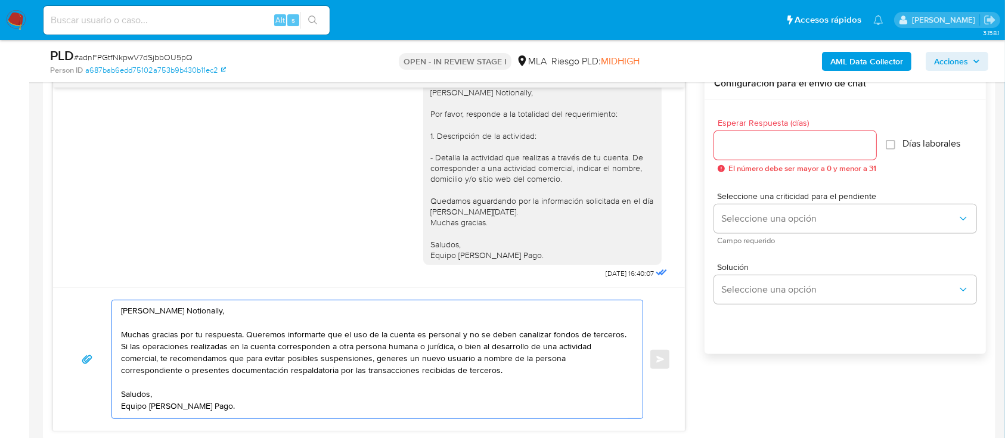
type textarea "[PERSON_NAME] Notionally, Muchas gracias por tu respuesta. Queremos informarte …"
click at [752, 151] on input "Esperar Respuesta (días)" at bounding box center [795, 145] width 162 height 15
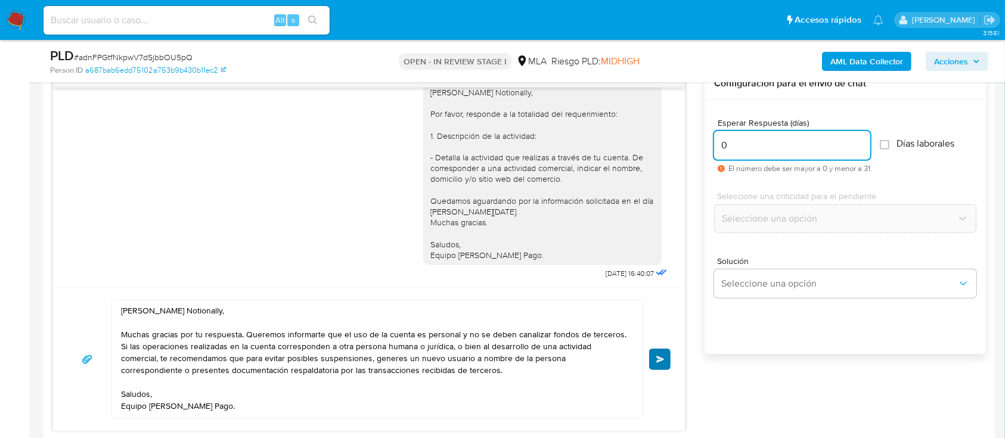
type input "0"
click at [663, 356] on span "Enviar" at bounding box center [660, 359] width 8 height 7
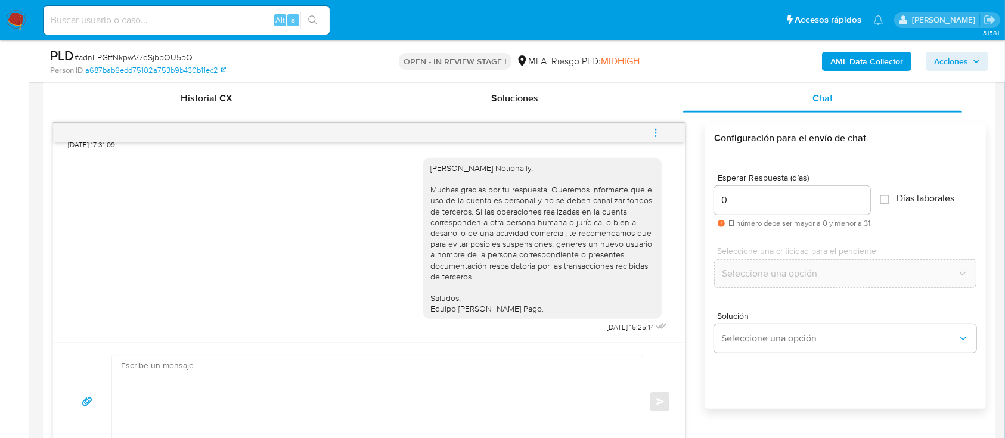
scroll to position [556, 0]
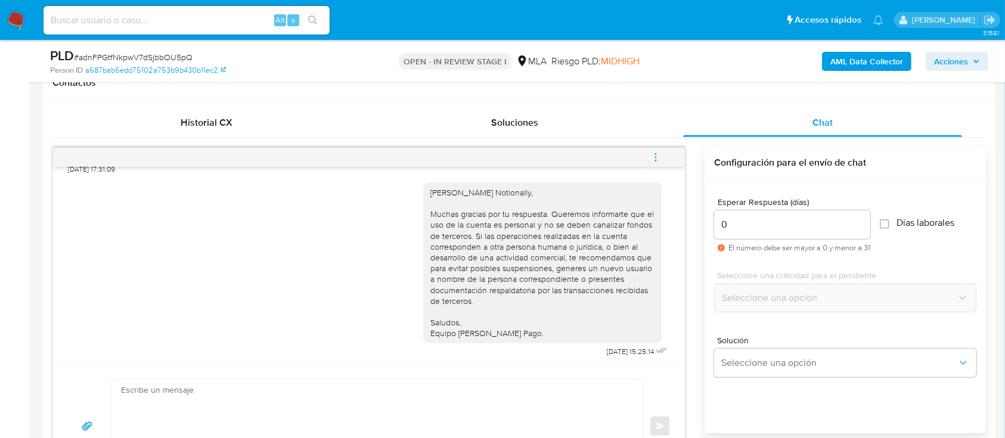
click at [652, 150] on span "menu-action" at bounding box center [655, 157] width 11 height 29
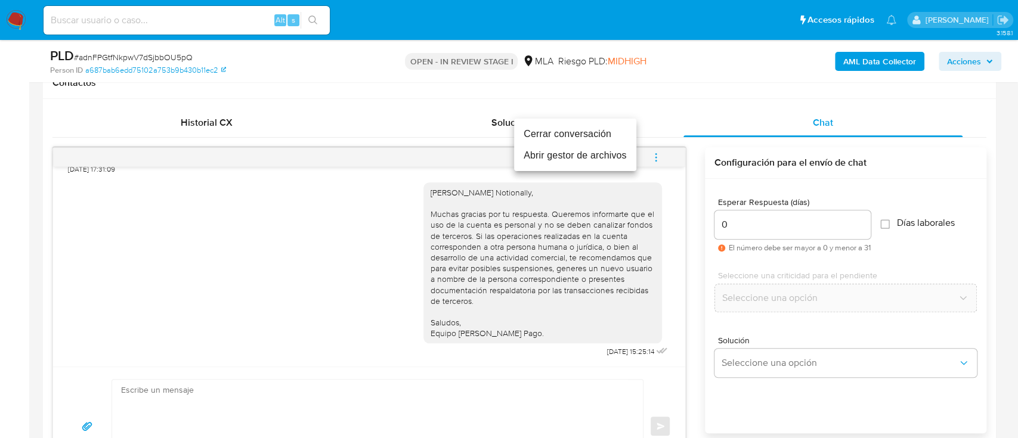
click at [556, 133] on li "Cerrar conversación" at bounding box center [575, 133] width 122 height 21
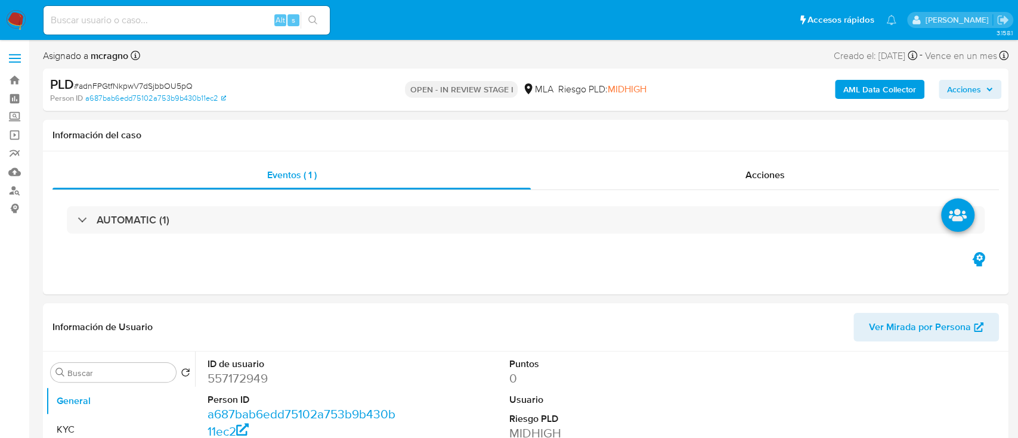
select select "10"
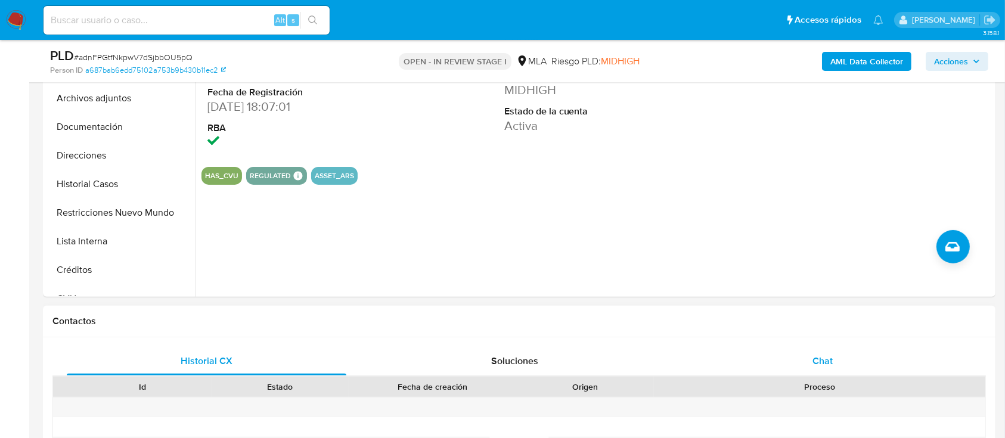
click at [868, 362] on div "Chat" at bounding box center [823, 361] width 280 height 29
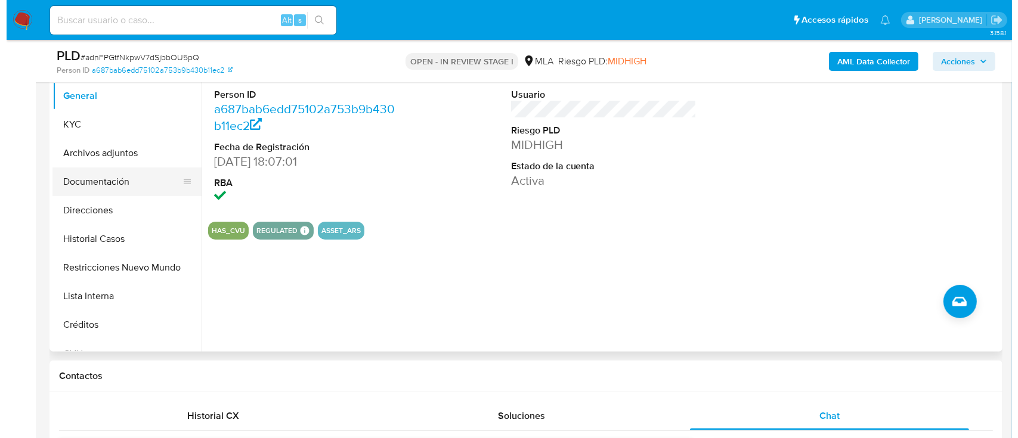
scroll to position [238, 0]
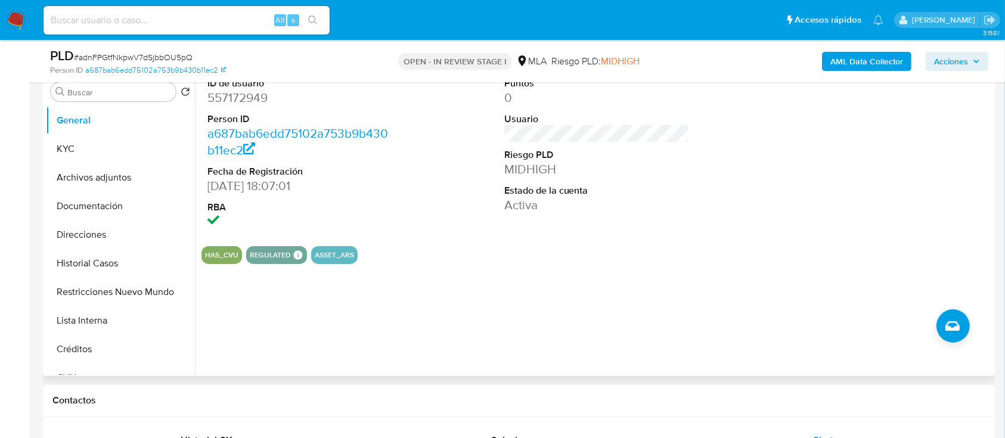
click at [114, 168] on button "Archivos adjuntos" at bounding box center [120, 177] width 149 height 29
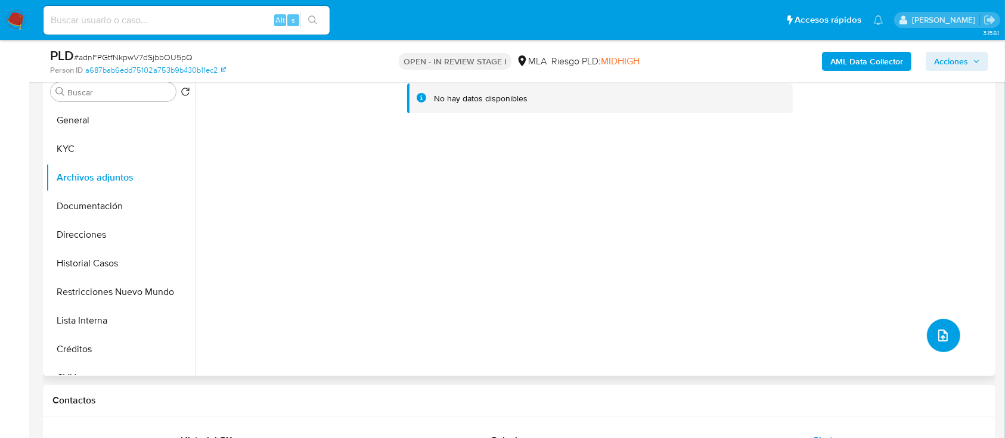
click at [950, 340] on button "upload-file" at bounding box center [943, 335] width 33 height 33
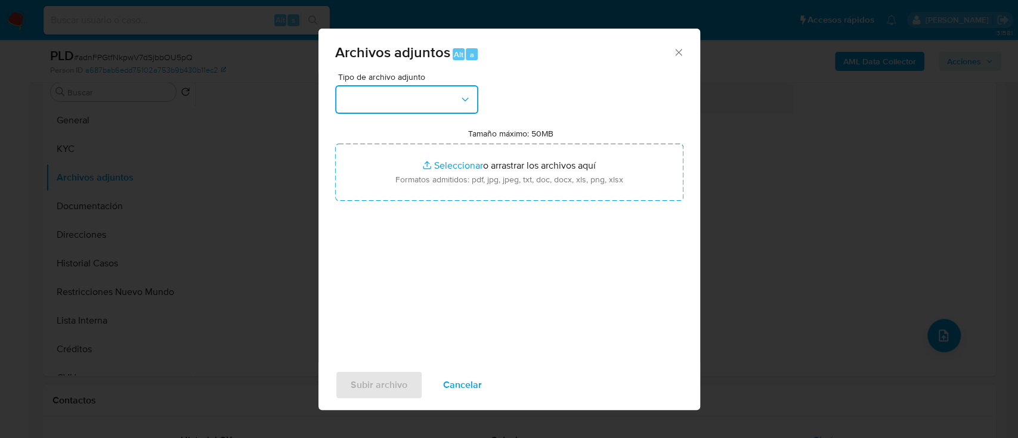
click at [391, 106] on button "button" at bounding box center [406, 99] width 143 height 29
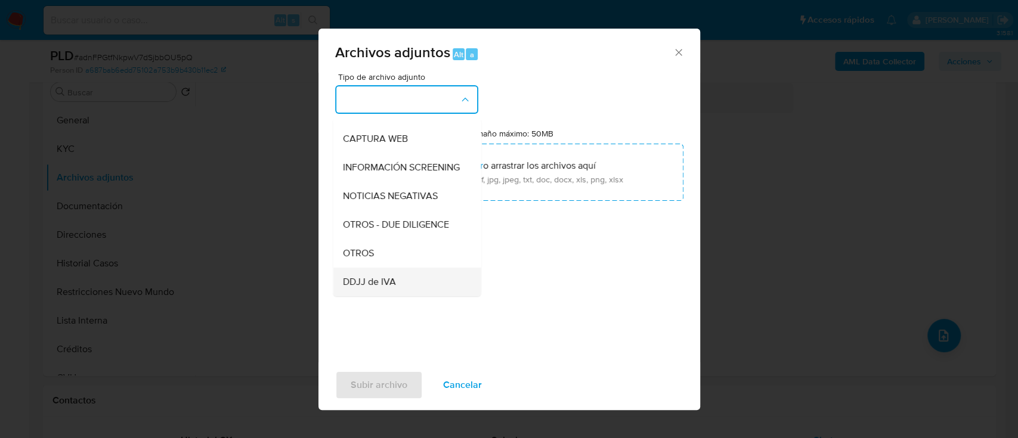
scroll to position [159, 0]
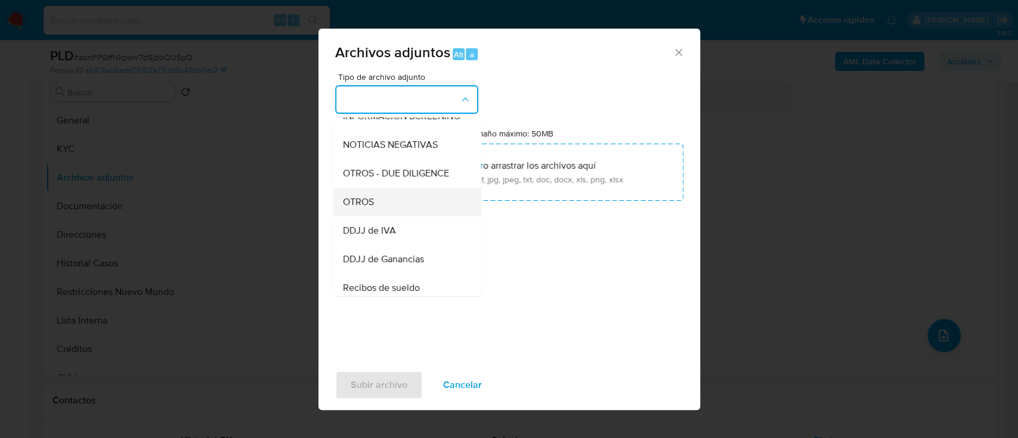
click at [371, 208] on span "OTROS" at bounding box center [357, 202] width 31 height 12
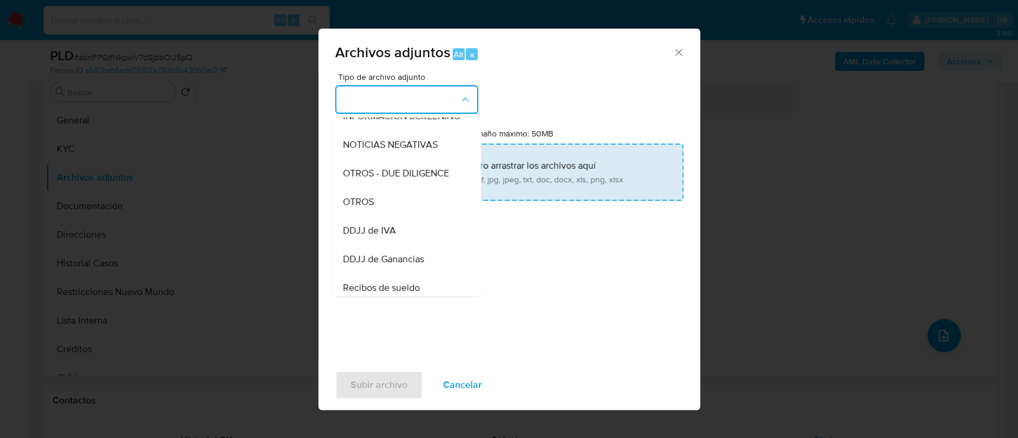
click at [494, 165] on input "Tamaño máximo: 50MB Seleccionar archivos" at bounding box center [509, 172] width 348 height 57
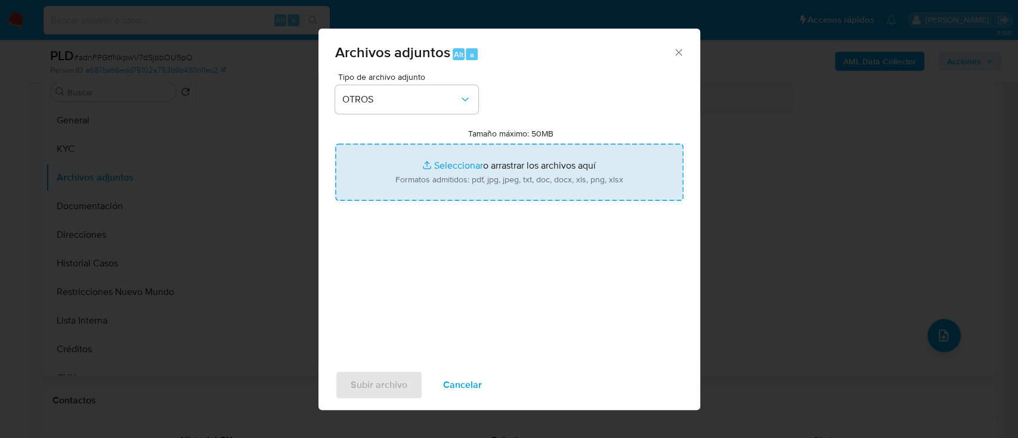
type input "C:\fakepath\557172949 - Boleto compra venta [DATE].pdf"
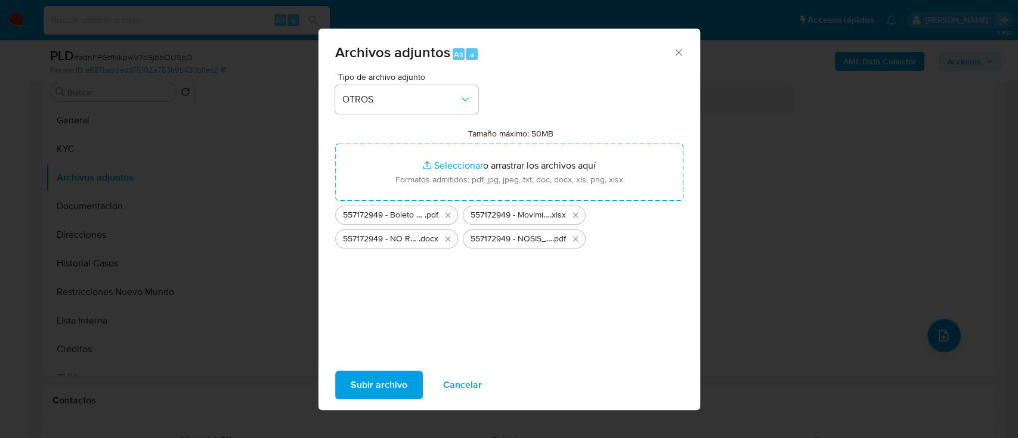
click at [387, 389] on span "Subir archivo" at bounding box center [378, 385] width 57 height 26
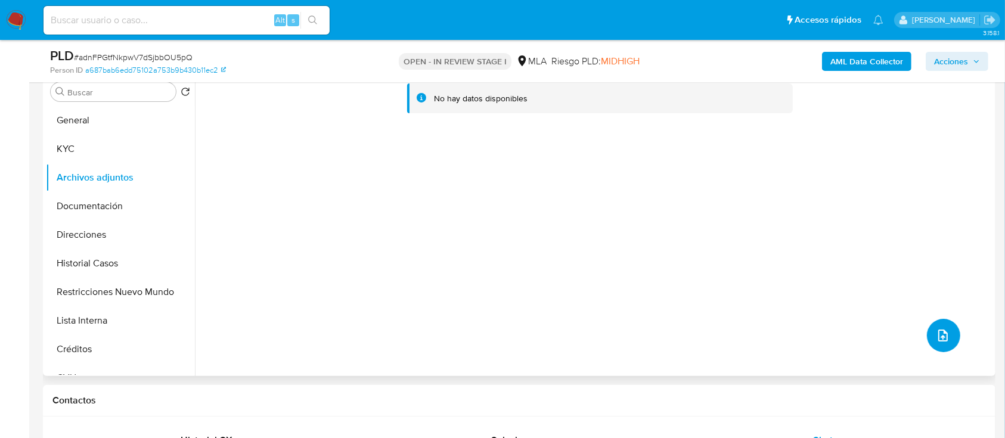
click at [948, 334] on button "upload-file" at bounding box center [943, 335] width 33 height 33
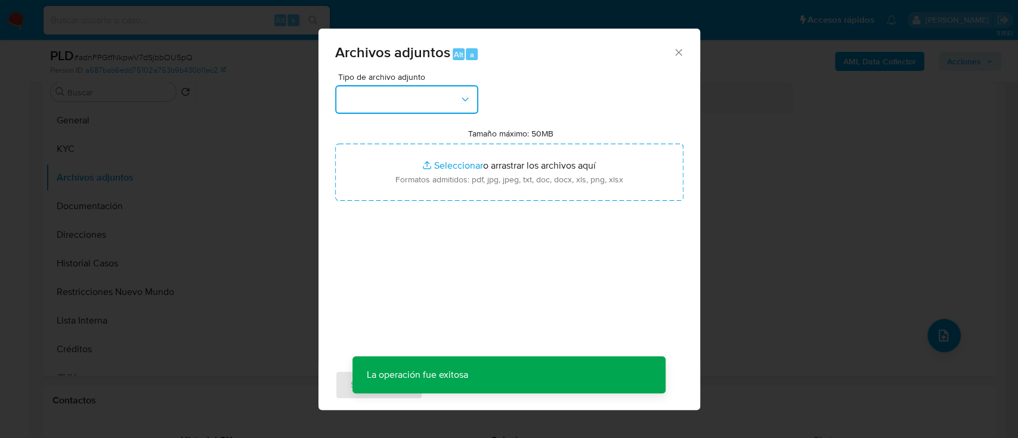
click at [415, 103] on button "button" at bounding box center [406, 99] width 143 height 29
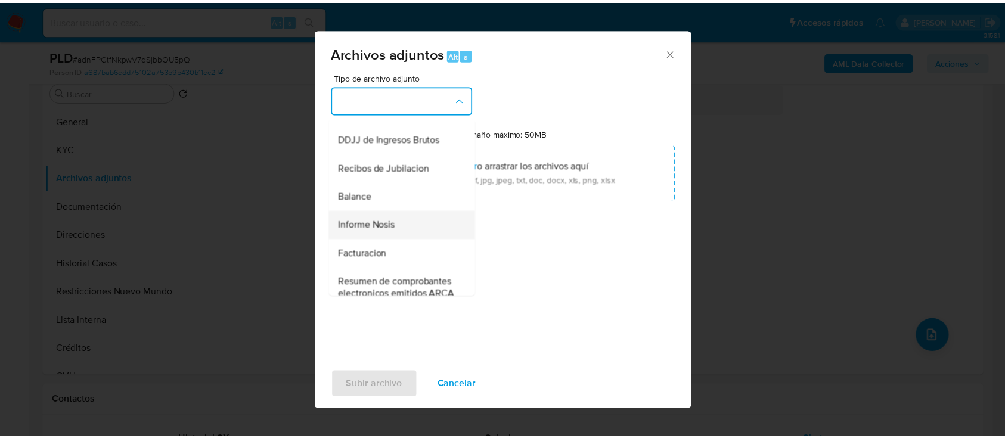
scroll to position [397, 0]
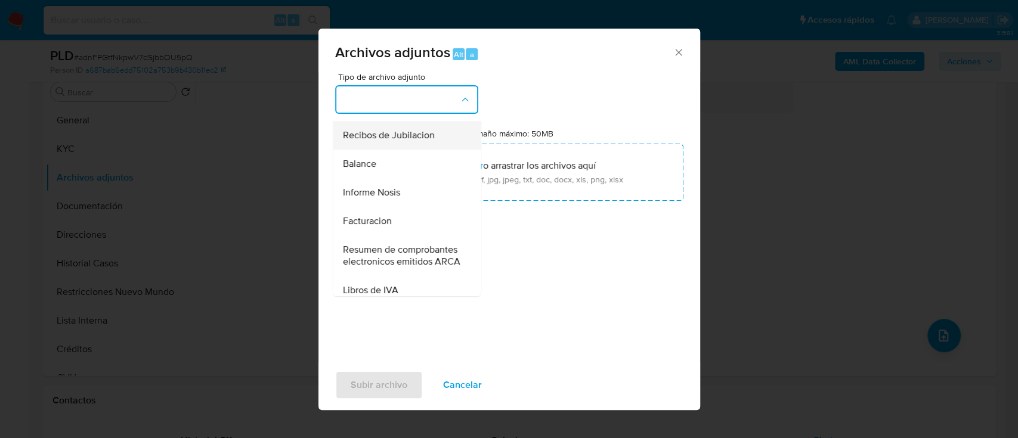
click at [424, 141] on span "Recibos de Jubilacion" at bounding box center [388, 135] width 92 height 12
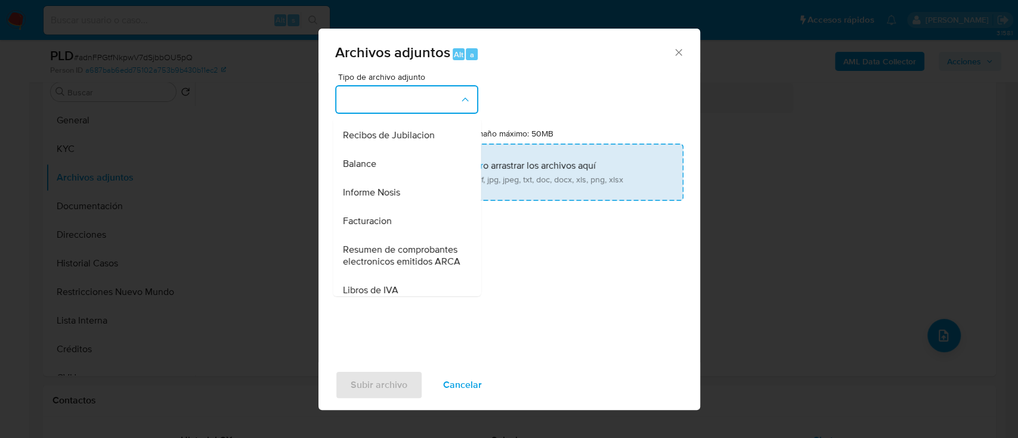
click at [503, 169] on input "Tamaño máximo: 50MB Seleccionar archivos" at bounding box center [509, 172] width 348 height 57
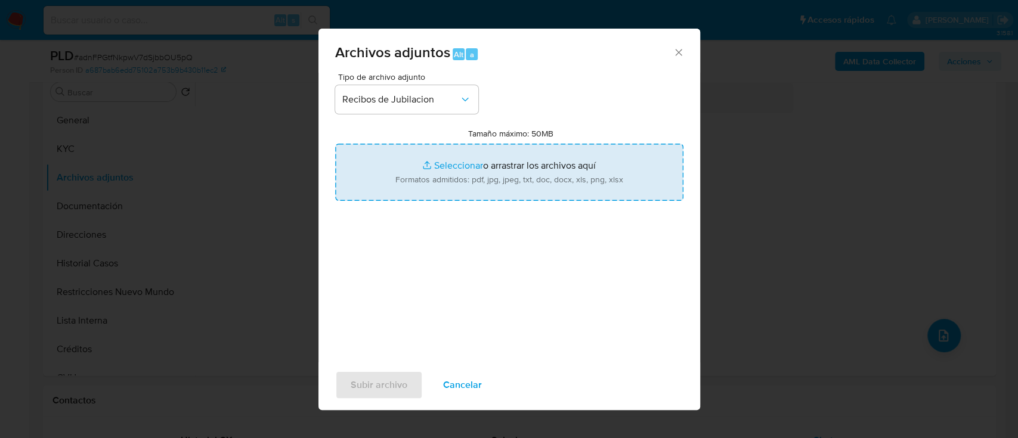
type input "C:\fakepath\557172949 - Recibos de jubilacion jun-[DATE].pdf"
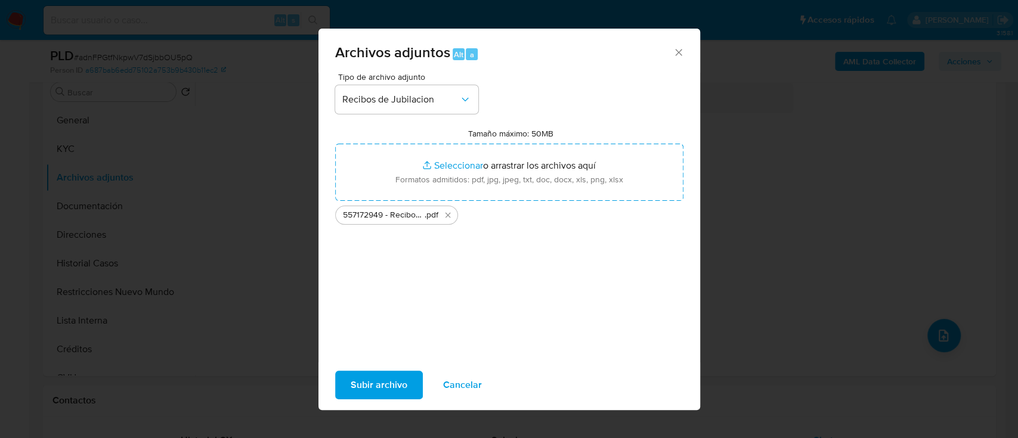
click at [398, 380] on span "Subir archivo" at bounding box center [378, 385] width 57 height 26
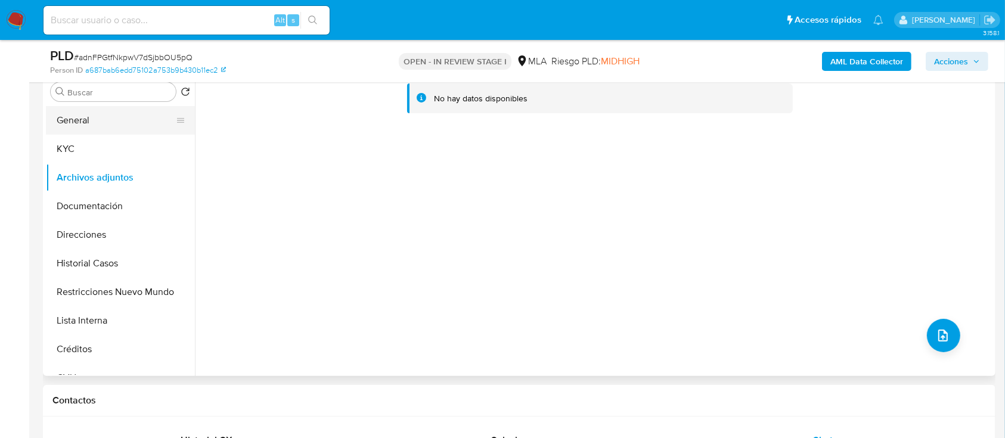
click at [94, 120] on button "General" at bounding box center [115, 120] width 139 height 29
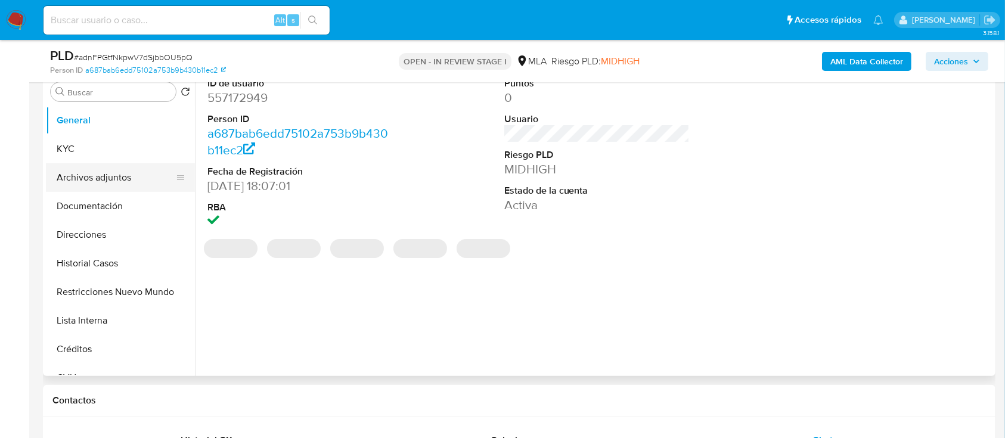
click at [120, 181] on button "Archivos adjuntos" at bounding box center [115, 177] width 139 height 29
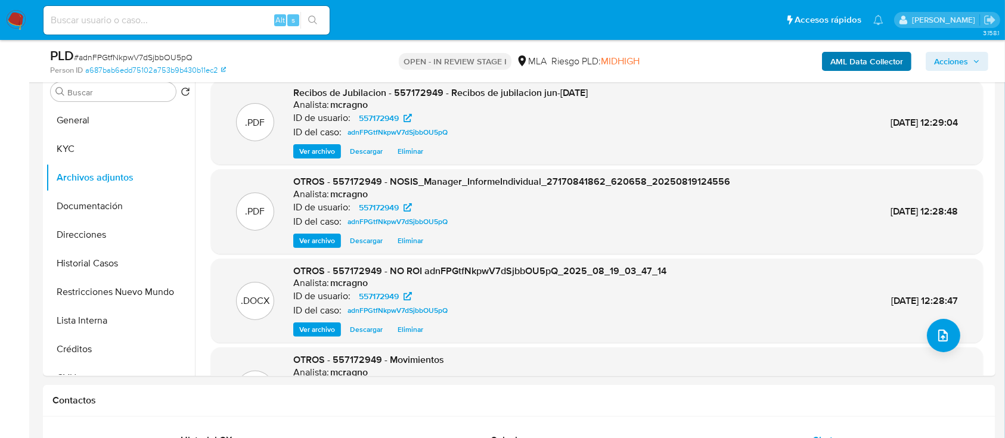
drag, startPoint x: 973, startPoint y: 59, endPoint x: 874, endPoint y: 69, distance: 100.1
click at [973, 59] on icon "button" at bounding box center [976, 61] width 7 height 7
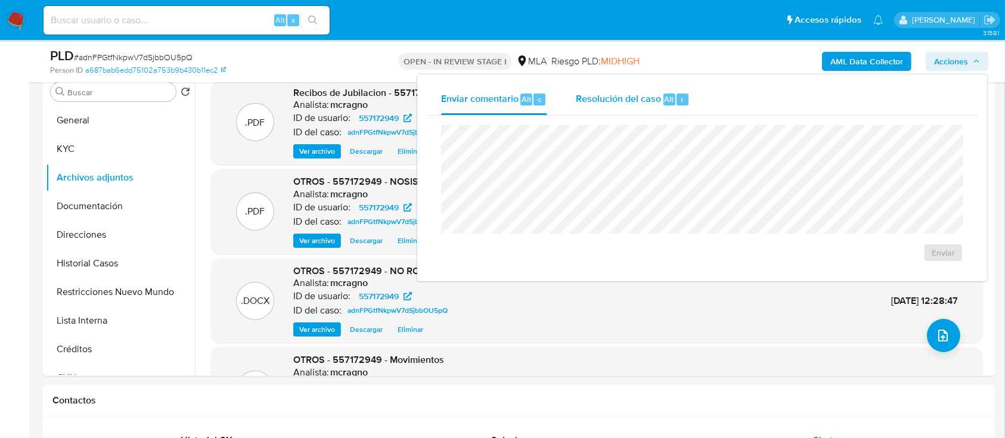
drag, startPoint x: 652, startPoint y: 103, endPoint x: 652, endPoint y: 112, distance: 9.5
click at [652, 103] on span "Resolución del caso" at bounding box center [618, 99] width 85 height 14
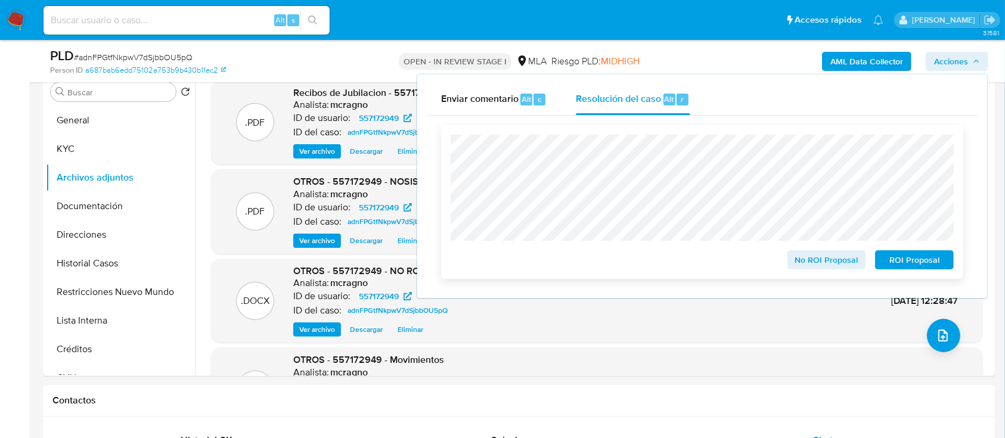
click at [824, 260] on span "No ROI Proposal" at bounding box center [827, 260] width 62 height 17
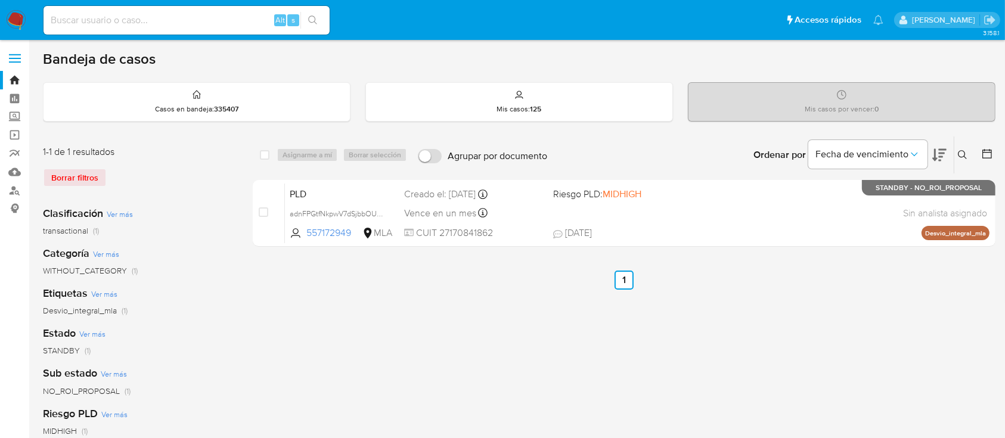
drag, startPoint x: 962, startPoint y: 148, endPoint x: 956, endPoint y: 171, distance: 24.2
click at [962, 148] on button at bounding box center [964, 155] width 20 height 14
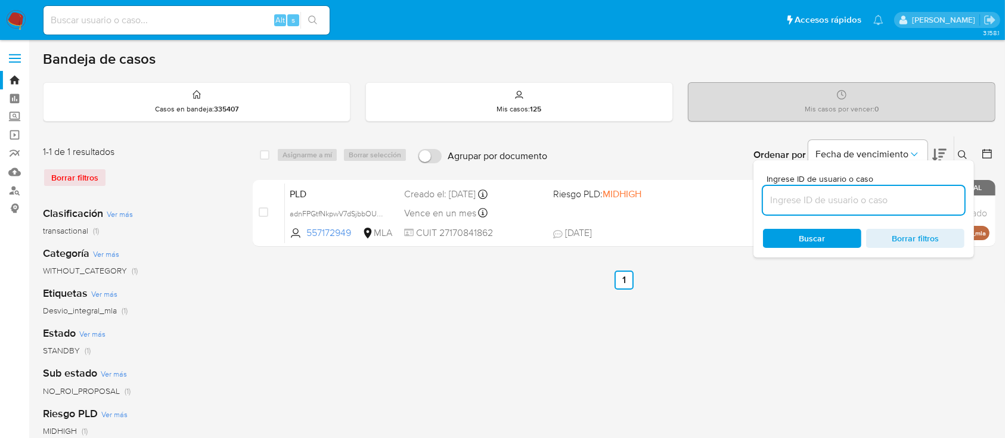
click at [909, 197] on input at bounding box center [863, 200] width 201 height 15
type input "326754519"
drag, startPoint x: 963, startPoint y: 152, endPoint x: 858, endPoint y: 173, distance: 107.0
click at [963, 151] on icon at bounding box center [963, 155] width 10 height 10
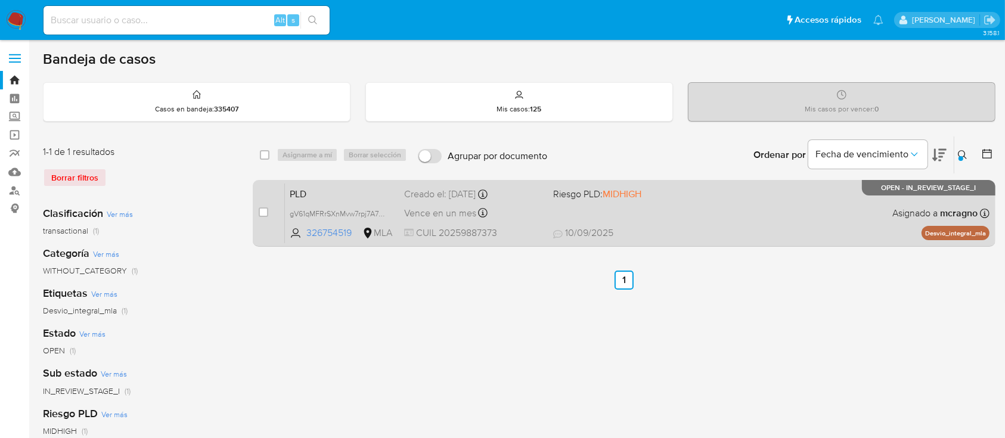
click at [613, 222] on div "PLD gV61qMFRrSXnMvw7rpj7A7Mm 326754519 MLA Riesgo PLD: MIDHIGH Creado el: [DATE…" at bounding box center [637, 213] width 705 height 60
drag, startPoint x: 261, startPoint y: 214, endPoint x: 269, endPoint y: 210, distance: 9.1
click at [262, 214] on input "checkbox" at bounding box center [264, 212] width 10 height 10
checkbox input "true"
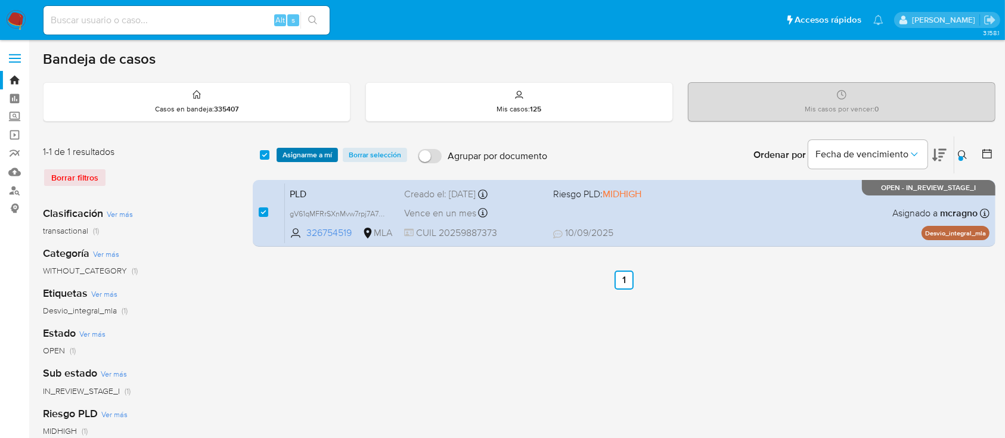
click at [308, 155] on span "Asignarme a mí" at bounding box center [307, 155] width 49 height 12
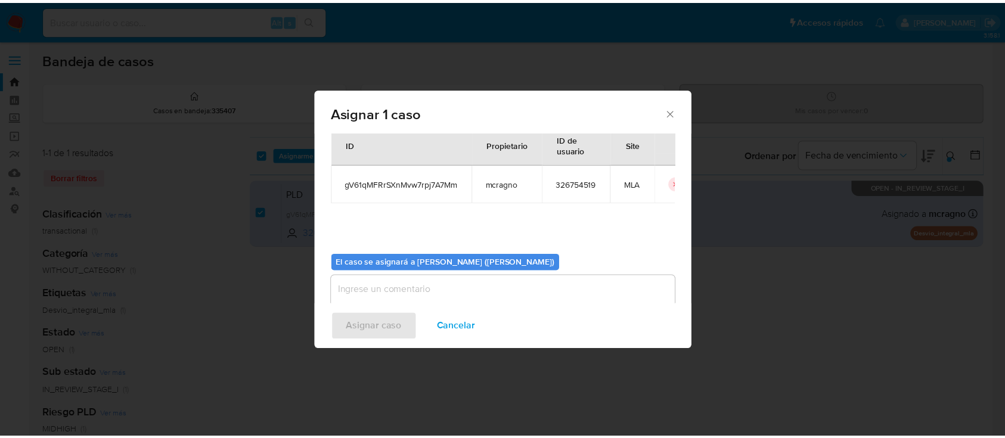
scroll to position [61, 0]
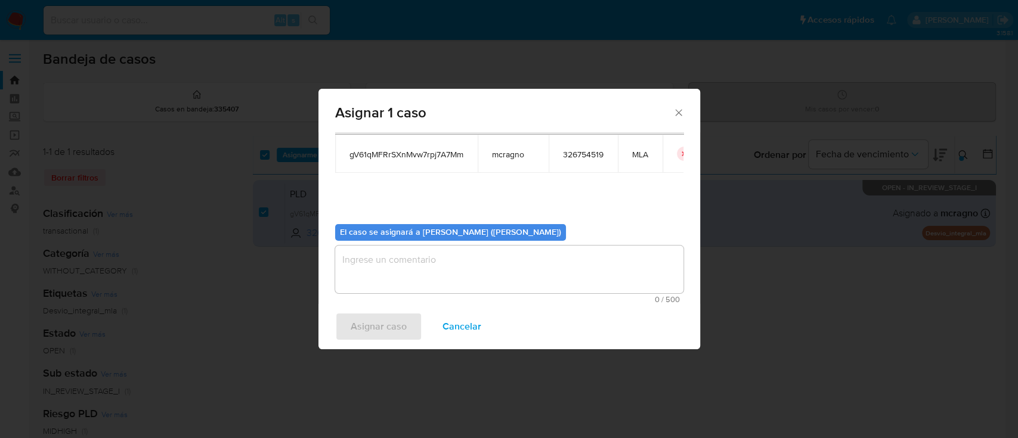
click at [387, 289] on textarea "assign-modal" at bounding box center [509, 270] width 348 height 48
click at [389, 314] on span "Asignar caso" at bounding box center [378, 327] width 56 height 26
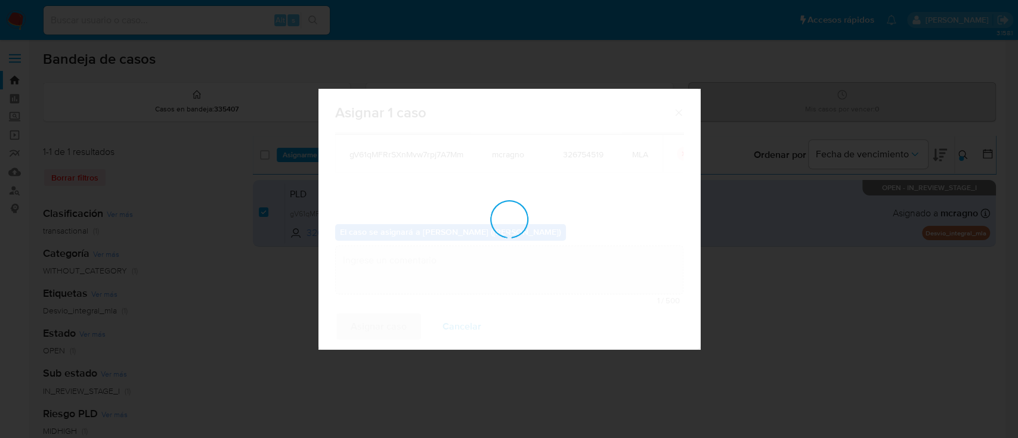
checkbox input "false"
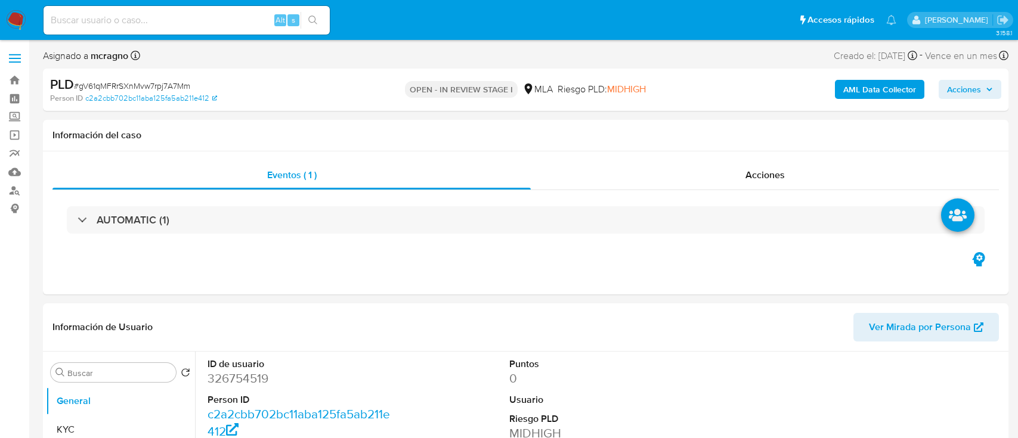
select select "10"
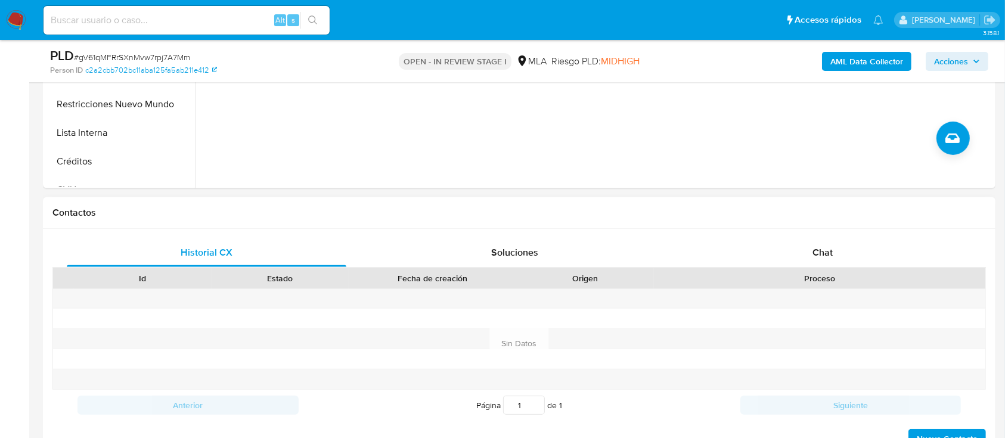
scroll to position [477, 0]
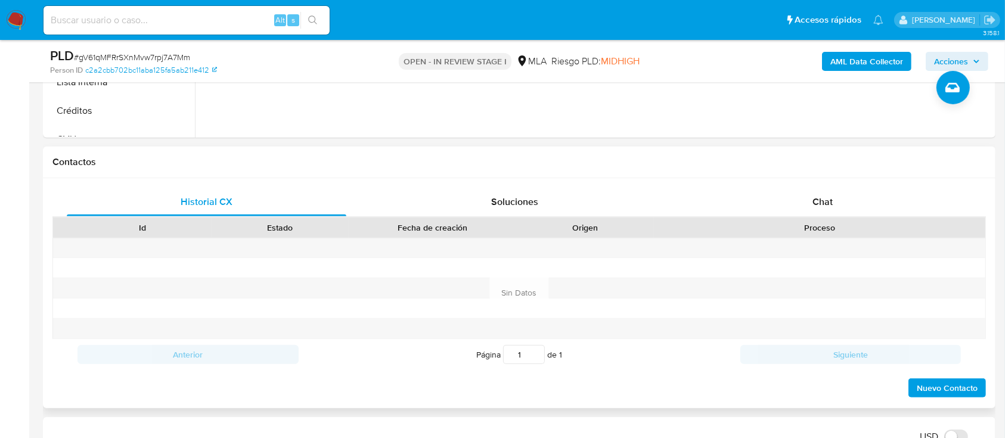
click at [880, 222] on div "Proceso" at bounding box center [819, 228] width 315 height 12
click at [874, 203] on div "Chat" at bounding box center [823, 202] width 280 height 29
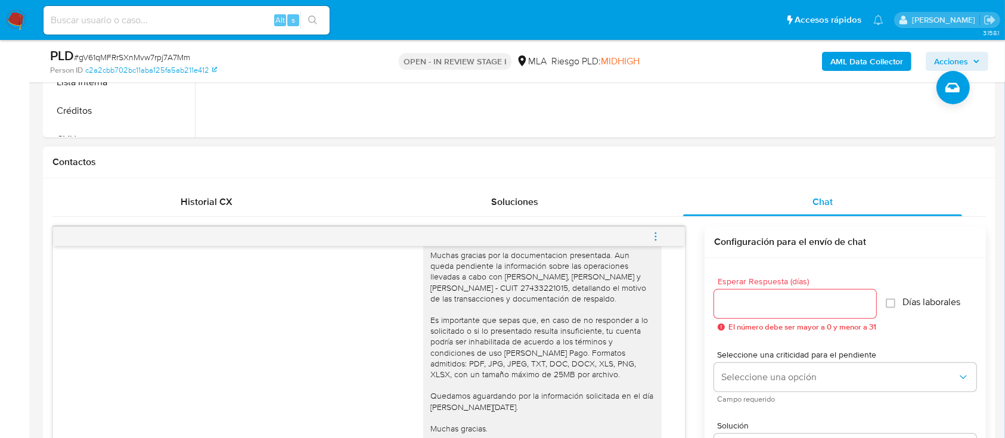
scroll to position [839, 0]
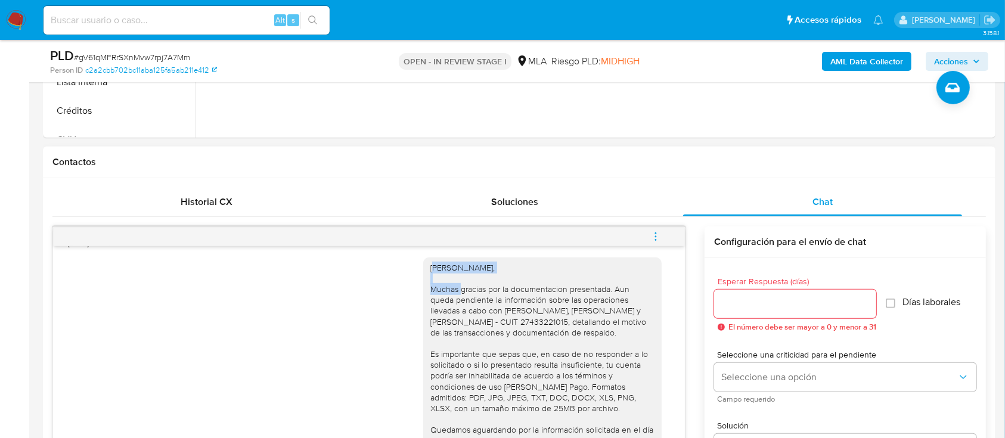
drag, startPoint x: 420, startPoint y: 289, endPoint x: 547, endPoint y: 289, distance: 127.6
click at [550, 287] on div "[PERSON_NAME], Muchas gracias por la documentacion presentada. Aun queda pendie…" at bounding box center [542, 381] width 224 height 238
copy div "Matias Rodolfo Dodera,"
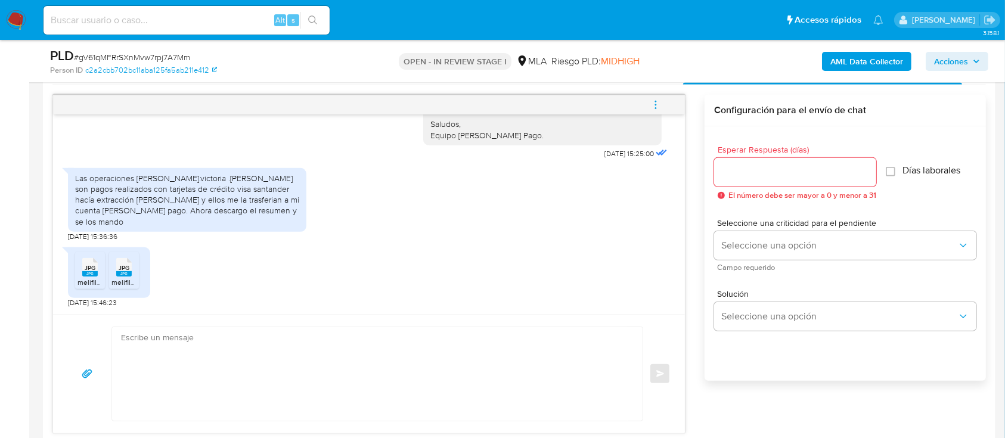
scroll to position [795, 0]
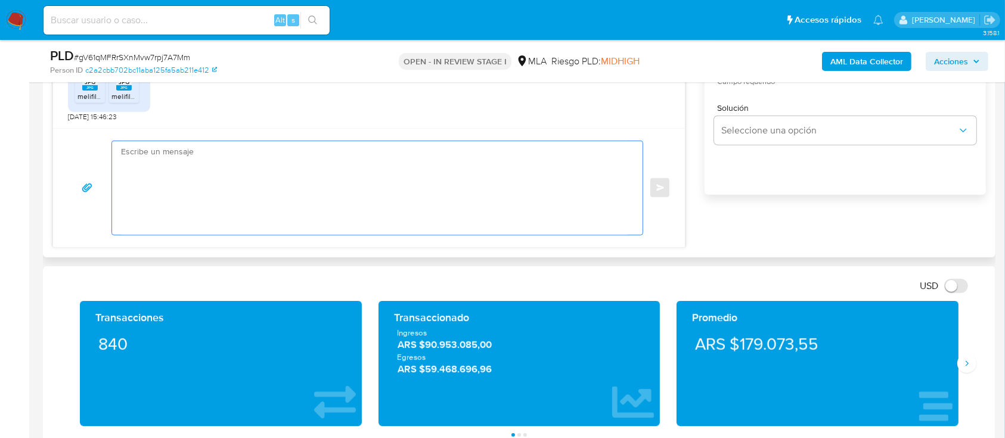
click at [353, 170] on textarea at bounding box center [374, 188] width 507 height 94
paste textarea "Matias Rodolfo Dodera,"
paste textarea "¡Muchas gracias por tu respuesta! Confirmamos la recepción de la documentación.…"
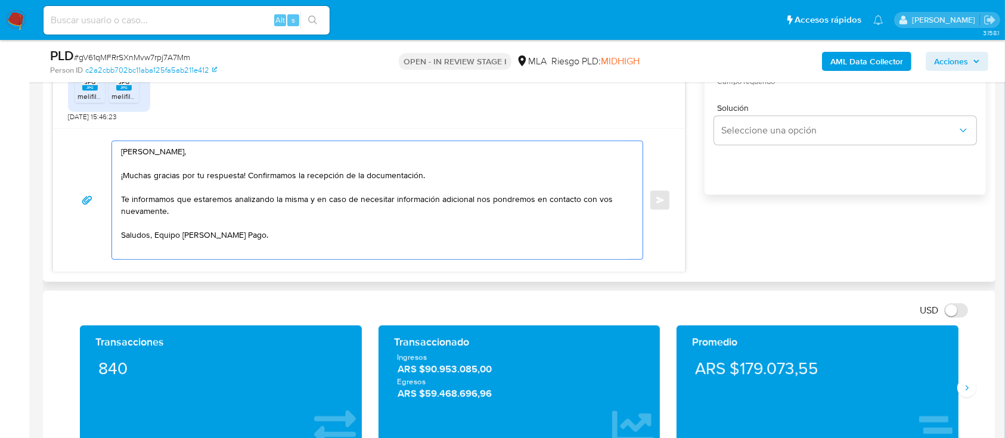
drag, startPoint x: 141, startPoint y: 205, endPoint x: 117, endPoint y: 201, distance: 24.8
click at [117, 201] on div "Hola Matias Rodolfo Dodera, ¡Muchas gracias por tu respuesta! Confirmamos la re…" at bounding box center [374, 200] width 525 height 118
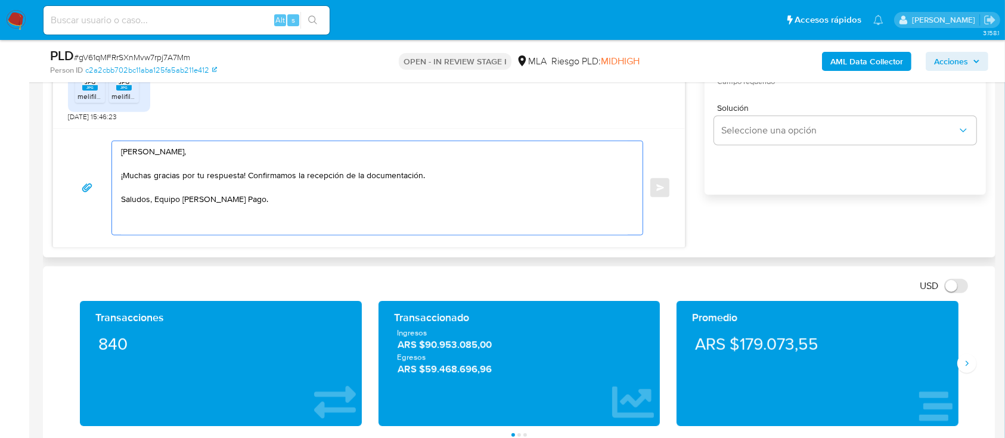
click at [398, 175] on textarea "Hola Matias Rodolfo Dodera, ¡Muchas gracias por tu respuesta! Confirmamos la re…" at bounding box center [374, 188] width 507 height 94
click at [422, 206] on textarea "Hola Matias Rodolfo Dodera, ¡Muchas gracias por tu respuesta! Confirmamos la re…" at bounding box center [374, 188] width 507 height 94
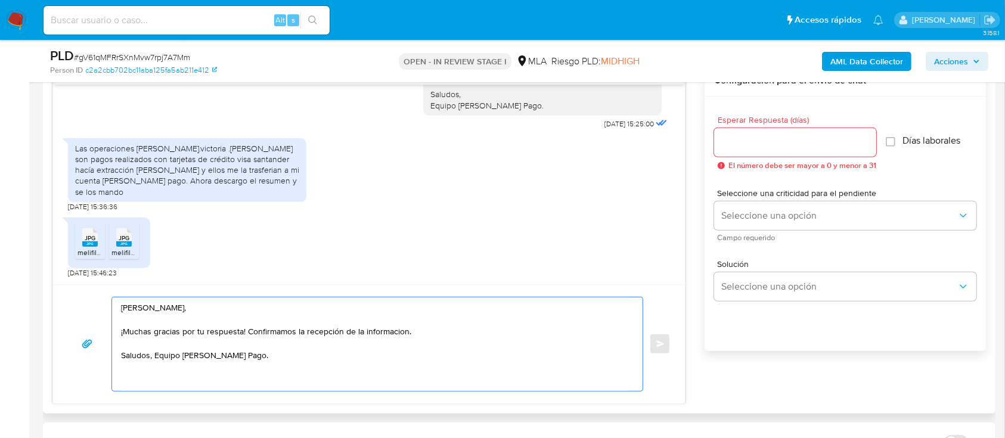
scroll to position [635, 0]
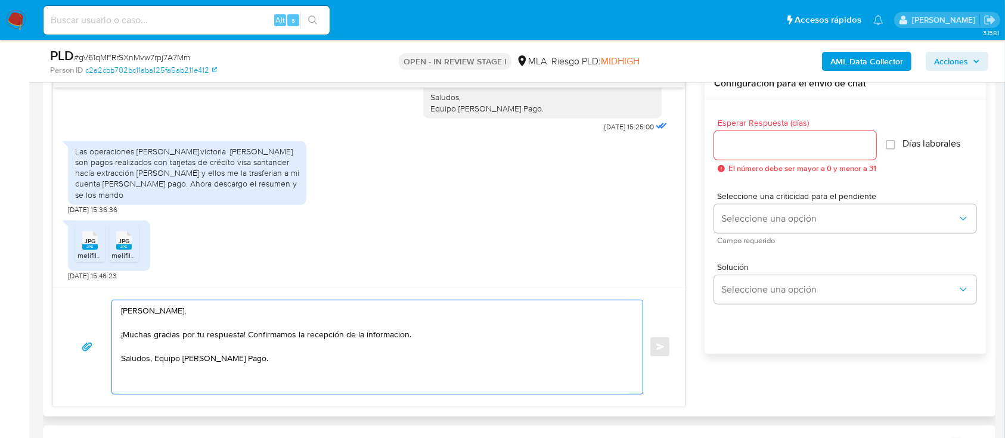
type textarea "Hola Matias Rodolfo Dodera, ¡Muchas gracias por tu respuesta! Confirmamos la re…"
click at [771, 135] on div at bounding box center [795, 145] width 162 height 29
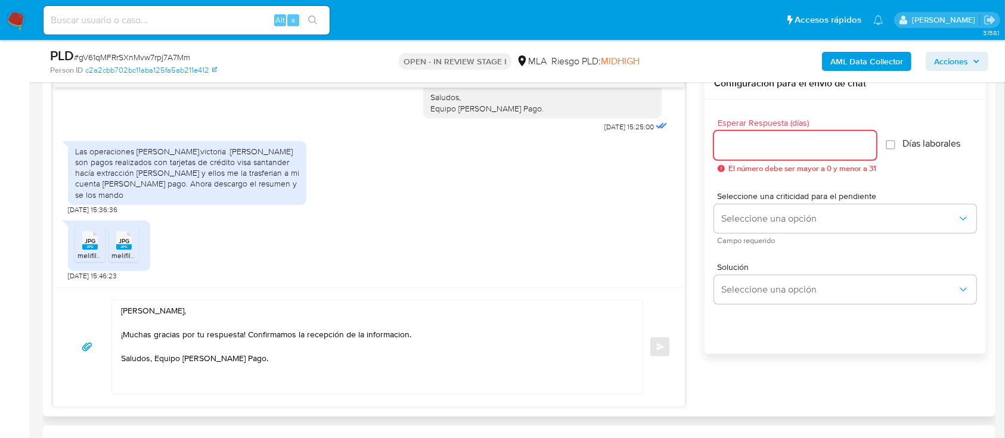
click at [771, 142] on input "Esperar Respuesta (días)" at bounding box center [795, 145] width 162 height 15
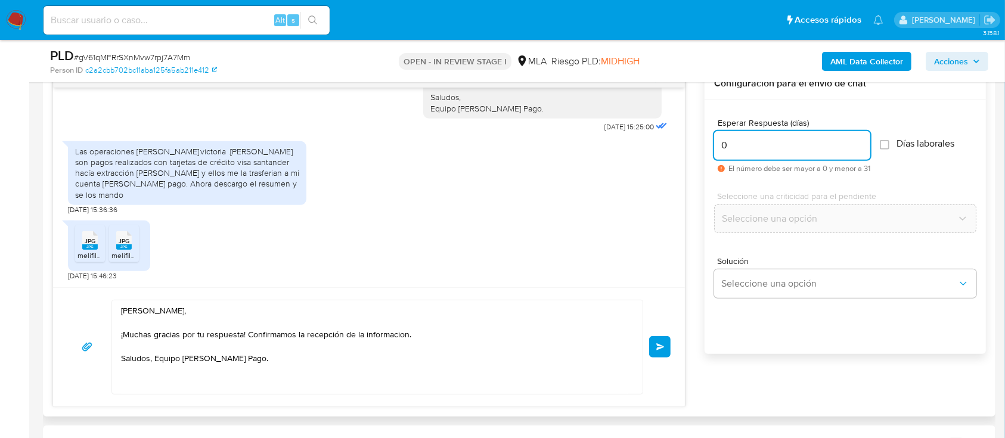
type input "0"
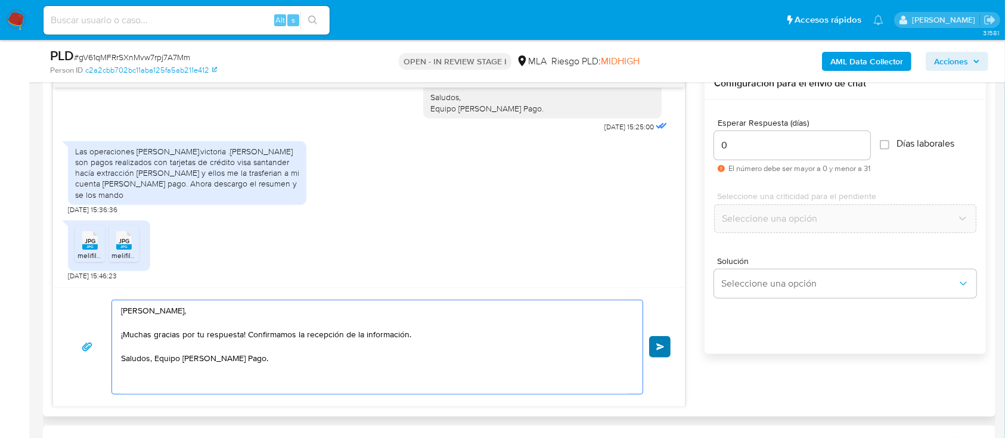
type textarea "Hola Matias Rodolfo Dodera, ¡Muchas gracias por tu respuesta! Confirmamos la re…"
click at [663, 345] on span "Enviar" at bounding box center [660, 346] width 8 height 7
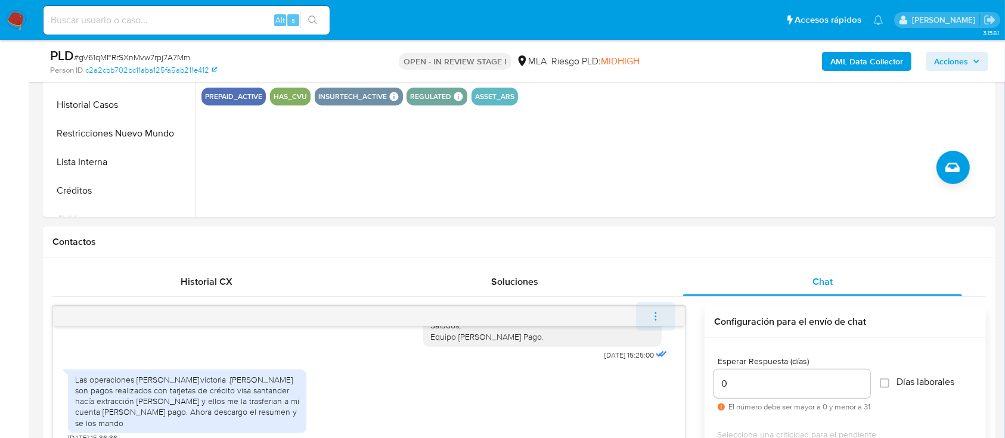
scroll to position [1177, 0]
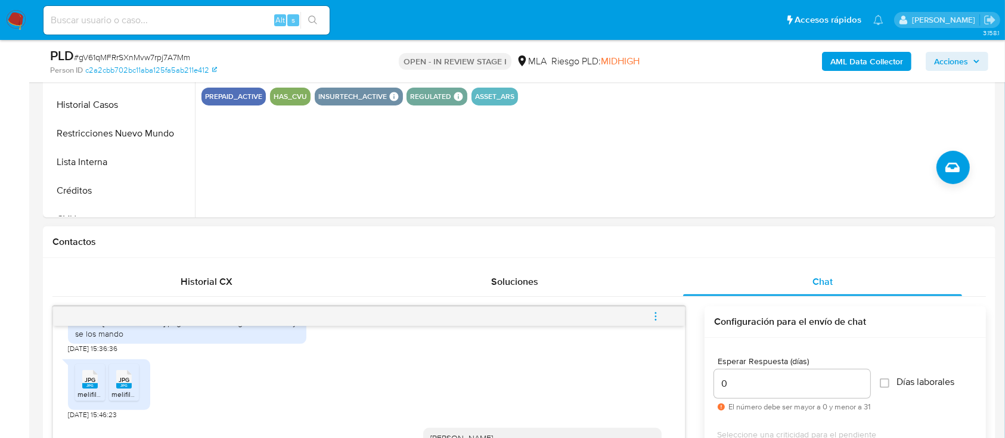
click at [664, 311] on button "menu-action" at bounding box center [655, 316] width 39 height 29
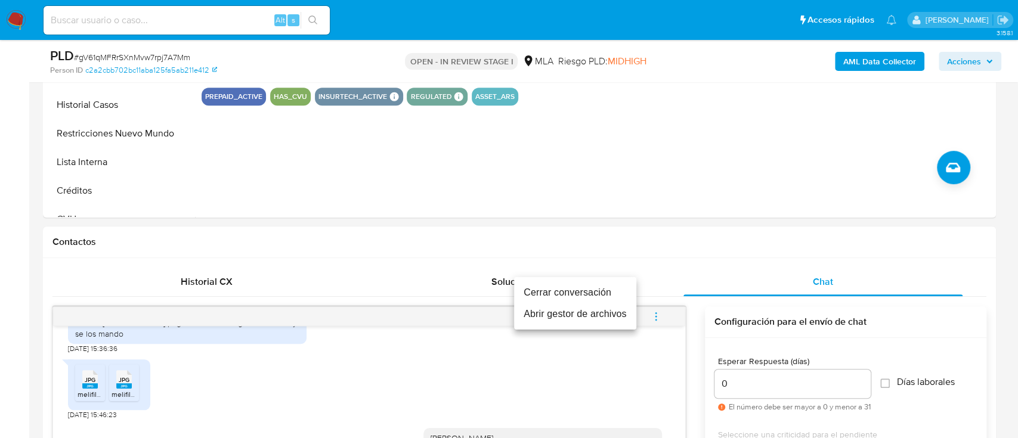
click at [576, 290] on li "Cerrar conversación" at bounding box center [575, 292] width 122 height 21
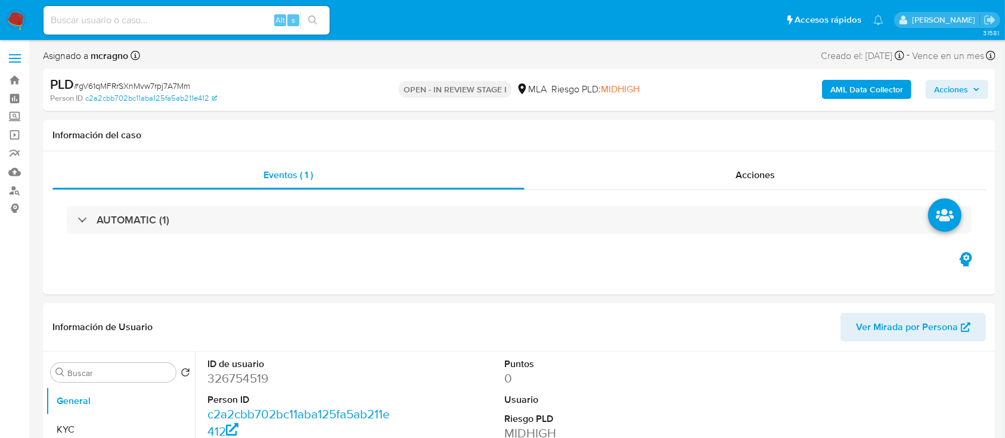
select select "10"
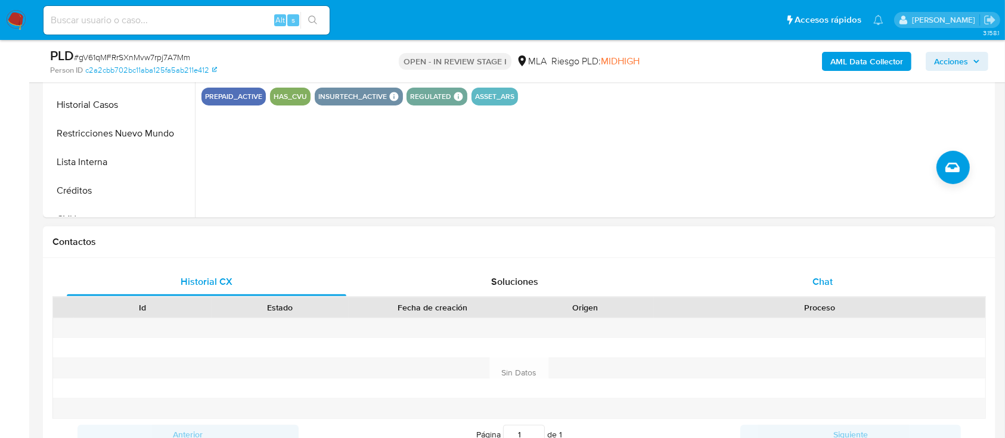
drag, startPoint x: 836, startPoint y: 255, endPoint x: 843, endPoint y: 279, distance: 24.9
click at [836, 256] on div "Contactos" at bounding box center [519, 243] width 953 height 32
click at [843, 279] on div "Chat" at bounding box center [823, 282] width 280 height 29
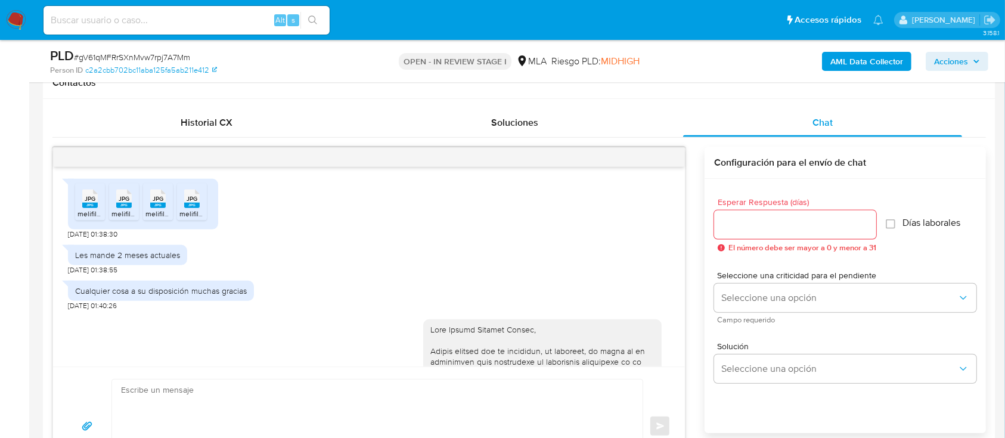
scroll to position [1075, 0]
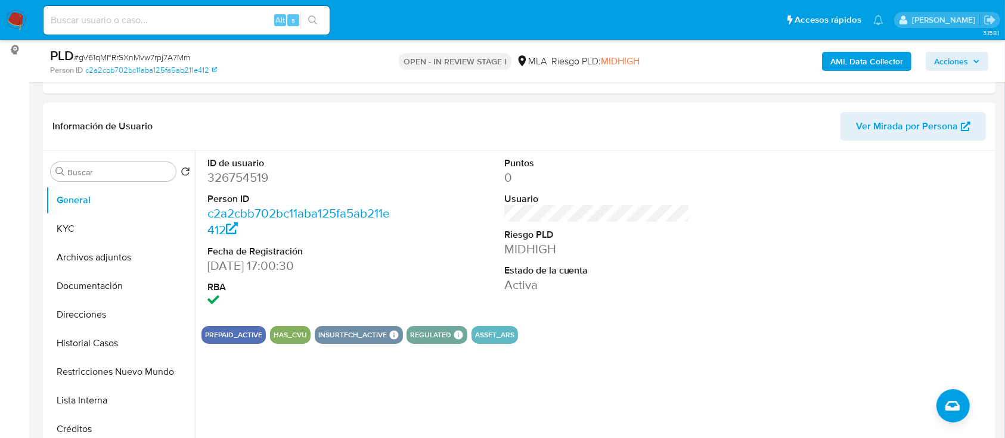
drag, startPoint x: 106, startPoint y: 263, endPoint x: 355, endPoint y: 300, distance: 251.9
click at [107, 263] on button "Archivos adjuntos" at bounding box center [120, 257] width 149 height 29
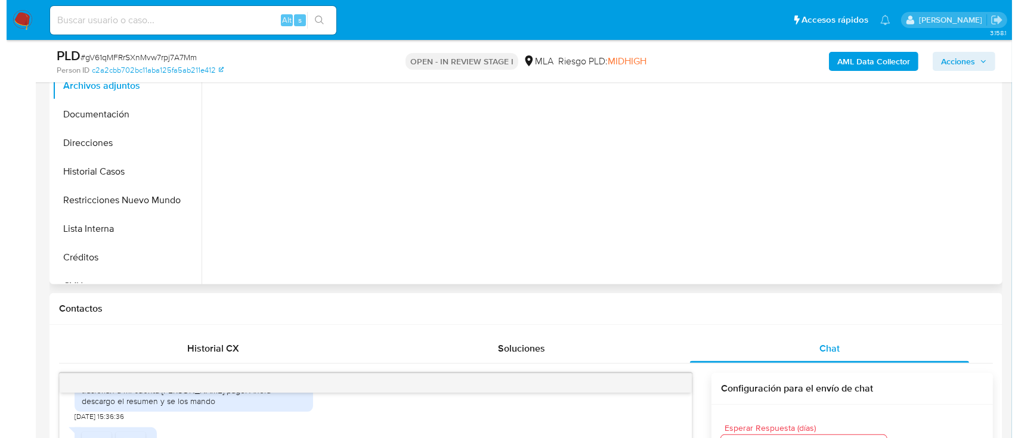
scroll to position [238, 0]
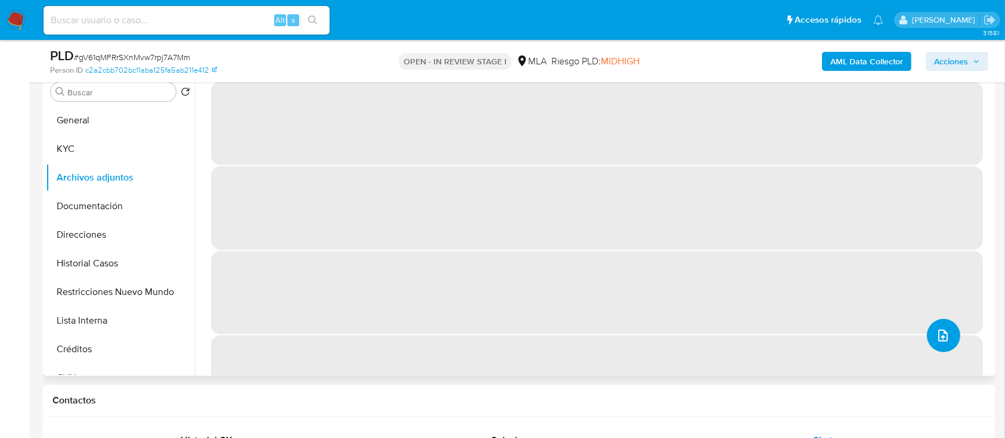
click at [944, 325] on button "upload-file" at bounding box center [943, 335] width 33 height 33
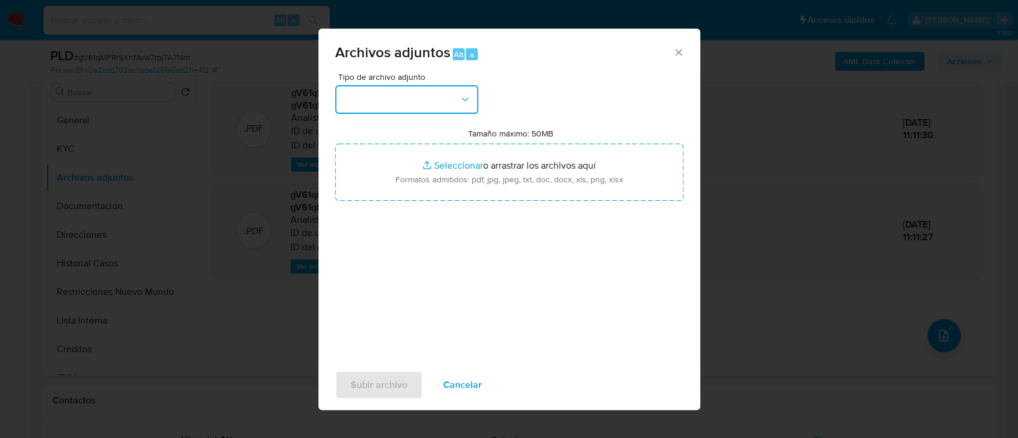
drag, startPoint x: 431, startPoint y: 89, endPoint x: 433, endPoint y: 114, distance: 24.6
click at [431, 92] on button "button" at bounding box center [406, 99] width 143 height 29
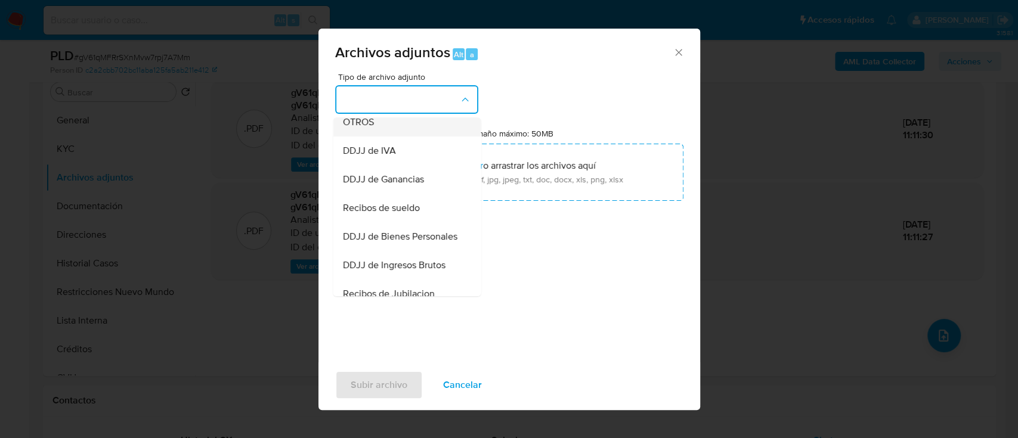
click at [401, 137] on div "OTROS" at bounding box center [403, 122] width 122 height 29
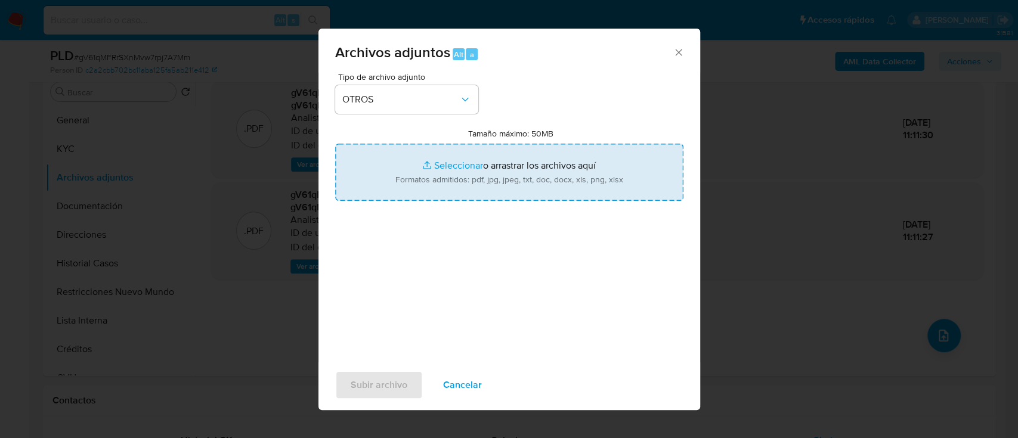
click at [474, 185] on input "Tamaño máximo: 50MB Seleccionar archivos" at bounding box center [509, 172] width 348 height 57
type input "C:\fakepath\326754519 - Comprobantes premios casino.pdf"
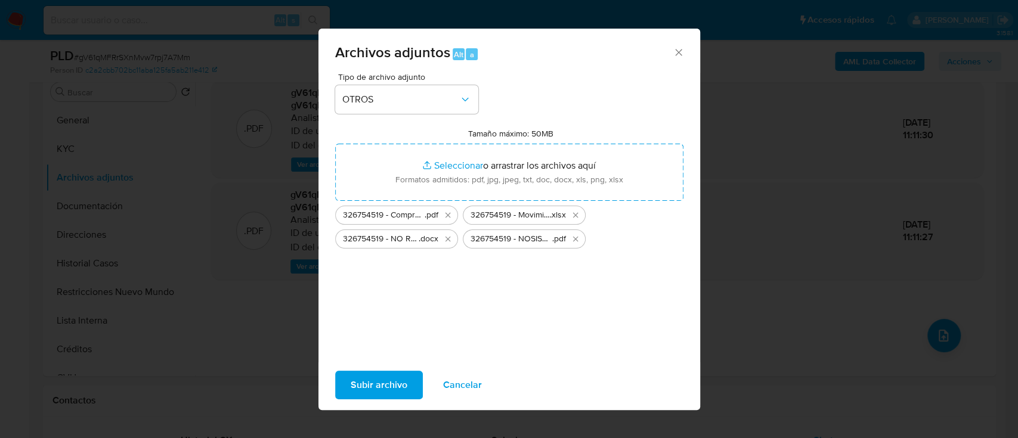
click at [399, 385] on span "Subir archivo" at bounding box center [378, 385] width 57 height 26
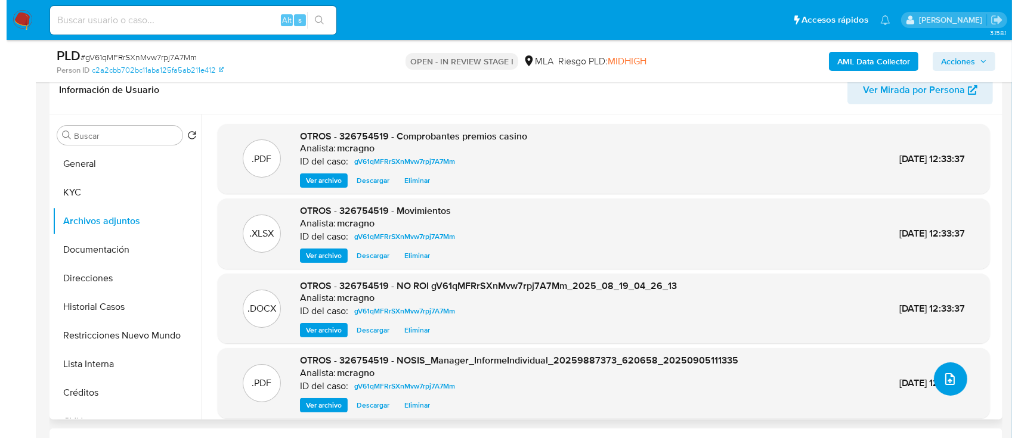
scroll to position [159, 0]
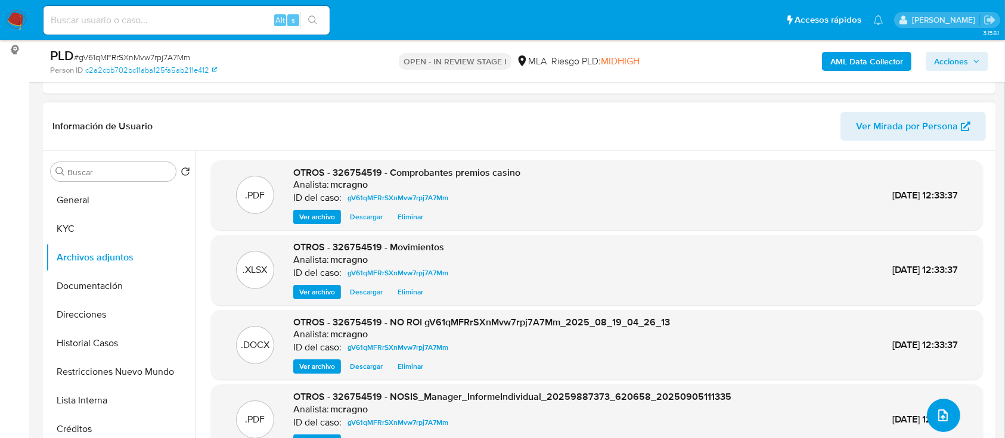
click at [941, 400] on button "upload-file" at bounding box center [943, 415] width 33 height 33
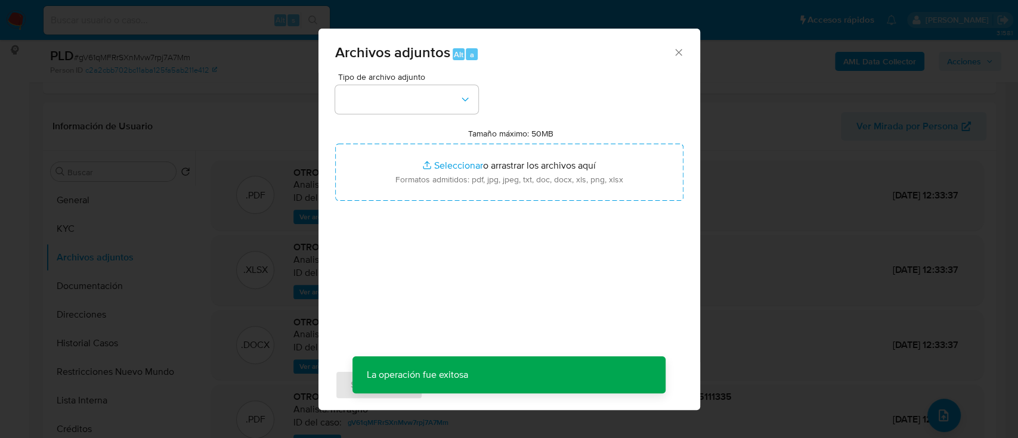
click at [452, 120] on div "Tipo de archivo adjunto Tamaño máximo: 50MB Seleccionar archivos Seleccionar o …" at bounding box center [509, 213] width 348 height 281
click at [452, 103] on button "button" at bounding box center [406, 99] width 143 height 29
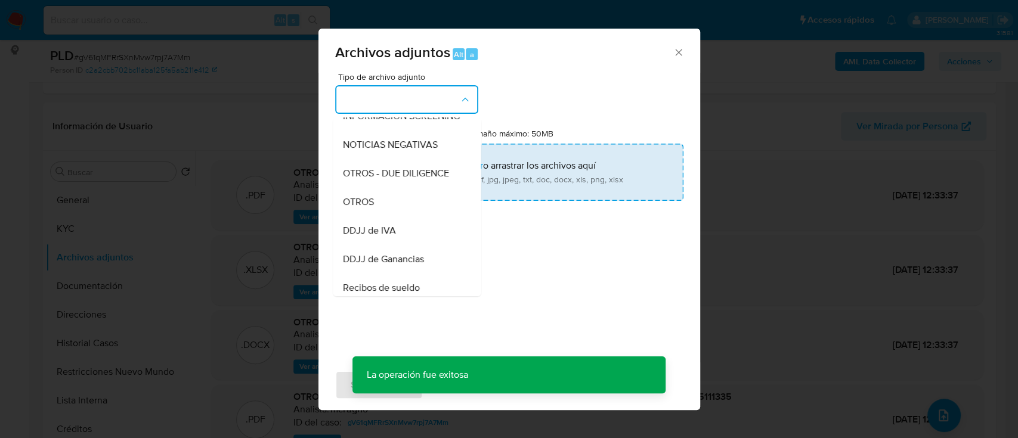
drag, startPoint x: 417, startPoint y: 202, endPoint x: 453, endPoint y: 188, distance: 39.1
click at [417, 202] on div "OTROS" at bounding box center [403, 202] width 122 height 29
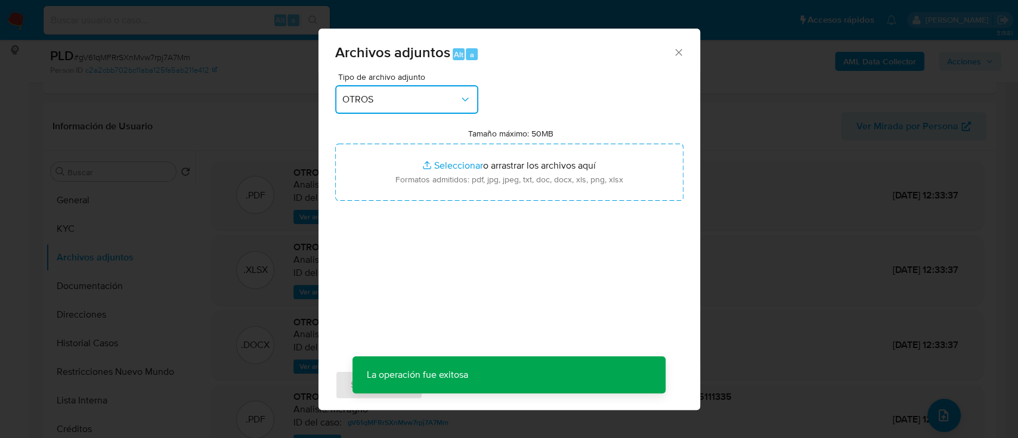
drag, startPoint x: 463, startPoint y: 97, endPoint x: 459, endPoint y: 106, distance: 10.4
click at [463, 96] on icon "button" at bounding box center [465, 100] width 12 height 12
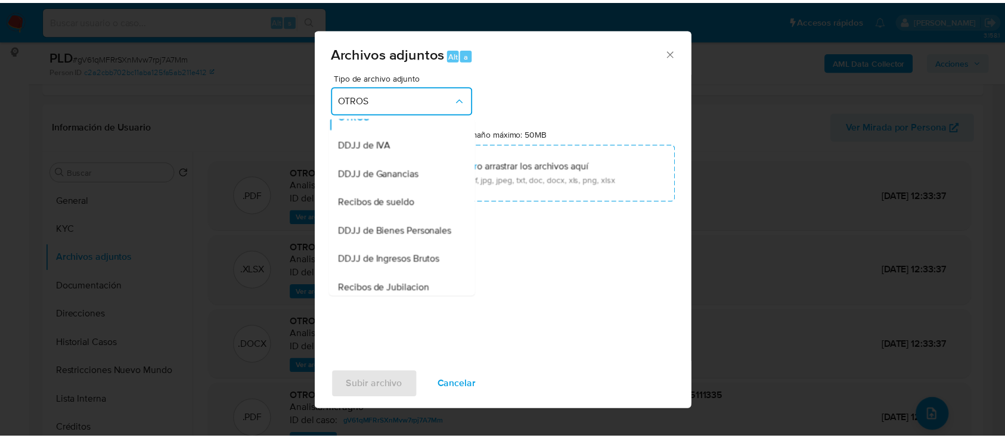
scroll to position [324, 0]
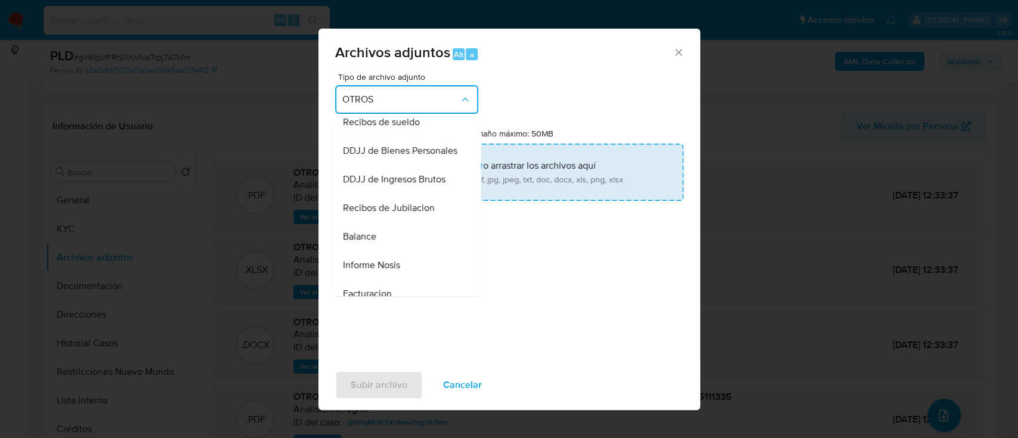
click at [423, 137] on div "Recibos de sueldo" at bounding box center [403, 122] width 122 height 29
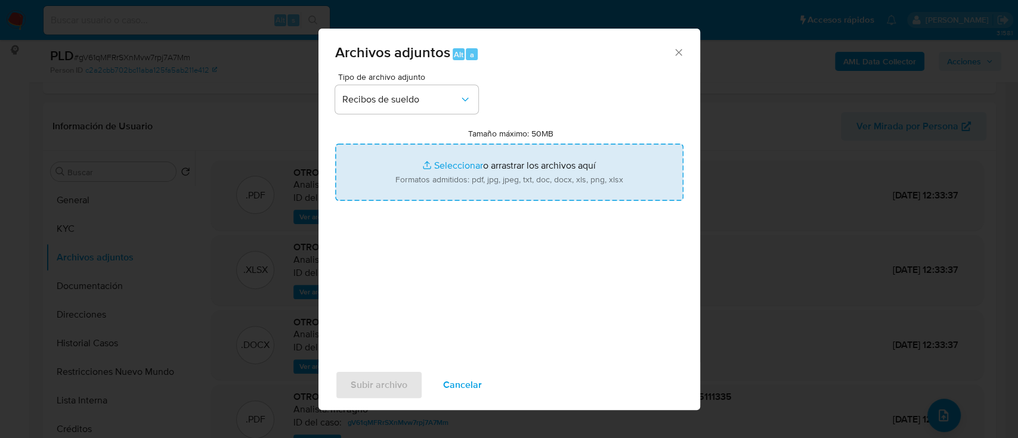
click at [471, 158] on input "Tamaño máximo: 50MB Seleccionar archivos" at bounding box center [509, 172] width 348 height 57
type input "C:\fakepath\326754519 - Recibo de sueldo ene25.jpeg"
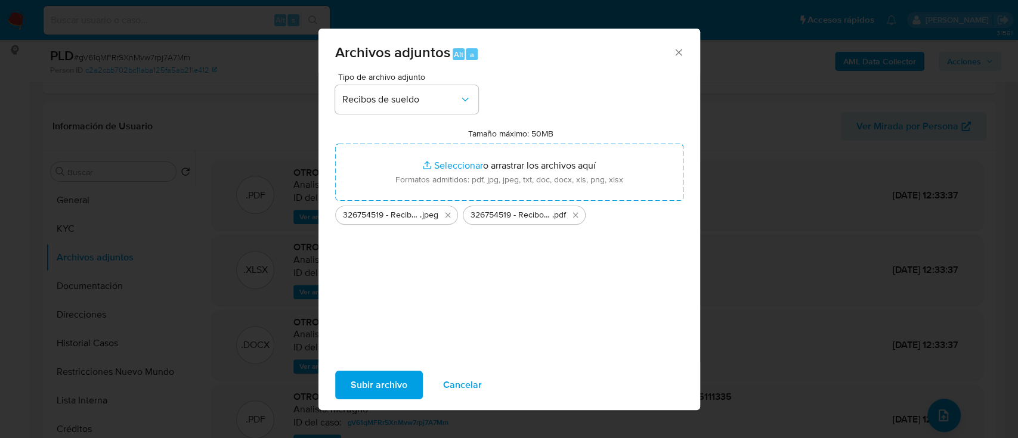
click at [385, 381] on span "Subir archivo" at bounding box center [378, 385] width 57 height 26
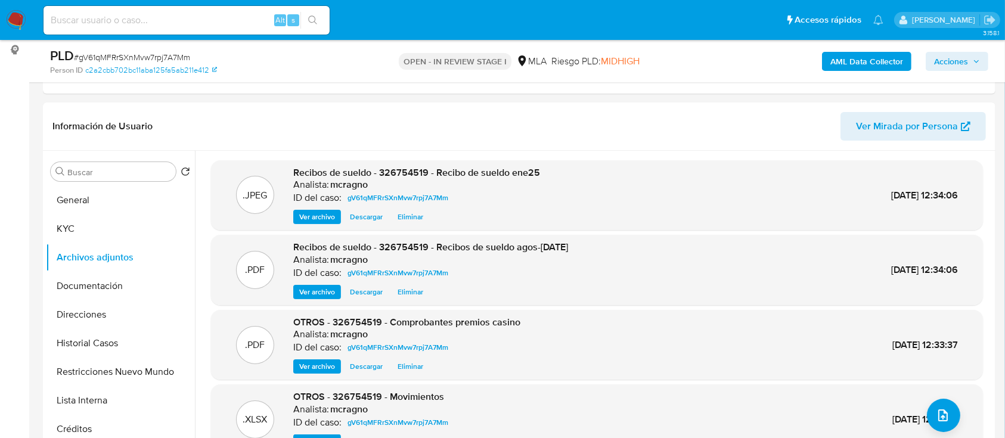
click at [959, 60] on span "Acciones" at bounding box center [951, 61] width 34 height 19
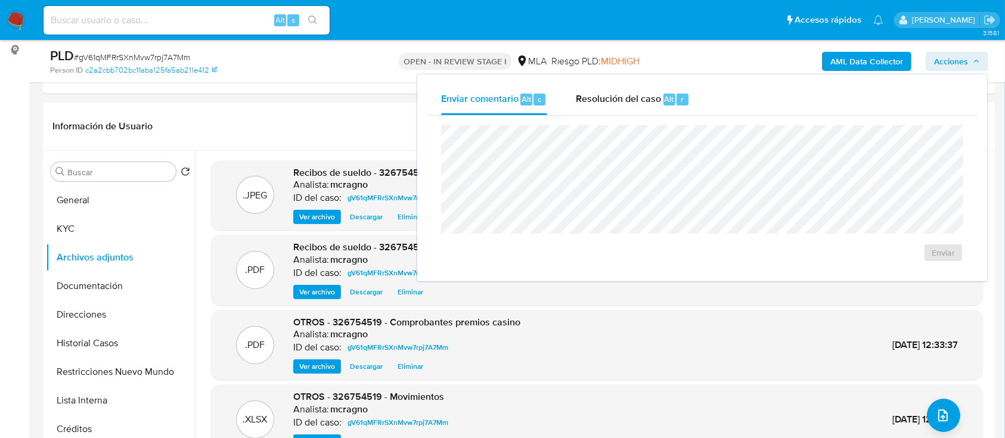
click at [597, 101] on span "Resolución del caso" at bounding box center [618, 99] width 85 height 14
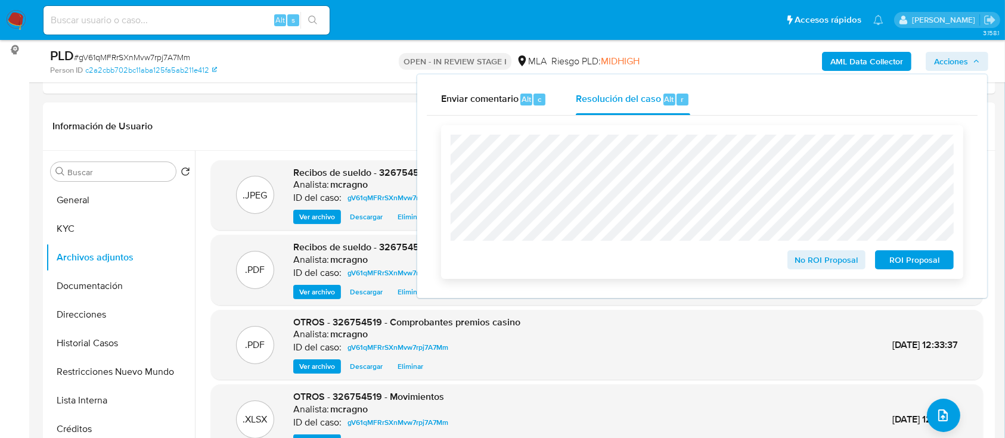
click at [823, 268] on span "No ROI Proposal" at bounding box center [827, 260] width 62 height 17
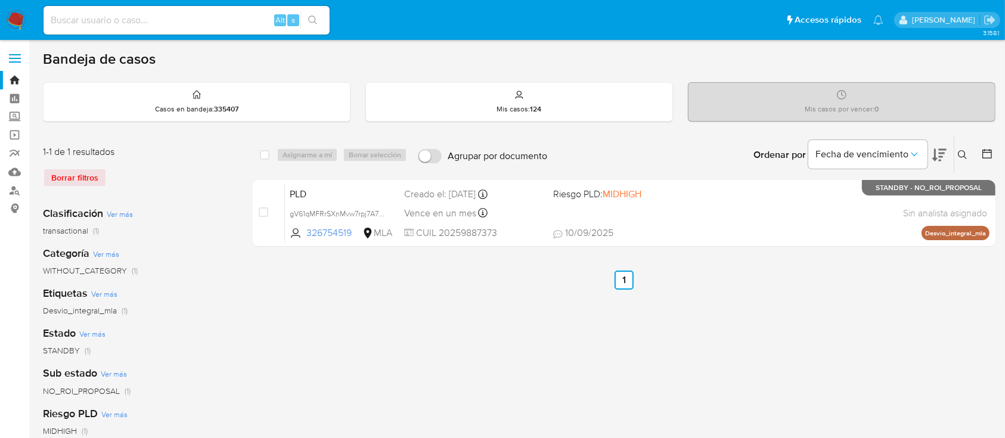
click at [964, 148] on button at bounding box center [964, 155] width 20 height 14
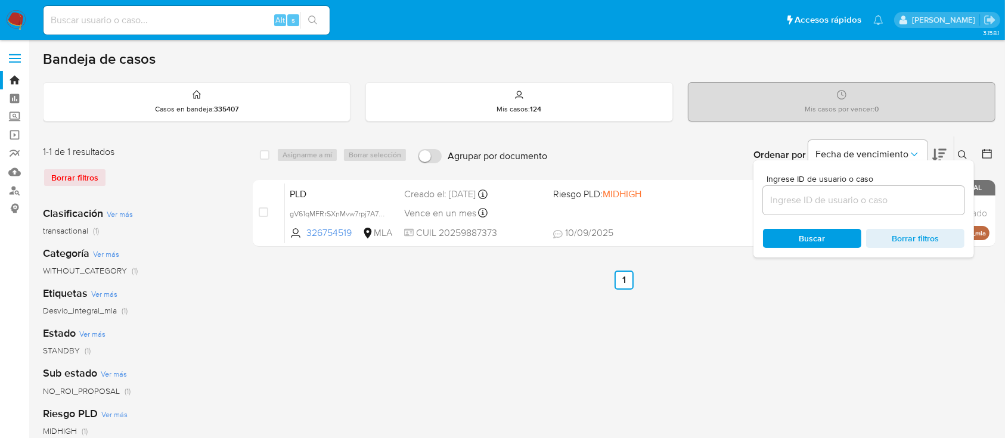
drag, startPoint x: 926, startPoint y: 188, endPoint x: 917, endPoint y: 207, distance: 21.1
click at [926, 195] on div at bounding box center [863, 200] width 201 height 29
click at [917, 203] on input at bounding box center [863, 200] width 201 height 15
paste input "62763811"
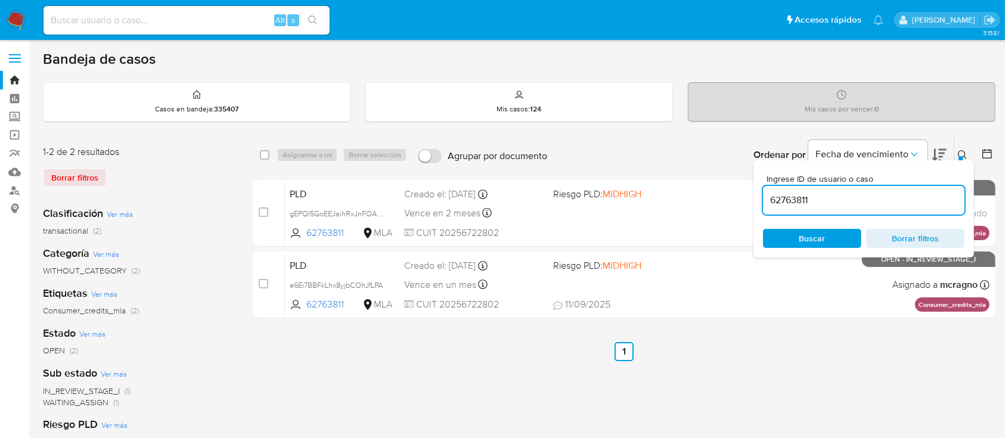
click at [963, 148] on button at bounding box center [964, 155] width 20 height 14
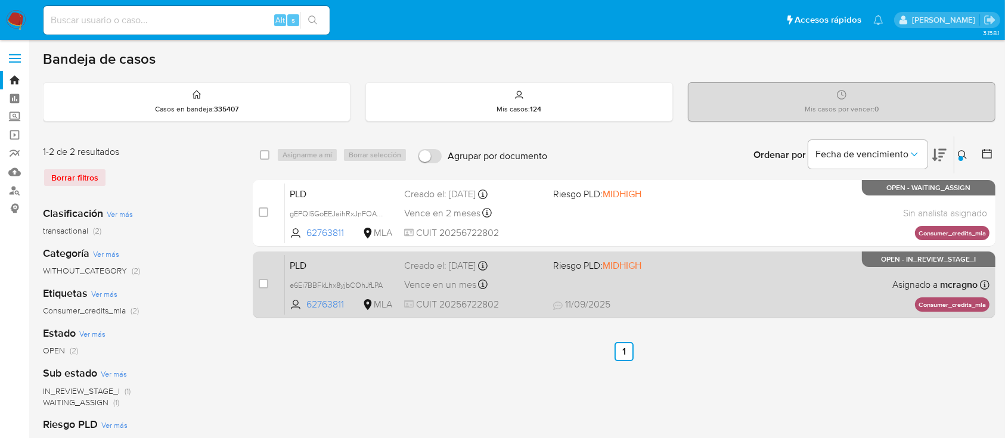
click at [690, 287] on div "PLD e6Ei7BBFkLhx8yjbCOhJfLPA 62763811 MLA Riesgo PLD: MIDHIGH Creado el: [DATE]…" at bounding box center [637, 285] width 705 height 60
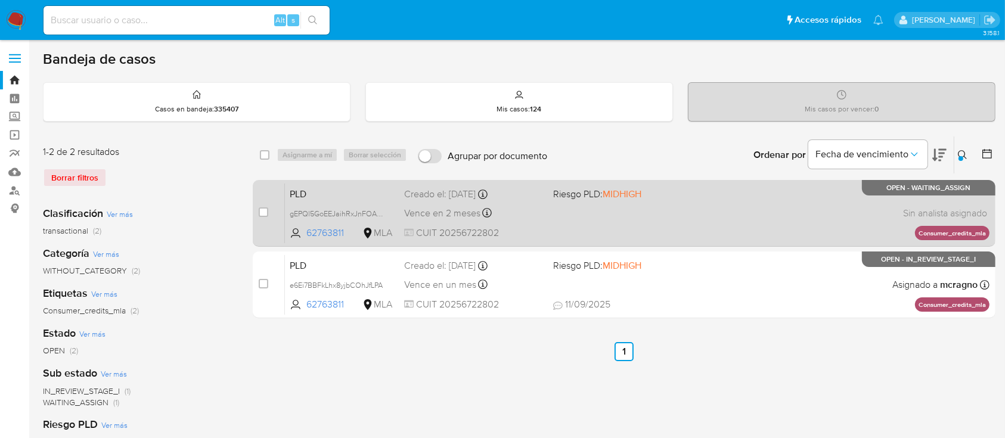
click at [654, 222] on div "PLD gEPQl5GoEEJaihRxJnFOAyBv 62763811 MLA Riesgo PLD: MIDHIGH Creado el: [DATE]…" at bounding box center [637, 213] width 705 height 60
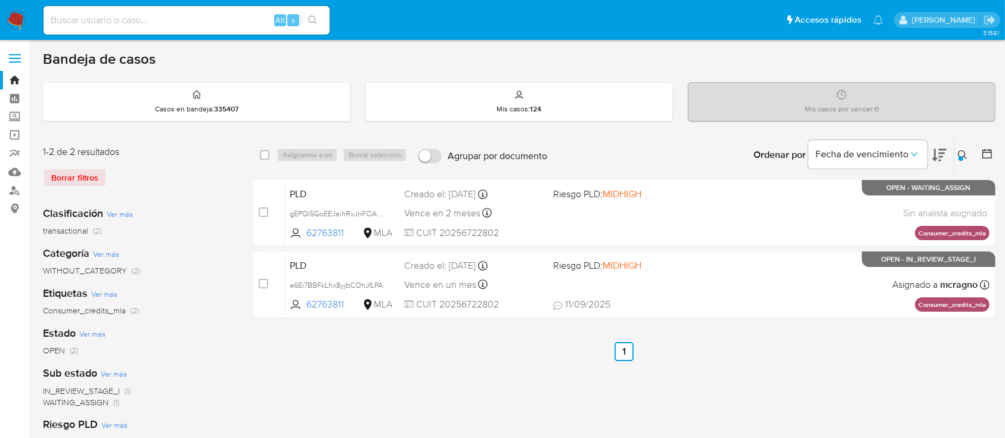
click at [965, 155] on icon at bounding box center [963, 155] width 10 height 10
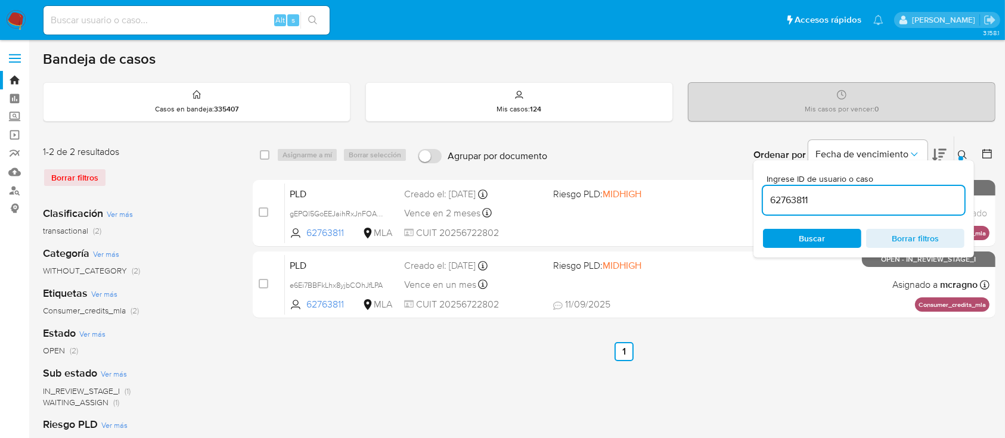
click at [860, 197] on input "62763811" at bounding box center [863, 200] width 201 height 15
drag, startPoint x: 860, startPoint y: 197, endPoint x: 876, endPoint y: 188, distance: 17.9
click at [860, 197] on input "62763811" at bounding box center [863, 200] width 201 height 15
click at [962, 151] on icon at bounding box center [963, 155] width 10 height 10
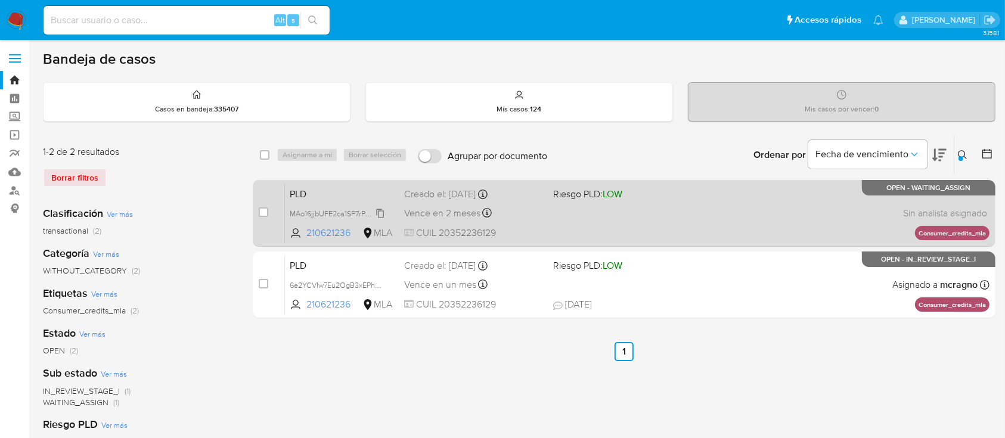
click at [383, 210] on icon at bounding box center [381, 213] width 8 height 9
click at [801, 204] on div "PLD MAo16jjbUFE2ca1SF7rPuj30 210621236 MLA Riesgo PLD: LOW Creado el: [DATE] Cr…" at bounding box center [637, 213] width 705 height 60
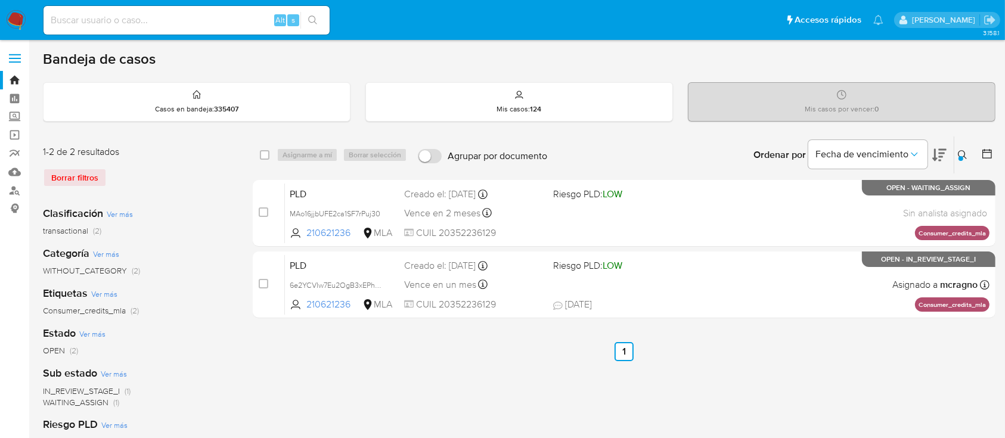
drag, startPoint x: 963, startPoint y: 152, endPoint x: 933, endPoint y: 188, distance: 46.6
click at [963, 153] on icon at bounding box center [963, 155] width 10 height 10
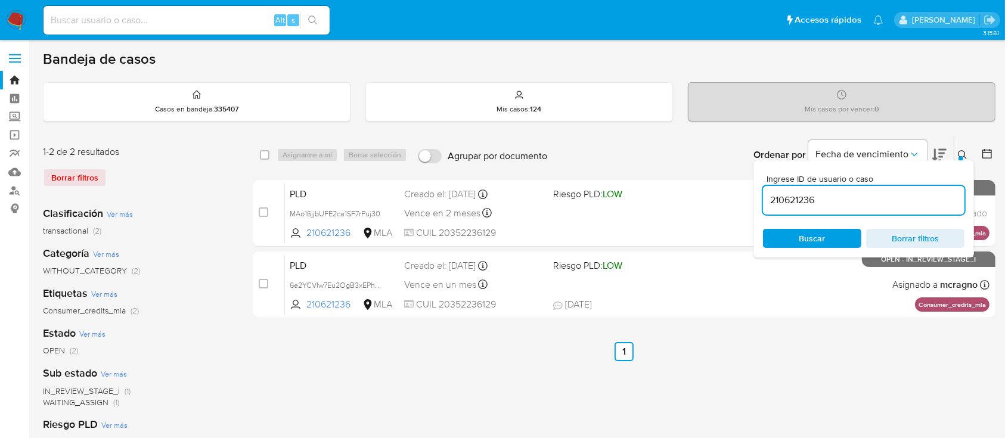
click at [923, 193] on input "210621236" at bounding box center [863, 200] width 201 height 15
type input "1009049769"
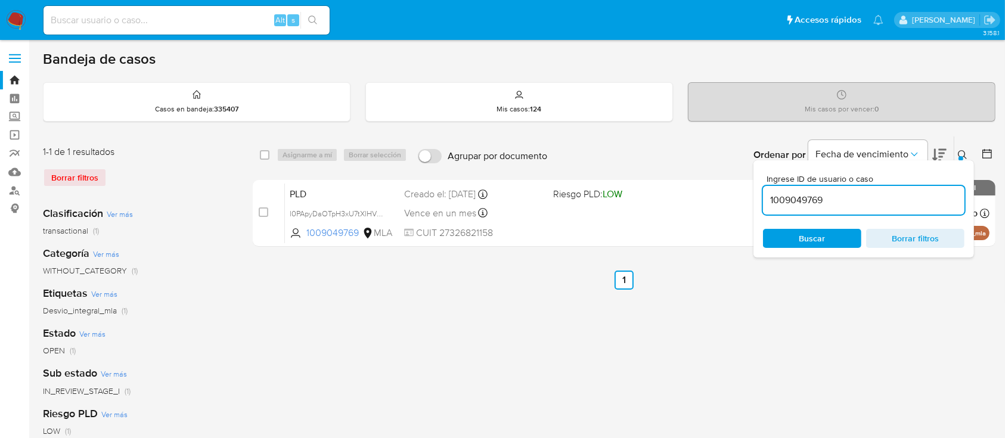
click at [966, 152] on icon at bounding box center [963, 155] width 10 height 10
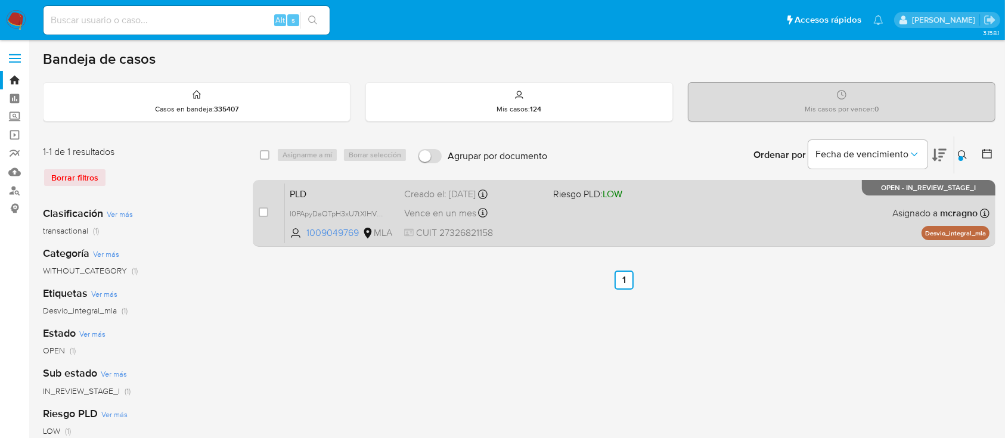
click at [822, 216] on div "PLD l0PApyDaOTpH3xU7tXlHVLAI 1009049769 MLA Riesgo PLD: LOW Creado el: [DATE] C…" at bounding box center [637, 213] width 705 height 60
click at [267, 210] on input "checkbox" at bounding box center [264, 212] width 10 height 10
checkbox input "true"
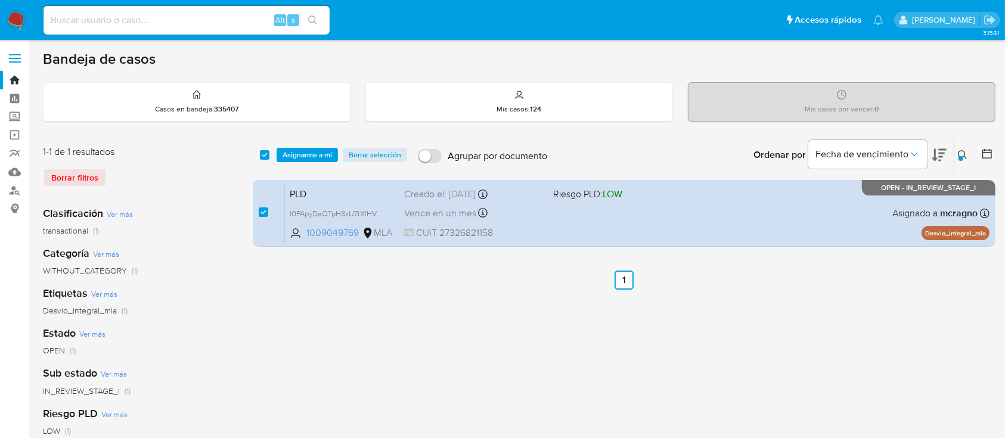
click at [296, 162] on div "select-all-cases-checkbox Asignarme a mí Borrar selección Agrupar por documento…" at bounding box center [624, 155] width 743 height 37
click at [318, 155] on span "Asignarme a mí" at bounding box center [307, 155] width 49 height 12
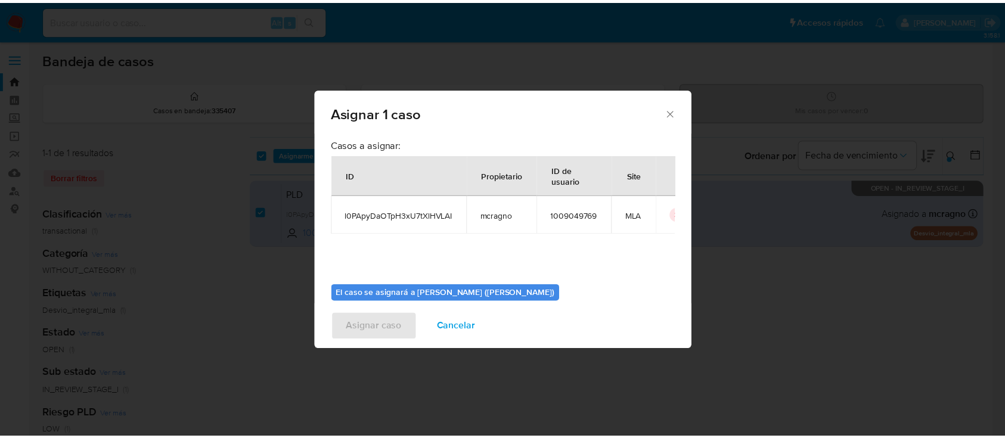
scroll to position [61, 0]
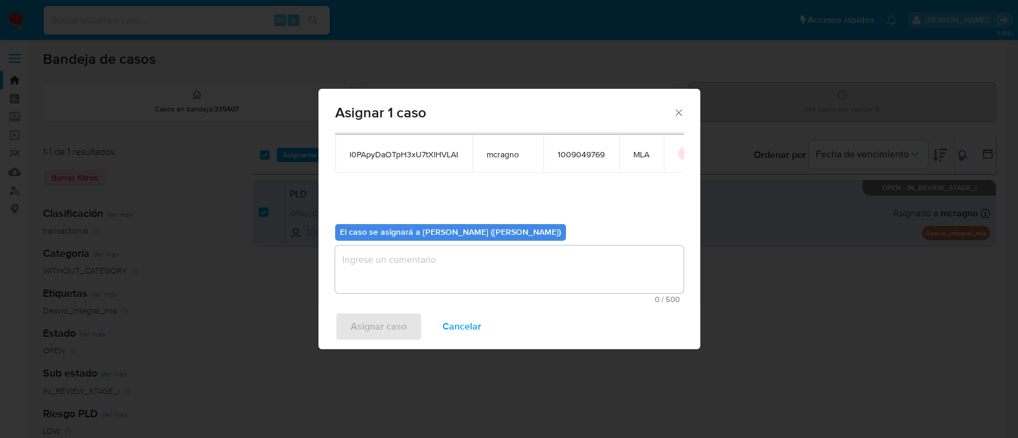
click at [415, 280] on textarea "assign-modal" at bounding box center [509, 270] width 348 height 48
click at [389, 310] on div "Asignar caso Cancelar" at bounding box center [508, 326] width 381 height 45
click at [365, 327] on span "Asignar caso" at bounding box center [378, 327] width 56 height 26
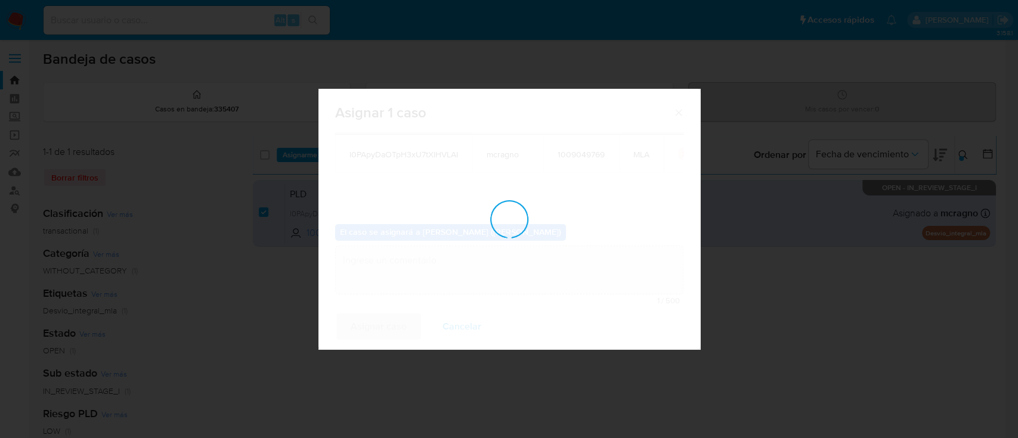
checkbox input "false"
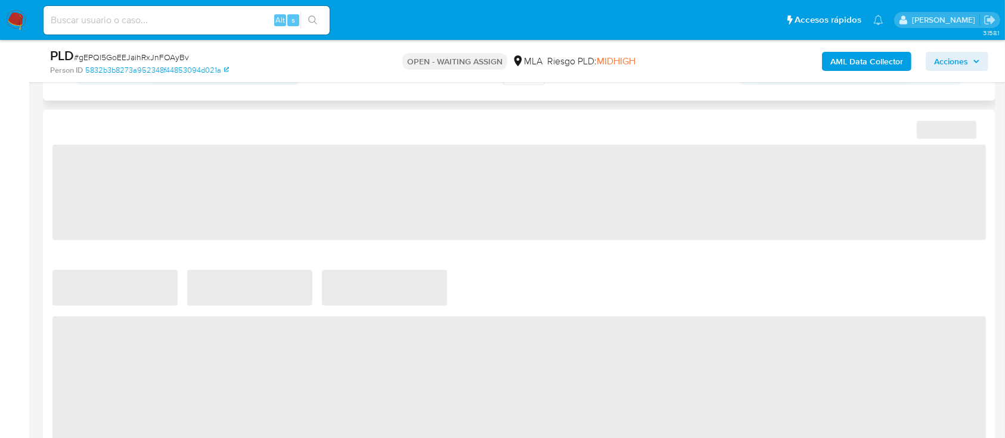
select select "10"
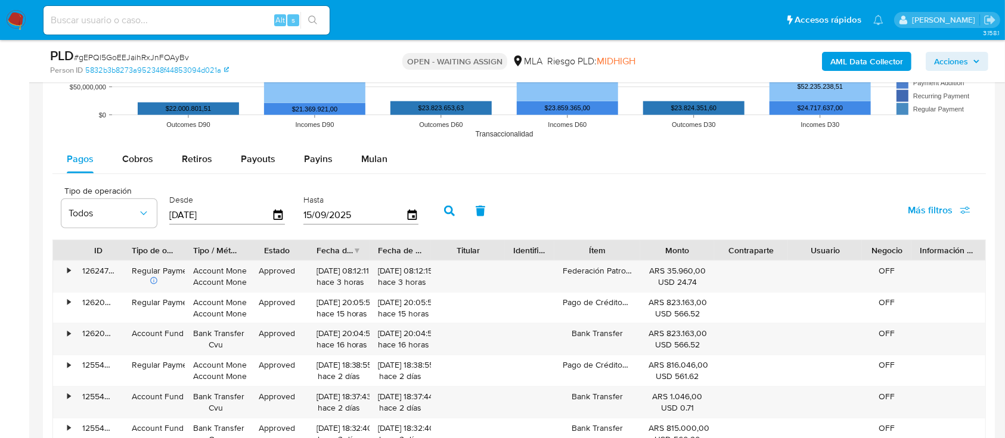
scroll to position [1192, 0]
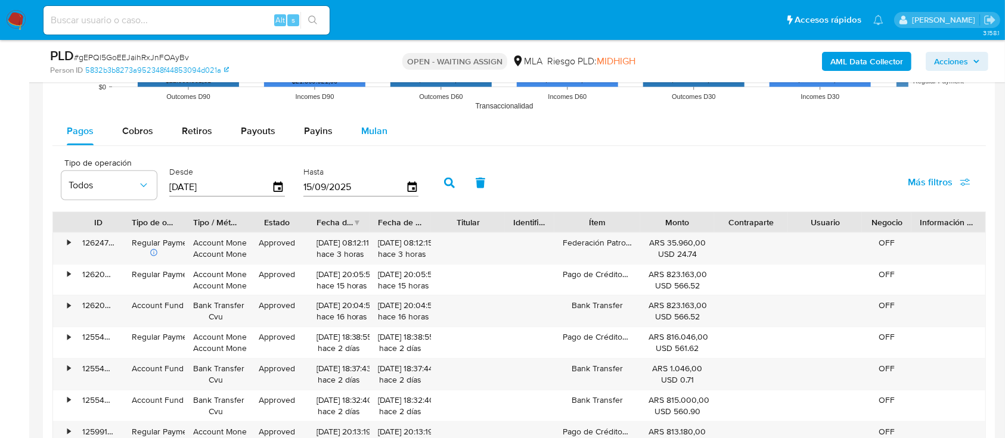
click at [372, 129] on span "Mulan" at bounding box center [374, 131] width 26 height 14
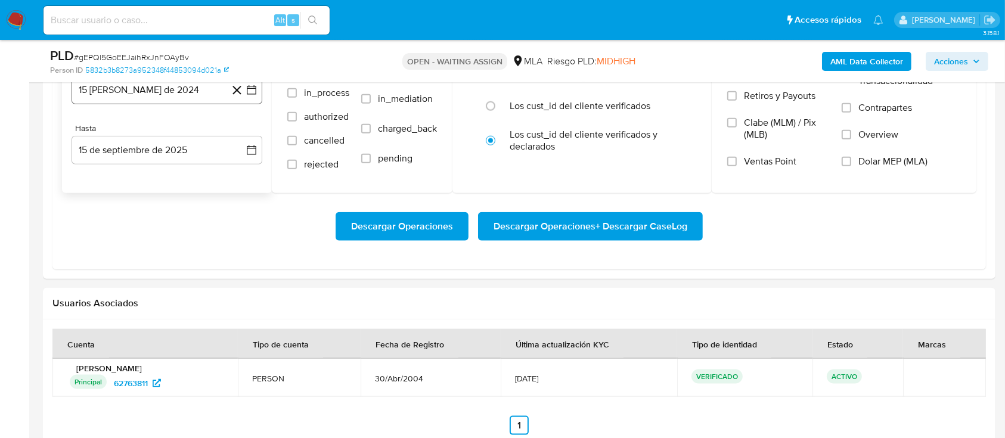
click at [154, 85] on button "15 [PERSON_NAME] de 2024" at bounding box center [167, 90] width 191 height 29
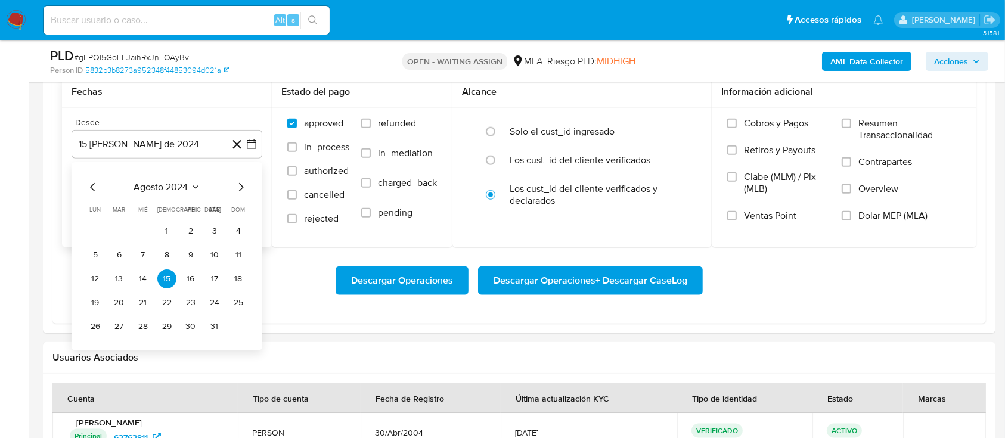
scroll to position [1271, 0]
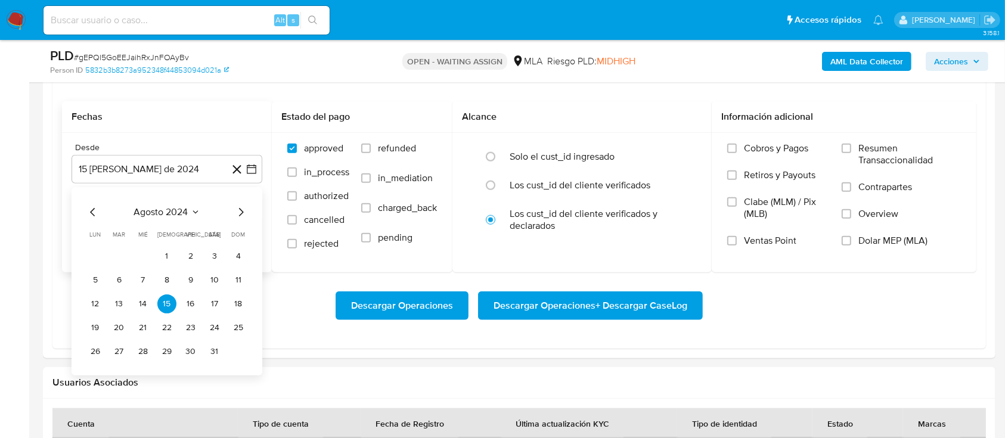
click at [158, 213] on span "agosto 2024" at bounding box center [161, 212] width 54 height 12
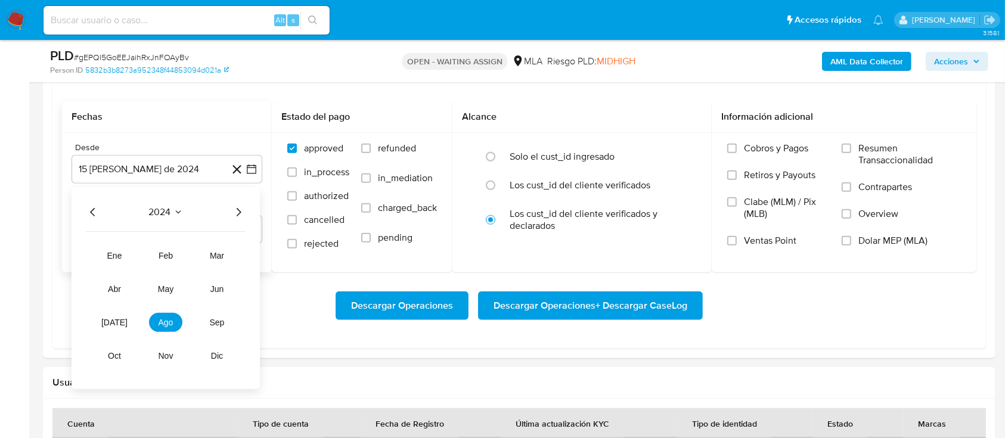
click at [159, 222] on div "2024 2024 ene feb mar abr may jun [DATE] ago sep oct nov dic" at bounding box center [166, 288] width 188 height 202
click at [171, 209] on button "2024" at bounding box center [166, 212] width 34 height 12
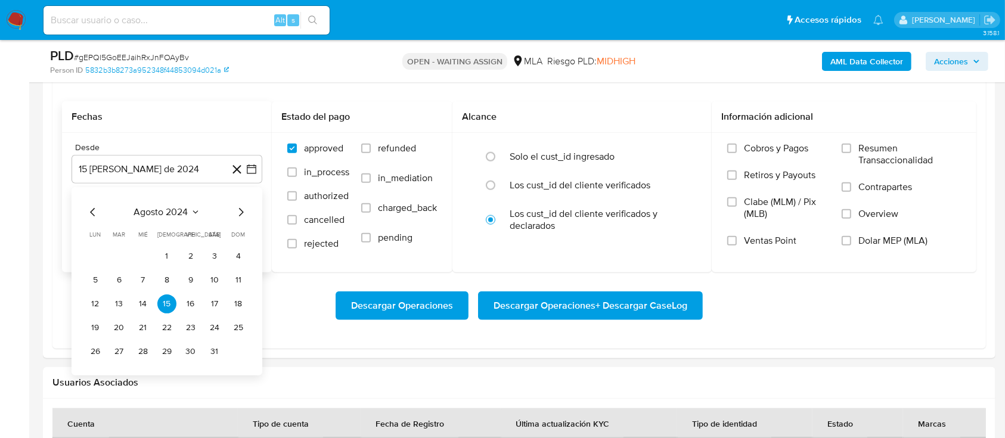
click at [232, 210] on div "agosto 2024" at bounding box center [167, 212] width 162 height 14
click at [246, 211] on icon "Mes siguiente" at bounding box center [241, 212] width 14 height 14
click at [126, 211] on span "septiembre 2024" at bounding box center [161, 212] width 73 height 12
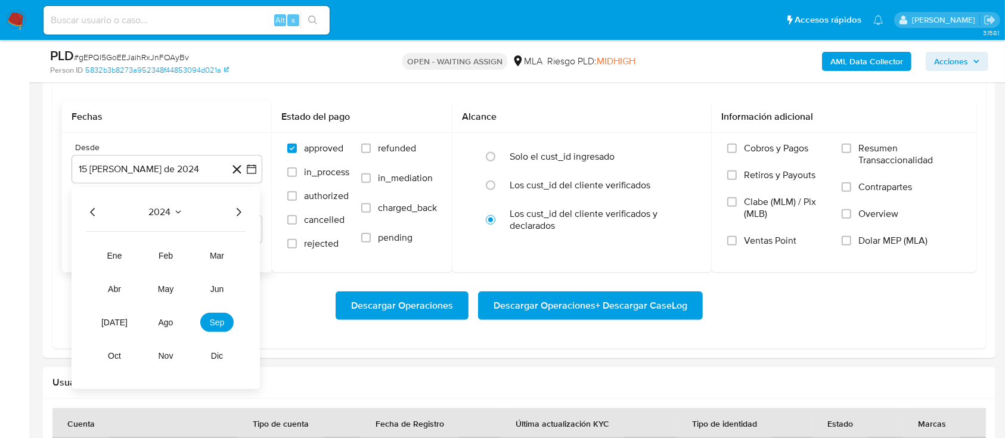
click at [246, 214] on div "2024 2024 ene feb mar abr may jun [DATE] ago sep oct nov dic" at bounding box center [166, 288] width 188 height 202
click at [243, 211] on icon "Año siguiente" at bounding box center [238, 212] width 14 height 14
click at [123, 291] on button "abr" at bounding box center [114, 289] width 33 height 19
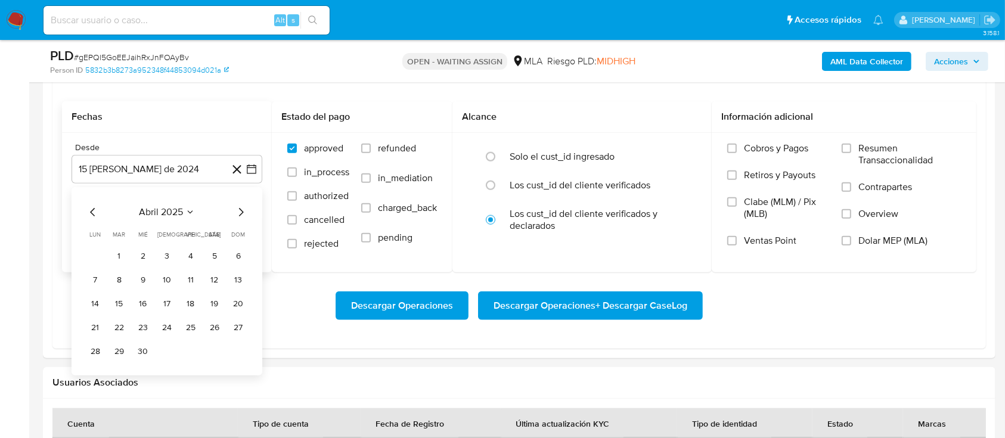
drag, startPoint x: 111, startPoint y: 259, endPoint x: 135, endPoint y: 259, distance: 23.8
click at [118, 259] on button "1" at bounding box center [119, 256] width 19 height 19
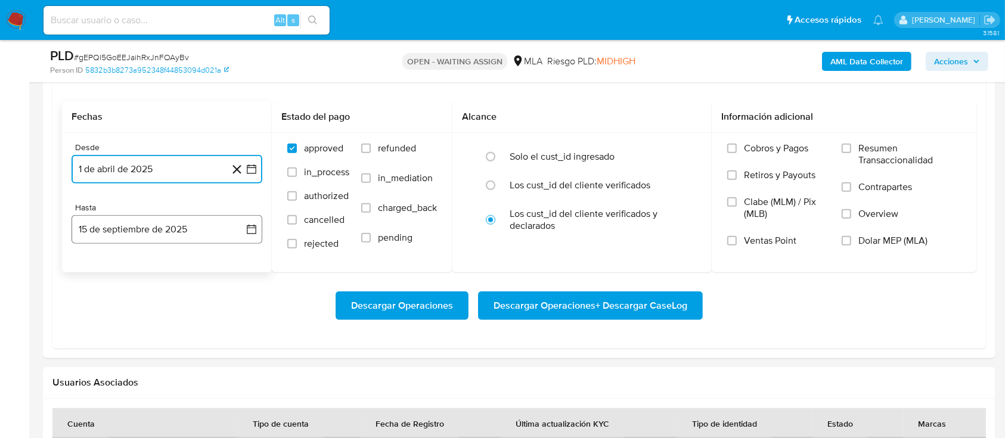
click at [170, 237] on button "15 de septiembre de 2025" at bounding box center [167, 229] width 191 height 29
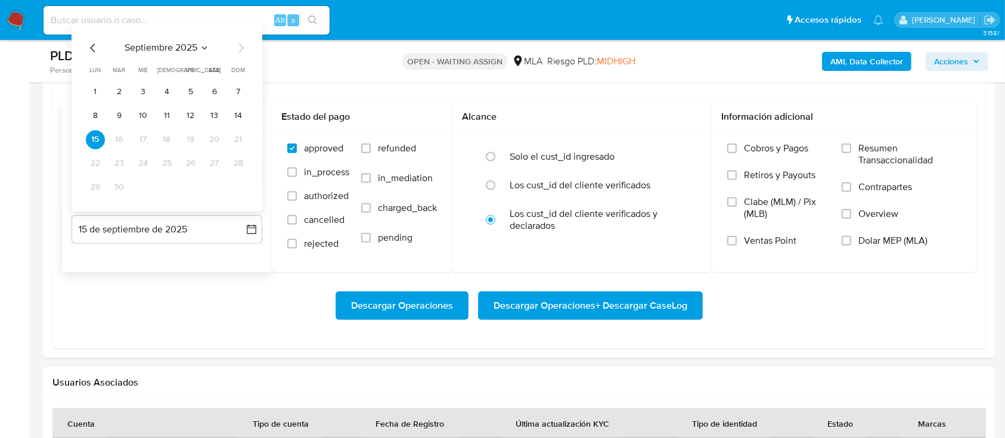
click at [145, 52] on span "septiembre 2025" at bounding box center [161, 48] width 73 height 12
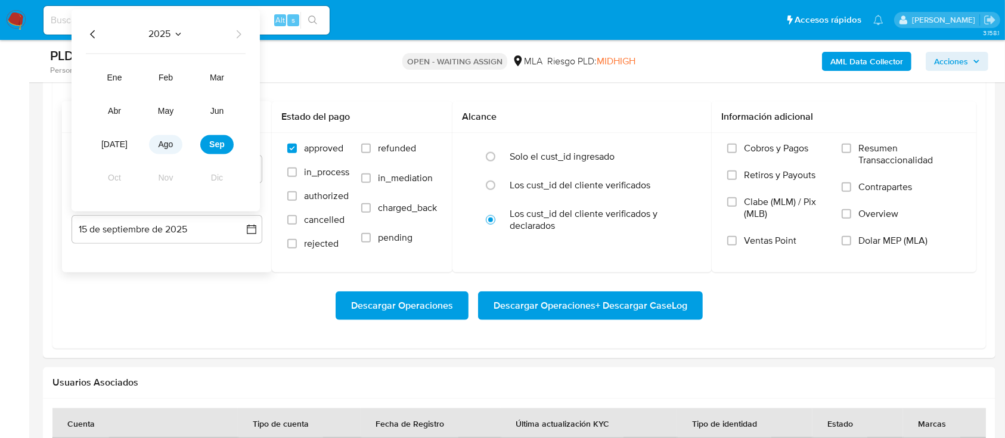
click at [158, 150] on button "ago" at bounding box center [165, 144] width 33 height 19
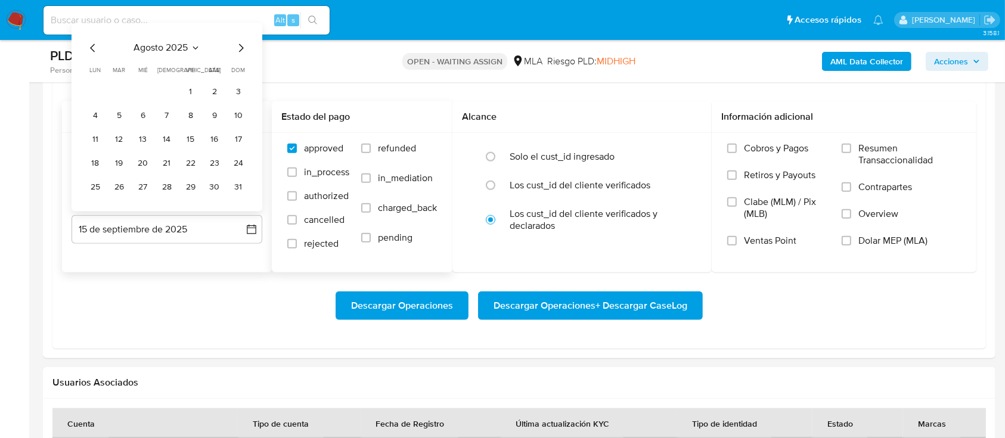
drag, startPoint x: 234, startPoint y: 183, endPoint x: 427, endPoint y: 158, distance: 194.7
click at [235, 182] on button "31" at bounding box center [238, 187] width 19 height 19
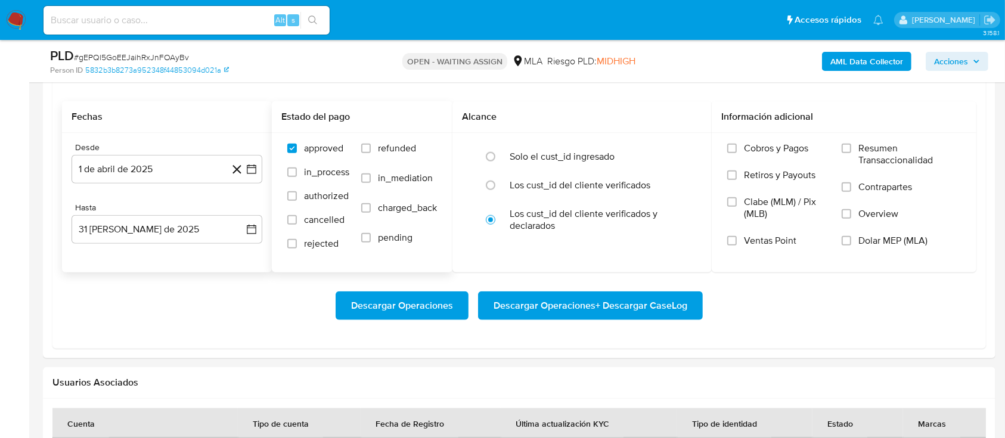
click at [417, 149] on label "refunded" at bounding box center [399, 157] width 76 height 30
click at [371, 149] on input "refunded" at bounding box center [366, 149] width 10 height 10
checkbox input "true"
click at [923, 241] on span "Dolar MEP (MLA)" at bounding box center [892, 241] width 69 height 12
click at [851, 241] on input "Dolar MEP (MLA)" at bounding box center [847, 241] width 10 height 10
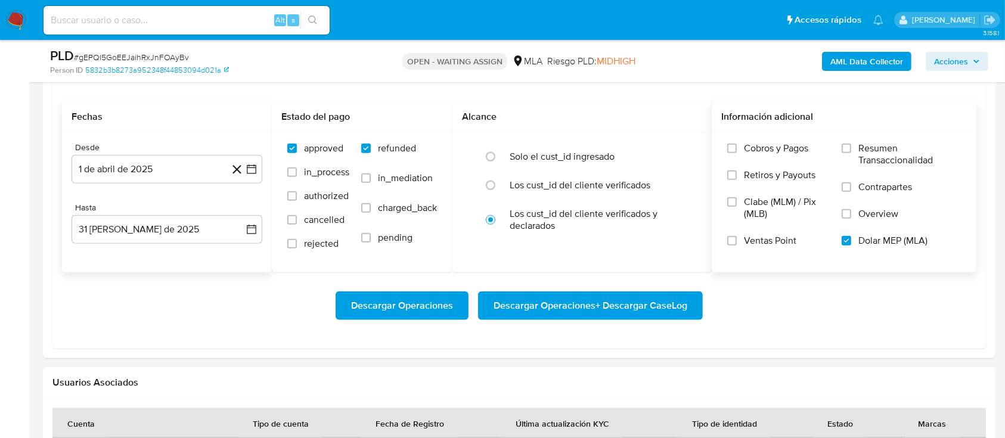
click at [660, 304] on span "Descargar Operaciones + Descargar CaseLog" at bounding box center [591, 306] width 194 height 26
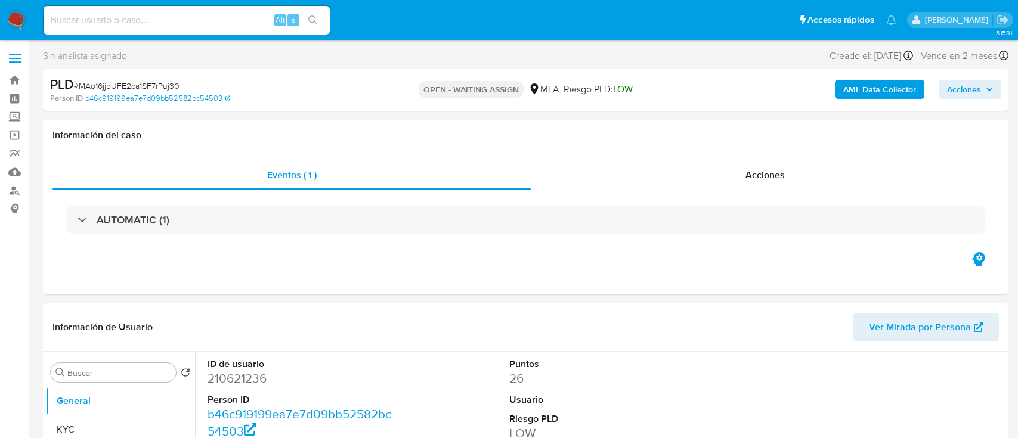
select select "10"
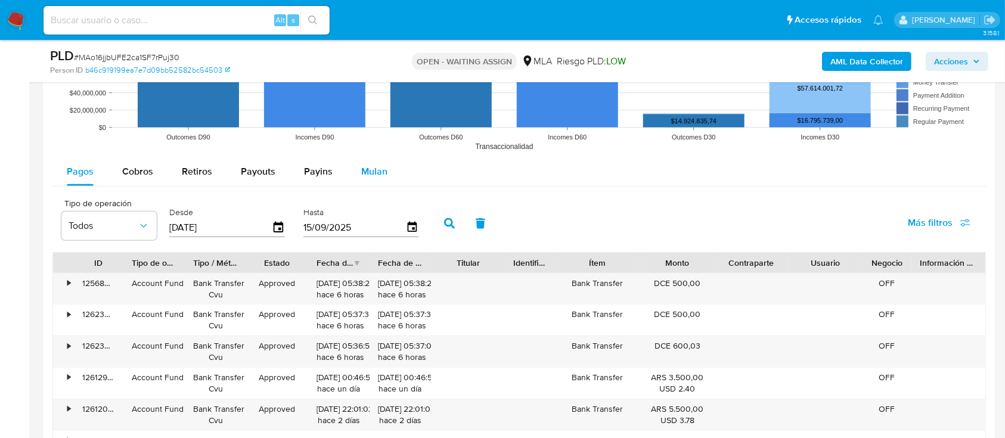
click at [358, 168] on button "Mulan" at bounding box center [374, 171] width 55 height 29
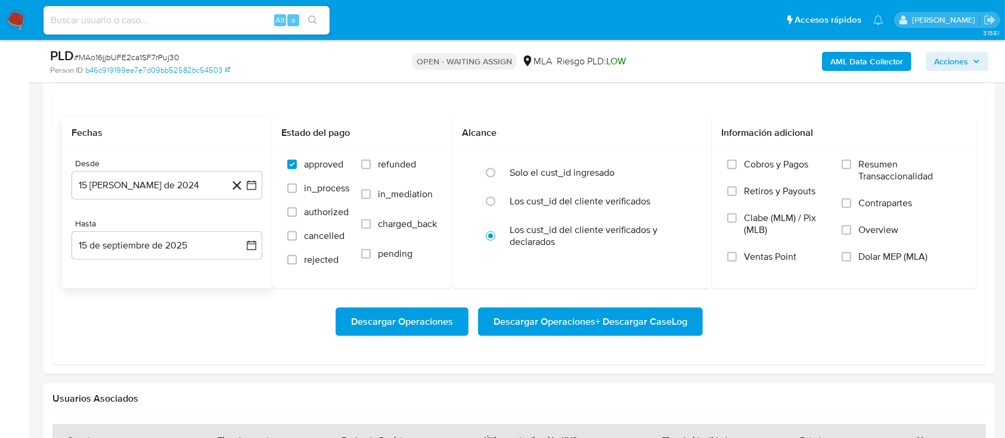
scroll to position [1271, 0]
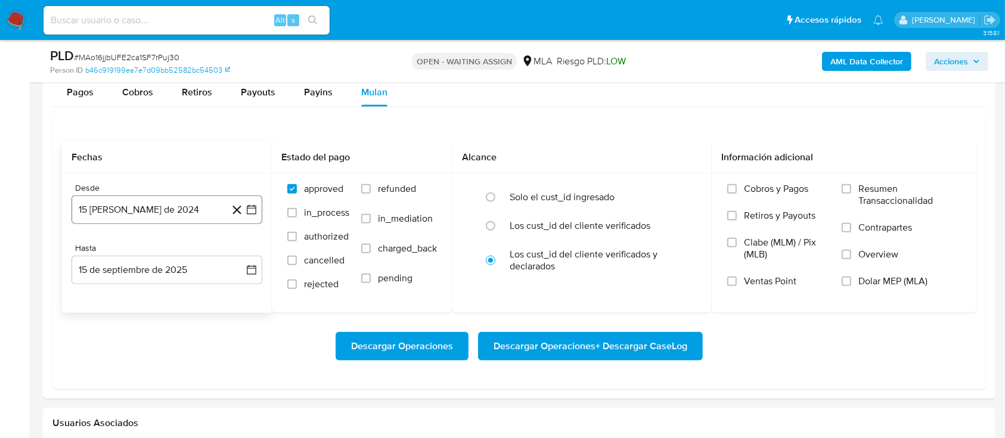
drag, startPoint x: 152, startPoint y: 193, endPoint x: 150, endPoint y: 213, distance: 19.8
click at [151, 194] on div "Desde 15 de agosto de 2024 15-08-2024" at bounding box center [167, 203] width 191 height 41
click at [150, 214] on button "15 de agosto de 2024" at bounding box center [167, 210] width 191 height 29
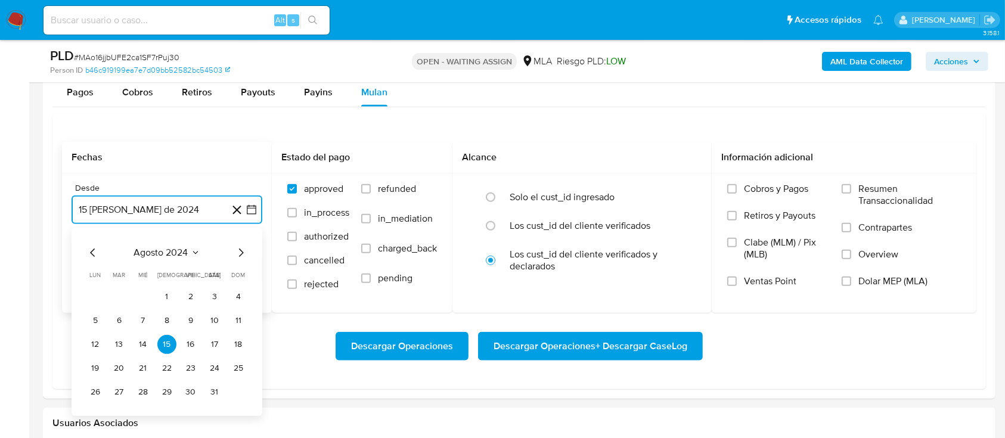
click at [160, 250] on span "agosto 2024" at bounding box center [161, 253] width 54 height 12
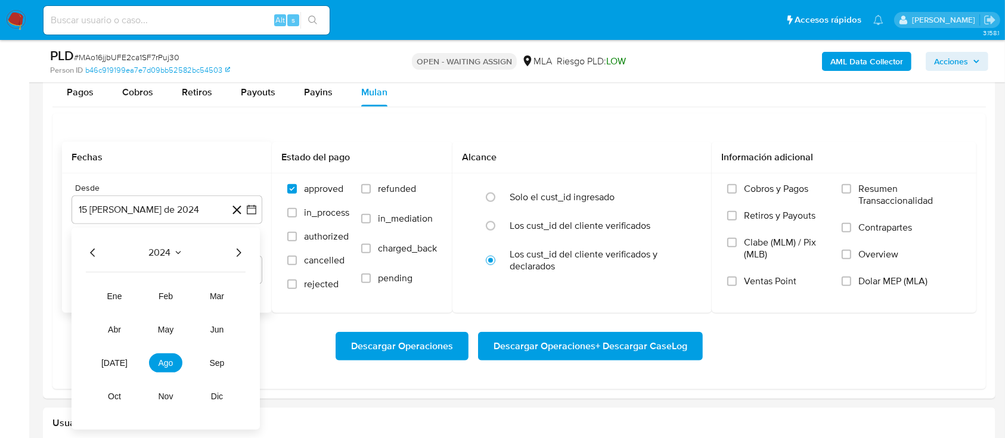
click at [241, 255] on icon "Año siguiente" at bounding box center [238, 253] width 14 height 14
click at [123, 324] on button "abr" at bounding box center [114, 329] width 33 height 19
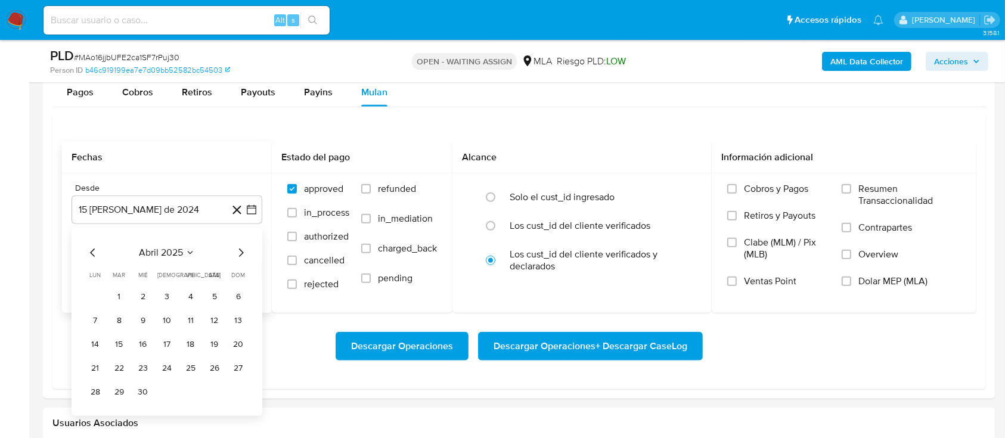
drag, startPoint x: 118, startPoint y: 296, endPoint x: 128, endPoint y: 297, distance: 10.2
click at [118, 297] on button "1" at bounding box center [119, 296] width 19 height 19
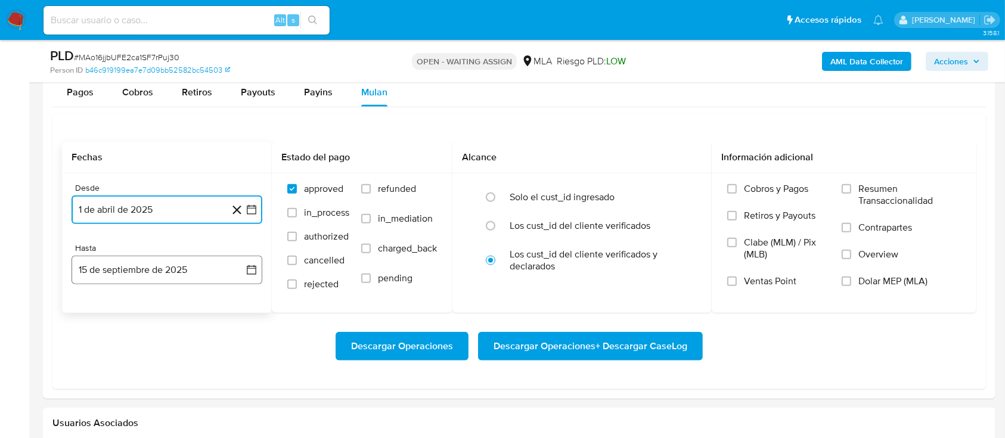
click at [157, 266] on button "15 de septiembre de 2025" at bounding box center [167, 270] width 191 height 29
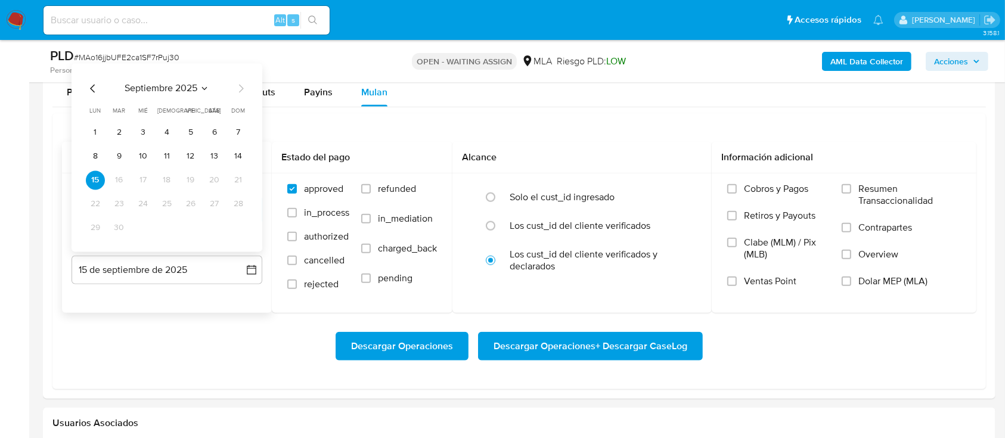
click at [89, 86] on icon "Mes anterior" at bounding box center [93, 88] width 14 height 14
click at [235, 222] on button "31" at bounding box center [238, 227] width 19 height 19
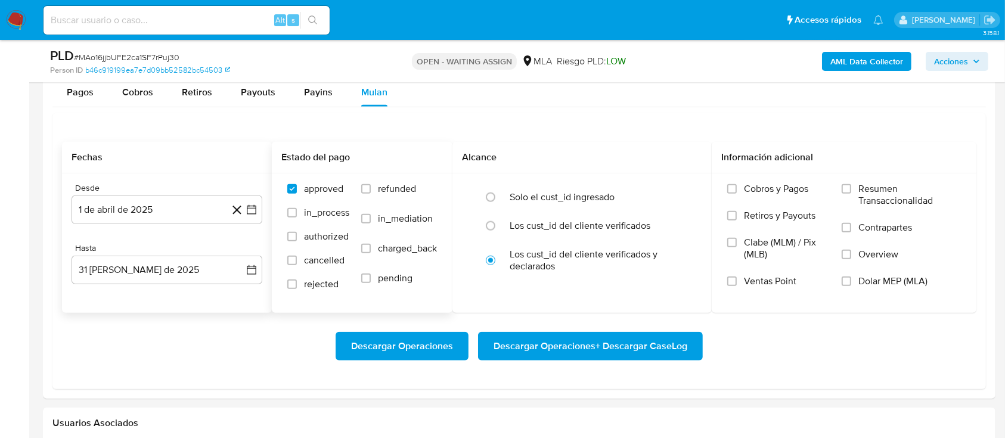
drag, startPoint x: 372, startPoint y: 188, endPoint x: 401, endPoint y: 199, distance: 30.6
click at [372, 189] on label "refunded" at bounding box center [399, 198] width 76 height 30
click at [371, 189] on input "refunded" at bounding box center [366, 189] width 10 height 10
checkbox input "true"
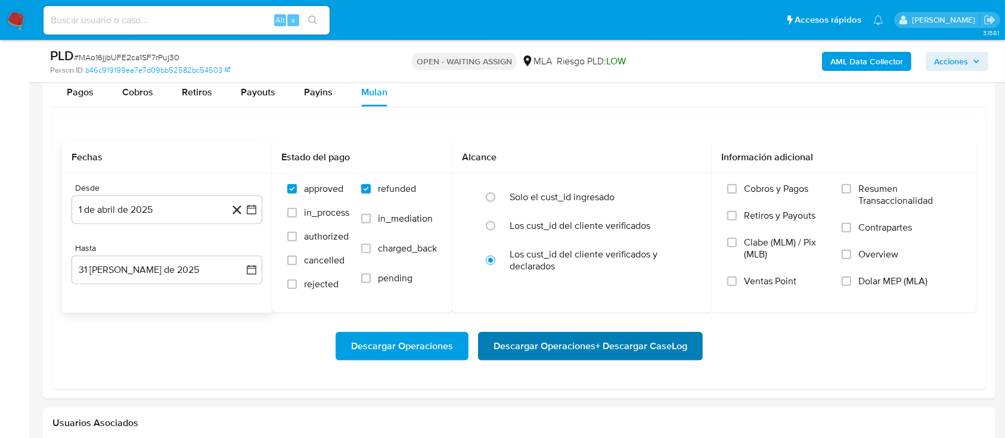
drag, startPoint x: 897, startPoint y: 284, endPoint x: 598, endPoint y: 348, distance: 304.8
click at [895, 283] on span "Dolar MEP (MLA)" at bounding box center [892, 281] width 69 height 12
click at [851, 283] on input "Dolar MEP (MLA)" at bounding box center [847, 282] width 10 height 10
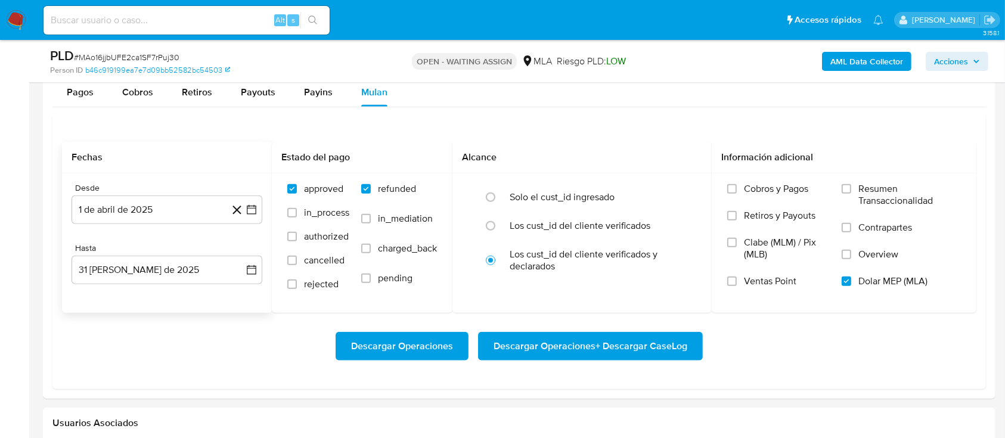
click at [588, 334] on span "Descargar Operaciones + Descargar CaseLog" at bounding box center [591, 346] width 194 height 26
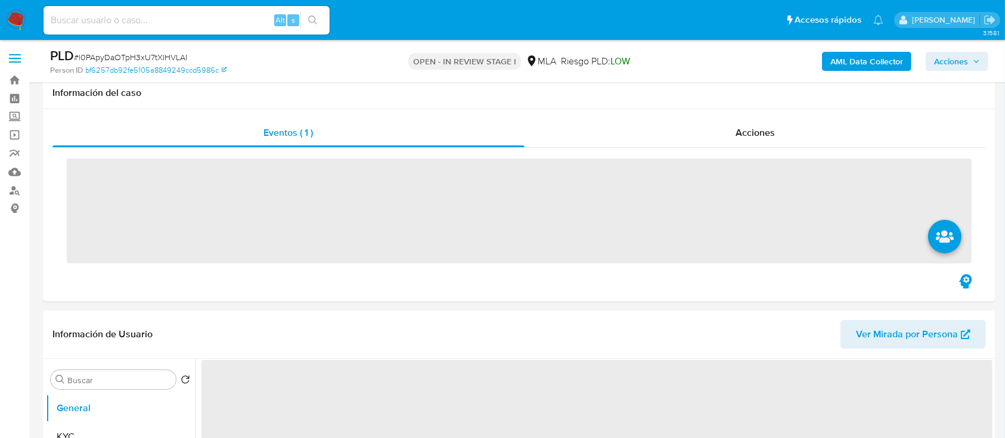
scroll to position [397, 0]
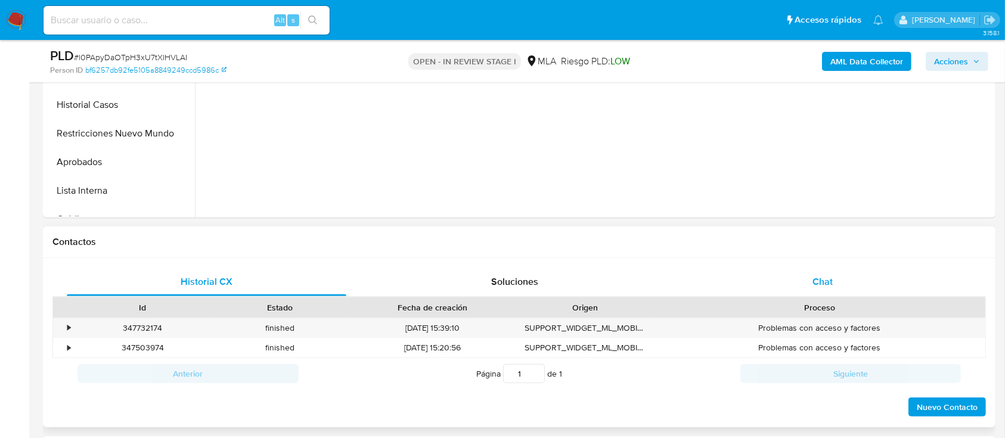
click at [833, 271] on div "Chat" at bounding box center [823, 282] width 280 height 29
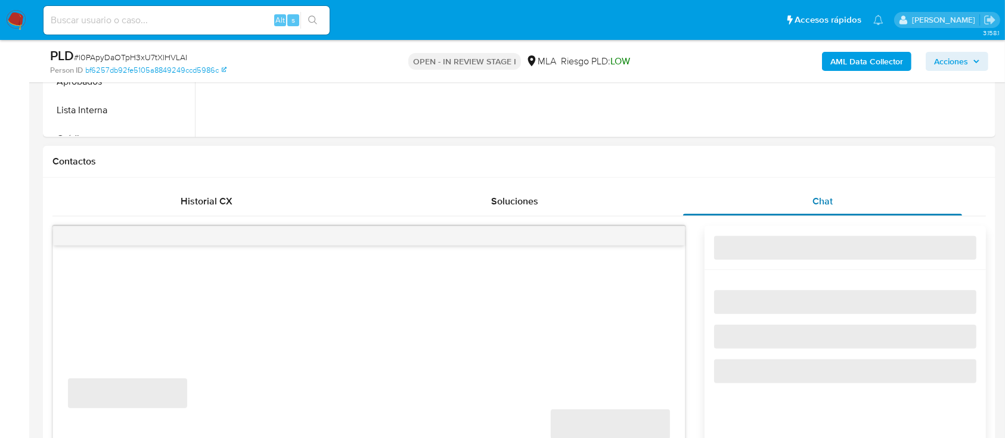
scroll to position [556, 0]
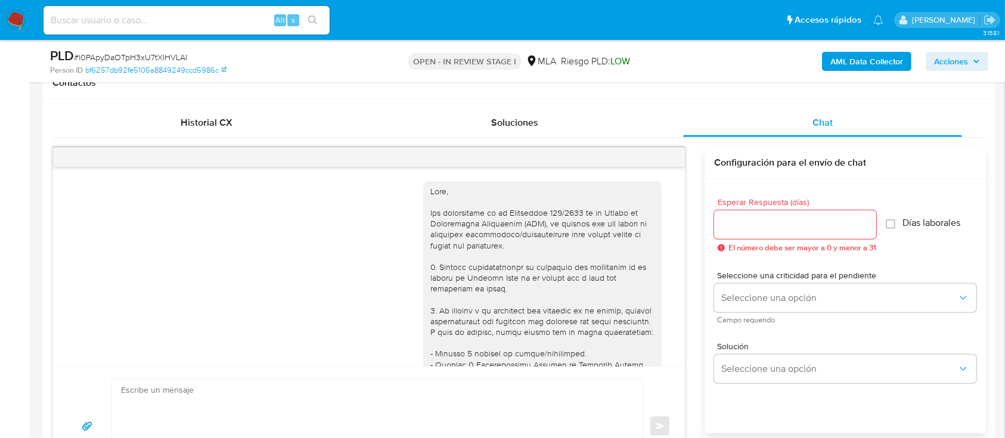
select select "10"
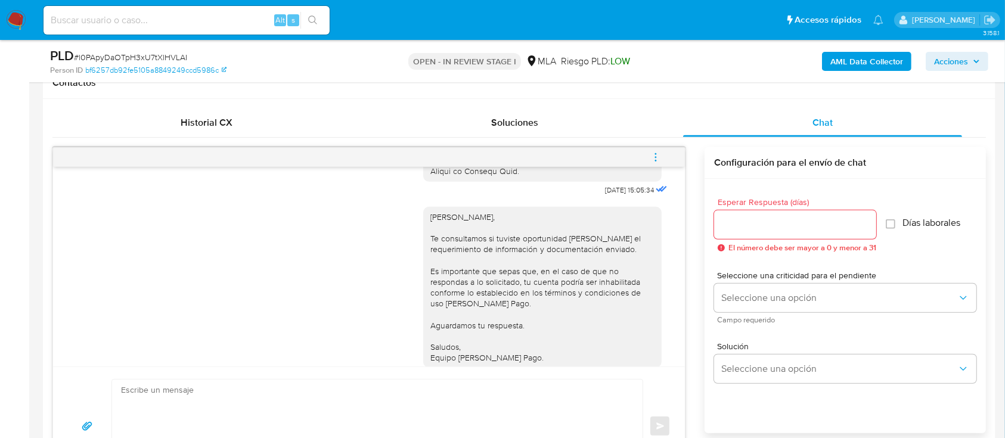
scroll to position [1555, 0]
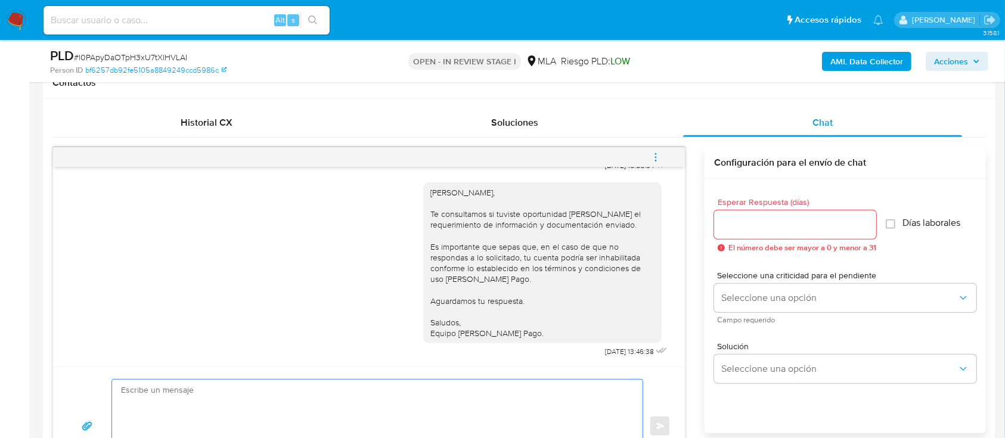
click at [491, 390] on textarea at bounding box center [374, 427] width 507 height 94
paste textarea "Hola XXX, Al analizar tu caso se encontraron algunas inconsistencias, por este …"
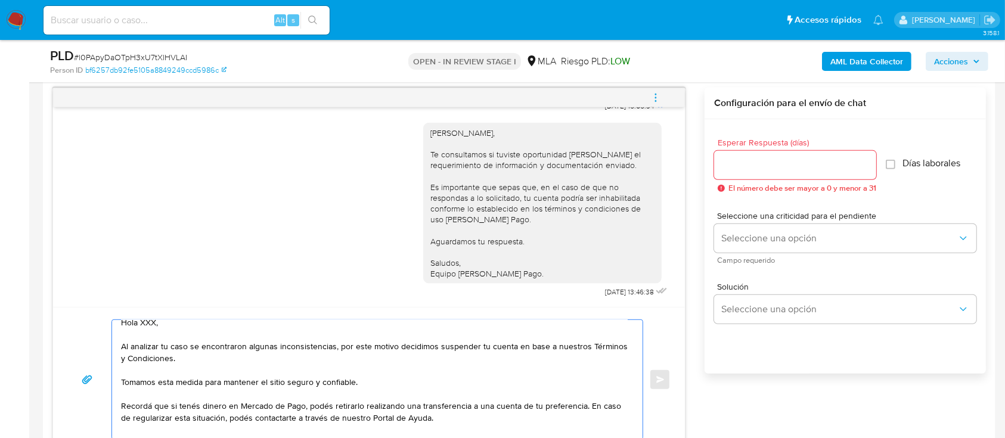
scroll to position [0, 0]
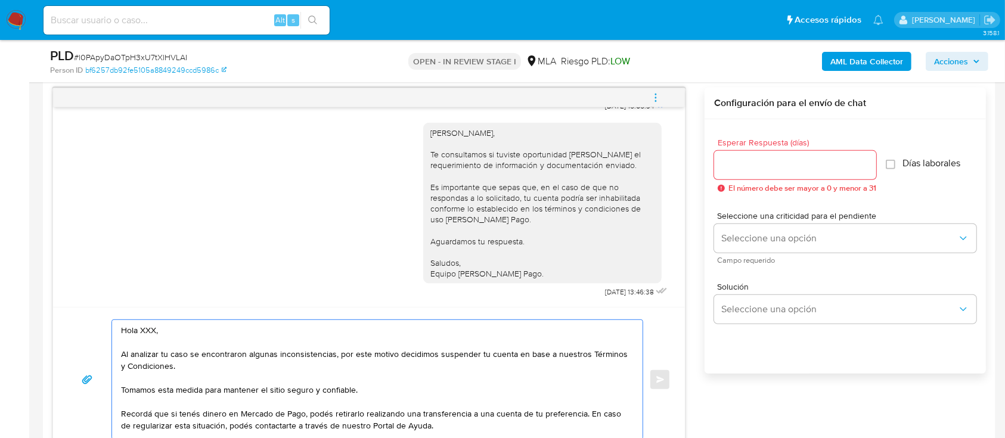
click at [227, 340] on textarea "Hola XXX, Al analizar tu caso se encontraron algunas inconsistencias, por este …" at bounding box center [374, 379] width 507 height 119
click at [231, 330] on textarea "Hola XXX, Al analizar tu caso se encontraron algunas inconsistencias, por este …" at bounding box center [374, 379] width 507 height 119
type textarea "Hola, Al analizar tu caso se encontraron algunas inconsistencias, por este moti…"
click at [752, 178] on div at bounding box center [795, 165] width 162 height 29
click at [752, 157] on input "Esperar Respuesta (días)" at bounding box center [795, 164] width 162 height 15
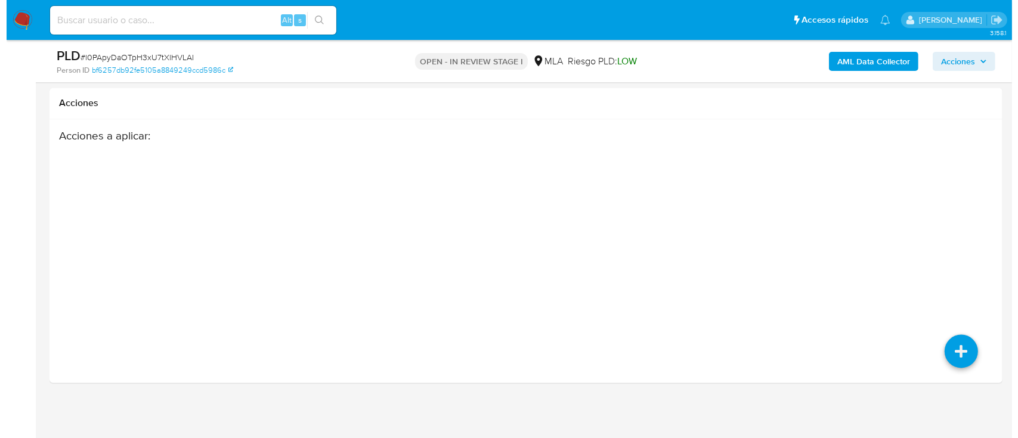
scroll to position [2168, 0]
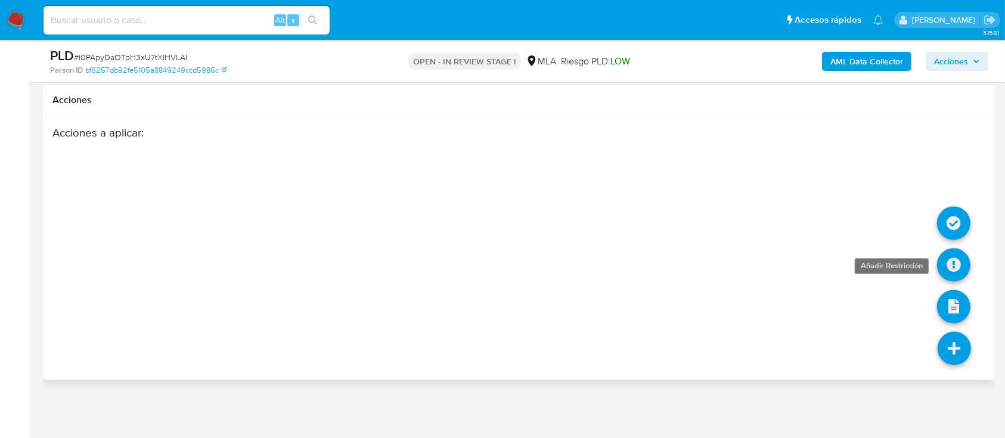
type input "0"
click at [963, 263] on icon at bounding box center [953, 265] width 33 height 33
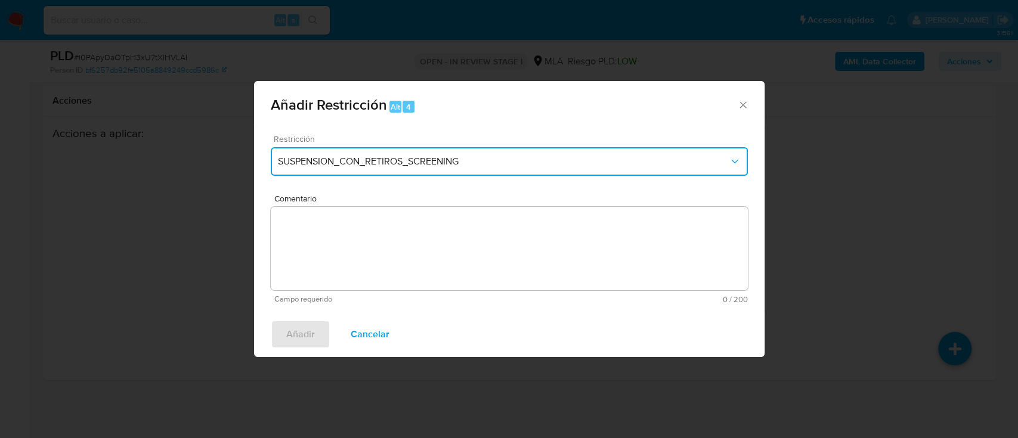
click at [471, 166] on span "SUSPENSION_CON_RETIROS_SCREENING" at bounding box center [503, 162] width 451 height 12
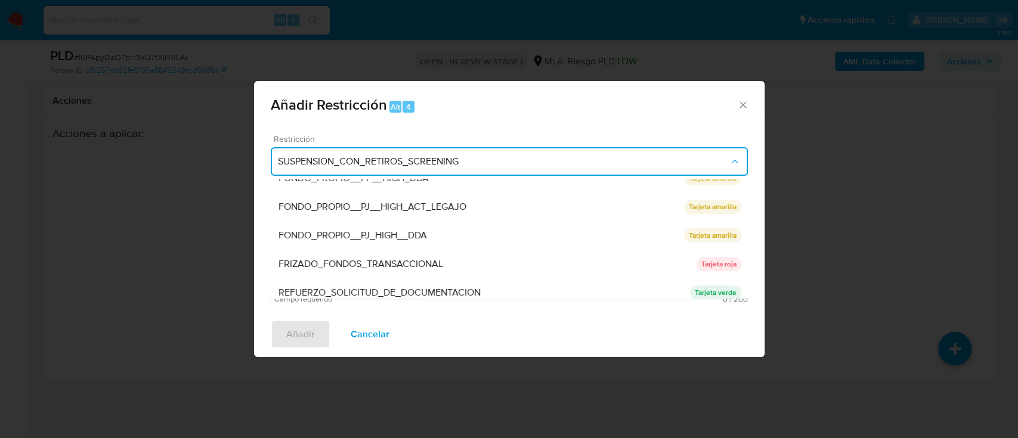
scroll to position [238, 0]
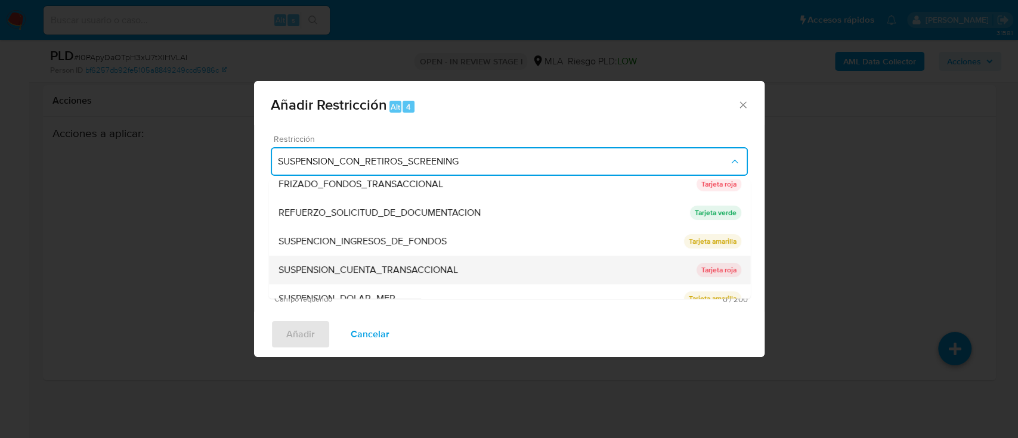
click at [427, 264] on span "SUSPENSION_CUENTA_TRANSACCIONAL" at bounding box center [367, 270] width 179 height 12
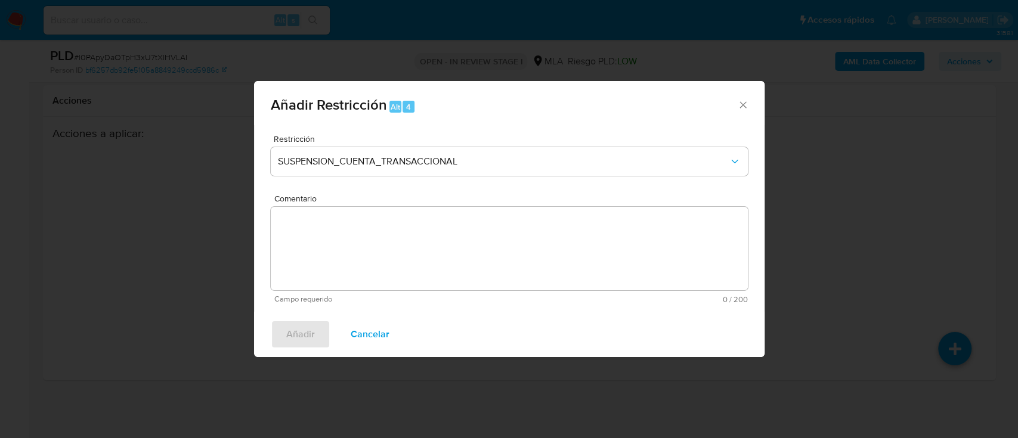
click at [426, 265] on textarea "Comentario" at bounding box center [509, 248] width 477 height 83
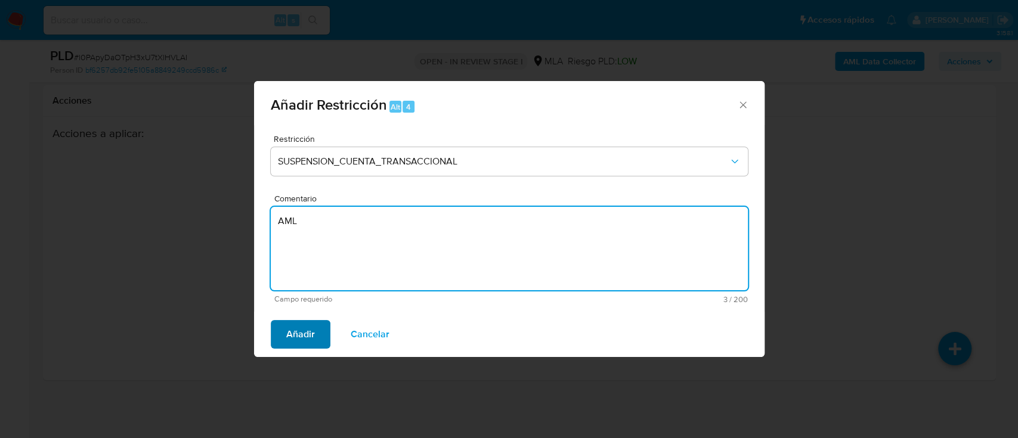
type textarea "AML"
click at [291, 334] on span "Añadir" at bounding box center [300, 334] width 29 height 26
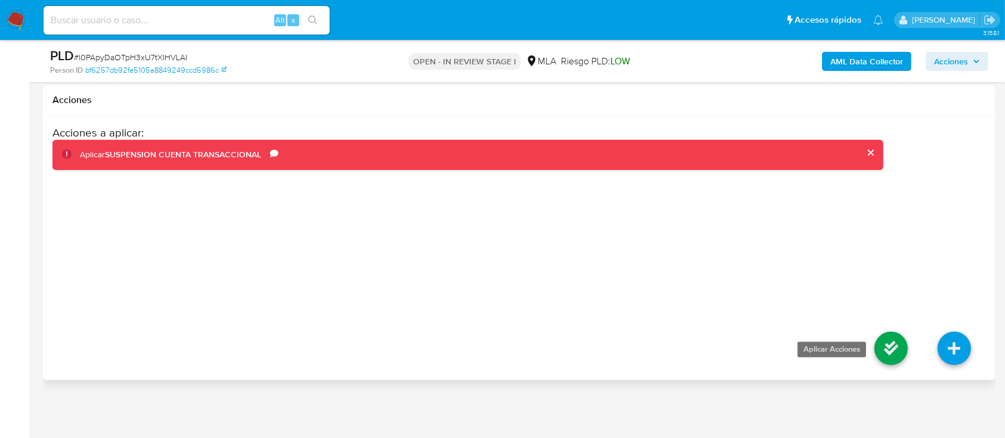
click at [896, 354] on icon at bounding box center [890, 348] width 33 height 33
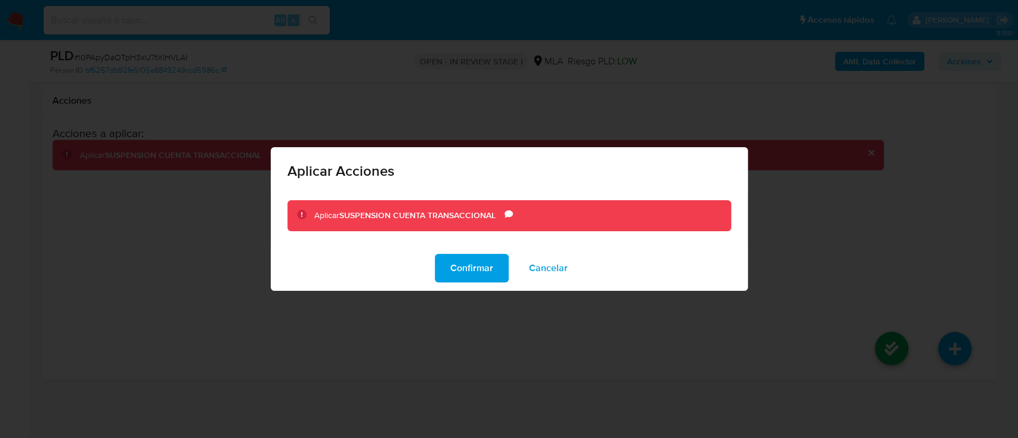
click at [488, 278] on span "Confirmar" at bounding box center [471, 268] width 43 height 26
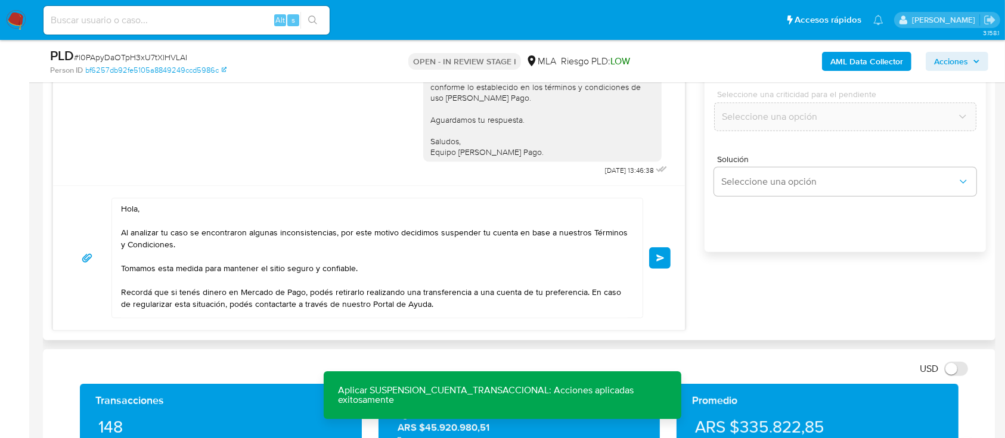
click at [665, 260] on button "Enviar" at bounding box center [659, 257] width 21 height 21
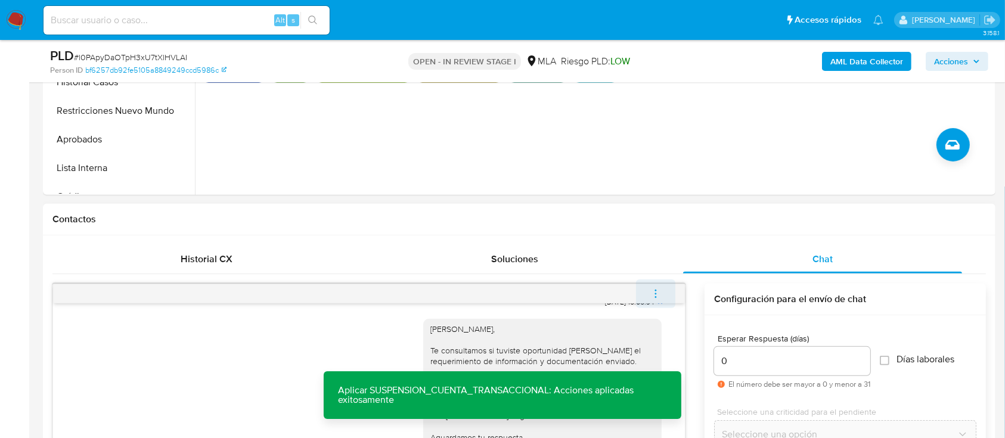
scroll to position [1752, 0]
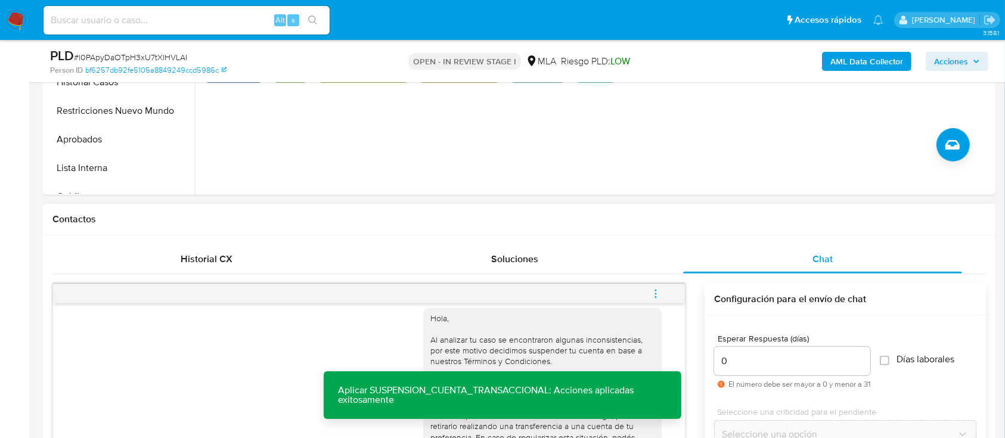
click at [660, 295] on icon "menu-action" at bounding box center [655, 294] width 11 height 11
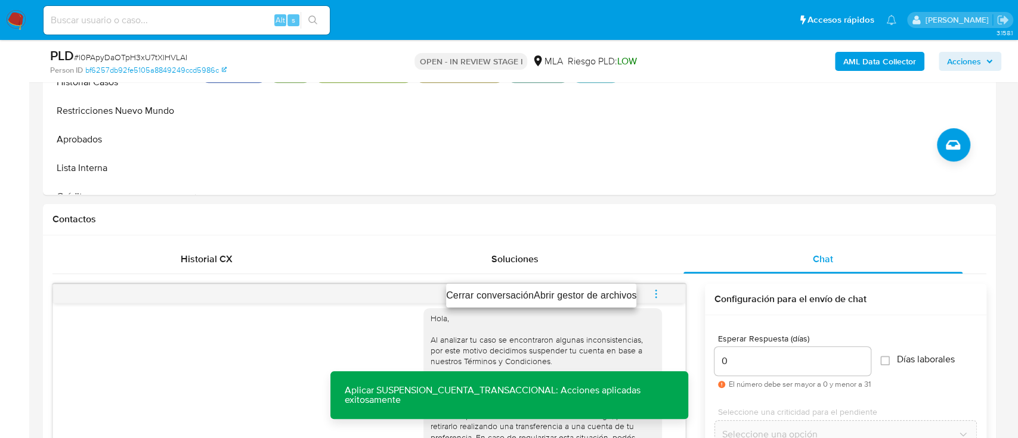
click at [504, 298] on li "Cerrar conversación" at bounding box center [490, 296] width 88 height 14
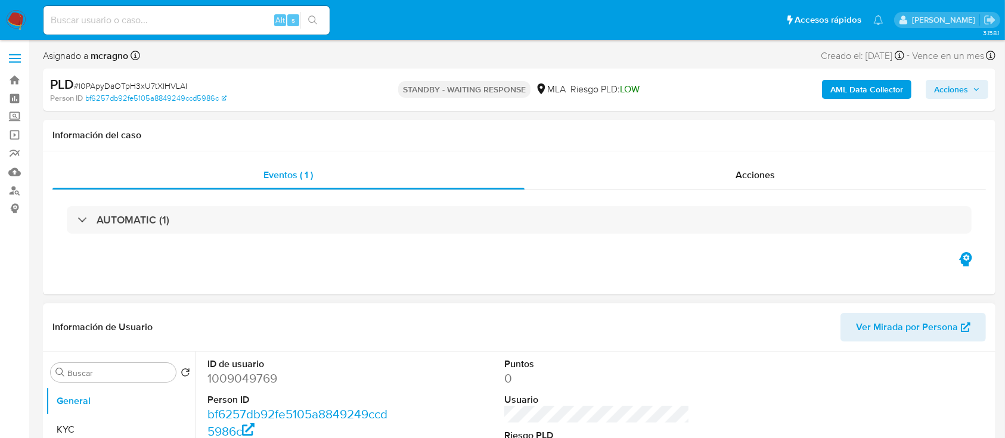
select select "10"
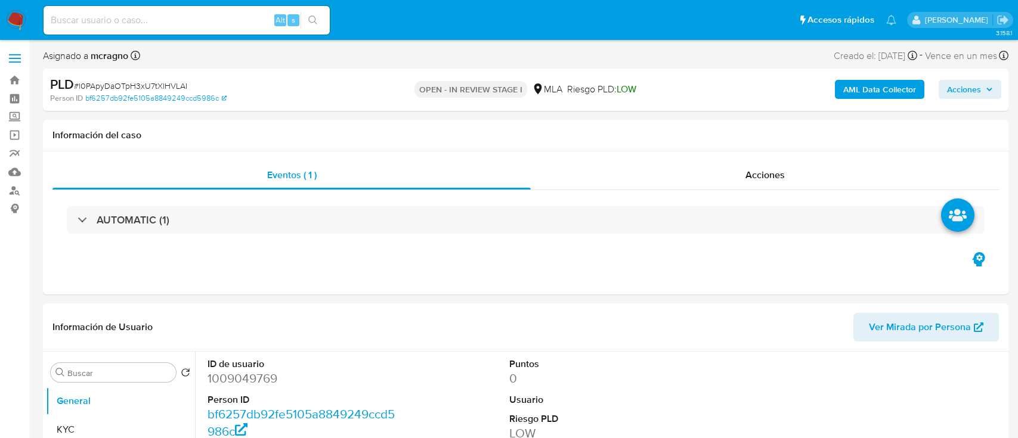
select select "10"
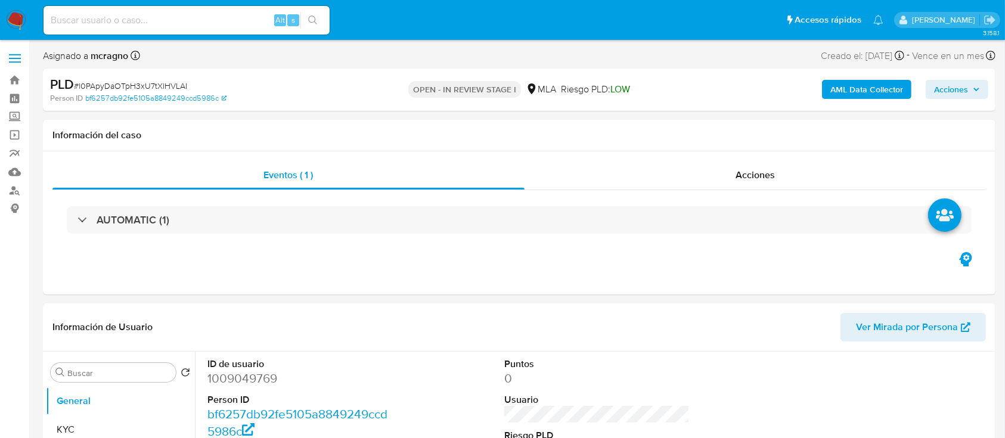
scroll to position [318, 0]
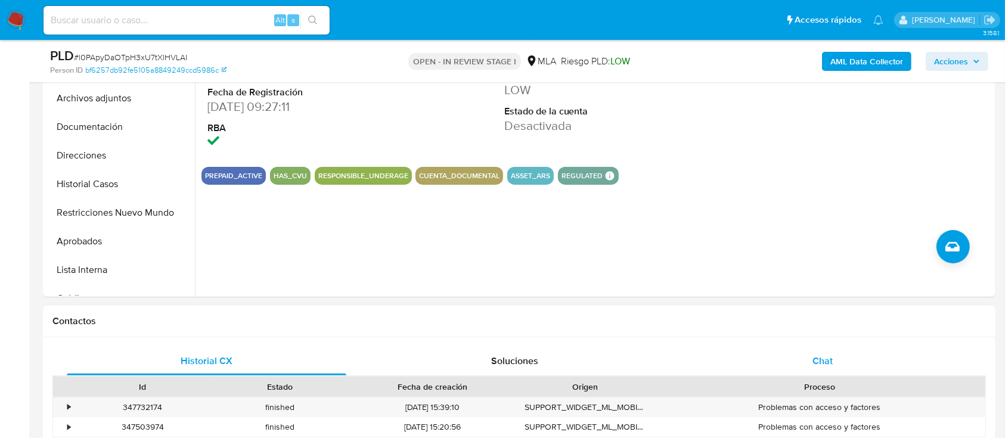
click at [875, 360] on div "Chat" at bounding box center [823, 361] width 280 height 29
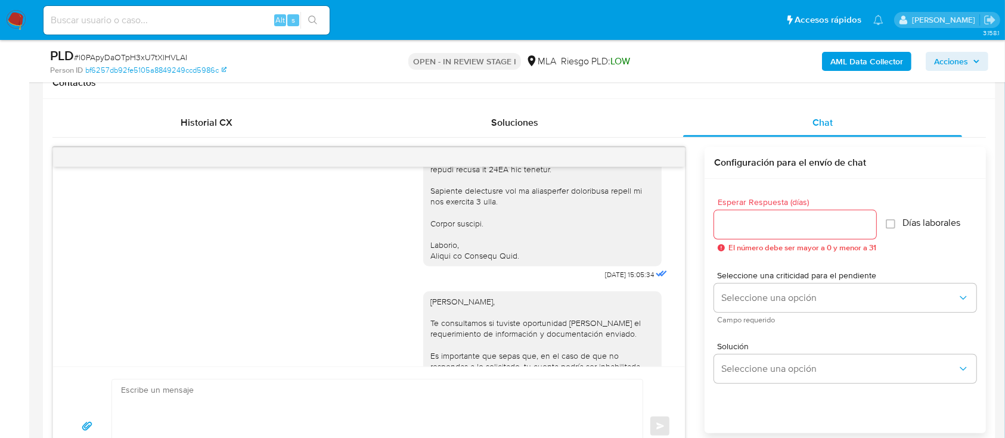
scroll to position [1420, 0]
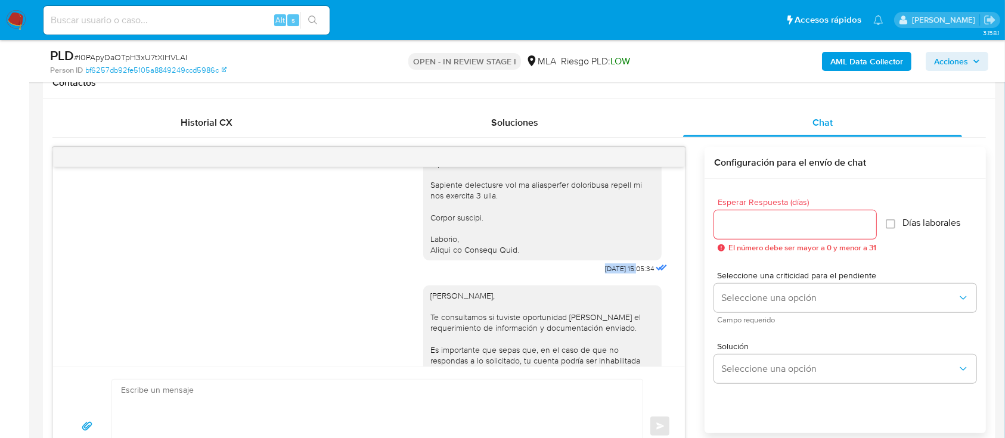
drag, startPoint x: 574, startPoint y: 299, endPoint x: 612, endPoint y: 299, distance: 38.2
copy span "[DATE]"
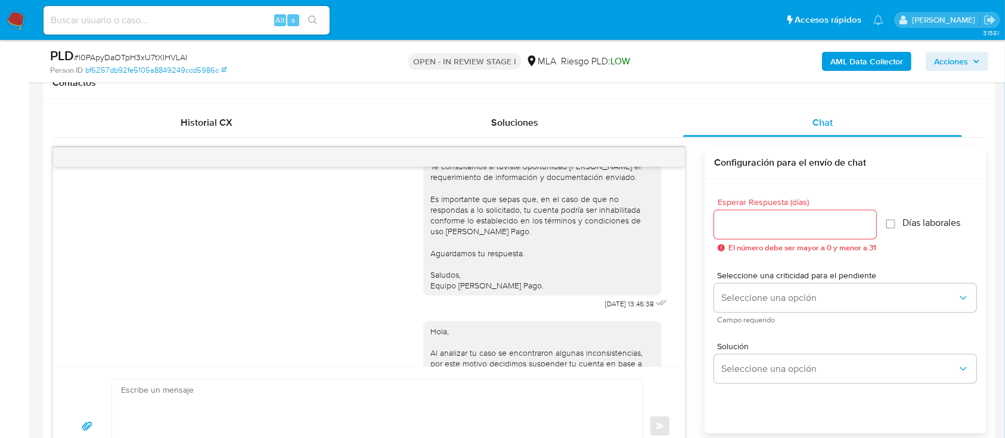
scroll to position [1559, 0]
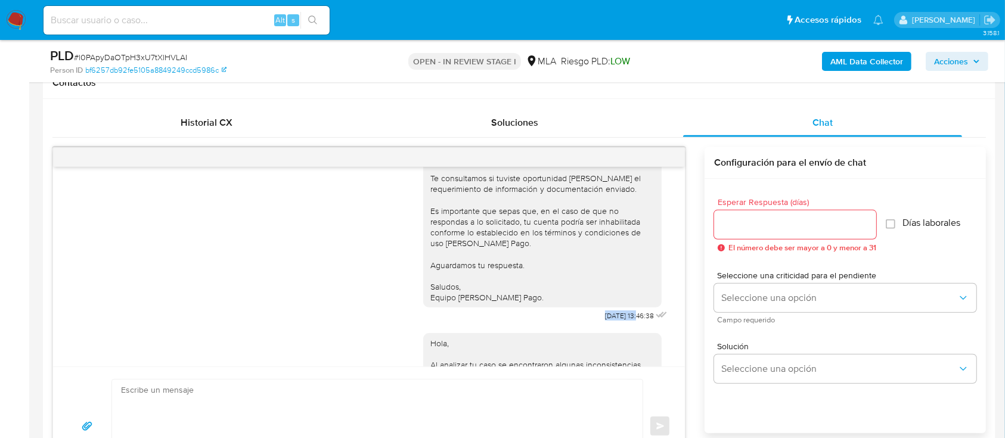
drag, startPoint x: 577, startPoint y: 346, endPoint x: 613, endPoint y: 346, distance: 36.4
click at [613, 325] on div "[PERSON_NAME], Te consultamos si tuviste oportunidad [PERSON_NAME] el requerimi…" at bounding box center [546, 231] width 247 height 187
copy span "11/09/2025"
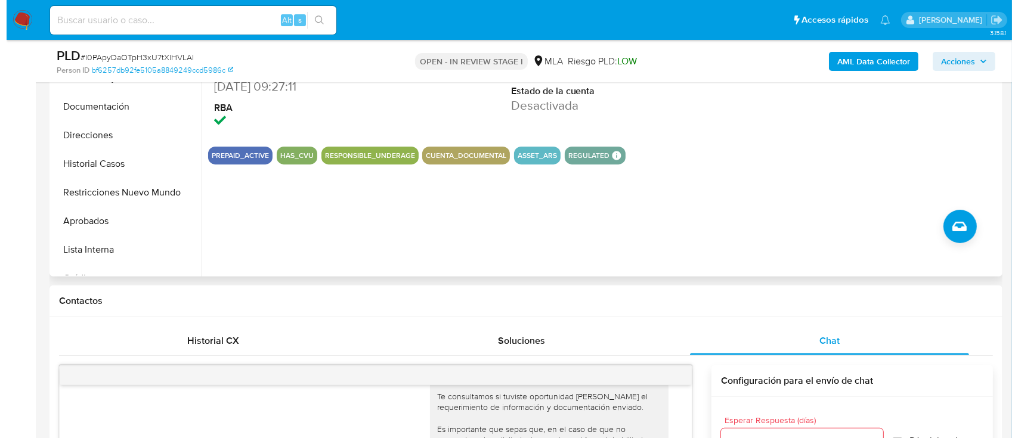
scroll to position [238, 0]
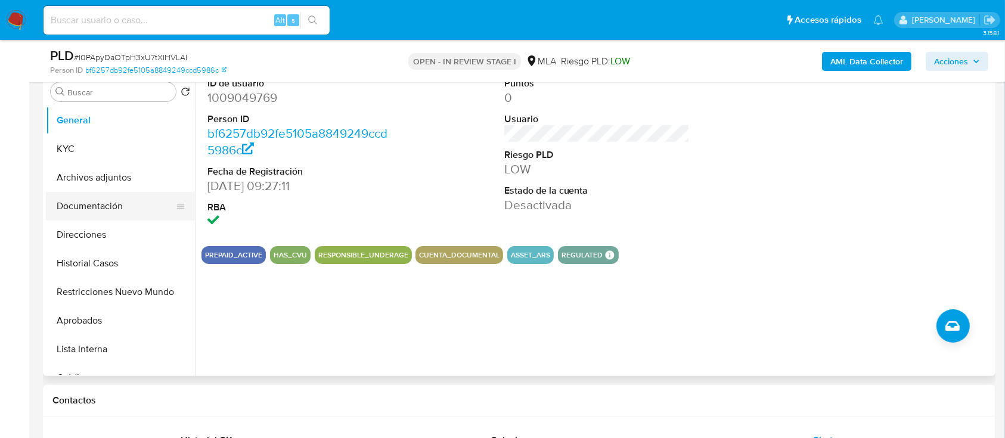
click at [95, 296] on button "Restricciones Nuevo Mundo" at bounding box center [120, 292] width 149 height 29
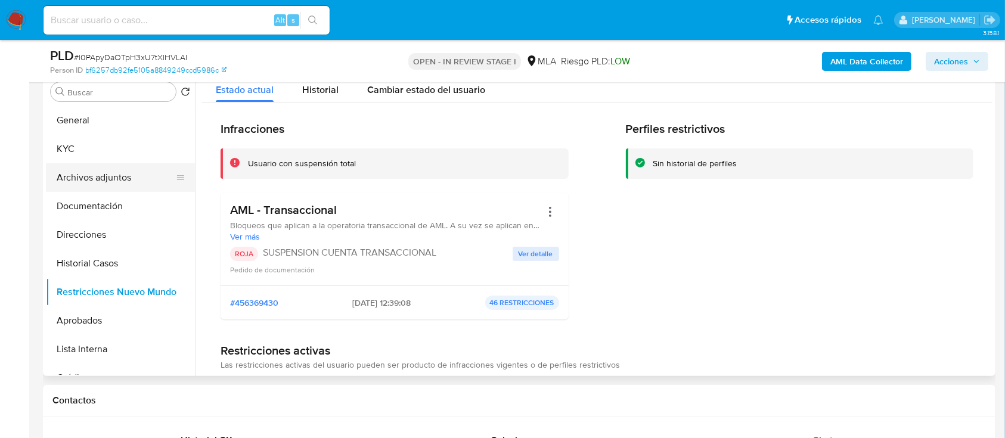
click at [119, 170] on button "Archivos adjuntos" at bounding box center [115, 177] width 139 height 29
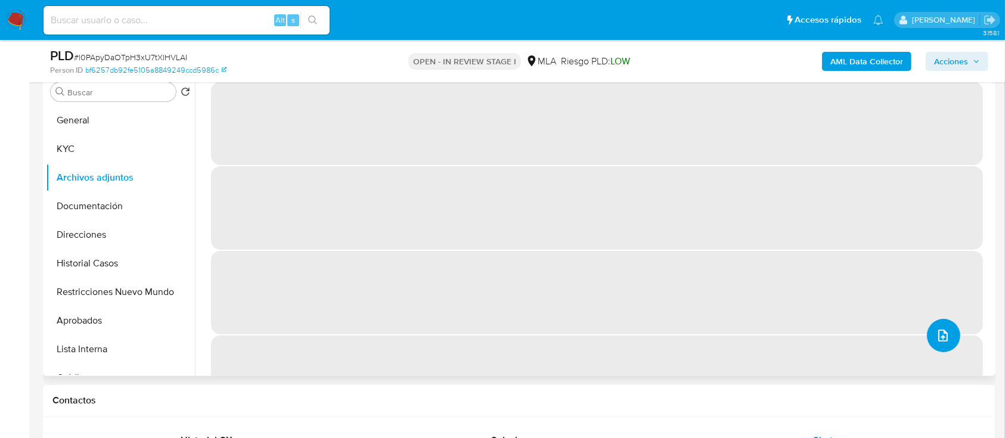
click at [939, 321] on button "upload-file" at bounding box center [943, 335] width 33 height 33
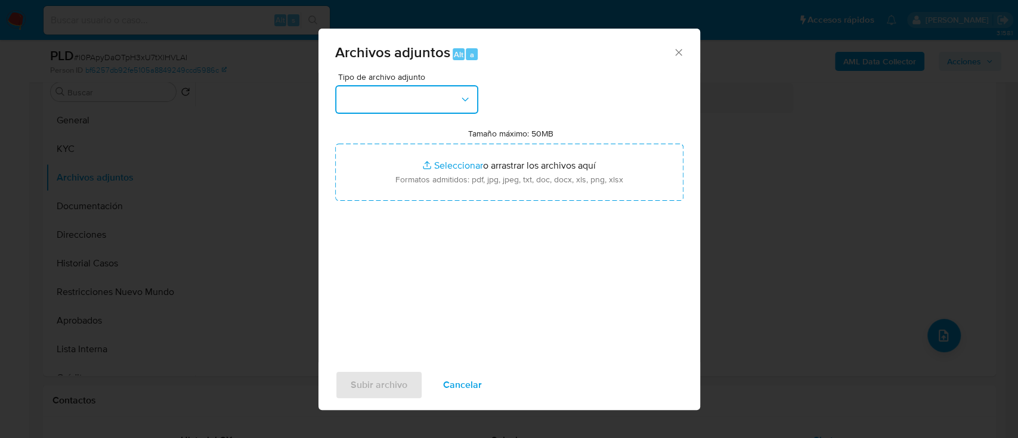
drag, startPoint x: 436, startPoint y: 94, endPoint x: 434, endPoint y: 116, distance: 22.8
click at [436, 94] on button "button" at bounding box center [406, 99] width 143 height 29
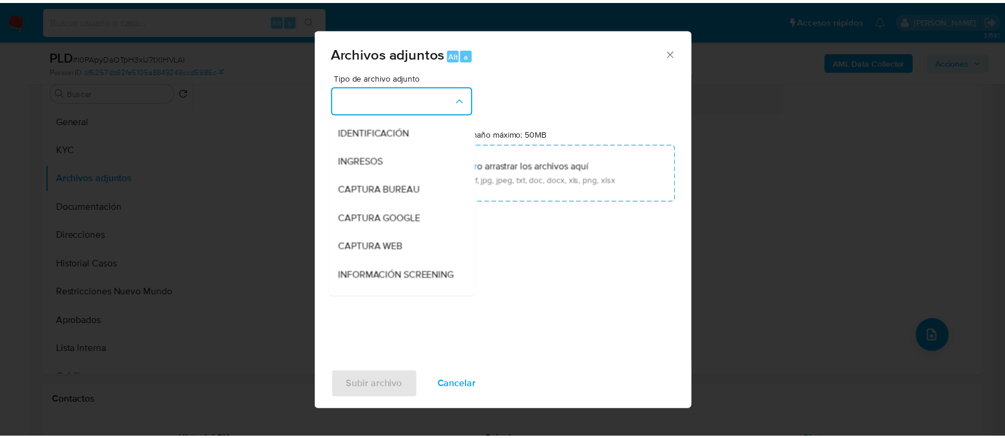
scroll to position [159, 0]
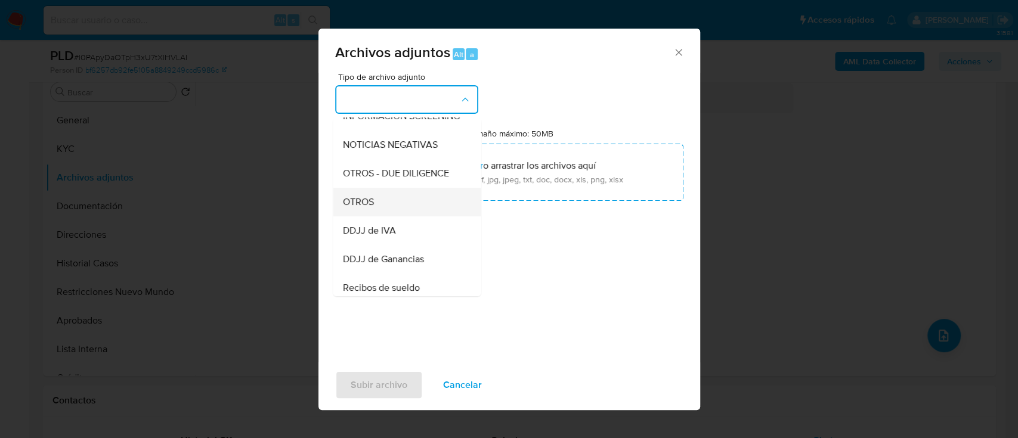
click at [387, 216] on div "OTROS" at bounding box center [403, 202] width 122 height 29
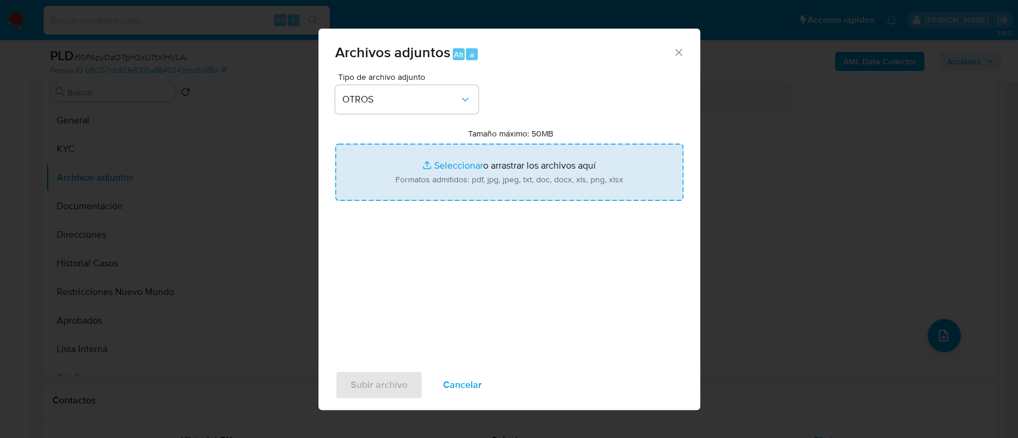
click at [435, 176] on input "Tamaño máximo: 50MB Seleccionar archivos" at bounding box center [509, 172] width 348 height 57
type input "C:\fakepath\1009049769 - Movimientos.xlsx"
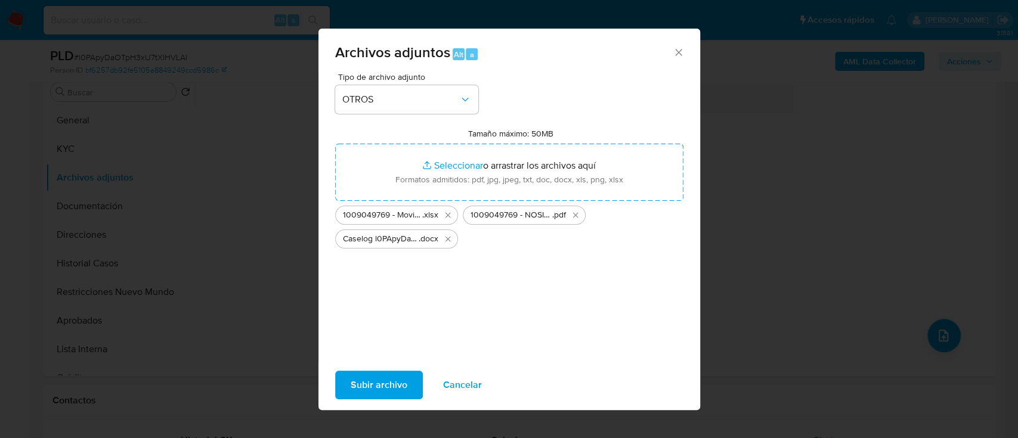
click at [395, 380] on span "Subir archivo" at bounding box center [378, 385] width 57 height 26
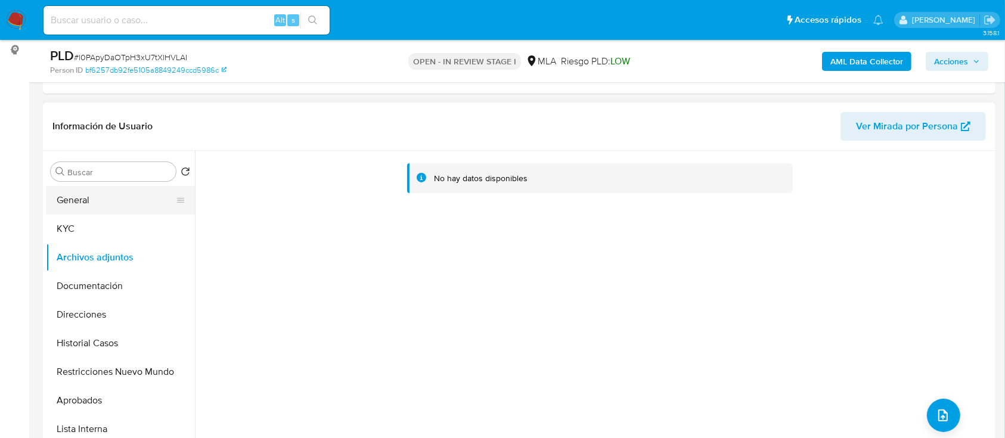
click at [84, 207] on button "General" at bounding box center [115, 200] width 139 height 29
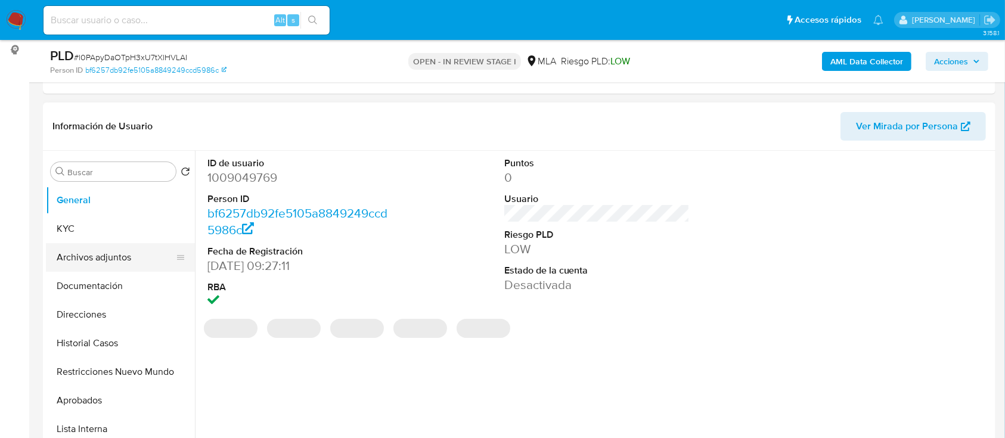
click at [117, 260] on button "Archivos adjuntos" at bounding box center [115, 257] width 139 height 29
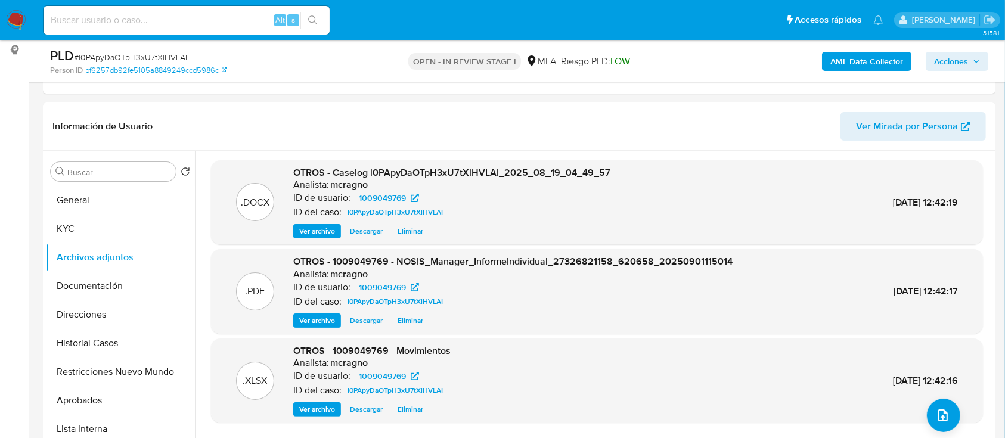
click at [978, 60] on icon "button" at bounding box center [976, 61] width 7 height 7
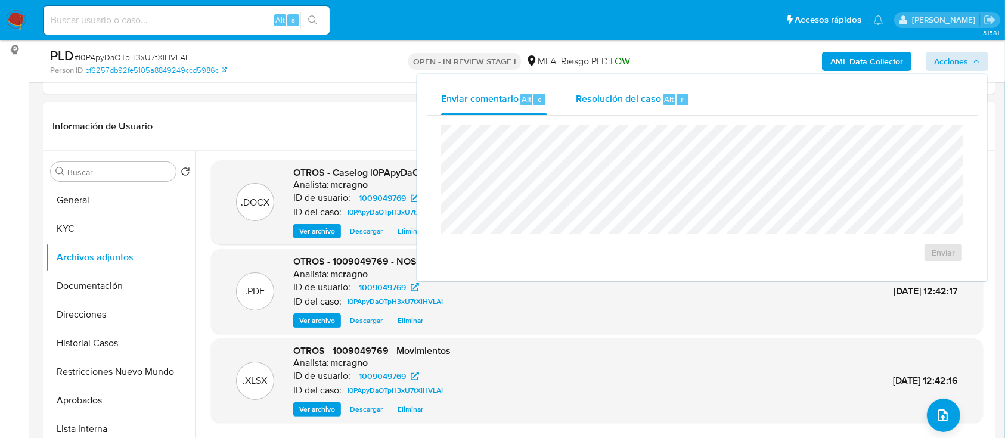
click at [655, 102] on span "Resolución del caso" at bounding box center [618, 99] width 85 height 14
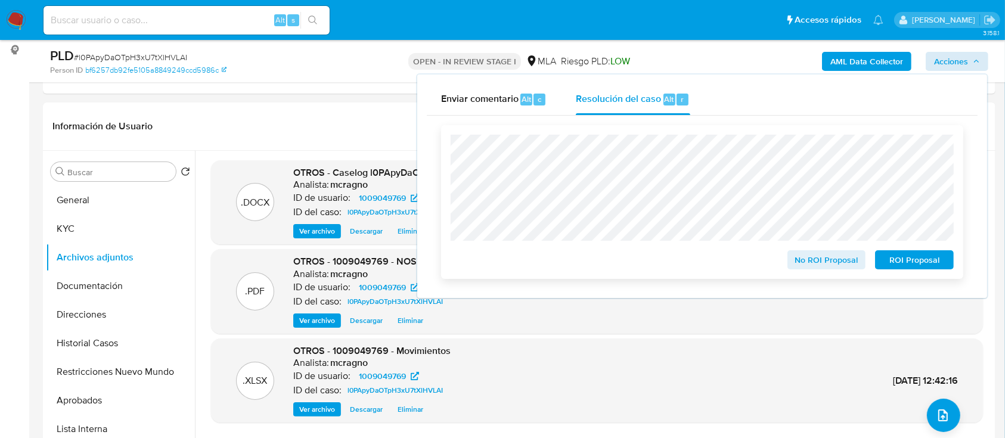
click at [899, 259] on span "ROI Proposal" at bounding box center [914, 260] width 62 height 17
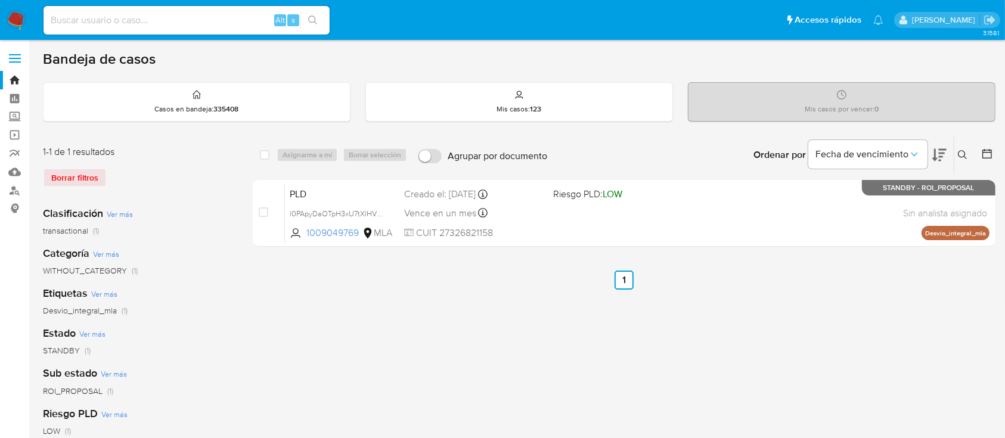
click at [960, 150] on icon at bounding box center [963, 155] width 10 height 10
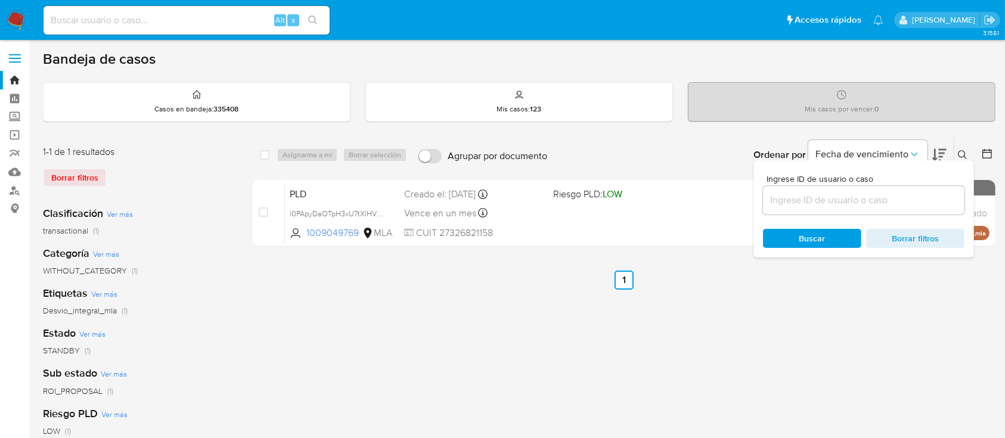
click at [891, 203] on input at bounding box center [863, 200] width 201 height 15
type input "564039448"
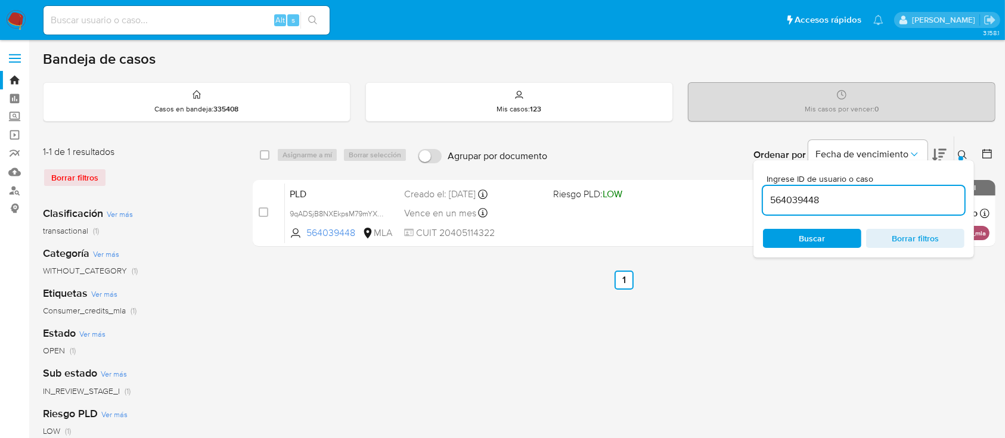
drag, startPoint x: 964, startPoint y: 150, endPoint x: 956, endPoint y: 153, distance: 8.3
click at [963, 150] on icon at bounding box center [963, 155] width 10 height 10
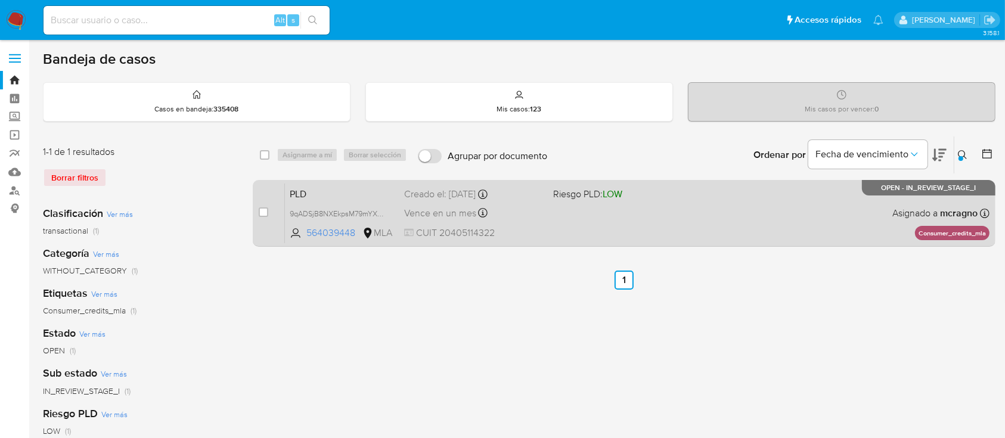
click at [720, 227] on div "PLD 9qADSjB8NXEkpsM79mYXdYI9 564039448 MLA Riesgo PLD: LOW Creado el: [DATE] Cr…" at bounding box center [637, 213] width 705 height 60
click at [263, 204] on div "case-item-checkbox No es posible asignar el caso" at bounding box center [272, 213] width 26 height 60
click at [263, 211] on input "checkbox" at bounding box center [264, 212] width 10 height 10
checkbox input "true"
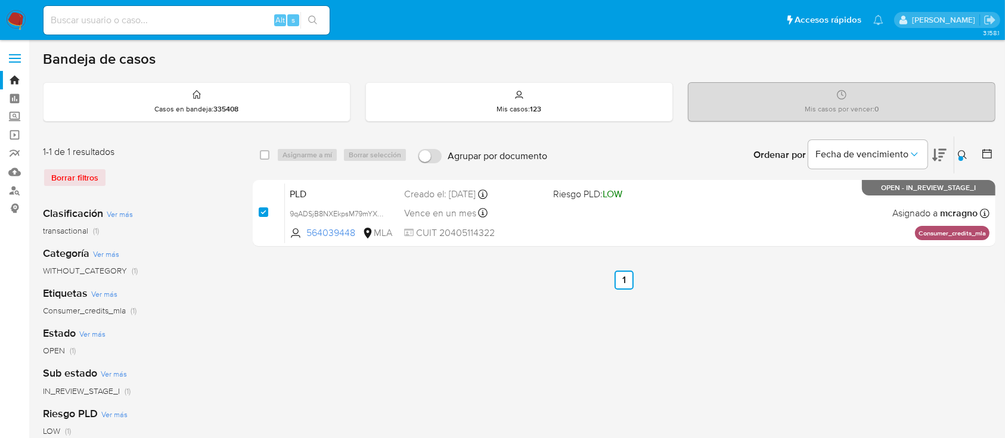
checkbox input "true"
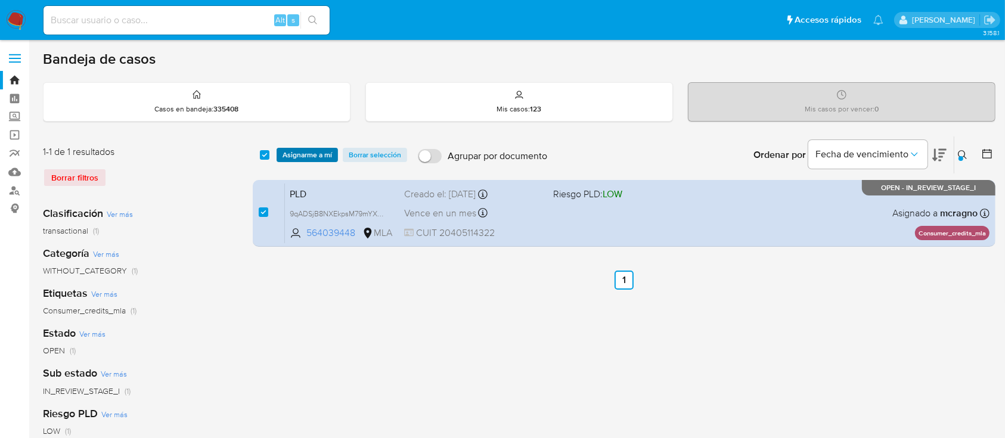
click at [299, 159] on span "Asignarme a mí" at bounding box center [307, 155] width 49 height 12
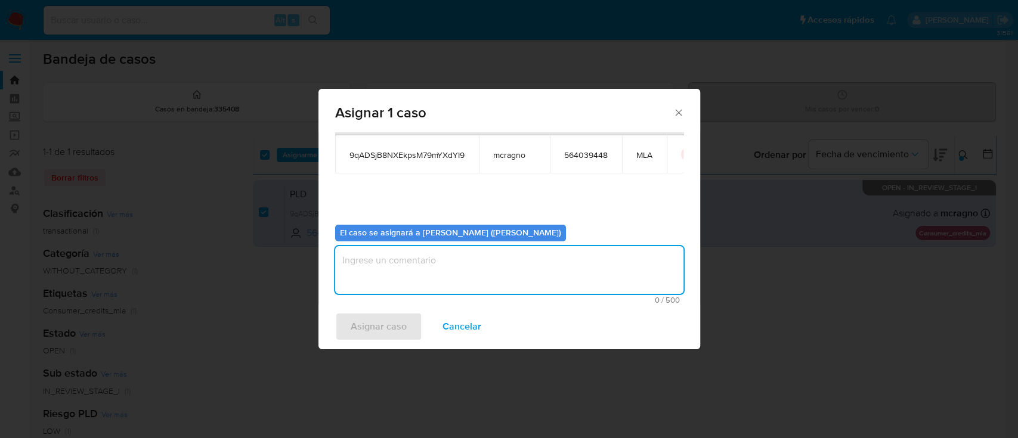
drag, startPoint x: 353, startPoint y: 247, endPoint x: 380, endPoint y: 293, distance: 53.2
click at [353, 247] on textarea "assign-modal" at bounding box center [509, 270] width 348 height 48
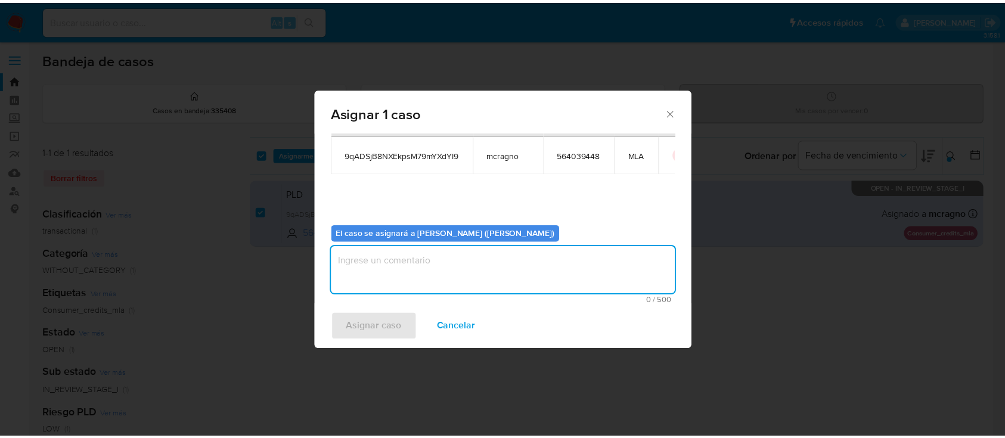
scroll to position [61, 0]
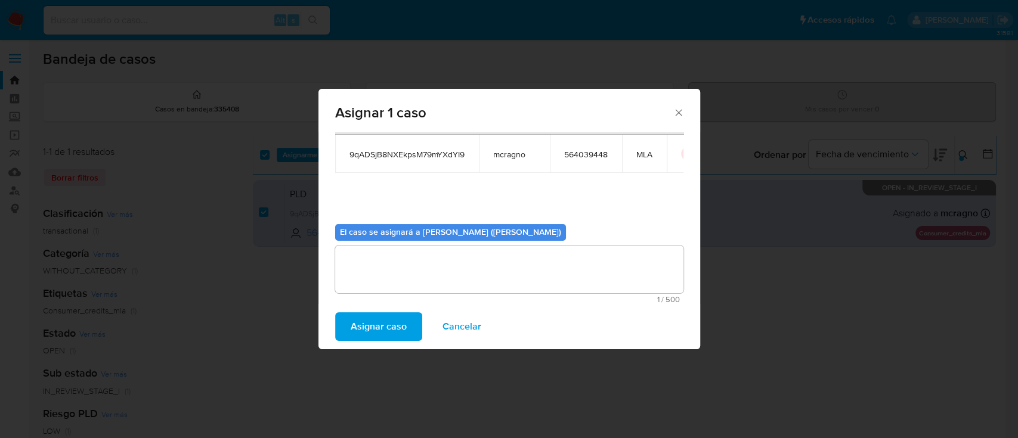
click at [388, 323] on span "Asignar caso" at bounding box center [378, 327] width 56 height 26
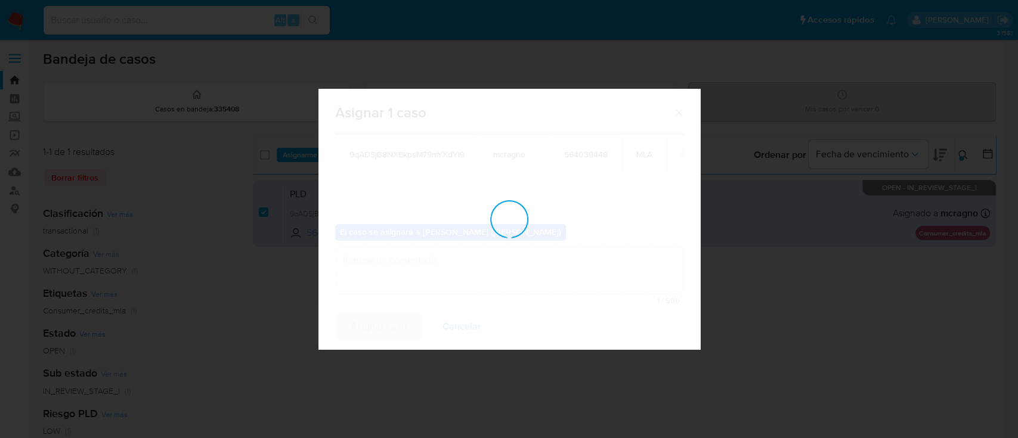
checkbox input "false"
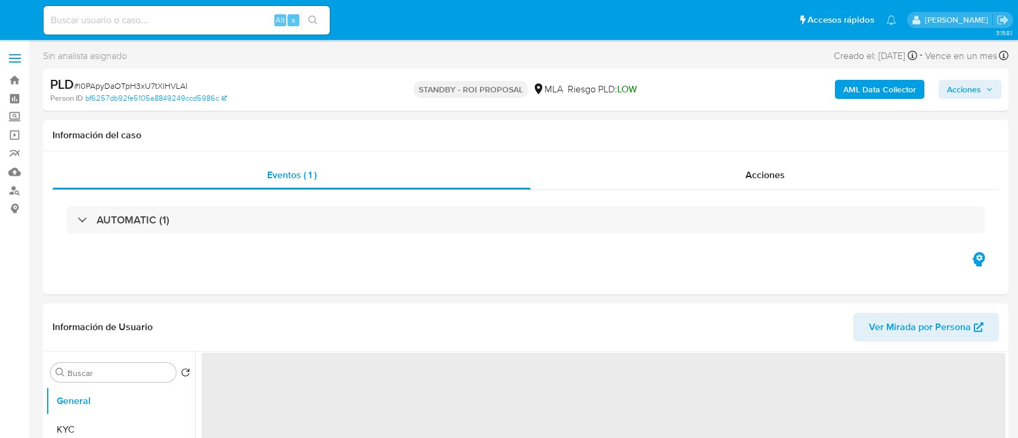
select select "10"
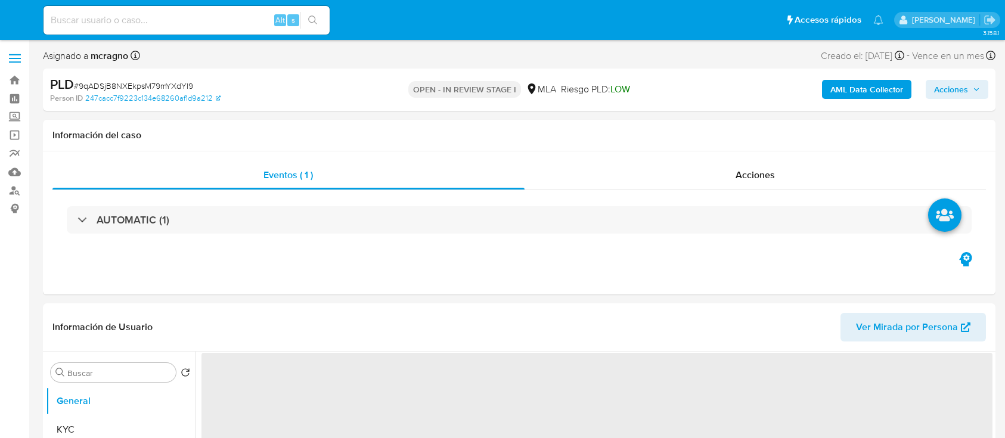
select select "10"
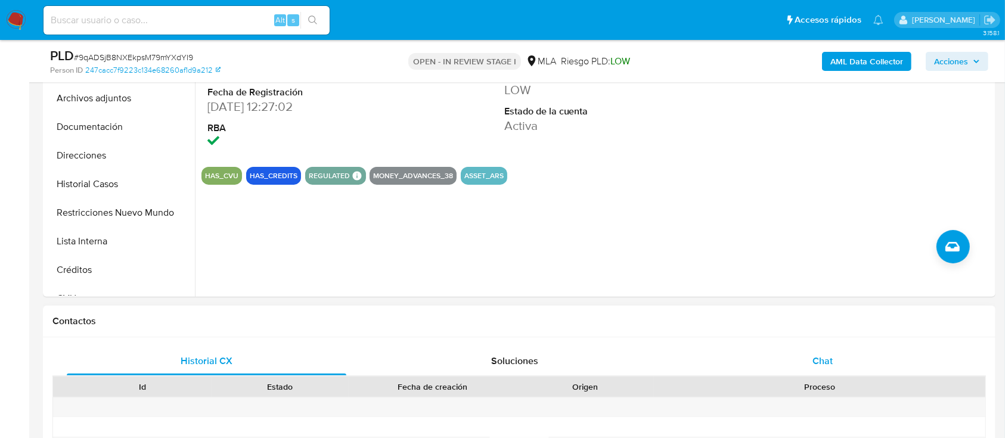
click at [883, 364] on div "Chat" at bounding box center [823, 361] width 280 height 29
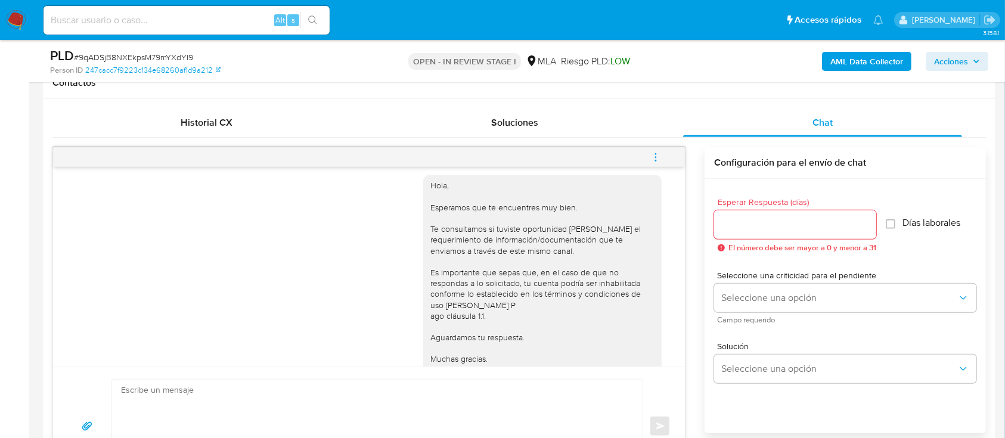
scroll to position [737, 0]
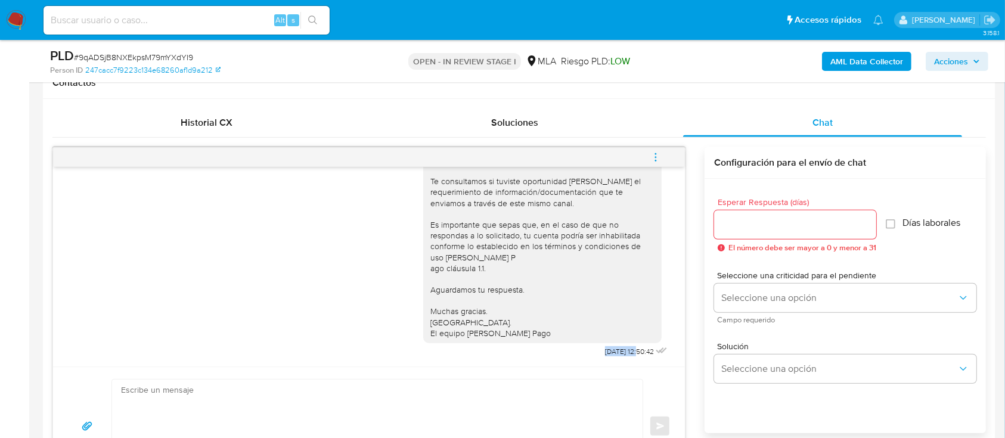
drag, startPoint x: 576, startPoint y: 353, endPoint x: 614, endPoint y: 355, distance: 37.6
click at [614, 355] on span "[DATE] 12:50:42" at bounding box center [629, 352] width 49 height 10
copy span "[DATE]"
click at [286, 415] on textarea at bounding box center [374, 427] width 507 height 94
paste textarea "Hola XXX, Al analizar tu caso se encontraron algunas inconsistencias, por este …"
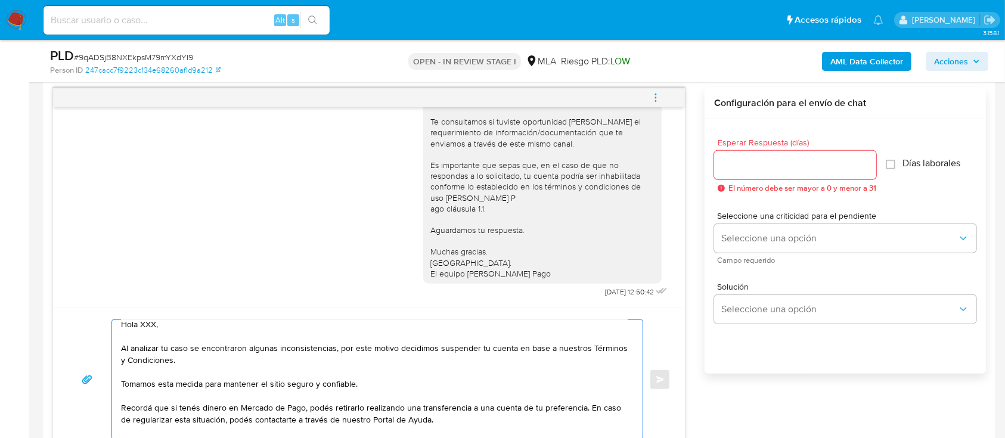
scroll to position [0, 0]
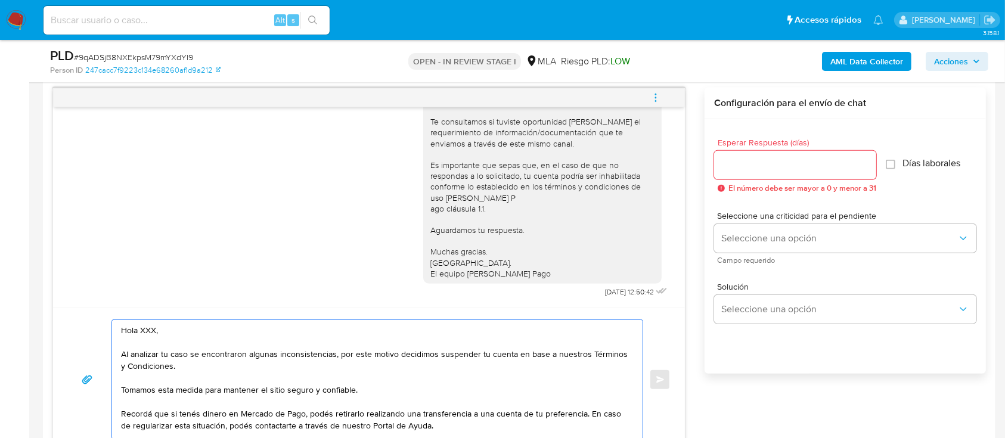
click at [212, 330] on textarea "Hola XXX, Al analizar tu caso se encontraron algunas inconsistencias, por este …" at bounding box center [374, 379] width 507 height 119
type textarea "Hola, Al analizar tu caso se encontraron algunas inconsistencias, por este moti…"
click at [736, 169] on input "Esperar Respuesta (días)" at bounding box center [795, 164] width 162 height 15
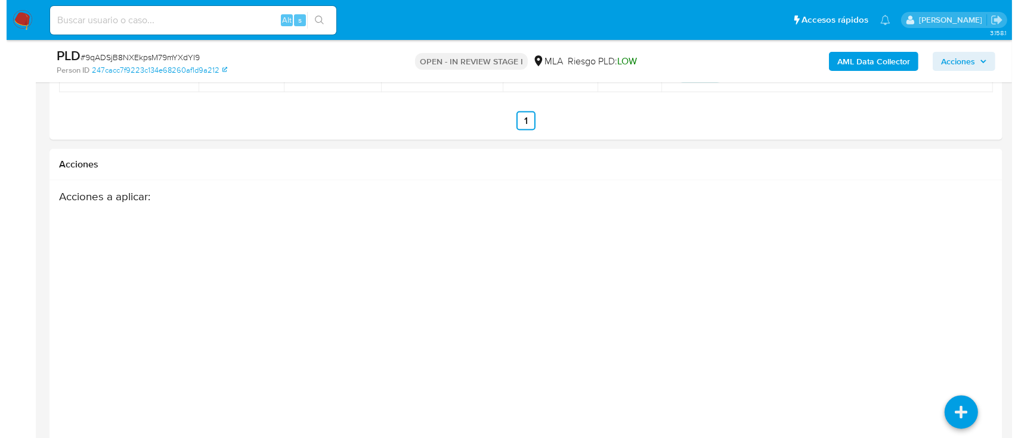
scroll to position [2096, 0]
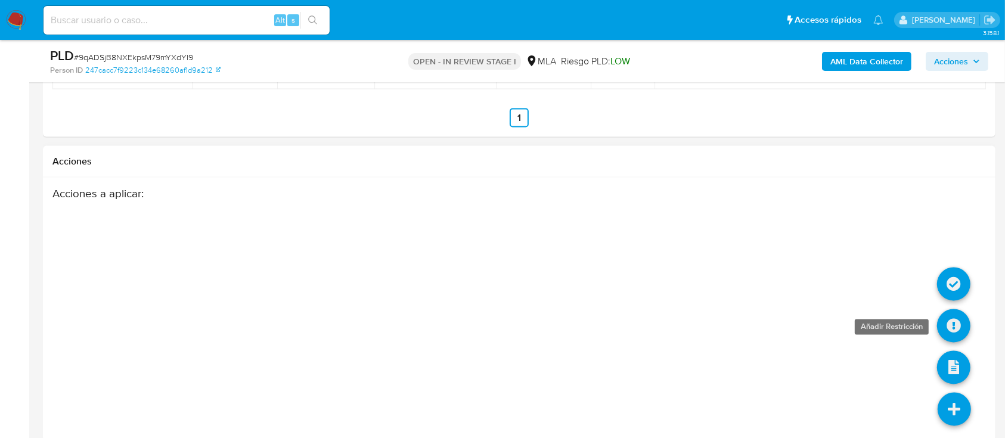
type input "0"
click at [951, 314] on icon at bounding box center [953, 325] width 33 height 33
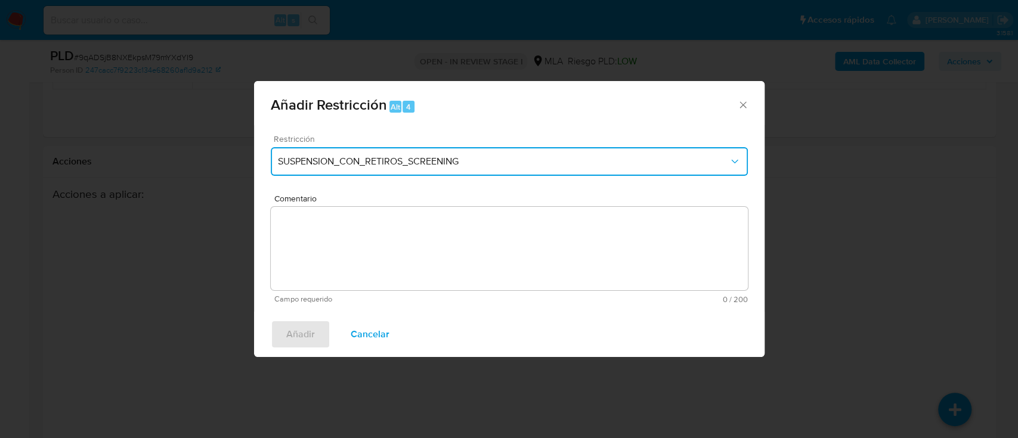
click at [306, 161] on span "SUSPENSION_CON_RETIROS_SCREENING" at bounding box center [503, 162] width 451 height 12
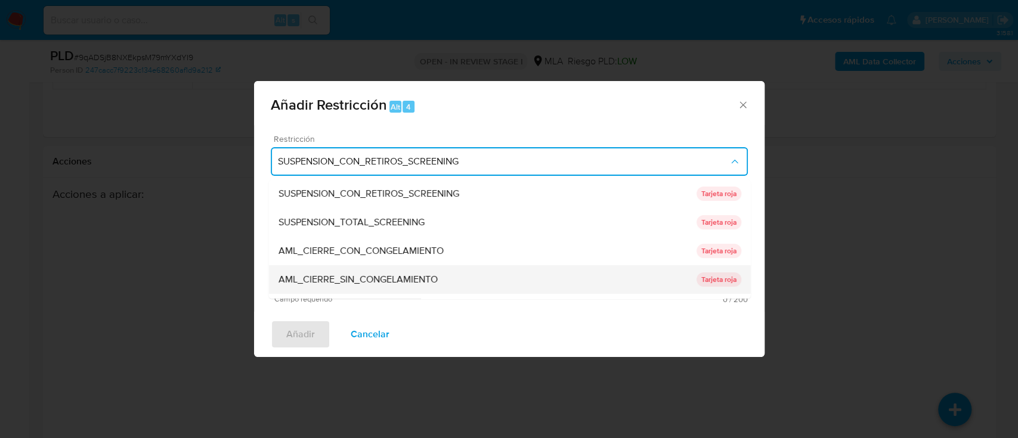
scroll to position [159, 0]
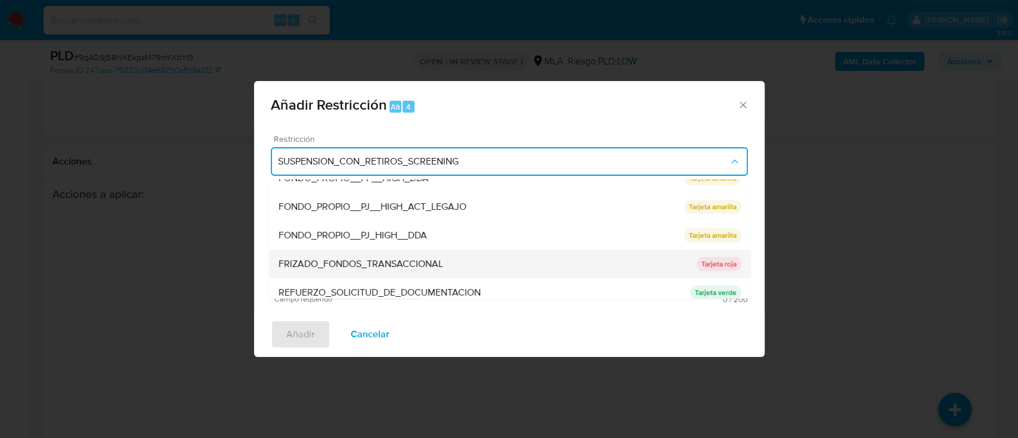
click at [371, 261] on span "FRIZADO_FONDOS_TRANSACCIONAL" at bounding box center [360, 264] width 165 height 12
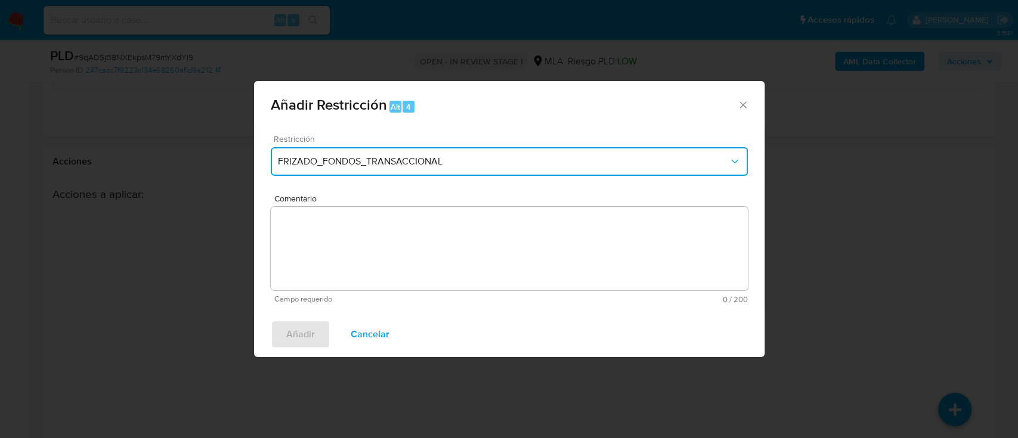
click at [418, 165] on span "FRIZADO_FONDOS_TRANSACCIONAL" at bounding box center [503, 162] width 451 height 12
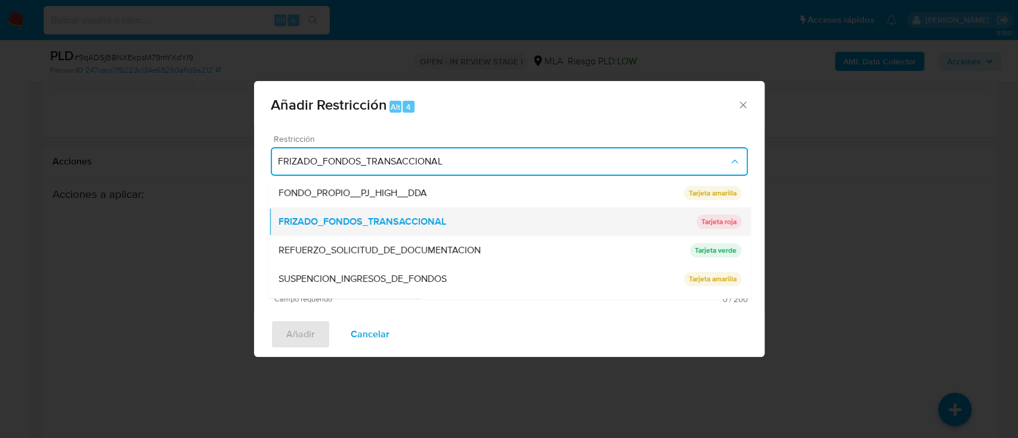
scroll to position [253, 0]
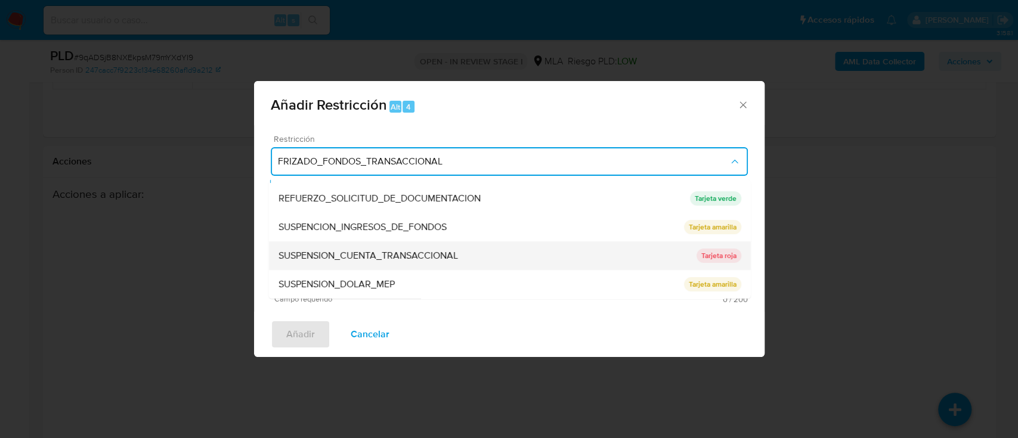
click at [412, 252] on span "SUSPENSION_CUENTA_TRANSACCIONAL" at bounding box center [367, 256] width 179 height 12
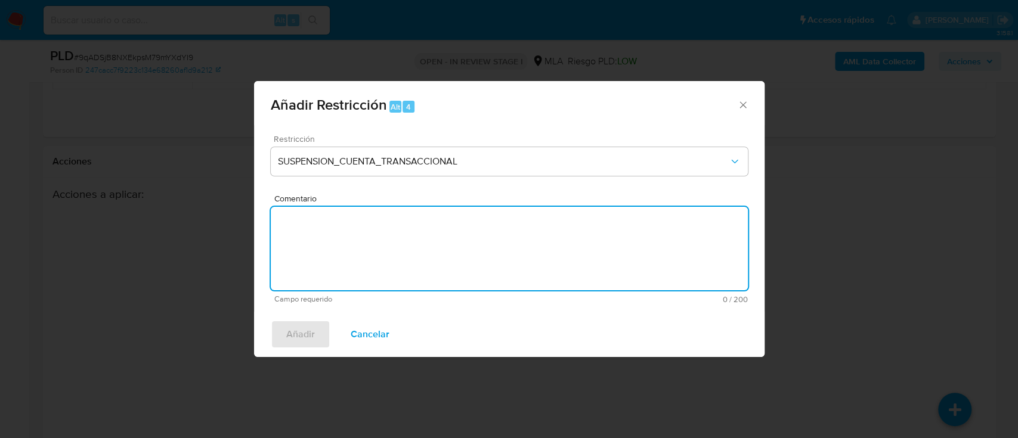
click at [412, 252] on textarea "Comentario" at bounding box center [509, 248] width 477 height 83
type textarea "AML"
click at [298, 333] on span "Añadir" at bounding box center [300, 334] width 29 height 26
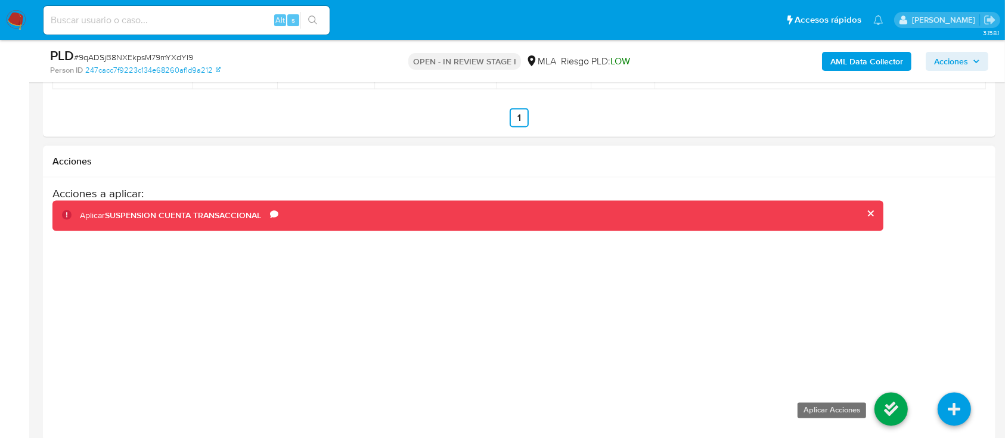
click at [901, 398] on icon at bounding box center [890, 409] width 33 height 33
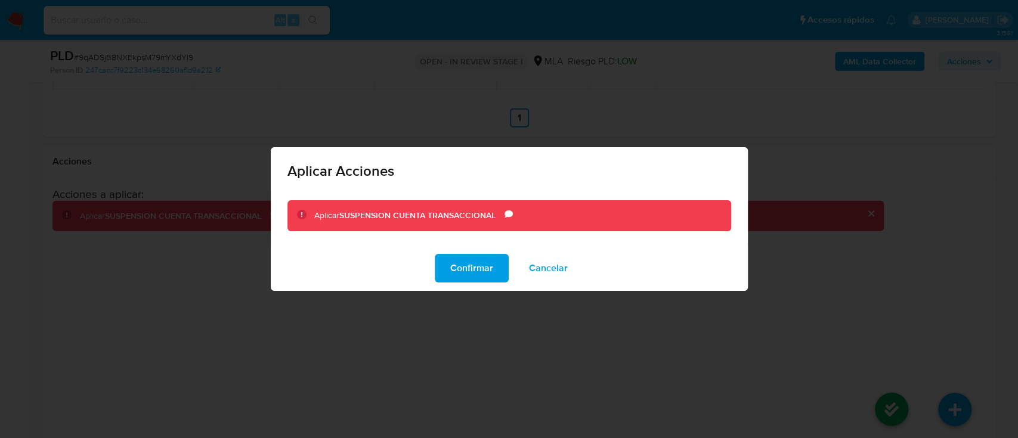
click at [463, 265] on span "Confirmar" at bounding box center [471, 268] width 43 height 26
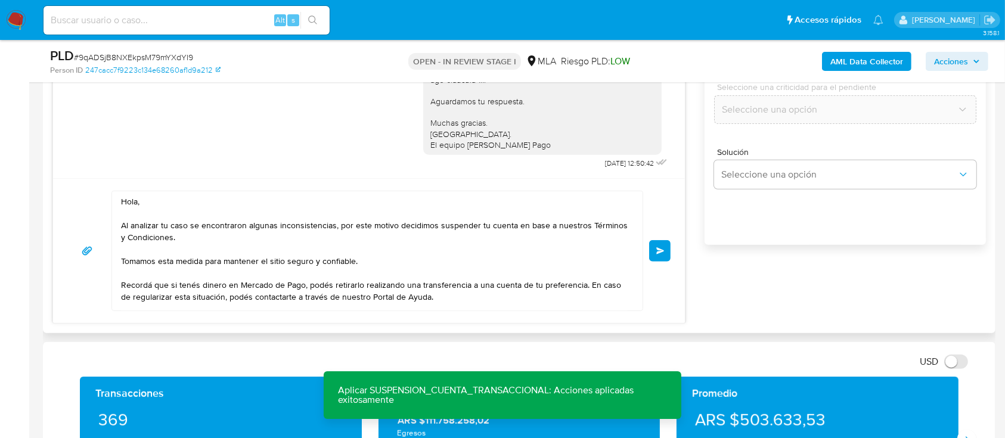
click at [662, 247] on span "Enviar" at bounding box center [660, 250] width 8 height 7
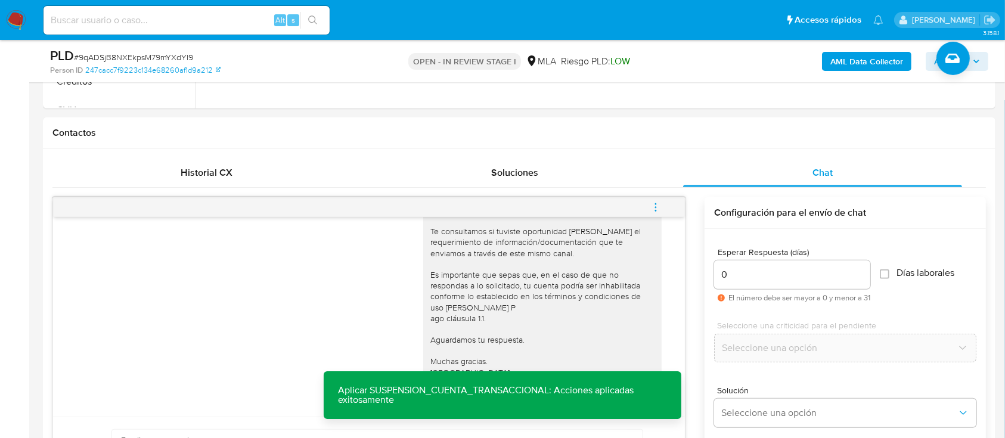
scroll to position [935, 0]
click at [661, 206] on icon "menu-action" at bounding box center [655, 207] width 11 height 11
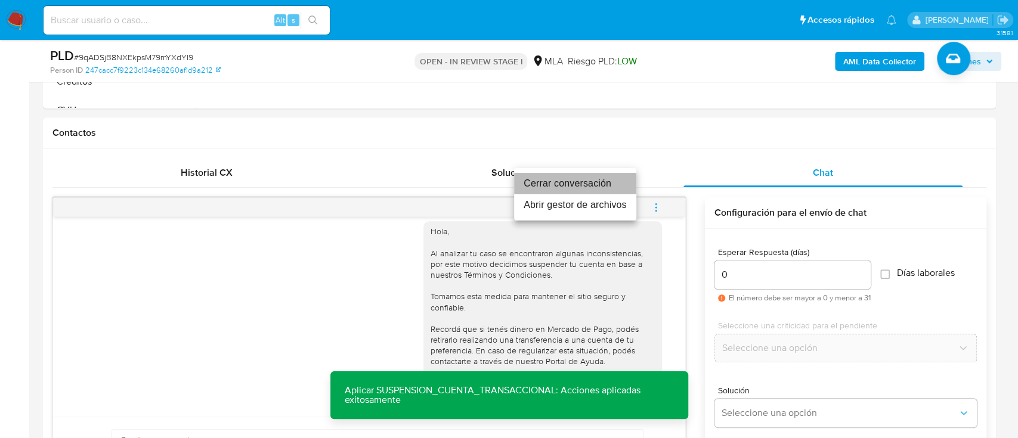
click at [596, 185] on li "Cerrar conversación" at bounding box center [575, 183] width 122 height 21
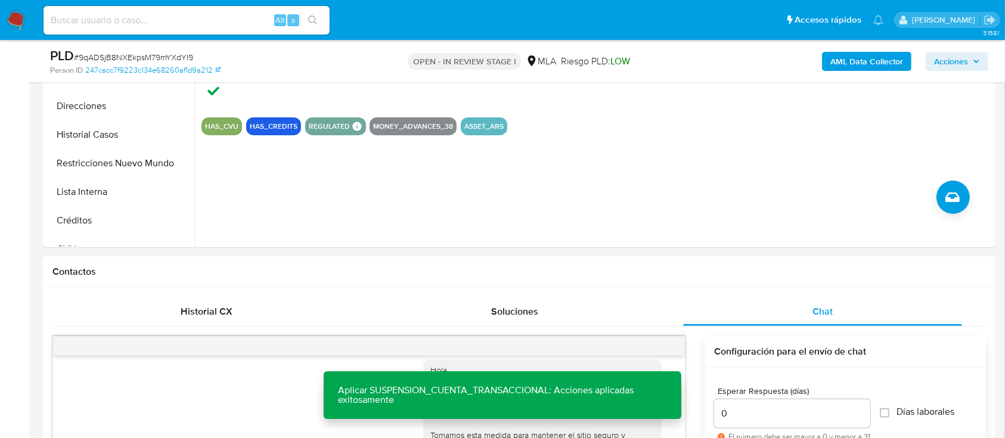
scroll to position [268, 0]
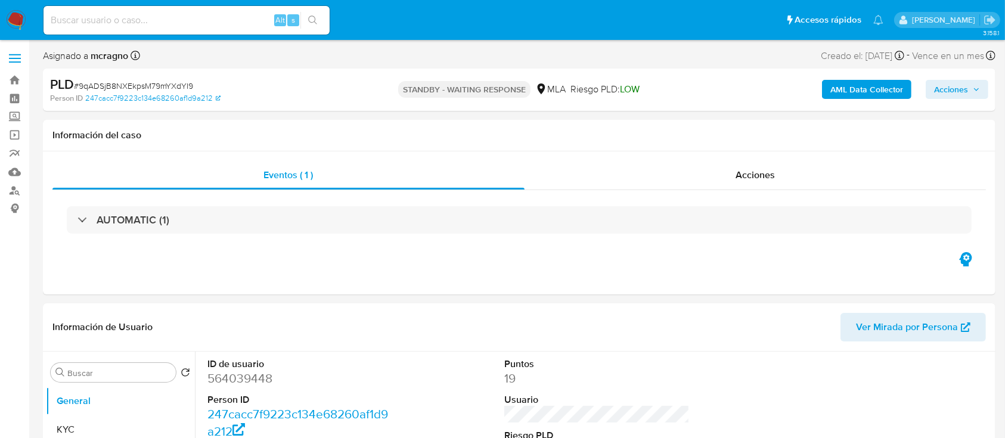
select select "10"
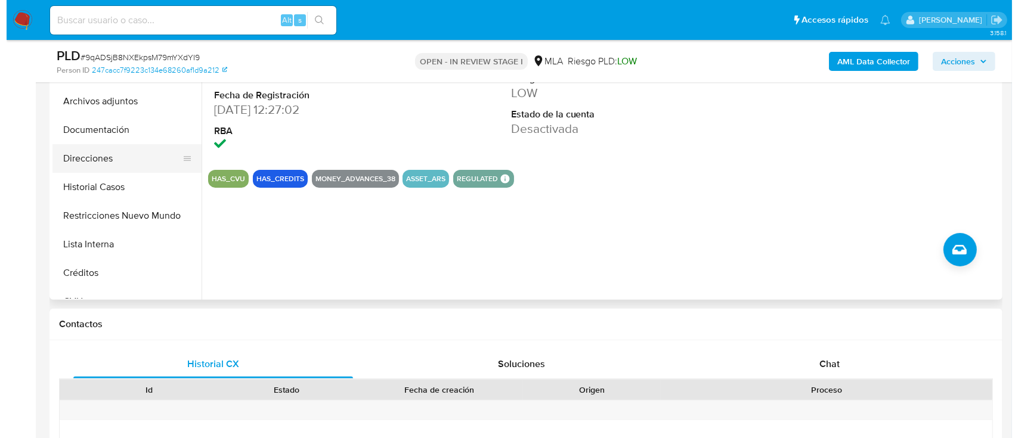
scroll to position [238, 0]
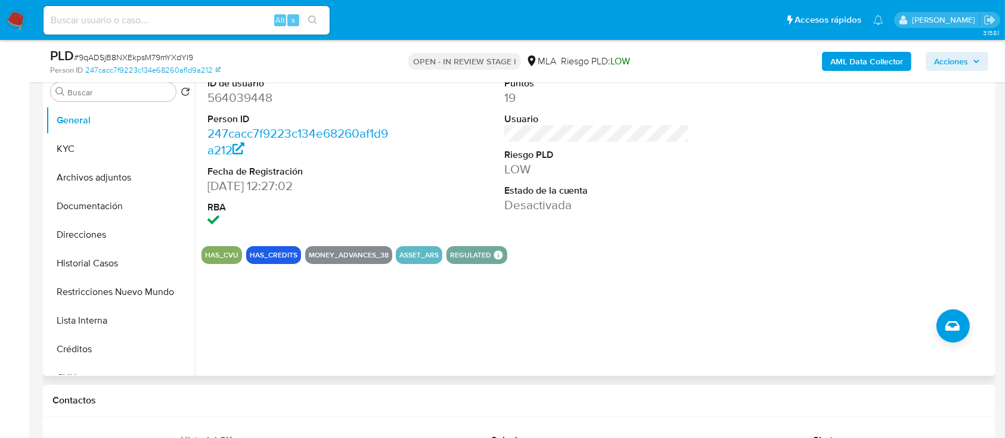
drag, startPoint x: 83, startPoint y: 176, endPoint x: 319, endPoint y: 216, distance: 239.3
click at [82, 176] on button "Archivos adjuntos" at bounding box center [120, 177] width 149 height 29
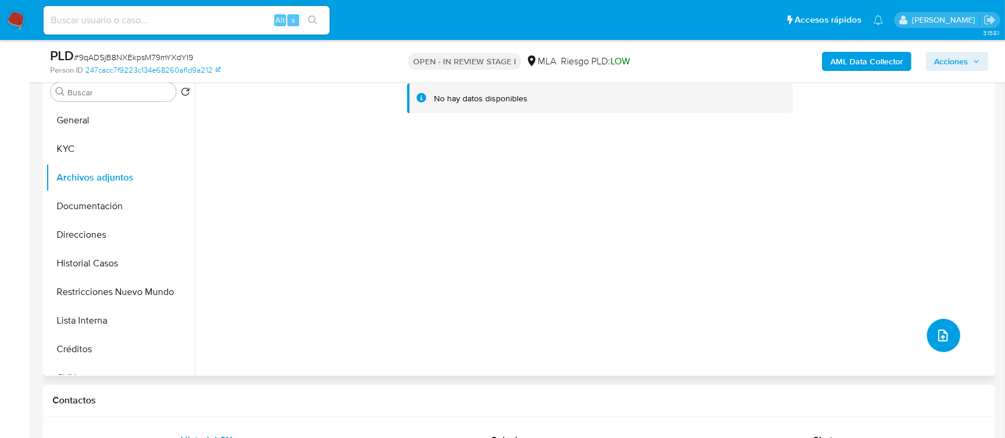
click at [936, 337] on icon "upload-file" at bounding box center [943, 335] width 14 height 14
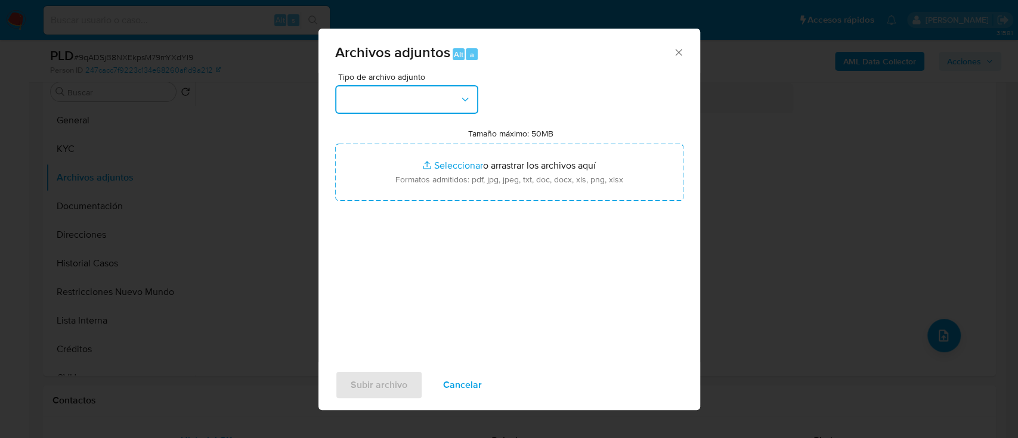
click at [424, 105] on button "button" at bounding box center [406, 99] width 143 height 29
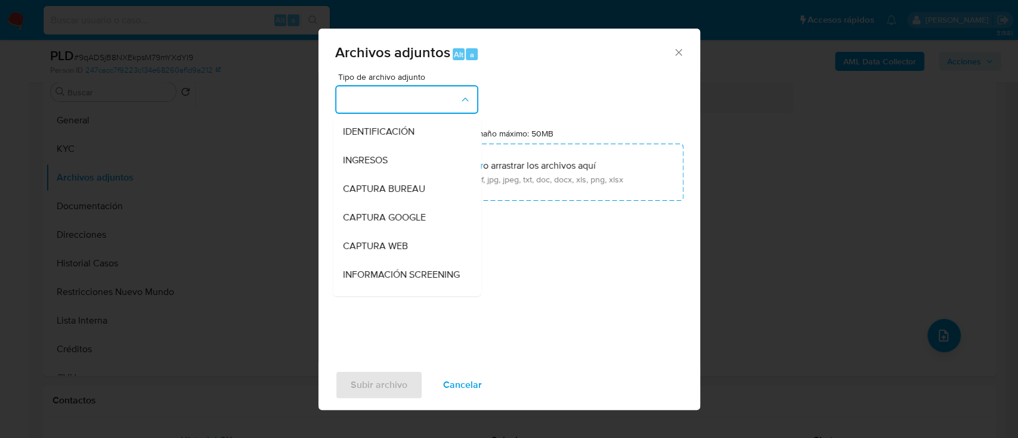
scroll to position [159, 0]
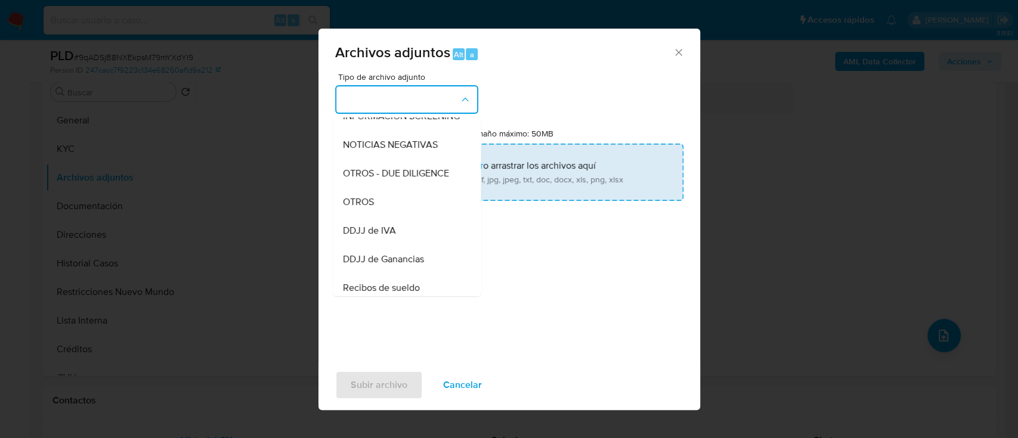
drag, startPoint x: 358, startPoint y: 216, endPoint x: 469, endPoint y: 156, distance: 127.0
click at [362, 208] on span "OTROS" at bounding box center [357, 202] width 31 height 12
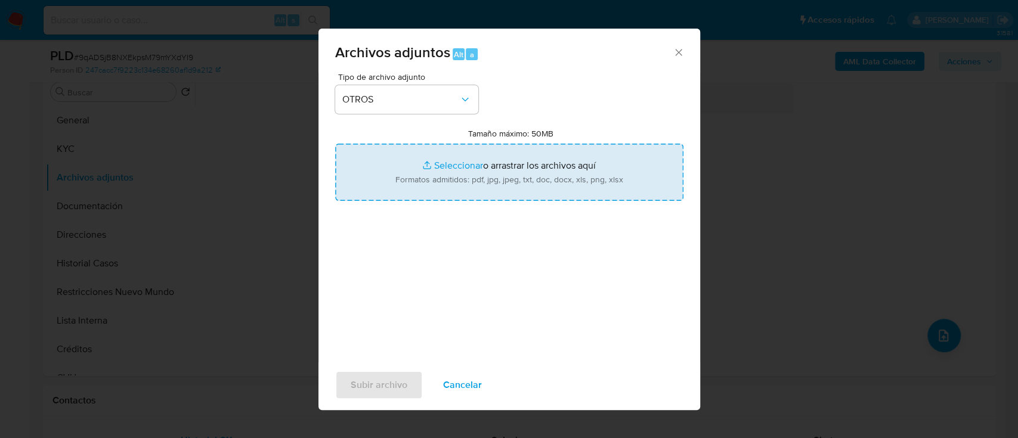
click at [482, 154] on input "Tamaño máximo: 50MB Seleccionar archivos" at bounding box center [509, 172] width 348 height 57
type input "C:\fakepath\564039448 - Movimientos.xlsx"
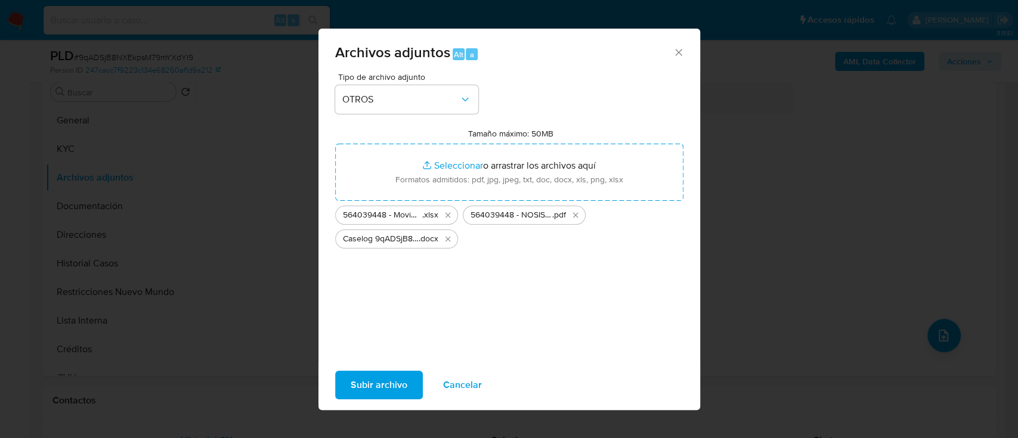
click at [355, 390] on span "Subir archivo" at bounding box center [378, 385] width 57 height 26
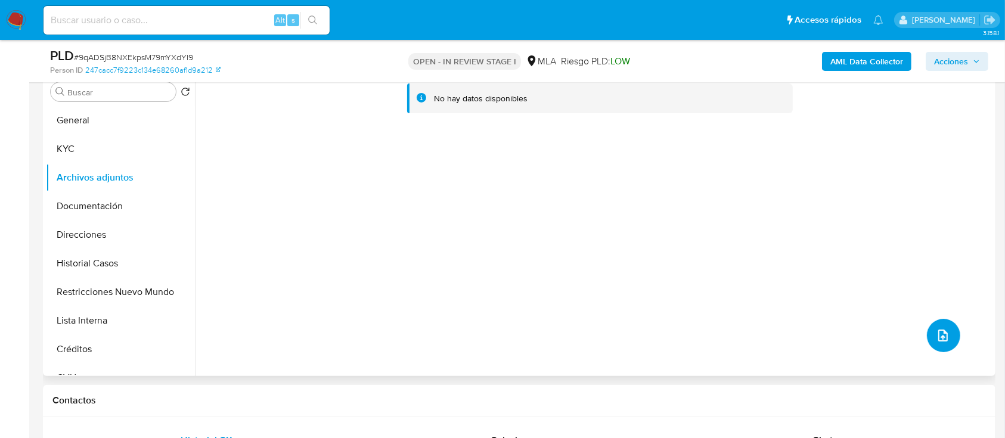
click at [928, 334] on button "upload-file" at bounding box center [943, 335] width 33 height 33
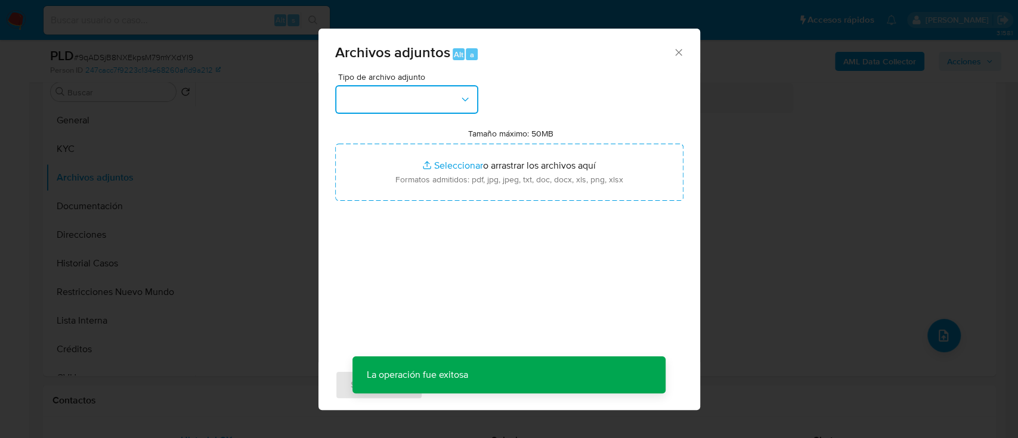
click at [438, 93] on button "button" at bounding box center [406, 99] width 143 height 29
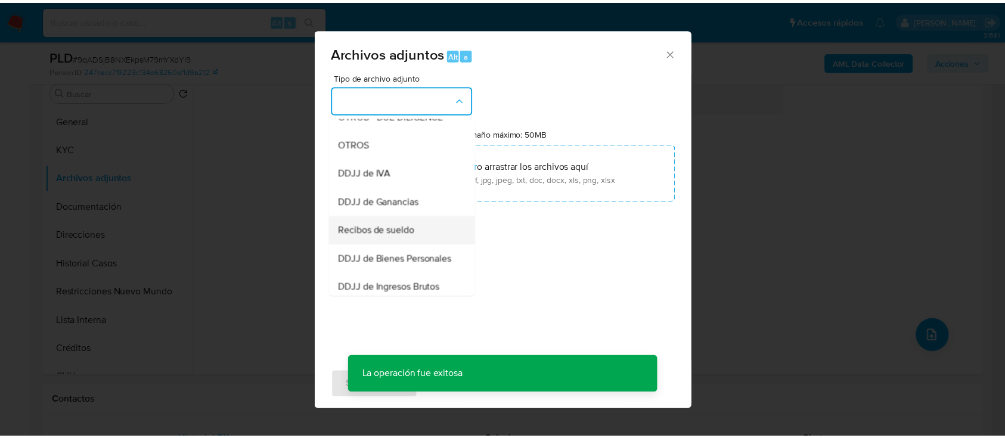
scroll to position [238, 0]
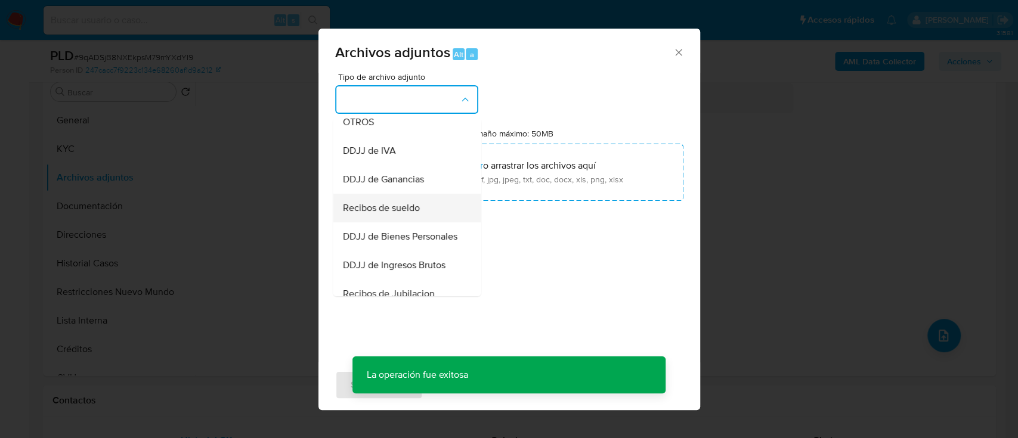
click at [402, 214] on span "Recibos de sueldo" at bounding box center [380, 208] width 77 height 12
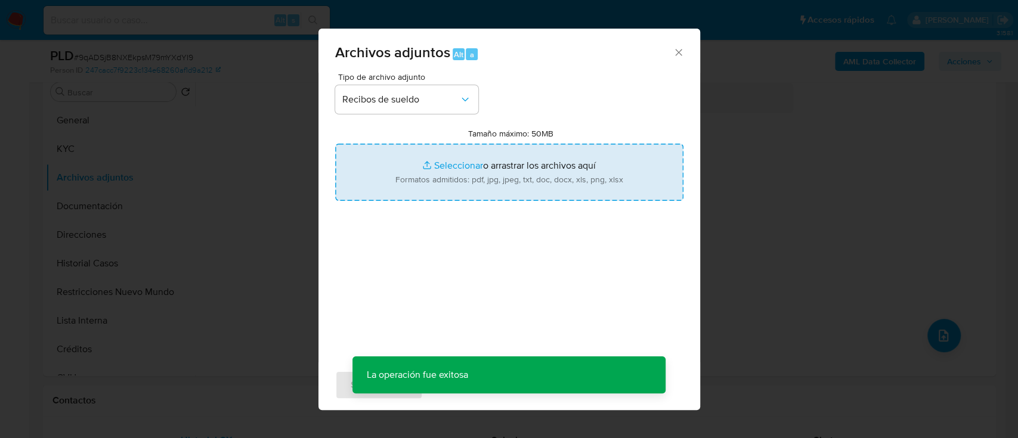
click at [482, 177] on input "Tamaño máximo: 50MB Seleccionar archivos" at bounding box center [509, 172] width 348 height 57
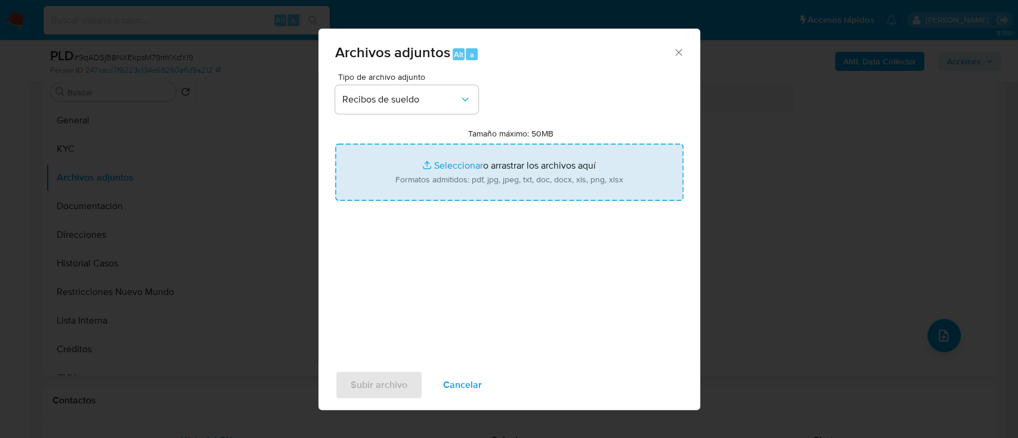
type input "C:\fakepath\564039448 - Recibo de sueldo feb25.jpeg"
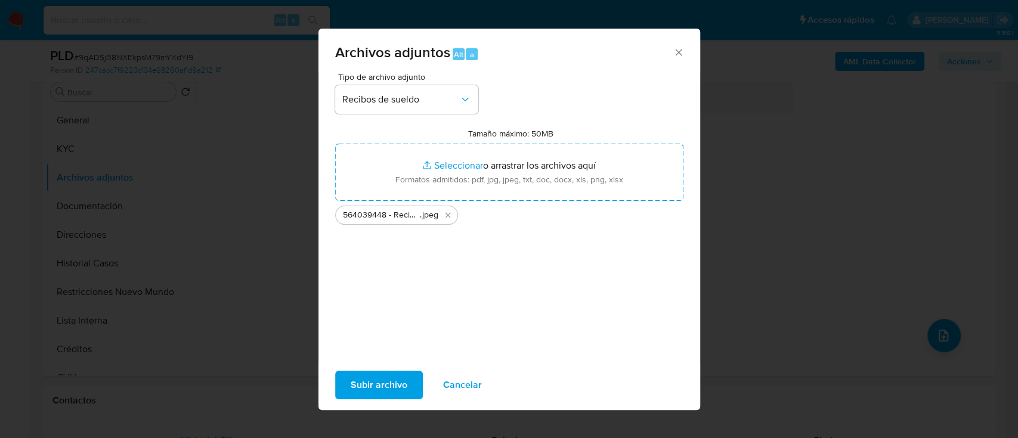
click at [399, 378] on span "Subir archivo" at bounding box center [378, 385] width 57 height 26
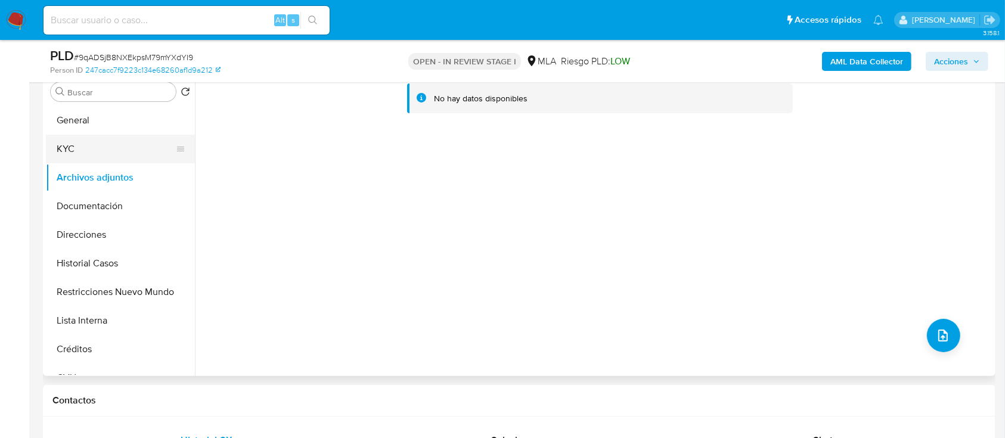
click at [120, 116] on button "General" at bounding box center [120, 120] width 149 height 29
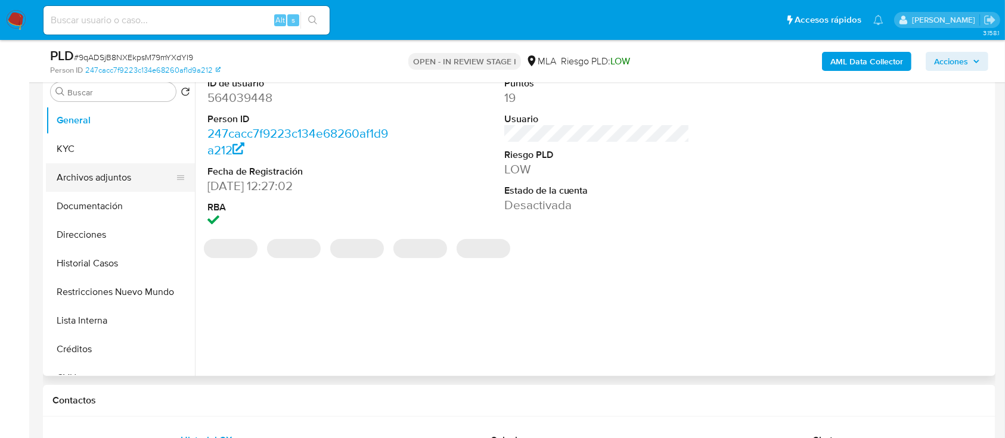
click at [110, 178] on button "Archivos adjuntos" at bounding box center [115, 177] width 139 height 29
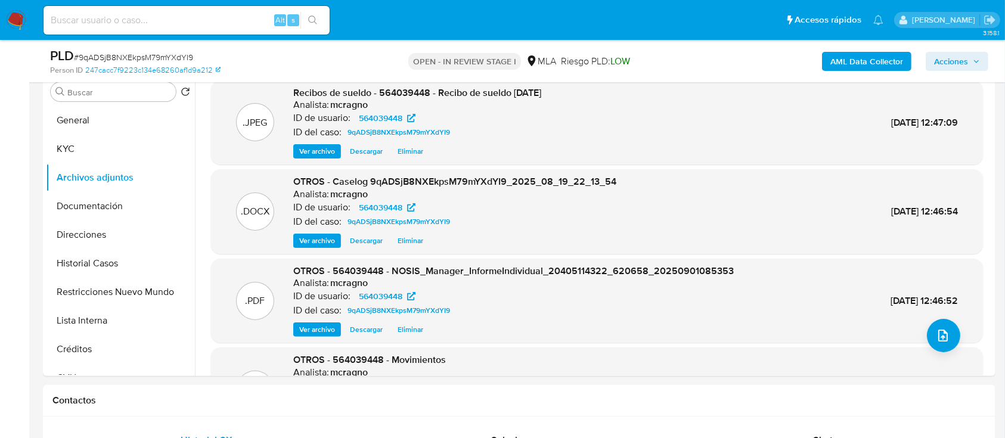
click at [959, 52] on span "Acciones" at bounding box center [951, 61] width 34 height 19
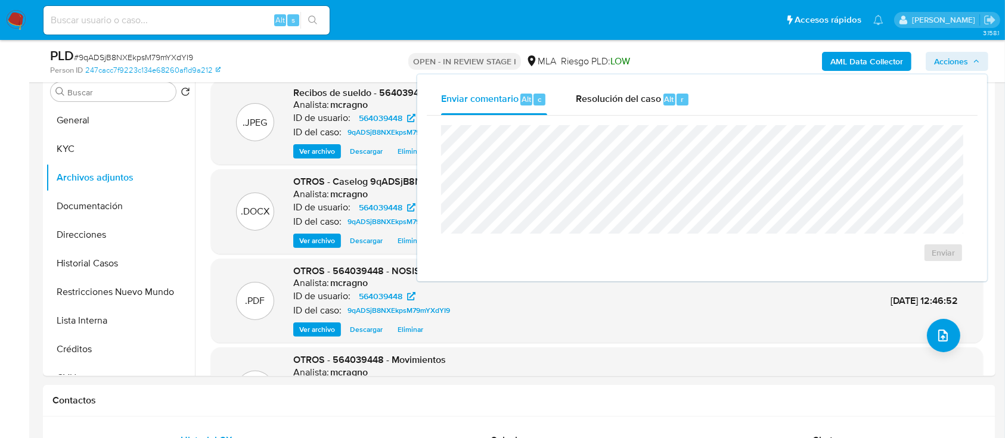
drag, startPoint x: 623, startPoint y: 104, endPoint x: 636, endPoint y: 119, distance: 20.3
click at [622, 104] on span "Resolución del caso" at bounding box center [618, 99] width 85 height 14
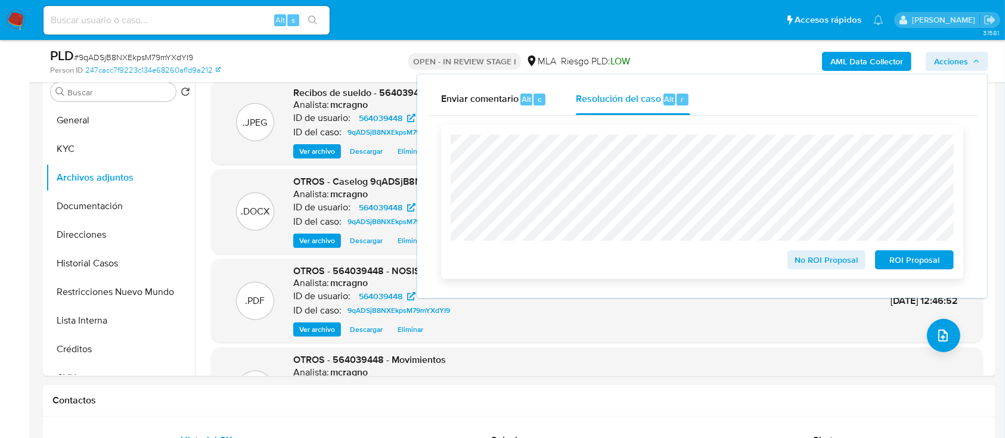
click at [917, 256] on span "ROI Proposal" at bounding box center [914, 260] width 62 height 17
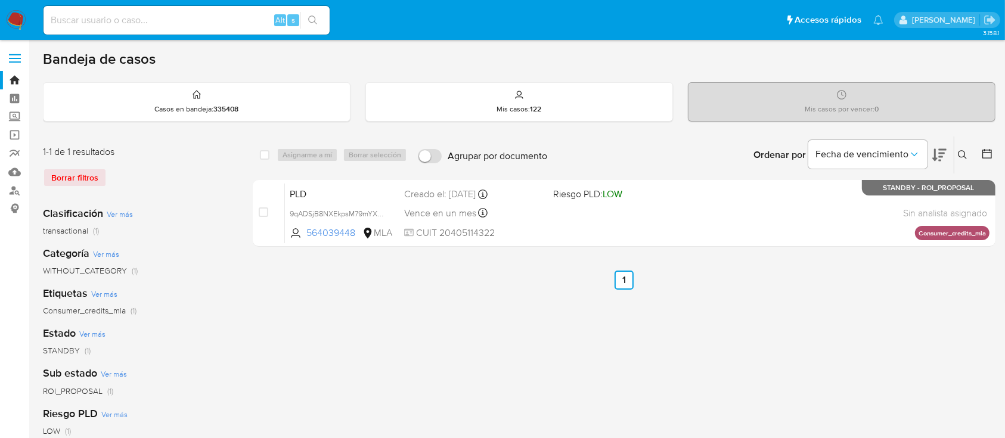
click at [963, 150] on icon at bounding box center [963, 155] width 10 height 10
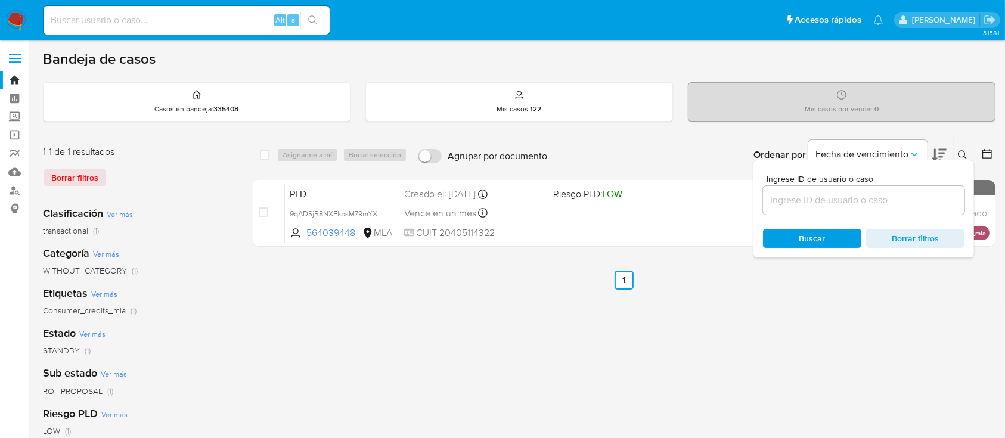
click at [925, 198] on input at bounding box center [863, 200] width 201 height 15
type input "218611660"
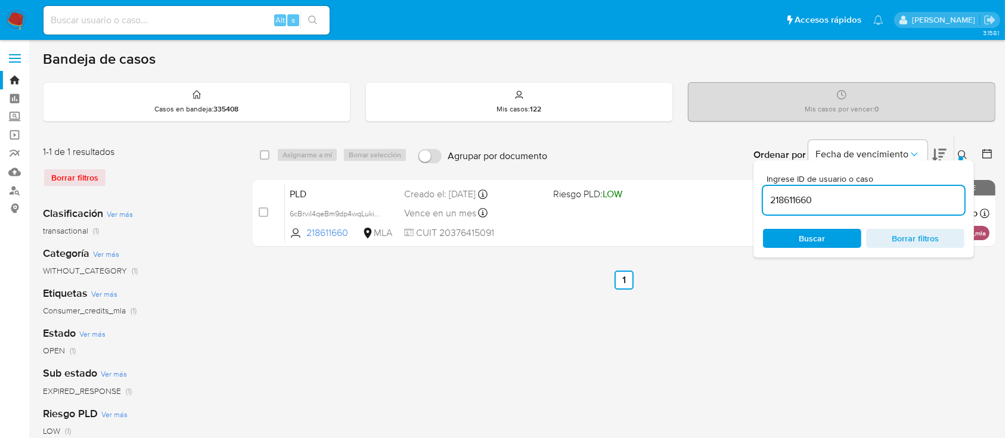
click at [964, 150] on icon at bounding box center [963, 155] width 10 height 10
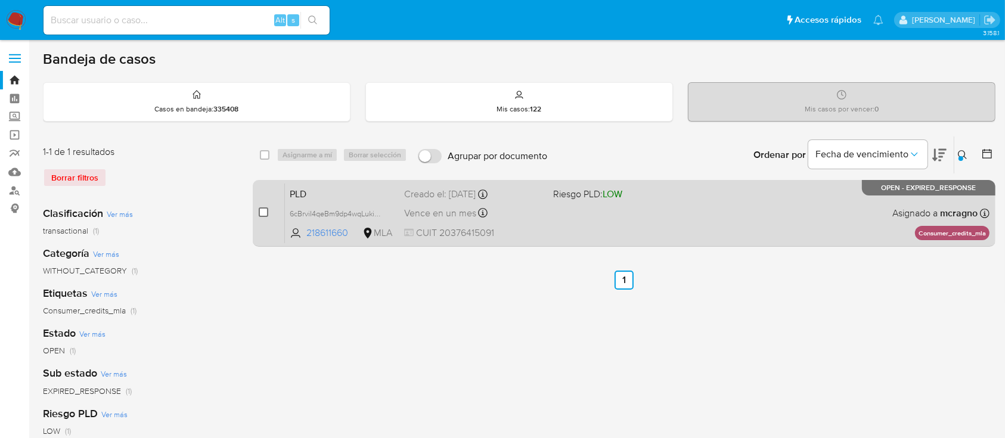
click at [265, 210] on input "checkbox" at bounding box center [264, 212] width 10 height 10
checkbox input "true"
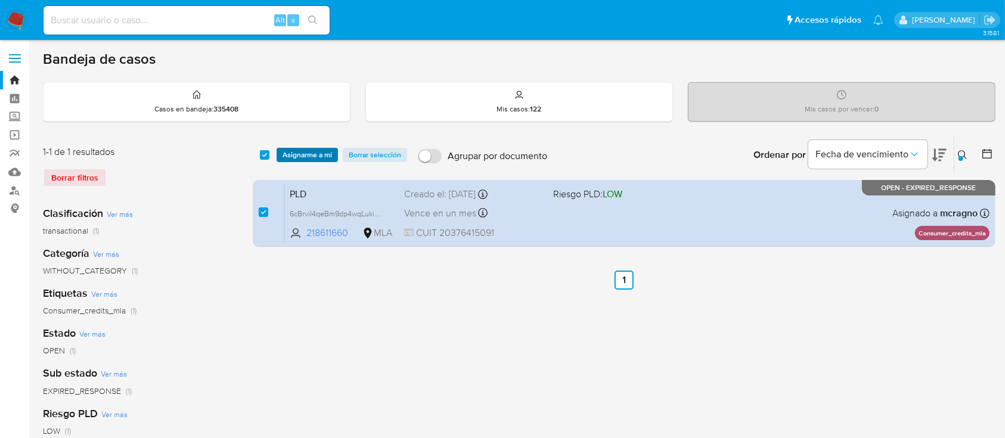
click at [315, 149] on span "Asignarme a mí" at bounding box center [307, 155] width 49 height 12
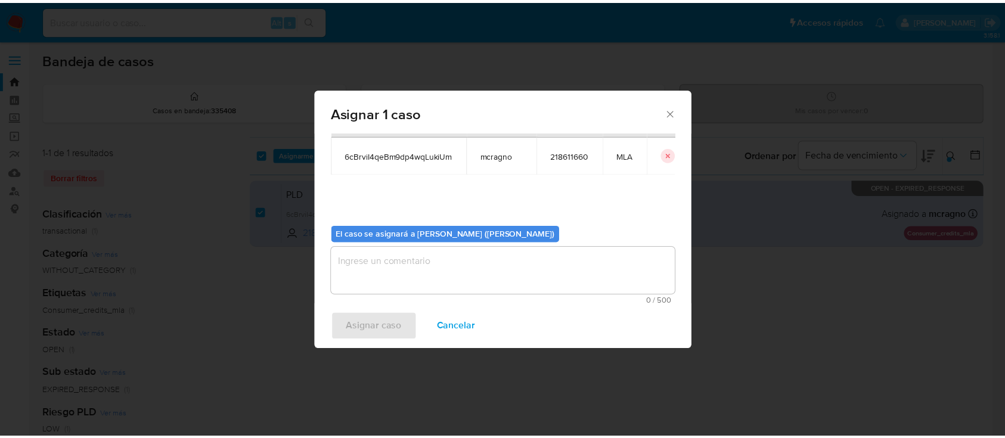
scroll to position [61, 0]
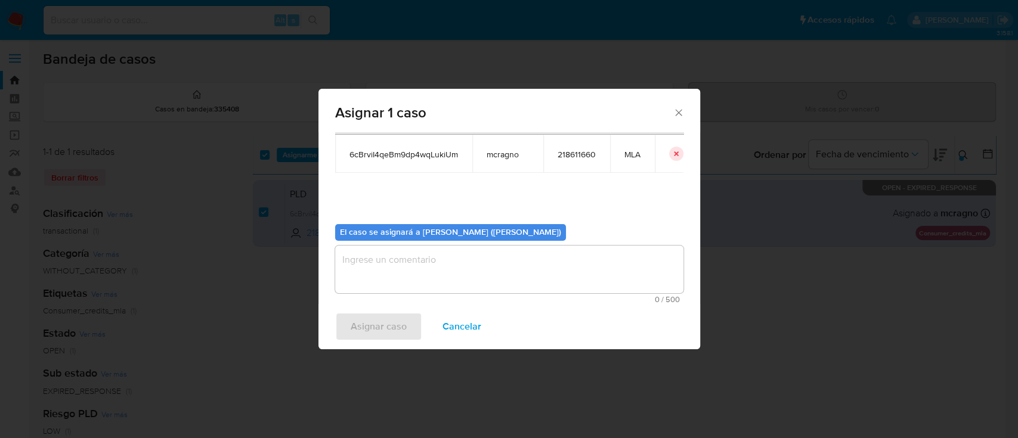
click at [415, 265] on textarea "assign-modal" at bounding box center [509, 270] width 348 height 48
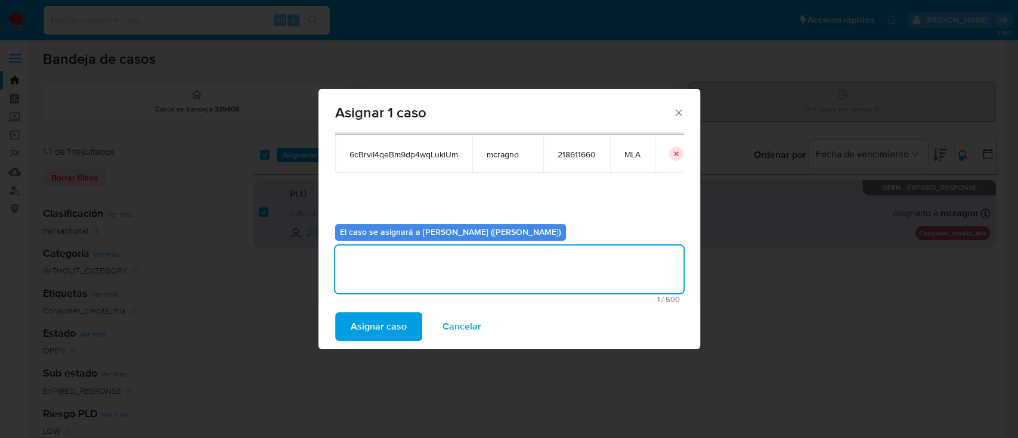
click at [391, 327] on span "Asignar caso" at bounding box center [378, 327] width 56 height 26
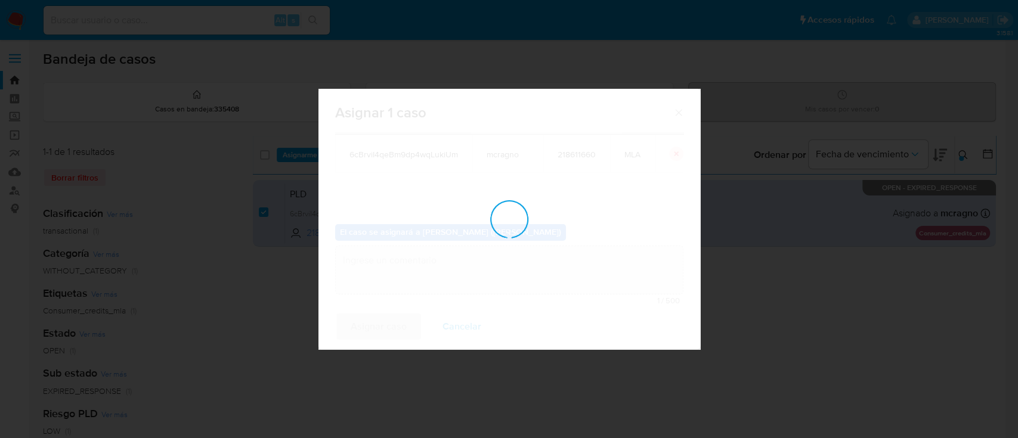
checkbox input "false"
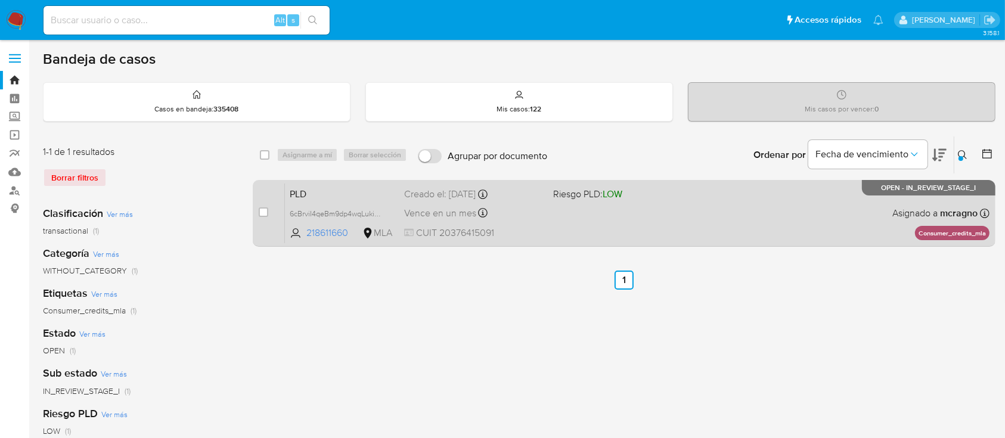
click at [770, 200] on div "PLD 6cBrviI4qeBm9dp4wqLukiUm 218611660 MLA Riesgo PLD: LOW Creado el: 12/08/202…" at bounding box center [637, 213] width 705 height 60
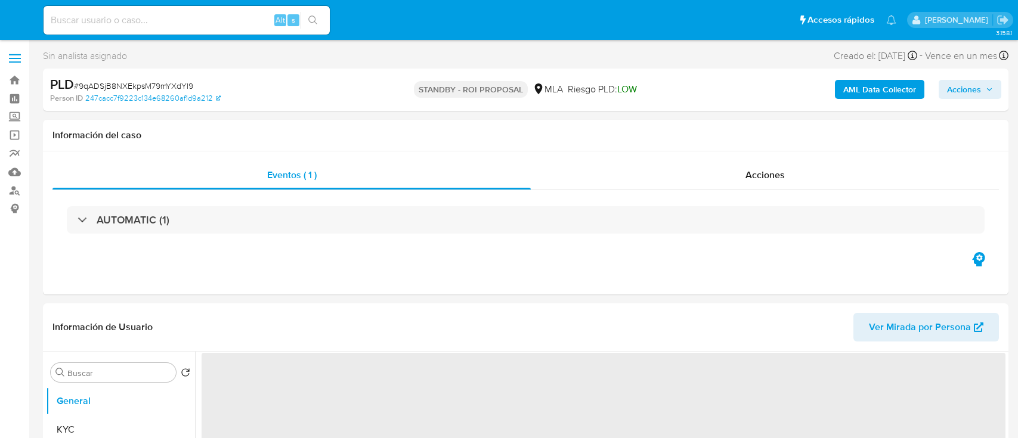
select select "10"
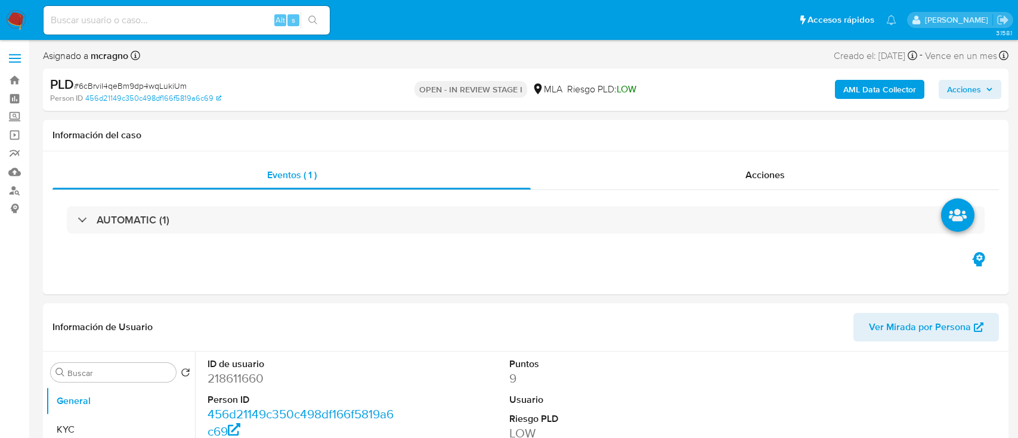
select select "10"
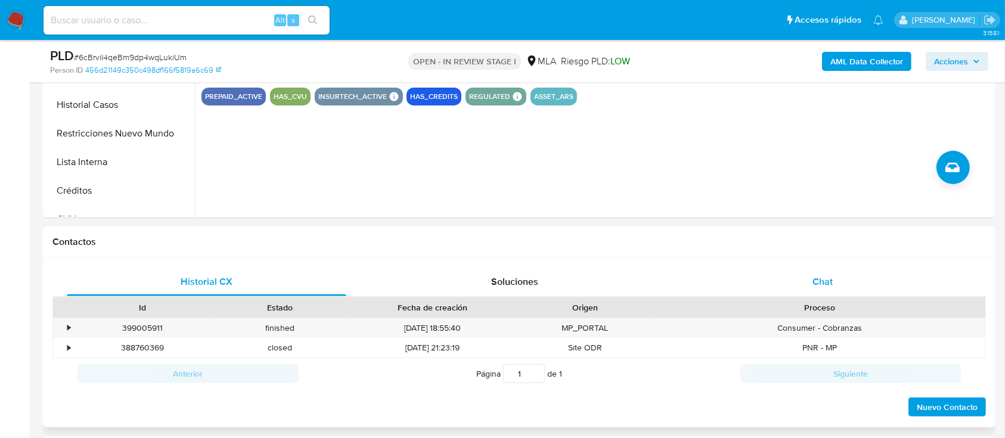
click at [886, 286] on div "Chat" at bounding box center [823, 282] width 280 height 29
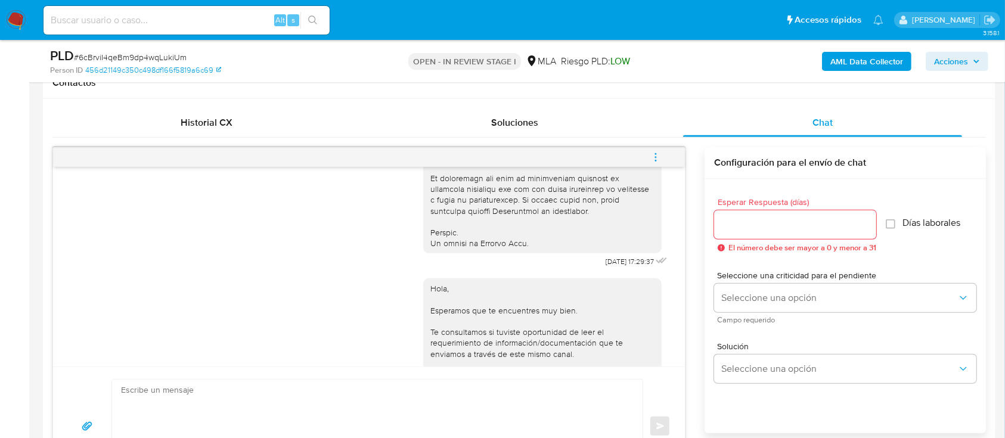
scroll to position [443, 0]
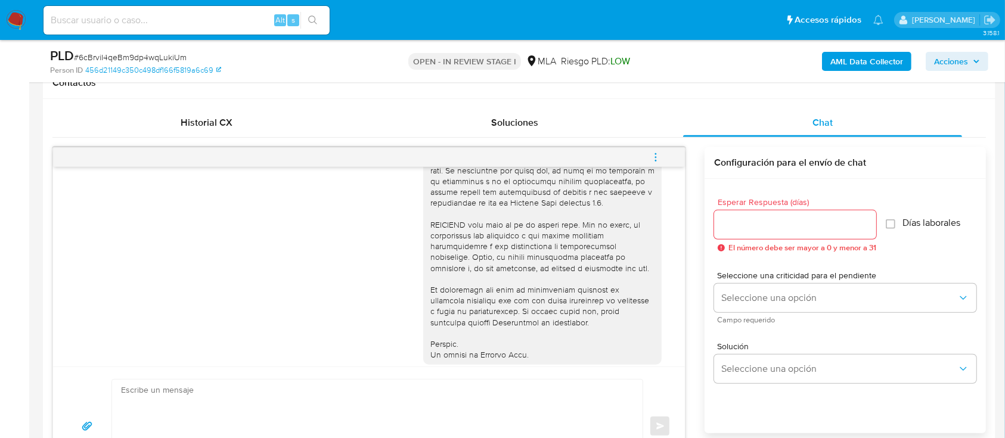
click at [656, 161] on icon "menu-action" at bounding box center [655, 157] width 11 height 11
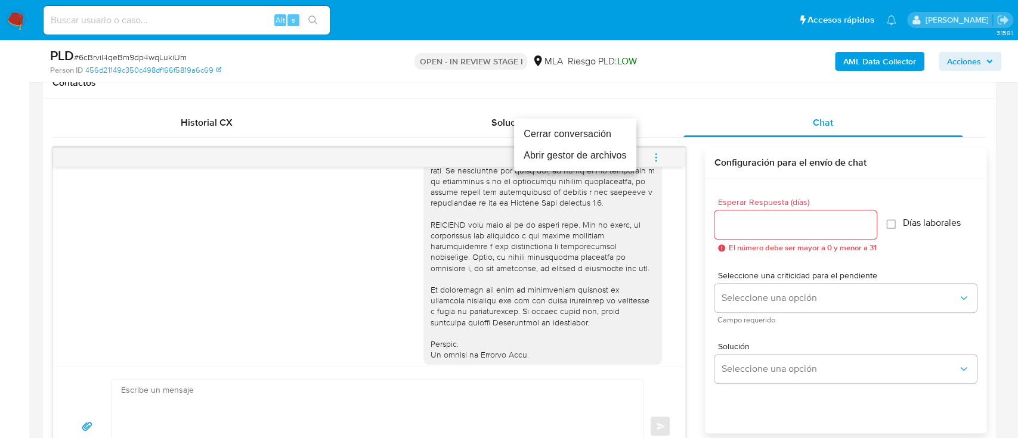
click at [533, 126] on li "Cerrar conversación" at bounding box center [575, 133] width 122 height 21
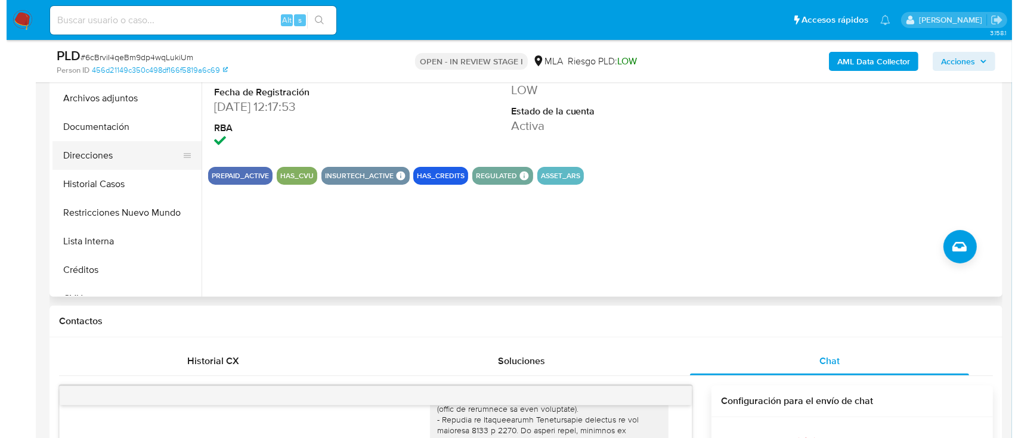
scroll to position [238, 0]
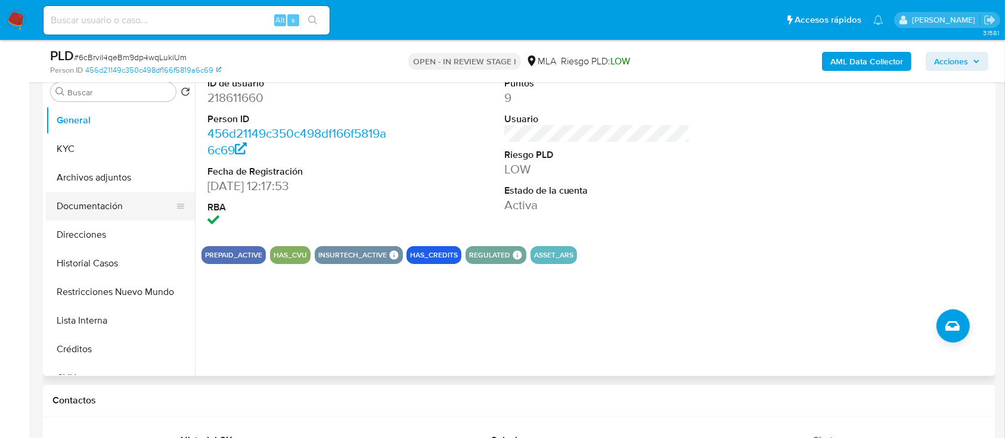
click at [125, 186] on button "Archivos adjuntos" at bounding box center [120, 177] width 149 height 29
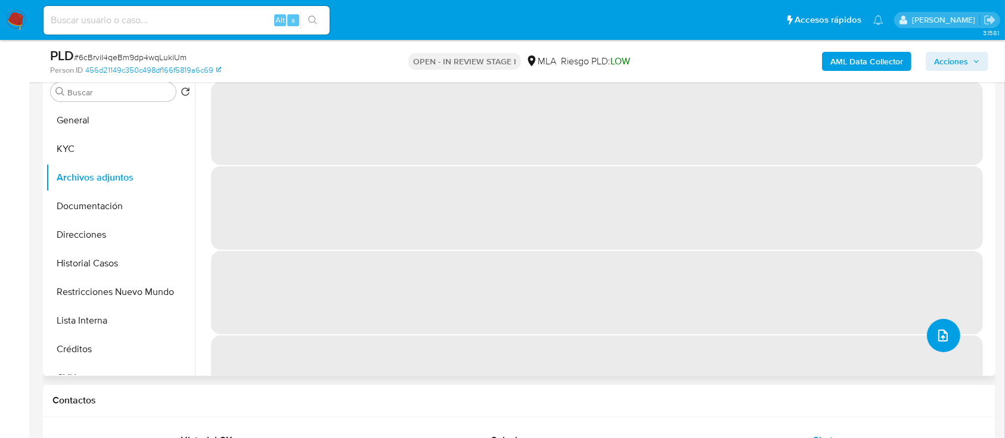
click at [936, 324] on button "upload-file" at bounding box center [943, 335] width 33 height 33
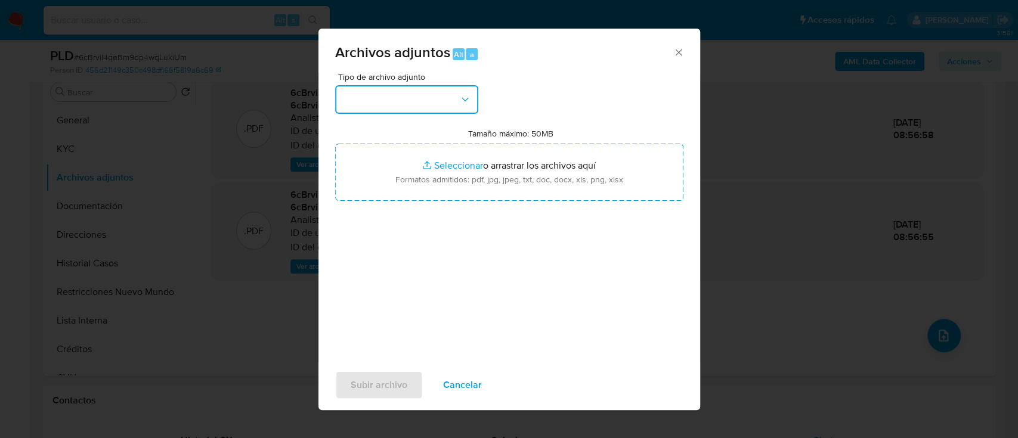
click at [392, 101] on button "button" at bounding box center [406, 99] width 143 height 29
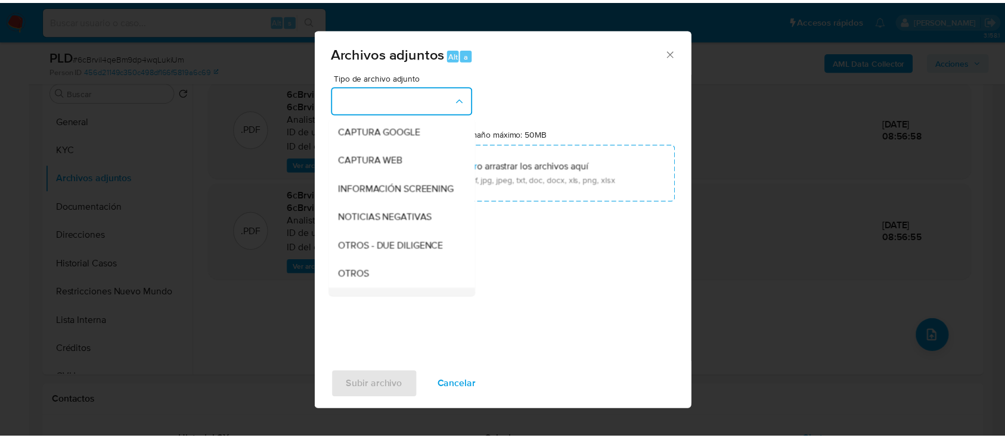
scroll to position [159, 0]
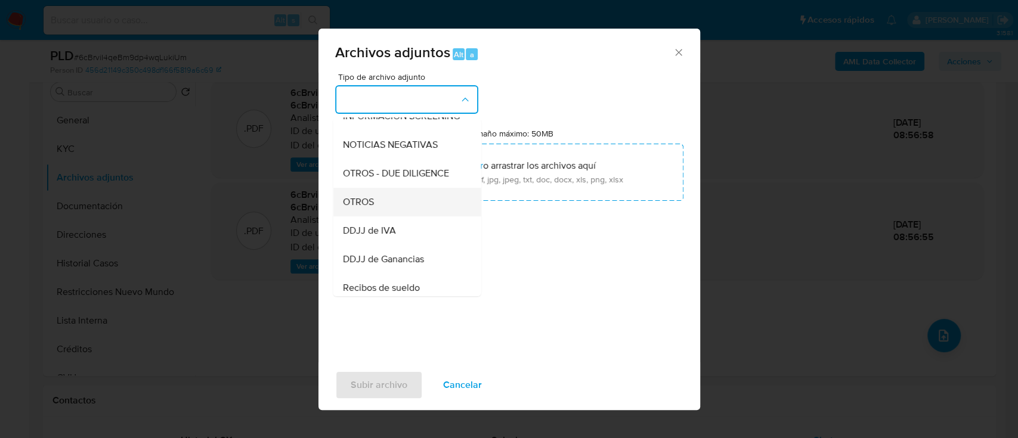
click at [401, 209] on div "OTROS" at bounding box center [403, 202] width 122 height 29
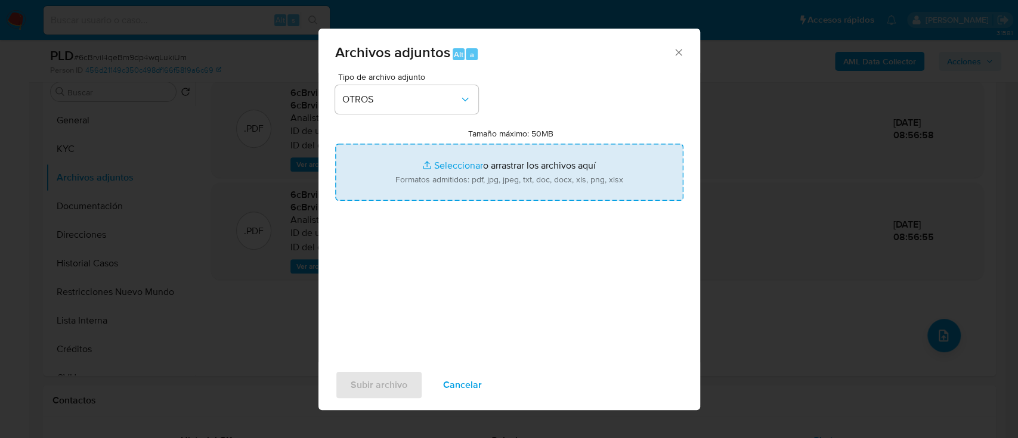
click at [446, 168] on input "Tamaño máximo: 50MB Seleccionar archivos" at bounding box center [509, 172] width 348 height 57
type input "C:\fakepath\218611660 - Movimientos.xlsx"
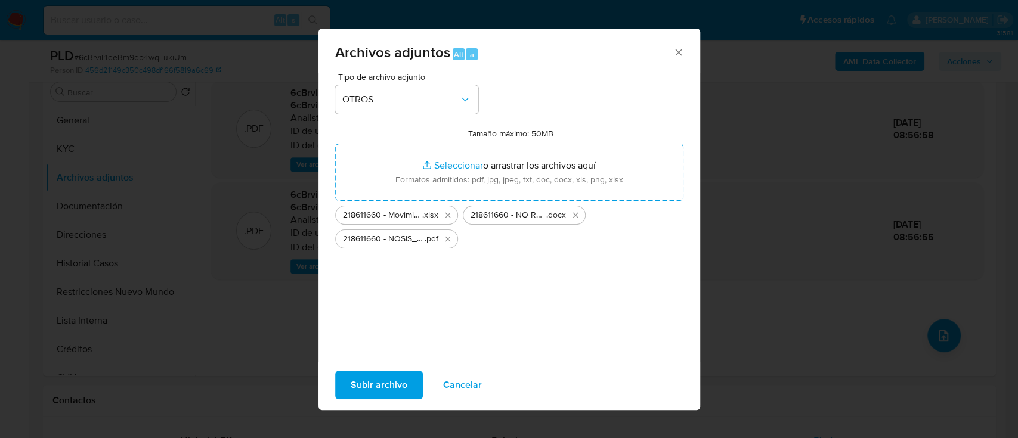
click at [383, 395] on span "Subir archivo" at bounding box center [378, 385] width 57 height 26
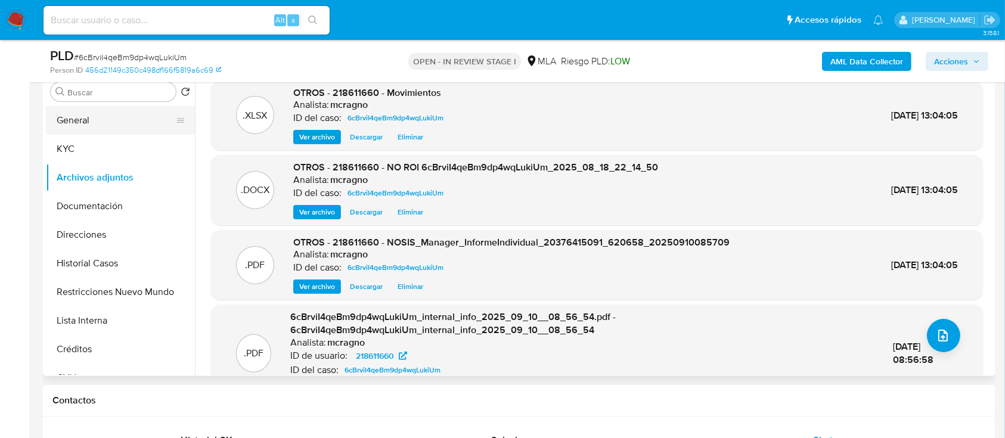
drag, startPoint x: 50, startPoint y: 120, endPoint x: 150, endPoint y: 149, distance: 103.6
click at [51, 120] on button "General" at bounding box center [120, 120] width 149 height 29
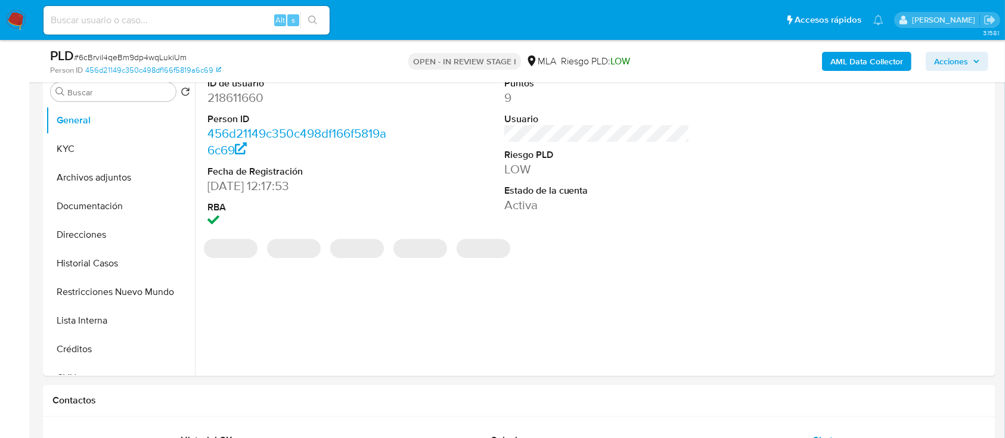
click at [968, 64] on span "Acciones" at bounding box center [957, 61] width 46 height 17
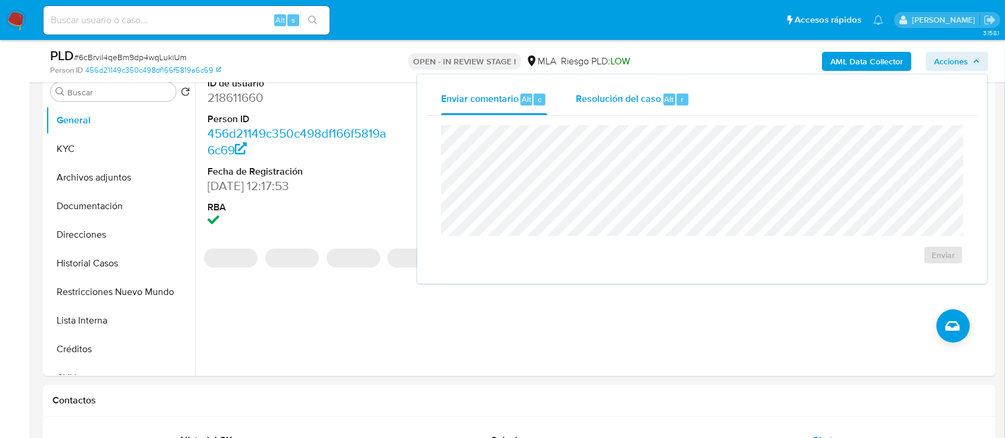
click at [672, 103] on span "Alt" at bounding box center [670, 99] width 10 height 11
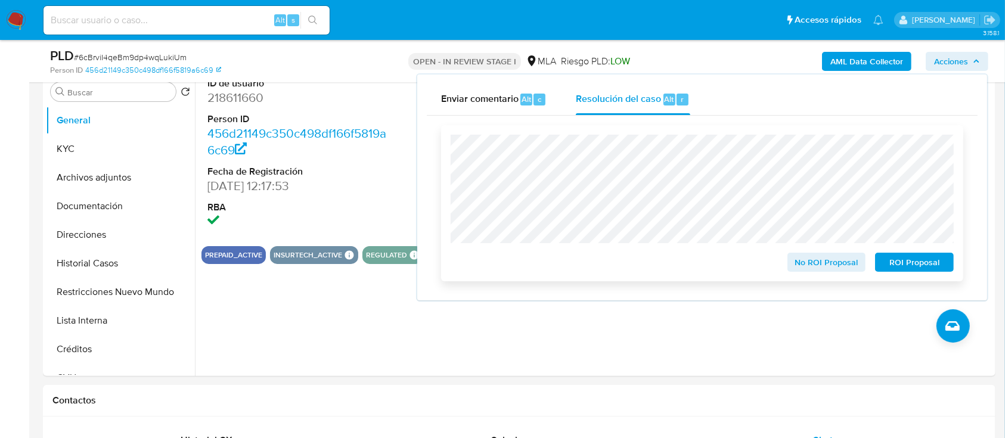
drag, startPoint x: 810, startPoint y: 268, endPoint x: 432, endPoint y: 120, distance: 405.6
click at [809, 269] on span "No ROI Proposal" at bounding box center [827, 262] width 62 height 17
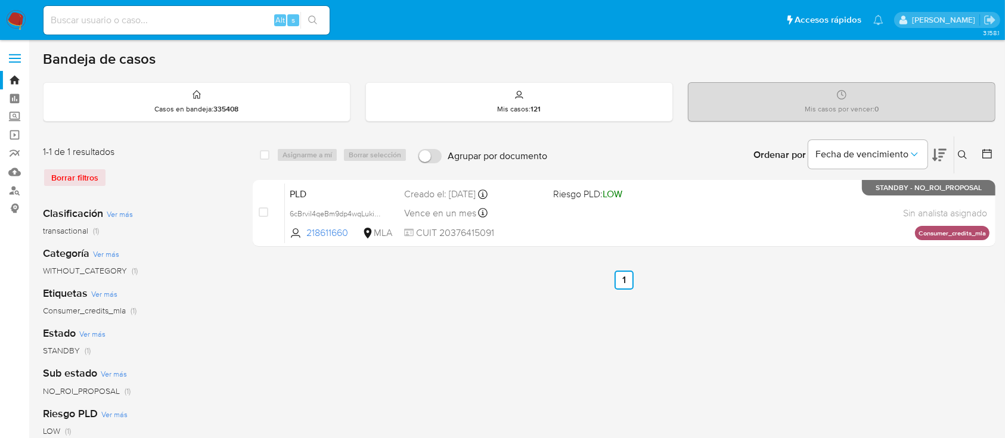
click at [963, 154] on icon at bounding box center [963, 155] width 10 height 10
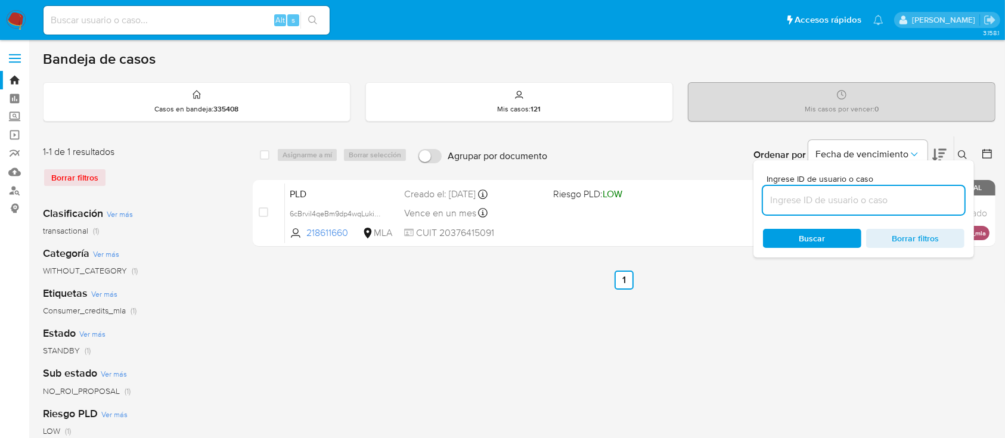
drag, startPoint x: 926, startPoint y: 203, endPoint x: 937, endPoint y: 185, distance: 20.9
click at [926, 203] on input at bounding box center [863, 200] width 201 height 15
type input "101617794"
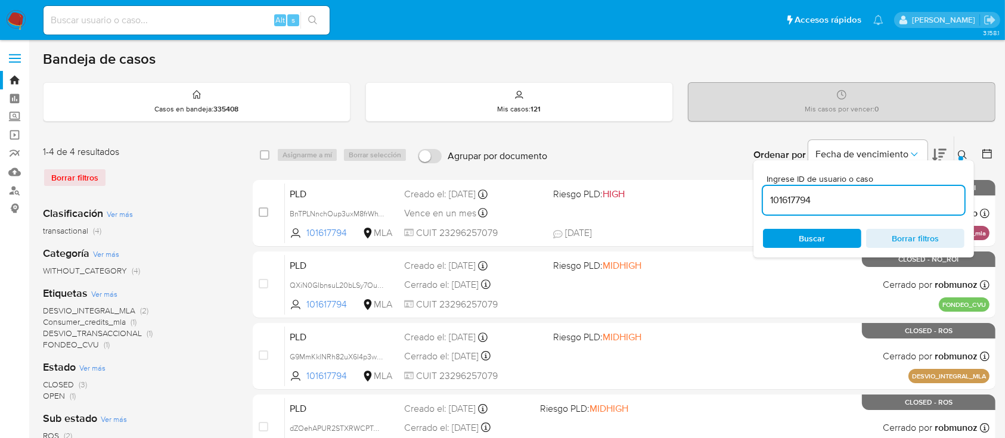
click at [964, 148] on button at bounding box center [964, 155] width 20 height 14
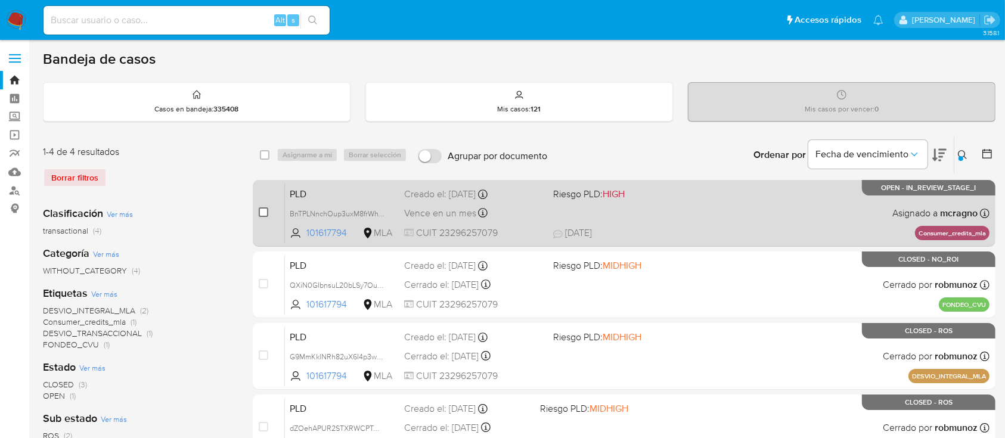
click at [263, 212] on input "checkbox" at bounding box center [264, 212] width 10 height 10
checkbox input "true"
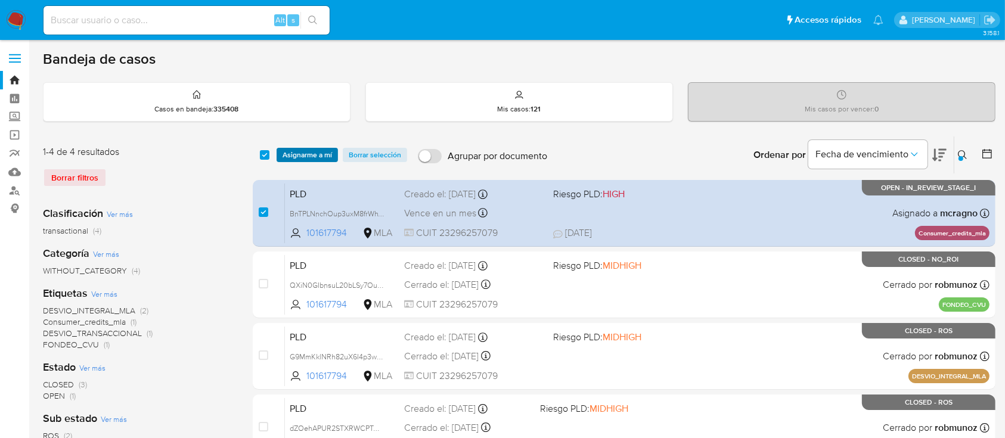
click at [298, 154] on span "Asignarme a mí" at bounding box center [307, 155] width 49 height 12
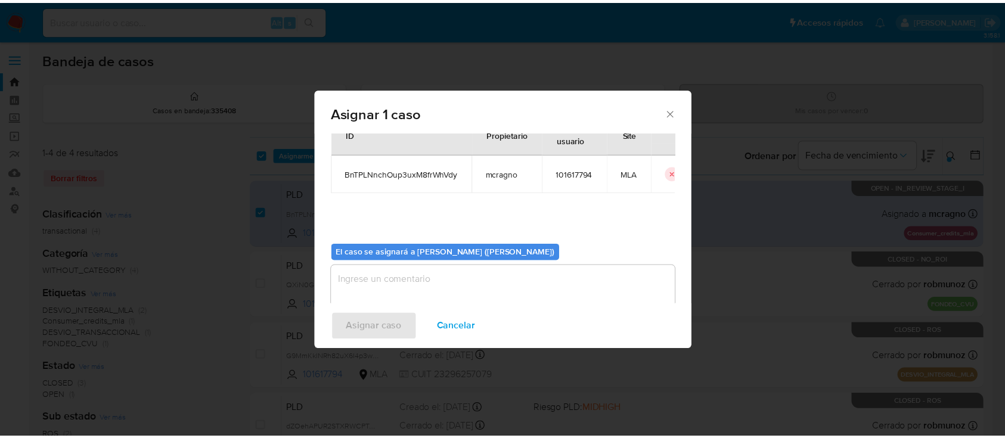
scroll to position [61, 0]
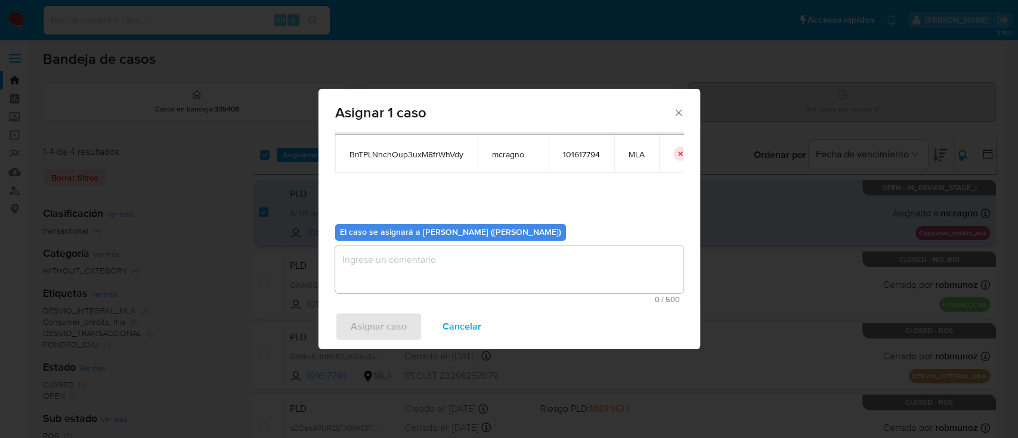
click at [477, 327] on span "Cancelar" at bounding box center [461, 327] width 39 height 26
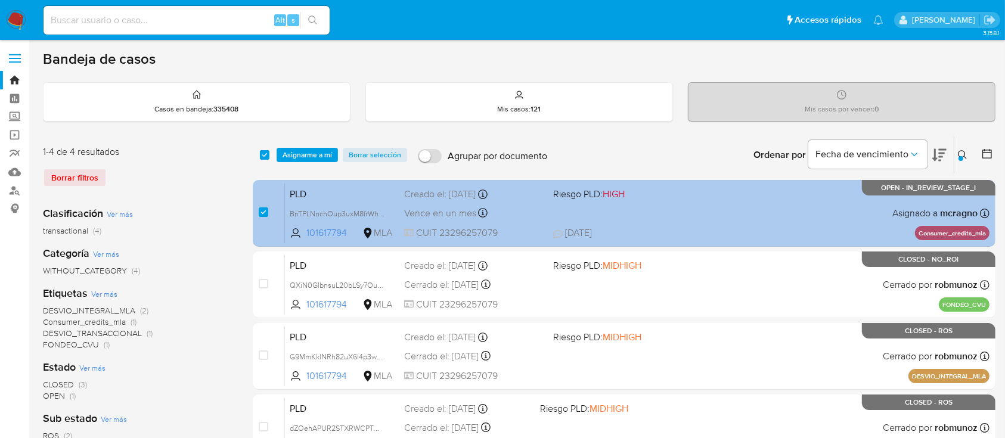
click at [788, 186] on div "PLD BnTPLNnchOup3uxM8frWhVdy 101617794 MLA Riesgo PLD: HIGH Creado el: 12/08/20…" at bounding box center [637, 213] width 705 height 60
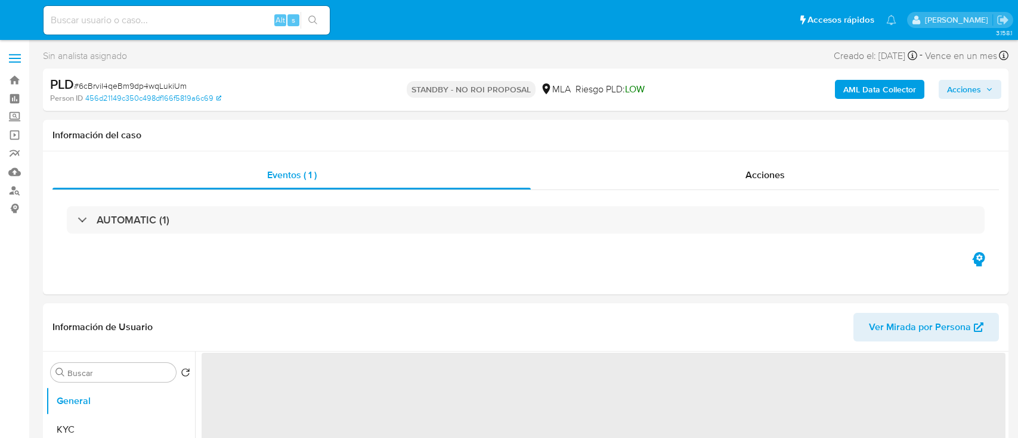
select select "10"
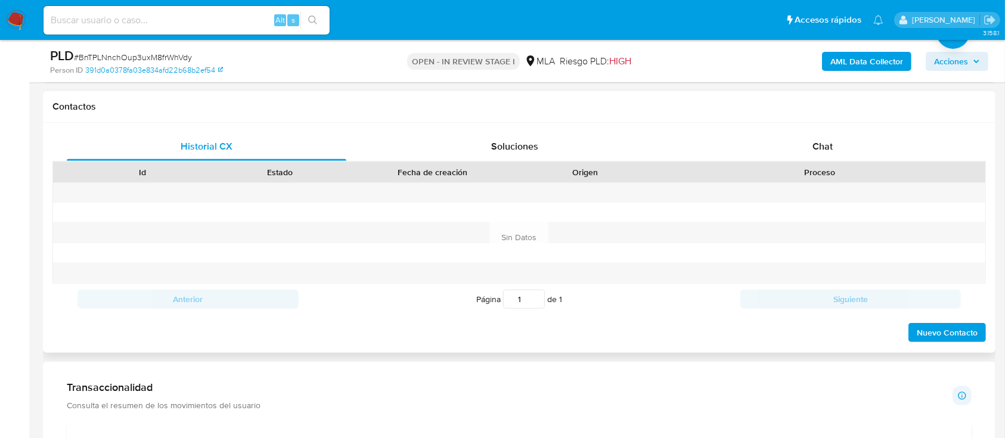
scroll to position [477, 0]
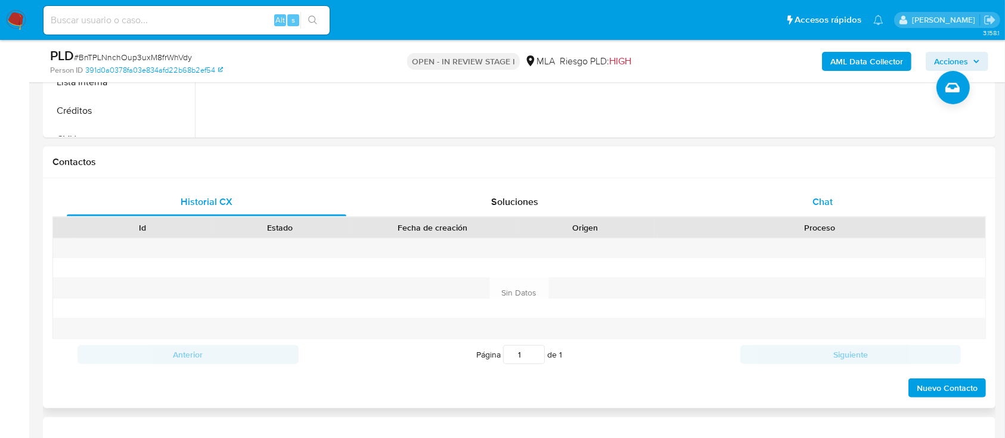
click at [859, 191] on div "Chat" at bounding box center [823, 202] width 280 height 29
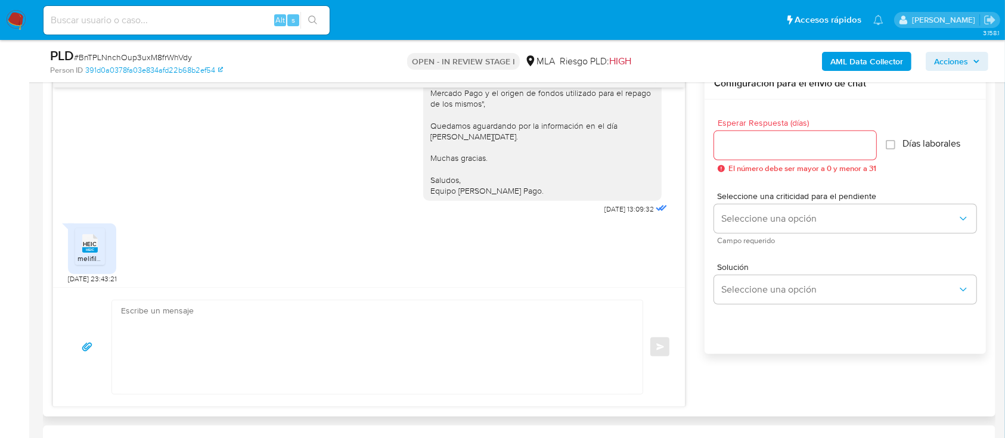
scroll to position [1540, 0]
click at [88, 246] on rect at bounding box center [89, 246] width 15 height 5
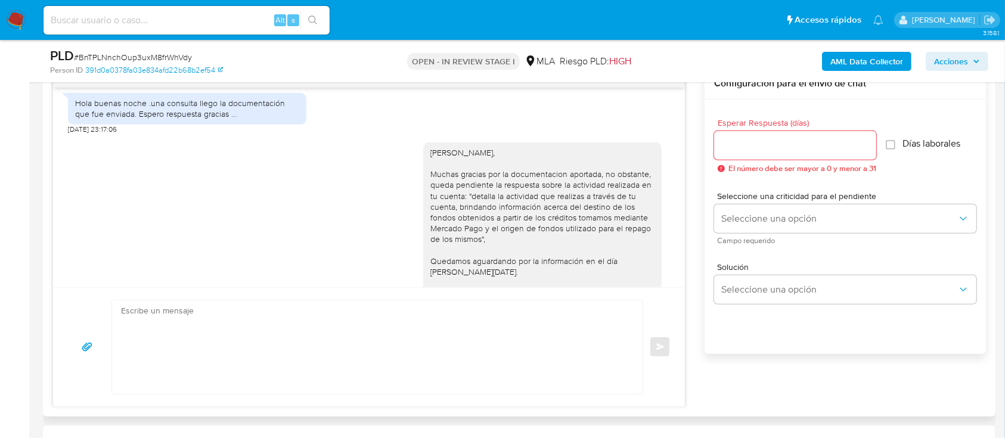
scroll to position [477, 0]
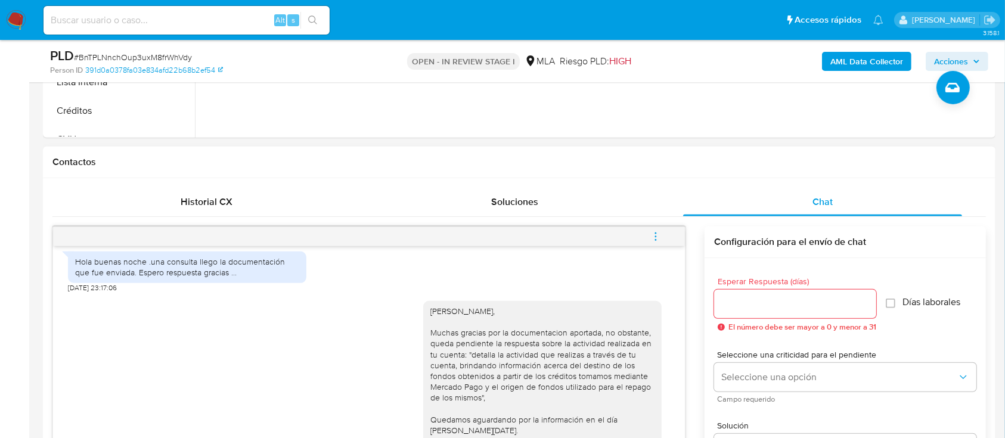
click at [668, 224] on button "menu-action" at bounding box center [655, 236] width 39 height 29
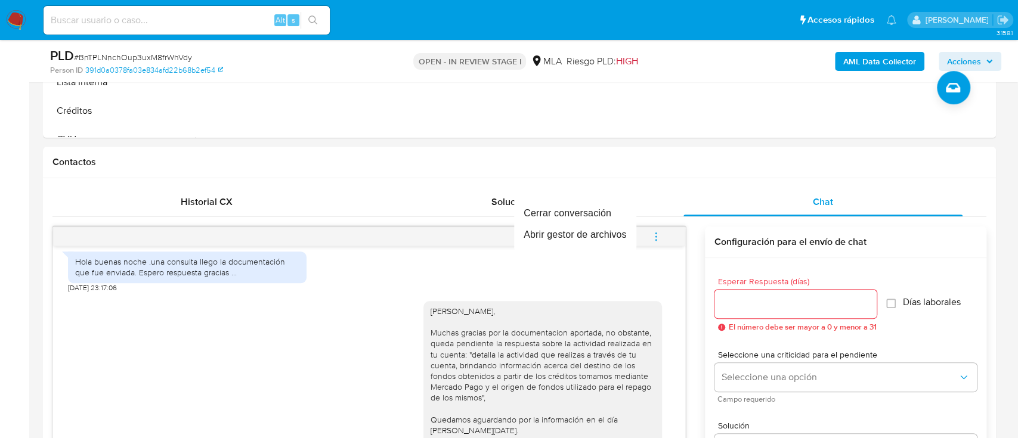
click at [658, 237] on div at bounding box center [509, 219] width 1018 height 438
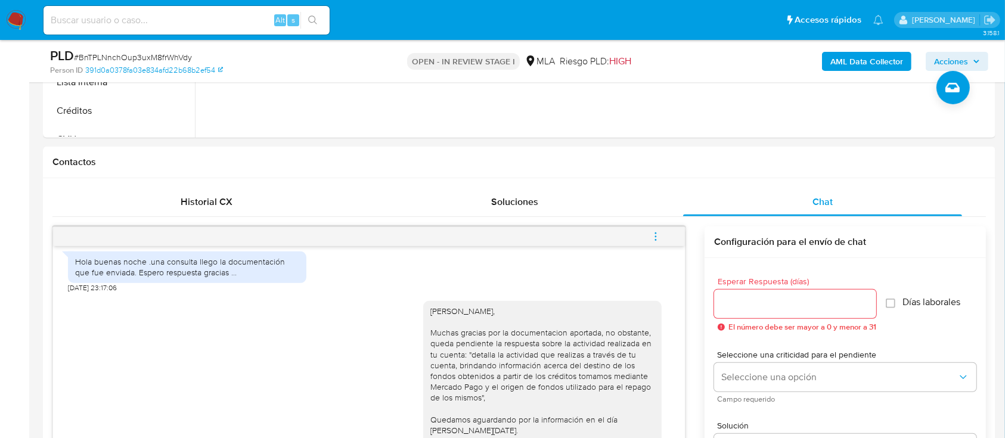
click at [650, 241] on button "menu-action" at bounding box center [655, 236] width 39 height 29
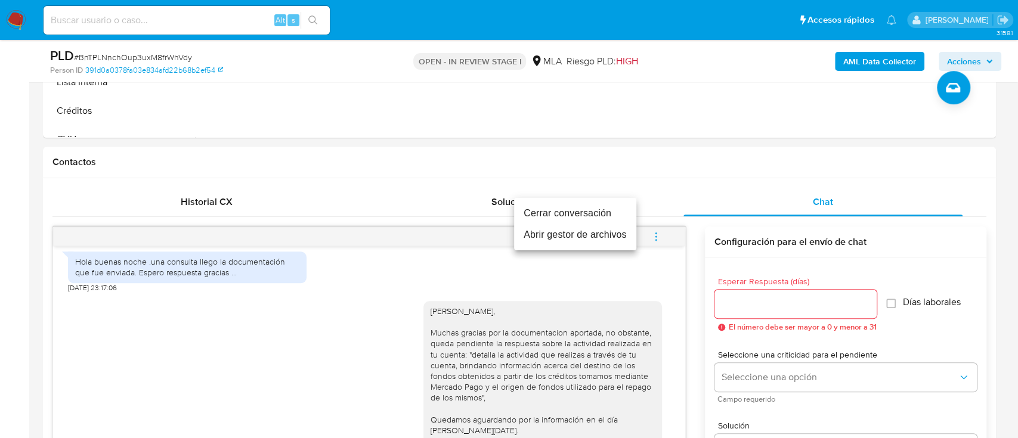
click at [594, 207] on li "Cerrar conversación" at bounding box center [575, 213] width 122 height 21
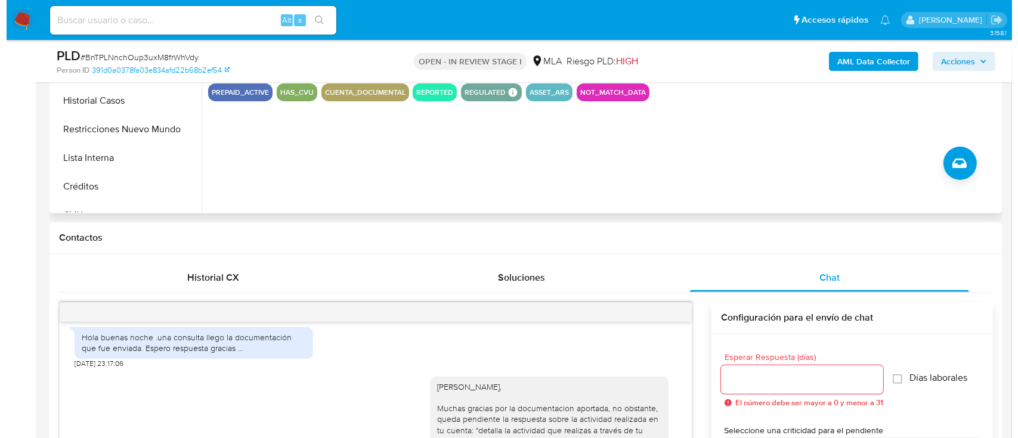
scroll to position [238, 0]
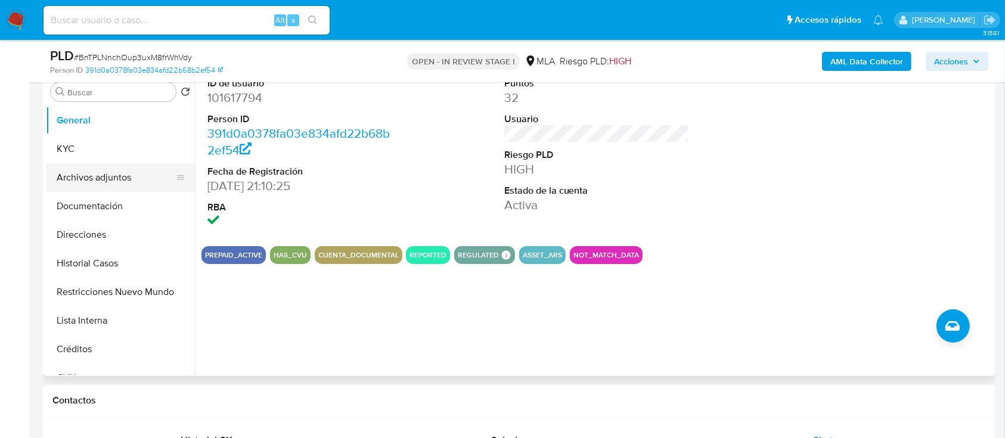
click at [133, 184] on button "Archivos adjuntos" at bounding box center [115, 177] width 139 height 29
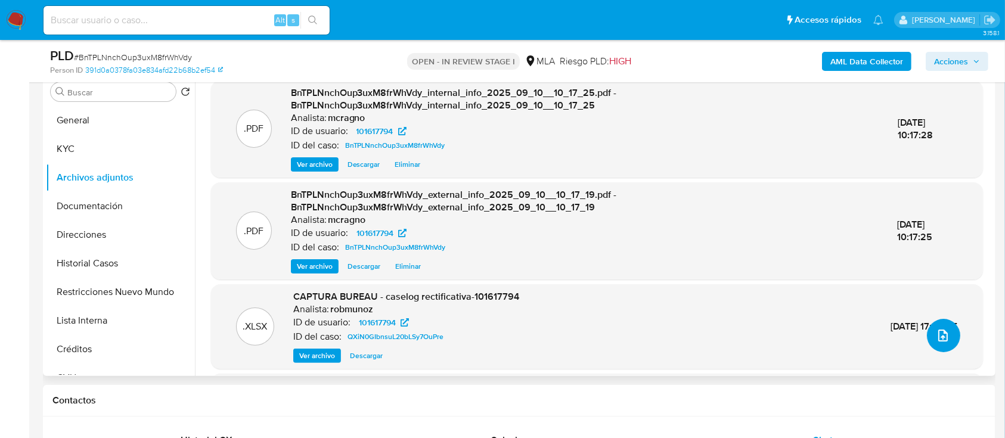
click at [945, 325] on button "upload-file" at bounding box center [943, 335] width 33 height 33
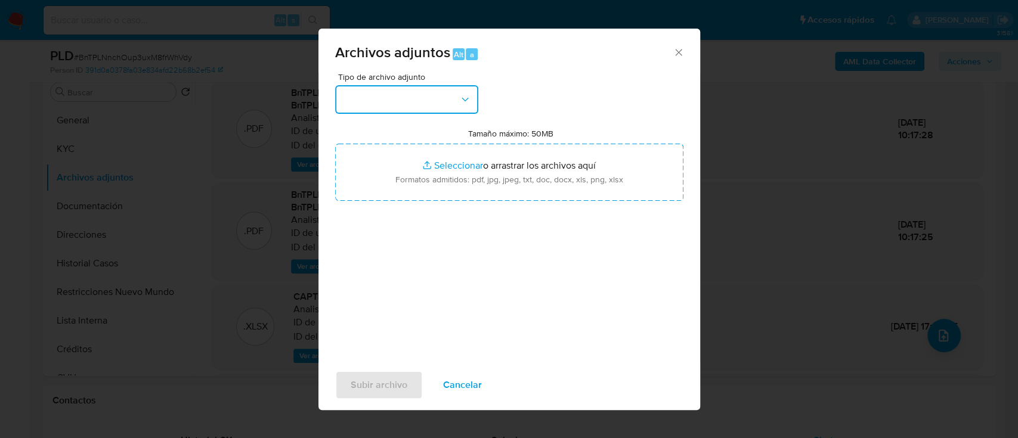
click at [408, 103] on button "button" at bounding box center [406, 99] width 143 height 29
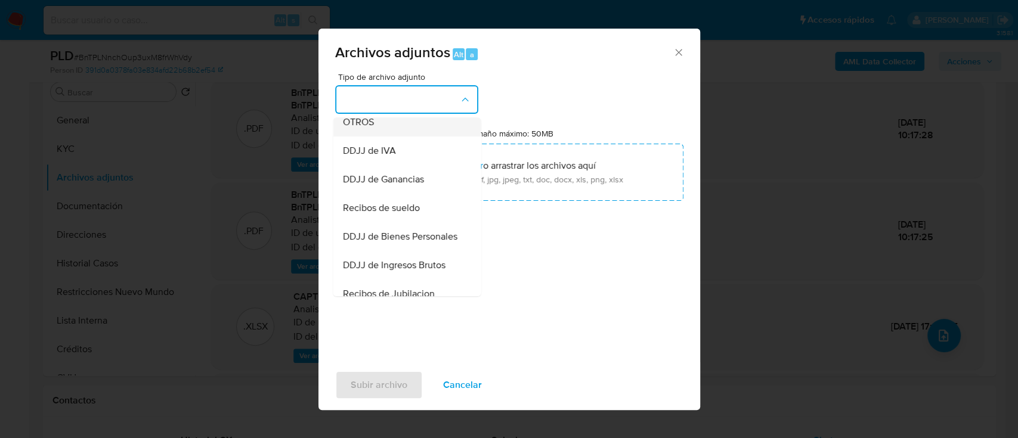
click at [383, 137] on div "OTROS" at bounding box center [403, 122] width 122 height 29
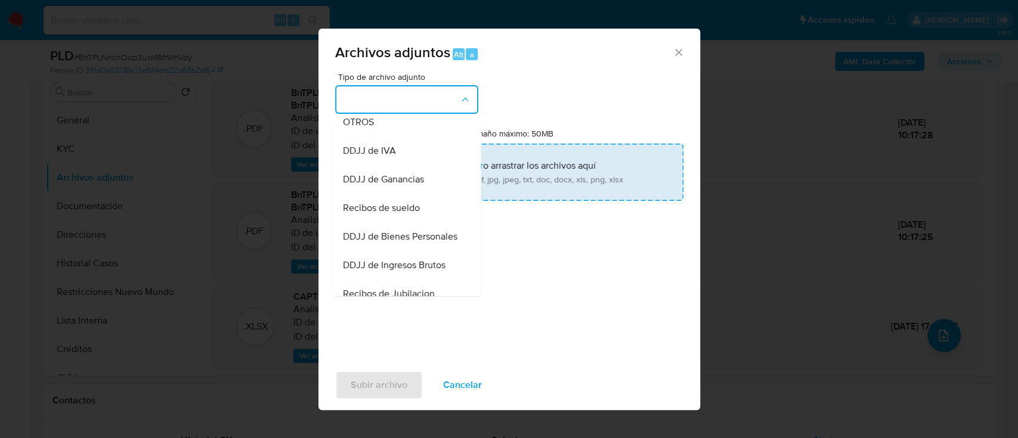
click at [472, 169] on input "Tamaño máximo: 50MB Seleccionar archivos" at bounding box center [509, 172] width 348 height 57
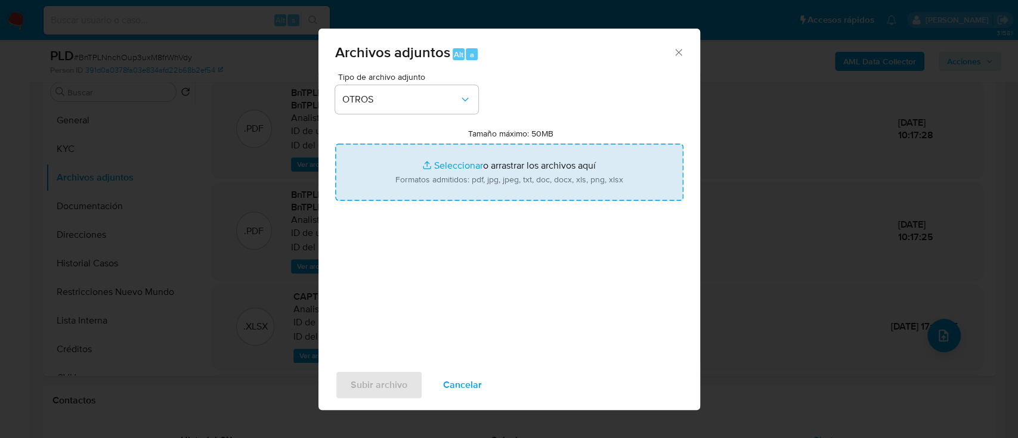
type input "C:\fakepath\101617794 - Movimientos.xlsx"
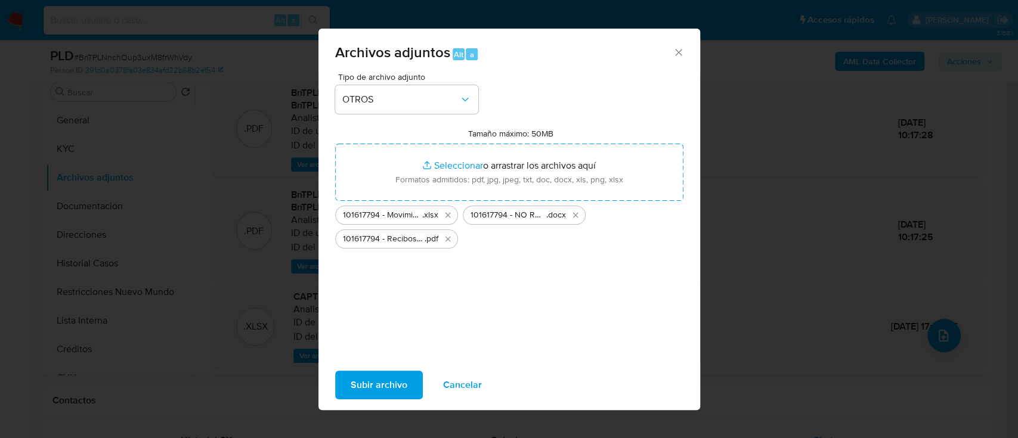
click at [379, 389] on span "Subir archivo" at bounding box center [378, 385] width 57 height 26
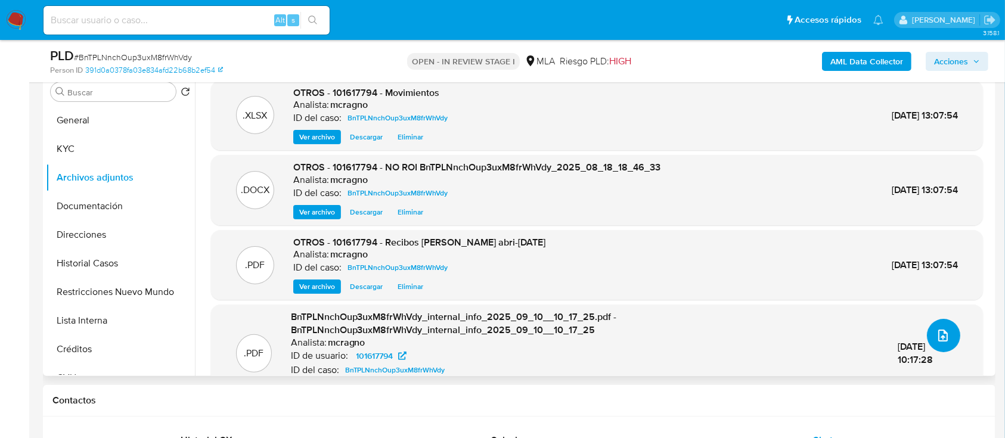
click at [936, 328] on icon "upload-file" at bounding box center [943, 335] width 14 height 14
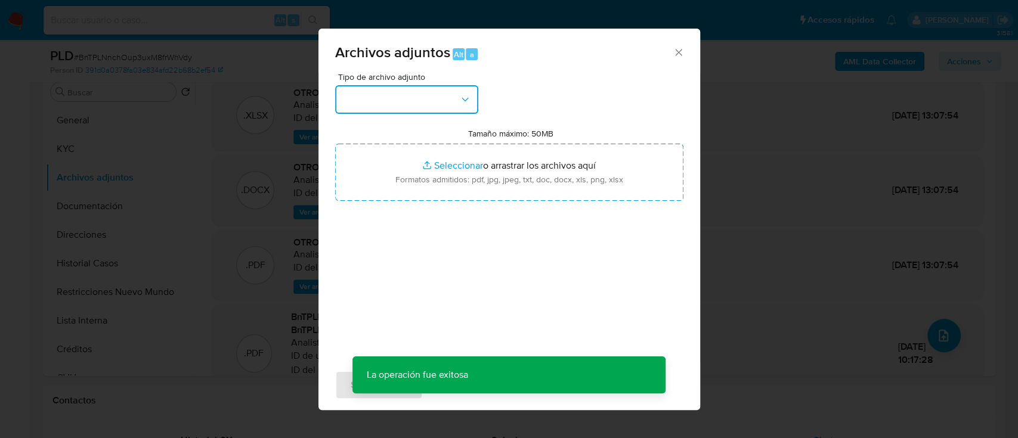
click at [452, 112] on button "button" at bounding box center [406, 99] width 143 height 29
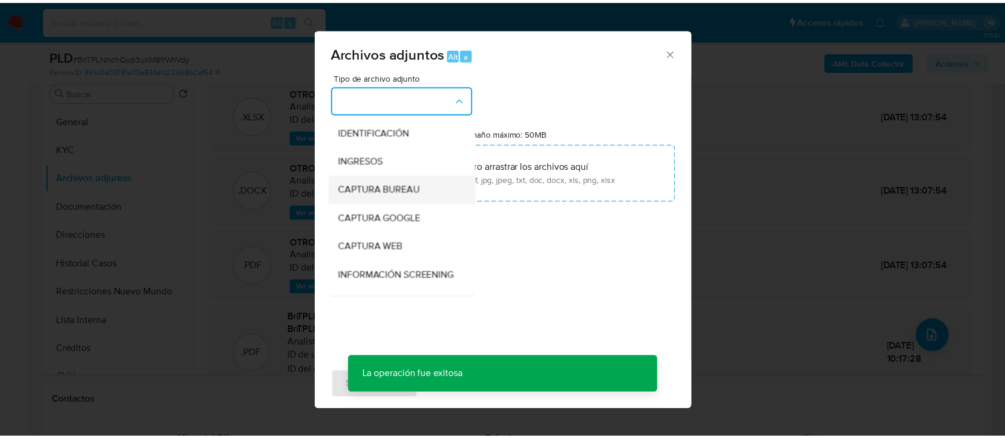
scroll to position [159, 0]
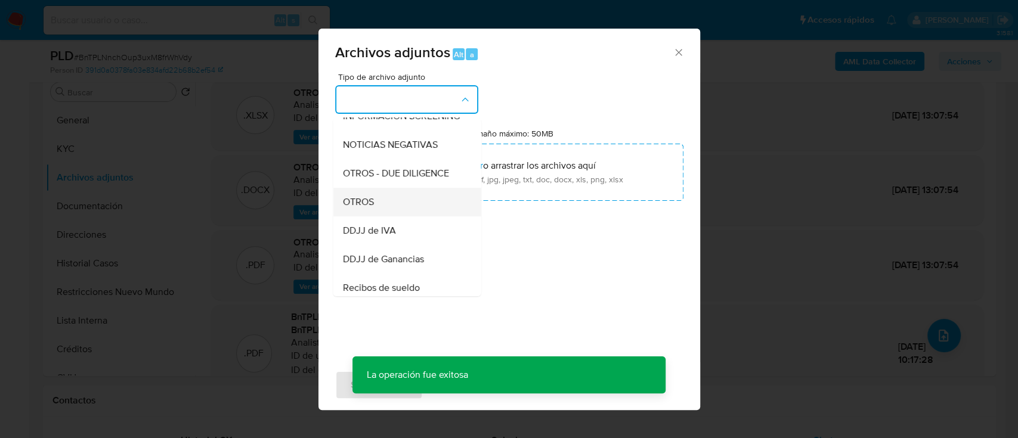
click at [418, 216] on div "OTROS" at bounding box center [403, 202] width 122 height 29
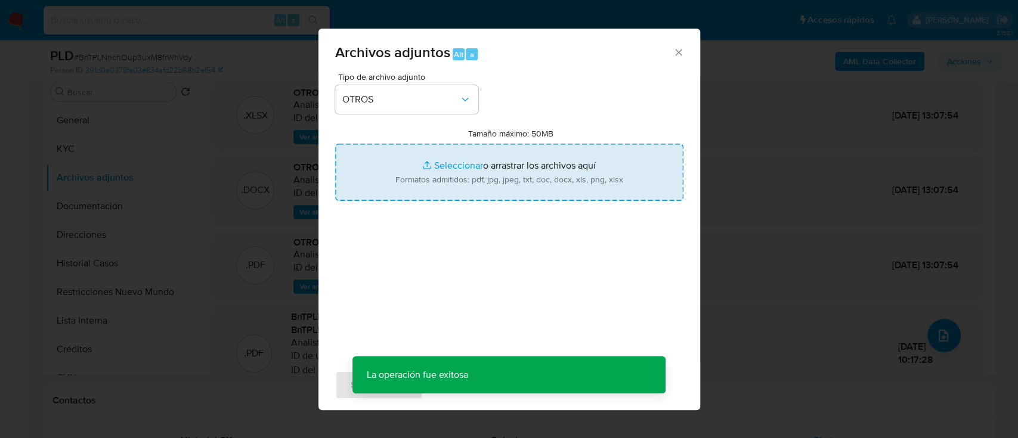
click at [467, 184] on input "Tamaño máximo: 50MB Seleccionar archivos" at bounding box center [509, 172] width 348 height 57
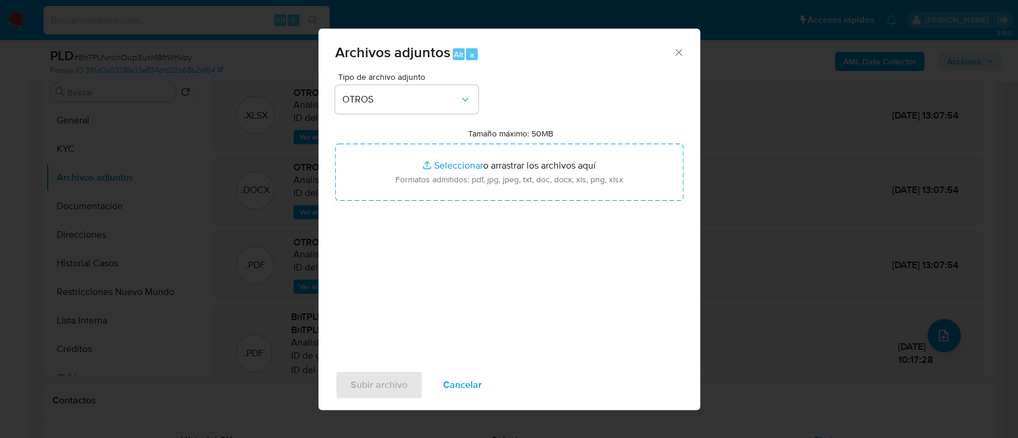
click at [677, 44] on div "Archivos adjuntos Alt a" at bounding box center [508, 51] width 381 height 45
click at [678, 54] on icon "Cerrar" at bounding box center [678, 52] width 12 height 12
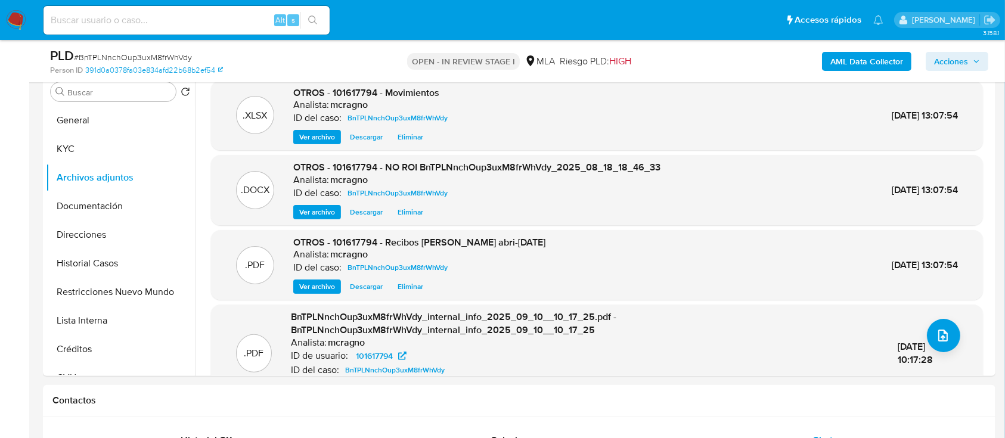
click at [956, 69] on span "Acciones" at bounding box center [951, 61] width 34 height 19
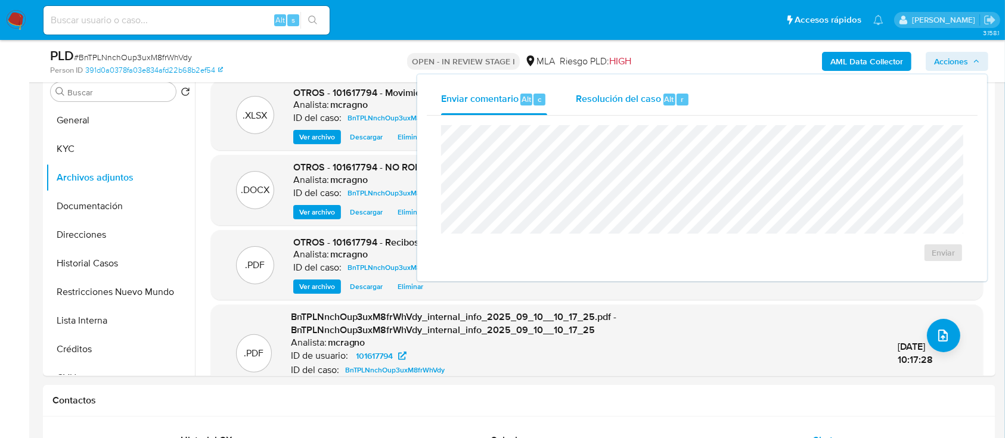
click at [619, 112] on div "Resolución del caso Alt r" at bounding box center [633, 99] width 114 height 31
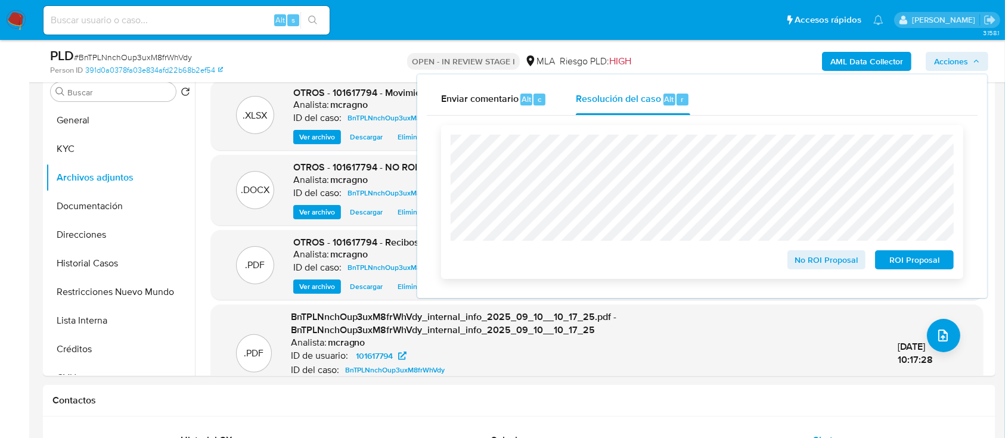
click at [798, 259] on span "No ROI Proposal" at bounding box center [827, 260] width 62 height 17
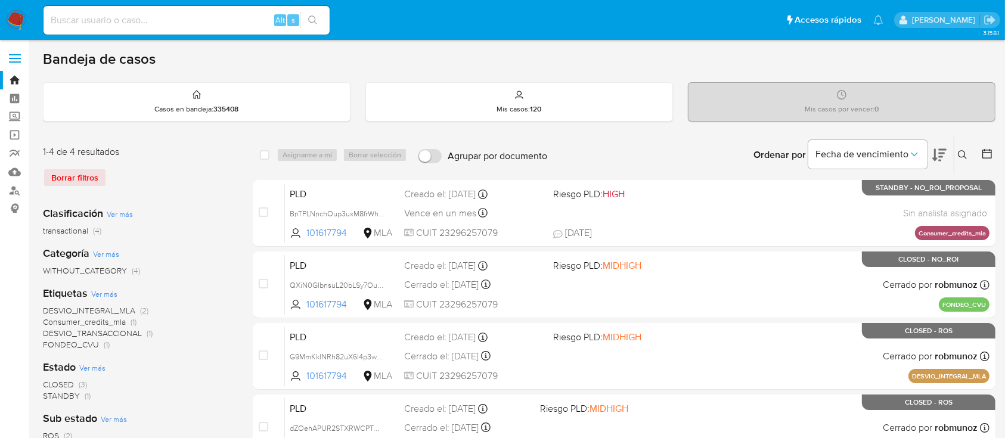
click at [964, 150] on icon at bounding box center [963, 155] width 10 height 10
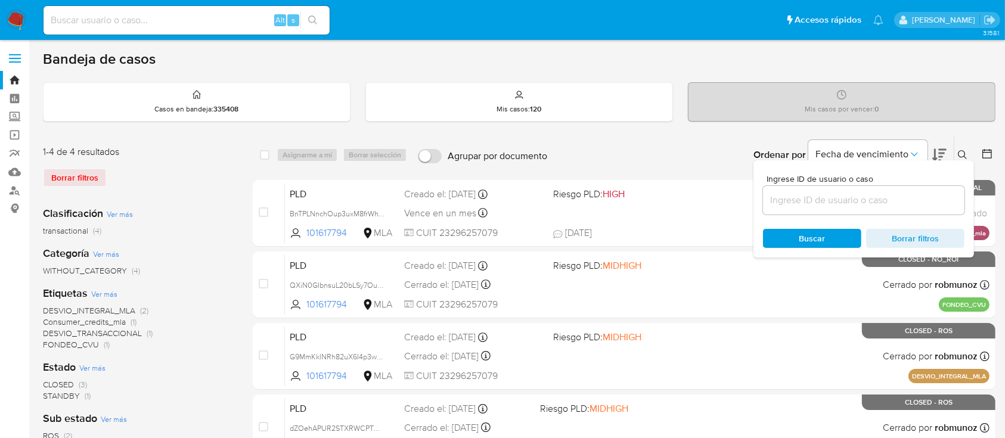
click at [902, 193] on input at bounding box center [863, 200] width 201 height 15
type input "1380905"
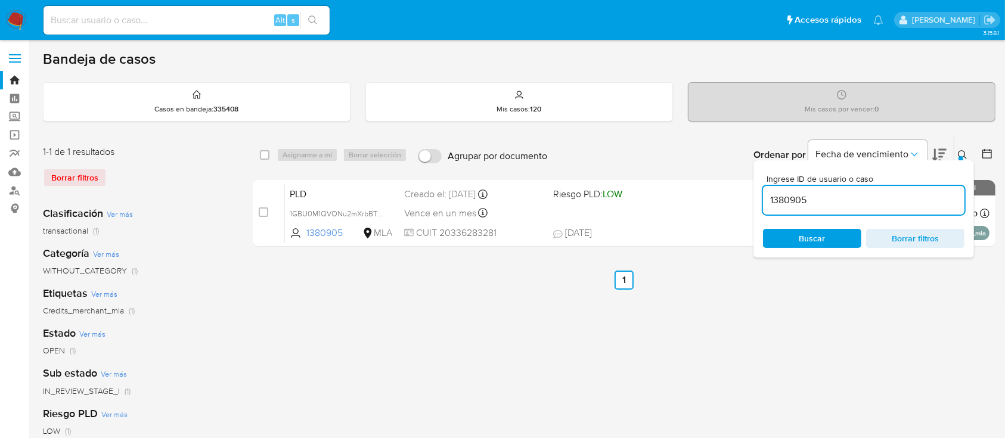
click at [965, 151] on icon at bounding box center [963, 155] width 10 height 10
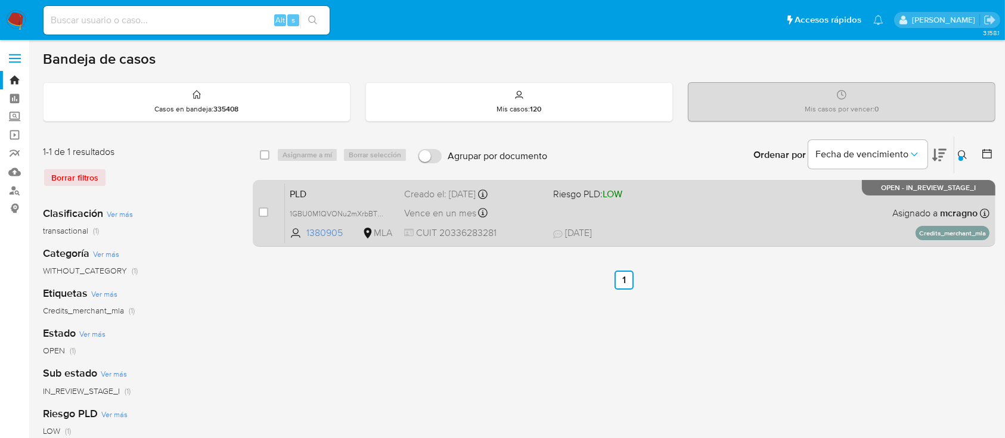
click at [575, 207] on div "PLD 1GBU0M1QVONu2mXrbBT9E6Mp 1380905 MLA Riesgo PLD: LOW Creado el: 12/08/2025 …" at bounding box center [637, 213] width 705 height 60
click at [265, 208] on input "checkbox" at bounding box center [264, 212] width 10 height 10
checkbox input "true"
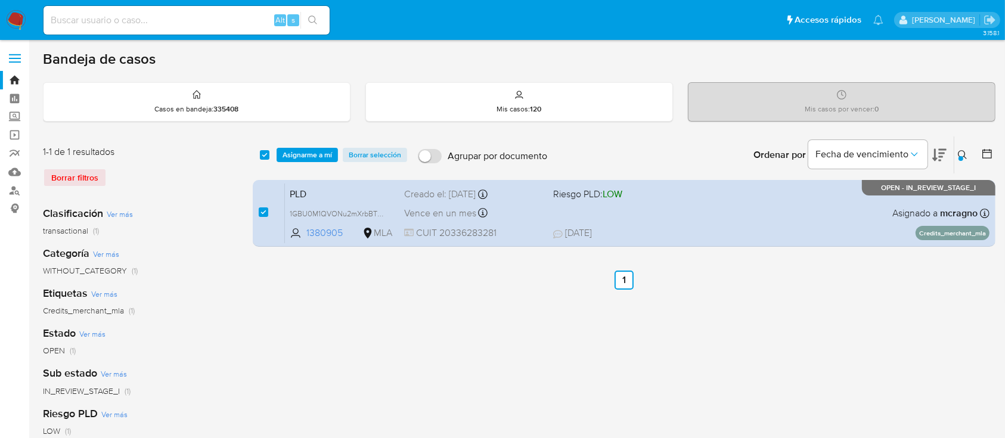
click at [293, 141] on div "select-all-cases-checkbox Asignarme a mí Borrar selección Agrupar por documento…" at bounding box center [624, 155] width 743 height 37
click at [310, 155] on span "Asignarme a mí" at bounding box center [307, 155] width 49 height 12
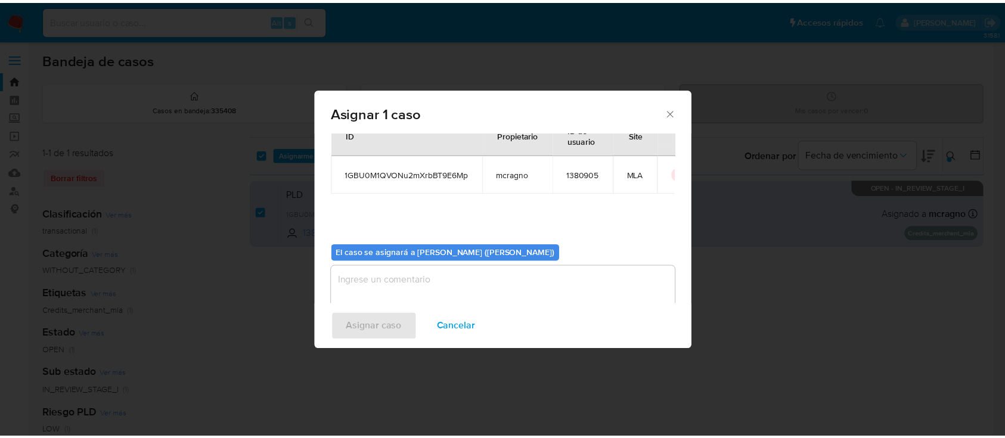
scroll to position [61, 0]
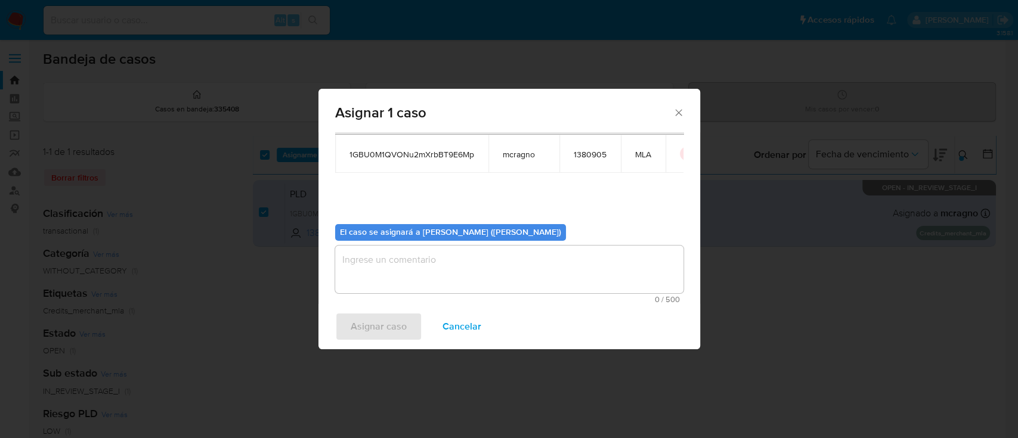
click at [384, 249] on textarea "assign-modal" at bounding box center [509, 270] width 348 height 48
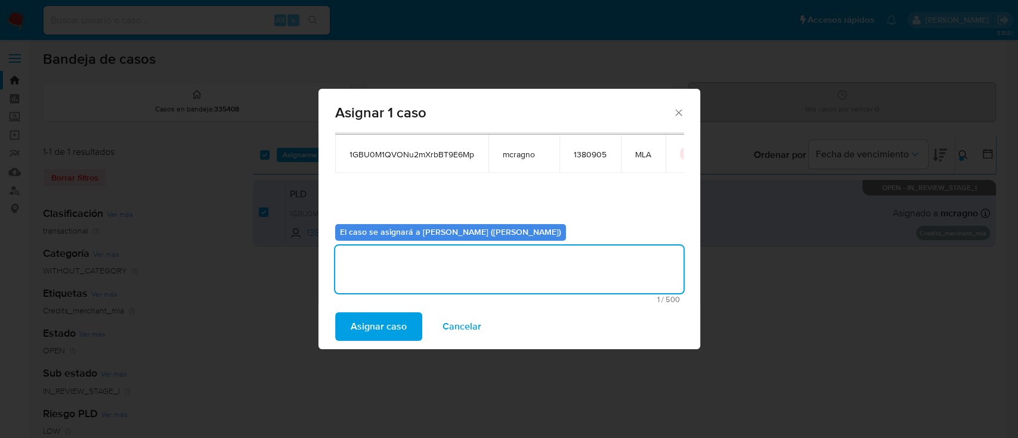
click at [376, 328] on span "Asignar caso" at bounding box center [378, 327] width 56 height 26
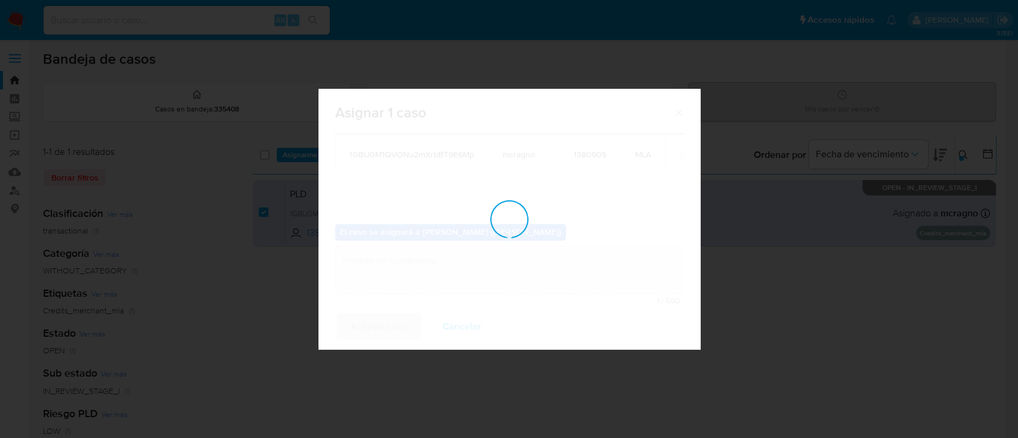
checkbox input "false"
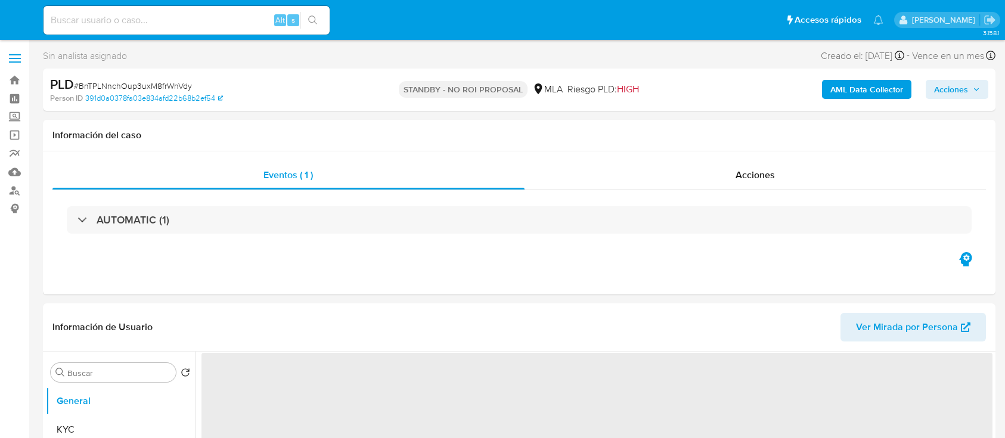
select select "10"
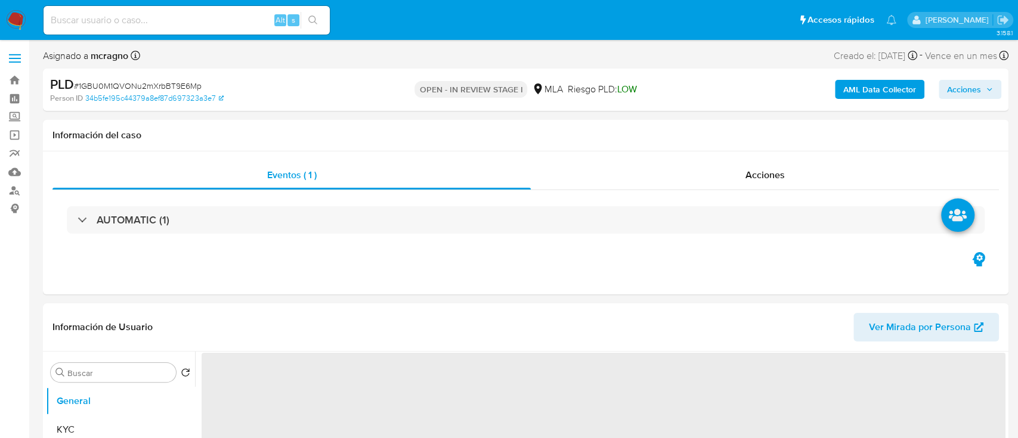
select select "10"
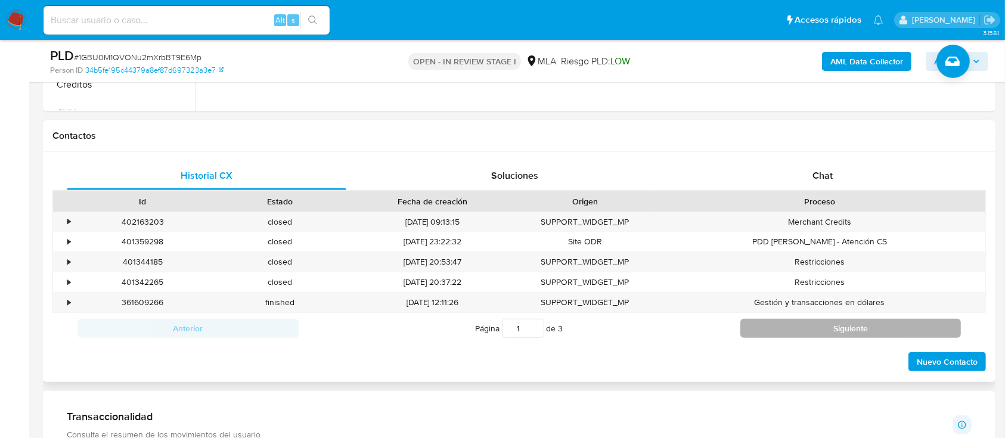
scroll to position [556, 0]
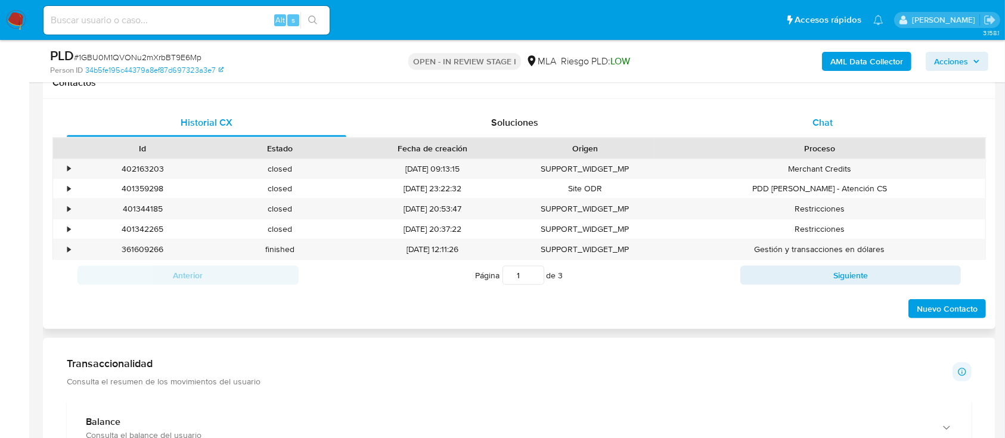
drag, startPoint x: 841, startPoint y: 131, endPoint x: 845, endPoint y: 126, distance: 6.3
click at [845, 126] on div "Chat" at bounding box center [823, 122] width 280 height 29
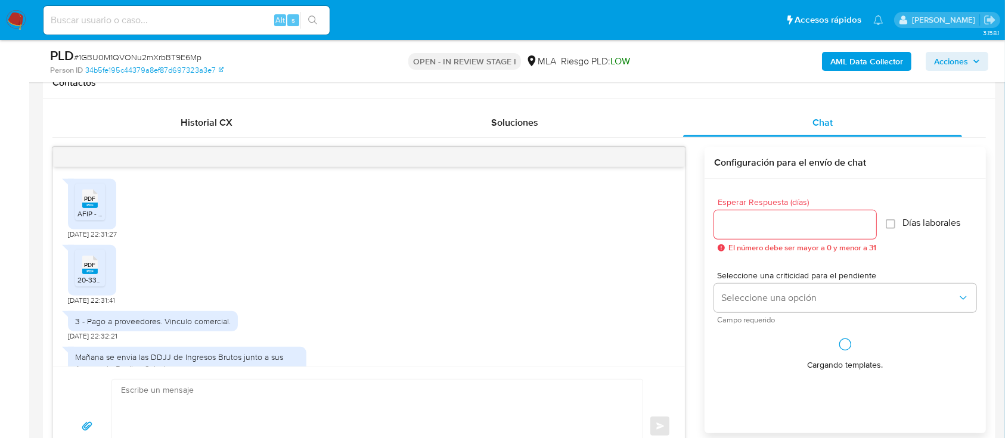
scroll to position [1158, 0]
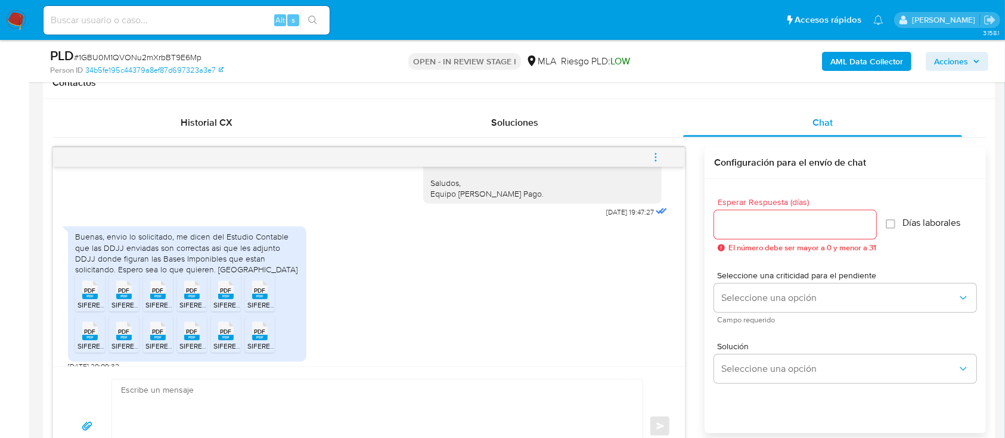
click at [308, 394] on textarea at bounding box center [374, 427] width 507 height 94
paste textarea "Hola, ¡Muchas gracias por tu respuesta! Confirmamos la recepción de la document…"
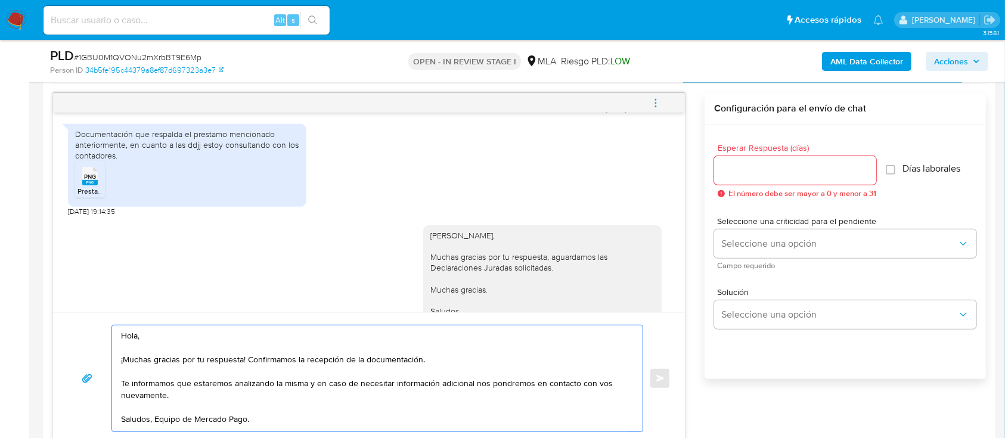
scroll to position [920, 0]
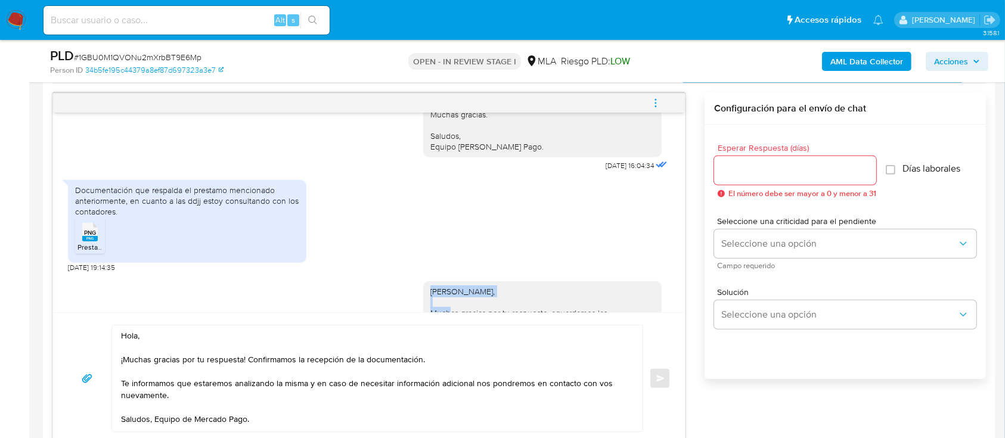
drag, startPoint x: 420, startPoint y: 280, endPoint x: 494, endPoint y: 279, distance: 73.9
click at [494, 286] on div "[PERSON_NAME], Muchas gracias por tu respuesta, aguardamos las Declaraciones Ju…" at bounding box center [542, 335] width 224 height 98
copy div "[PERSON_NAME],"
click at [298, 328] on textarea "Hola, ¡Muchas gracias por tu respuesta! Confirmamos la recepción de la document…" at bounding box center [374, 378] width 507 height 106
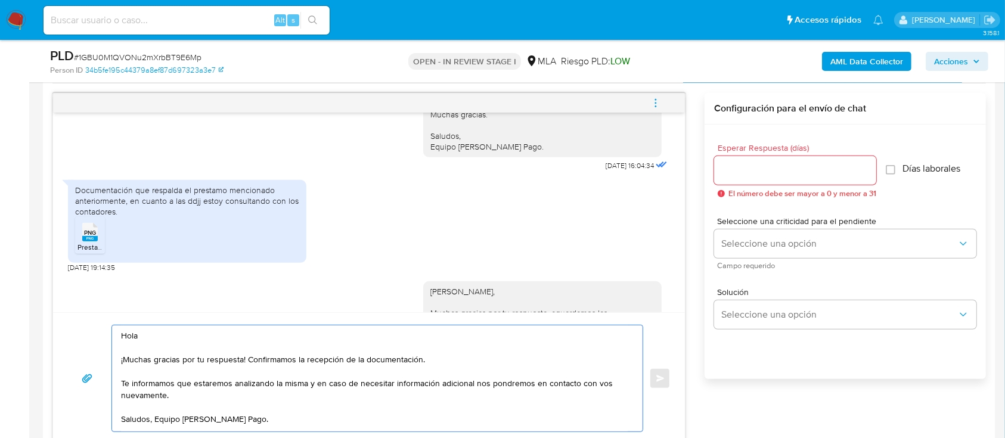
paste textarea "[PERSON_NAME],"
drag, startPoint x: 196, startPoint y: 401, endPoint x: 103, endPoint y: 385, distance: 94.3
click at [103, 385] on div "Hola [PERSON_NAME], ¡Muchas gracias por tu respuesta! Confirmamos la recepción …" at bounding box center [368, 378] width 603 height 107
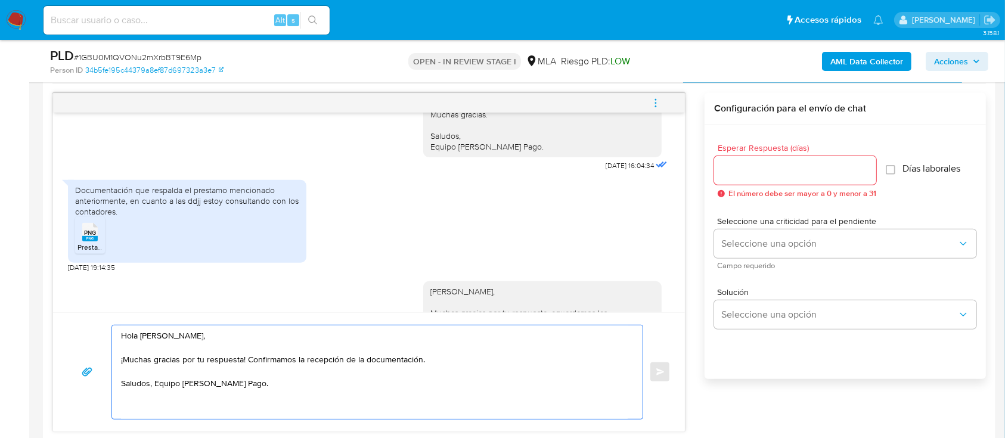
type textarea "Hola [PERSON_NAME], ¡Muchas gracias por tu respuesta! Confirmamos la recepción …"
click at [813, 160] on div at bounding box center [795, 170] width 162 height 29
click at [812, 166] on input "Esperar Respuesta (días)" at bounding box center [795, 170] width 162 height 15
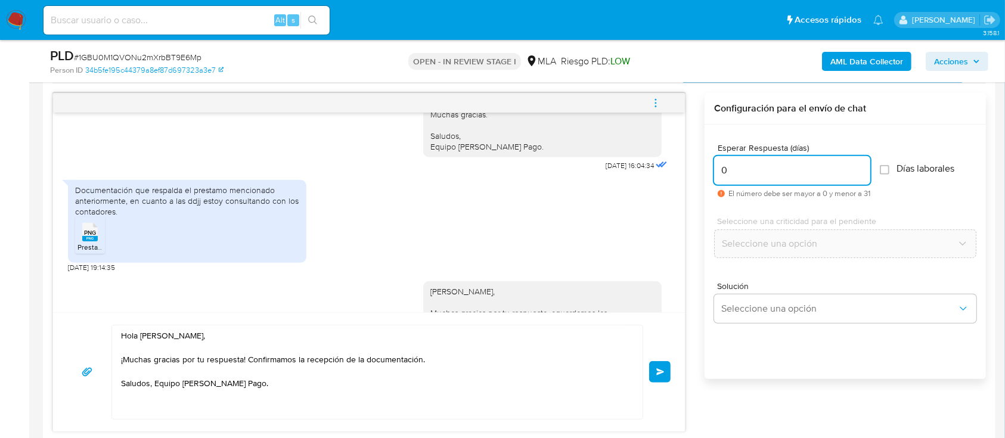
type input "0"
click at [664, 359] on div "Hola [PERSON_NAME], ¡Muchas gracias por tu respuesta! Confirmamos la recepción …" at bounding box center [368, 372] width 603 height 95
click at [665, 370] on button "Enviar" at bounding box center [659, 371] width 21 height 21
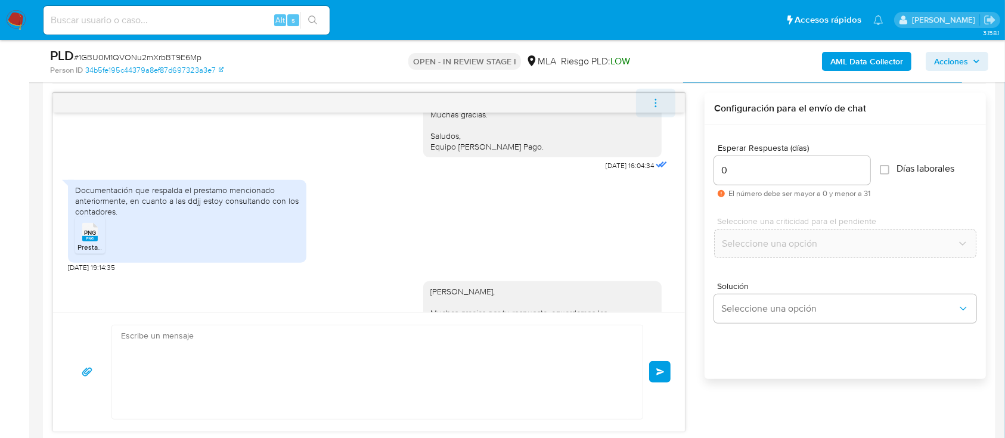
scroll to position [1257, 0]
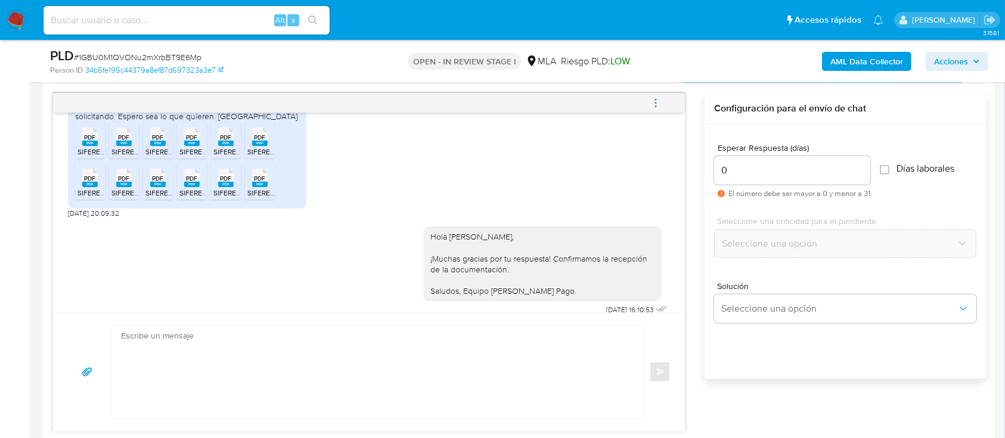
drag, startPoint x: 662, startPoint y: 101, endPoint x: 569, endPoint y: 101, distance: 92.4
click at [660, 101] on icon "menu-action" at bounding box center [655, 103] width 11 height 11
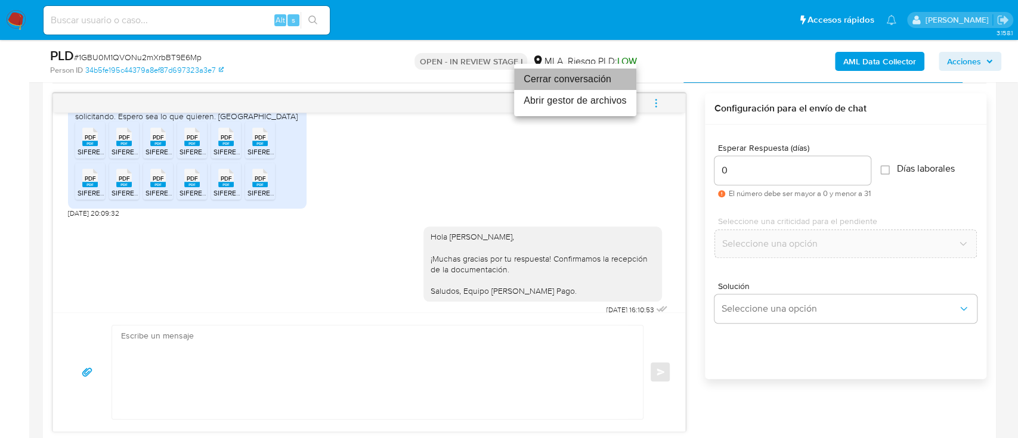
click at [564, 73] on li "Cerrar conversación" at bounding box center [575, 79] width 122 height 21
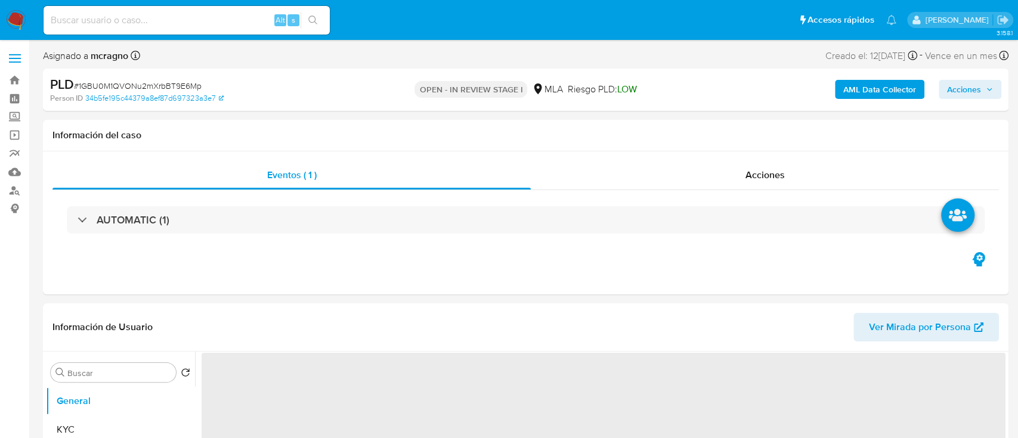
select select "10"
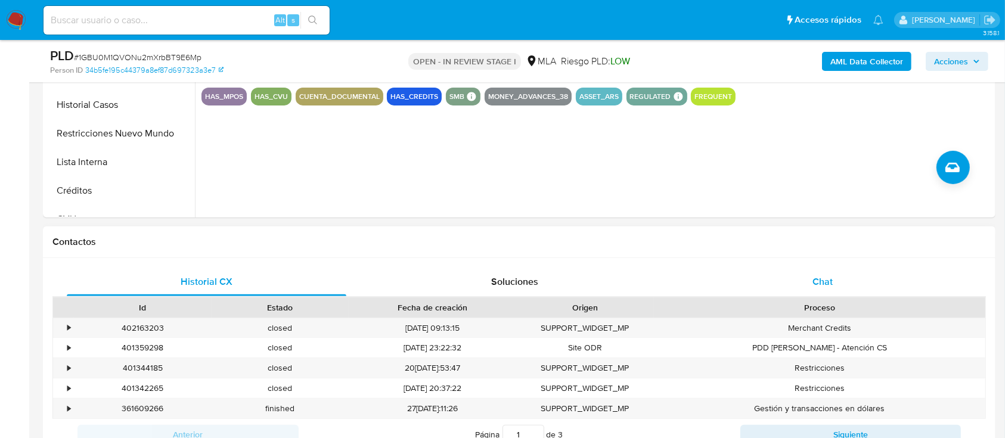
click at [848, 272] on div "Chat" at bounding box center [823, 282] width 280 height 29
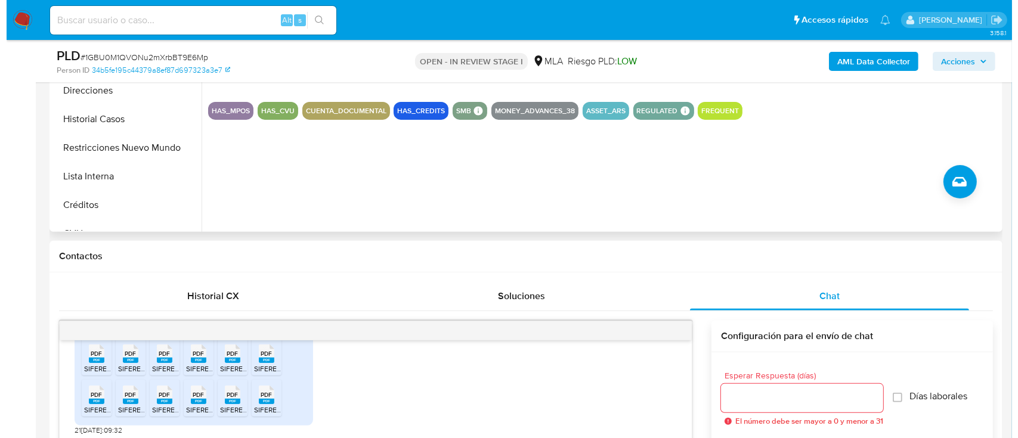
scroll to position [238, 0]
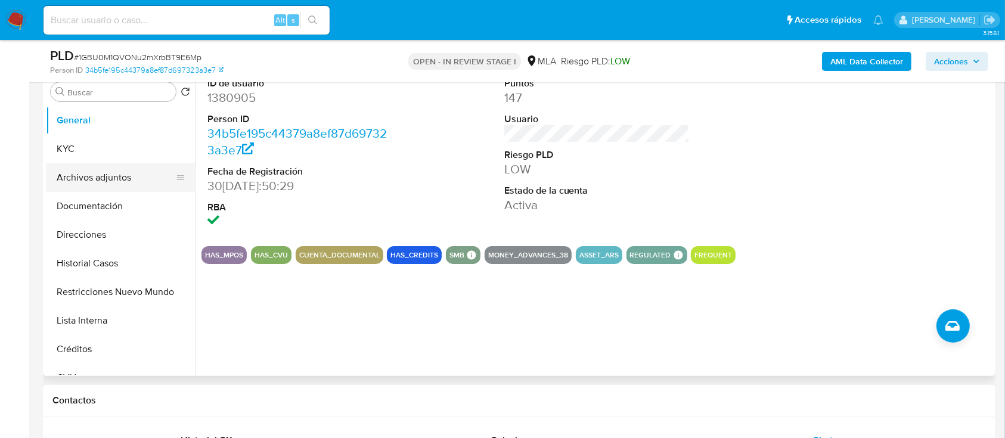
click at [113, 184] on button "Archivos adjuntos" at bounding box center [115, 177] width 139 height 29
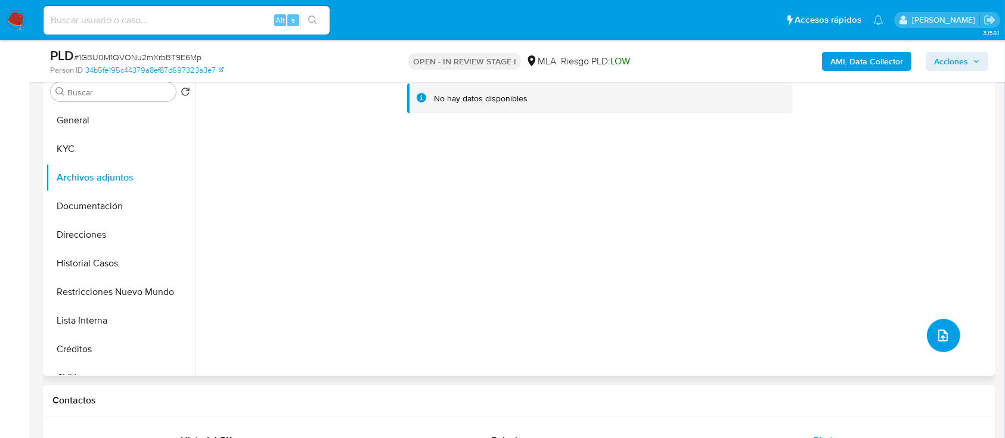
click at [936, 328] on icon "upload-file" at bounding box center [943, 335] width 14 height 14
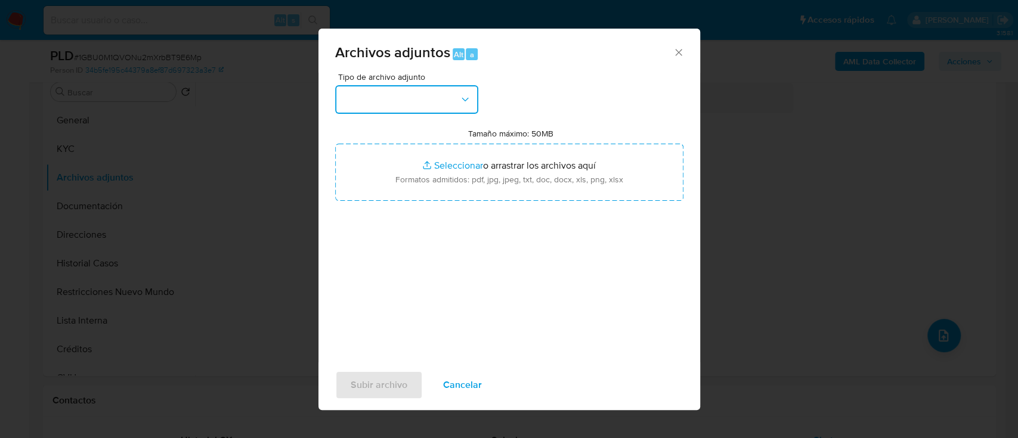
drag, startPoint x: 445, startPoint y: 88, endPoint x: 447, endPoint y: 111, distance: 23.3
click at [445, 88] on button "button" at bounding box center [406, 99] width 143 height 29
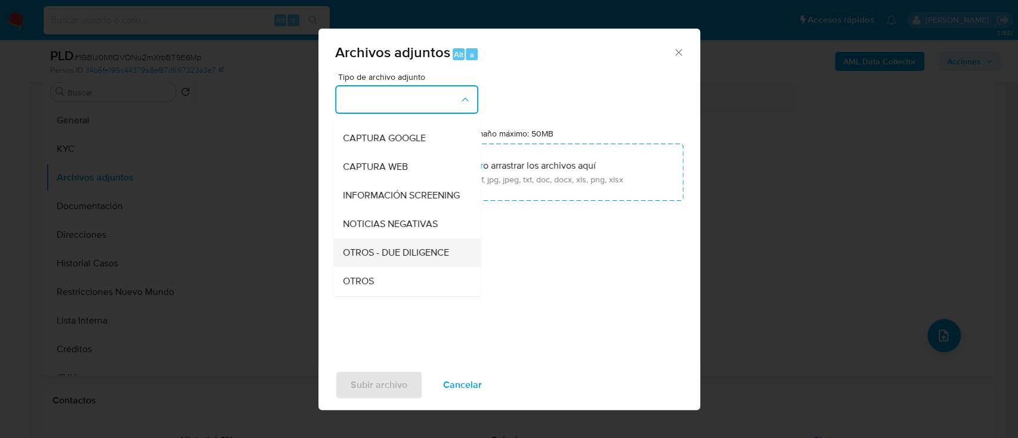
scroll to position [159, 0]
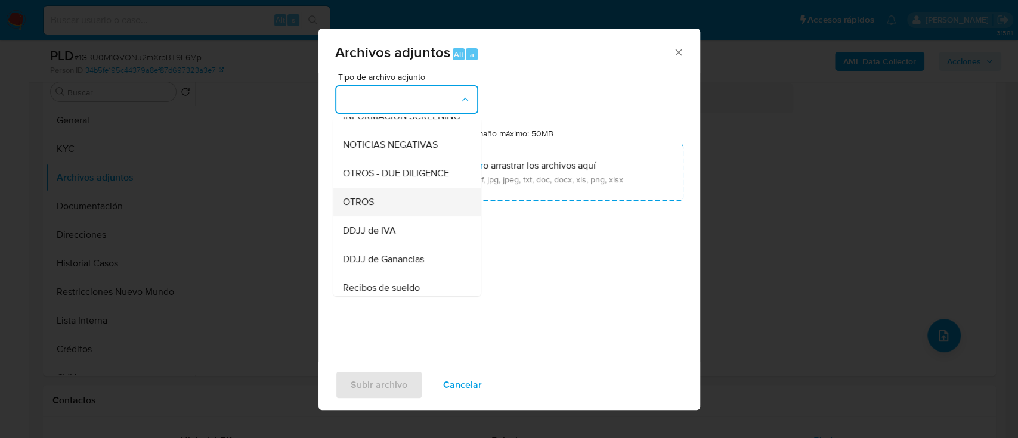
click at [387, 216] on div "OTROS" at bounding box center [403, 202] width 122 height 29
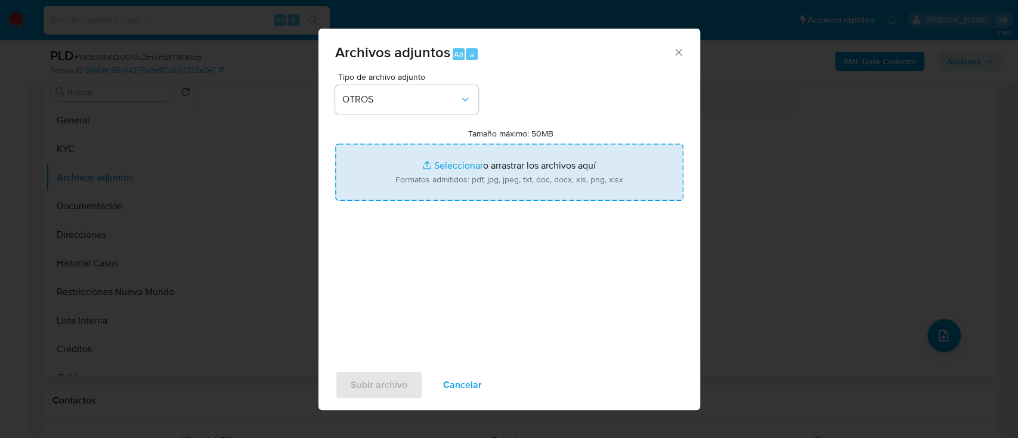
click at [446, 184] on input "Tamaño máximo: 50MB Seleccionar archivos" at bounding box center [509, 172] width 348 height 57
type input "C:\fakepath\1380905 - Info prestamo.png"
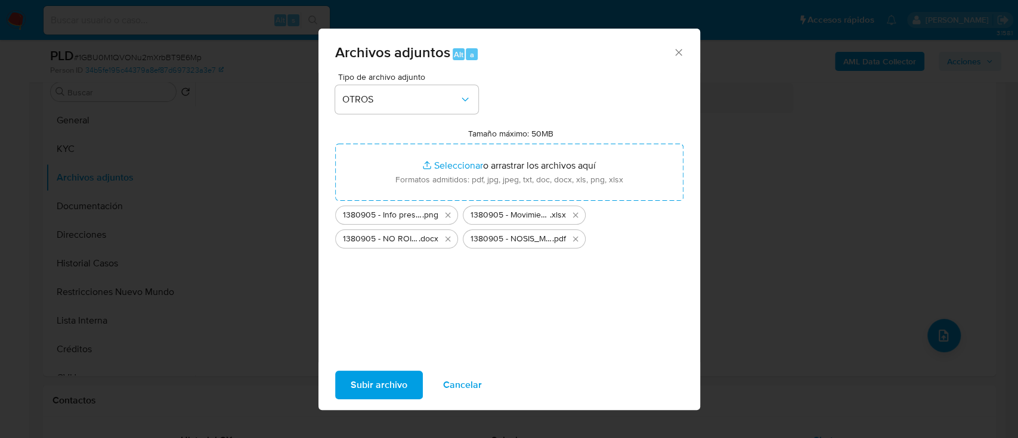
click at [395, 392] on span "Subir archivo" at bounding box center [378, 385] width 57 height 26
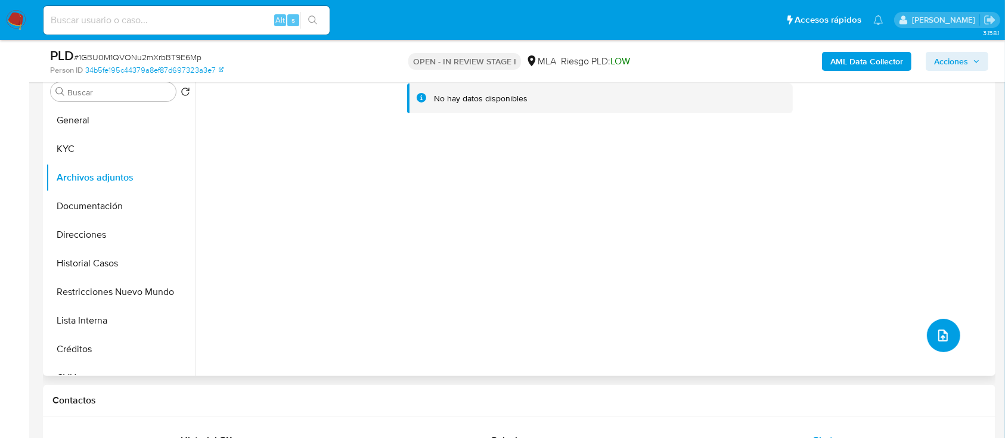
click at [936, 330] on icon "upload-file" at bounding box center [943, 335] width 14 height 14
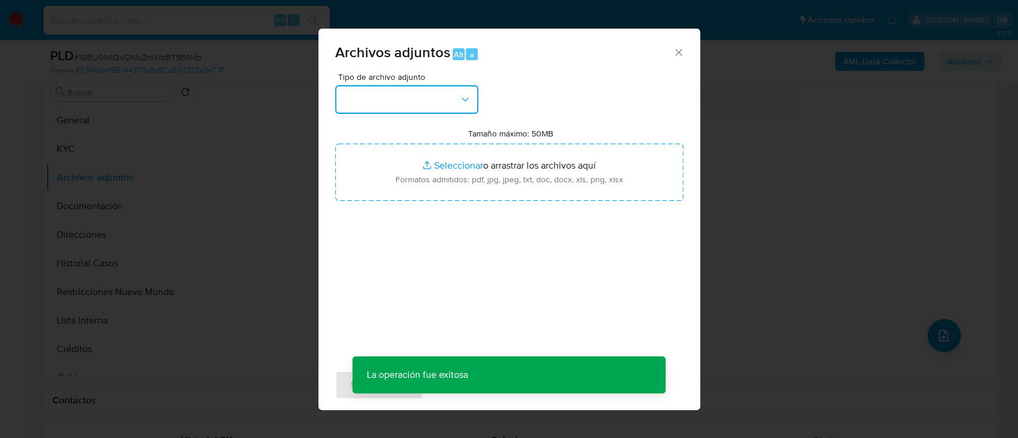
click at [453, 100] on button "button" at bounding box center [406, 99] width 143 height 29
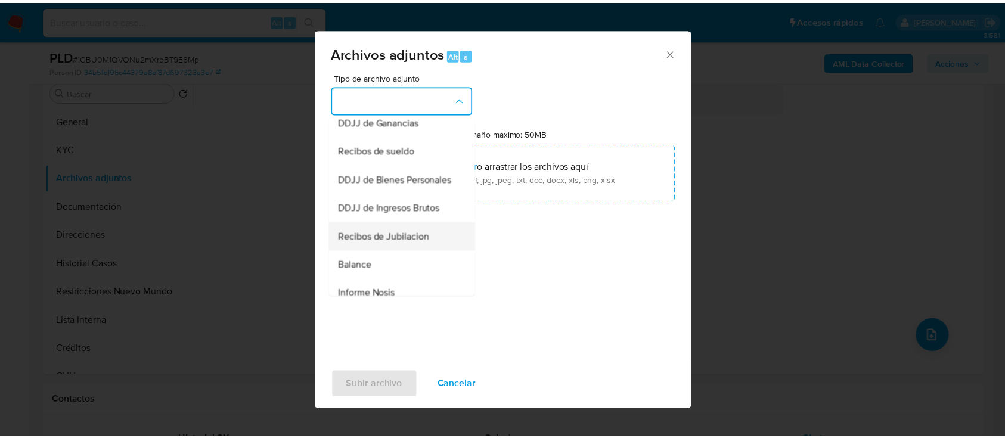
scroll to position [318, 0]
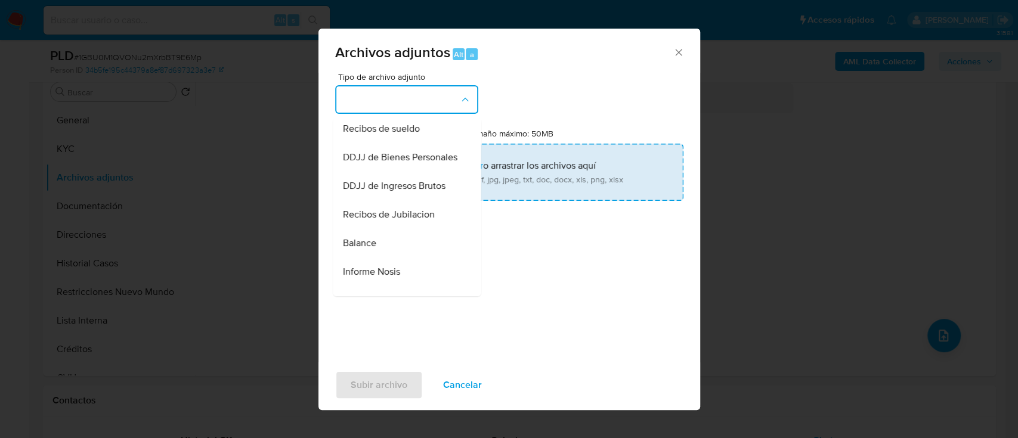
drag, startPoint x: 427, startPoint y: 209, endPoint x: 480, endPoint y: 179, distance: 60.9
click at [427, 192] on span "DDJJ de Ingresos Brutos" at bounding box center [393, 186] width 103 height 12
click at [480, 179] on input "Tamaño máximo: 50MB Seleccionar archivos" at bounding box center [509, 172] width 348 height 57
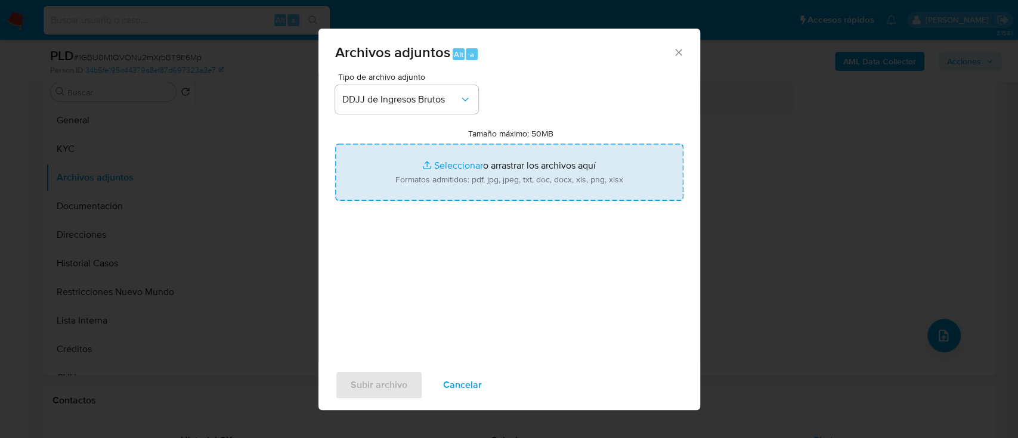
type input "C:\fakepath\1380905 - Calculadora.xlsx"
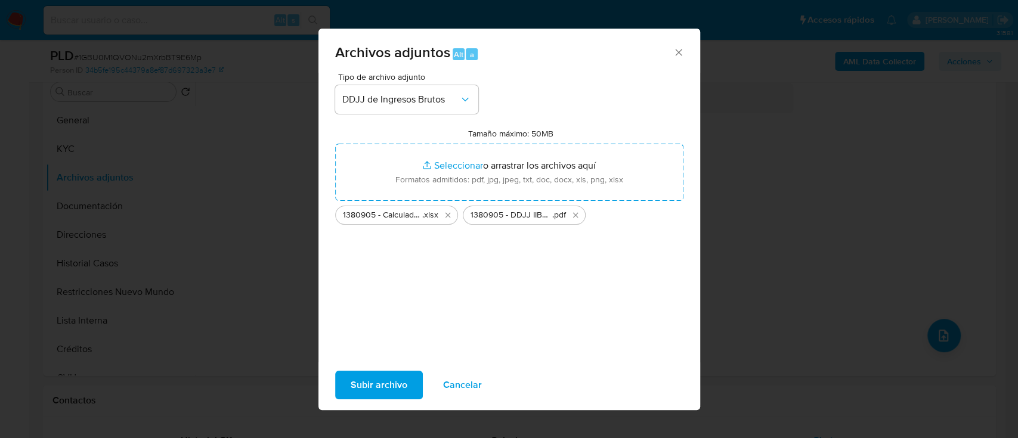
click at [382, 384] on span "Subir archivo" at bounding box center [378, 385] width 57 height 26
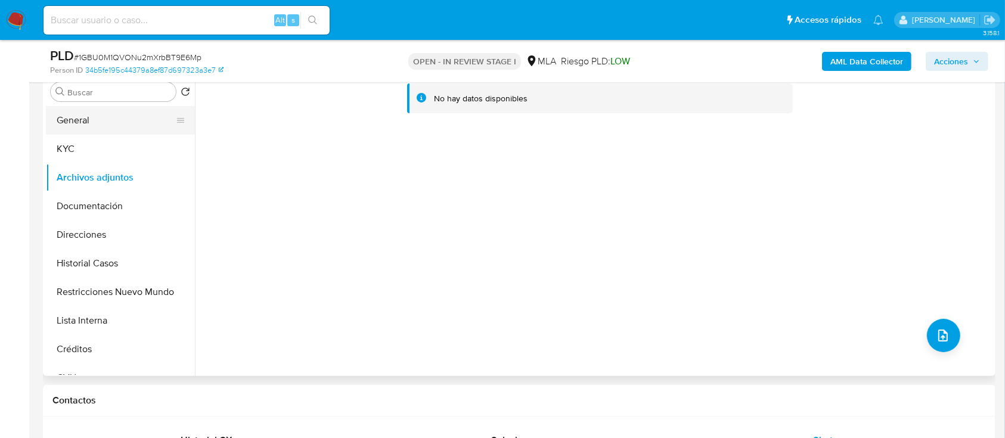
click at [101, 119] on button "General" at bounding box center [115, 120] width 139 height 29
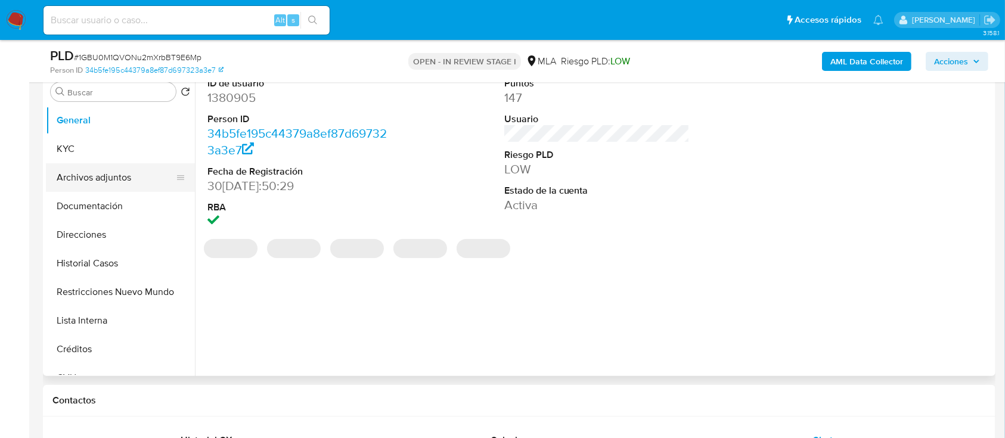
click at [118, 186] on button "Archivos adjuntos" at bounding box center [115, 177] width 139 height 29
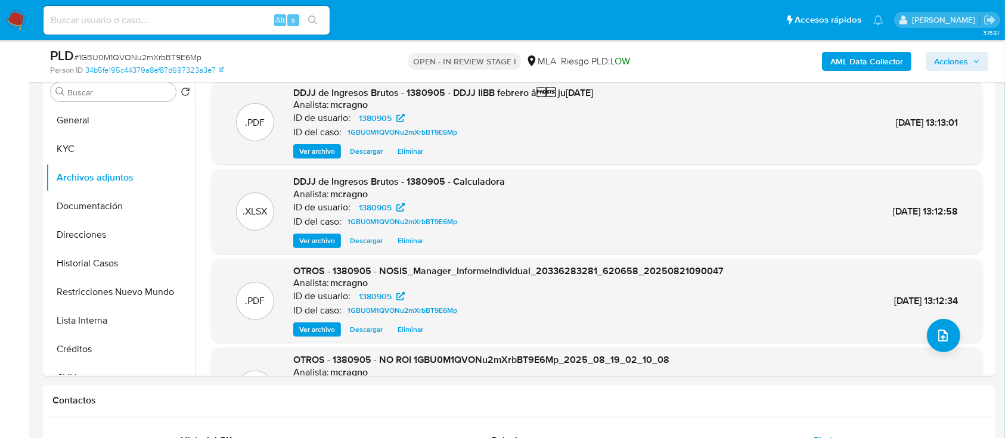
click at [974, 60] on icon "button" at bounding box center [976, 61] width 7 height 7
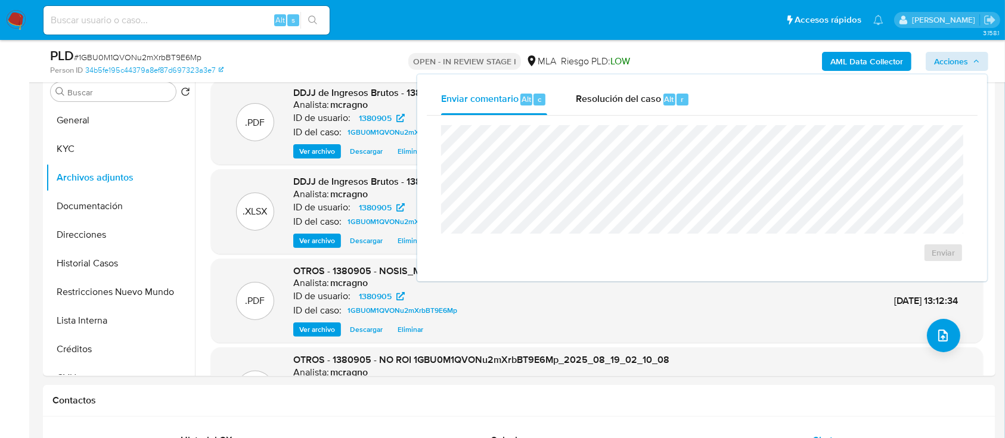
click at [635, 80] on div "Enviar comentario Alt c Resolución del caso Alt r Enviar" at bounding box center [702, 178] width 570 height 207
click at [638, 95] on span "Resolución del caso" at bounding box center [618, 99] width 85 height 14
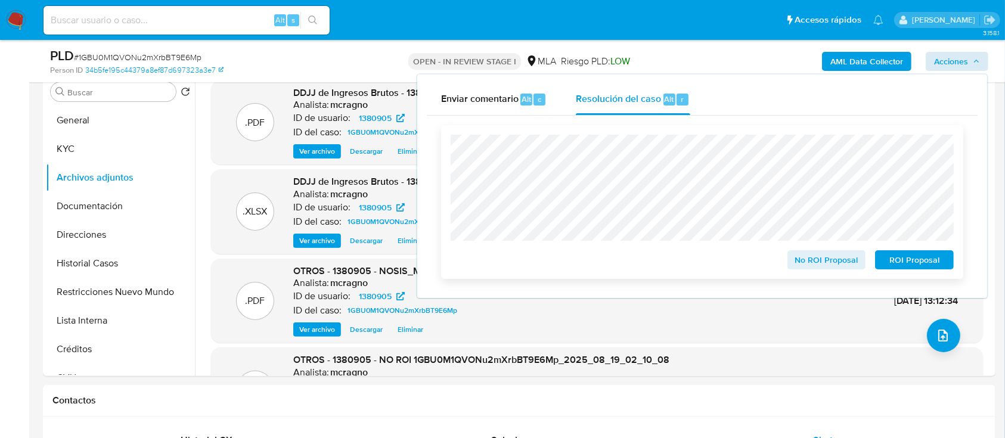
click at [830, 263] on span "No ROI Proposal" at bounding box center [827, 260] width 62 height 17
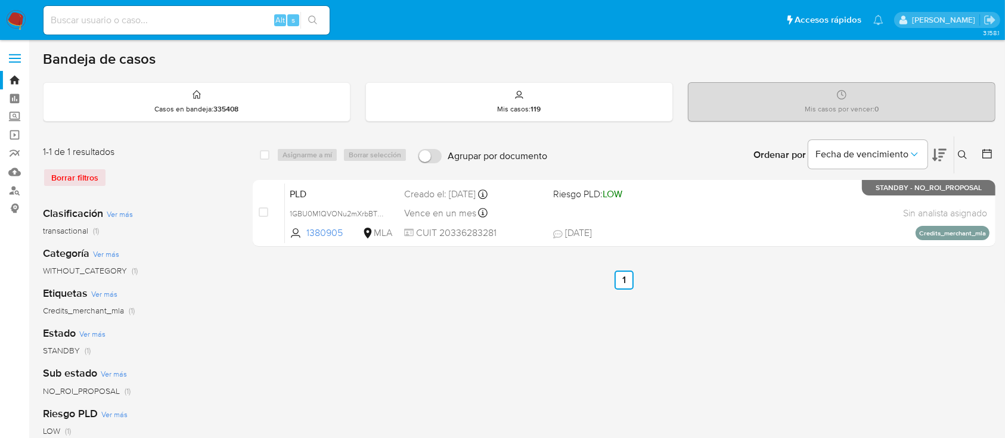
click at [964, 152] on icon at bounding box center [963, 155] width 10 height 10
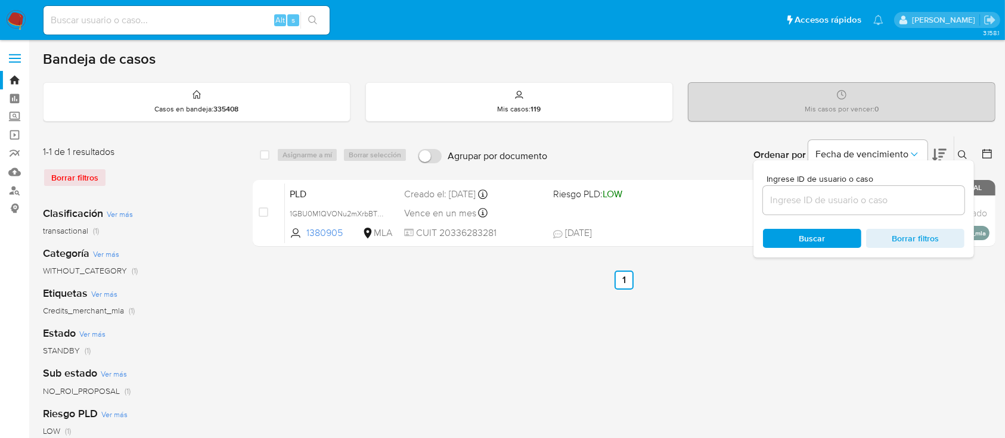
drag, startPoint x: 914, startPoint y: 201, endPoint x: 922, endPoint y: 190, distance: 12.9
click at [914, 201] on input at bounding box center [863, 200] width 201 height 15
type input "117196217"
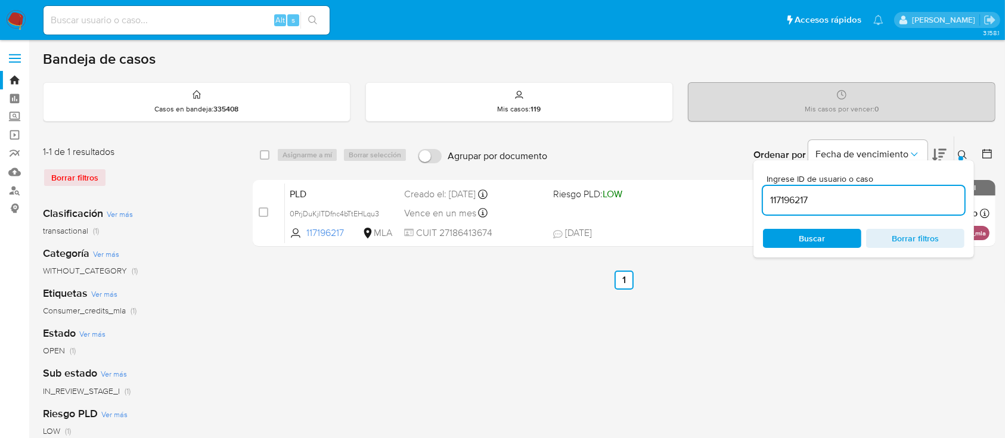
click at [963, 153] on icon at bounding box center [963, 155] width 10 height 10
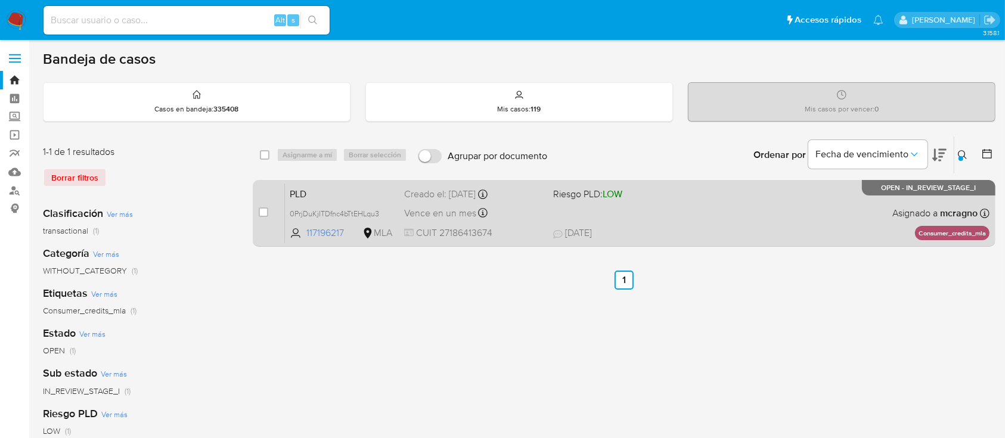
click at [656, 224] on div "PLD 0PrjDuKjITDfnc4bTtEHLqu3 117196217 MLA Riesgo PLD: LOW Creado el: 12/08/202…" at bounding box center [637, 213] width 705 height 60
click at [265, 207] on input "checkbox" at bounding box center [264, 212] width 10 height 10
checkbox input "true"
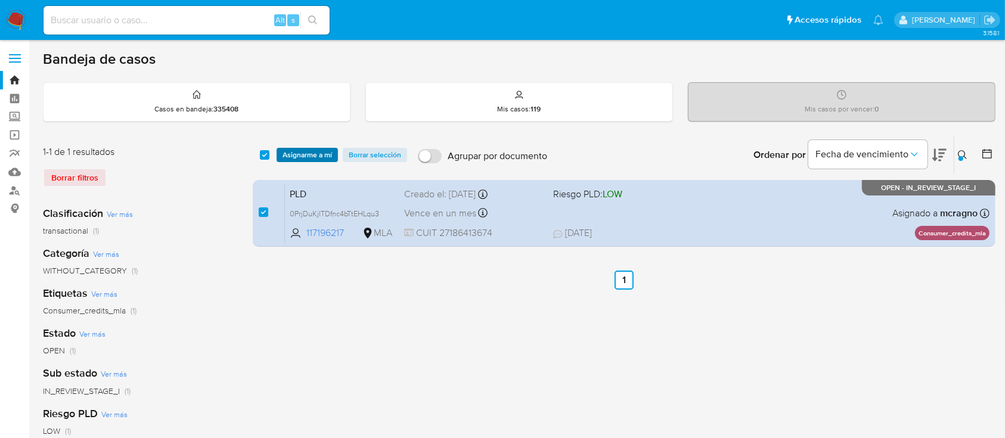
click at [311, 160] on span "Asignarme a mí" at bounding box center [307, 155] width 49 height 12
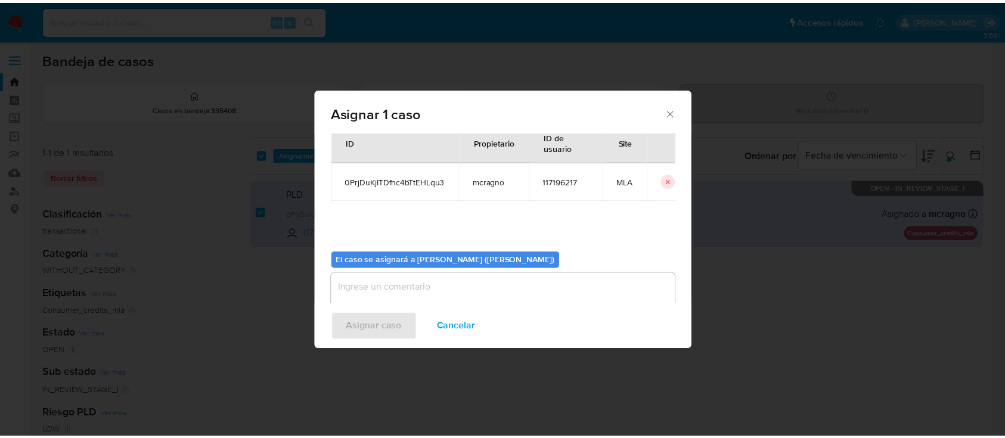
scroll to position [61, 0]
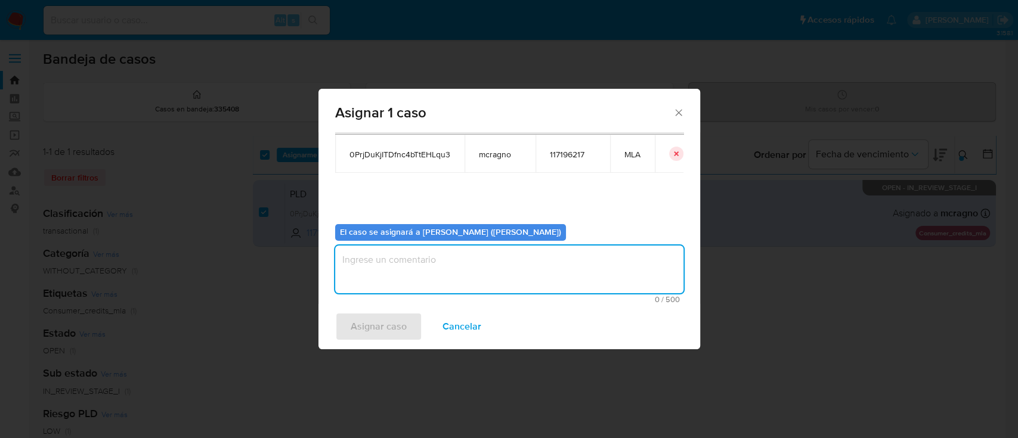
click at [406, 271] on textarea "assign-modal" at bounding box center [509, 270] width 348 height 48
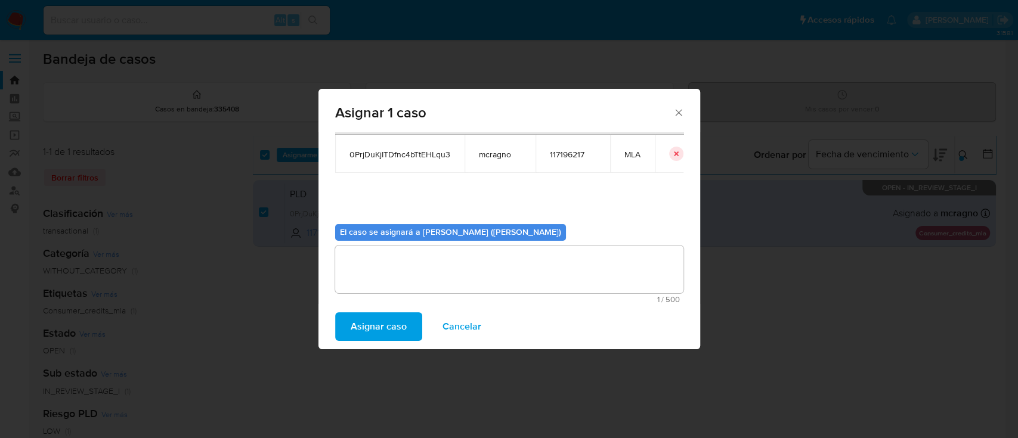
click at [396, 328] on span "Asignar caso" at bounding box center [378, 327] width 56 height 26
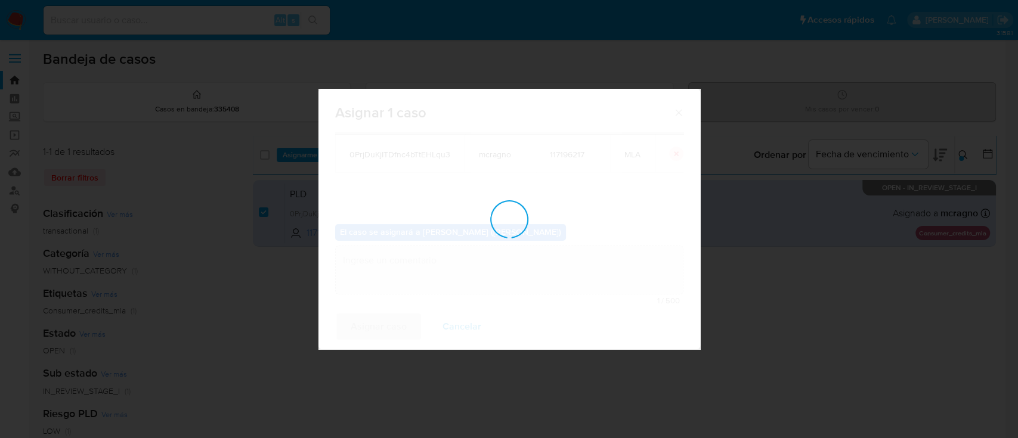
checkbox input "false"
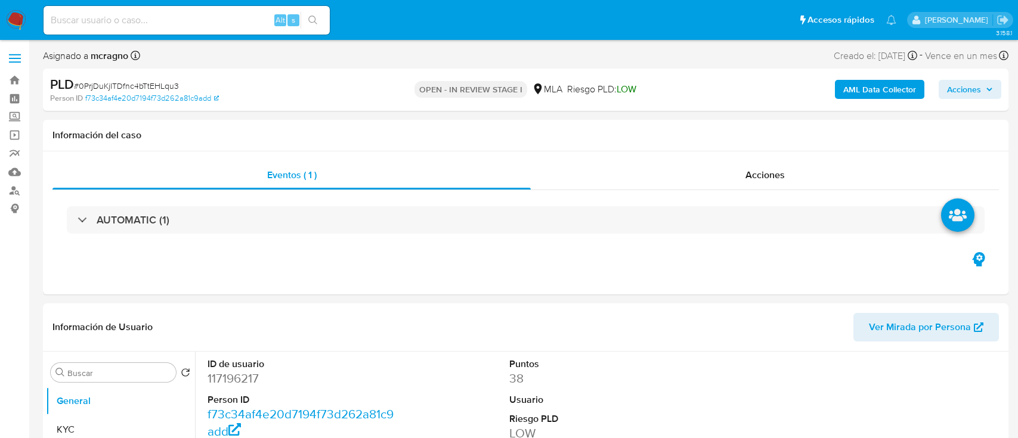
select select "10"
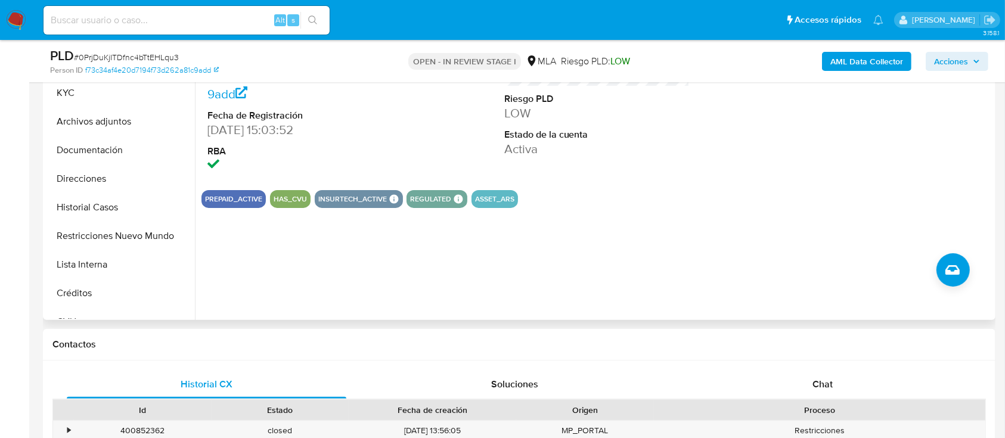
scroll to position [397, 0]
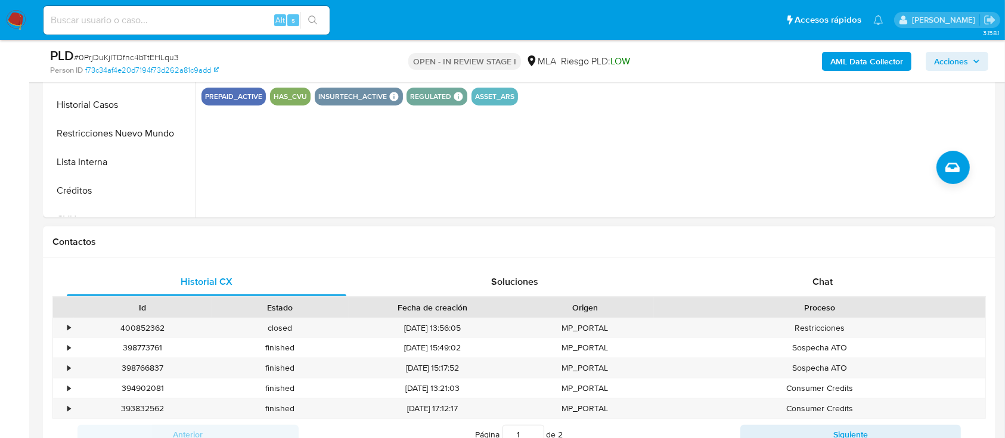
click at [815, 305] on div "Proceso" at bounding box center [819, 308] width 315 height 12
click at [829, 289] on div "Chat" at bounding box center [823, 282] width 280 height 29
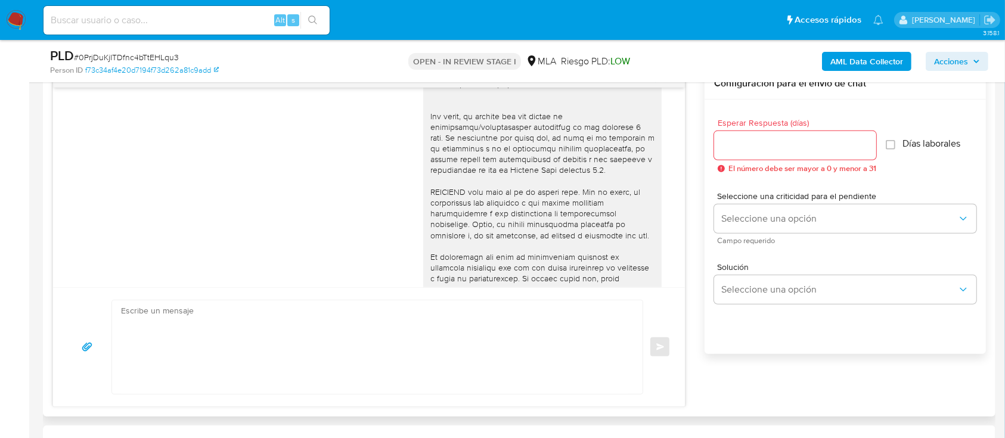
click at [295, 351] on textarea at bounding box center [374, 347] width 507 height 94
paste textarea "Hola, ¡Muchas gracias por tu respuesta! Confirmamos la recepción de la document…"
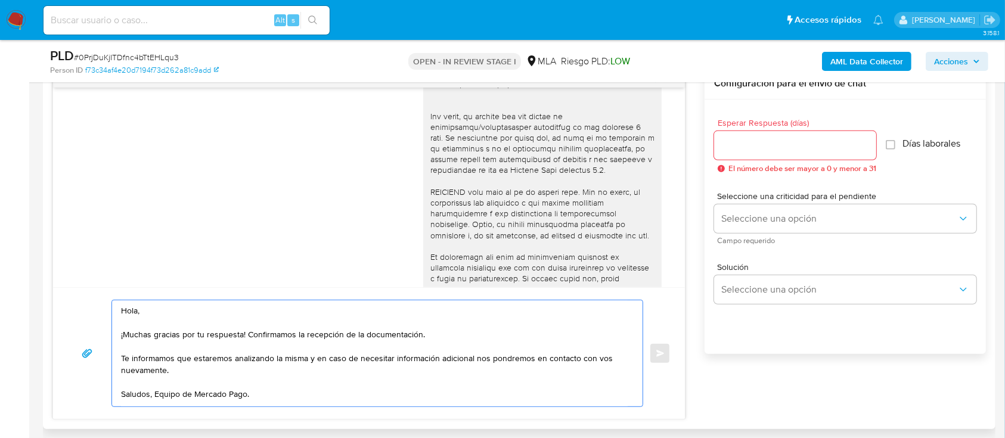
drag, startPoint x: 195, startPoint y: 377, endPoint x: 119, endPoint y: 358, distance: 78.8
click at [119, 358] on div "Hola, ¡Muchas gracias por tu respuesta! Confirmamos la recepción de la document…" at bounding box center [374, 353] width 525 height 106
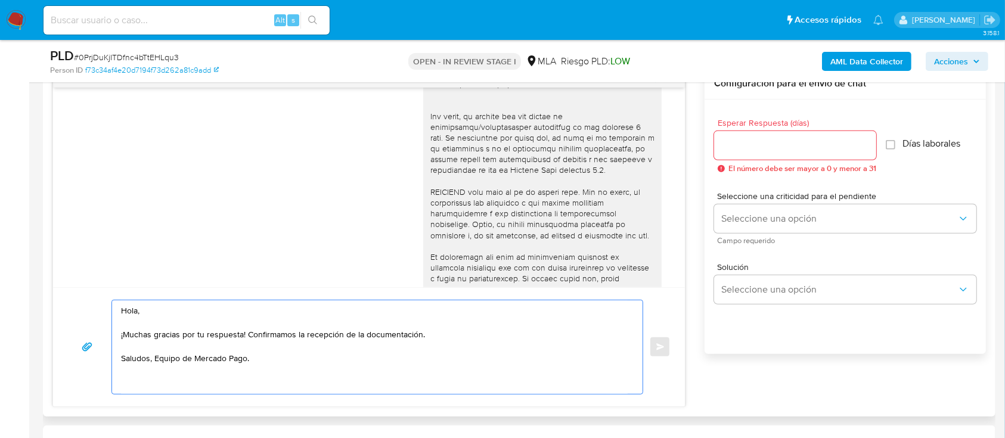
type textarea "Hola, ¡Muchas gracias por tu respuesta! Confirmamos la recepción de la document…"
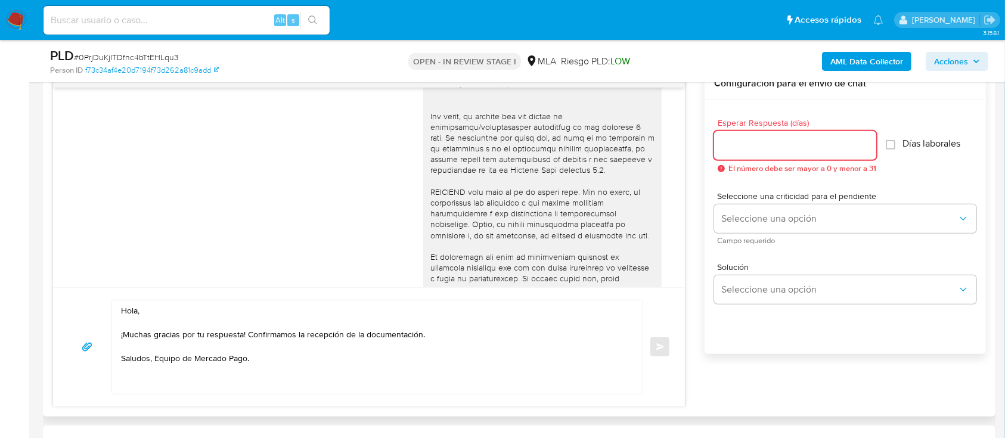
click at [793, 141] on input "Esperar Respuesta (días)" at bounding box center [795, 145] width 162 height 15
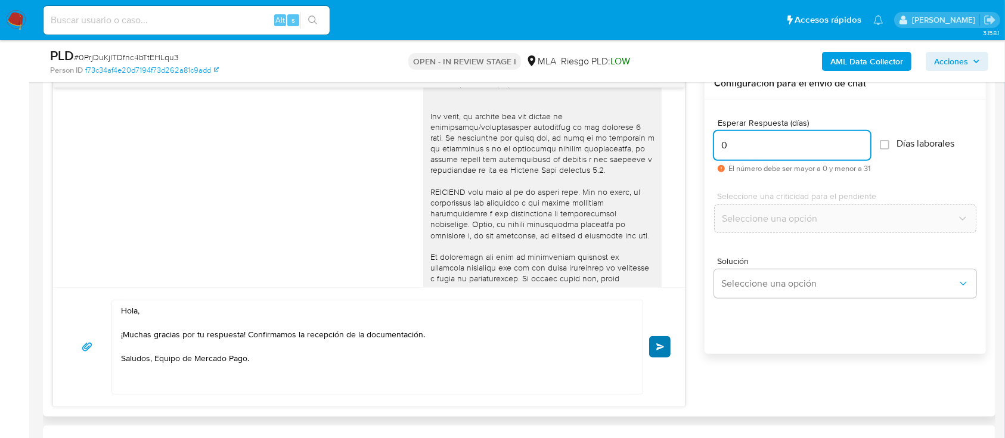
type input "0"
click at [656, 346] on span "Enviar" at bounding box center [660, 346] width 8 height 7
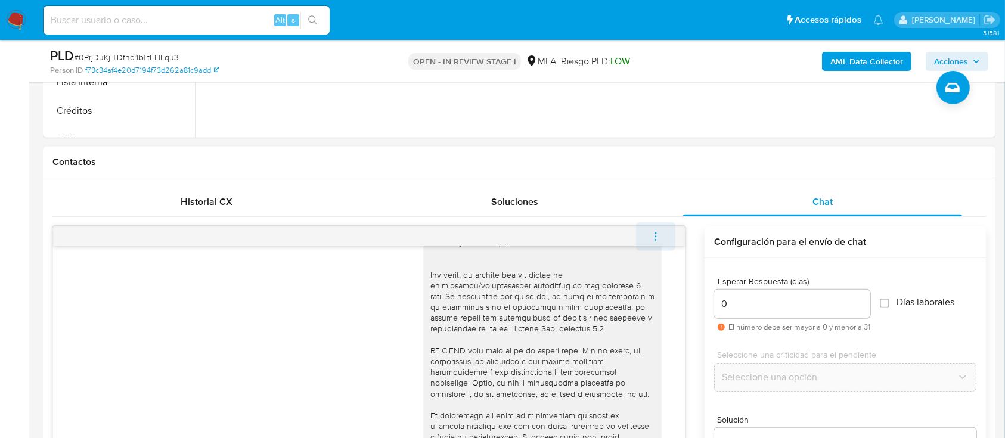
scroll to position [1083, 0]
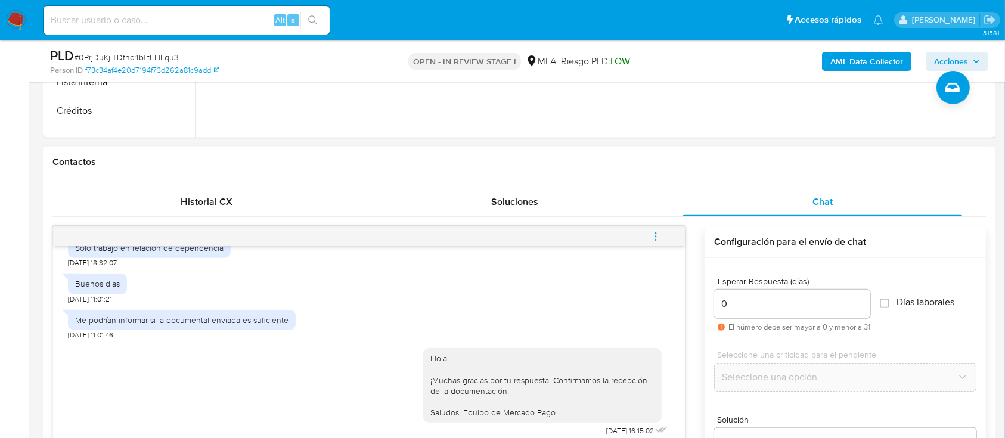
click at [660, 236] on icon "menu-action" at bounding box center [655, 236] width 11 height 11
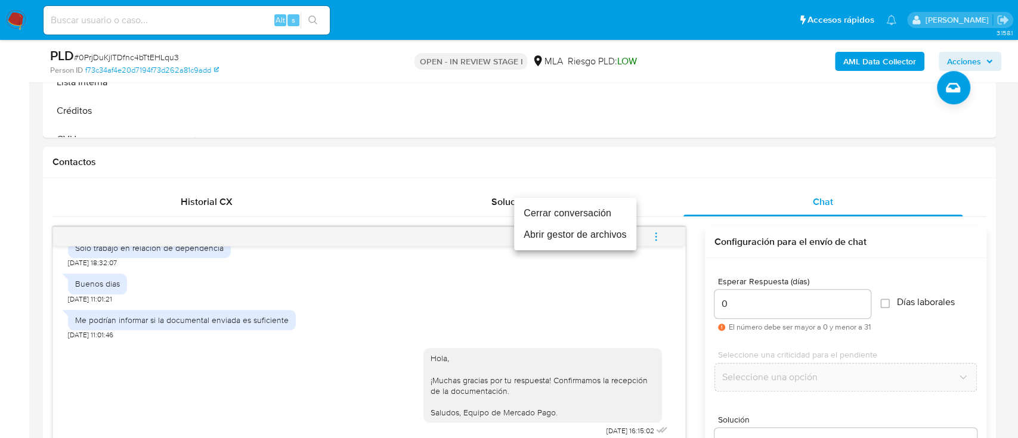
drag, startPoint x: 569, startPoint y: 211, endPoint x: 463, endPoint y: 190, distance: 108.1
click at [569, 211] on li "Cerrar conversación" at bounding box center [575, 213] width 122 height 21
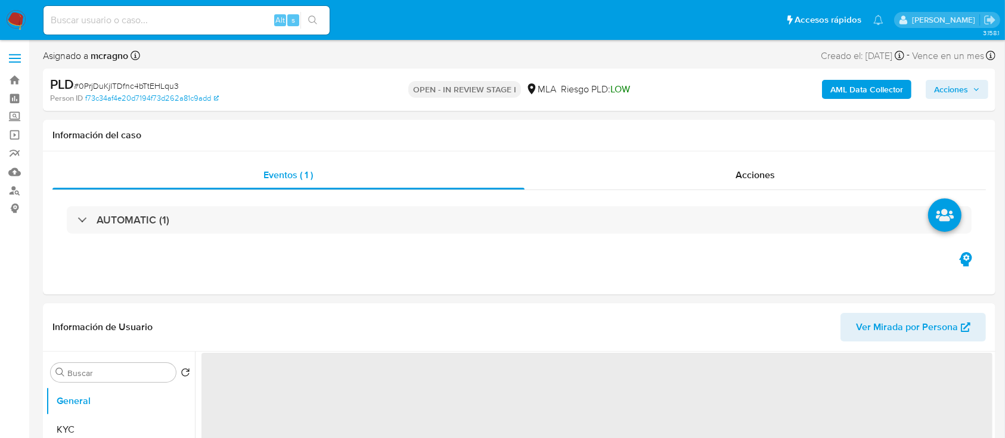
select select "10"
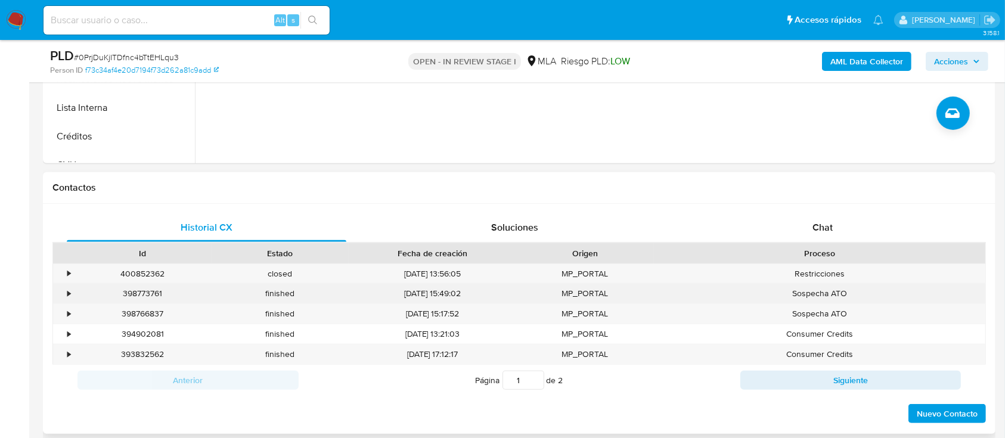
scroll to position [477, 0]
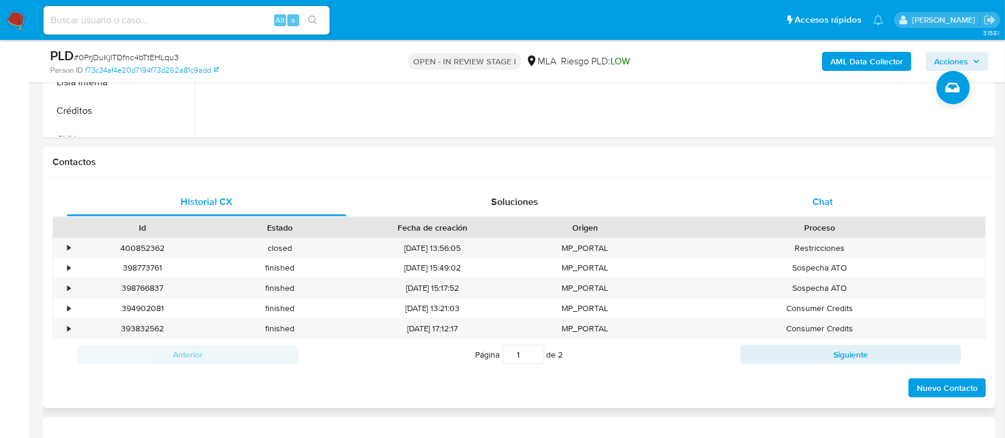
drag, startPoint x: 838, startPoint y: 200, endPoint x: 844, endPoint y: 212, distance: 13.3
click at [838, 201] on div "Chat" at bounding box center [823, 202] width 280 height 29
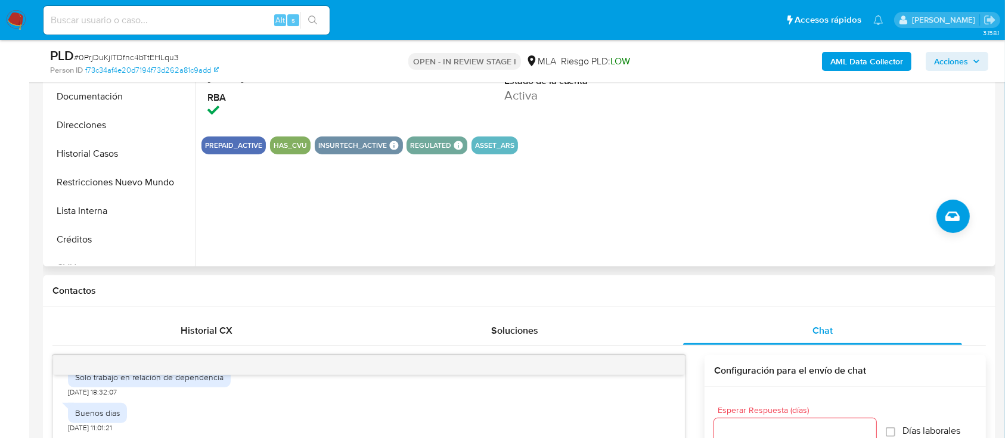
scroll to position [238, 0]
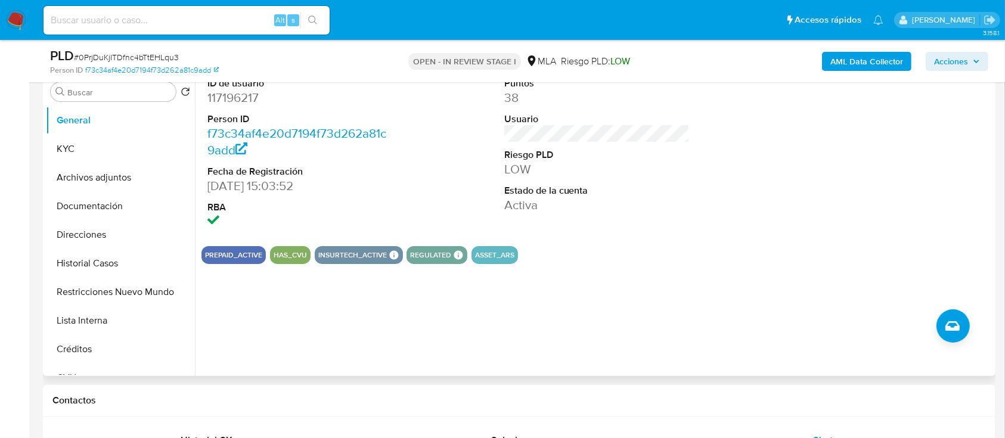
drag, startPoint x: 98, startPoint y: 162, endPoint x: 291, endPoint y: 227, distance: 203.2
click at [98, 163] on ul "General KYC Archivos adjuntos Documentación Direcciones Historial Casos Restric…" at bounding box center [120, 240] width 149 height 269
click at [114, 165] on button "Archivos adjuntos" at bounding box center [115, 177] width 139 height 29
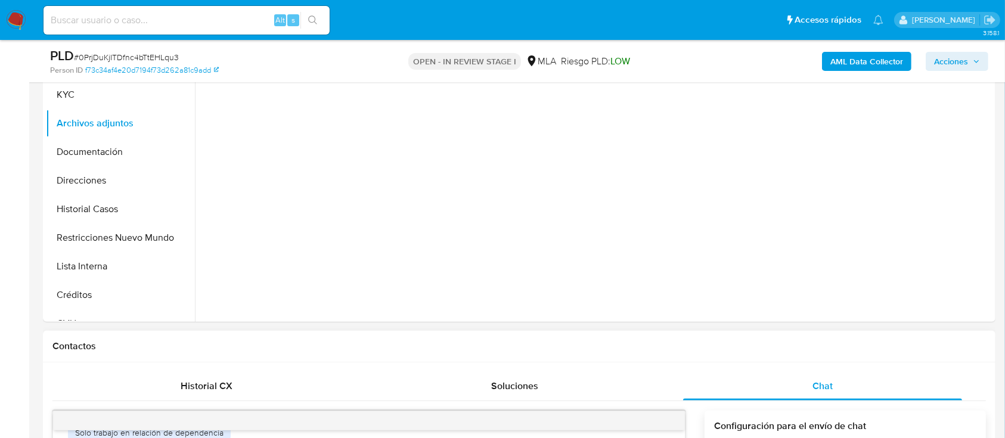
scroll to position [477, 0]
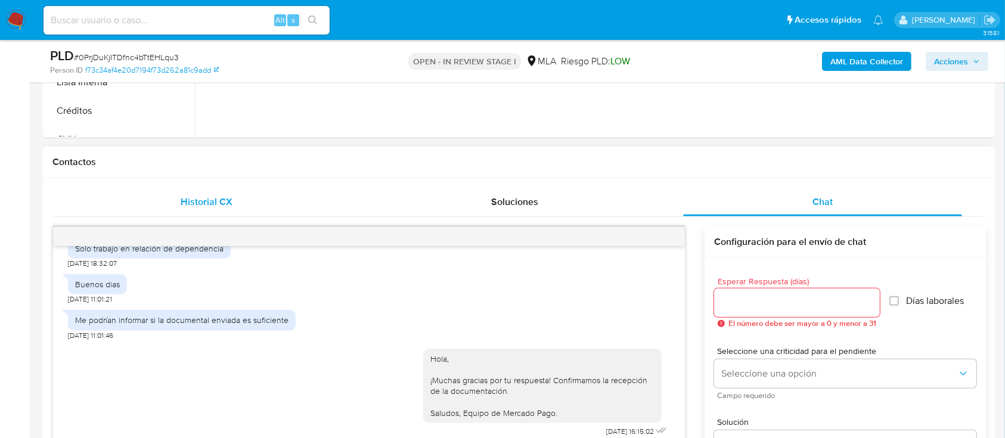
click at [215, 209] on div "Historial CX" at bounding box center [207, 202] width 280 height 29
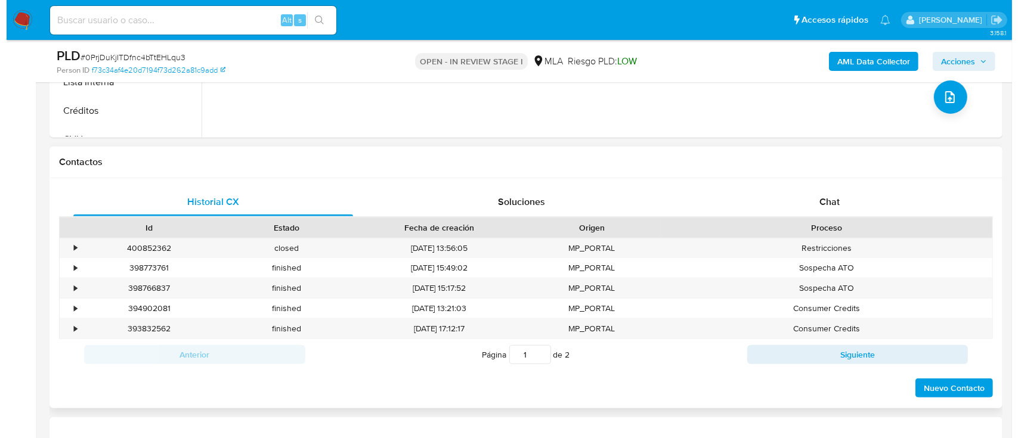
scroll to position [318, 0]
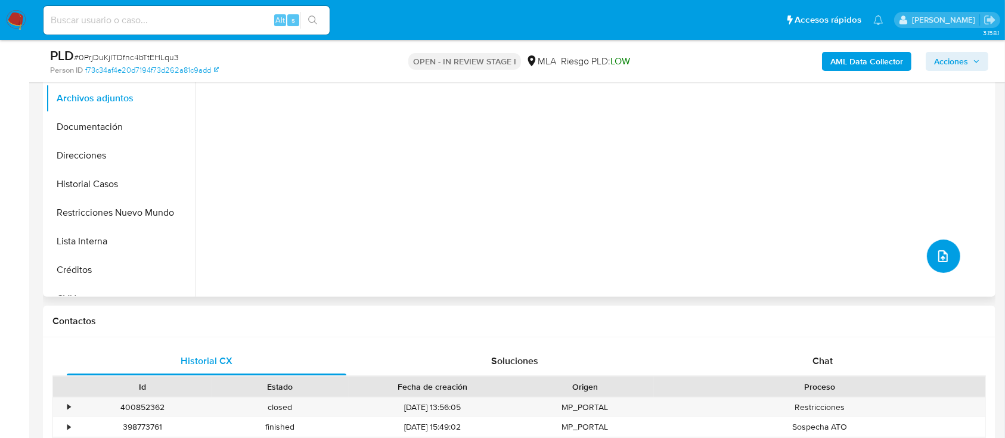
click at [945, 258] on button "upload-file" at bounding box center [943, 256] width 33 height 33
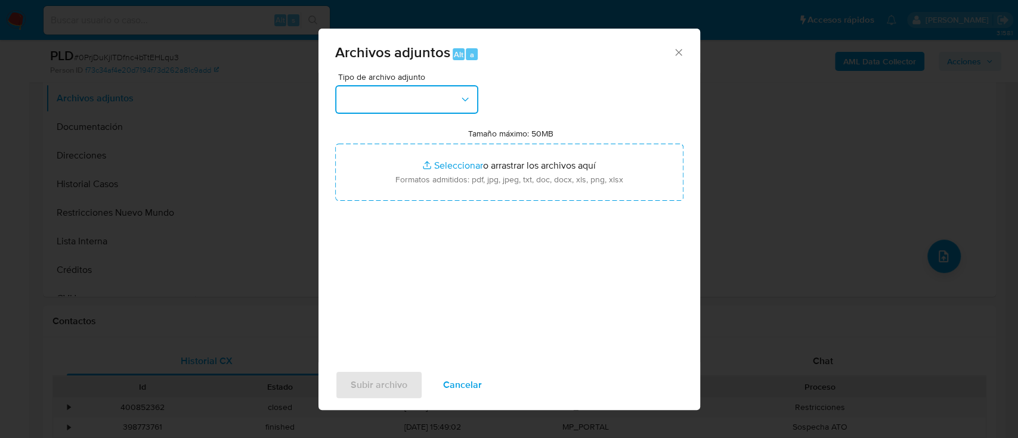
click at [461, 106] on button "button" at bounding box center [406, 99] width 143 height 29
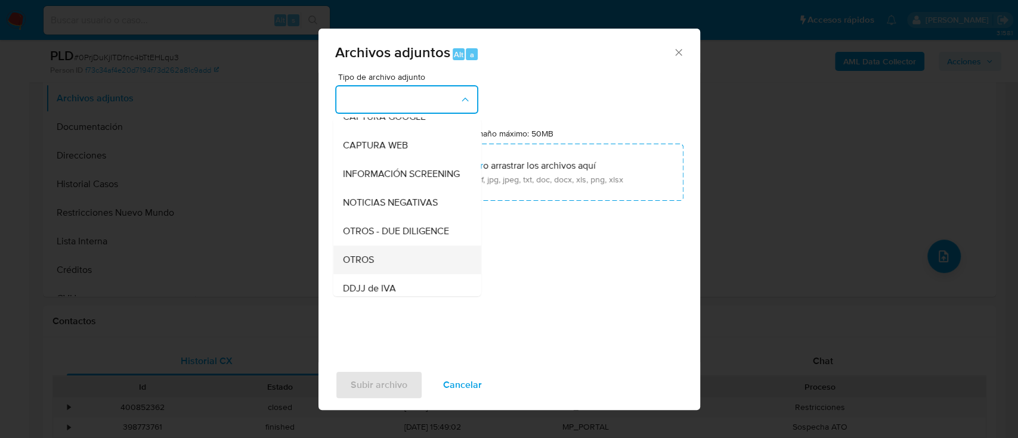
scroll to position [159, 0]
click at [398, 216] on div "OTROS" at bounding box center [403, 202] width 122 height 29
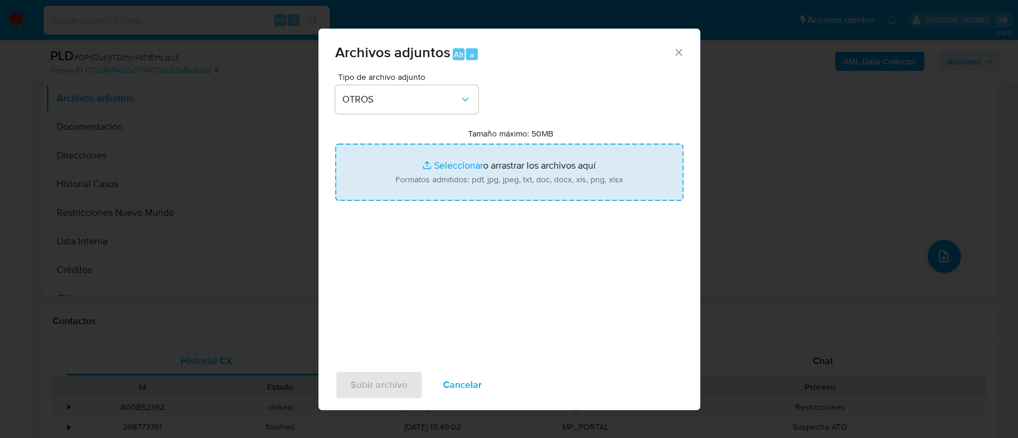
click at [472, 187] on input "Tamaño máximo: 50MB Seleccionar archivos" at bounding box center [509, 172] width 348 height 57
type input "C:\fakepath\117196217 - Movimientos.xlsx"
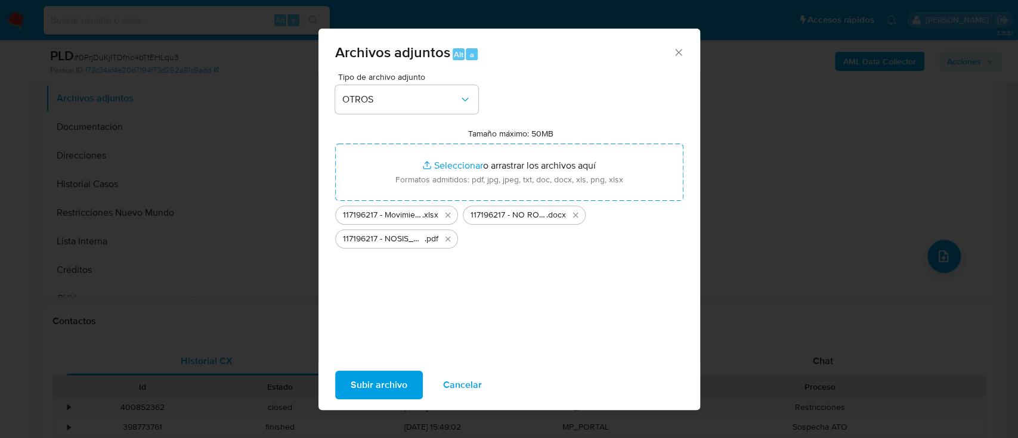
click at [381, 382] on span "Subir archivo" at bounding box center [378, 385] width 57 height 26
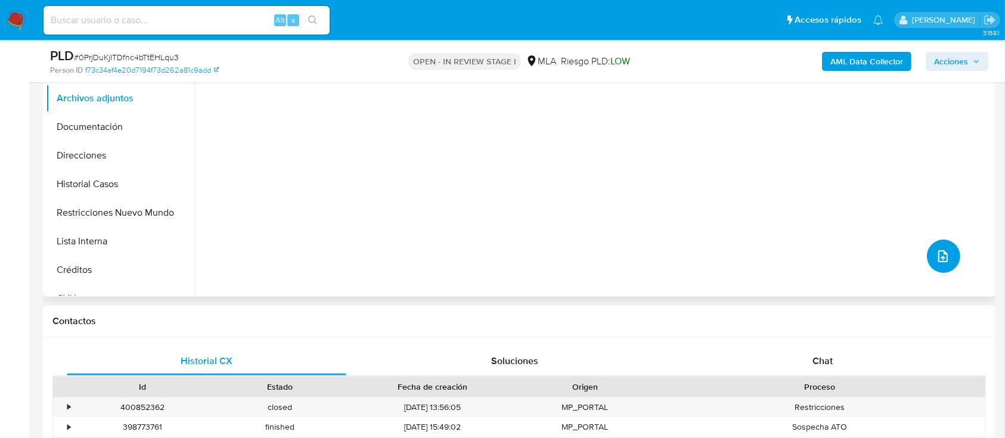
click at [936, 260] on icon "upload-file" at bounding box center [943, 256] width 14 height 14
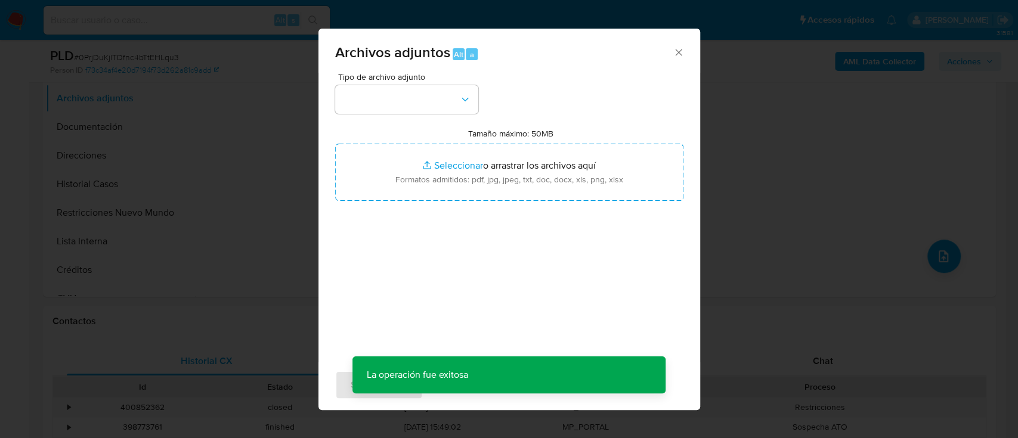
click at [448, 119] on div "Tipo de archivo adjunto Tamaño máximo: 50MB Seleccionar archivos Seleccionar o …" at bounding box center [509, 213] width 348 height 281
click at [450, 114] on div "Tipo de archivo adjunto Tamaño máximo: 50MB Seleccionar archivos Seleccionar o …" at bounding box center [509, 213] width 348 height 281
click at [453, 104] on button "button" at bounding box center [406, 99] width 143 height 29
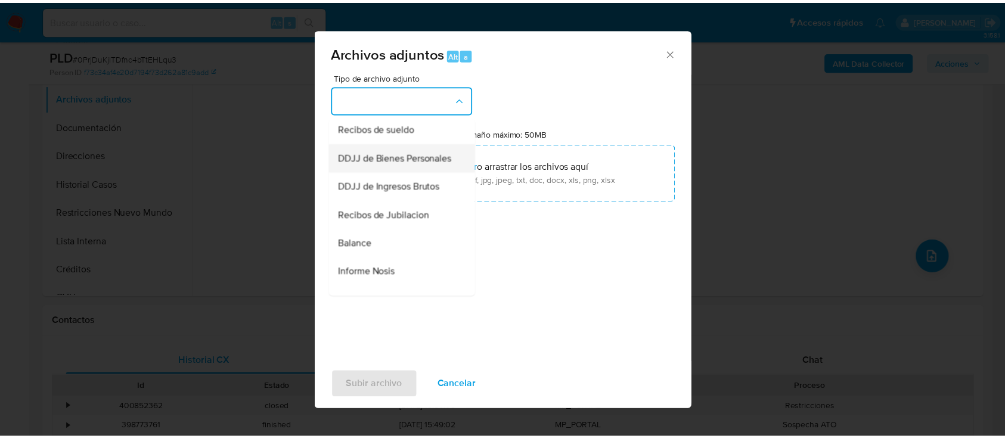
scroll to position [238, 0]
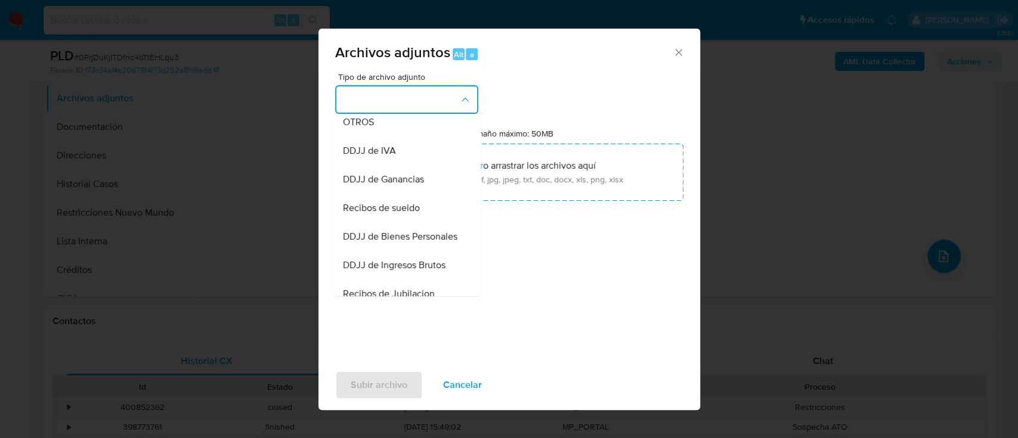
click at [401, 214] on span "Recibos de sueldo" at bounding box center [380, 208] width 77 height 12
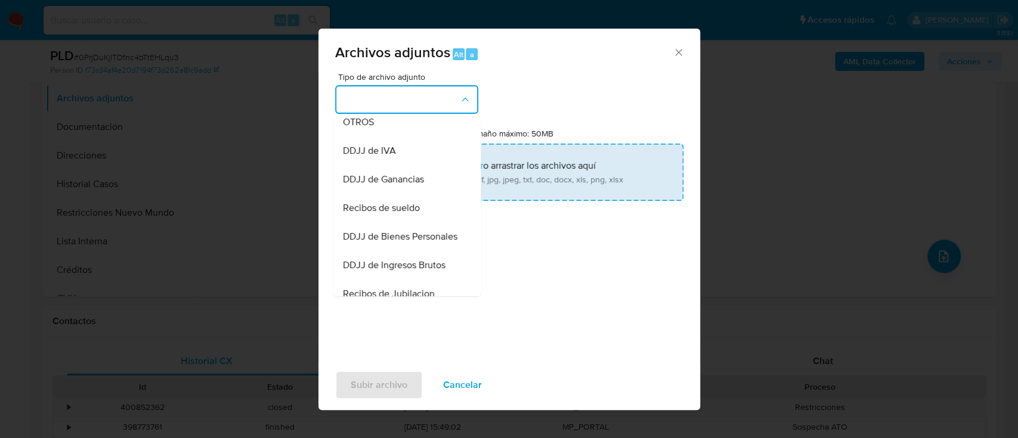
click at [442, 185] on input "Tamaño máximo: 50MB Seleccionar archivos" at bounding box center [509, 172] width 348 height 57
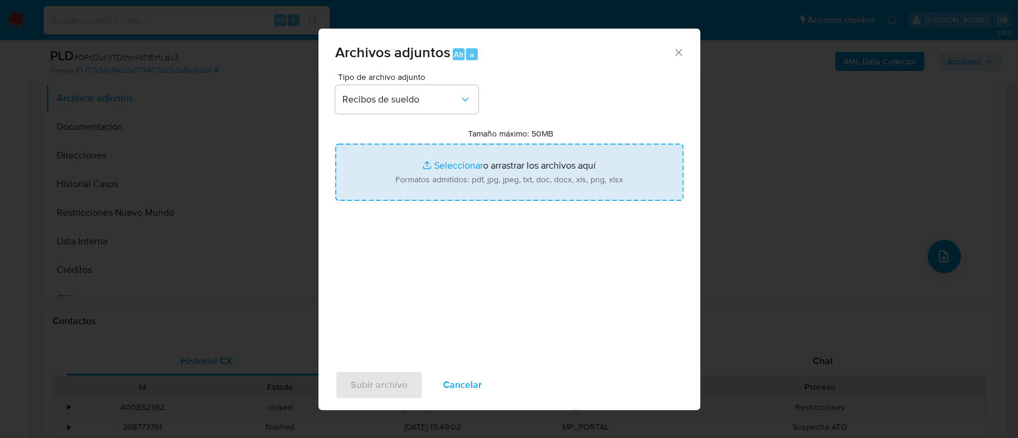
type input "C:\fakepath\117196217 - Recibos de sueldo abri-jul25.pdf"
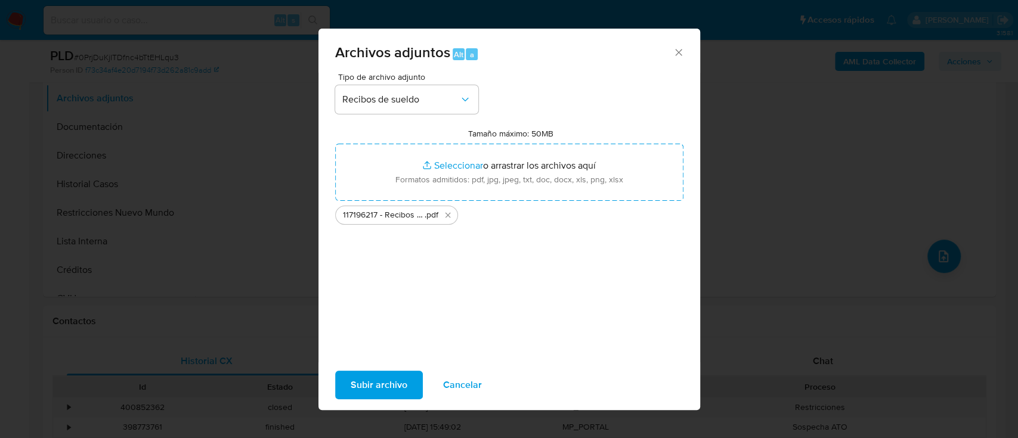
click at [410, 374] on button "Subir archivo" at bounding box center [379, 385] width 88 height 29
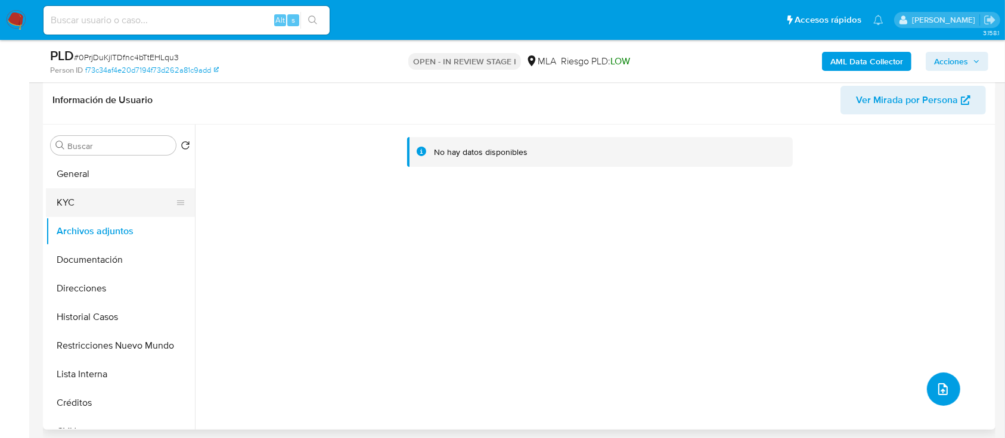
scroll to position [159, 0]
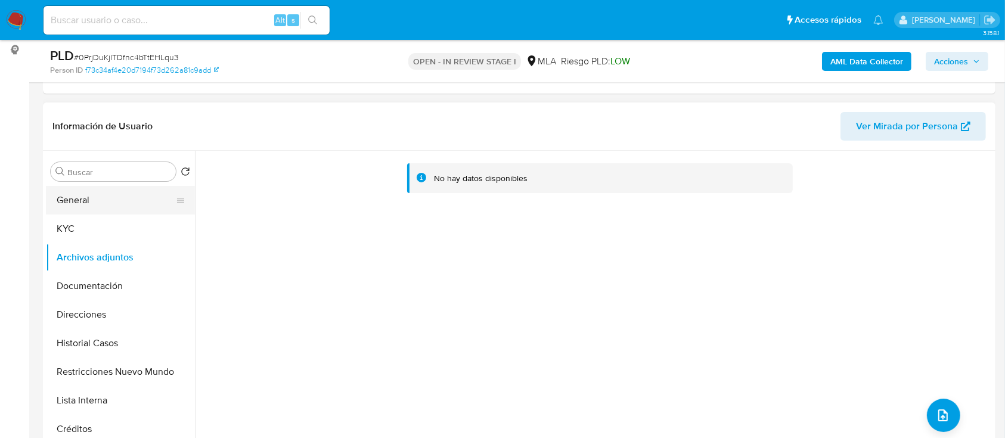
click at [149, 207] on button "General" at bounding box center [115, 200] width 139 height 29
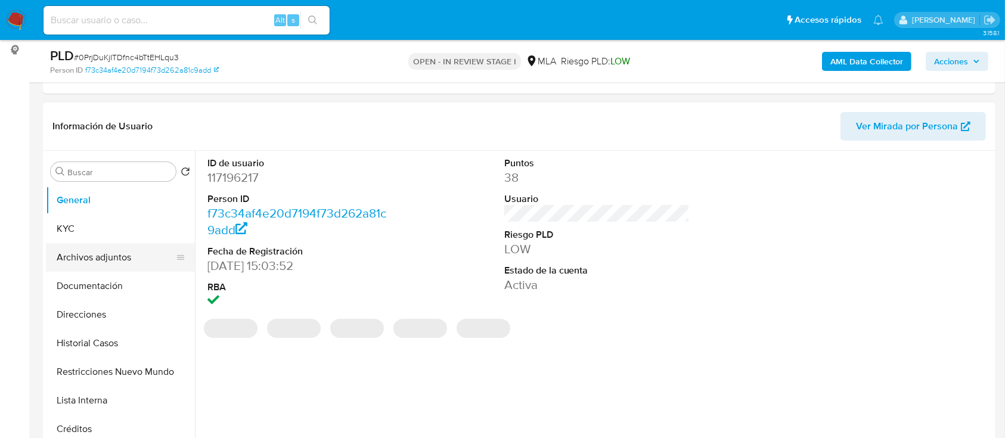
click at [110, 263] on button "Archivos adjuntos" at bounding box center [115, 257] width 139 height 29
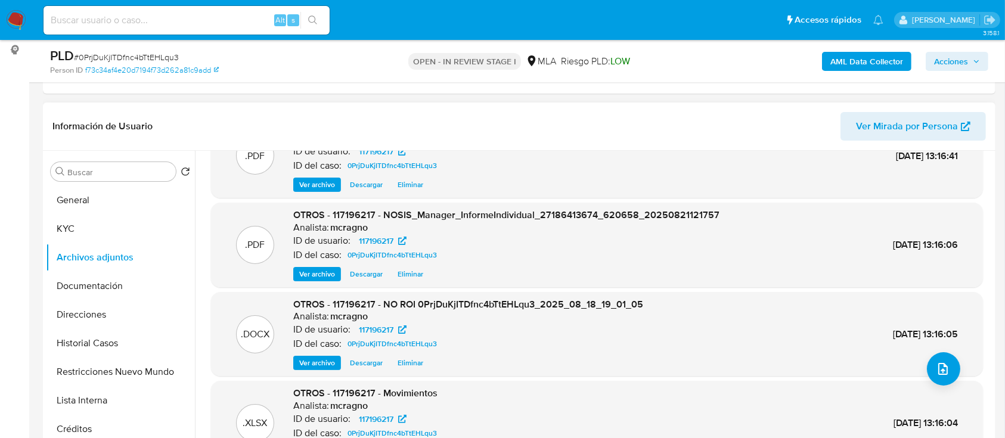
scroll to position [67, 0]
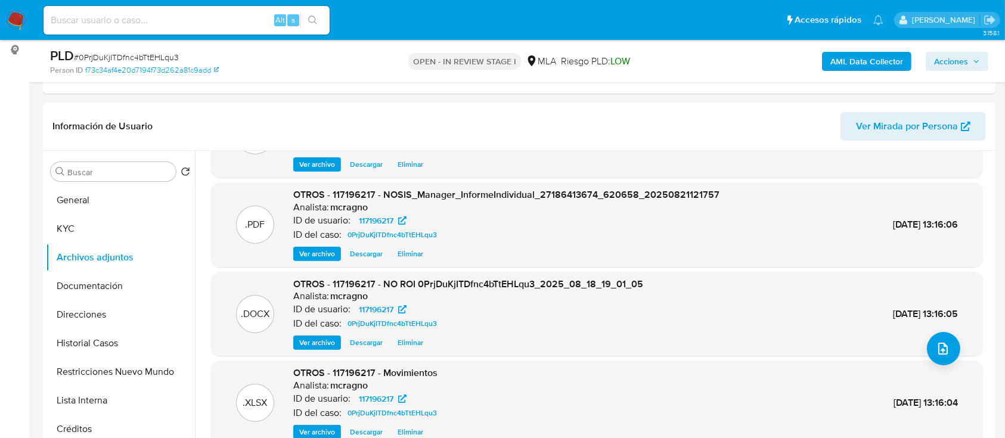
click at [956, 65] on span "Acciones" at bounding box center [951, 61] width 34 height 19
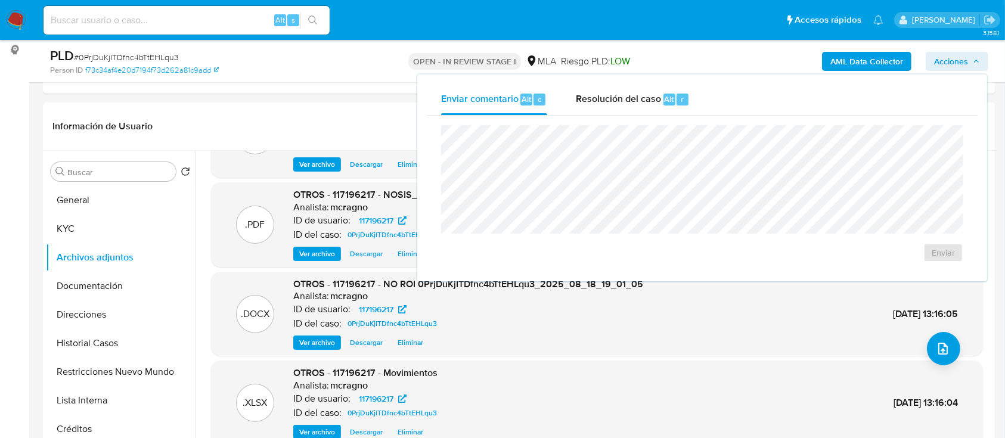
click at [715, 79] on div "Enviar comentario Alt c Resolución del caso Alt r Enviar" at bounding box center [702, 178] width 570 height 207
drag, startPoint x: 630, startPoint y: 102, endPoint x: 632, endPoint y: 116, distance: 14.5
click at [630, 103] on span "Resolución del caso" at bounding box center [618, 99] width 85 height 14
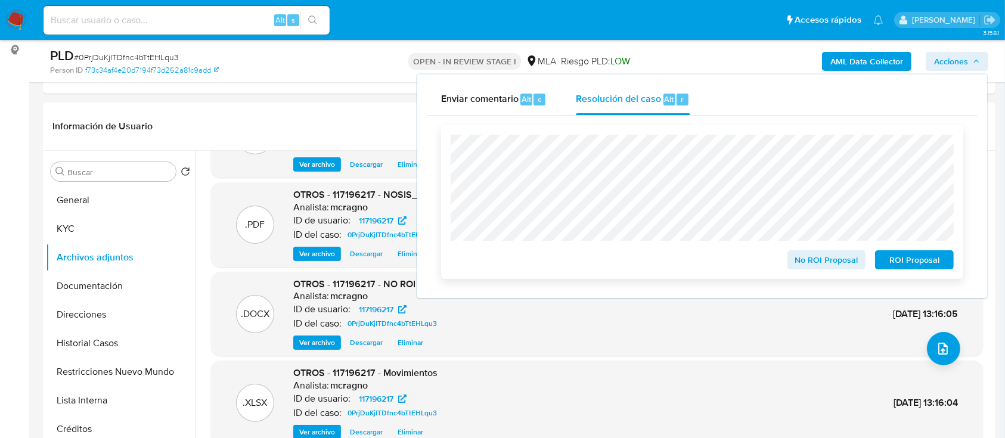
click at [823, 261] on span "No ROI Proposal" at bounding box center [827, 260] width 62 height 17
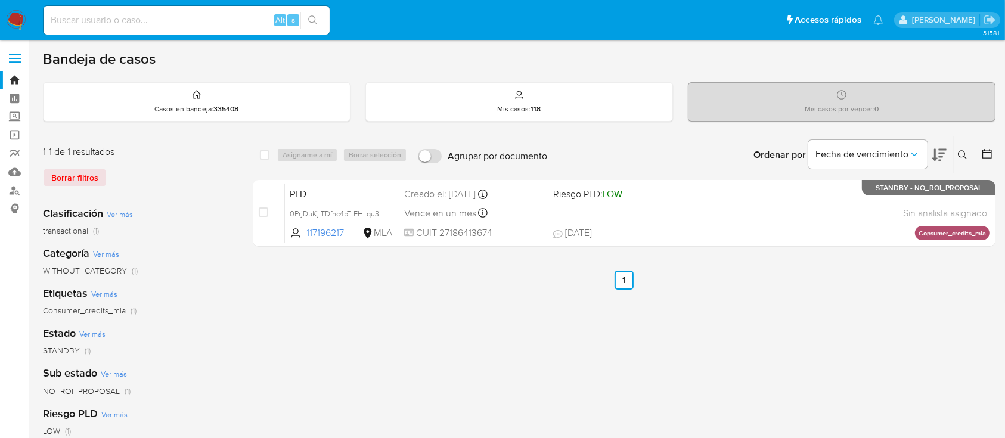
click at [969, 154] on button at bounding box center [964, 155] width 20 height 14
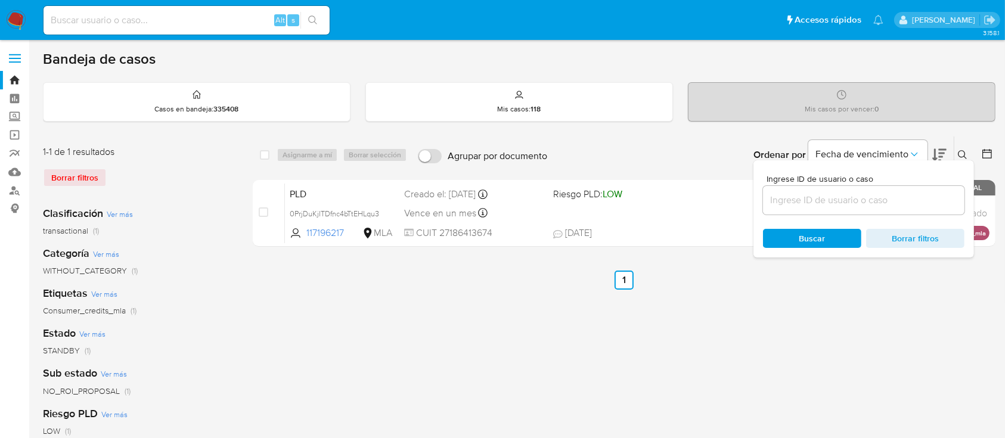
drag, startPoint x: 917, startPoint y: 189, endPoint x: 920, endPoint y: 199, distance: 10.4
click at [918, 190] on div at bounding box center [863, 200] width 201 height 29
click at [920, 200] on input at bounding box center [863, 200] width 201 height 15
paste input "77569649"
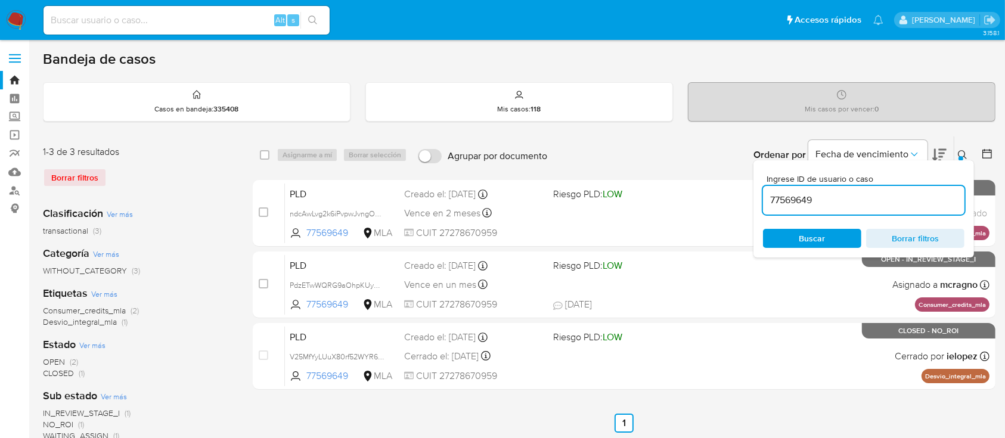
click at [956, 161] on div "Ingrese ID de usuario o caso 77569649 Buscar Borrar filtros" at bounding box center [863, 208] width 221 height 97
click at [960, 151] on icon at bounding box center [963, 155] width 10 height 10
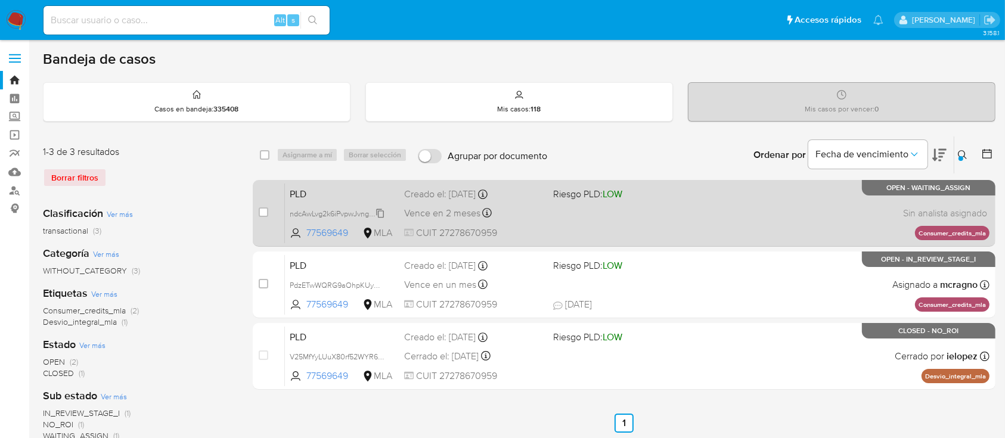
click at [381, 213] on span "ndcAwLvg2k6iPvpwJvngODDR" at bounding box center [340, 212] width 101 height 13
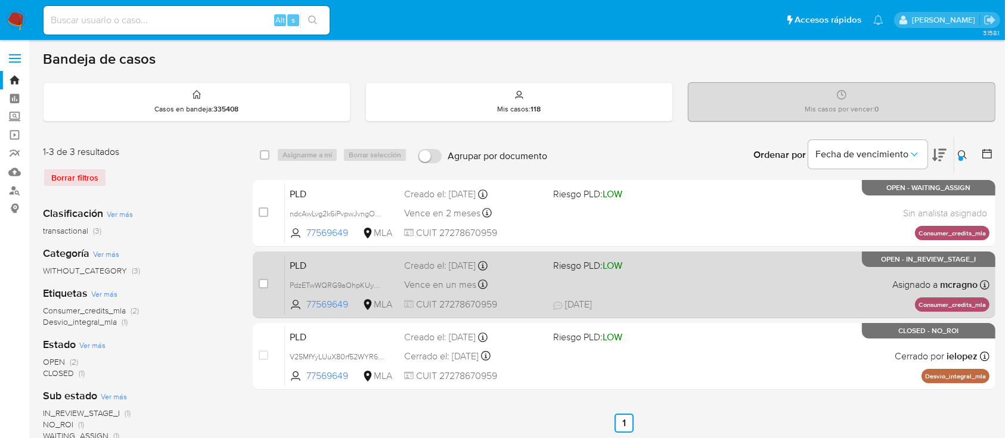
click at [799, 284] on div "PLD PdzETwWQRG9aOhpKUyNdzCNP 77569649 MLA Riesgo PLD: LOW Creado el: [DATE] Cre…" at bounding box center [637, 285] width 705 height 60
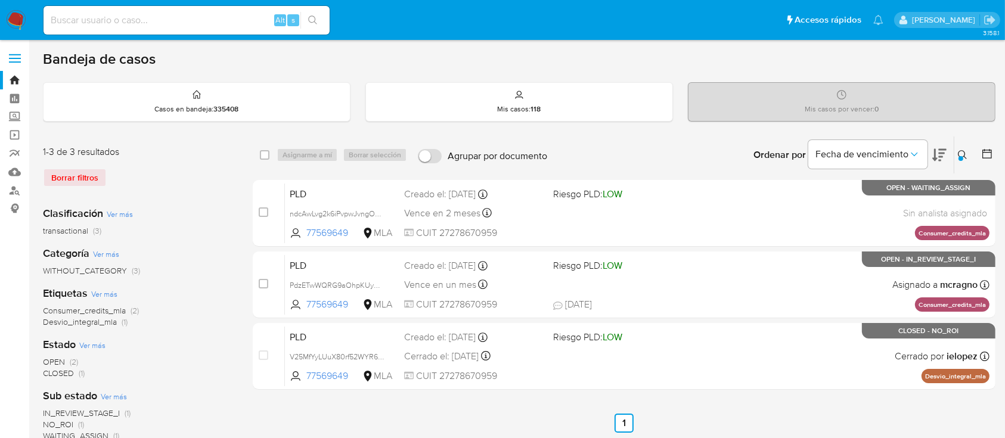
click at [970, 151] on button at bounding box center [964, 155] width 20 height 14
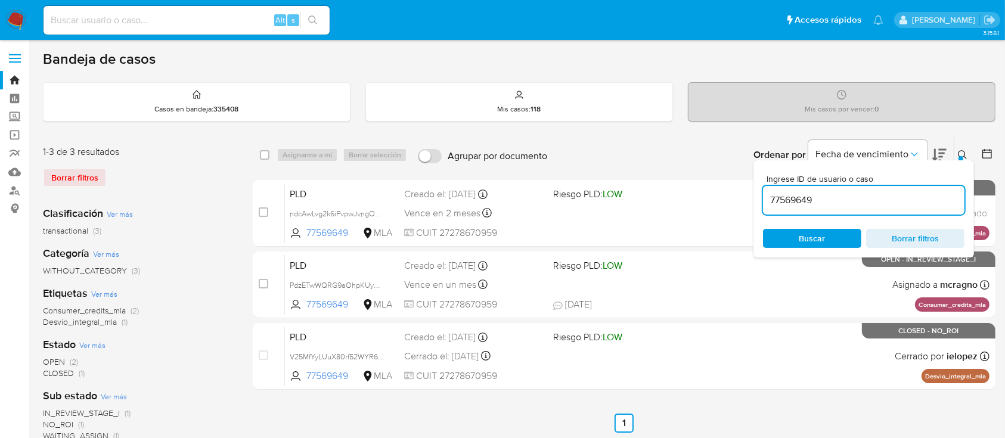
click at [868, 202] on input "77569649" at bounding box center [863, 200] width 201 height 15
type input "72813499"
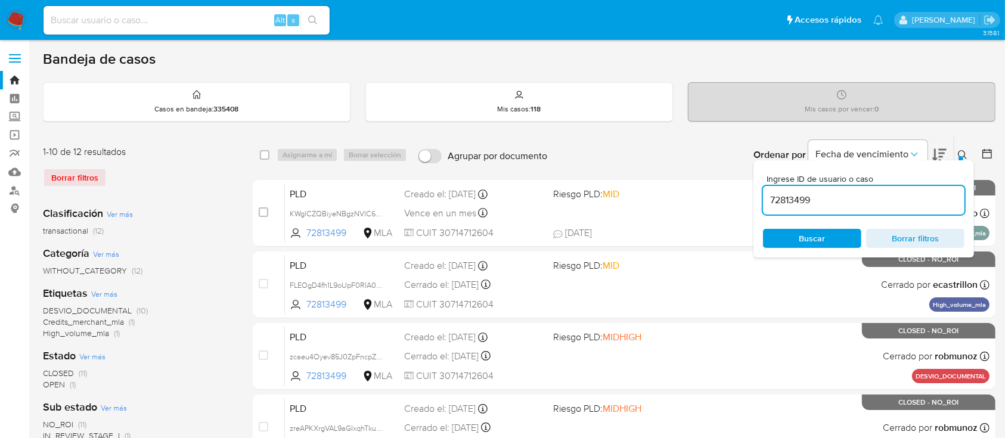
click at [963, 150] on icon at bounding box center [963, 155] width 10 height 10
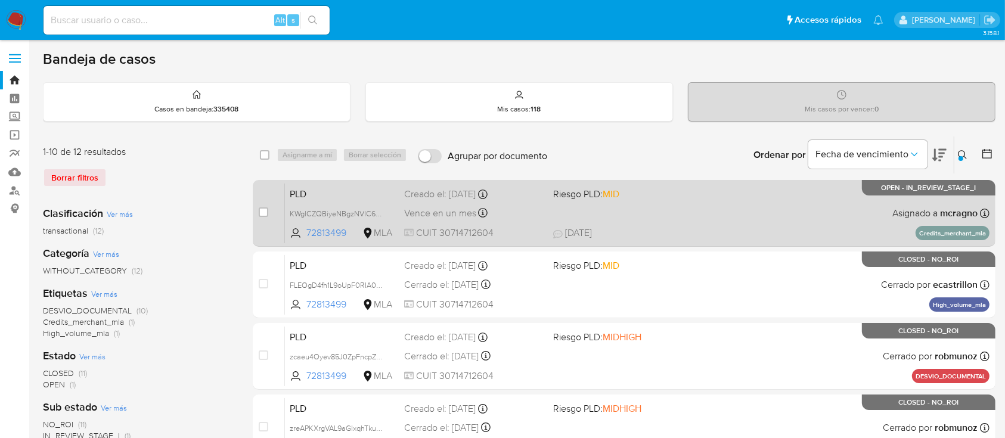
click at [761, 199] on div "PLD KWglCZQBiyeNBgzNVlC6v5Wk 72813499 MLA Riesgo PLD: MID Creado el: [DATE] Cre…" at bounding box center [637, 213] width 705 height 60
click at [263, 207] on input "checkbox" at bounding box center [264, 212] width 10 height 10
checkbox input "true"
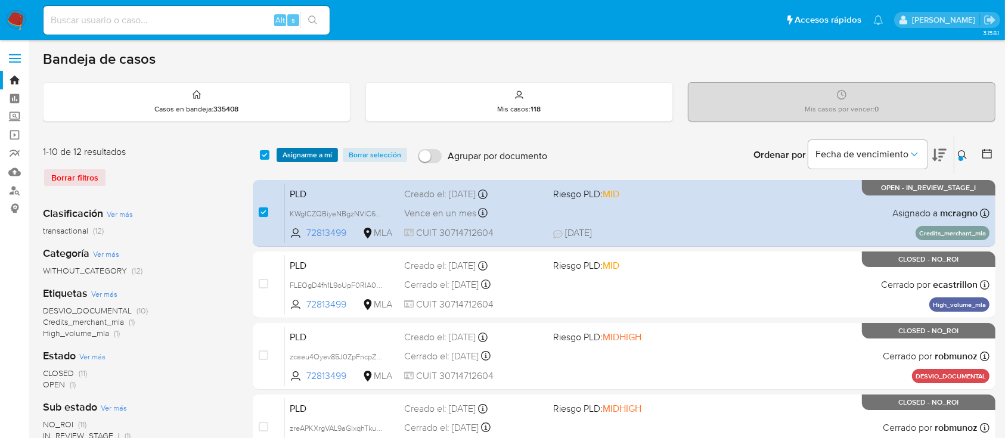
click at [308, 160] on span "Asignarme a mí" at bounding box center [307, 155] width 49 height 12
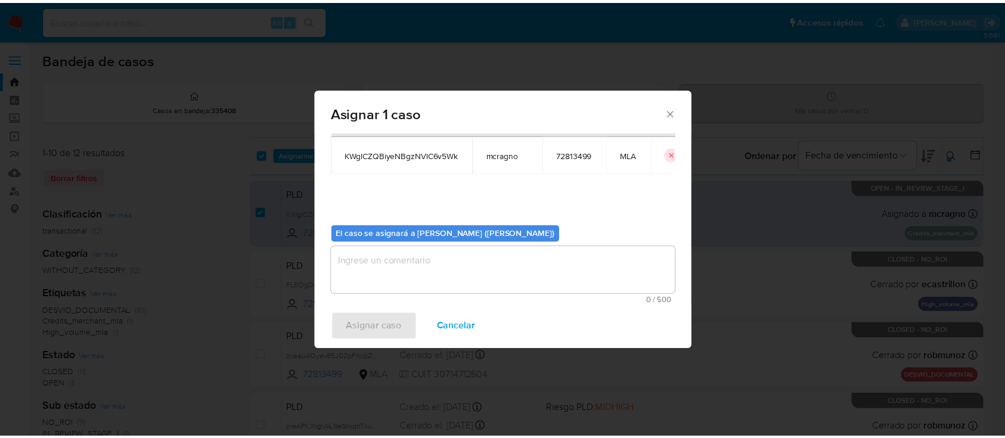
scroll to position [61, 0]
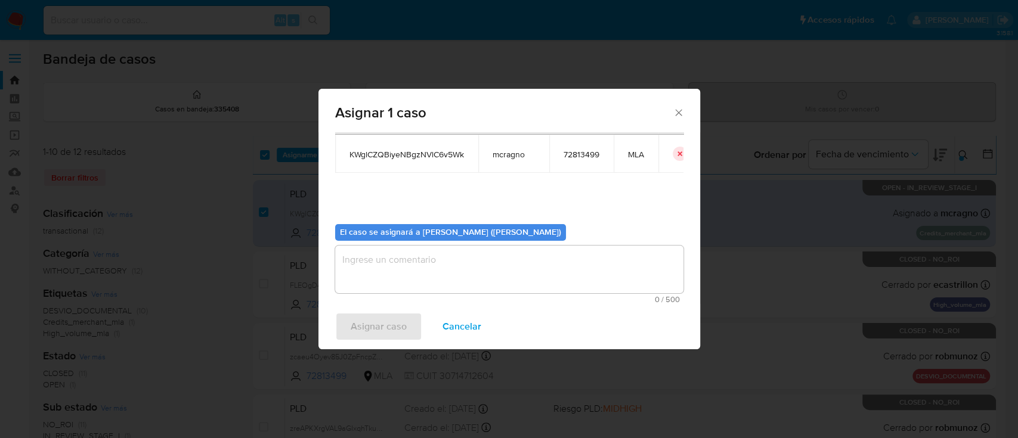
click at [392, 255] on textarea "assign-modal" at bounding box center [509, 270] width 348 height 48
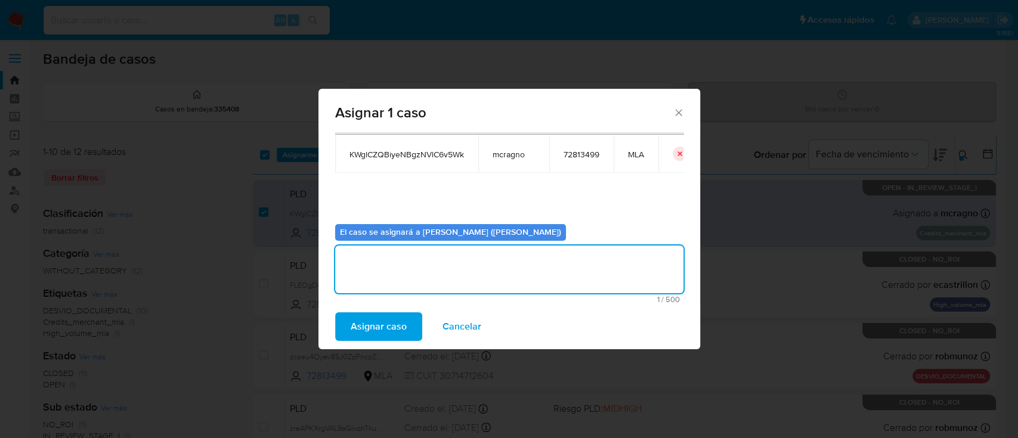
click at [385, 303] on div "Casos a asignar: ID Propietario ID de usuario Site KWglCZQBiyeNBgzNVlC6v5Wk mcr…" at bounding box center [508, 218] width 381 height 172
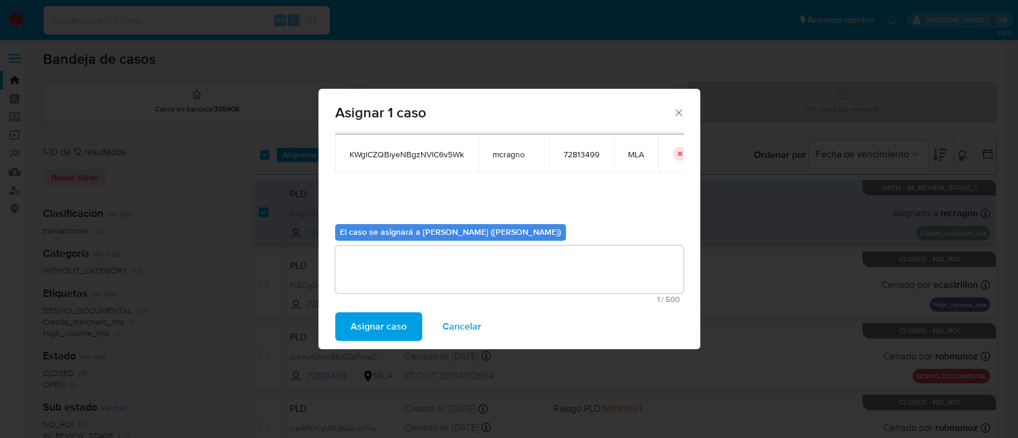
click at [385, 323] on span "Asignar caso" at bounding box center [378, 327] width 56 height 26
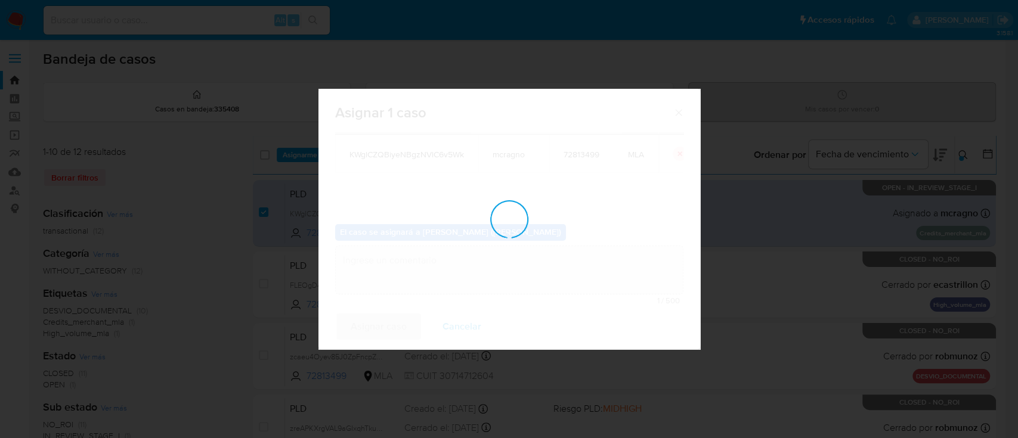
checkbox input "false"
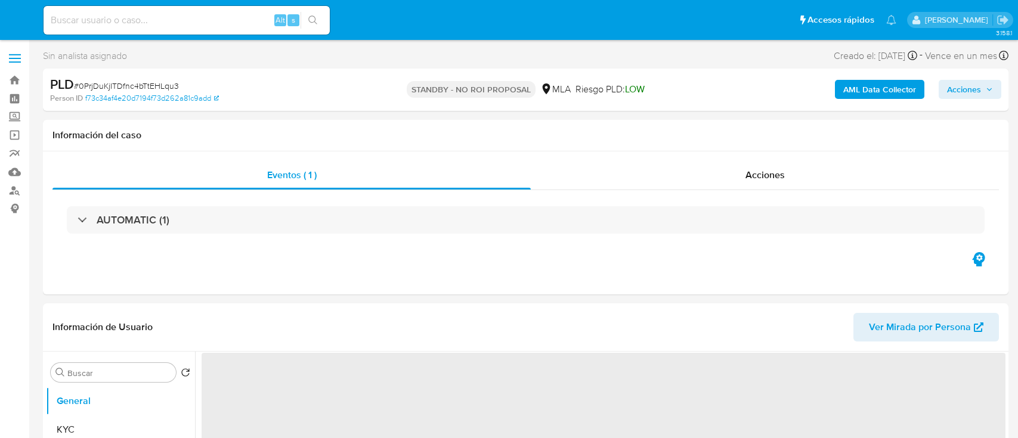
select select "10"
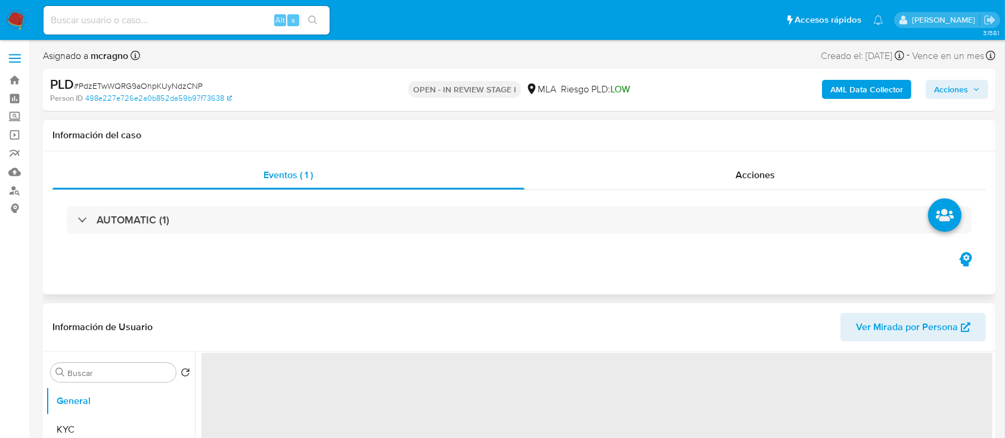
select select "10"
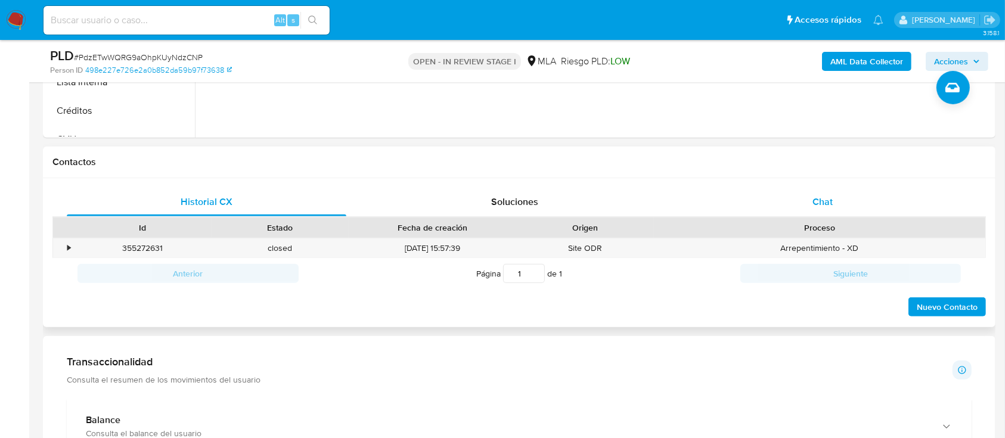
click at [873, 211] on div "Chat" at bounding box center [823, 202] width 280 height 29
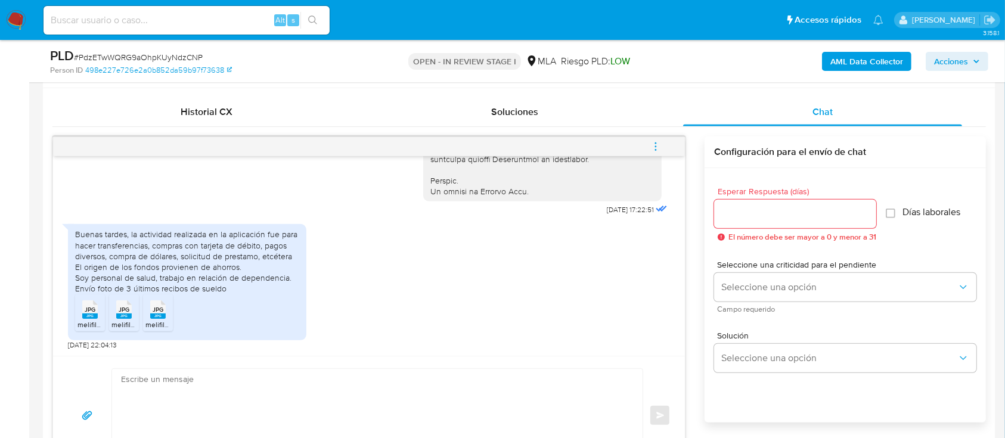
scroll to position [477, 0]
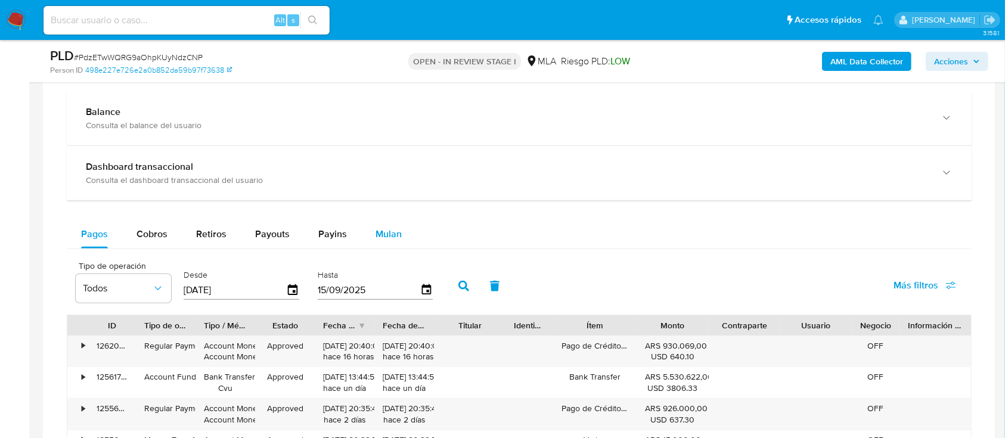
click at [385, 245] on div "Mulan" at bounding box center [389, 234] width 26 height 29
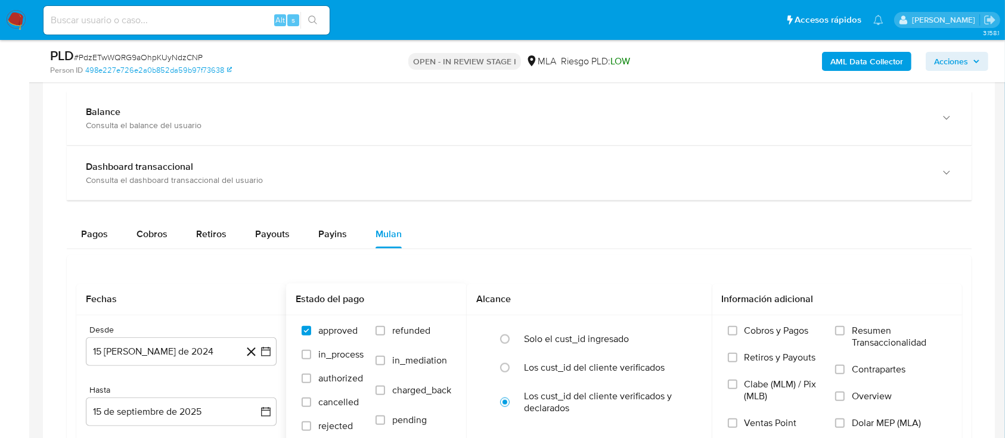
scroll to position [1192, 0]
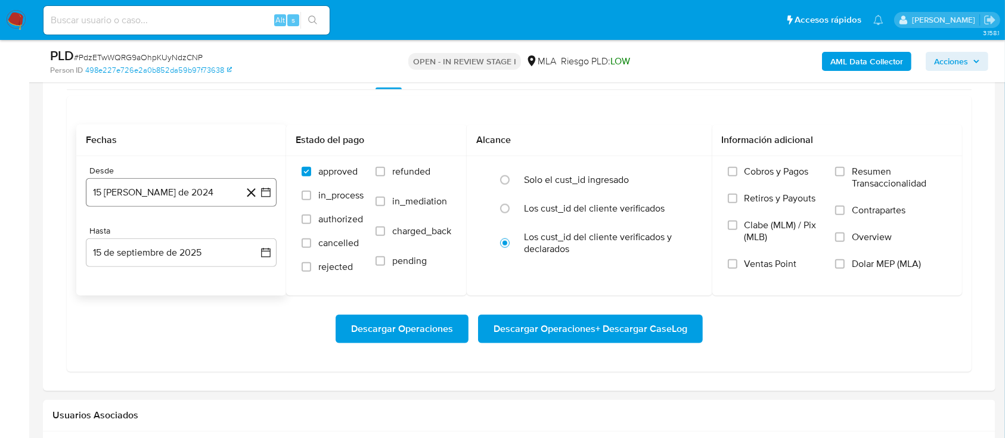
click at [150, 191] on button "15 [PERSON_NAME] de 2024" at bounding box center [181, 192] width 191 height 29
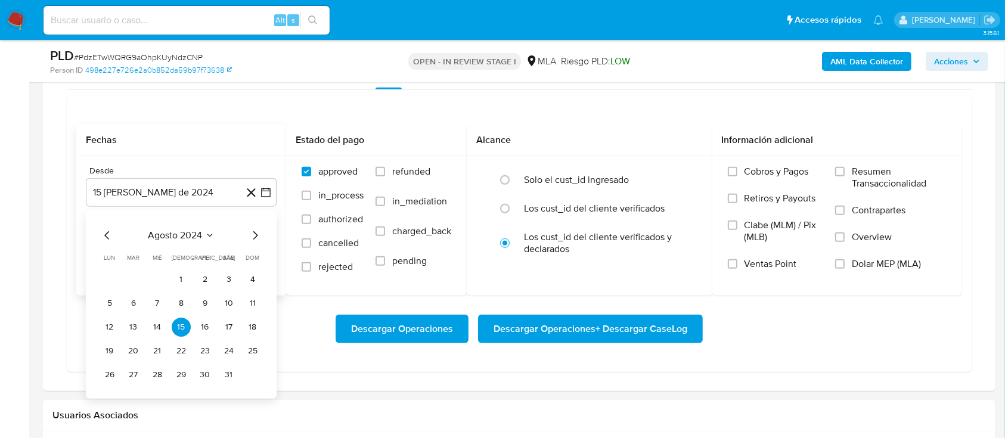
click at [185, 240] on span "agosto 2024" at bounding box center [175, 235] width 54 height 12
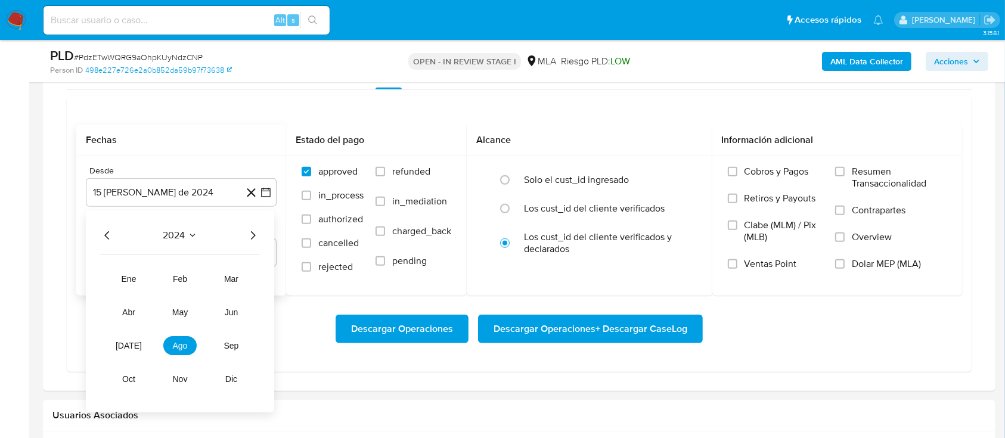
click at [249, 240] on icon "Año siguiente" at bounding box center [253, 235] width 14 height 14
click at [138, 308] on button "abr" at bounding box center [128, 312] width 33 height 19
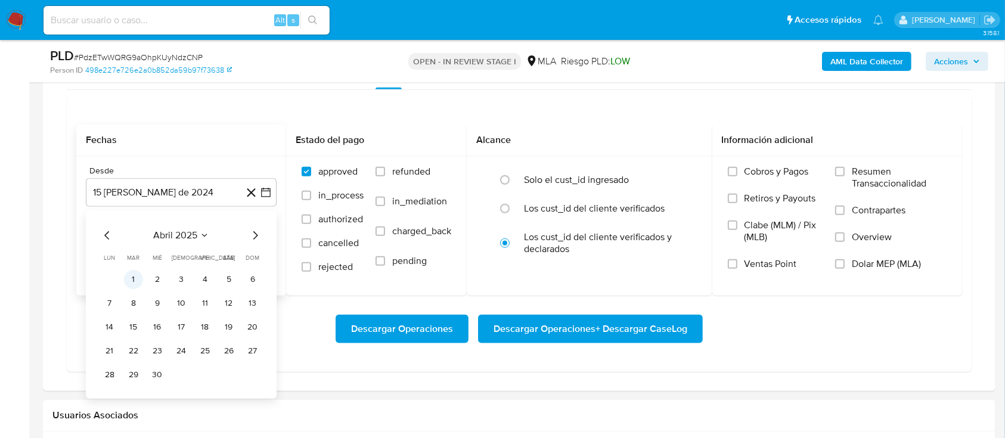
click at [141, 275] on button "1" at bounding box center [133, 279] width 19 height 19
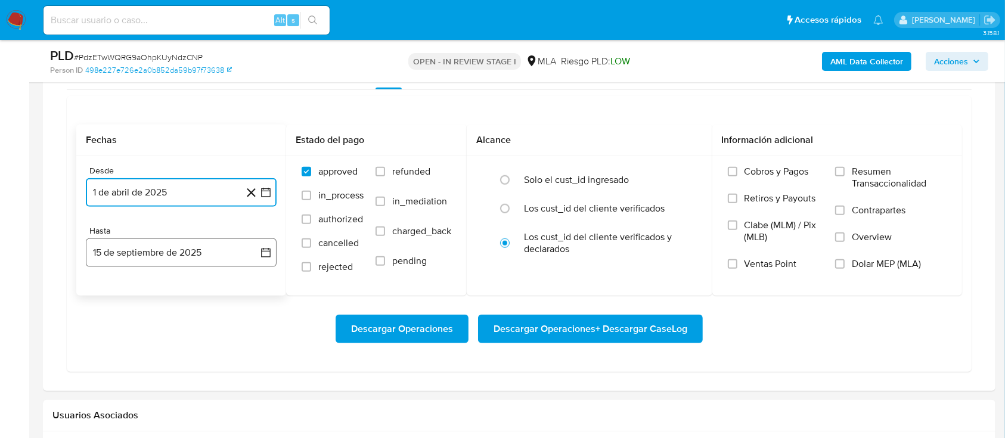
click at [164, 253] on button "15 de septiembre de 2025" at bounding box center [181, 252] width 191 height 29
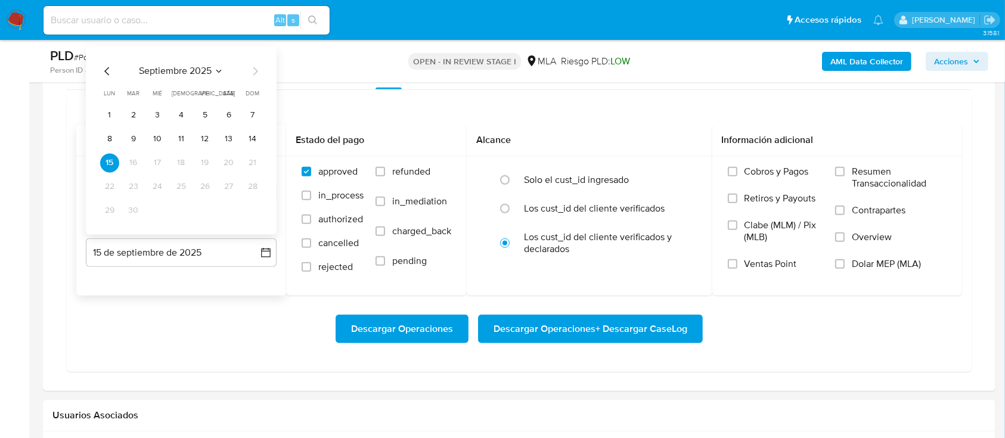
click at [108, 66] on icon "Mes anterior" at bounding box center [107, 71] width 14 height 14
click at [250, 210] on button "31" at bounding box center [252, 210] width 19 height 19
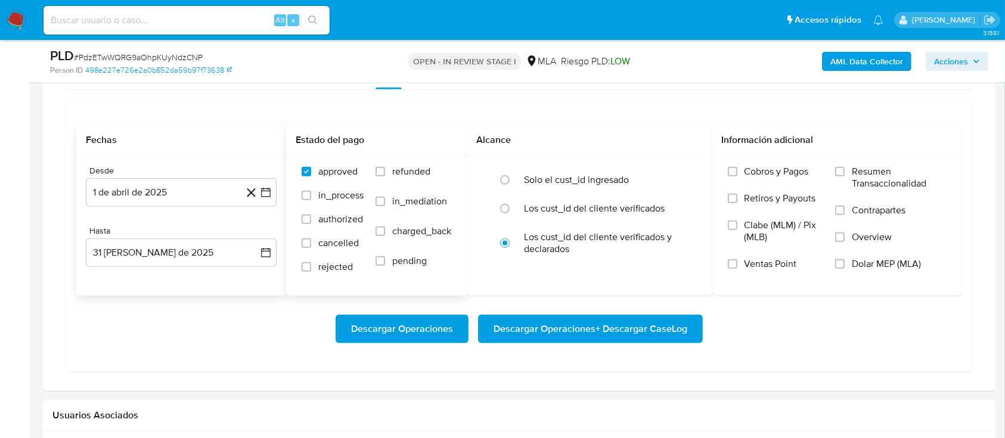
click at [411, 170] on span "refunded" at bounding box center [411, 172] width 38 height 12
click at [385, 170] on input "refunded" at bounding box center [381, 172] width 10 height 10
checkbox input "true"
click at [867, 265] on span "Dolar MEP (MLA)" at bounding box center [886, 264] width 69 height 12
click at [845, 265] on input "Dolar MEP (MLA)" at bounding box center [840, 264] width 10 height 10
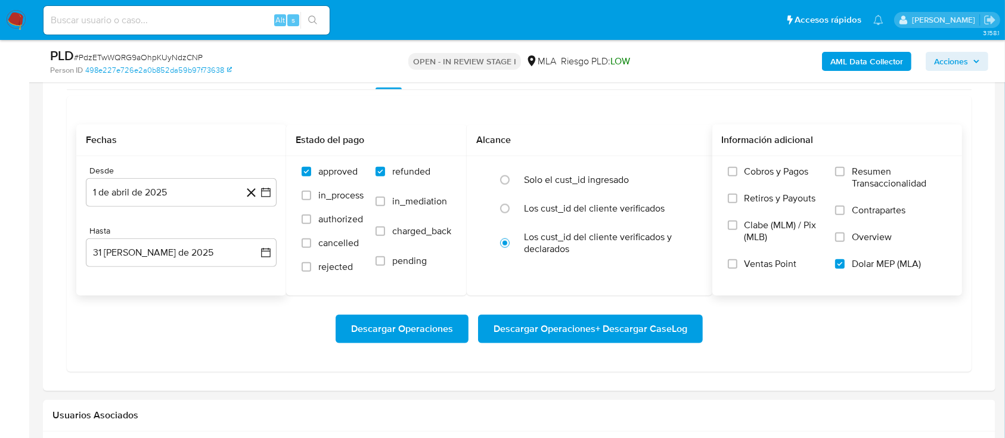
click at [603, 331] on span "Descargar Operaciones + Descargar CaseLog" at bounding box center [591, 329] width 194 height 26
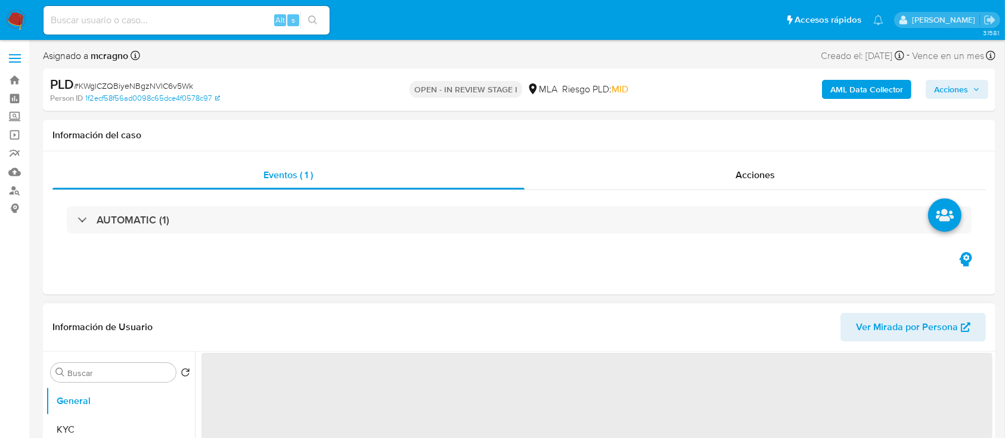
select select "10"
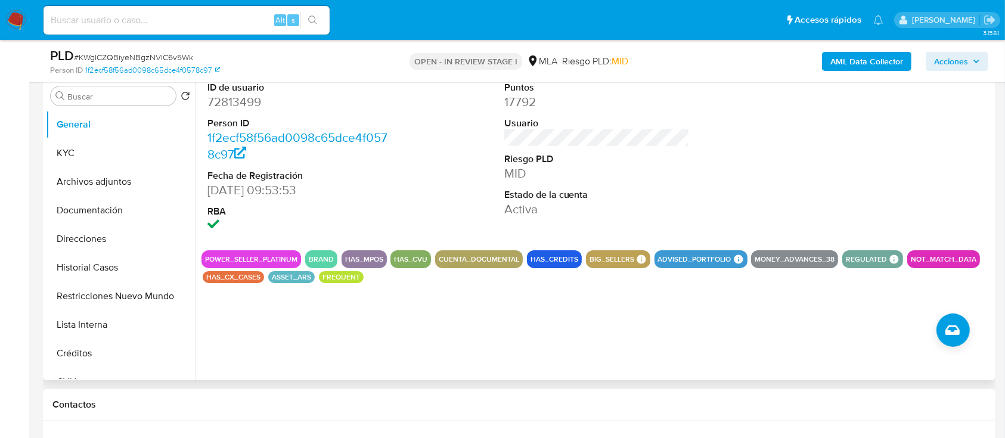
scroll to position [318, 0]
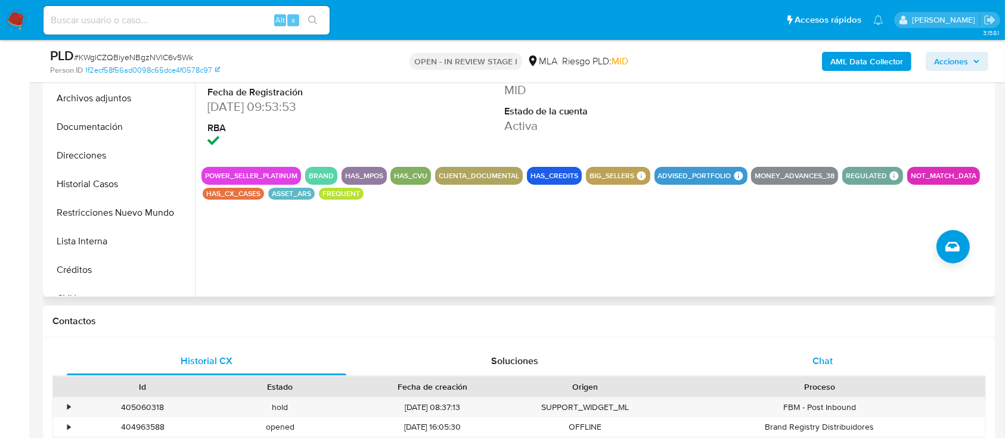
click at [835, 358] on div "Chat" at bounding box center [823, 361] width 280 height 29
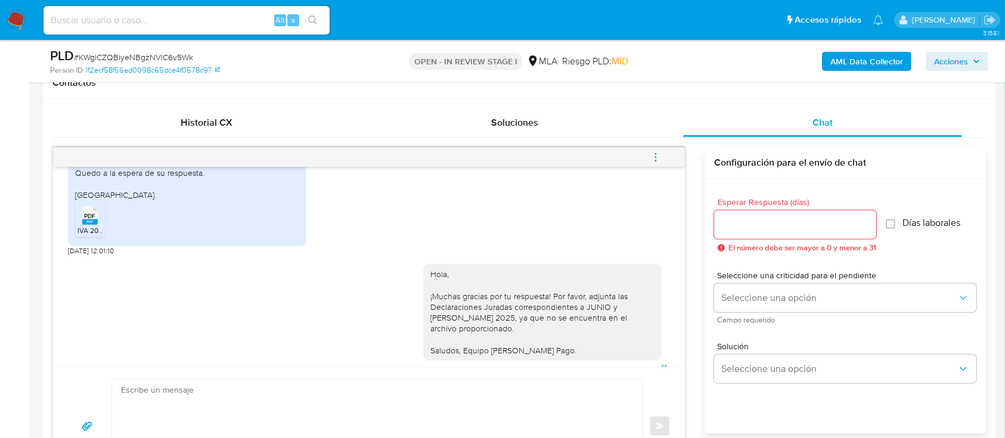
scroll to position [693, 0]
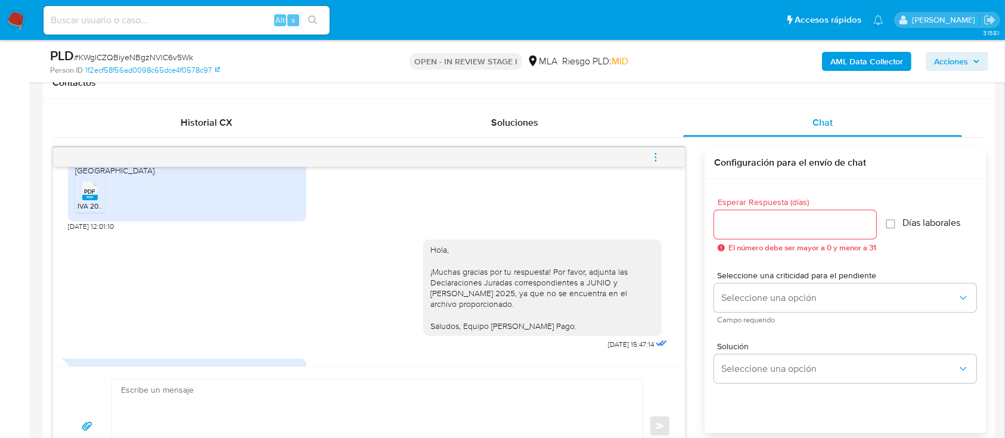
click at [333, 399] on textarea at bounding box center [374, 427] width 507 height 94
paste textarea "Hola, ¡Muchas gracias por tu respuesta! Confirmamos la recepción de la document…"
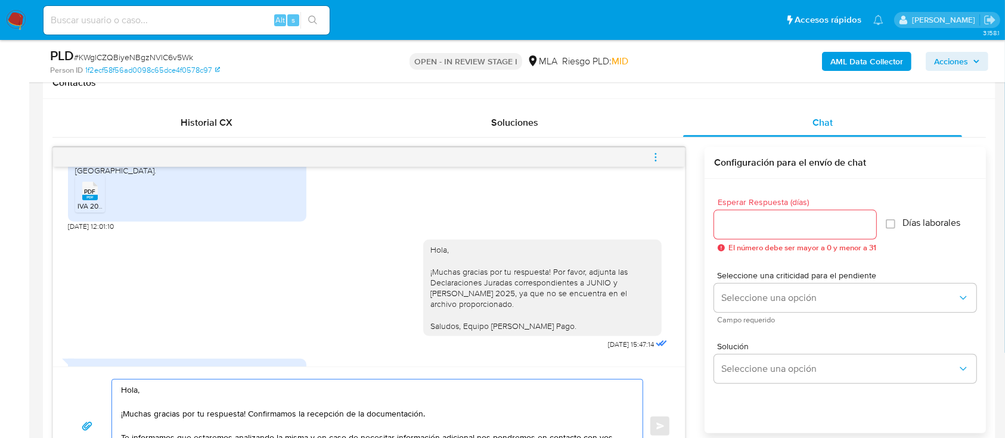
scroll to position [610, 0]
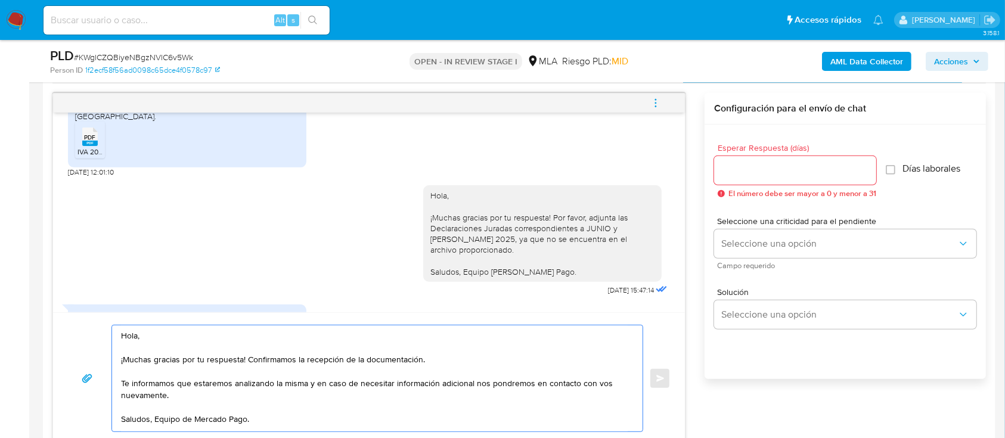
drag, startPoint x: 200, startPoint y: 398, endPoint x: 123, endPoint y: 379, distance: 79.9
click at [123, 379] on textarea "Hola, ¡Muchas gracias por tu respuesta! Confirmamos la recepción de la document…" at bounding box center [374, 378] width 507 height 106
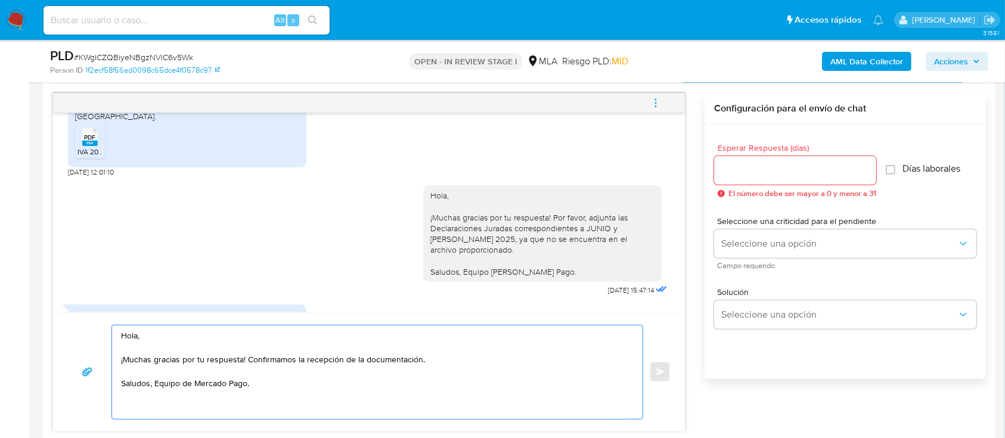
type textarea "Hola, ¡Muchas gracias por tu respuesta! Confirmamos la recepción de la document…"
click at [755, 163] on input "Esperar Respuesta (días)" at bounding box center [795, 170] width 162 height 15
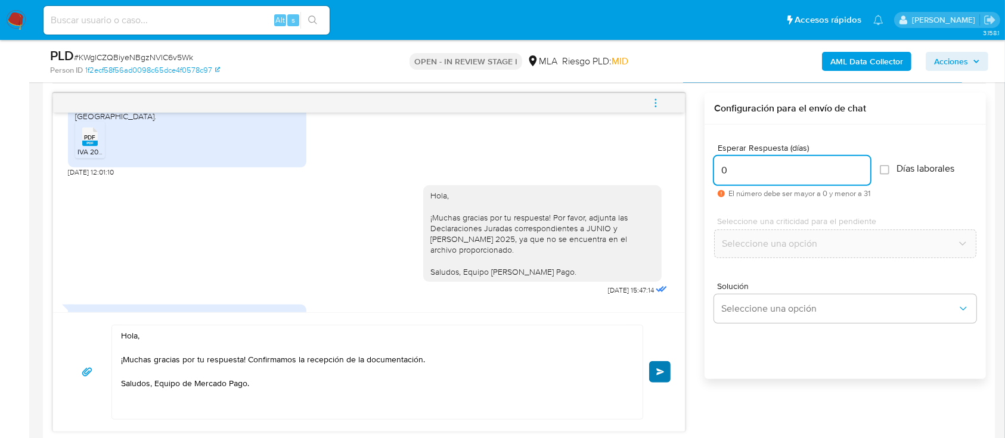
type input "0"
click at [664, 374] on span "Enviar" at bounding box center [660, 371] width 8 height 7
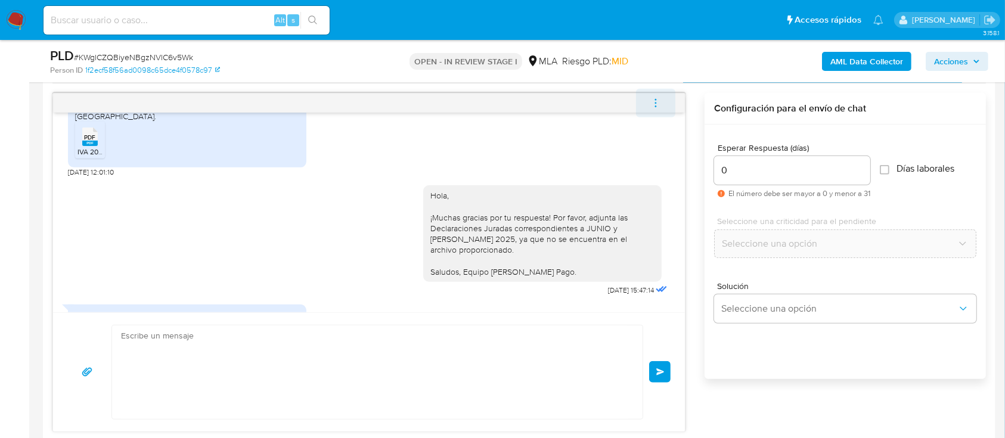
scroll to position [872, 0]
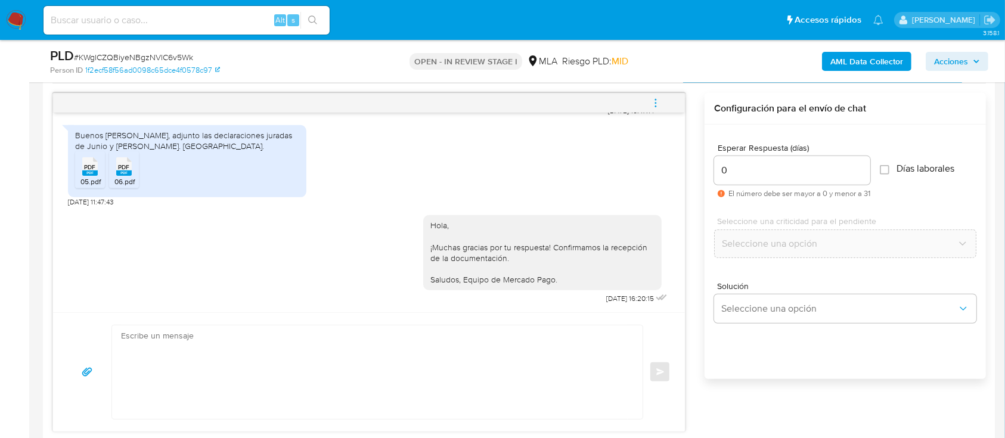
drag, startPoint x: 660, startPoint y: 94, endPoint x: 583, endPoint y: 87, distance: 77.2
click at [659, 95] on span "menu-action" at bounding box center [655, 103] width 11 height 29
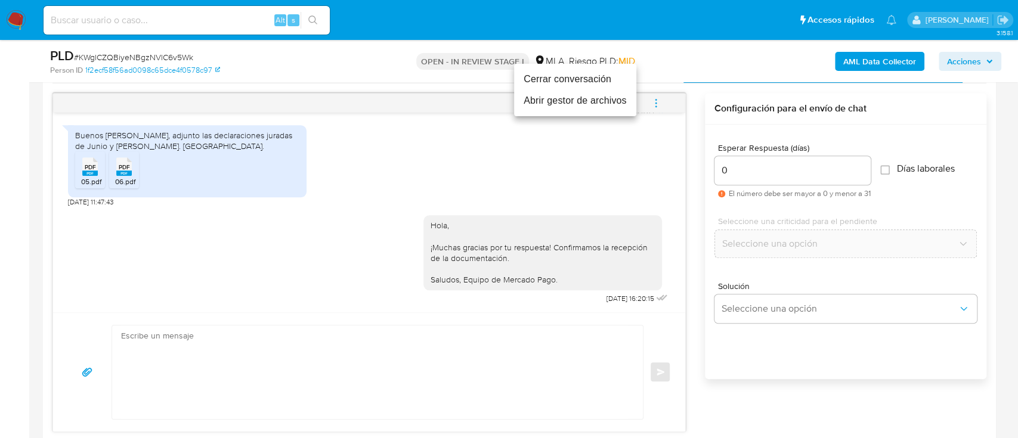
click at [571, 80] on li "Cerrar conversación" at bounding box center [575, 79] width 122 height 21
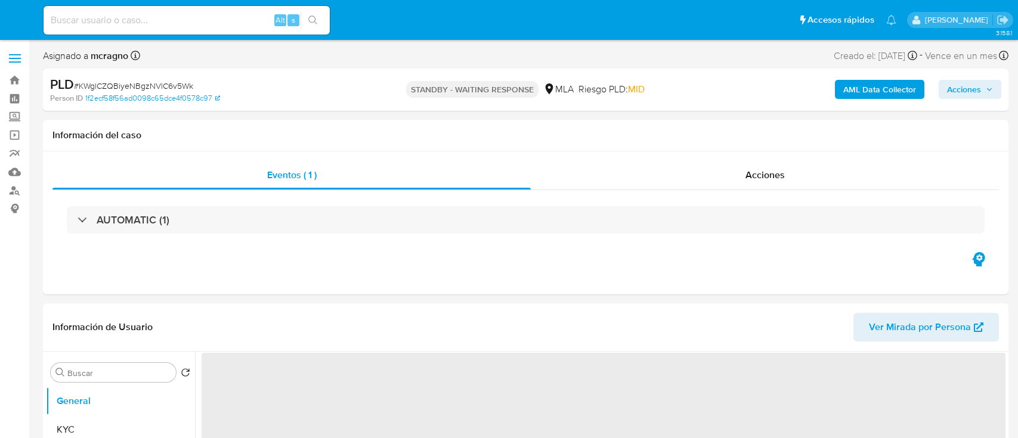
select select "10"
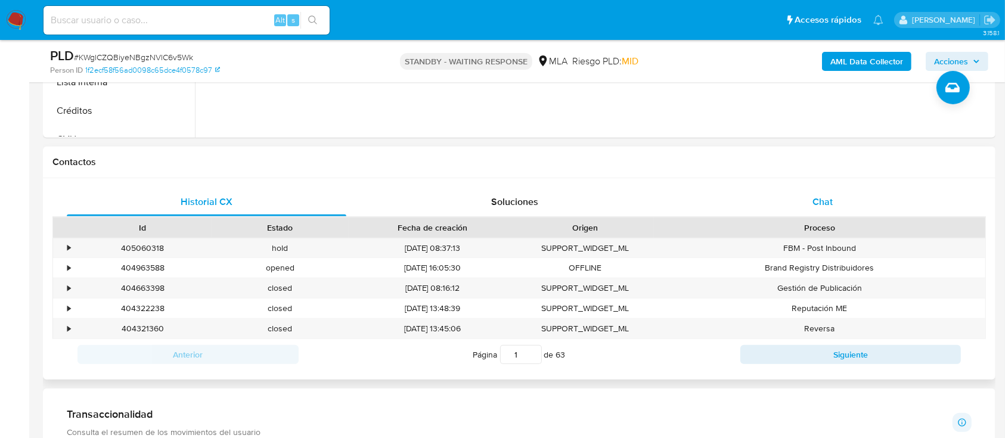
click at [841, 190] on div "Chat" at bounding box center [823, 202] width 280 height 29
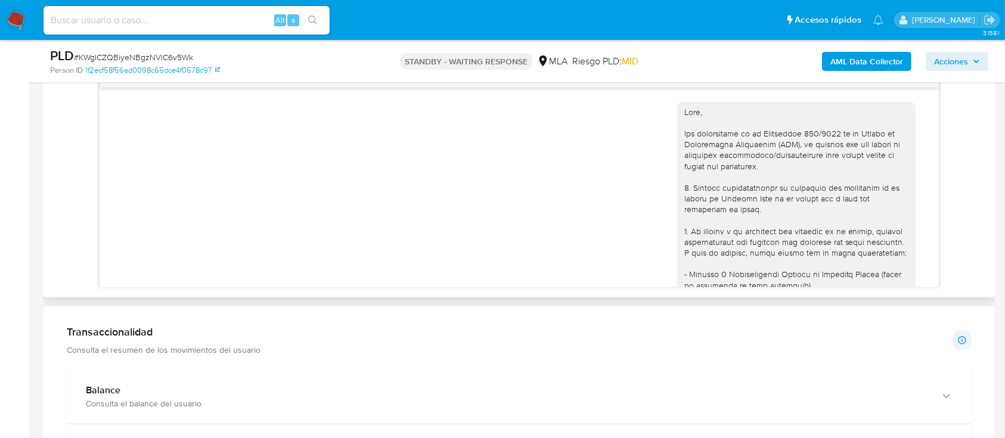
scroll to position [872, 0]
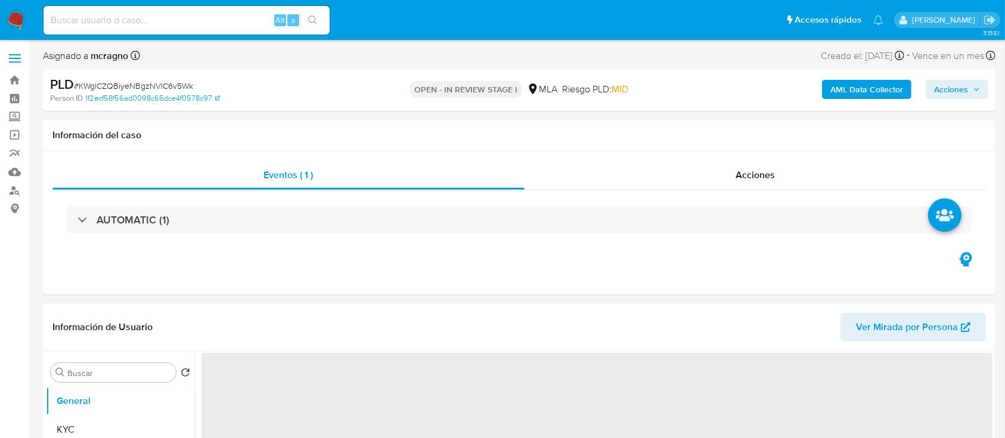
select select "10"
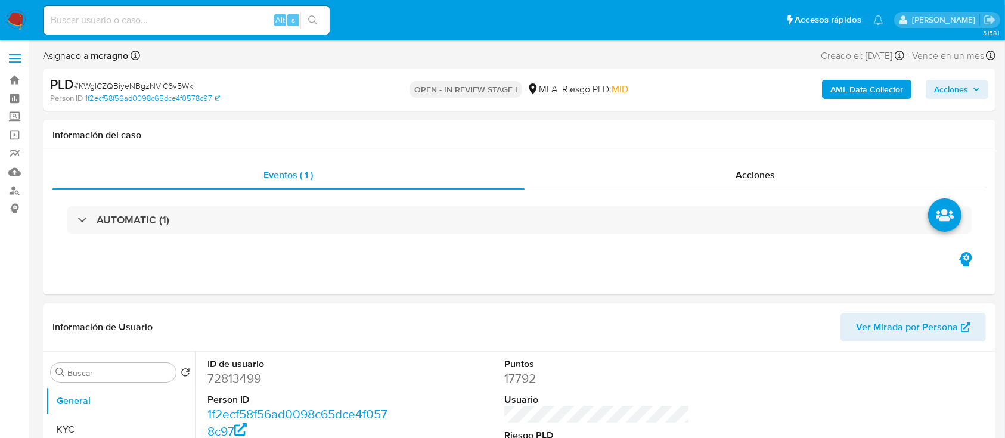
scroll to position [318, 0]
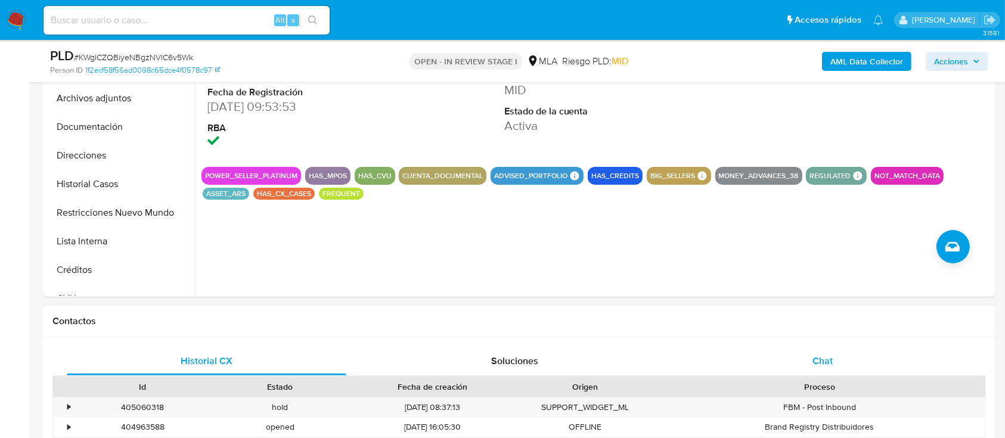
click at [835, 364] on div "Chat" at bounding box center [823, 361] width 280 height 29
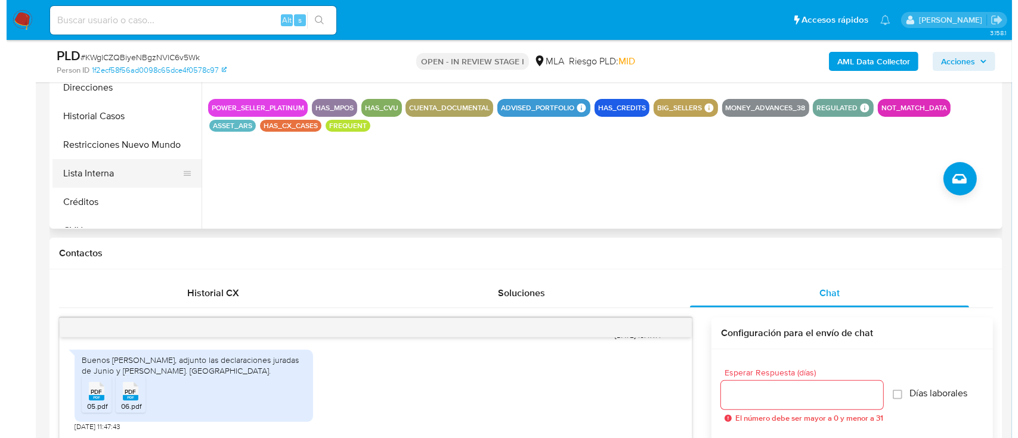
scroll to position [238, 0]
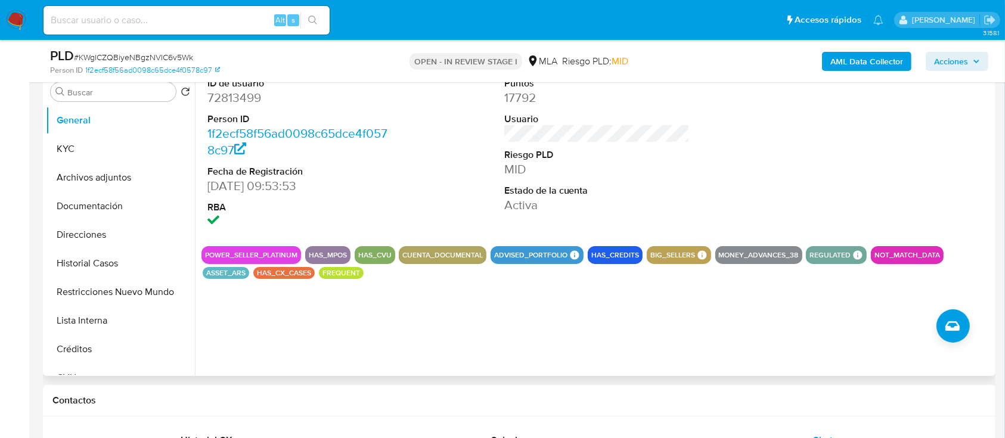
drag, startPoint x: 110, startPoint y: 178, endPoint x: 343, endPoint y: 246, distance: 242.2
click at [111, 179] on button "Archivos adjuntos" at bounding box center [120, 177] width 149 height 29
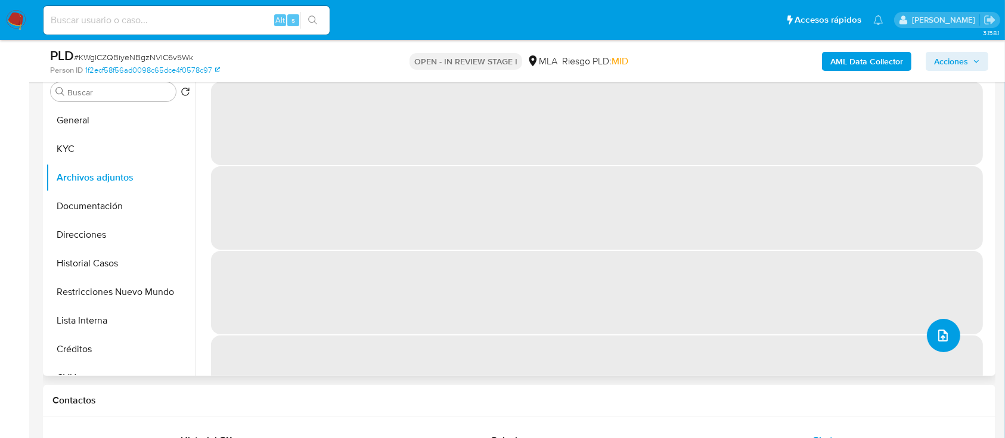
click at [942, 342] on icon "upload-file" at bounding box center [943, 335] width 14 height 14
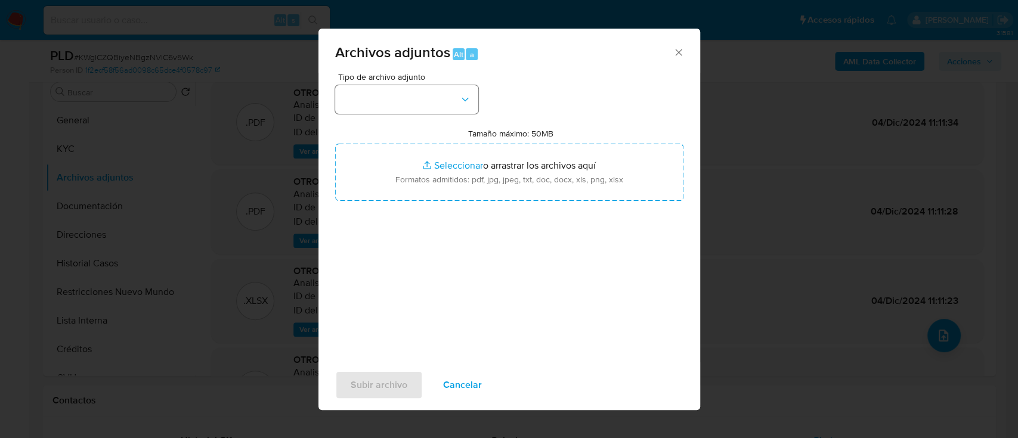
drag, startPoint x: 439, startPoint y: 113, endPoint x: 375, endPoint y: 107, distance: 64.1
click at [368, 80] on span "Tipo de archivo adjunto" at bounding box center [409, 77] width 143 height 8
click at [376, 107] on button "button" at bounding box center [406, 99] width 143 height 29
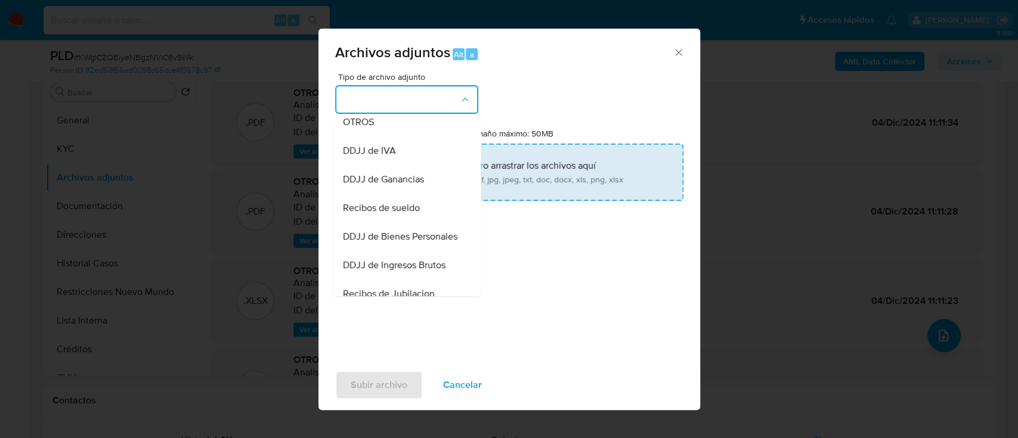
drag, startPoint x: 413, startPoint y: 130, endPoint x: 451, endPoint y: 160, distance: 47.9
click at [415, 130] on div "OTROS" at bounding box center [403, 122] width 122 height 29
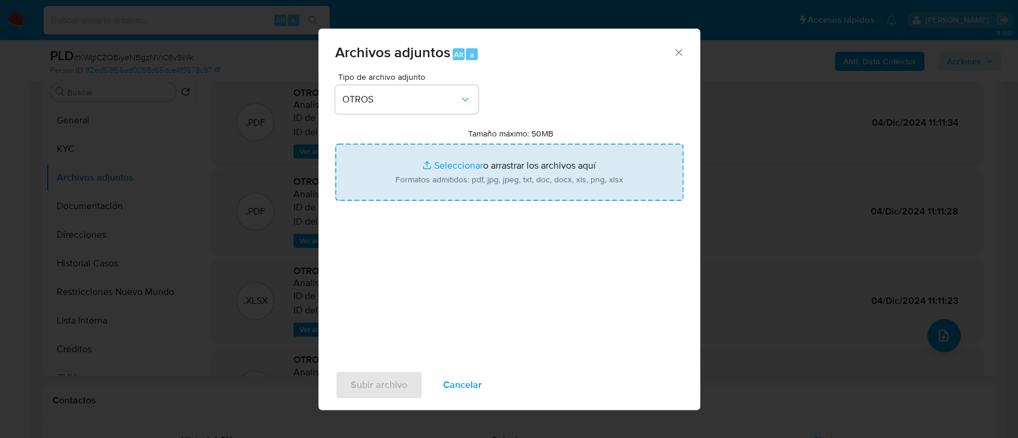
click at [462, 169] on input "Tamaño máximo: 50MB Seleccionar archivos" at bounding box center [509, 172] width 348 height 57
type input "C:\fakepath\72813499 - NO ROI KWglCZQBiyeNBgzNVlC6v5Wk_2025_08_18_23_14_48.docx"
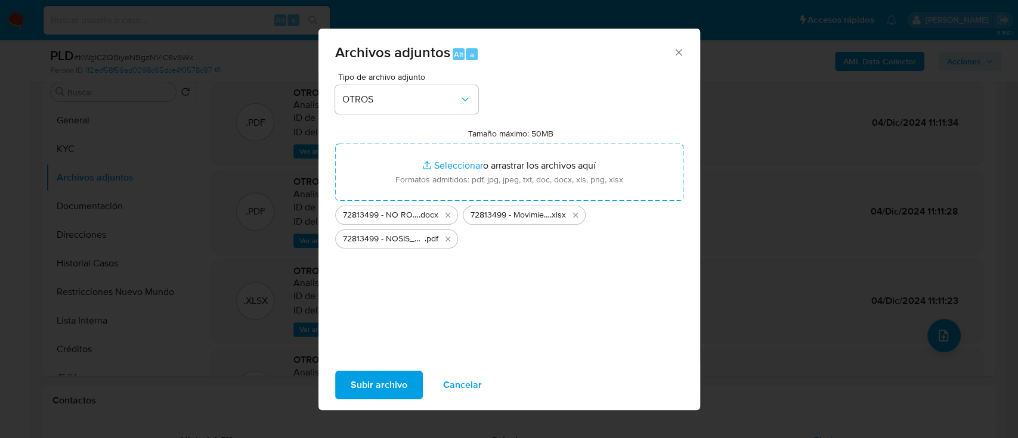
click at [370, 385] on span "Subir archivo" at bounding box center [378, 385] width 57 height 26
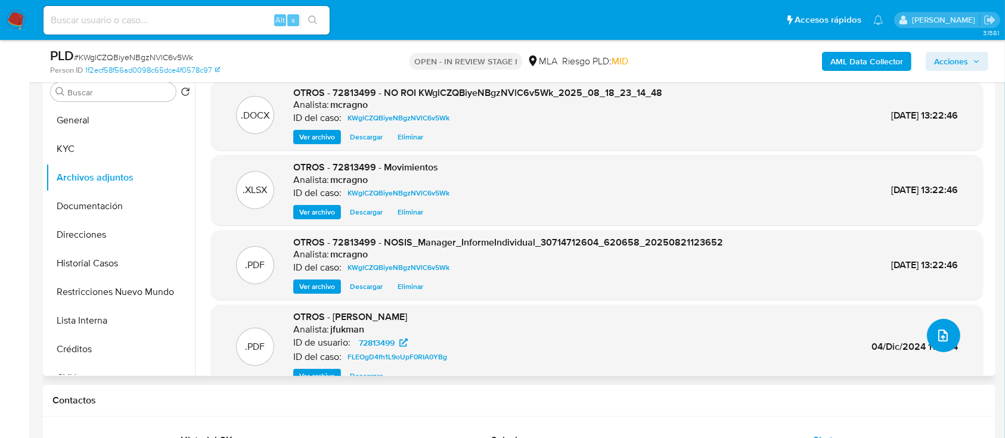
click at [941, 331] on icon "upload-file" at bounding box center [943, 335] width 14 height 14
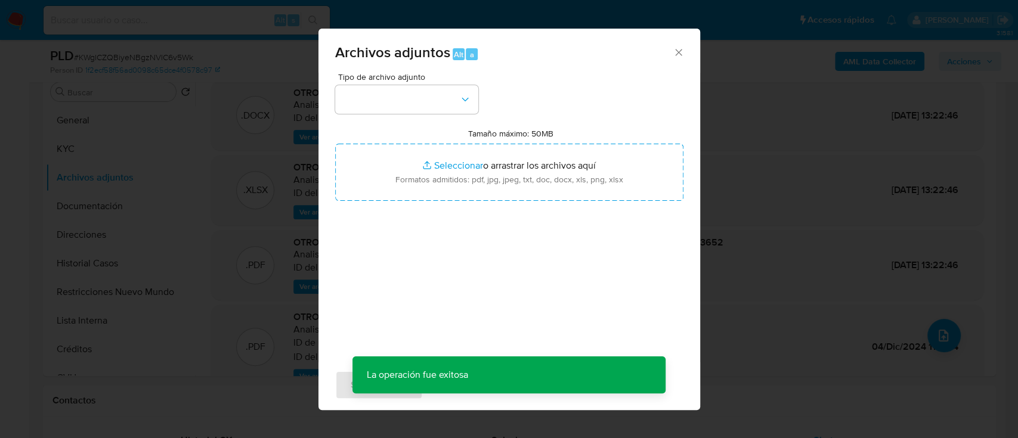
click at [457, 115] on div "Tipo de archivo adjunto Tamaño máximo: 50MB Seleccionar archivos Seleccionar o …" at bounding box center [509, 213] width 348 height 281
click at [459, 97] on icon "button" at bounding box center [465, 100] width 12 height 12
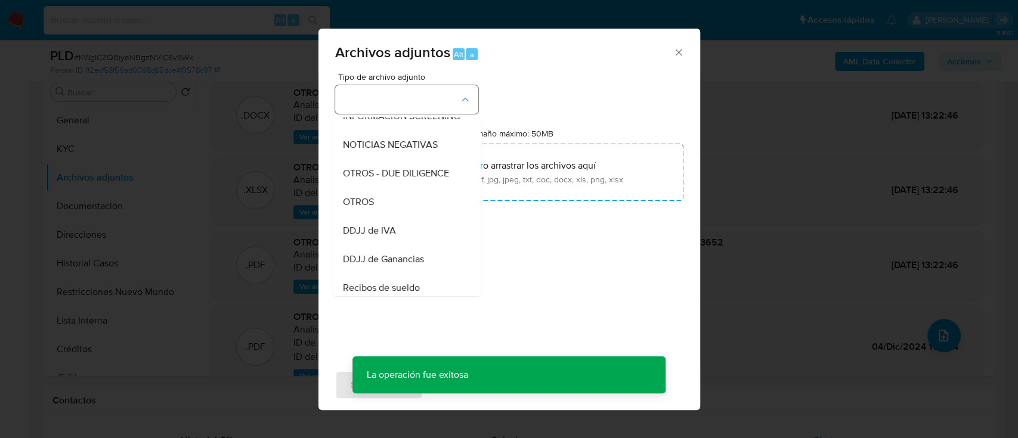
scroll to position [318, 0]
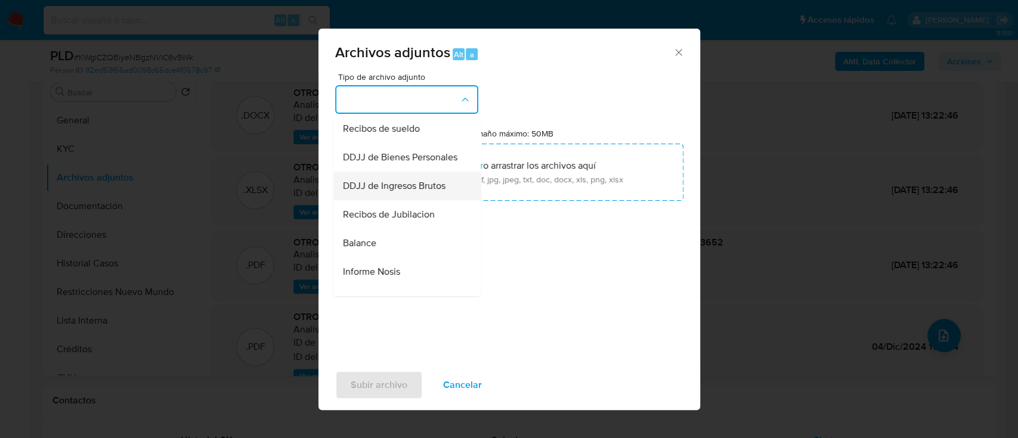
click at [435, 192] on span "DDJJ de Ingresos Brutos" at bounding box center [393, 186] width 103 height 12
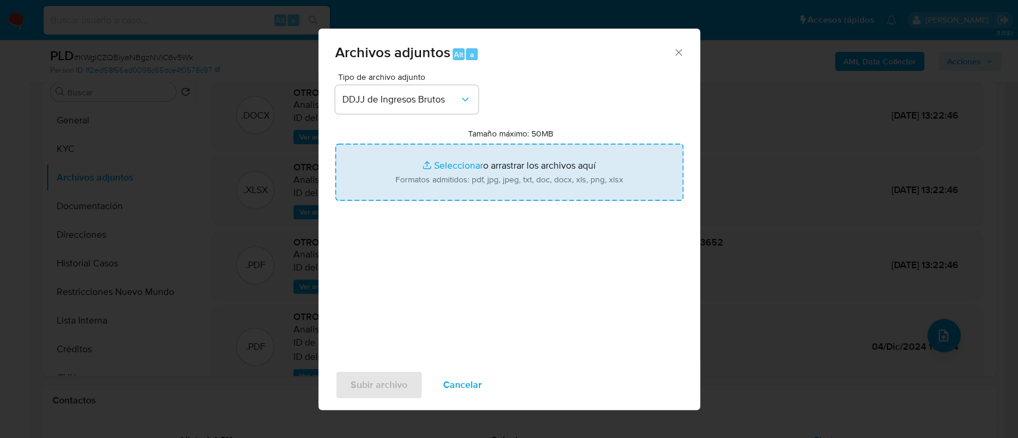
click at [448, 188] on input "Tamaño máximo: 50MB Seleccionar archivos" at bounding box center [509, 172] width 348 height 57
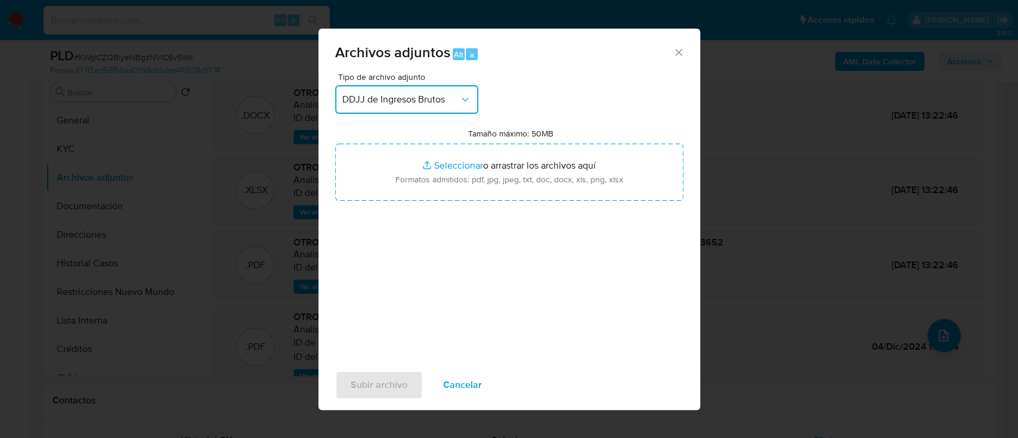
click at [455, 101] on span "DDJJ de Ingresos Brutos" at bounding box center [400, 100] width 117 height 12
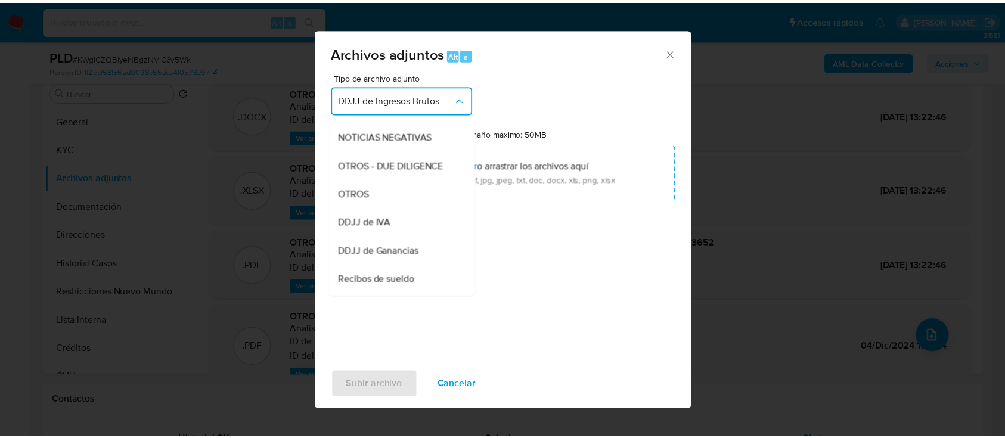
scroll to position [162, 0]
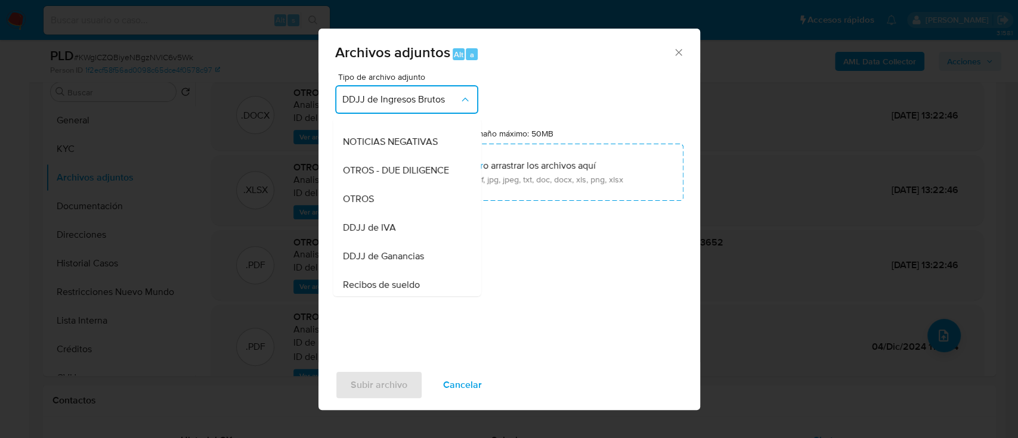
click at [412, 229] on div "DDJJ de IVA" at bounding box center [403, 227] width 122 height 29
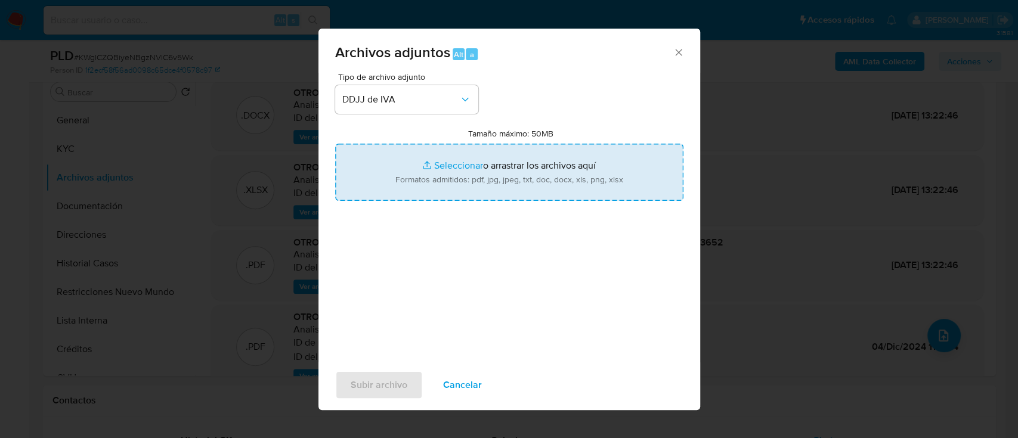
click at [450, 168] on input "Tamaño máximo: 50MB Seleccionar archivos" at bounding box center [509, 172] width 348 height 57
type input "C:\fakepath\72813499 - Calculadora.xlsx"
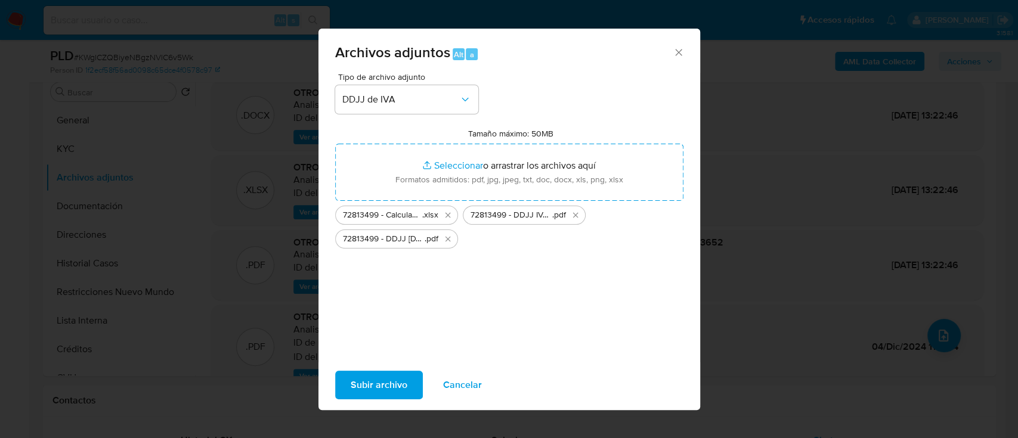
click at [380, 386] on span "Subir archivo" at bounding box center [378, 385] width 57 height 26
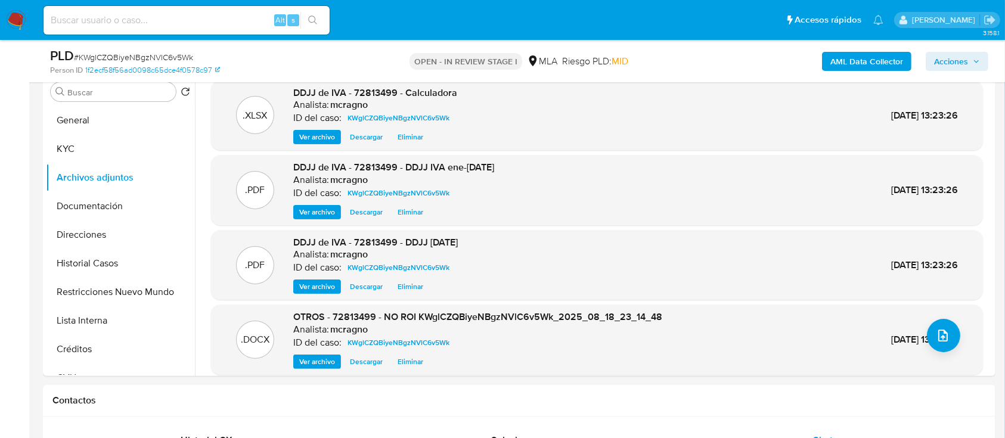
drag, startPoint x: 972, startPoint y: 58, endPoint x: 964, endPoint y: 65, distance: 10.1
click at [971, 58] on span "Acciones" at bounding box center [957, 61] width 46 height 17
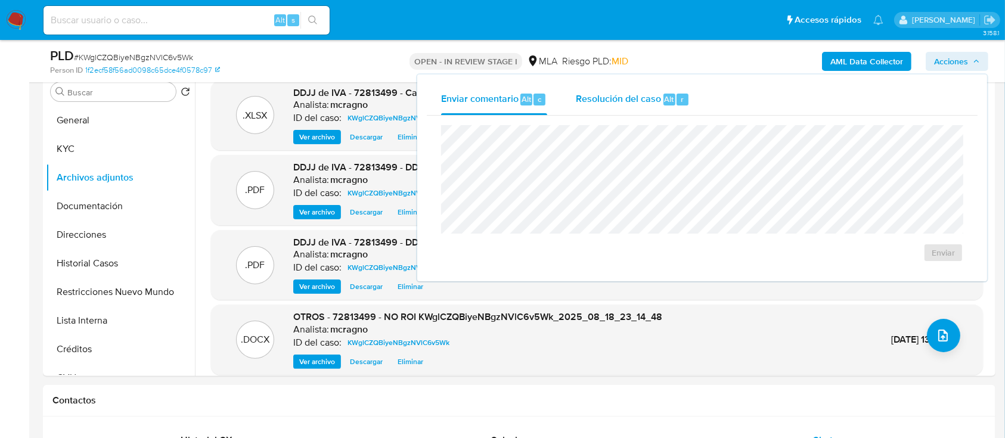
drag, startPoint x: 646, startPoint y: 104, endPoint x: 647, endPoint y: 110, distance: 6.8
click at [646, 104] on span "Resolución del caso" at bounding box center [618, 99] width 85 height 14
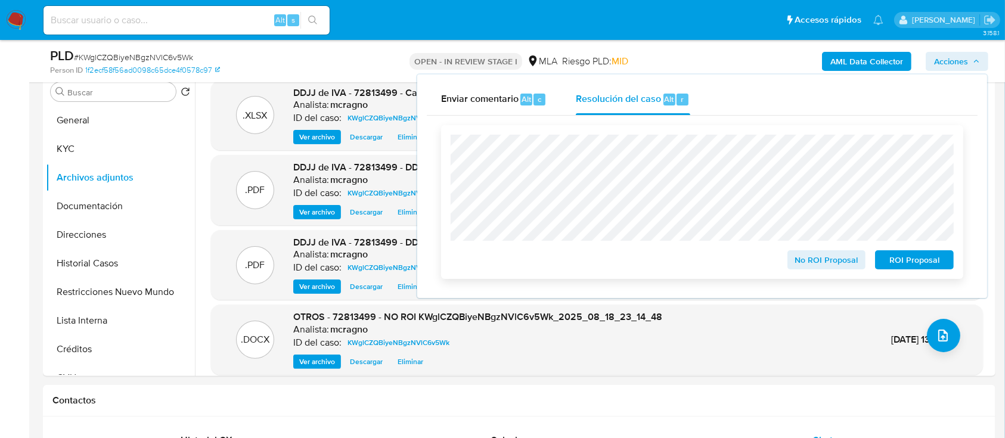
click at [798, 265] on span "No ROI Proposal" at bounding box center [827, 260] width 62 height 17
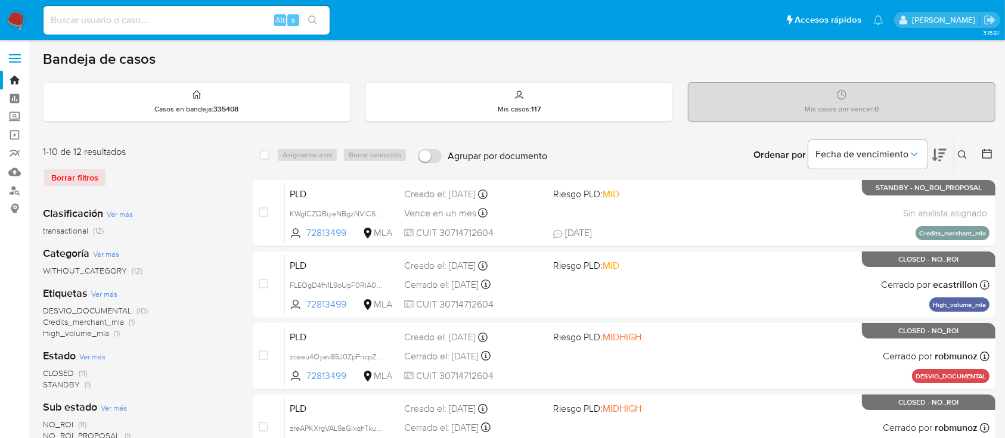
click at [1, 17] on nav "Pausado Ver notificaciones Alt s Accesos rápidos Presiona las siguientes teclas…" at bounding box center [502, 20] width 1005 height 40
click at [18, 13] on img at bounding box center [16, 20] width 20 height 20
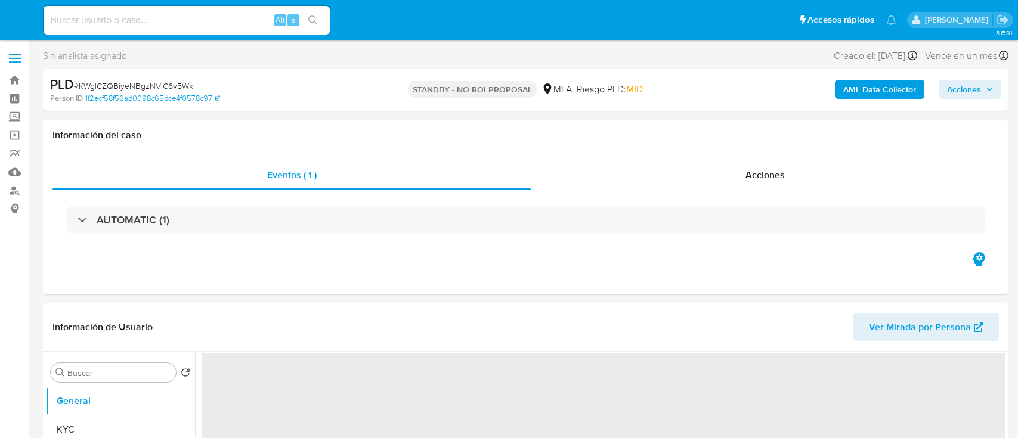
select select "10"
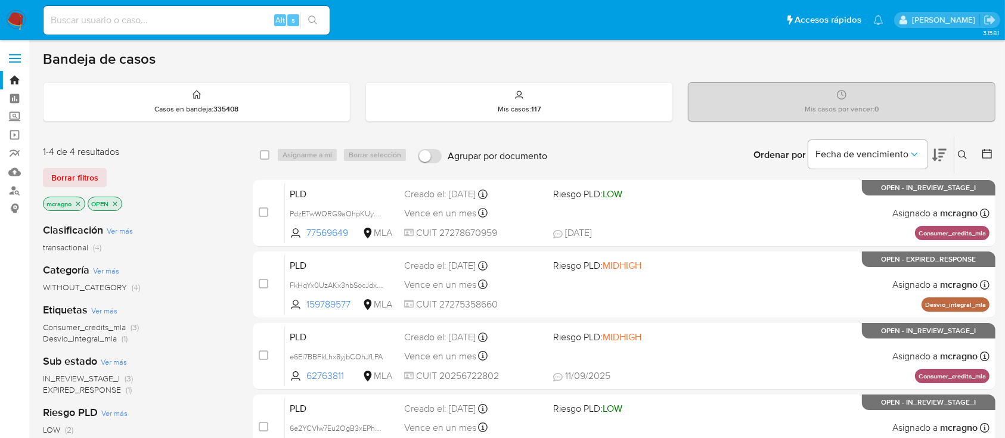
click at [119, 201] on icon "close-filter" at bounding box center [114, 203] width 7 height 7
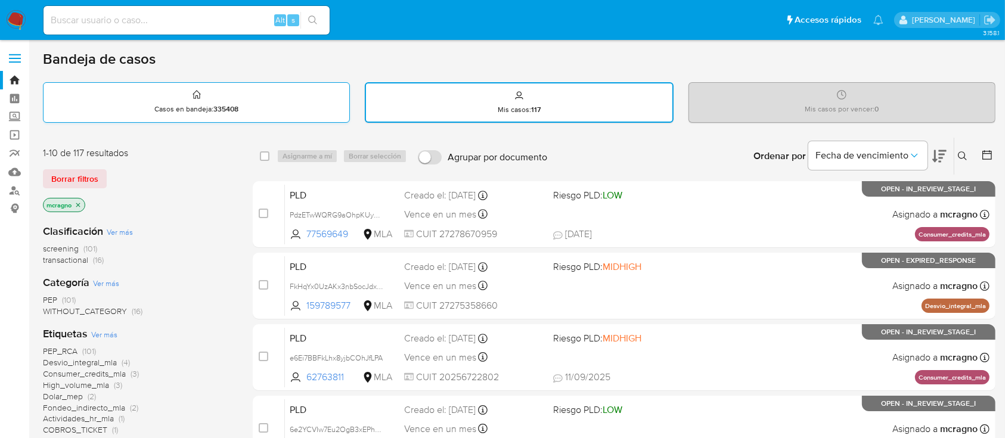
drag, startPoint x: 16, startPoint y: 17, endPoint x: 128, endPoint y: 119, distance: 151.5
click at [16, 17] on img at bounding box center [16, 20] width 20 height 20
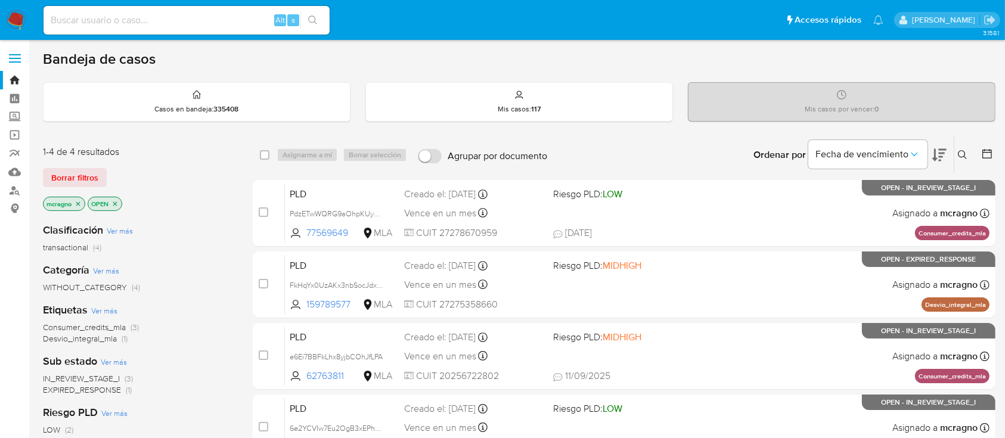
click at [82, 201] on icon "close-filter" at bounding box center [78, 203] width 7 height 7
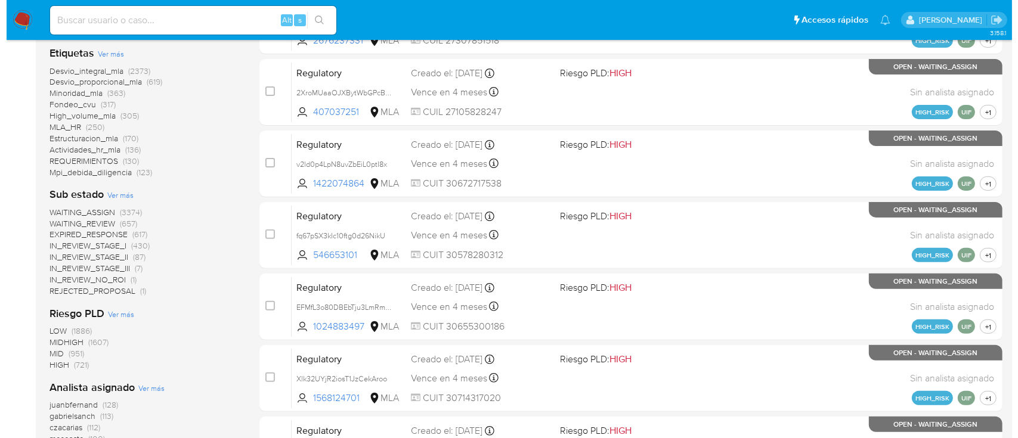
scroll to position [477, 0]
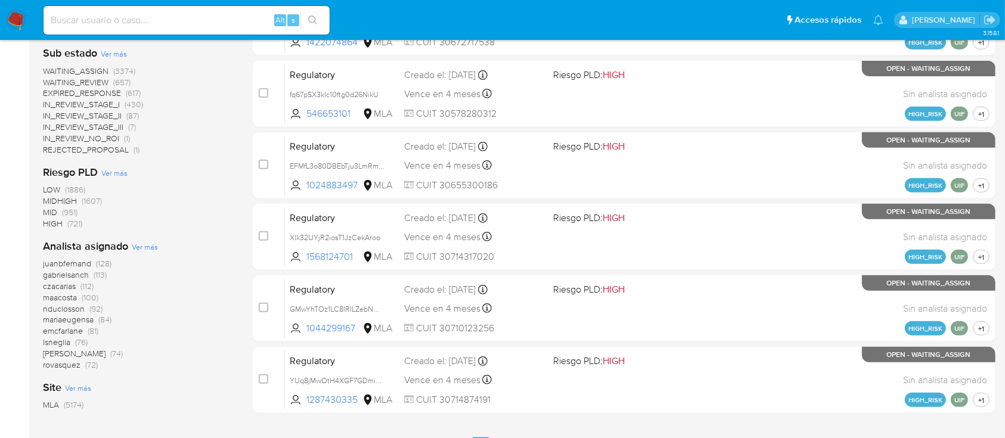
click at [154, 246] on span "Ver más" at bounding box center [145, 246] width 26 height 11
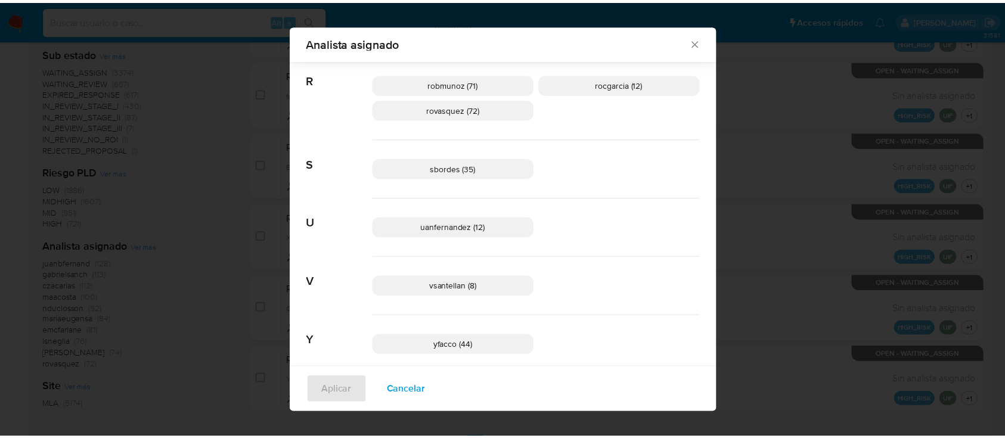
scroll to position [889, 0]
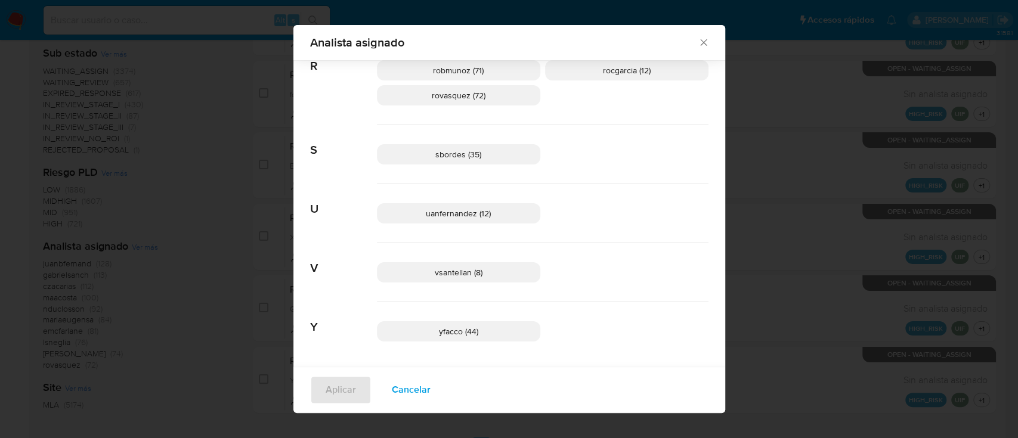
click at [697, 43] on icon "Cerrar" at bounding box center [703, 42] width 12 height 12
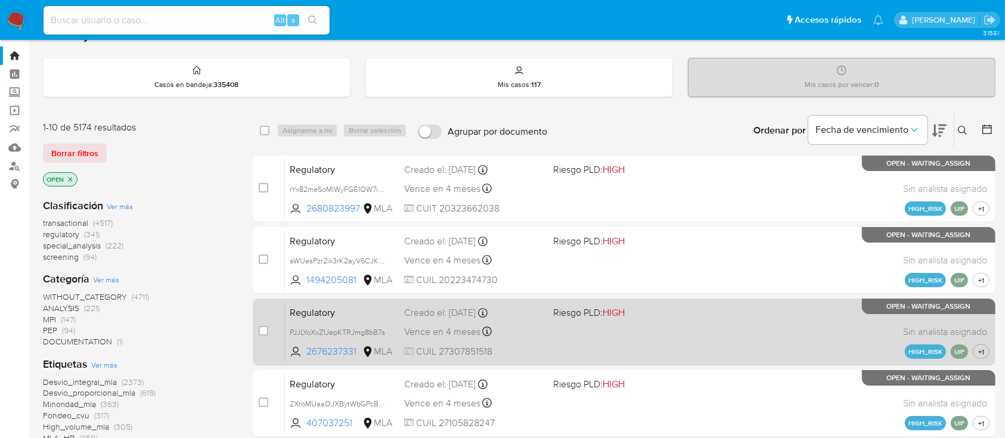
scroll to position [0, 0]
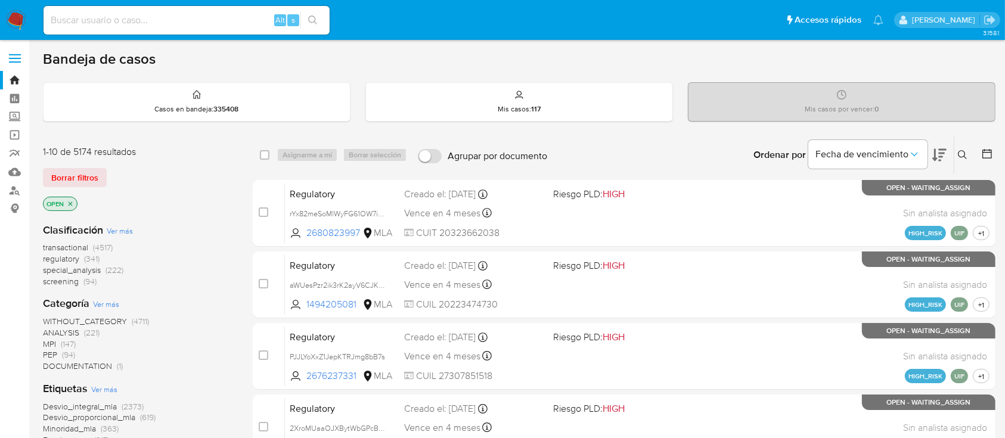
click at [72, 207] on p "OPEN" at bounding box center [60, 203] width 33 height 13
click at [71, 204] on icon "close-filter" at bounding box center [70, 203] width 7 height 7
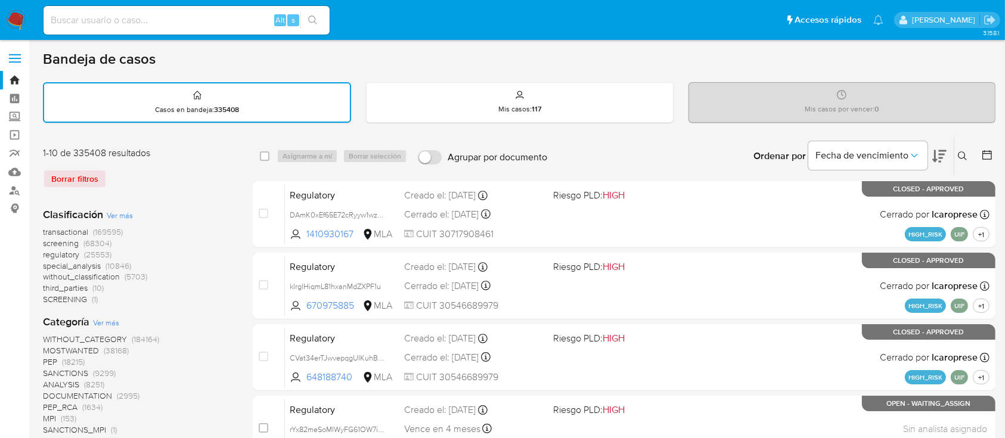
click at [18, 17] on img at bounding box center [16, 20] width 20 height 20
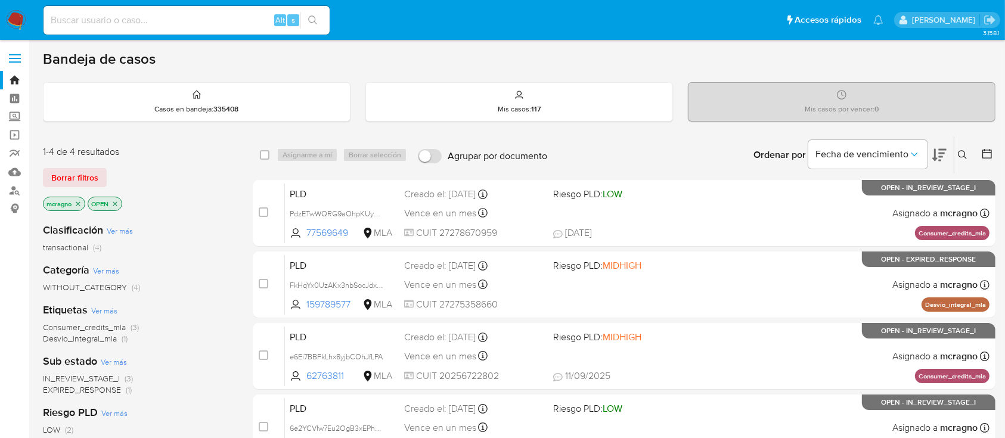
click at [116, 203] on icon "close-filter" at bounding box center [114, 203] width 7 height 7
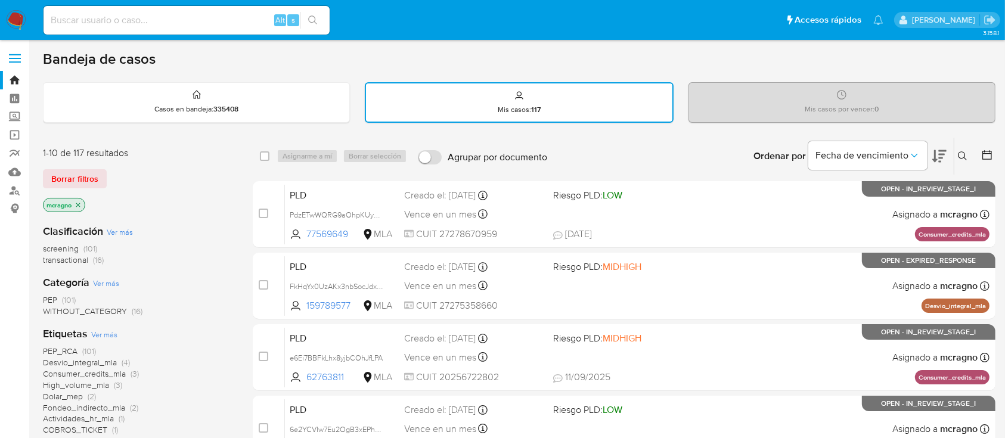
click at [987, 153] on icon at bounding box center [987, 155] width 10 height 10
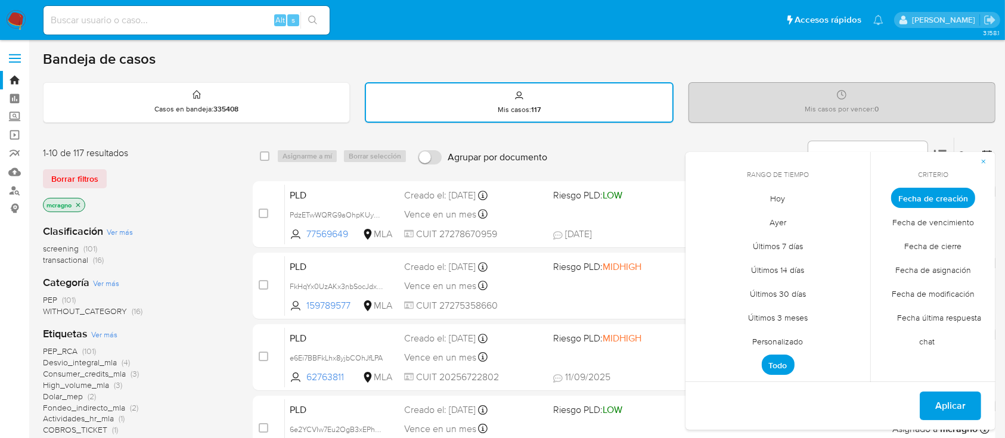
click at [801, 337] on span "Personalizado" at bounding box center [778, 342] width 76 height 24
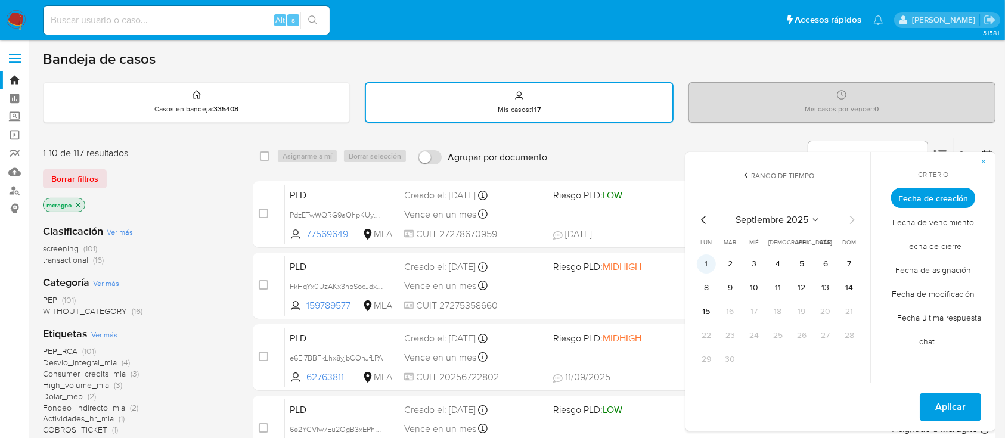
click at [706, 260] on button "1" at bounding box center [706, 264] width 19 height 19
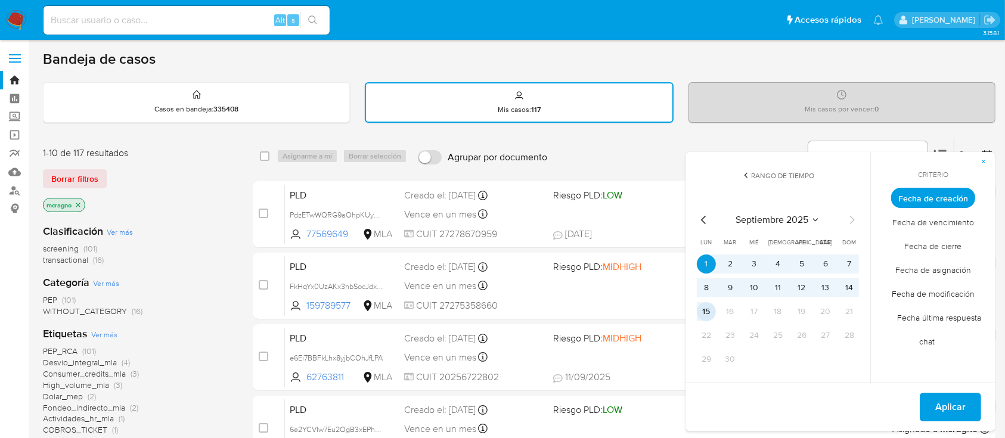
drag, startPoint x: 706, startPoint y: 308, endPoint x: 995, endPoint y: 408, distance: 305.4
click at [707, 308] on button "15" at bounding box center [706, 311] width 19 height 19
click at [945, 411] on span "Aplicar" at bounding box center [950, 407] width 30 height 26
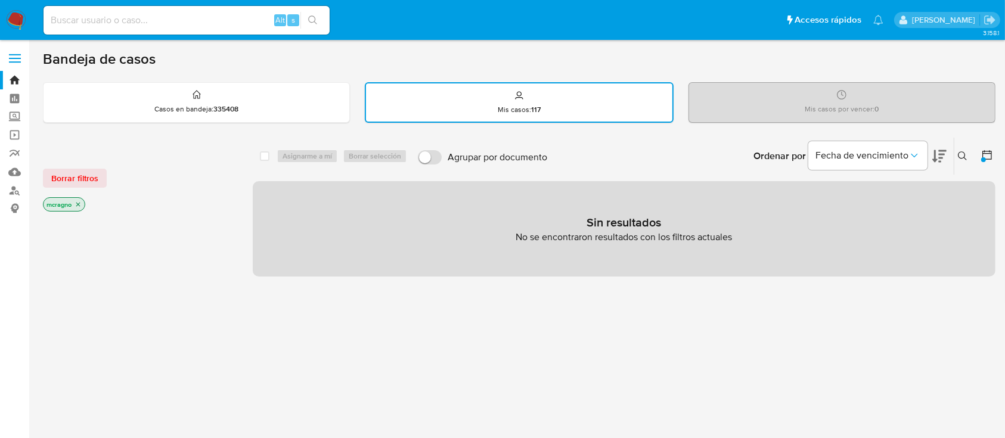
click at [981, 156] on icon at bounding box center [987, 155] width 12 height 12
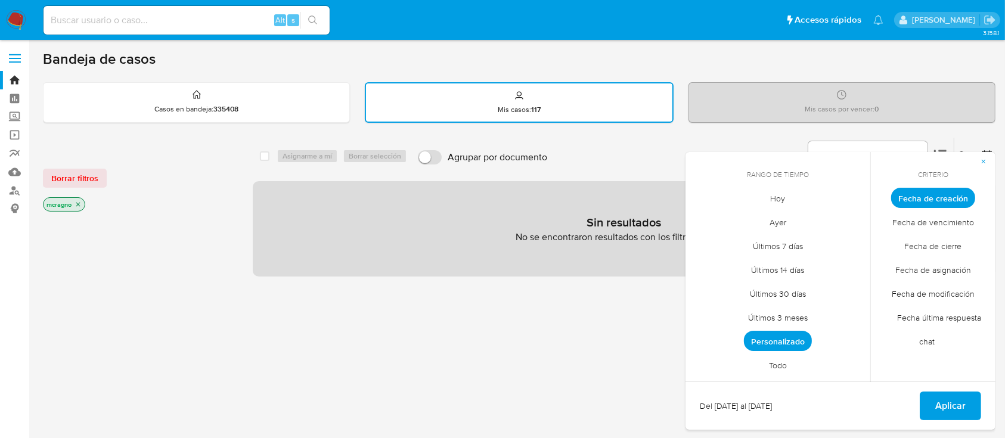
click at [768, 364] on span "Todo" at bounding box center [777, 365] width 43 height 24
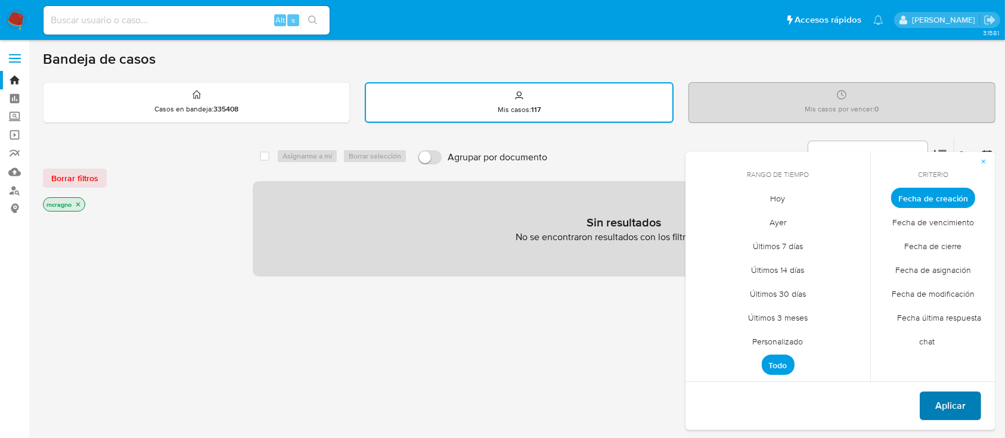
click at [933, 398] on button "Aplicar" at bounding box center [950, 406] width 61 height 29
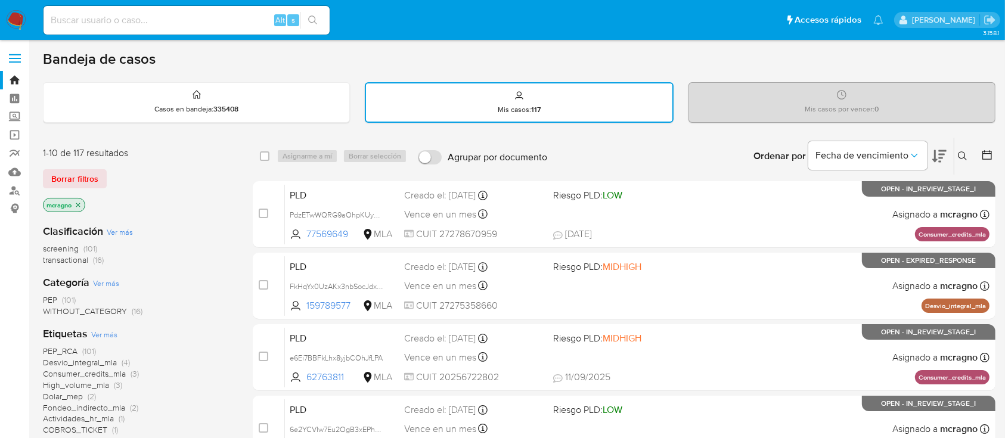
click at [954, 150] on div "Ingrese ID de usuario o caso Buscar Borrar filtros" at bounding box center [964, 156] width 20 height 37
drag, startPoint x: 964, startPoint y: 151, endPoint x: 954, endPoint y: 176, distance: 27.3
click at [964, 151] on icon at bounding box center [963, 156] width 10 height 10
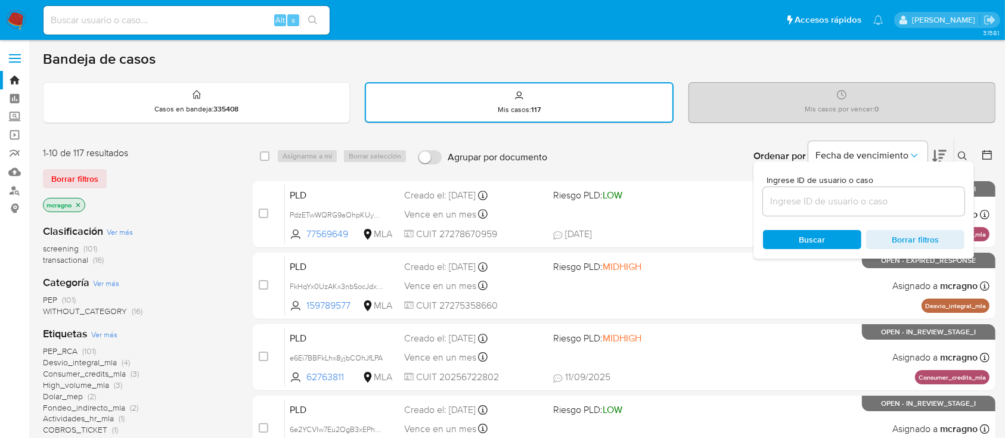
drag, startPoint x: 912, startPoint y: 207, endPoint x: 918, endPoint y: 196, distance: 13.3
click at [912, 207] on input at bounding box center [863, 201] width 201 height 15
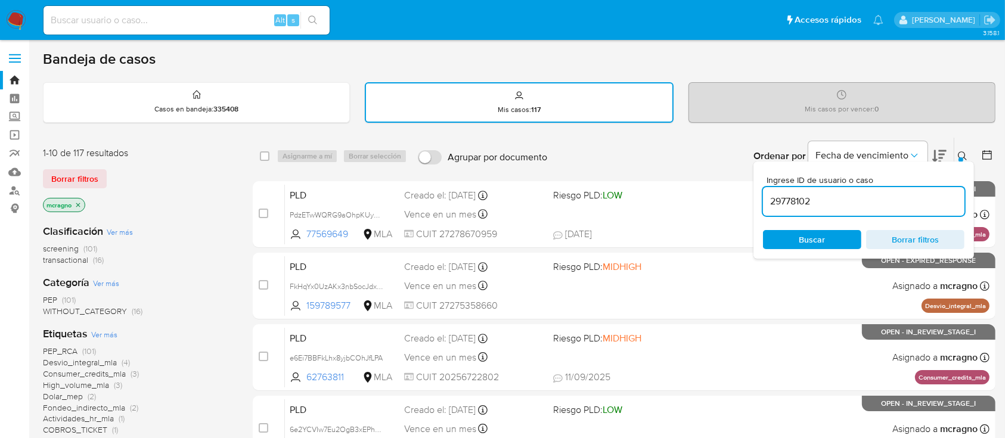
type input "29778102"
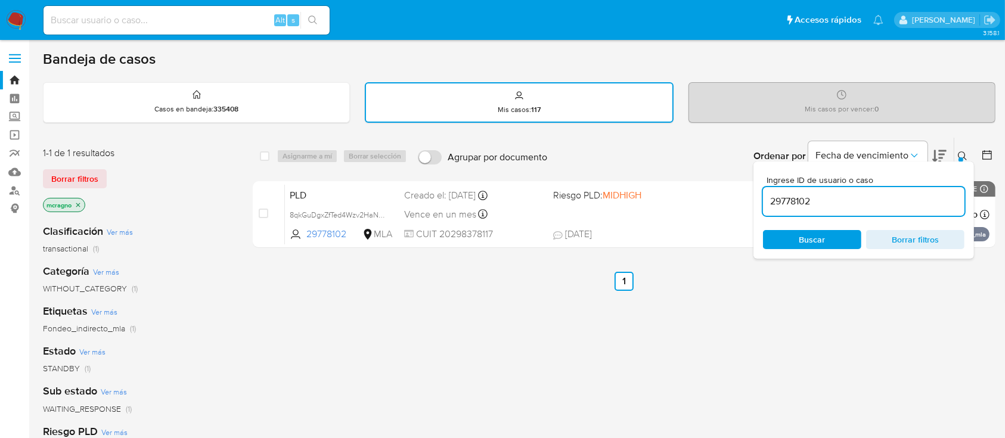
click at [963, 153] on icon at bounding box center [963, 156] width 10 height 10
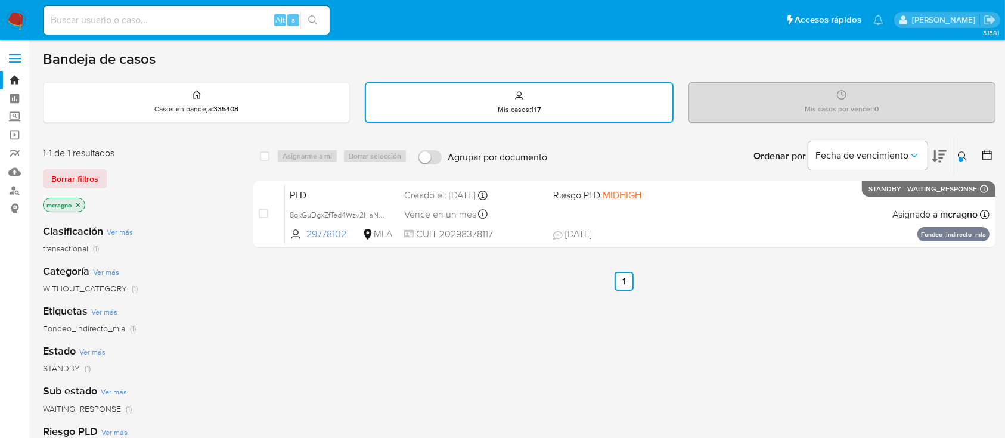
click at [18, 21] on img at bounding box center [16, 20] width 20 height 20
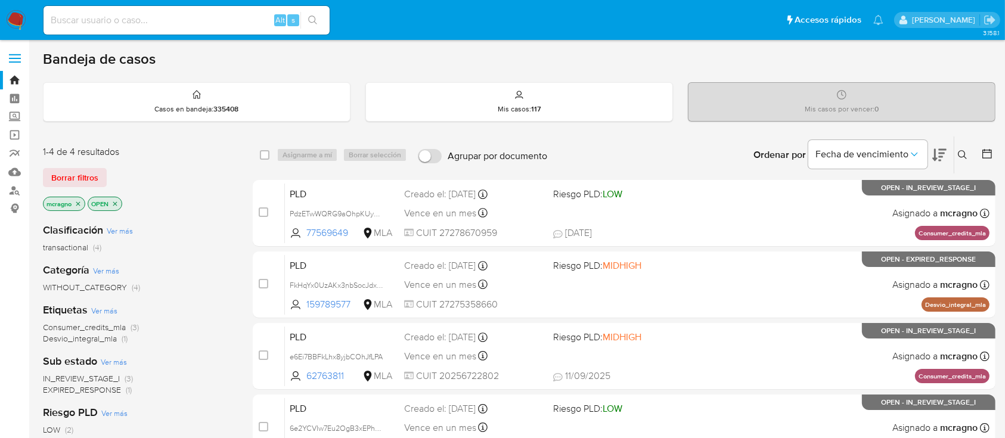
click at [118, 201] on icon "close-filter" at bounding box center [114, 203] width 7 height 7
